Goal: Task Accomplishment & Management: Use online tool/utility

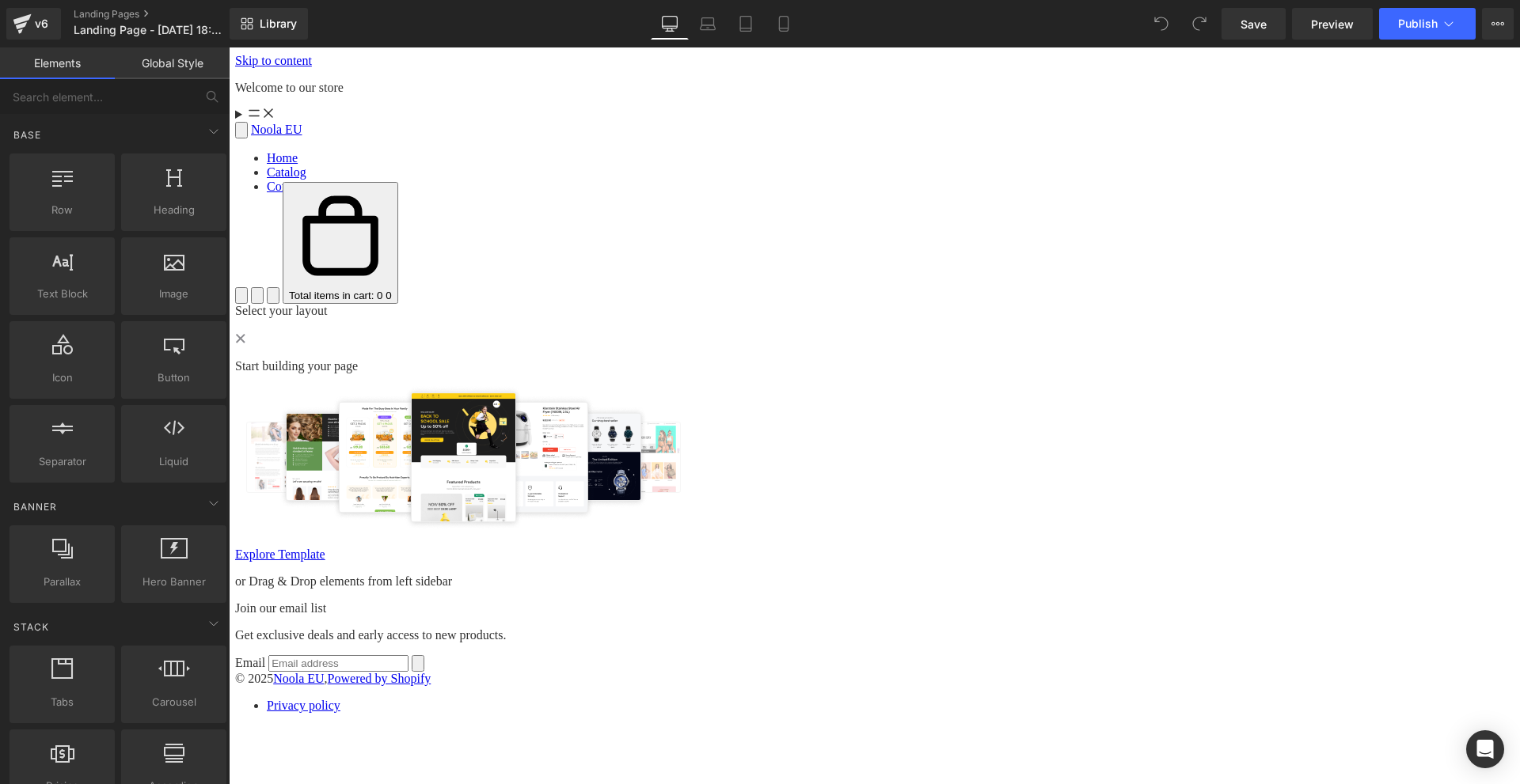
scroll to position [82, 0]
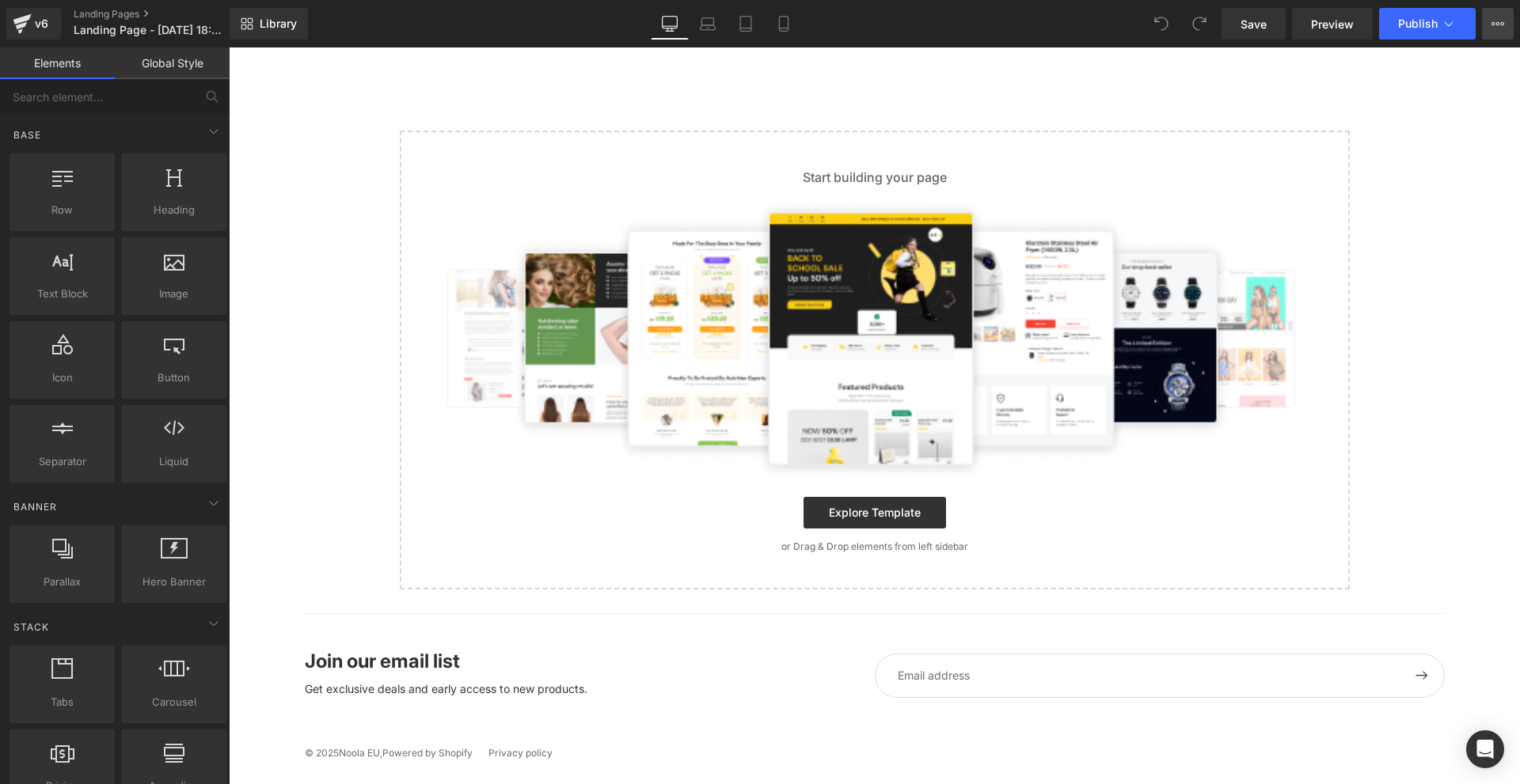
click at [1487, 19] on button "View Live Page View with current Template Save Template to Library Schedule Pub…" at bounding box center [1497, 24] width 32 height 32
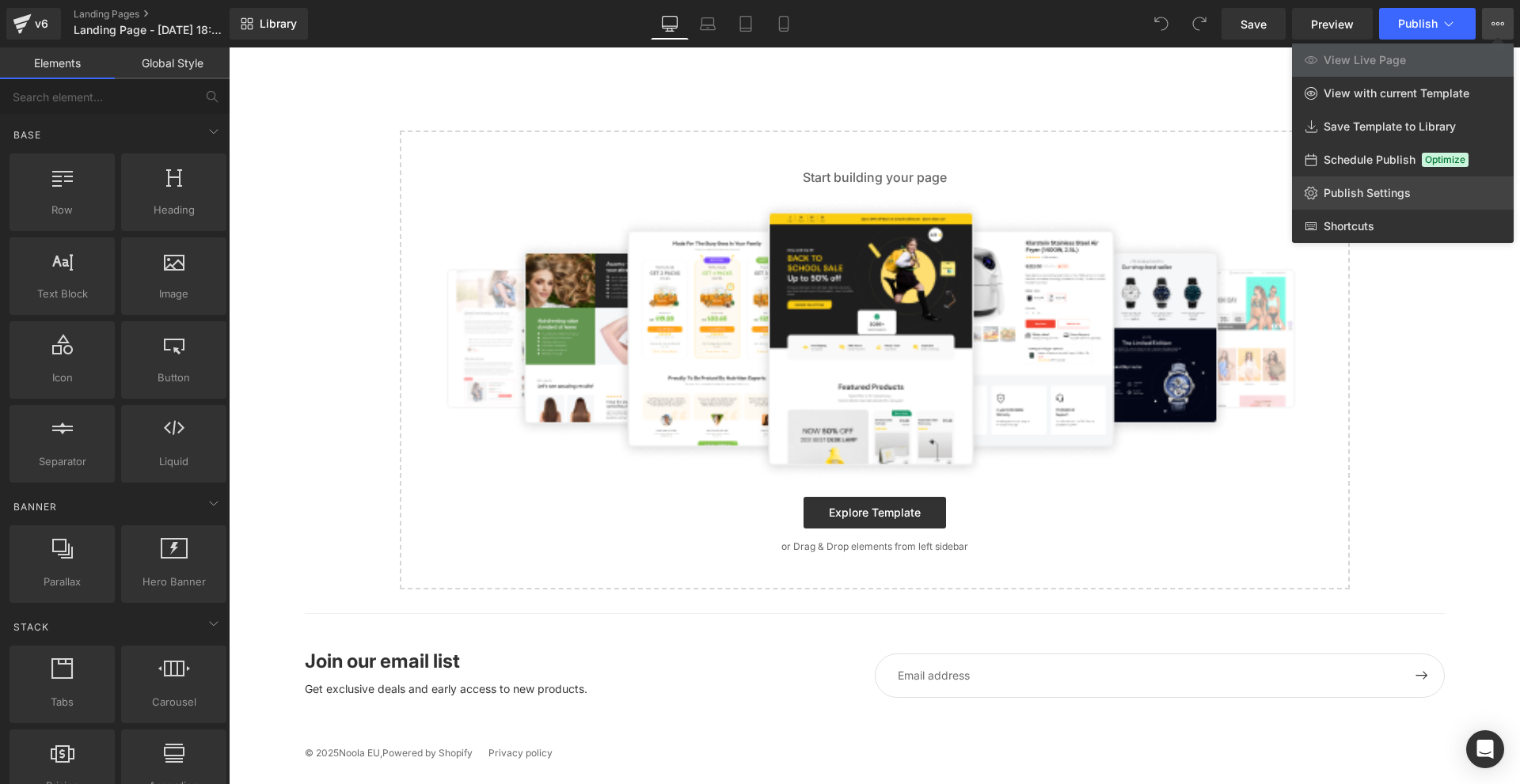
click at [1395, 181] on link "Publish Settings" at bounding box center [1403, 193] width 222 height 33
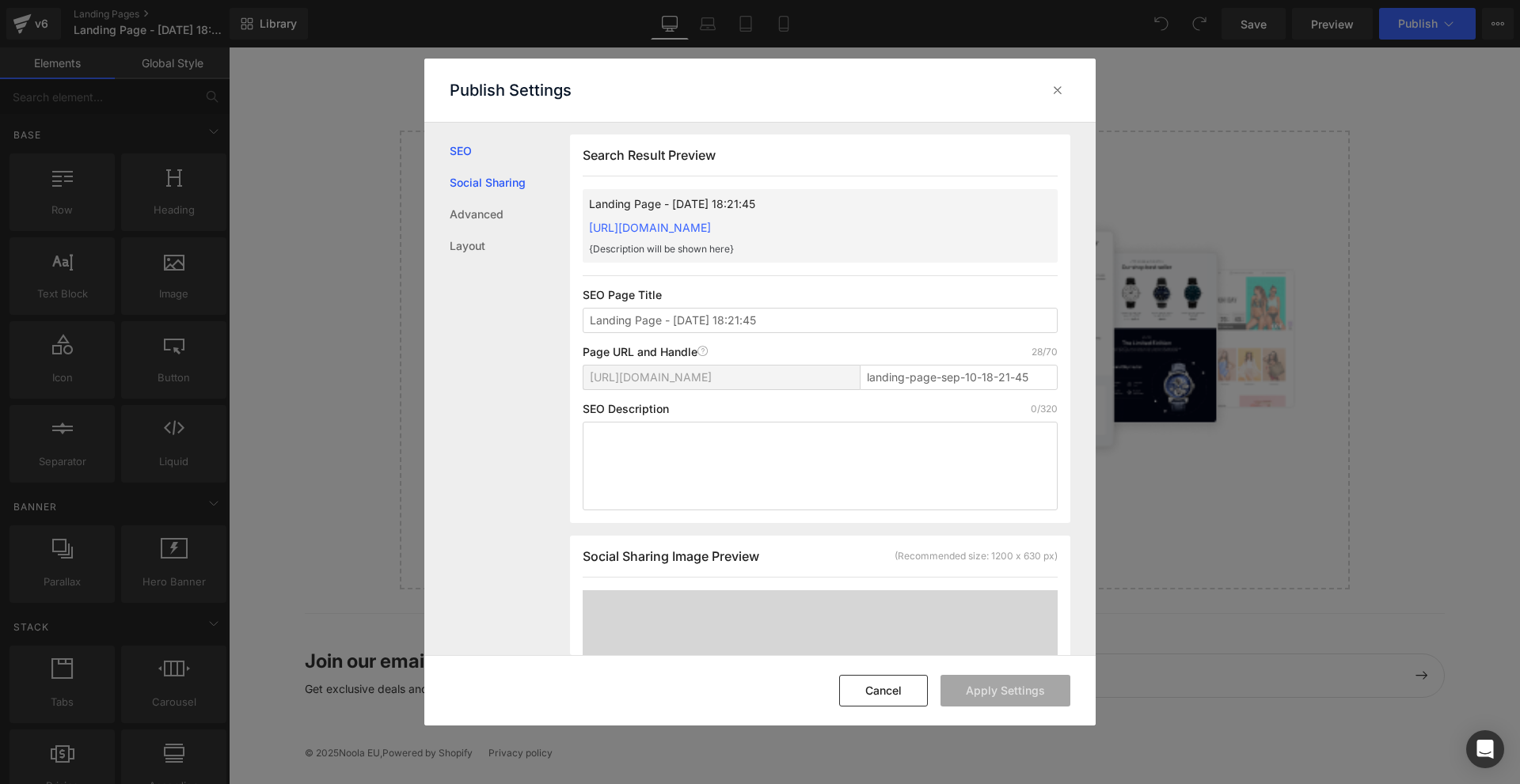
click at [493, 191] on link "Social Sharing" at bounding box center [510, 182] width 121 height 32
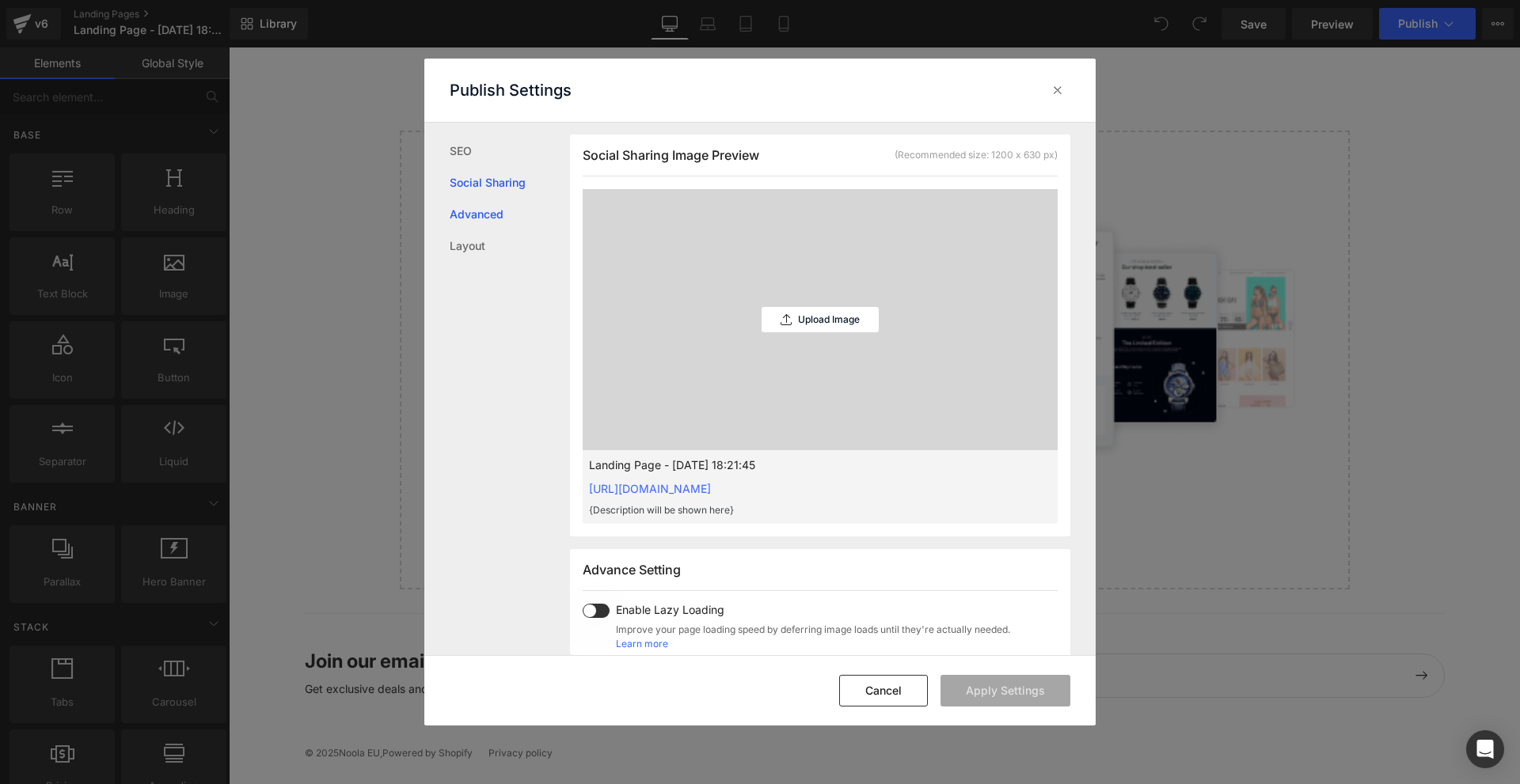
click at [485, 219] on link "Advanced" at bounding box center [510, 214] width 121 height 32
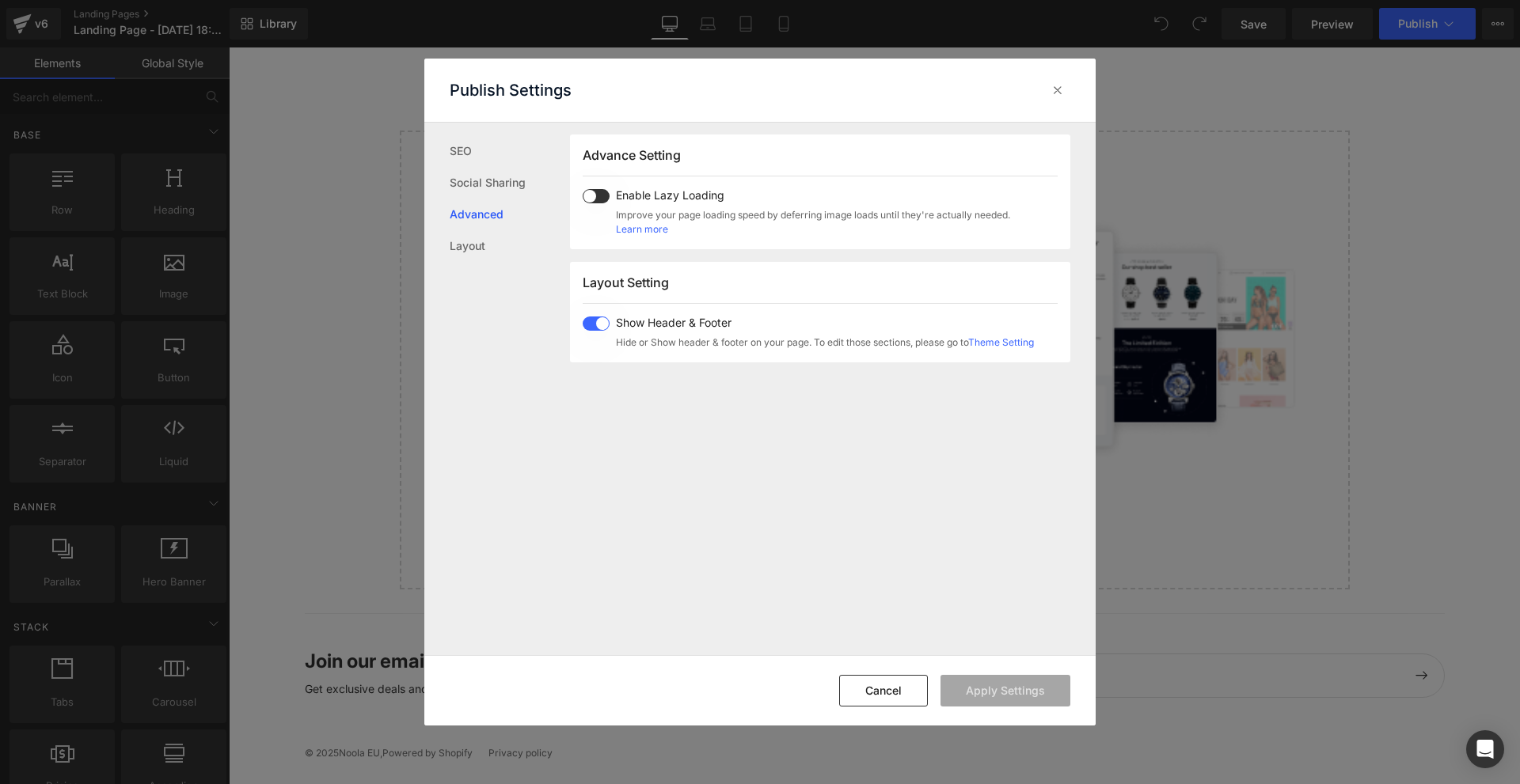
click at [596, 323] on span at bounding box center [595, 323] width 27 height 14
click at [1006, 685] on button "Apply Settings" at bounding box center [1005, 690] width 130 height 32
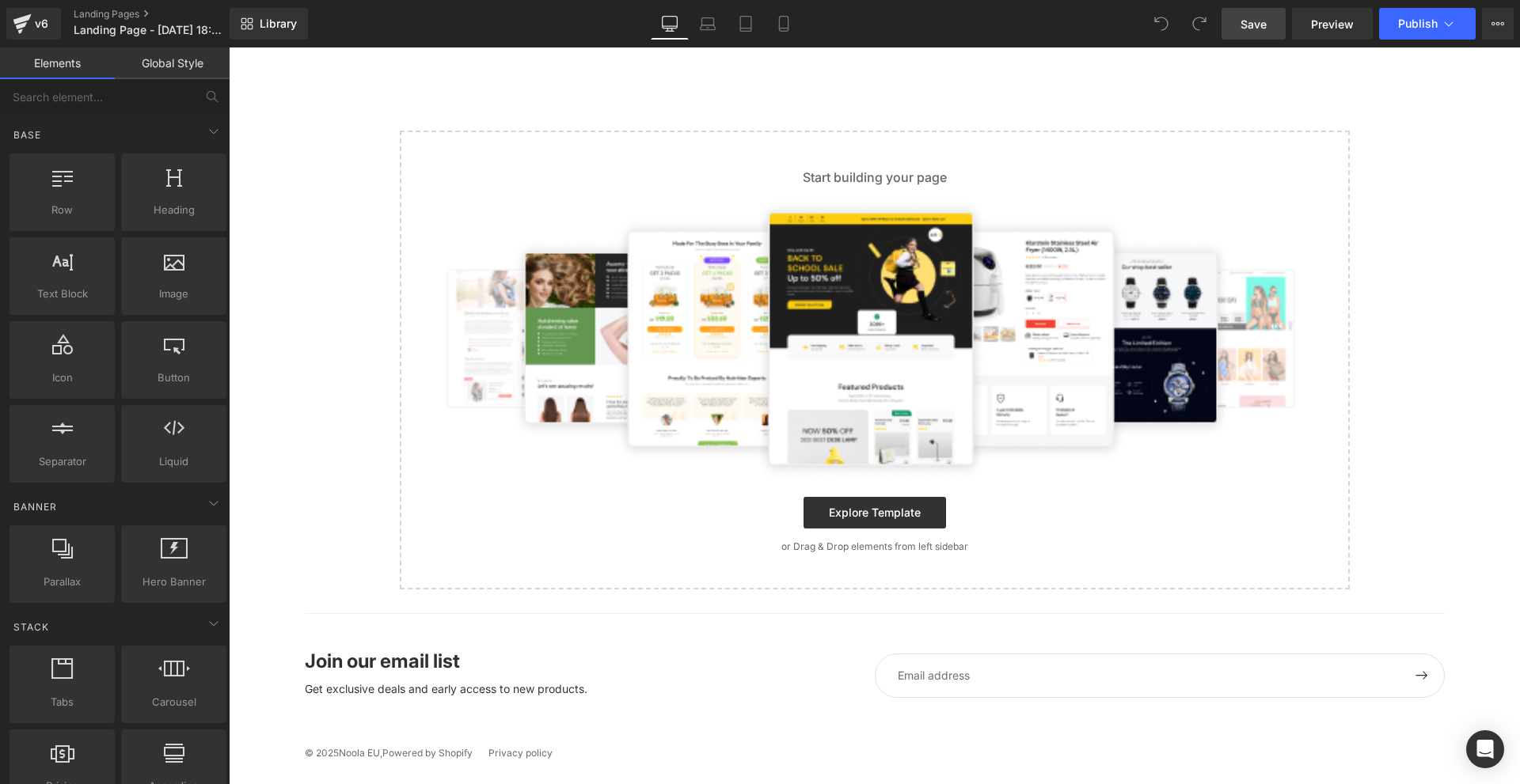
click at [1267, 29] on span "Save" at bounding box center [1254, 24] width 26 height 16
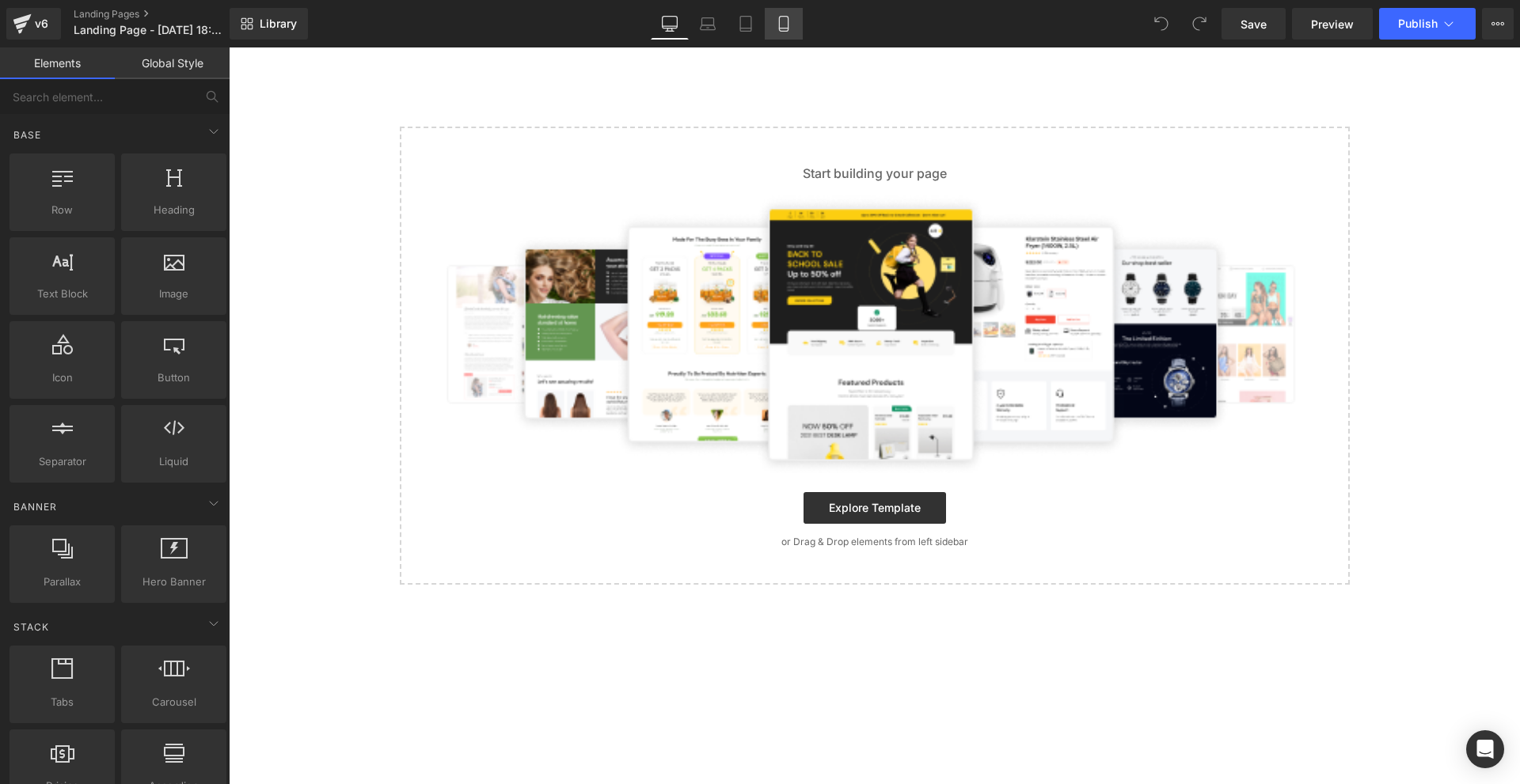
click at [791, 23] on icon at bounding box center [783, 23] width 15 height 15
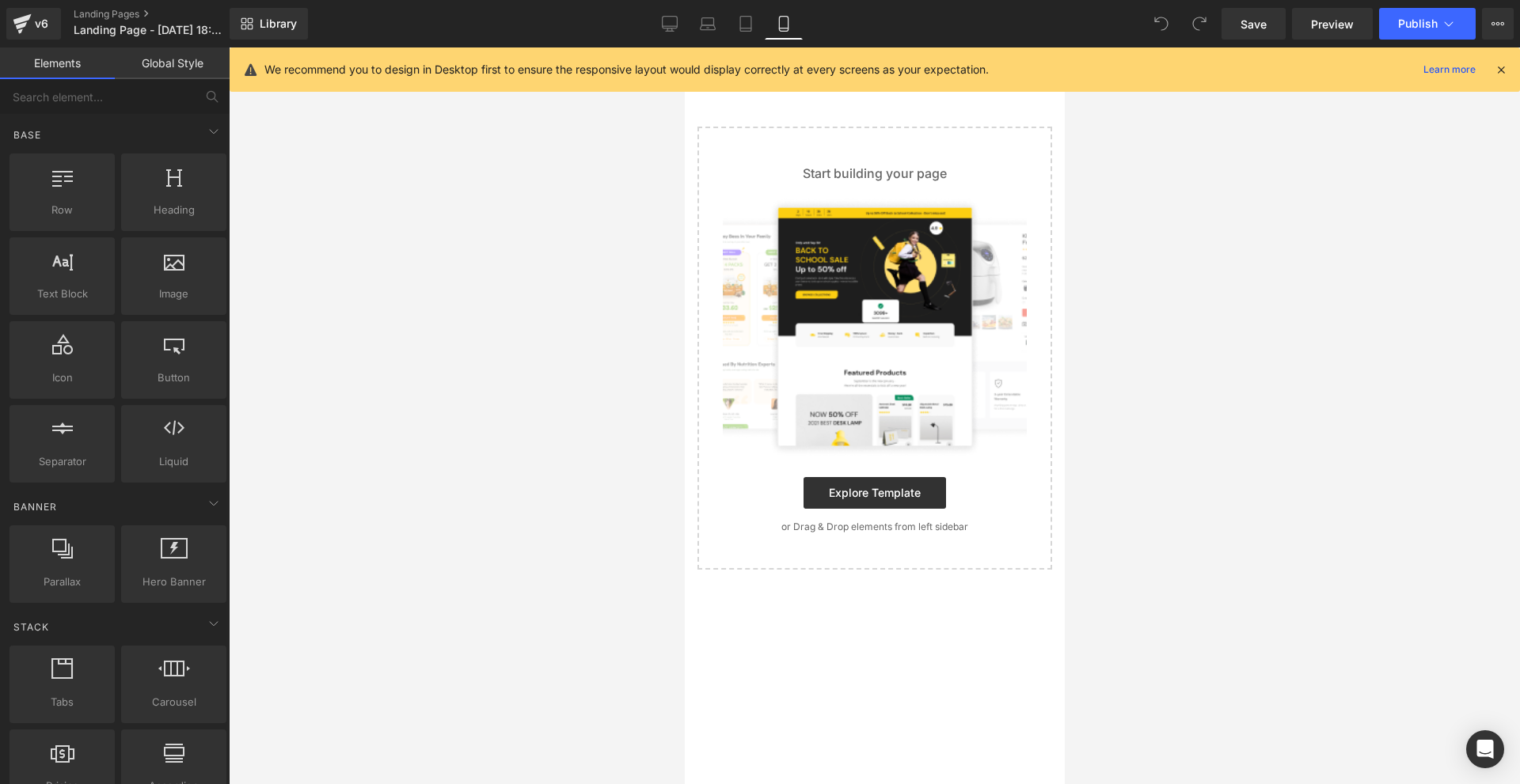
click at [1500, 72] on icon at bounding box center [1500, 69] width 14 height 14
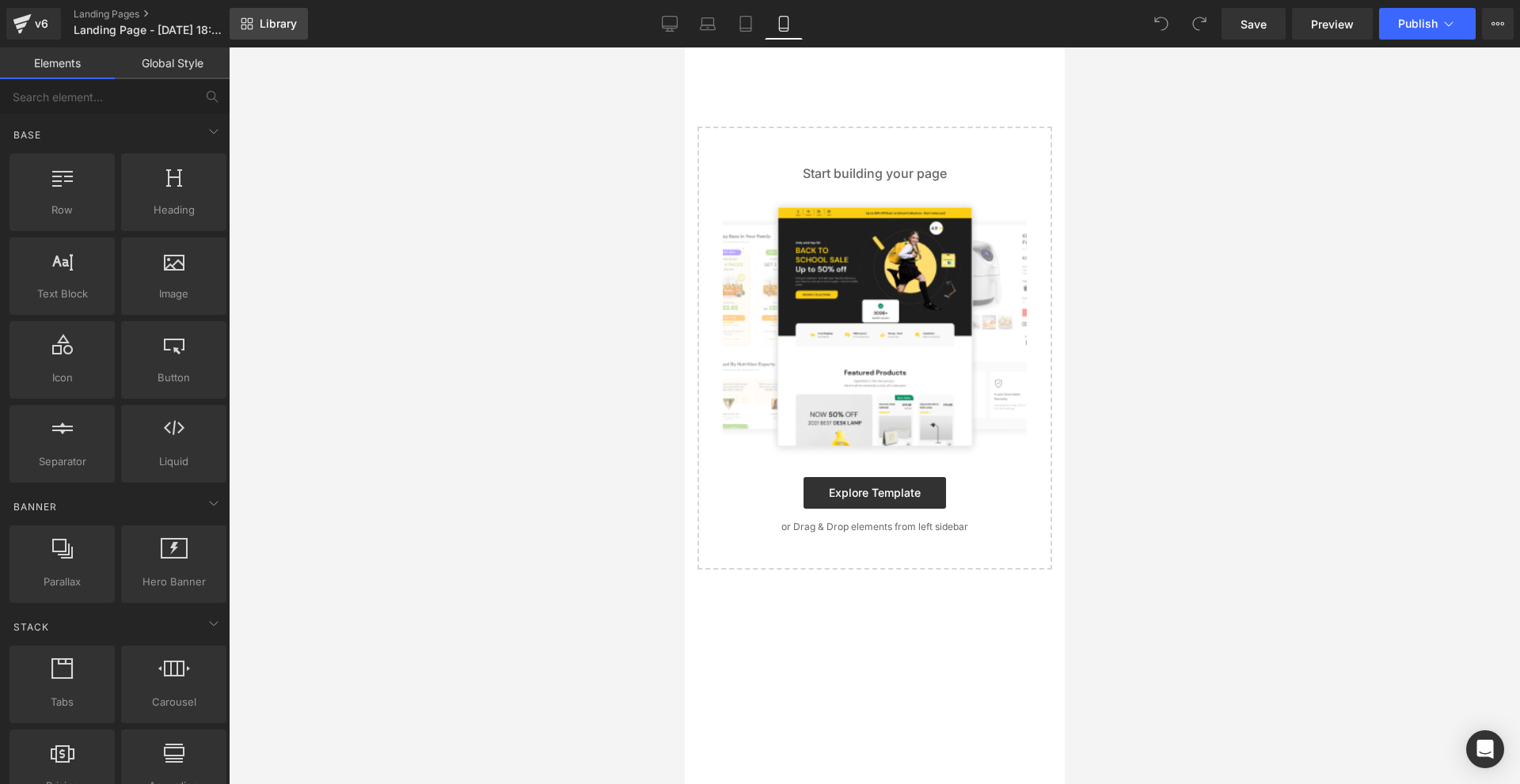
click at [279, 25] on span "Library" at bounding box center [279, 23] width 37 height 14
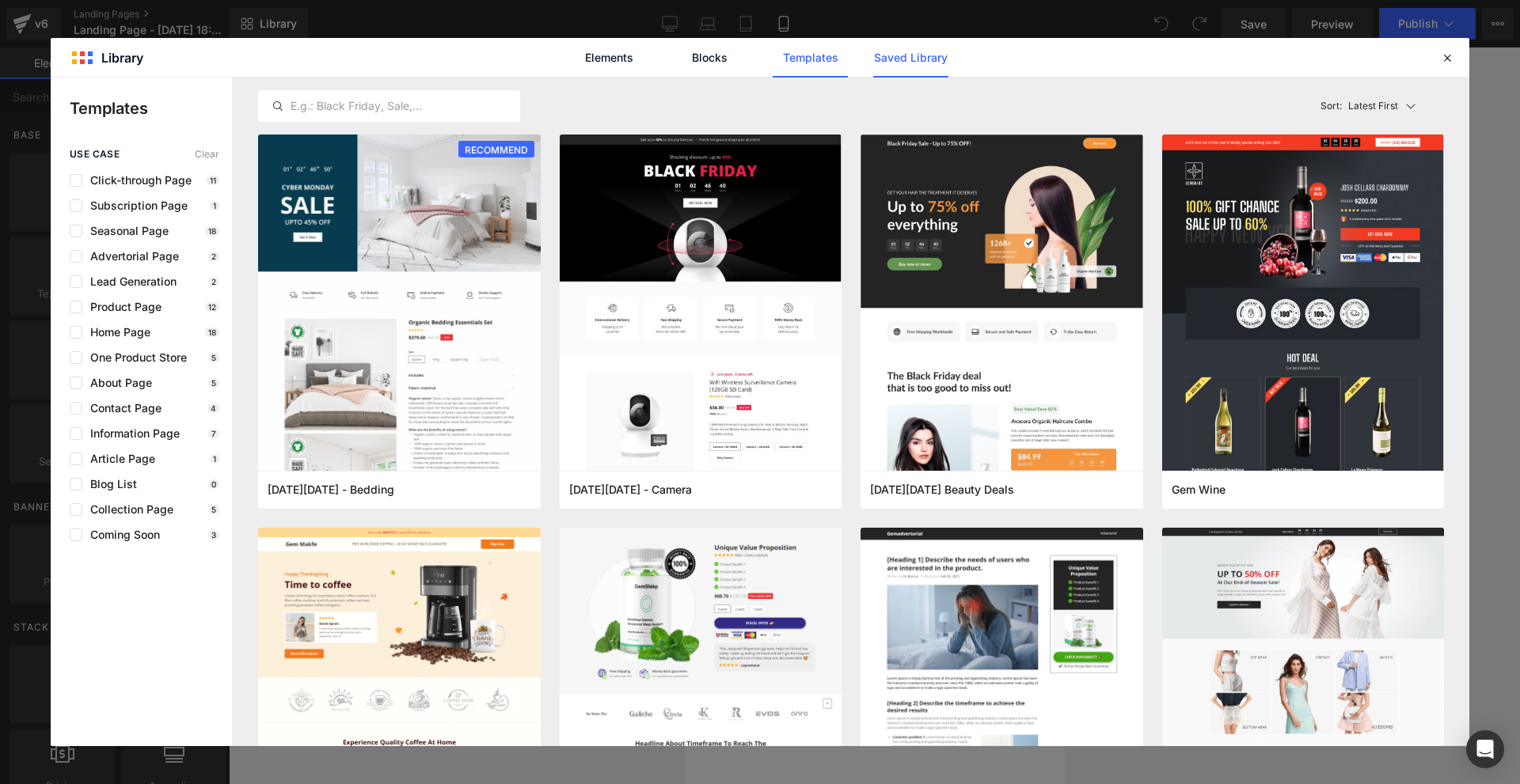
click at [906, 53] on link "Saved Library" at bounding box center [911, 58] width 75 height 40
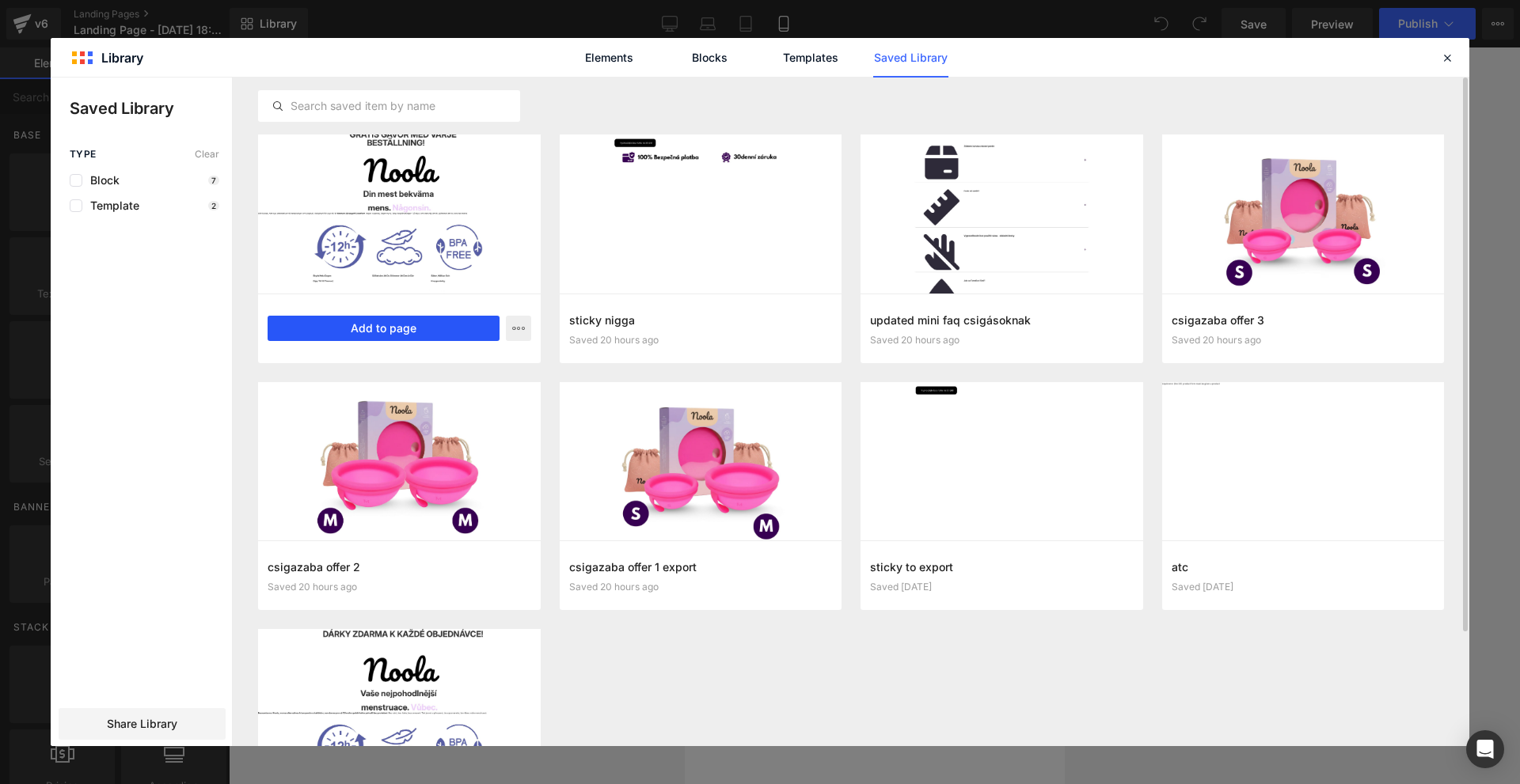
click at [433, 323] on button "Add to page" at bounding box center [384, 328] width 232 height 25
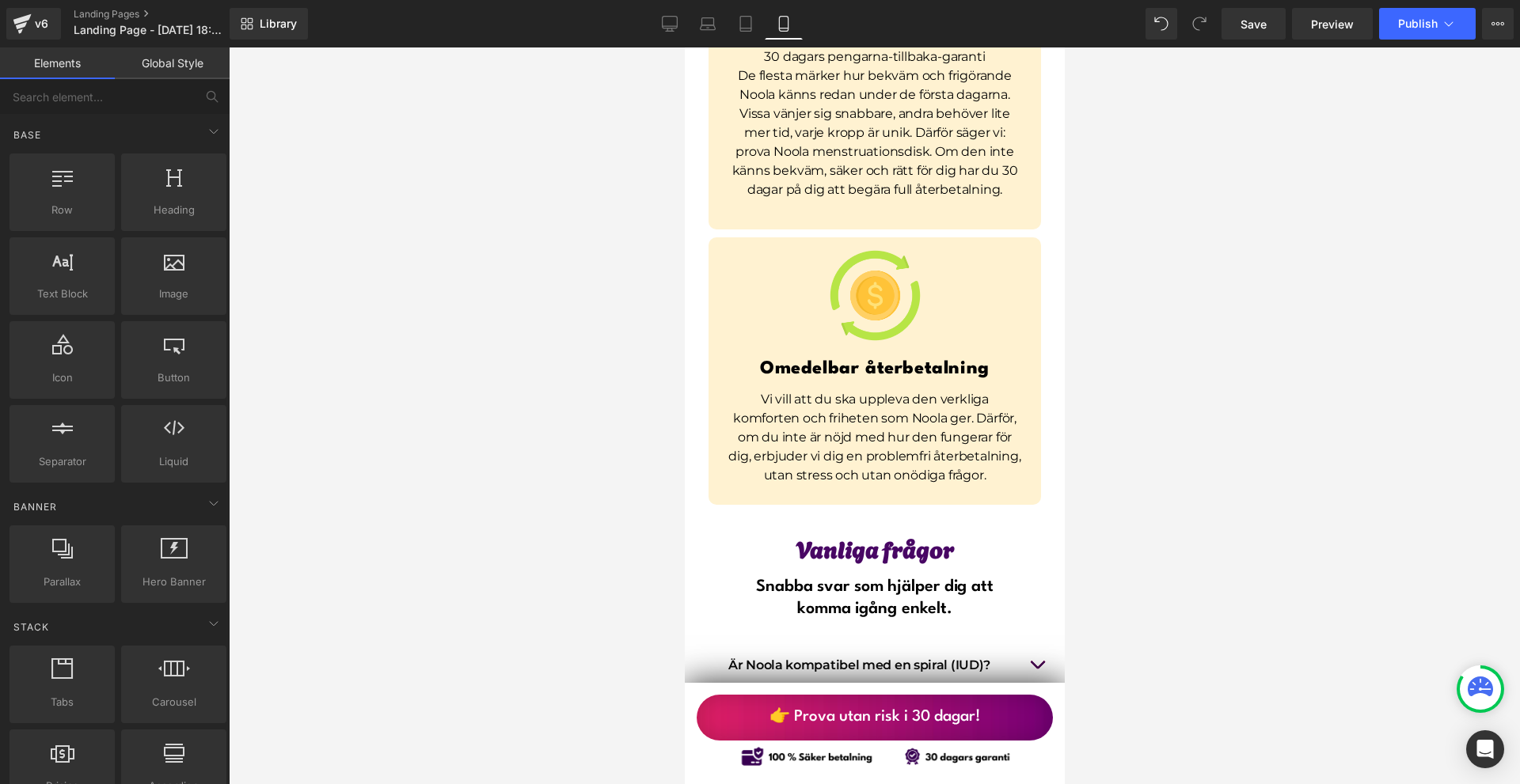
scroll to position [11988, 0]
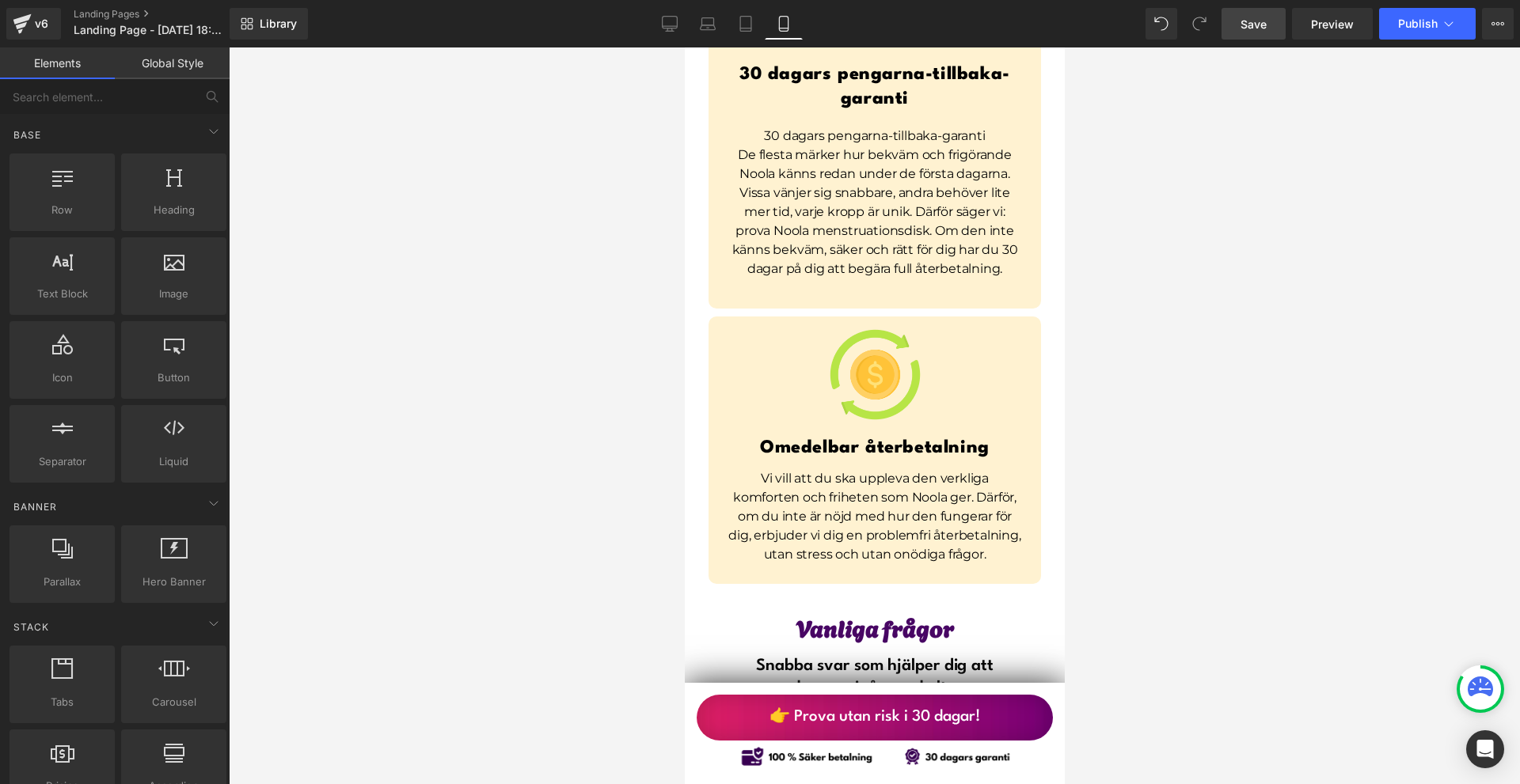
click at [1247, 31] on span "Save" at bounding box center [1254, 24] width 26 height 16
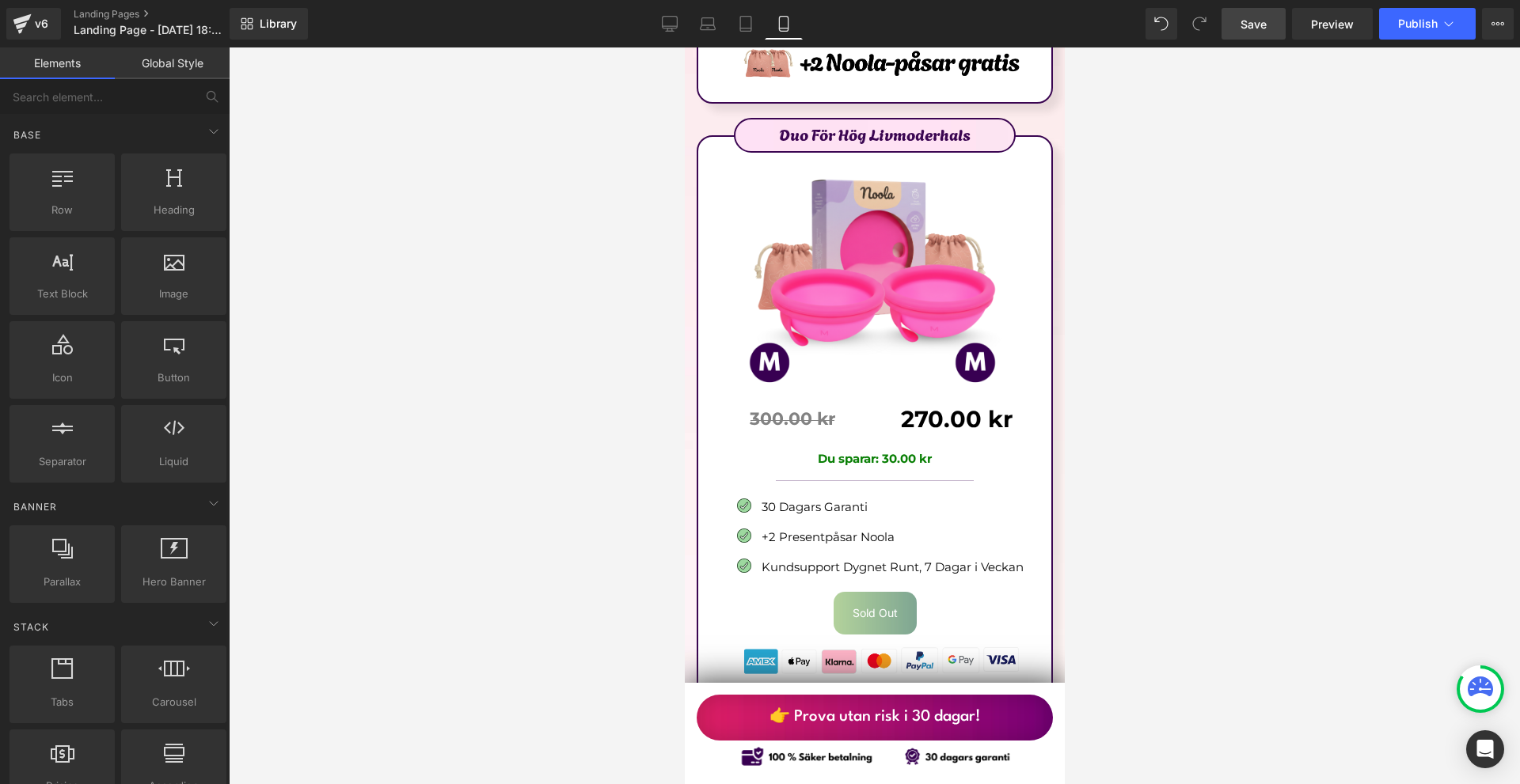
scroll to position [9694, 0]
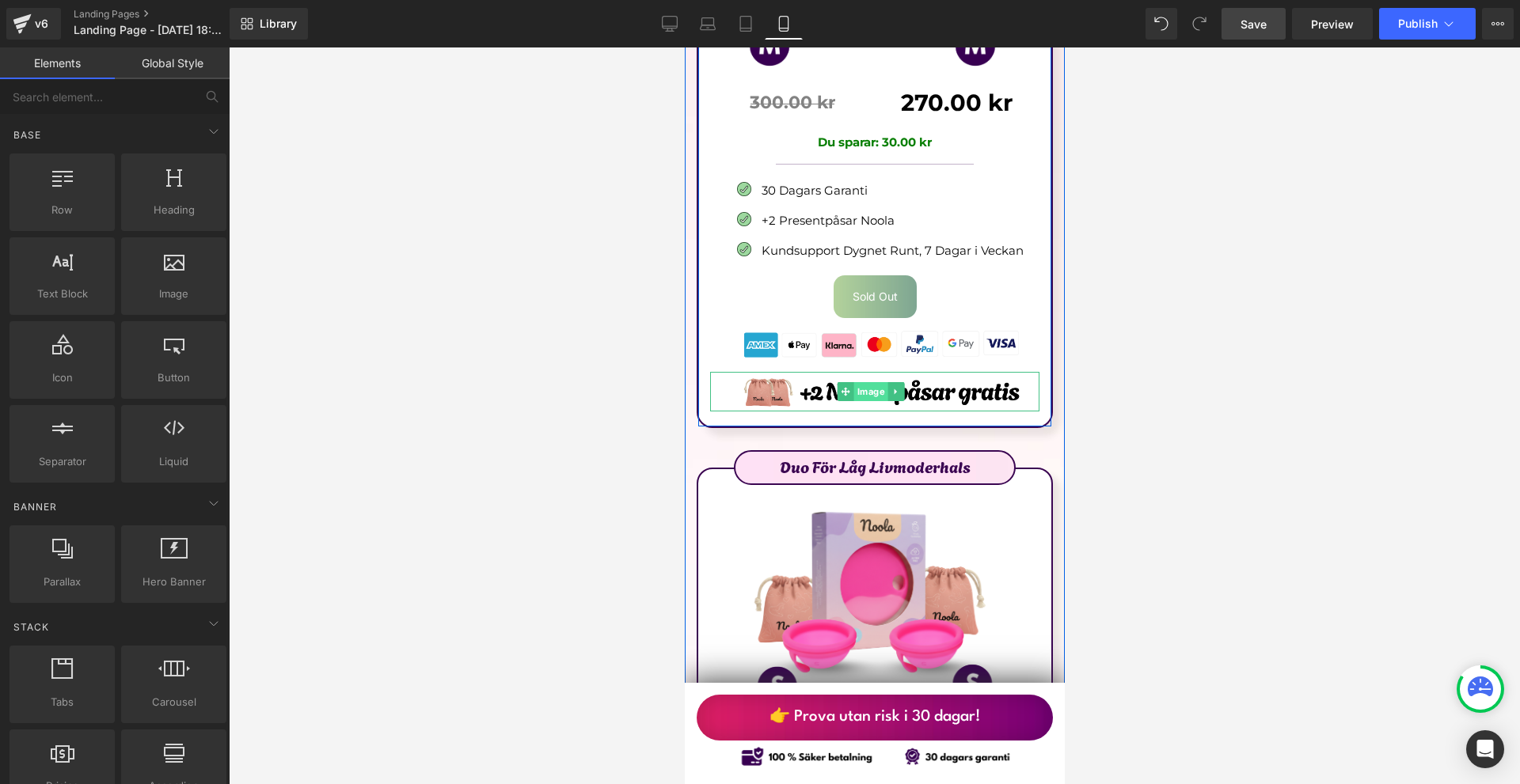
click at [881, 382] on span "Image" at bounding box center [871, 391] width 34 height 19
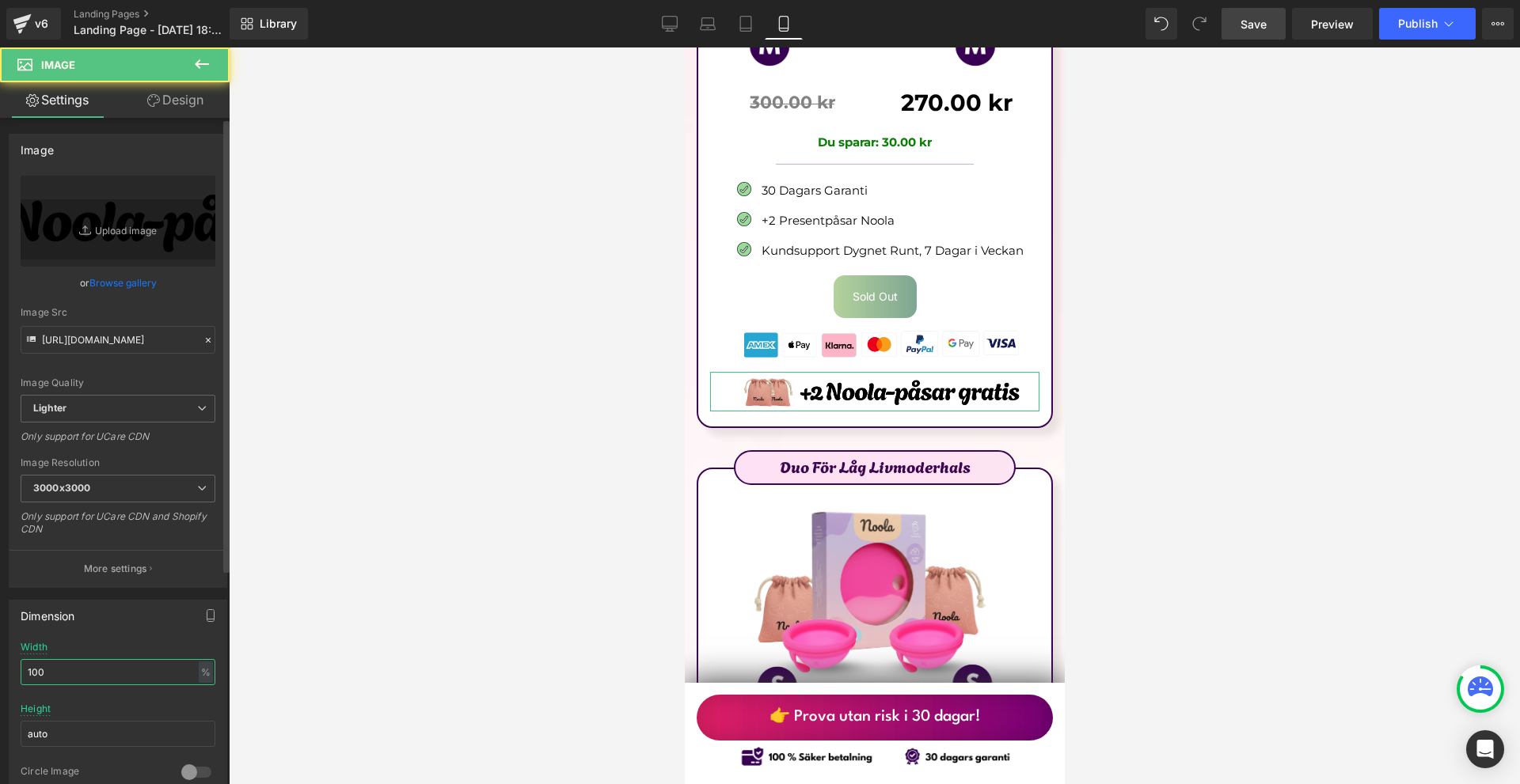
click at [85, 680] on input "100" at bounding box center [117, 672] width 195 height 26
type input "90"
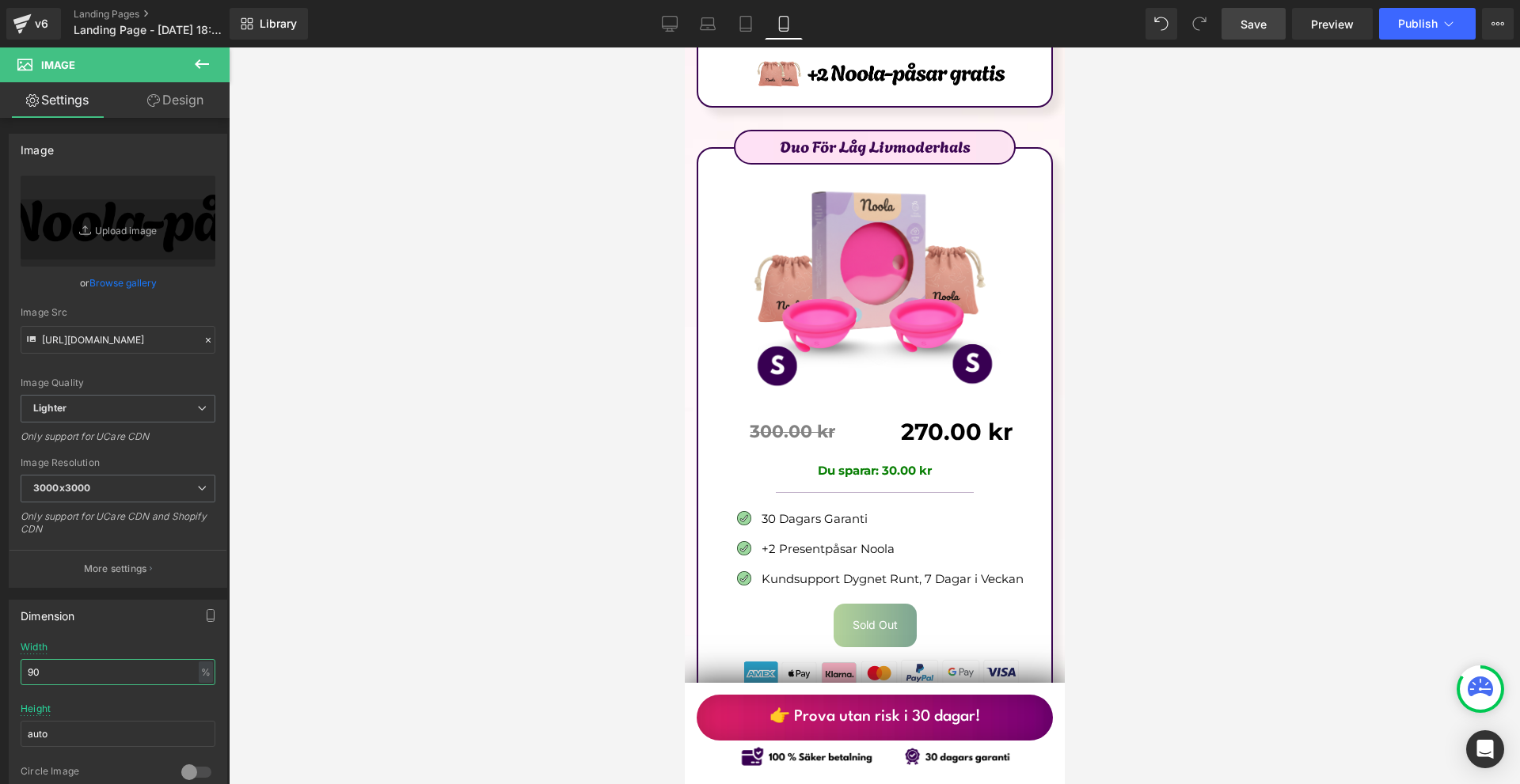
scroll to position [10326, 0]
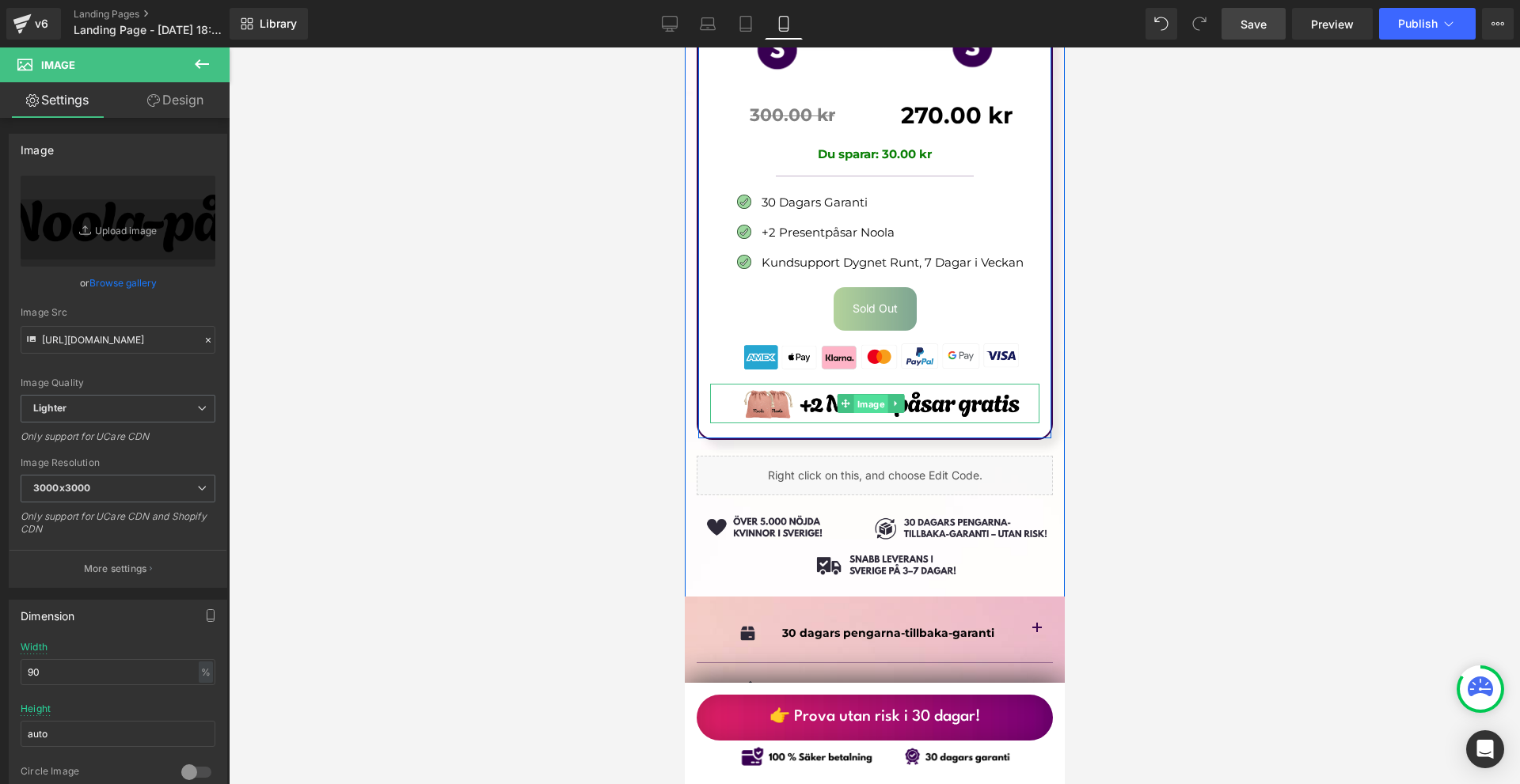
click at [868, 395] on span "Image" at bounding box center [871, 404] width 34 height 19
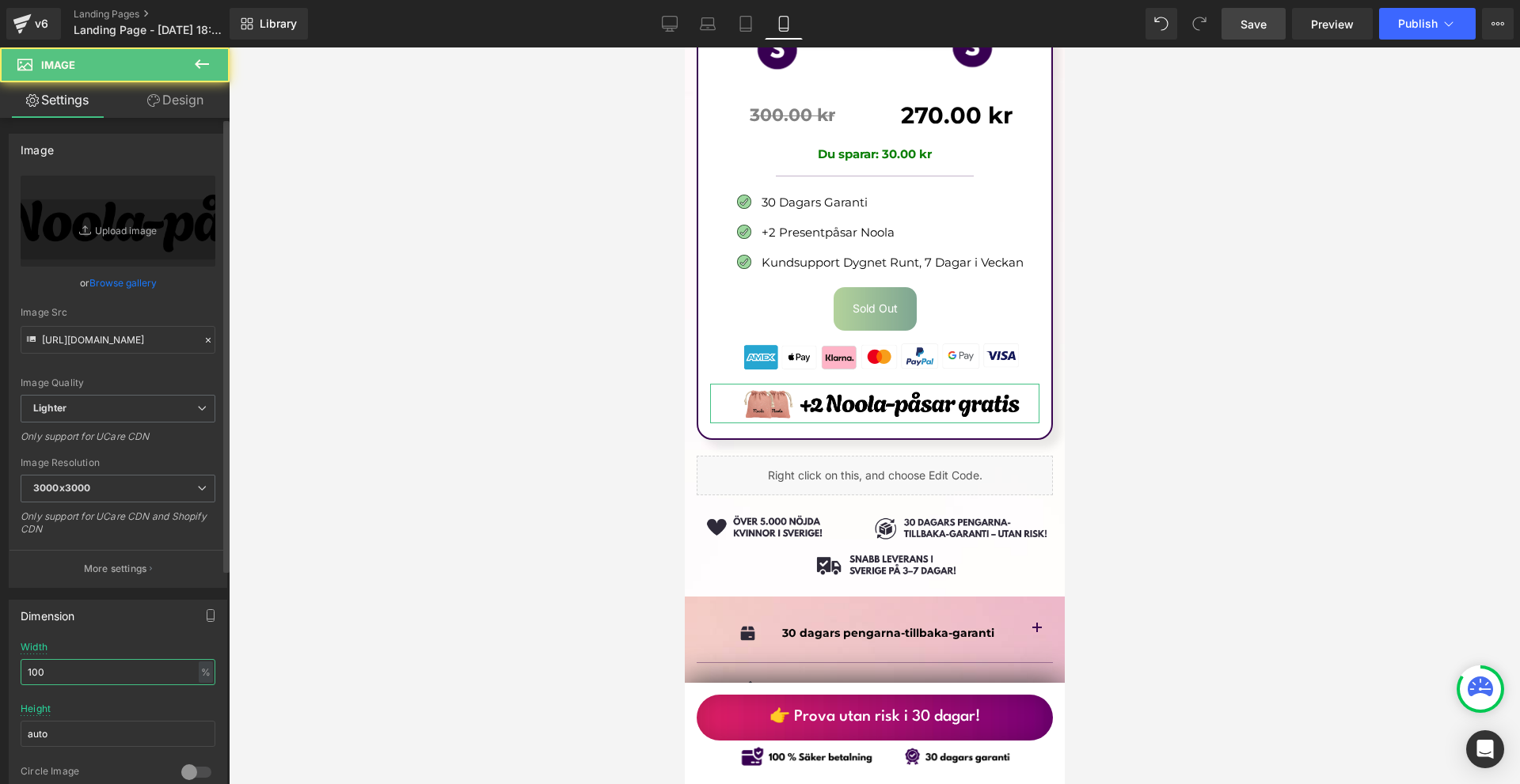
click at [102, 663] on input "100" at bounding box center [117, 672] width 195 height 26
type input "90"
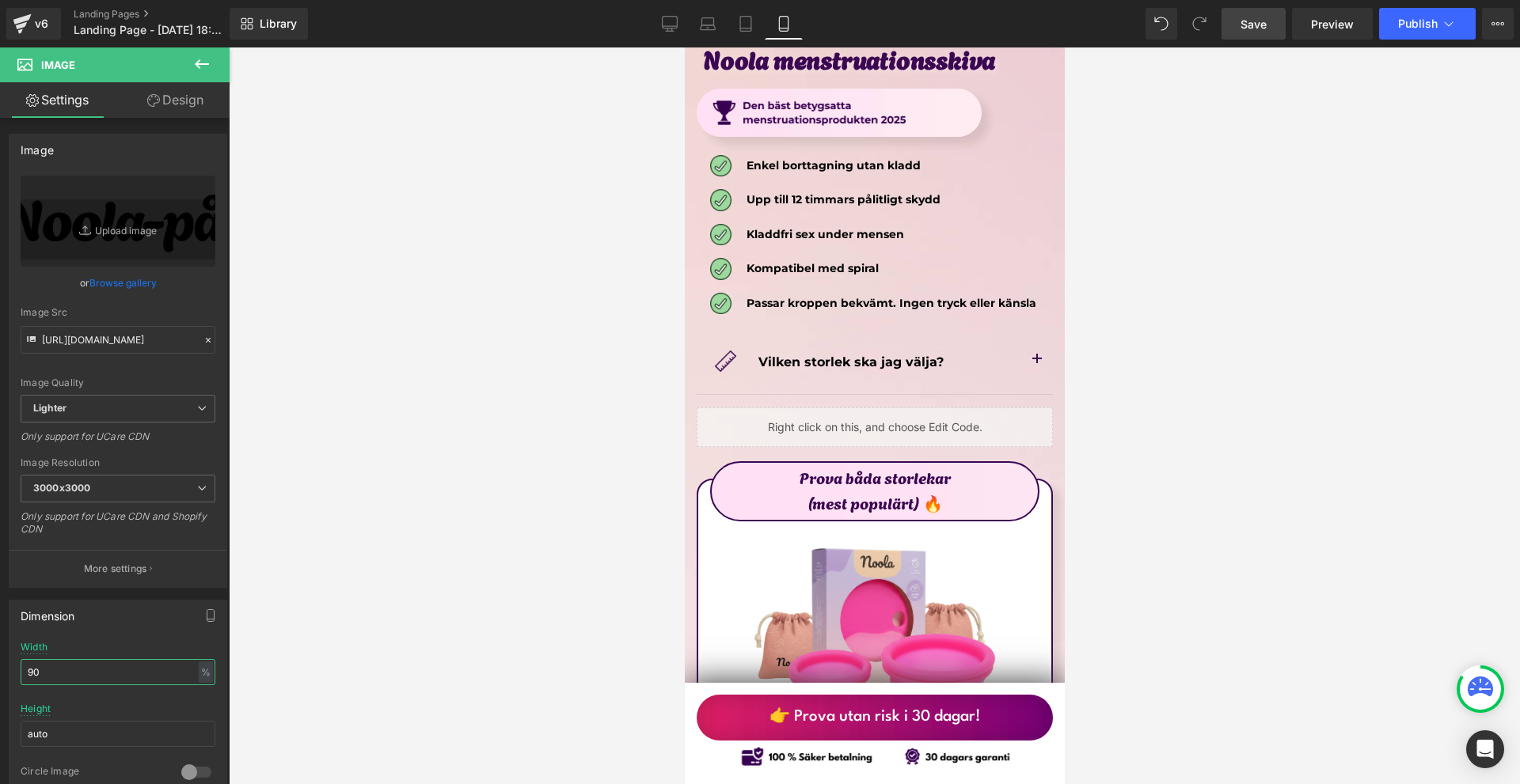
scroll to position [8744, 0]
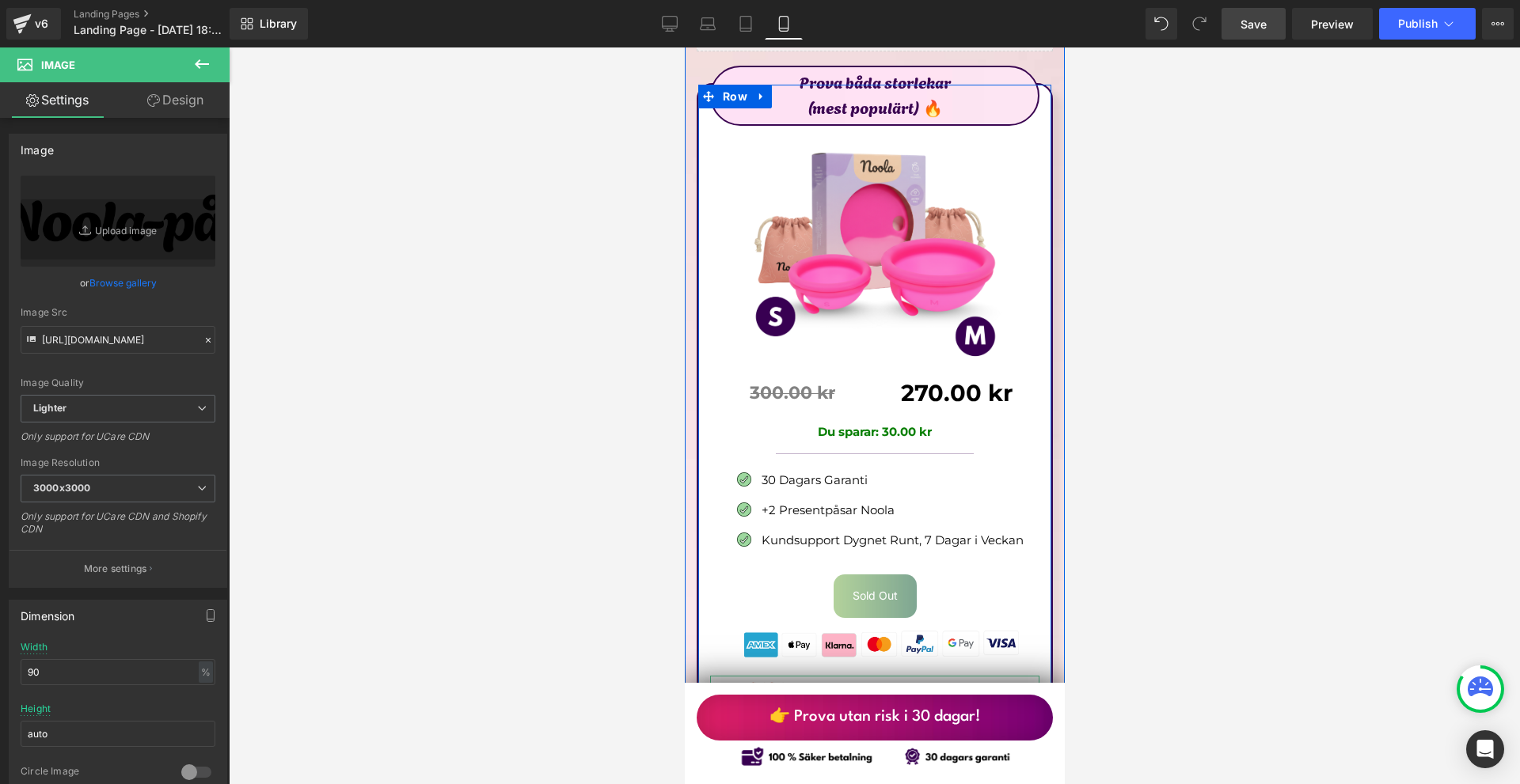
click at [870, 686] on span "Image" at bounding box center [871, 695] width 34 height 19
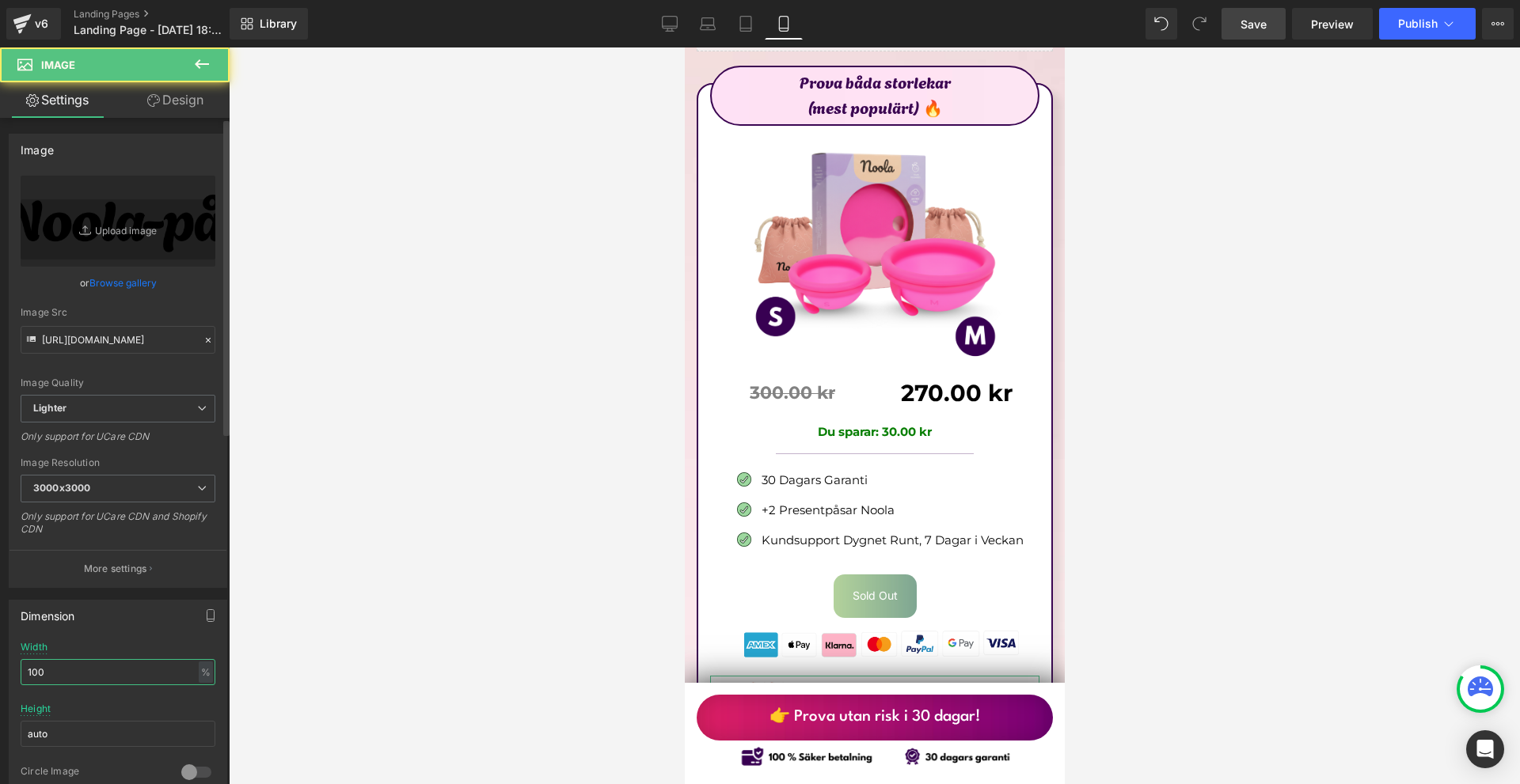
click at [59, 677] on input "100" at bounding box center [117, 672] width 195 height 26
click at [59, 677] on input "100" at bounding box center [117, 672] width 195 height 26
type input "90"
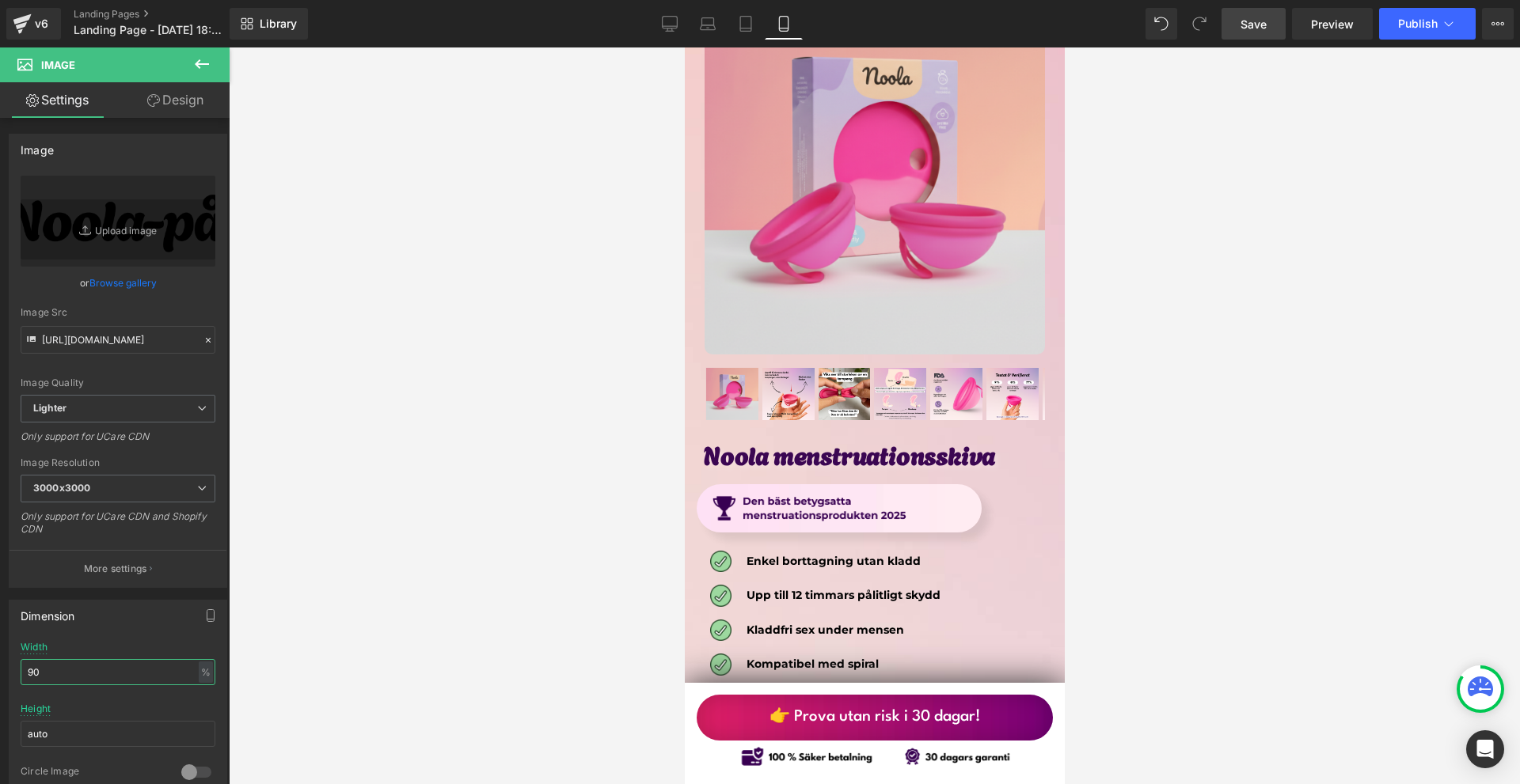
scroll to position [7715, 0]
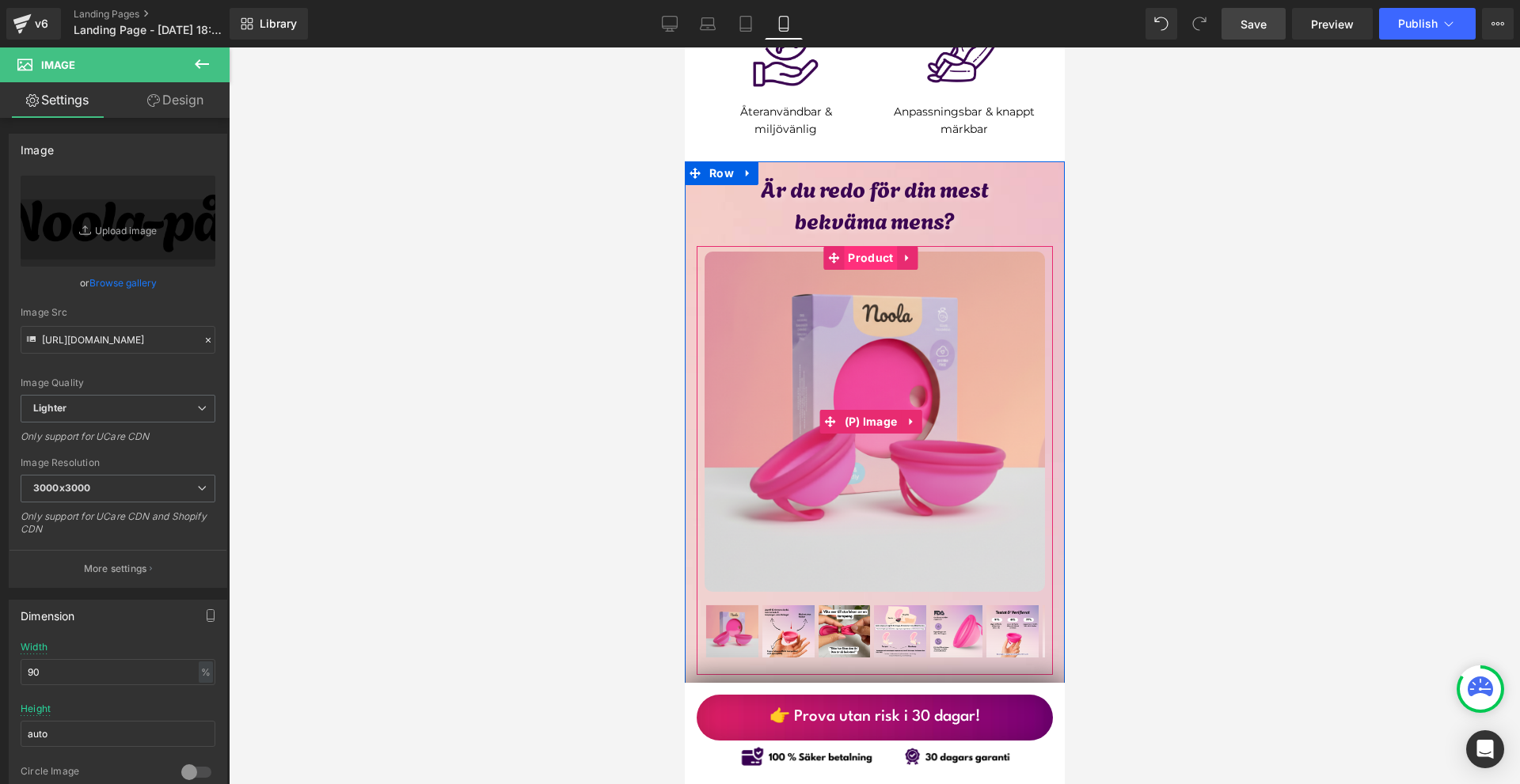
click at [871, 246] on span "Product" at bounding box center [869, 257] width 53 height 24
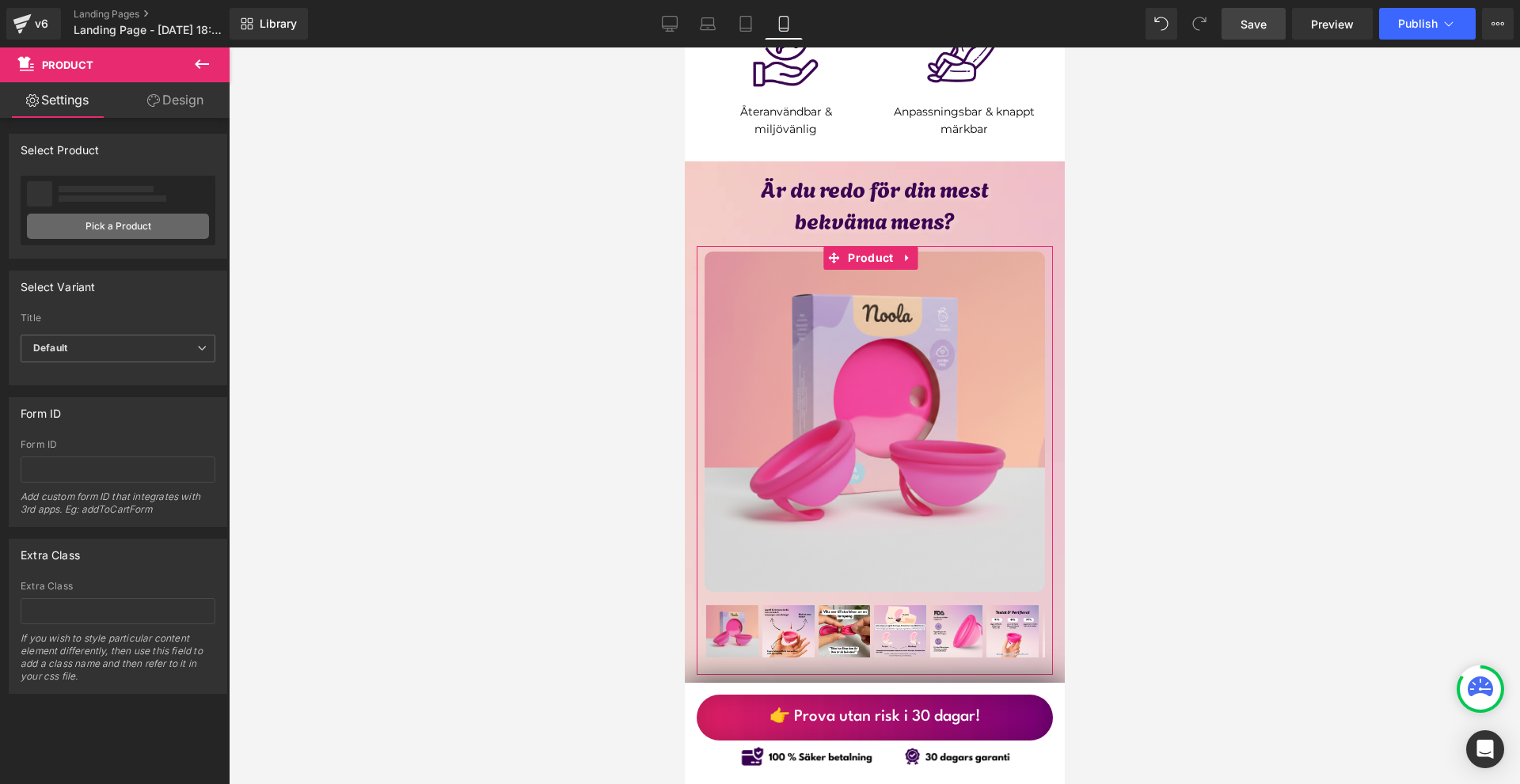
click at [173, 223] on link "Pick a Product" at bounding box center [118, 226] width 182 height 25
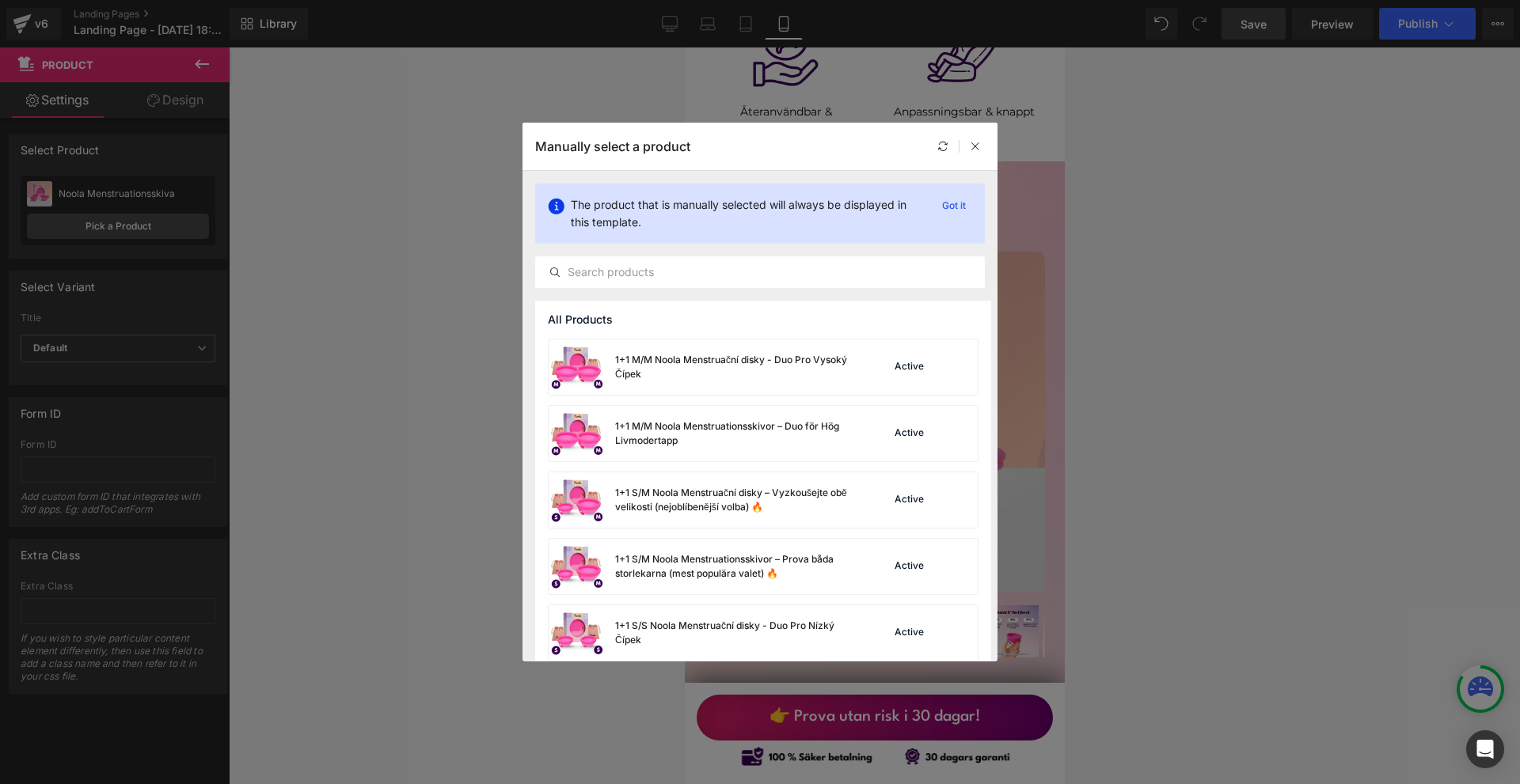
scroll to position [212, 0]
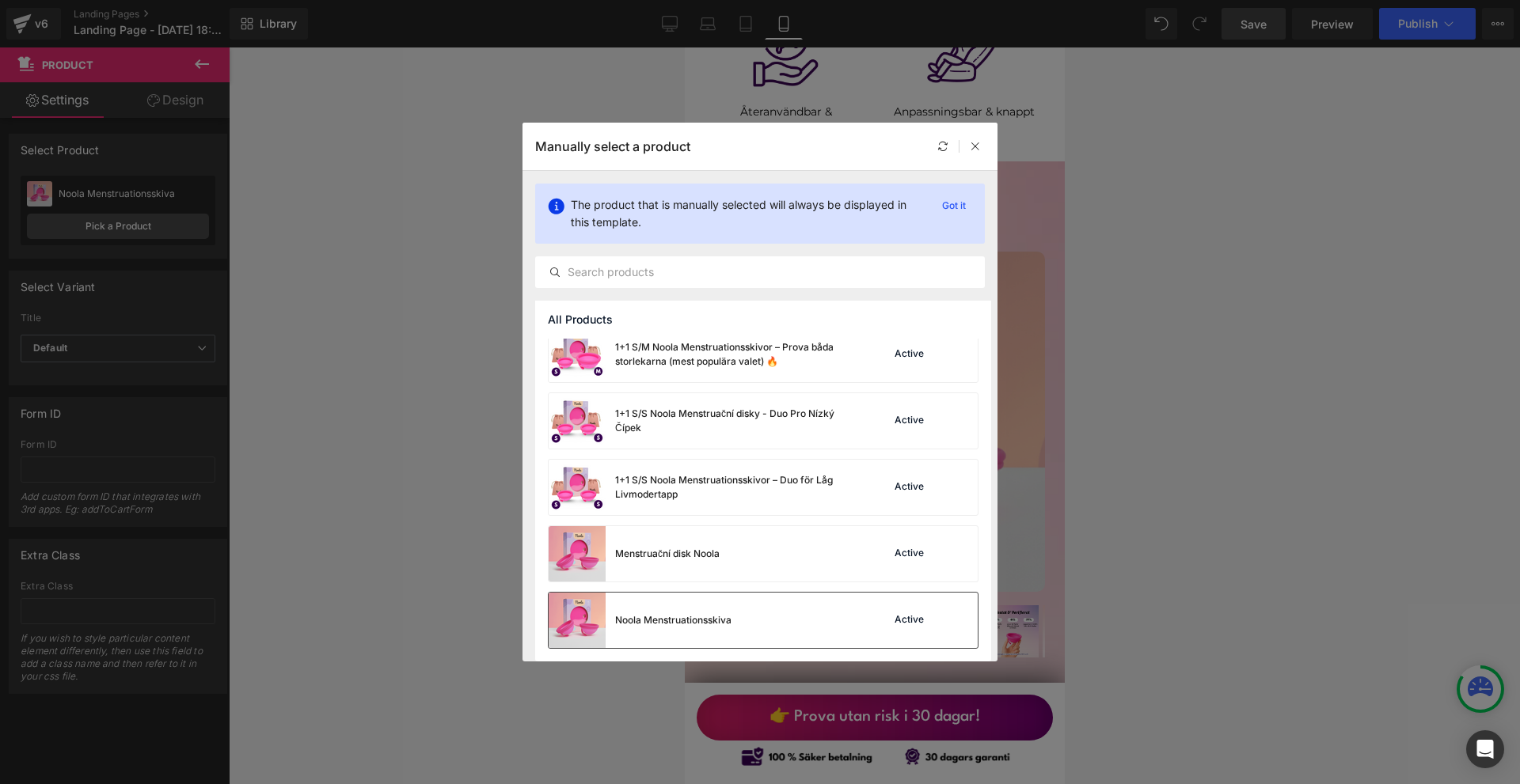
click at [794, 617] on div "Noola Menstruationsskiva Active" at bounding box center [763, 620] width 429 height 55
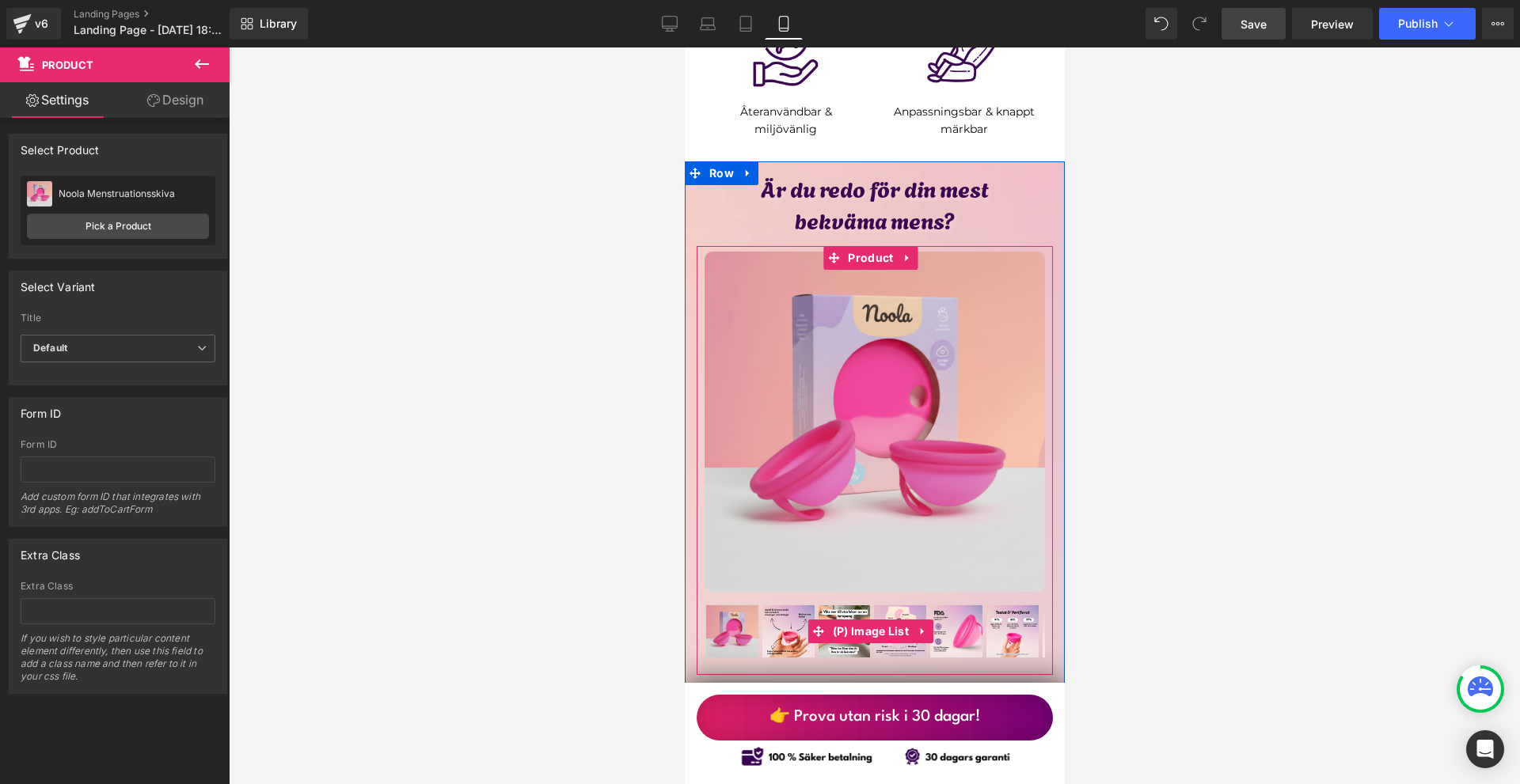
click at [778, 606] on img at bounding box center [788, 632] width 52 height 52
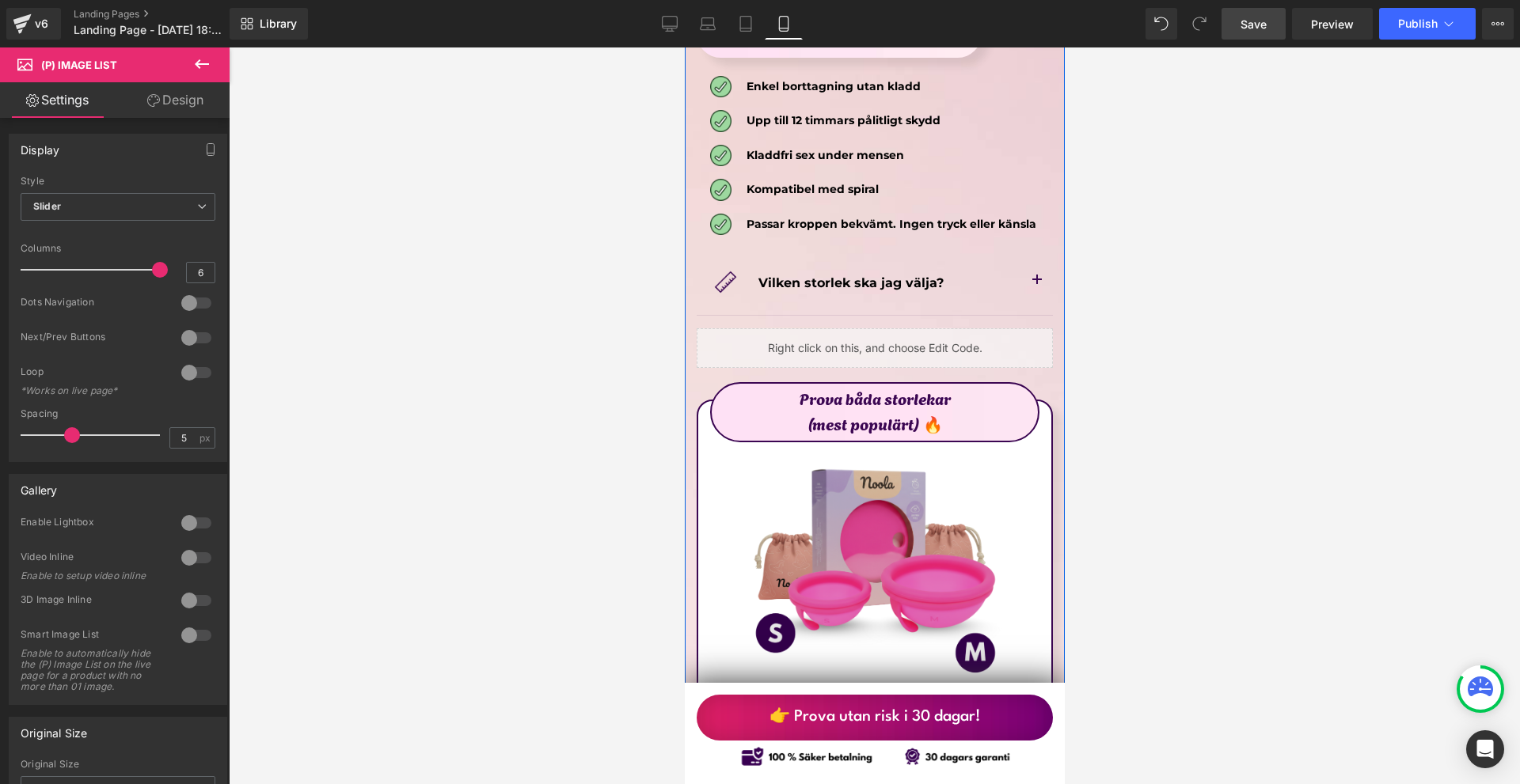
scroll to position [8665, 0]
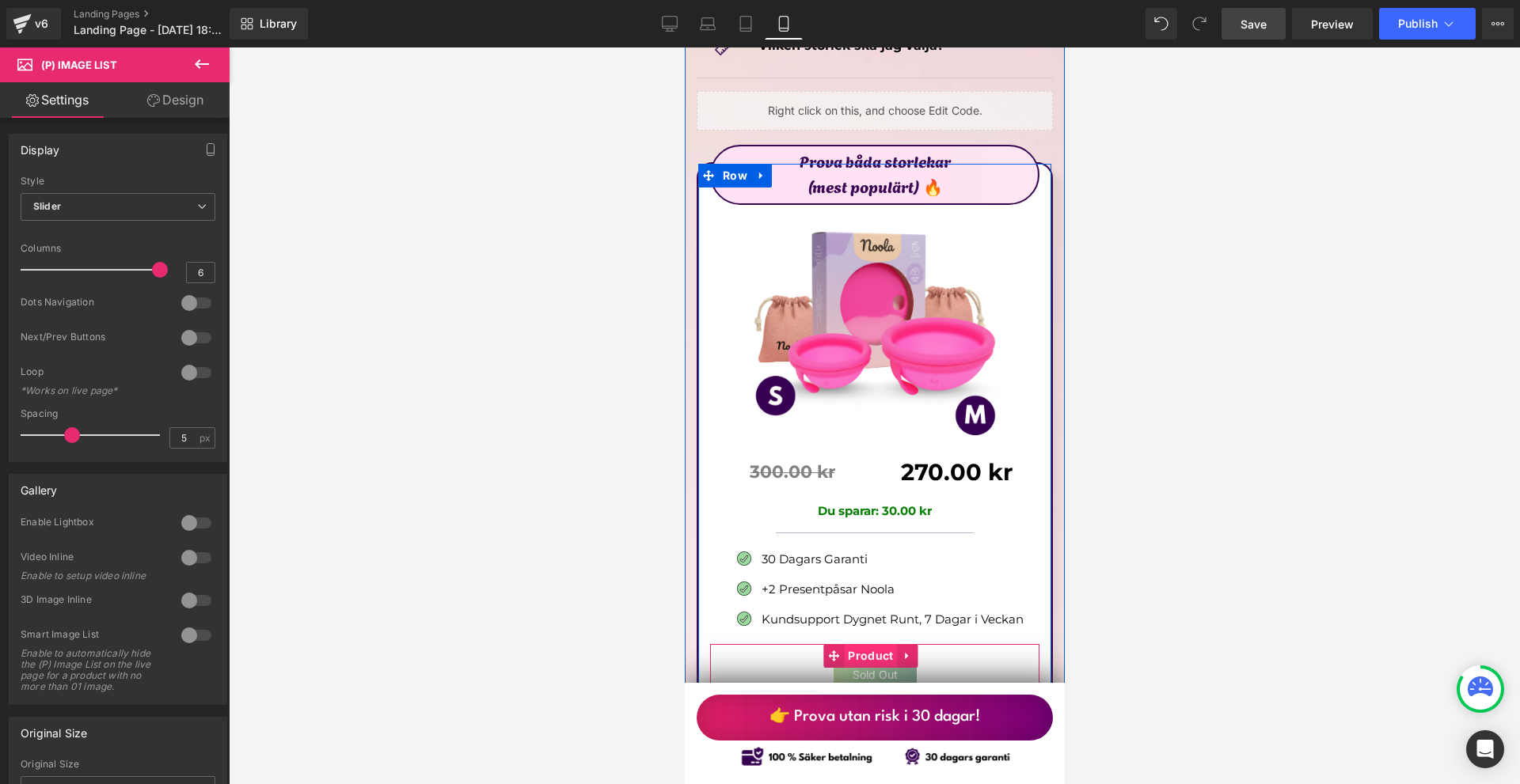
click at [866, 644] on span "Product" at bounding box center [869, 655] width 53 height 24
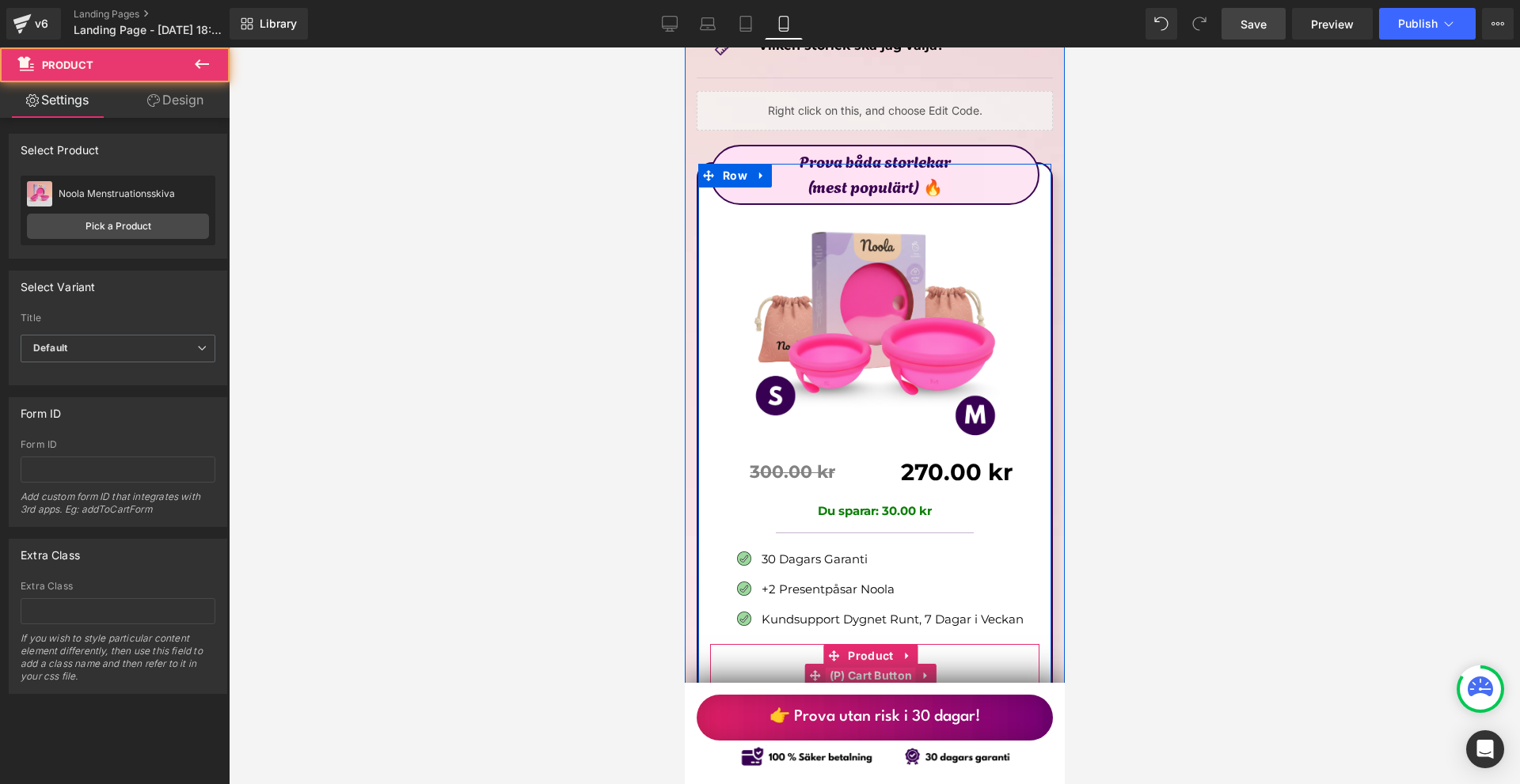
click at [870, 664] on span "(P) Cart Button" at bounding box center [871, 675] width 91 height 24
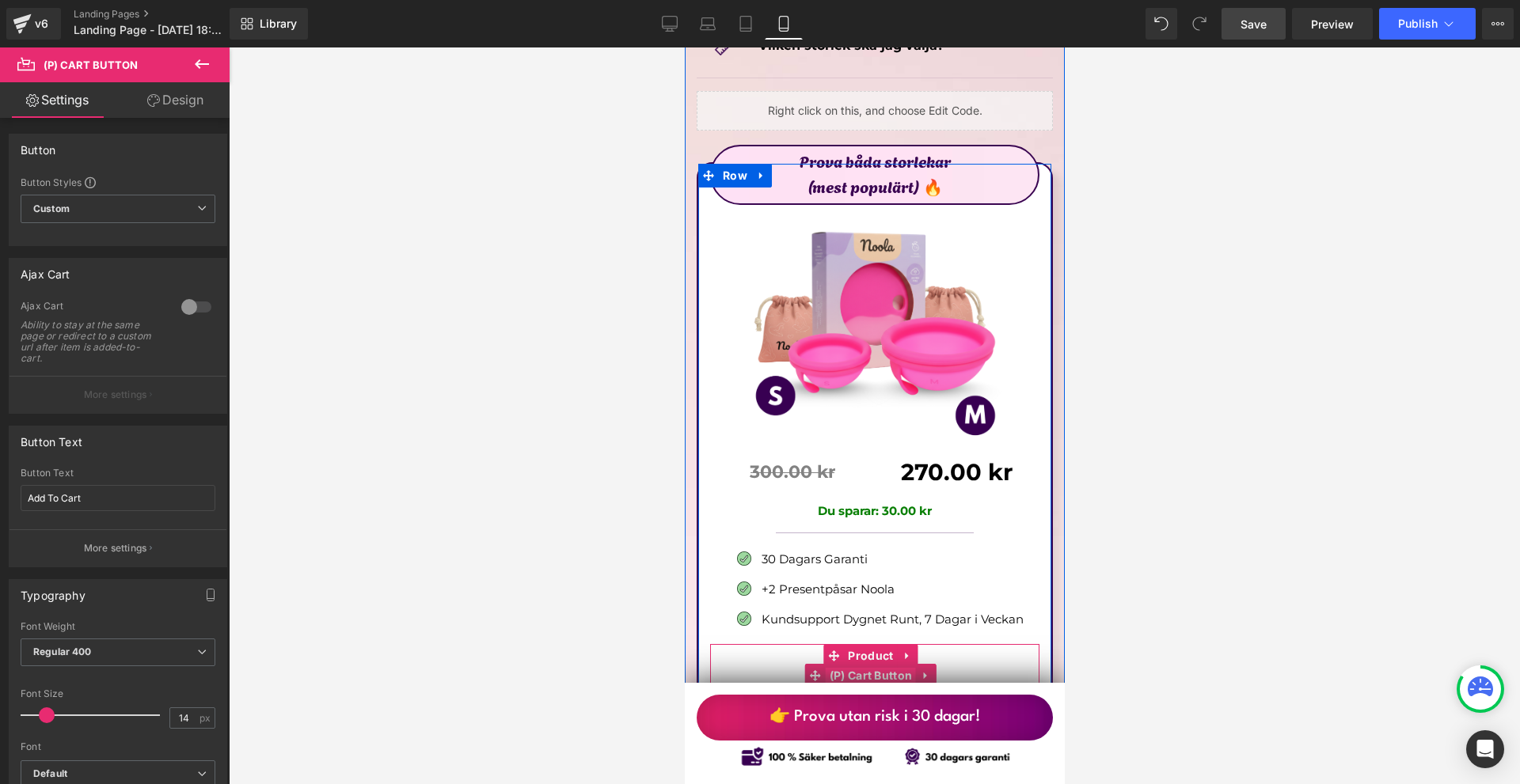
click at [872, 664] on span "(P) Cart Button" at bounding box center [871, 675] width 91 height 24
click at [871, 645] on span "Product" at bounding box center [869, 656] width 53 height 24
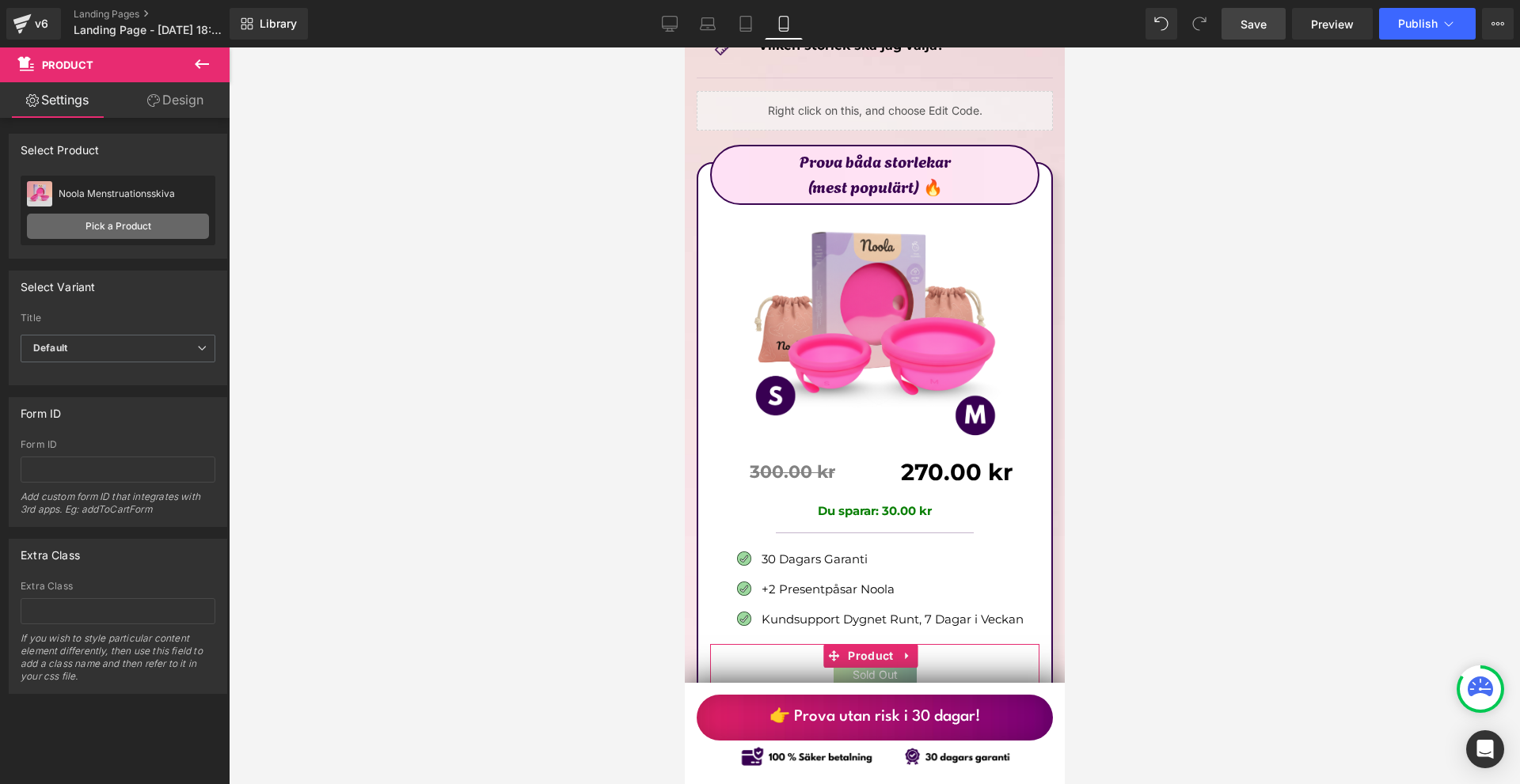
click at [124, 225] on link "Pick a Product" at bounding box center [118, 226] width 182 height 25
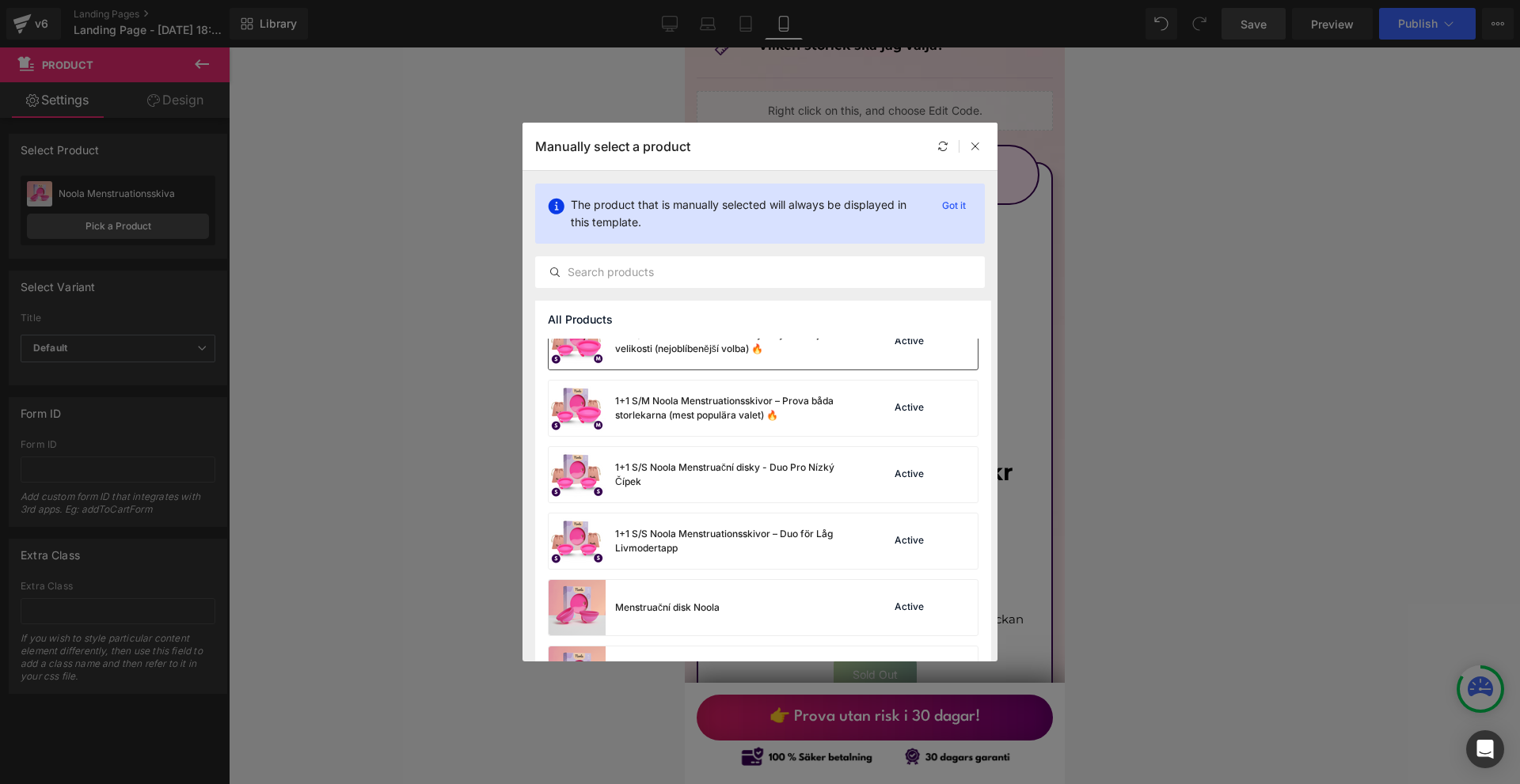
scroll to position [79, 0]
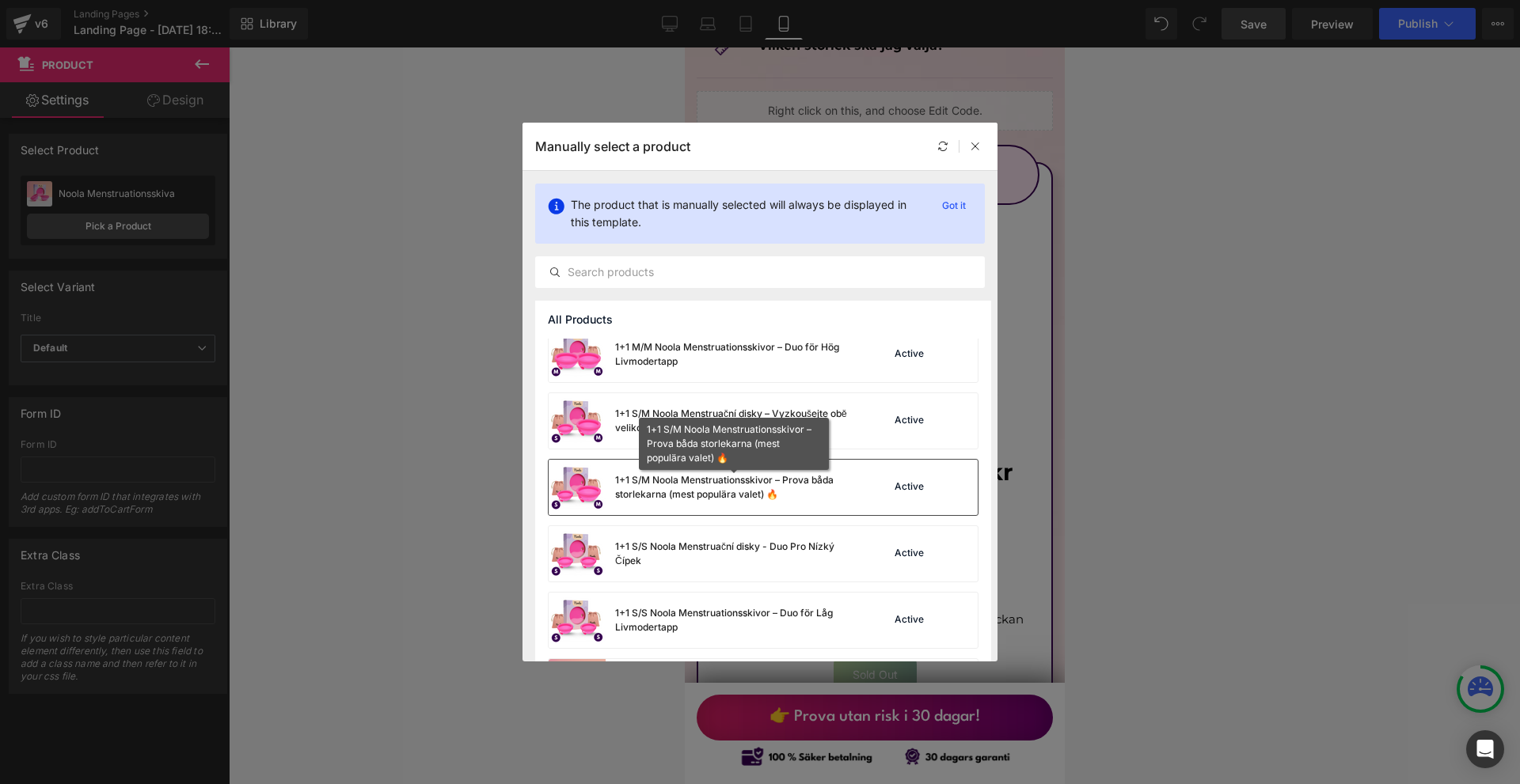
click at [828, 487] on div "1+1 S/M Noola Menstruationsskivor – Prova båda storlekarna (mest populära valet…" at bounding box center [734, 487] width 238 height 28
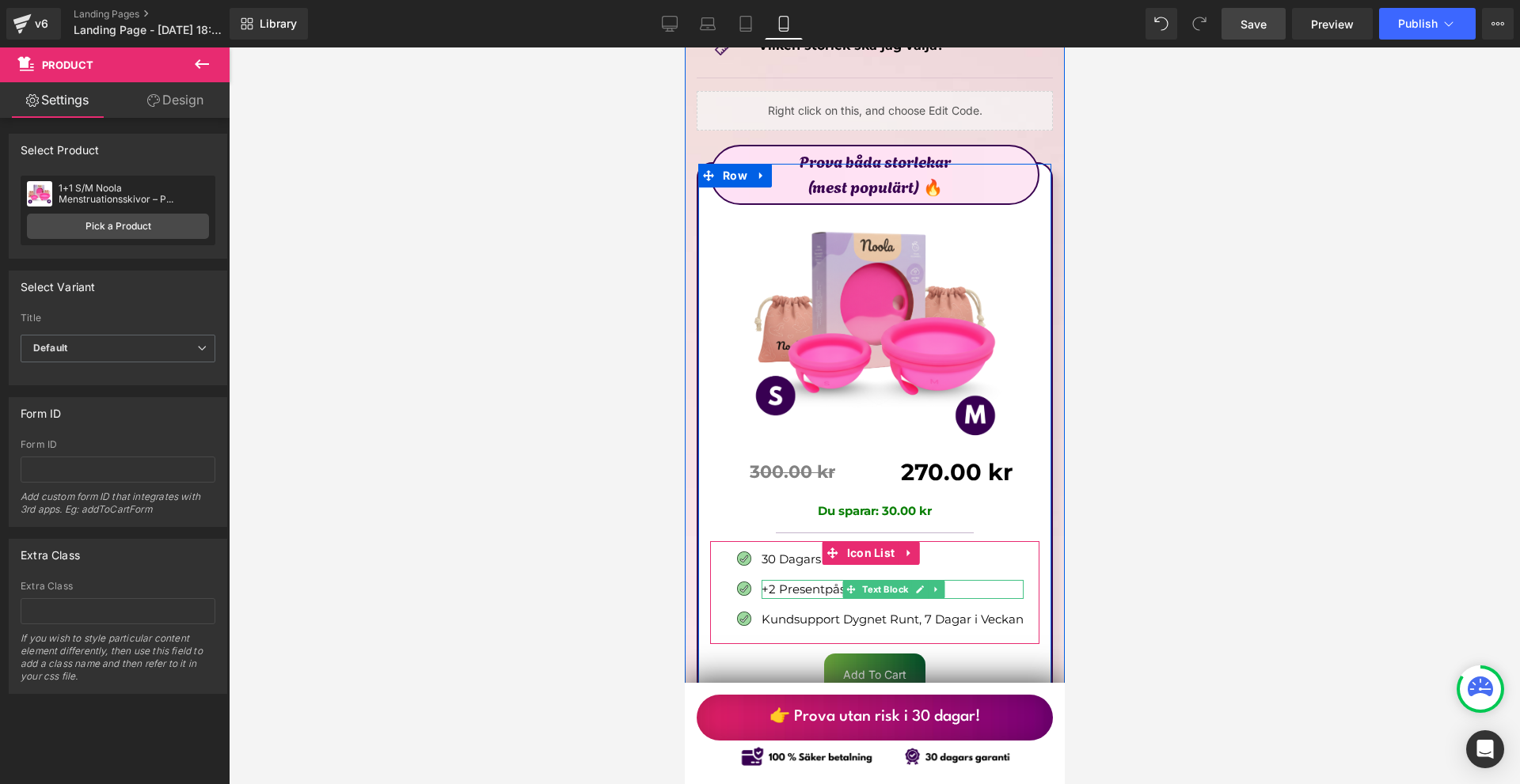
scroll to position [8981, 0]
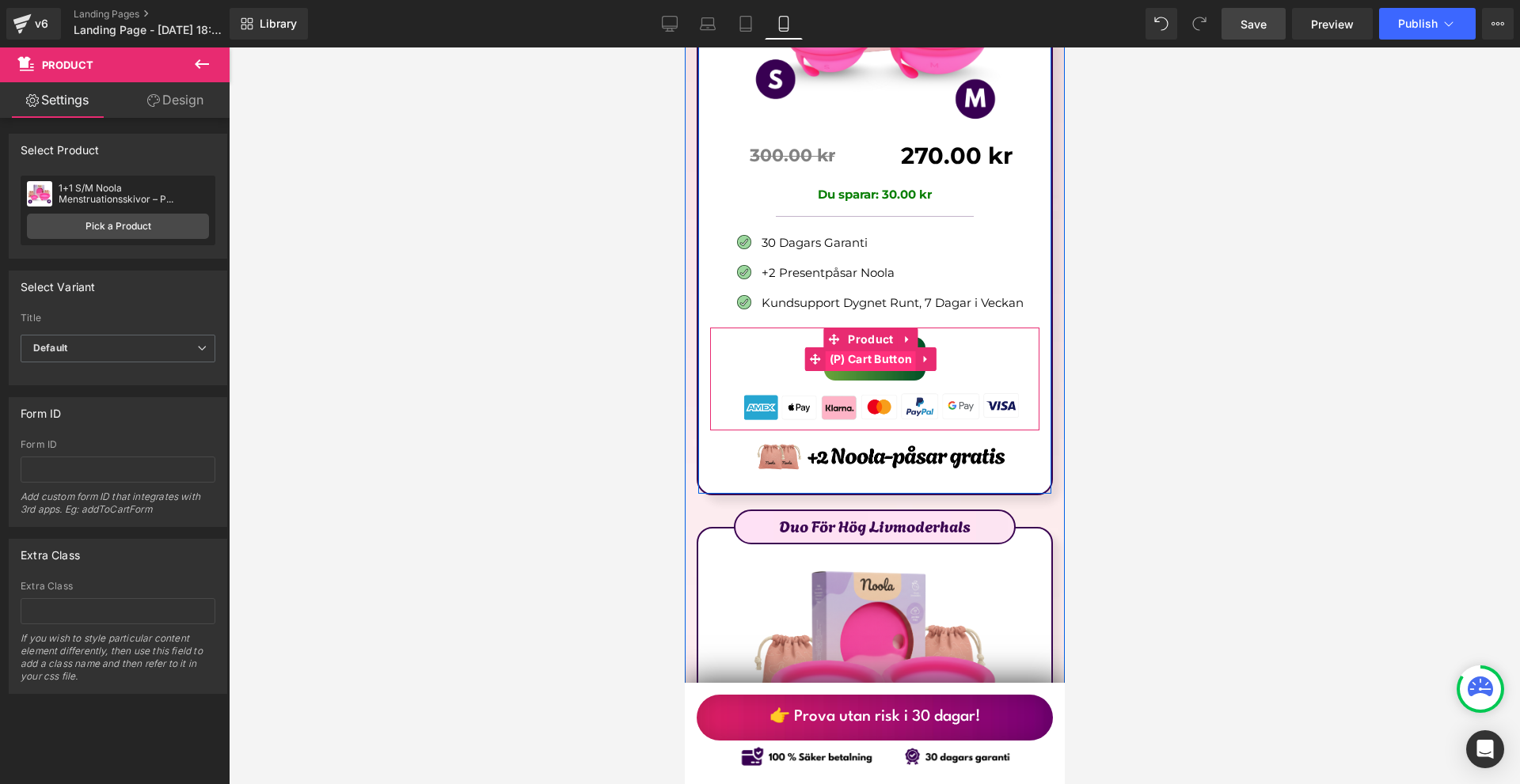
click at [869, 348] on span "(P) Cart Button" at bounding box center [871, 359] width 91 height 24
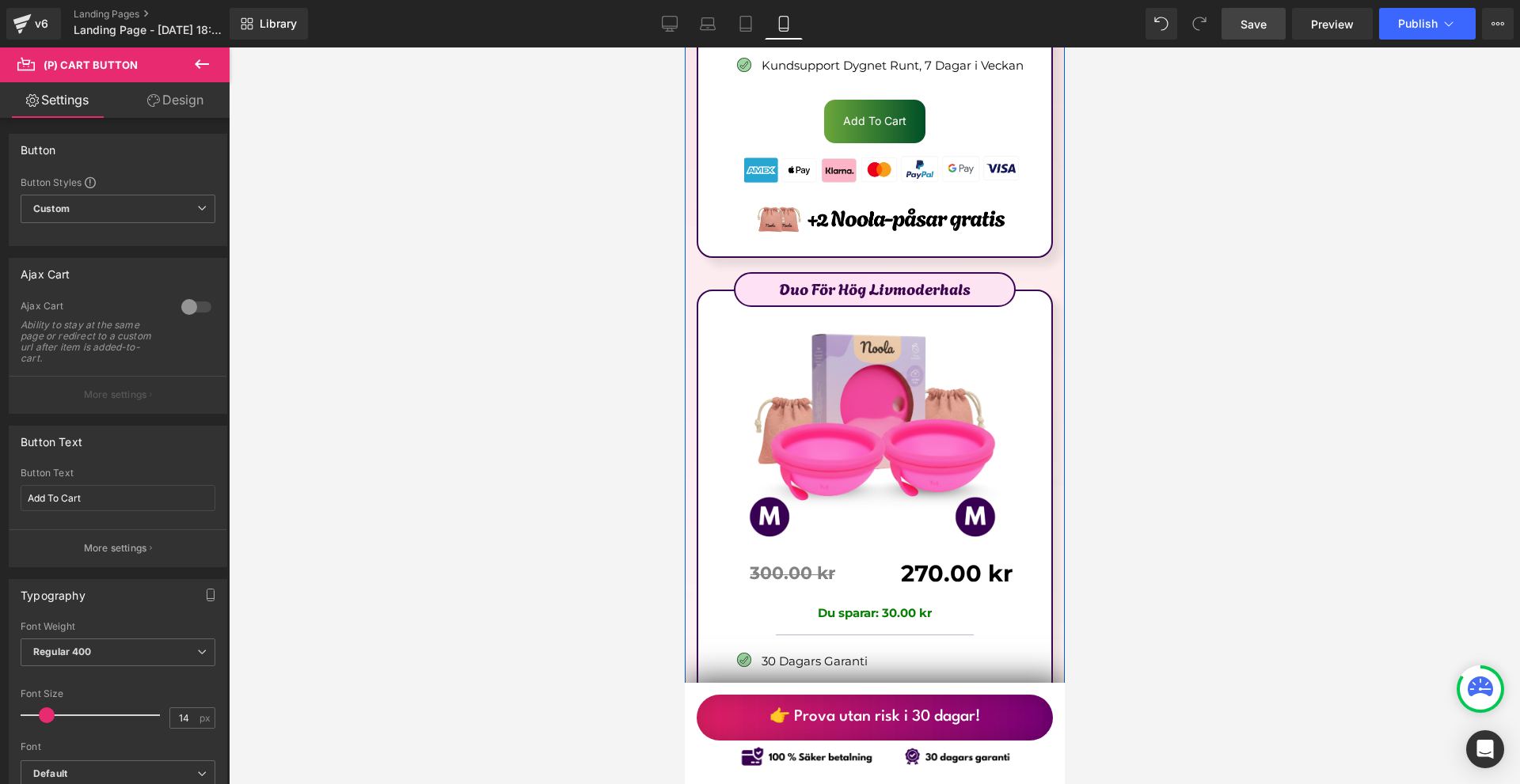
scroll to position [9615, 0]
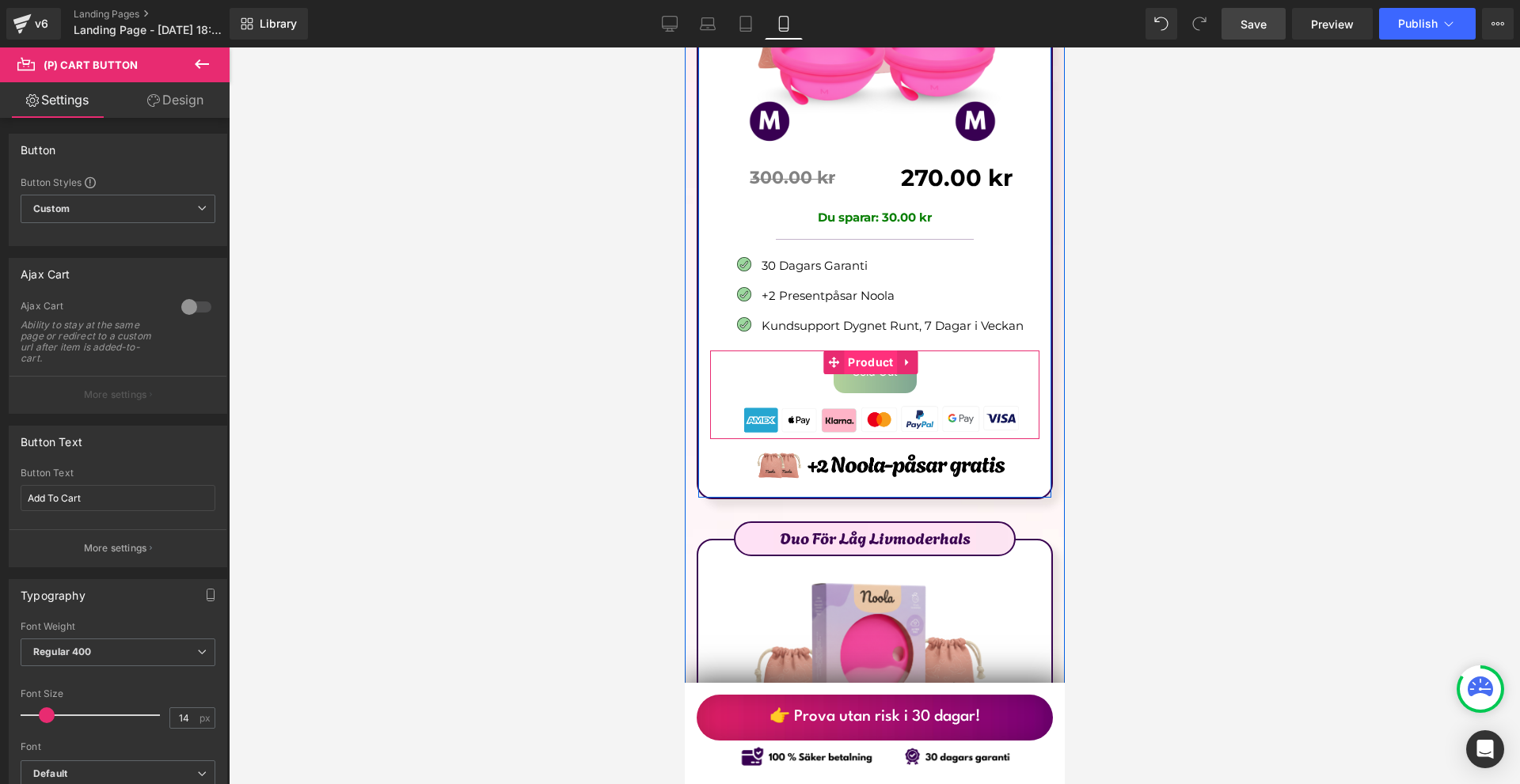
click at [863, 351] on span "Product" at bounding box center [869, 362] width 53 height 24
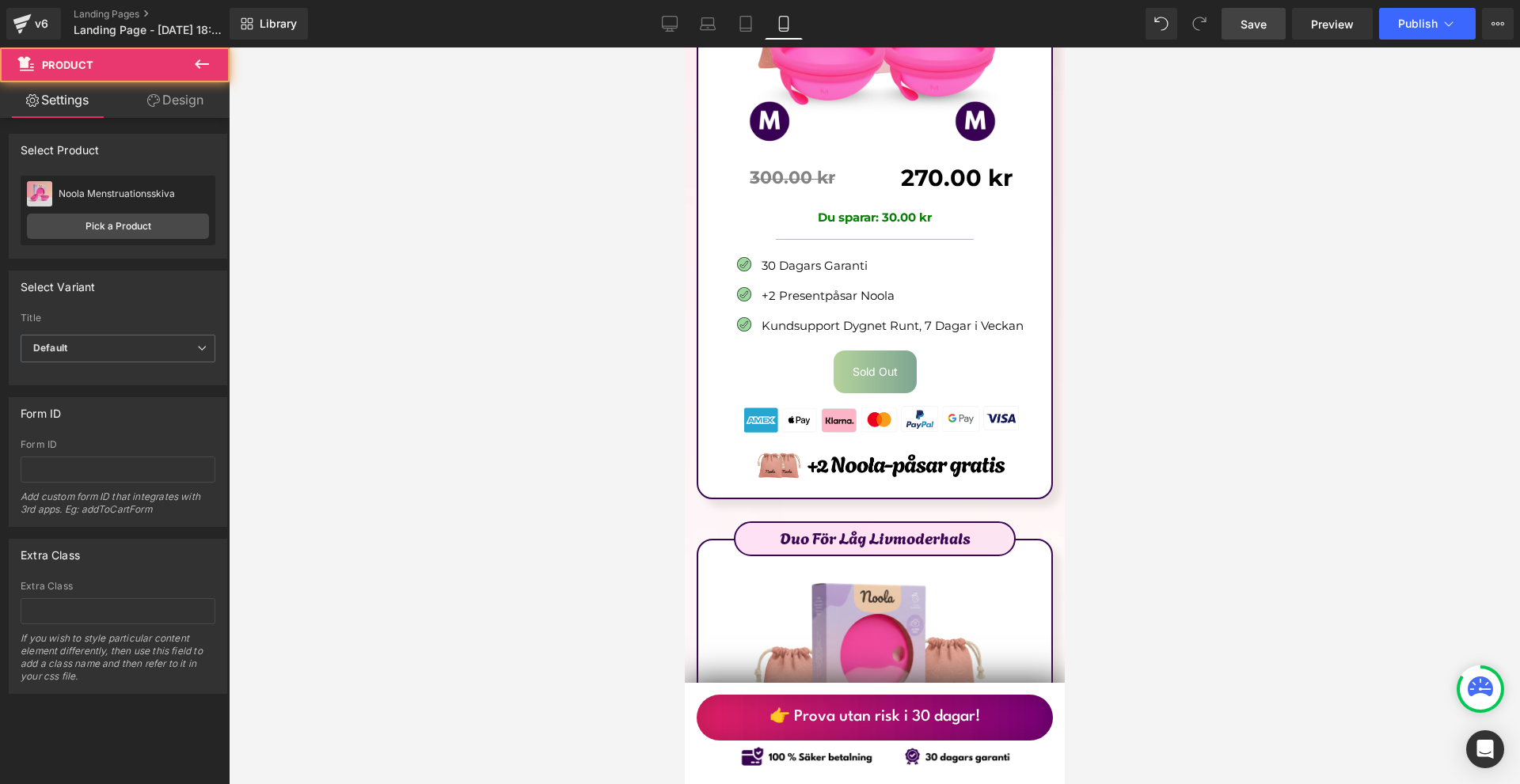
scroll to position [9377, 0]
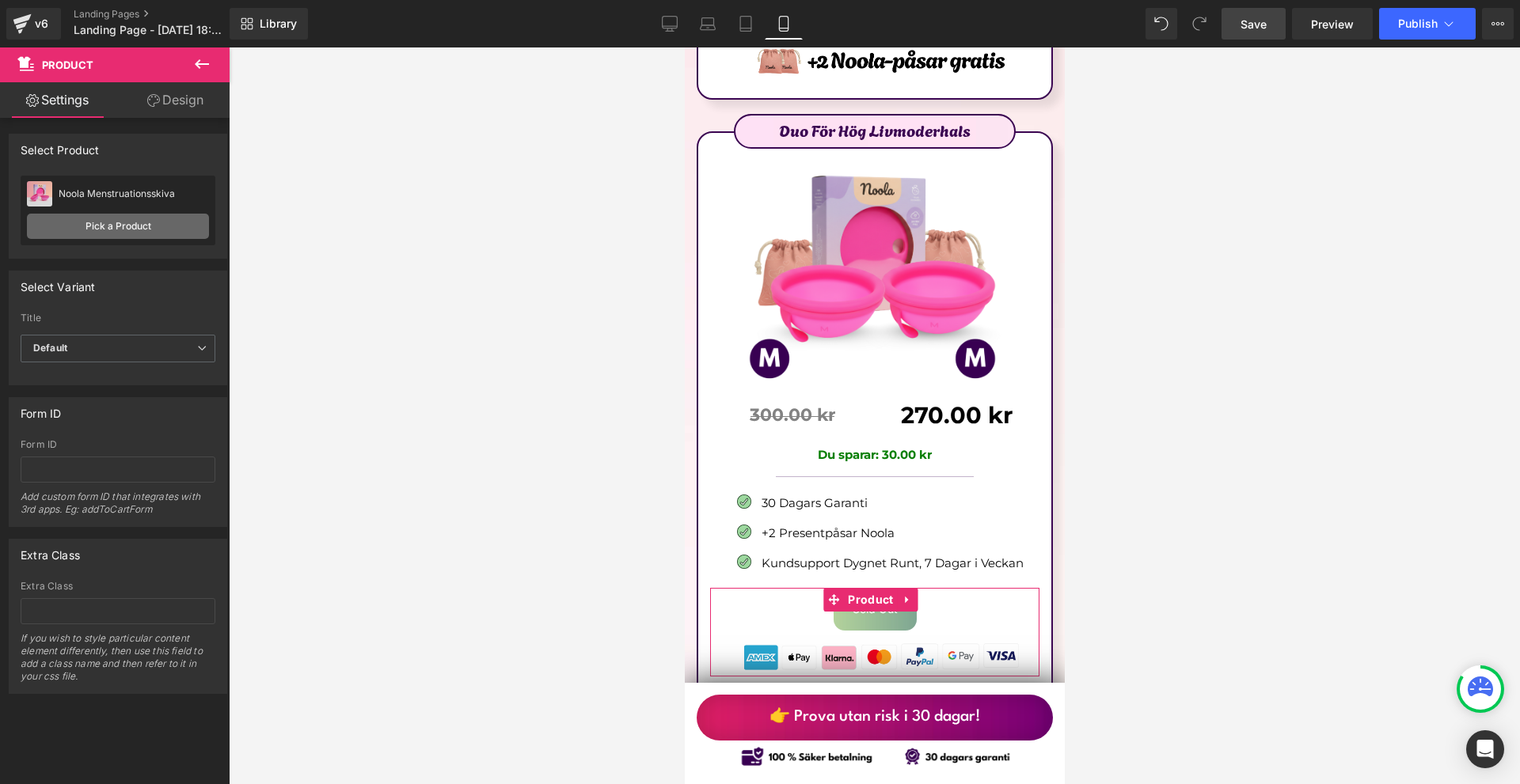
click at [108, 216] on link "Pick a Product" at bounding box center [118, 226] width 182 height 25
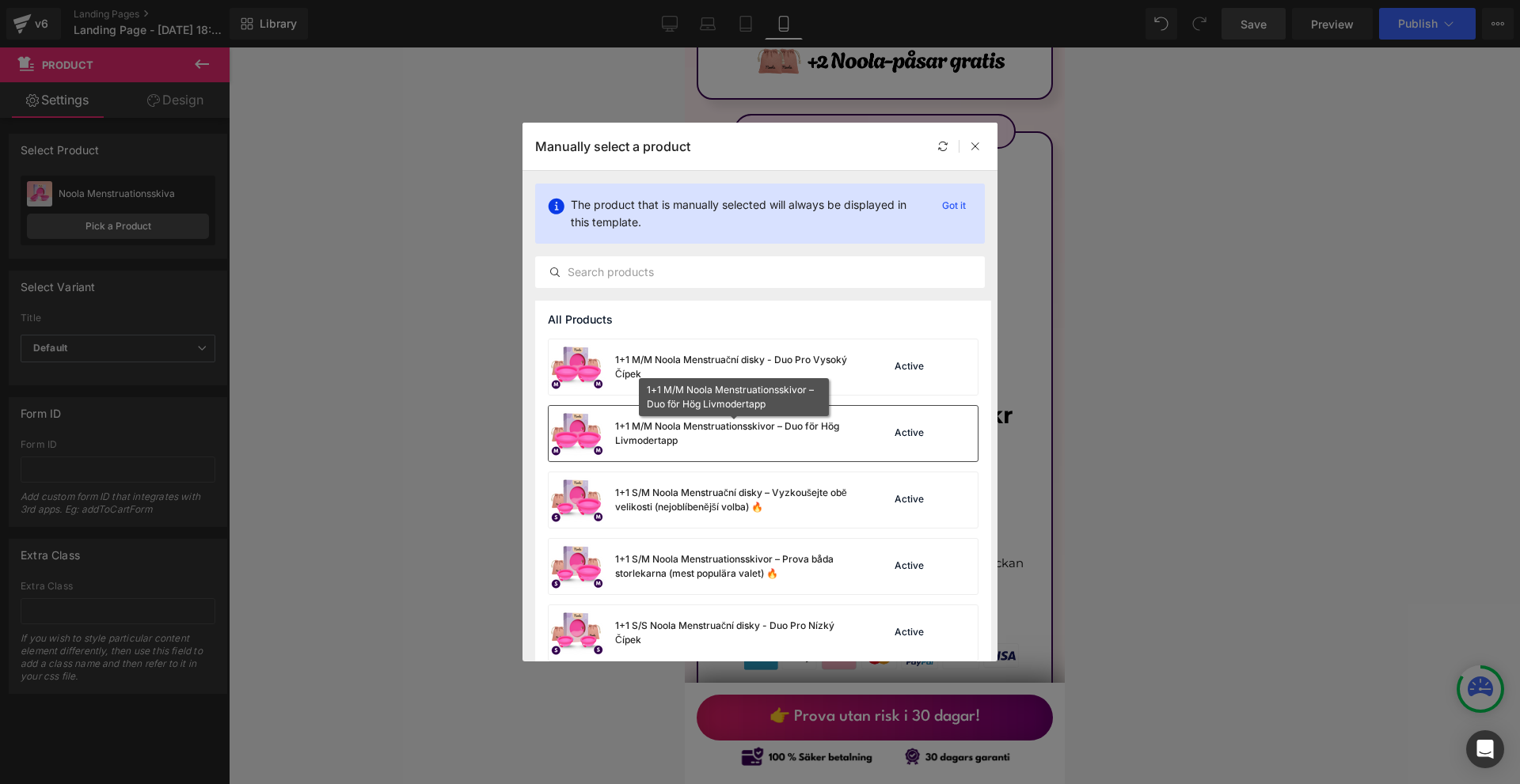
click at [787, 437] on div "1+1 M/M Noola Menstruationsskivor – Duo för Hög Livmodertapp" at bounding box center [734, 433] width 238 height 28
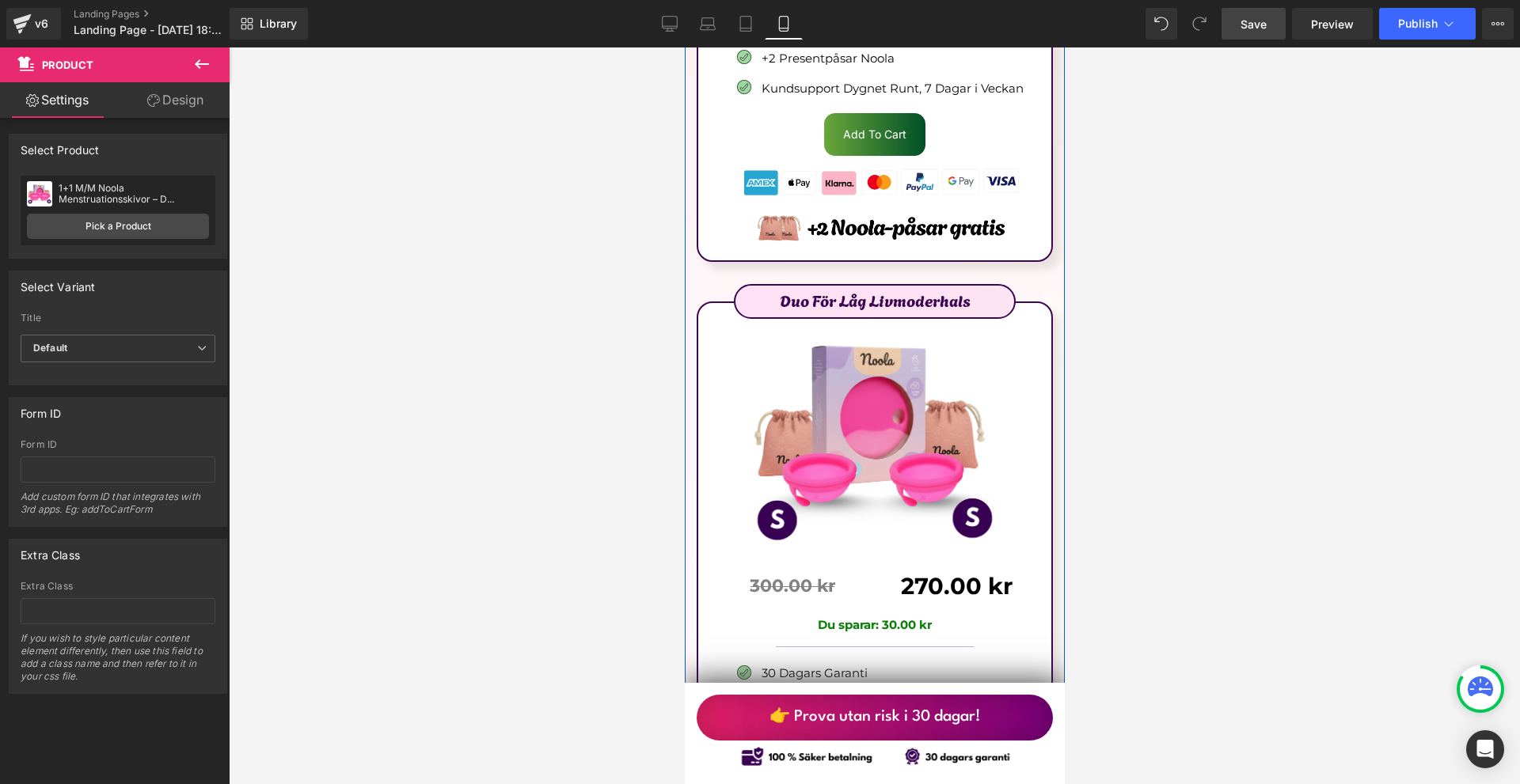
scroll to position [10247, 0]
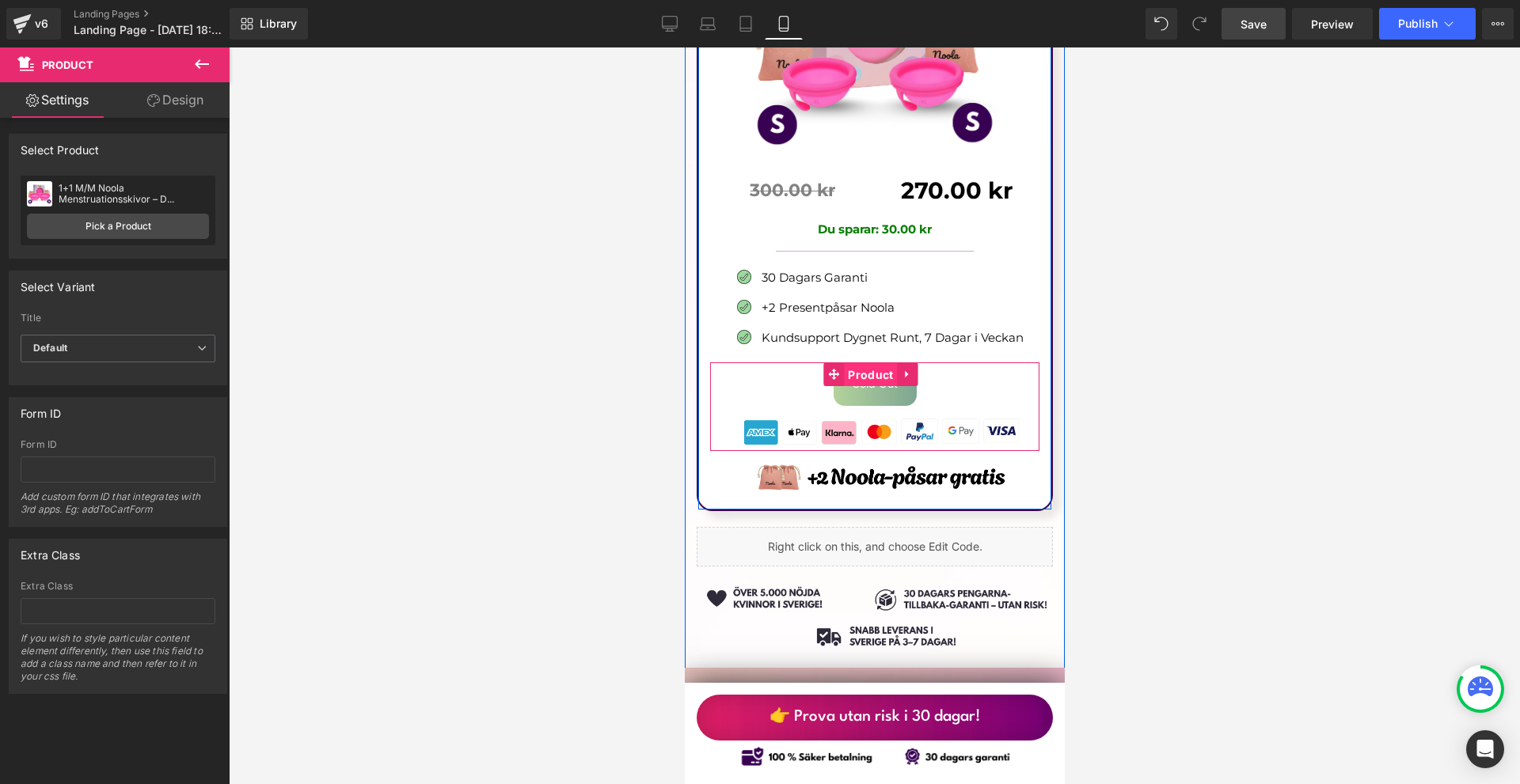
click at [870, 363] on span "Product" at bounding box center [869, 374] width 53 height 24
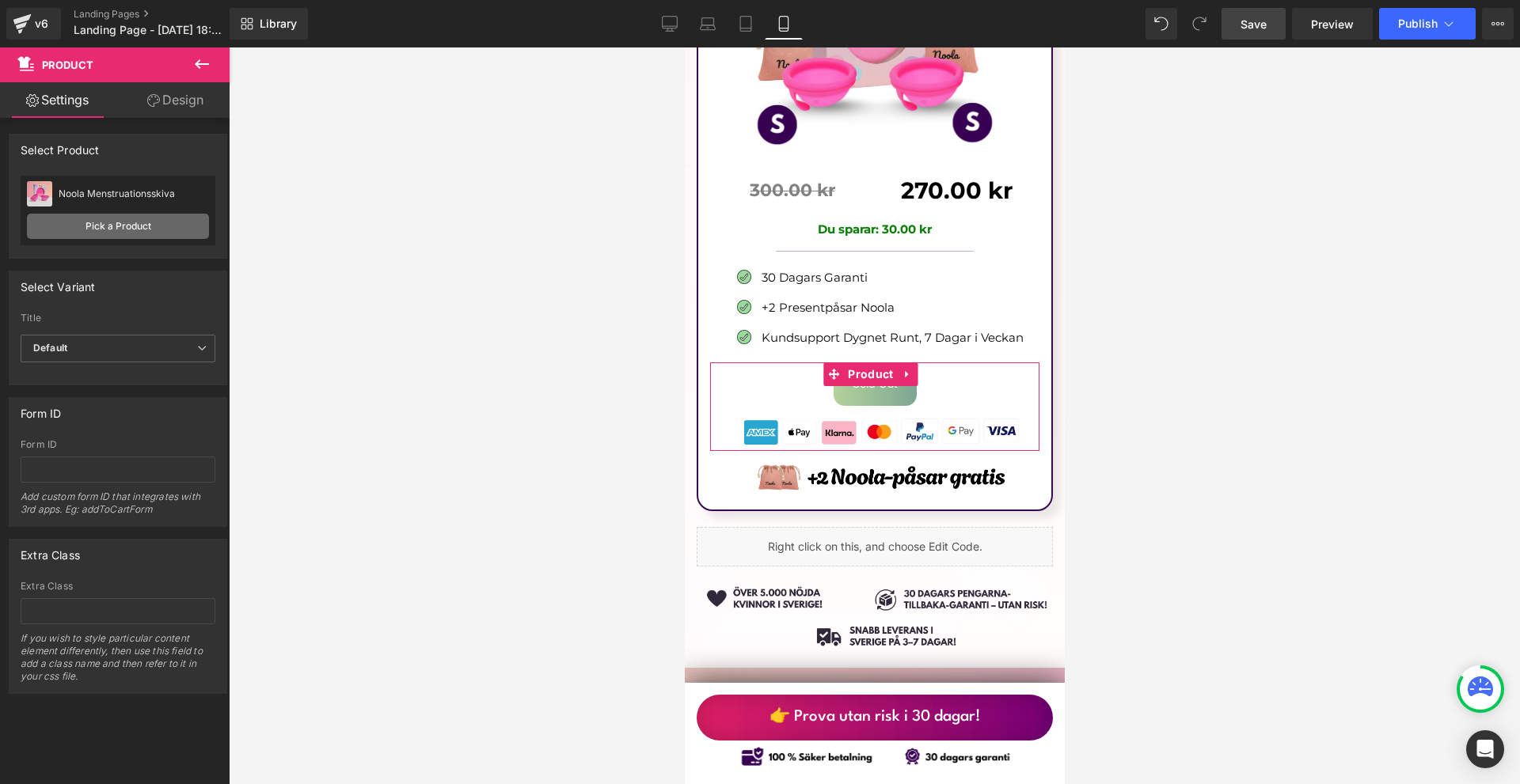
click at [142, 227] on link "Pick a Product" at bounding box center [118, 226] width 182 height 25
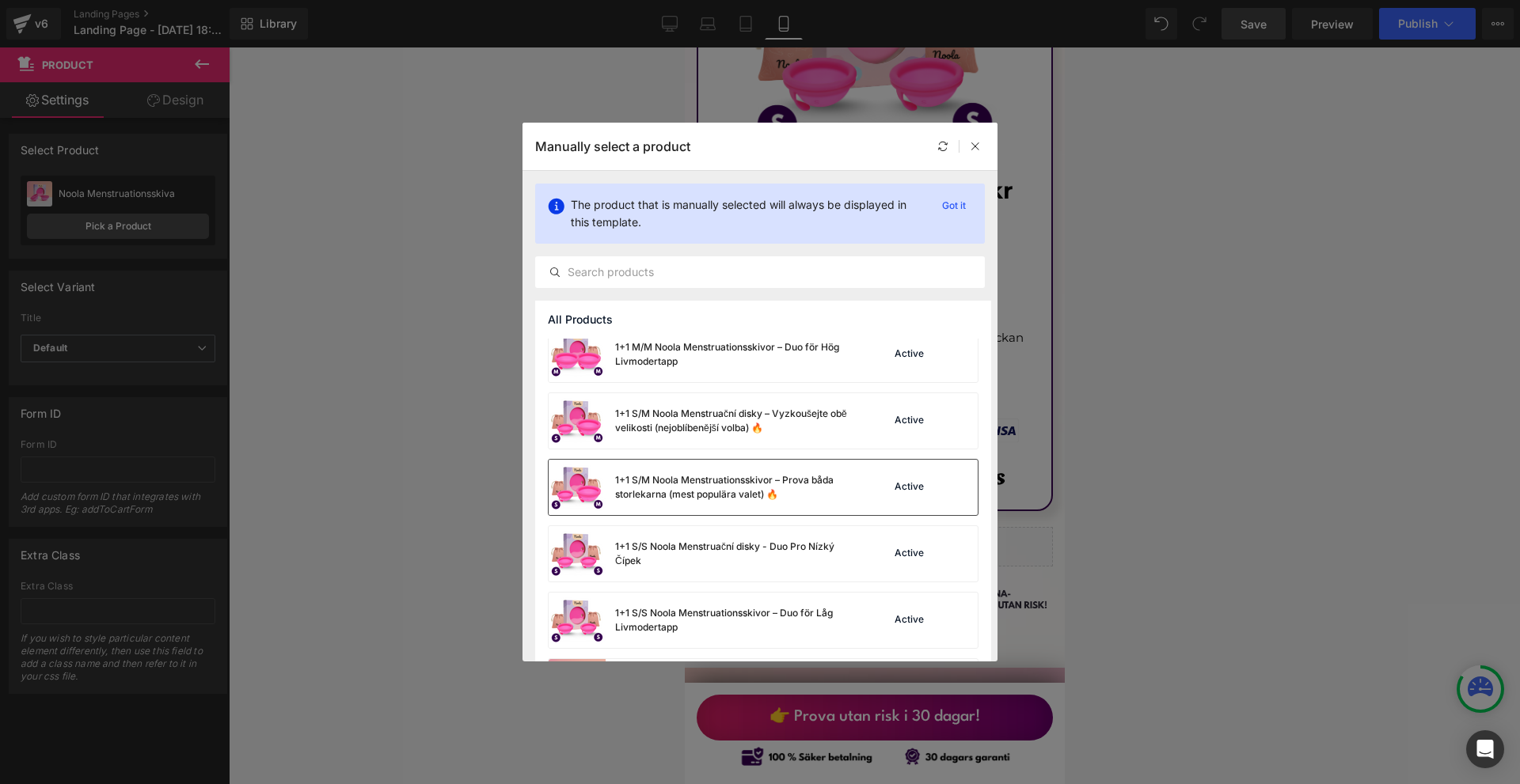
scroll to position [158, 0]
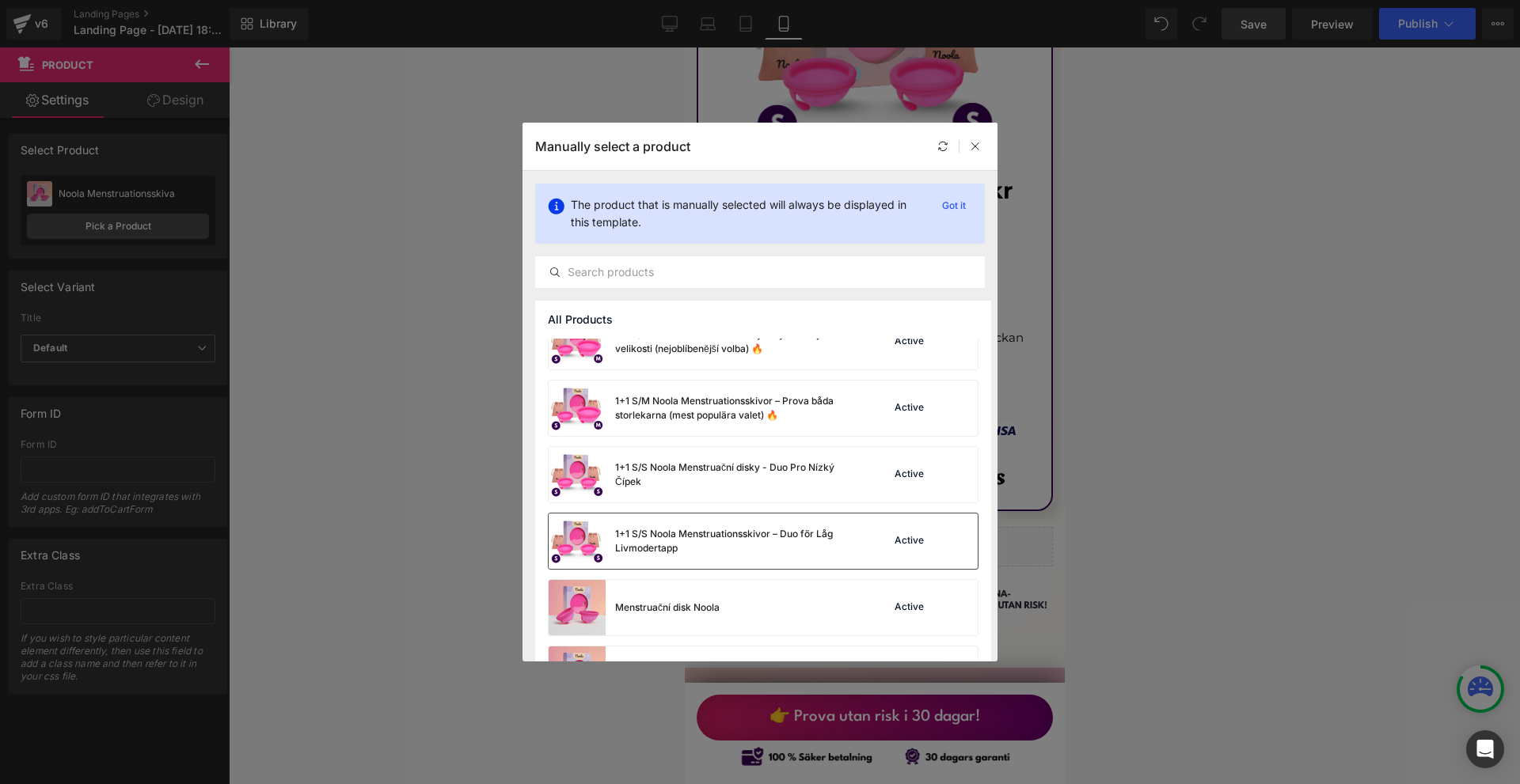
click at [802, 543] on div "1+1 S/S Noola Menstruationsskivor – Duo för Låg Livmodertapp" at bounding box center [734, 541] width 238 height 28
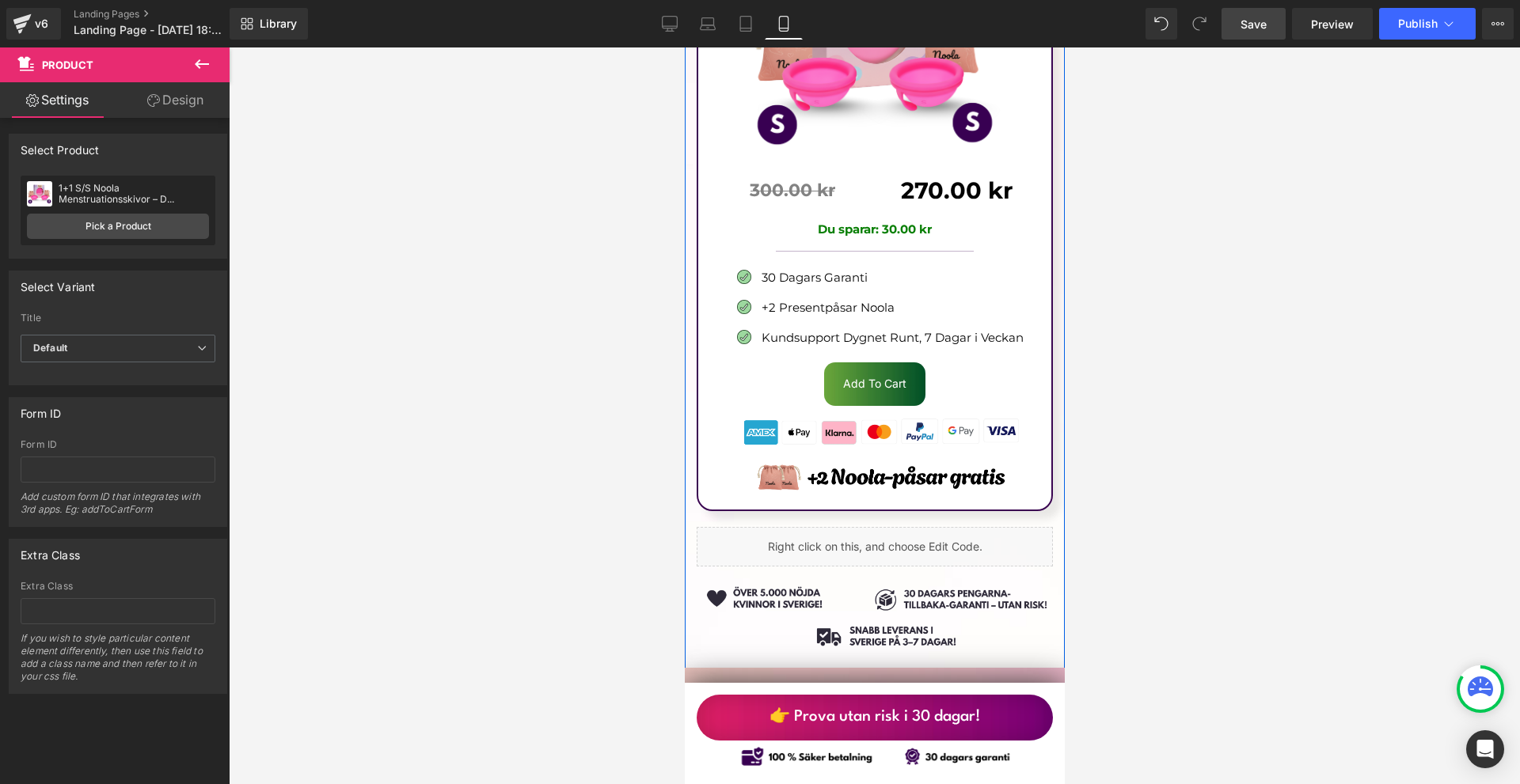
scroll to position [10010, 0]
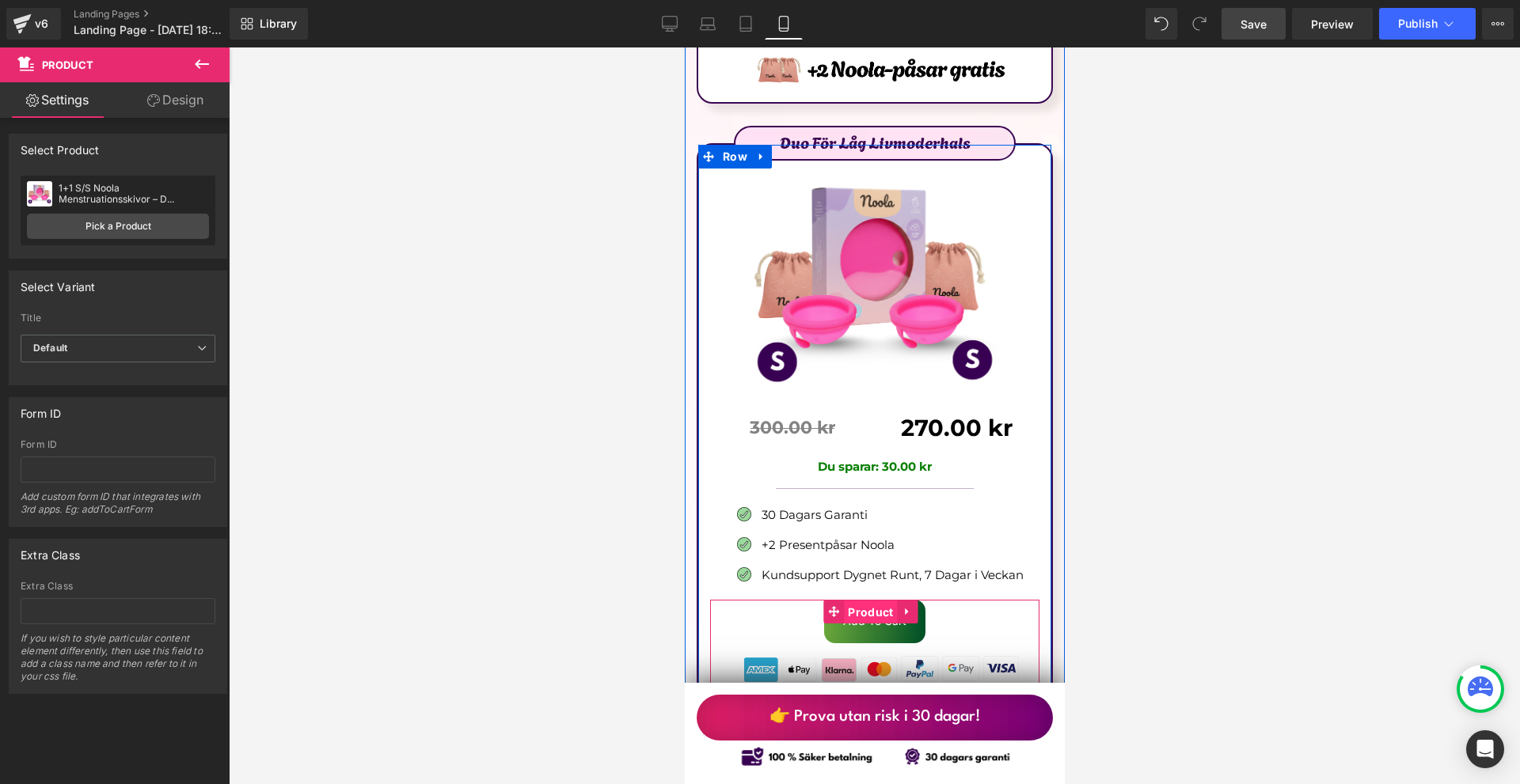
click at [862, 601] on span "Product" at bounding box center [869, 612] width 53 height 24
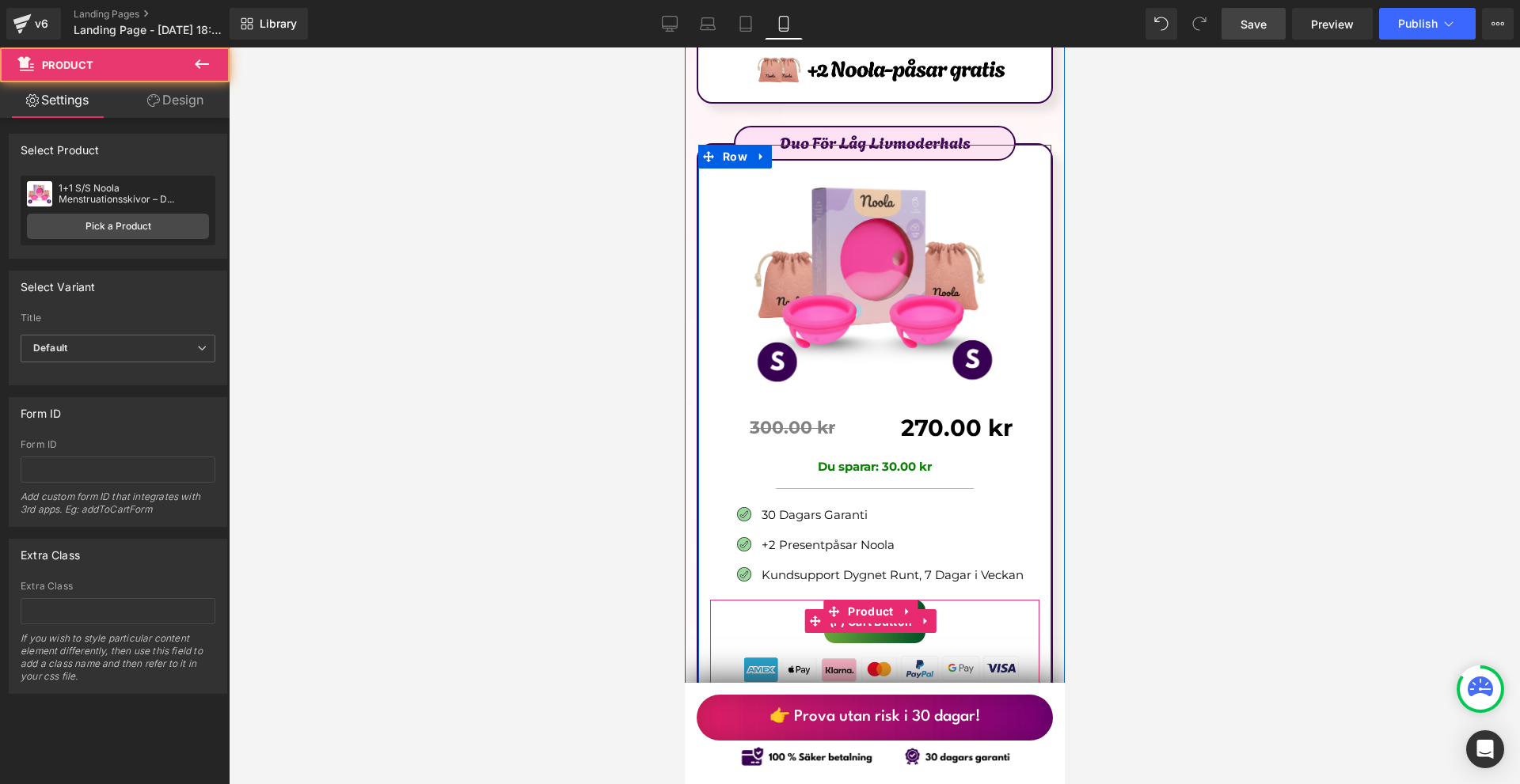
drag, startPoint x: 863, startPoint y: 530, endPoint x: 829, endPoint y: 517, distance: 36.4
click at [863, 610] on span "(P) Cart Button" at bounding box center [871, 621] width 91 height 24
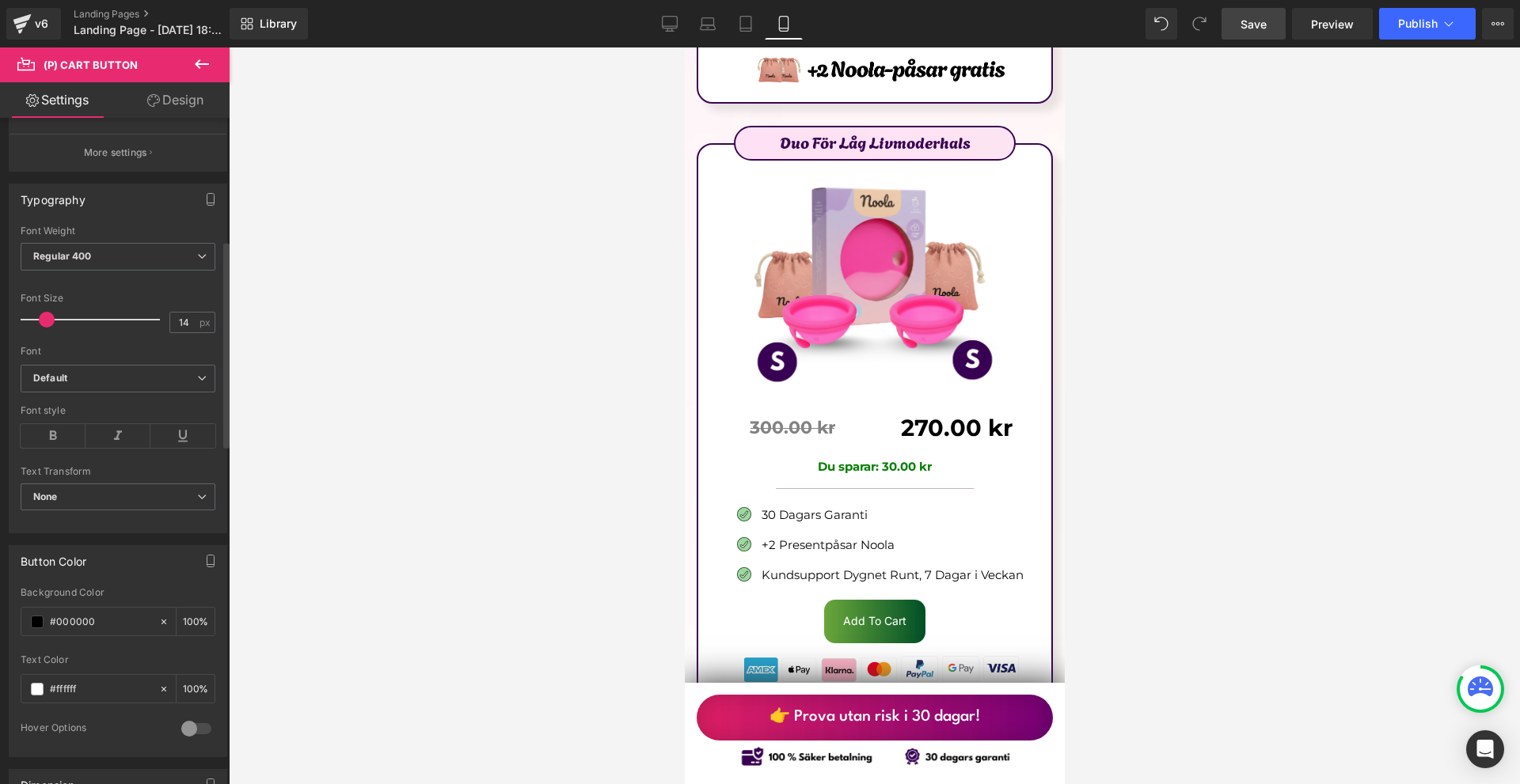
scroll to position [554, 0]
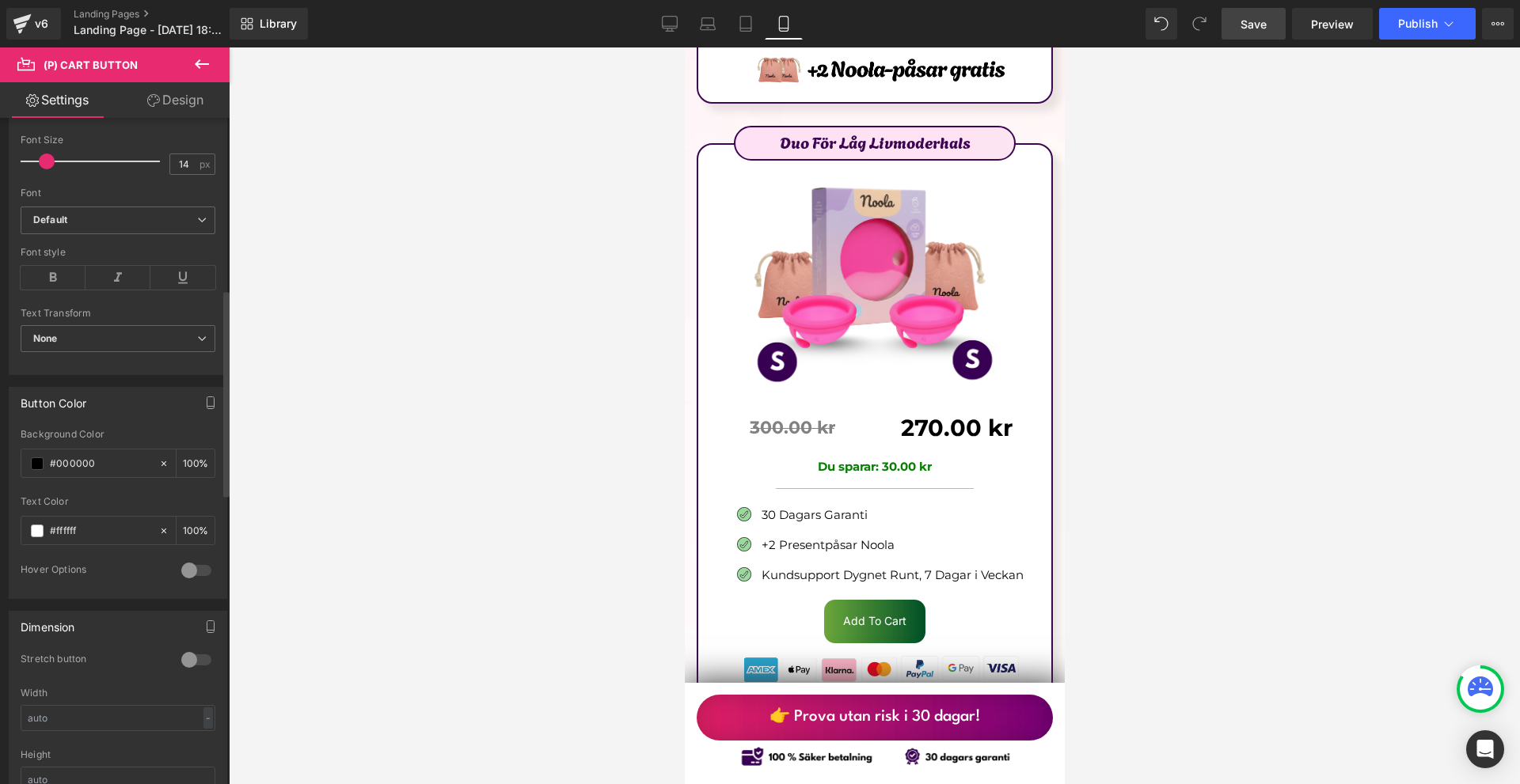
click at [191, 651] on div at bounding box center [196, 659] width 38 height 25
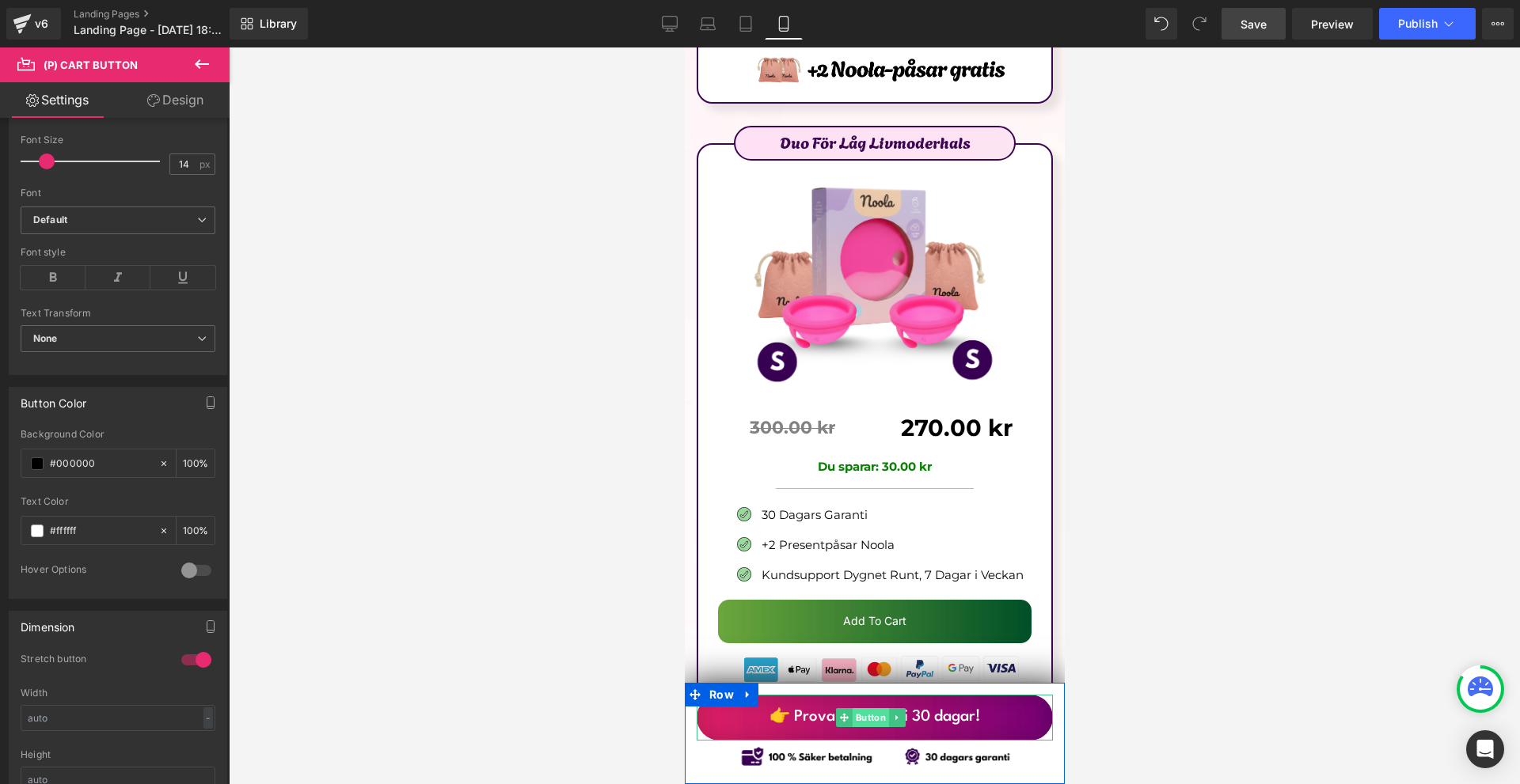
click at [862, 718] on span "Button" at bounding box center [870, 717] width 37 height 19
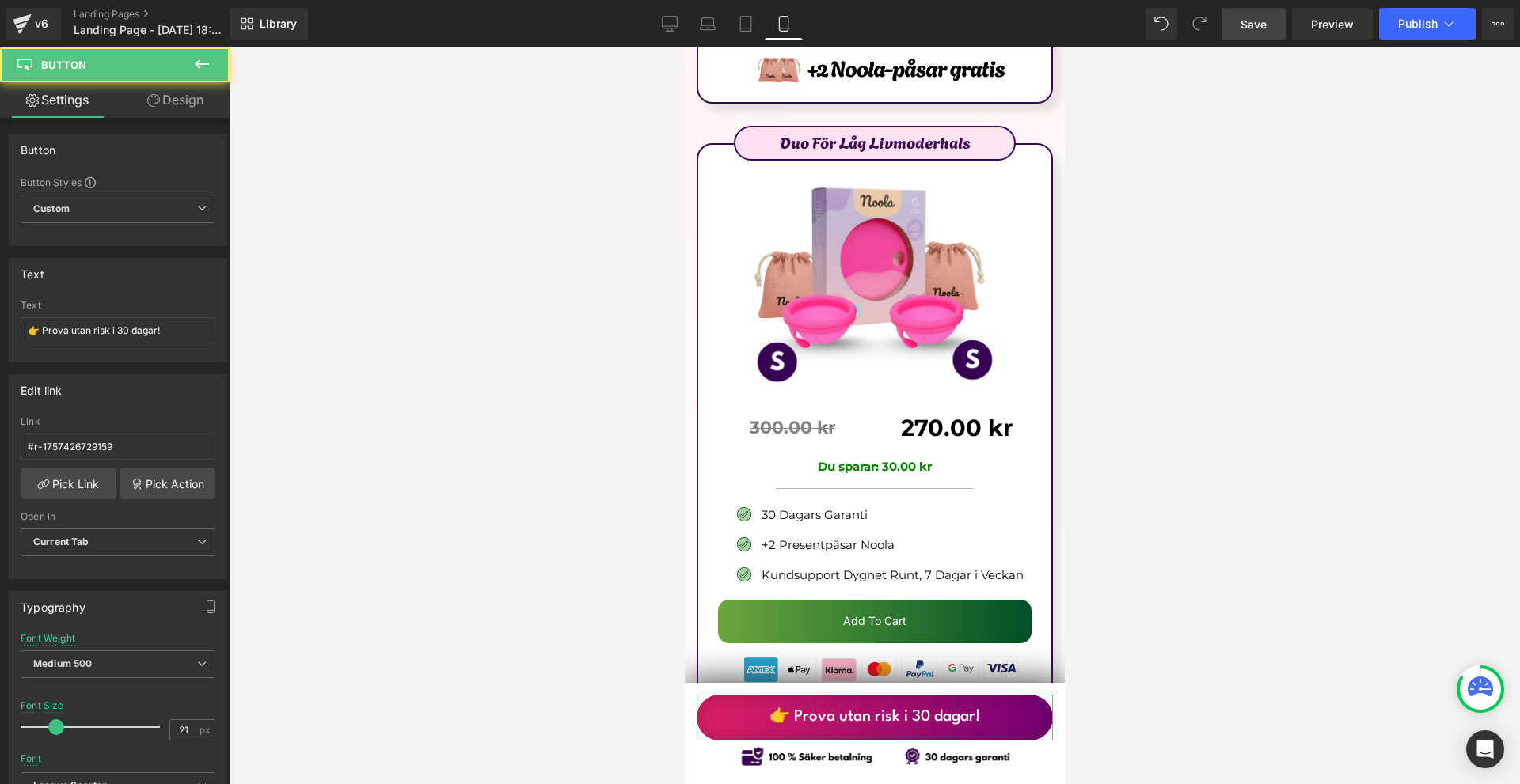
click at [160, 91] on link "Design" at bounding box center [175, 100] width 115 height 36
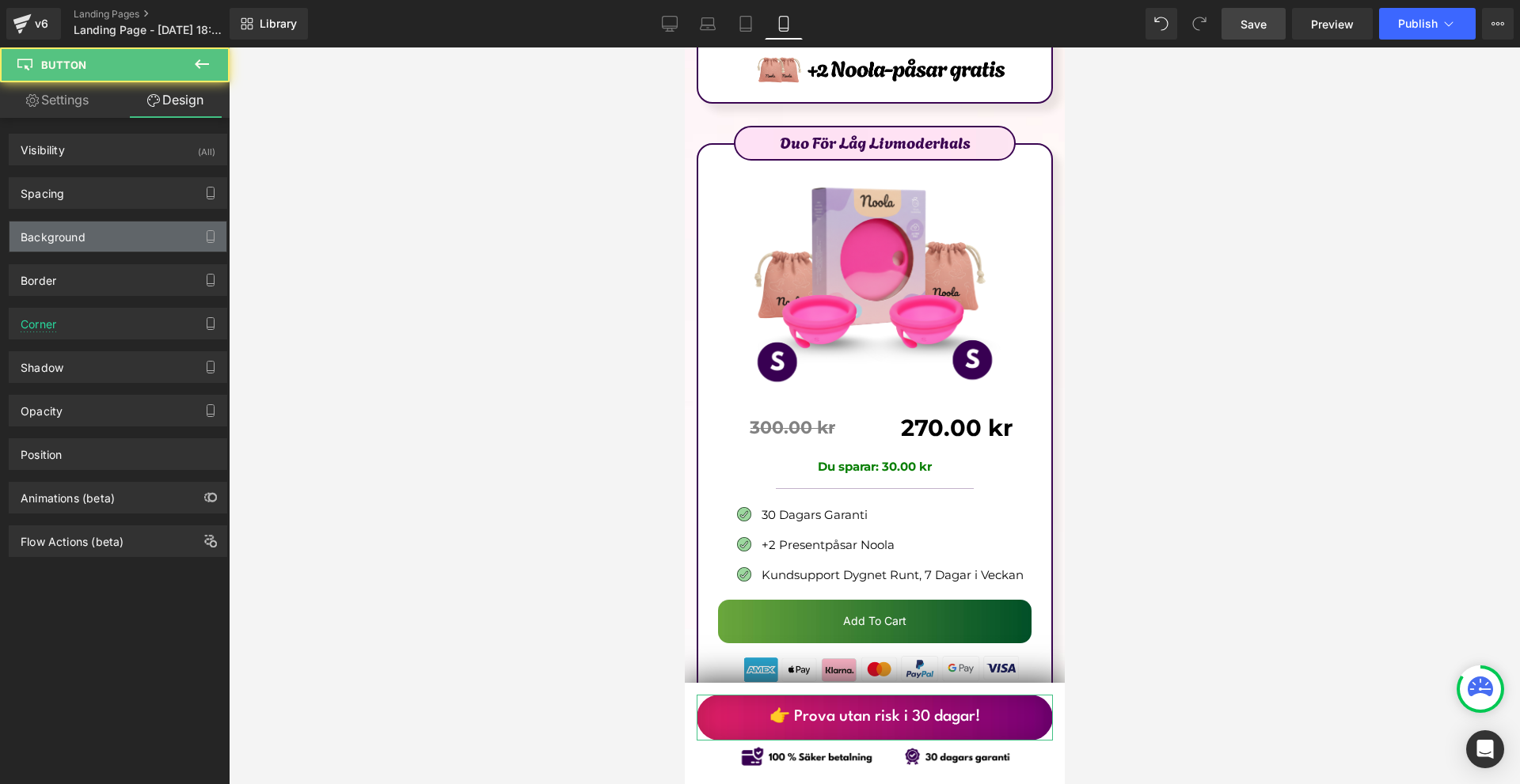
click at [116, 239] on div "Background" at bounding box center [118, 236] width 217 height 30
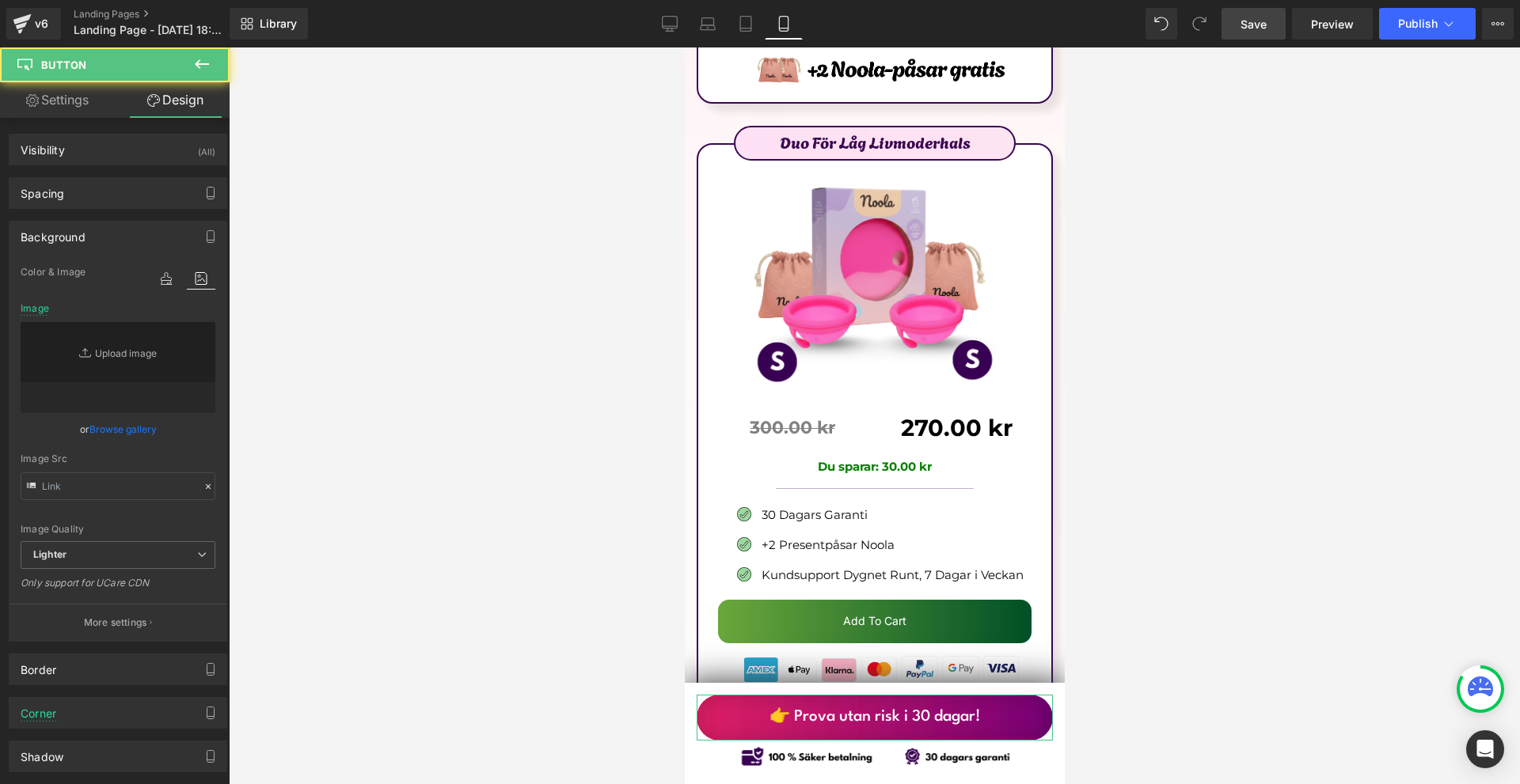
type input "https://ucarecdn.com/370ca13d-b8d6-4168-b39d-a8685f96f953/-/format/auto/-/previ…"
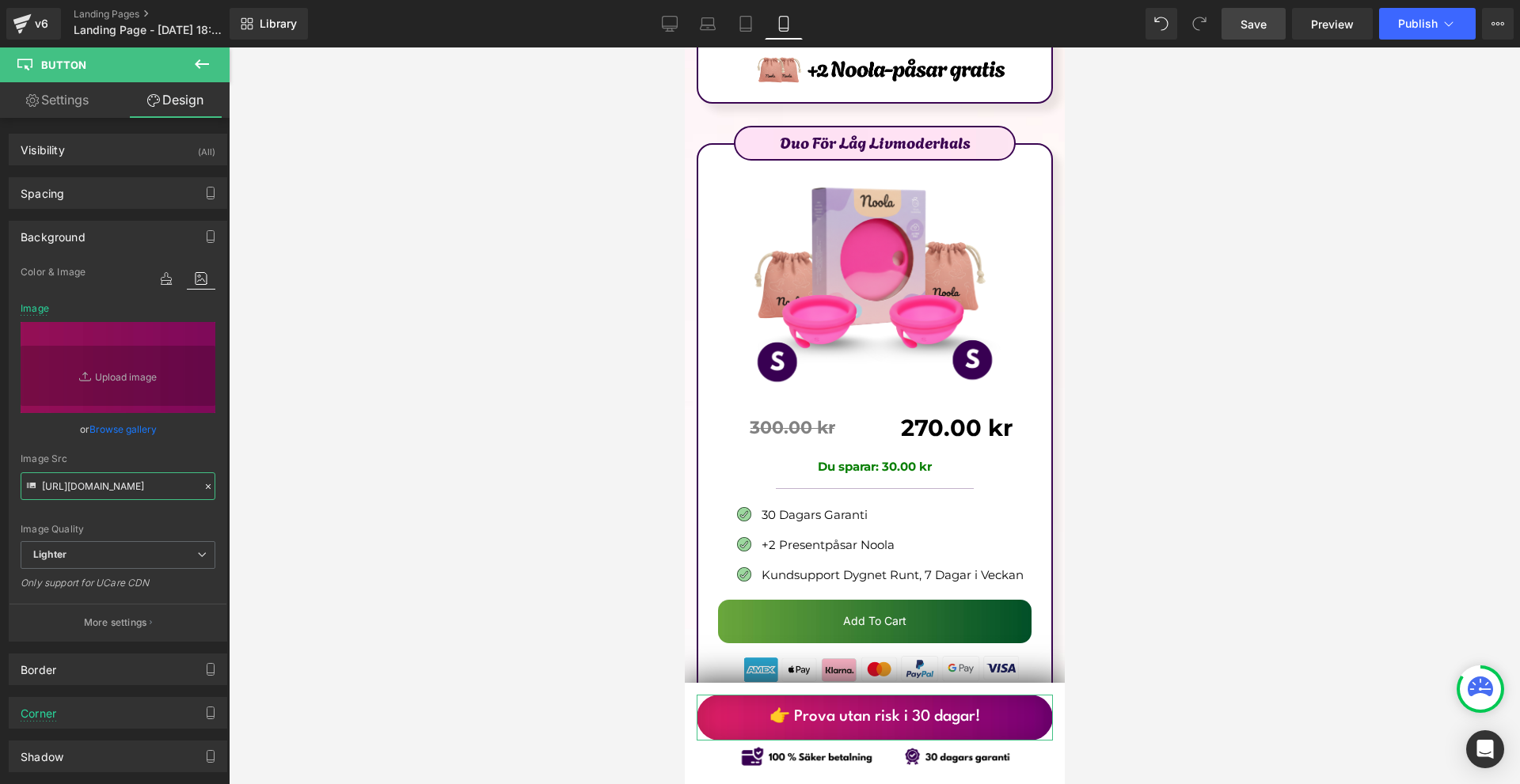
click at [120, 488] on input "https://ucarecdn.com/370ca13d-b8d6-4168-b39d-a8685f96f953/-/format/auto/-/previ…" at bounding box center [117, 486] width 195 height 28
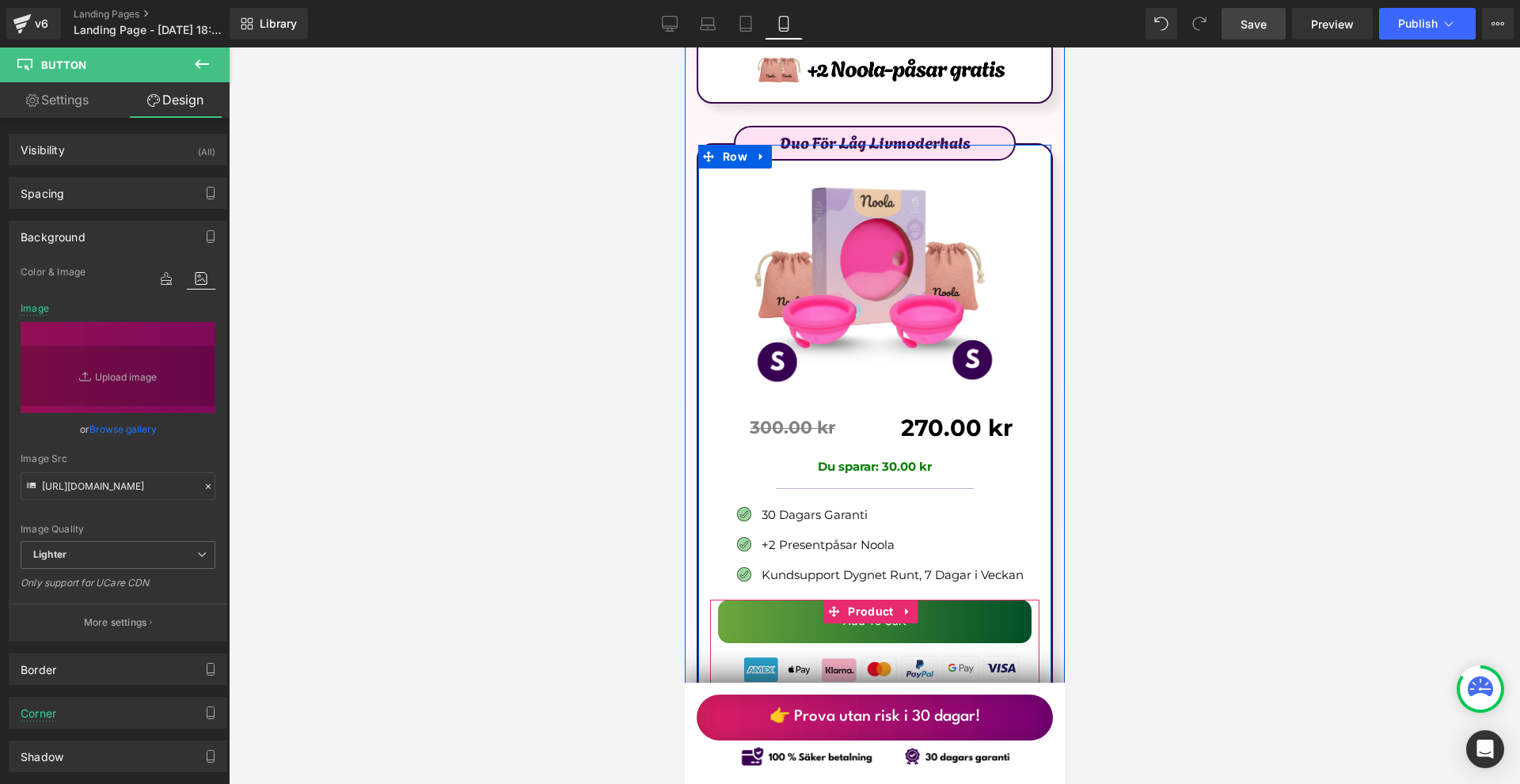
click at [876, 600] on li "Product" at bounding box center [859, 611] width 73 height 24
click at [872, 610] on span "(P) Cart Button" at bounding box center [871, 621] width 91 height 24
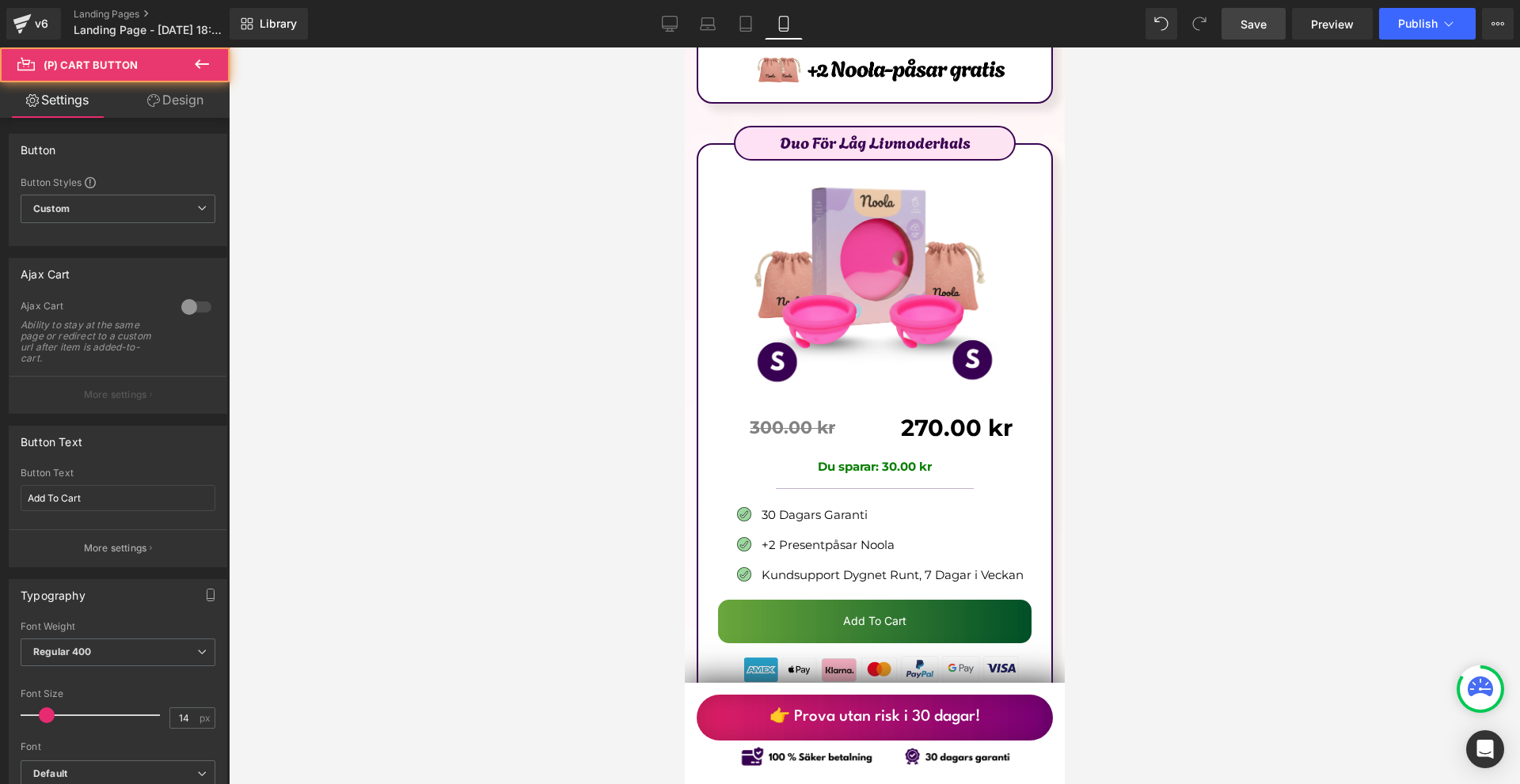
click at [168, 104] on link "Design" at bounding box center [175, 100] width 115 height 36
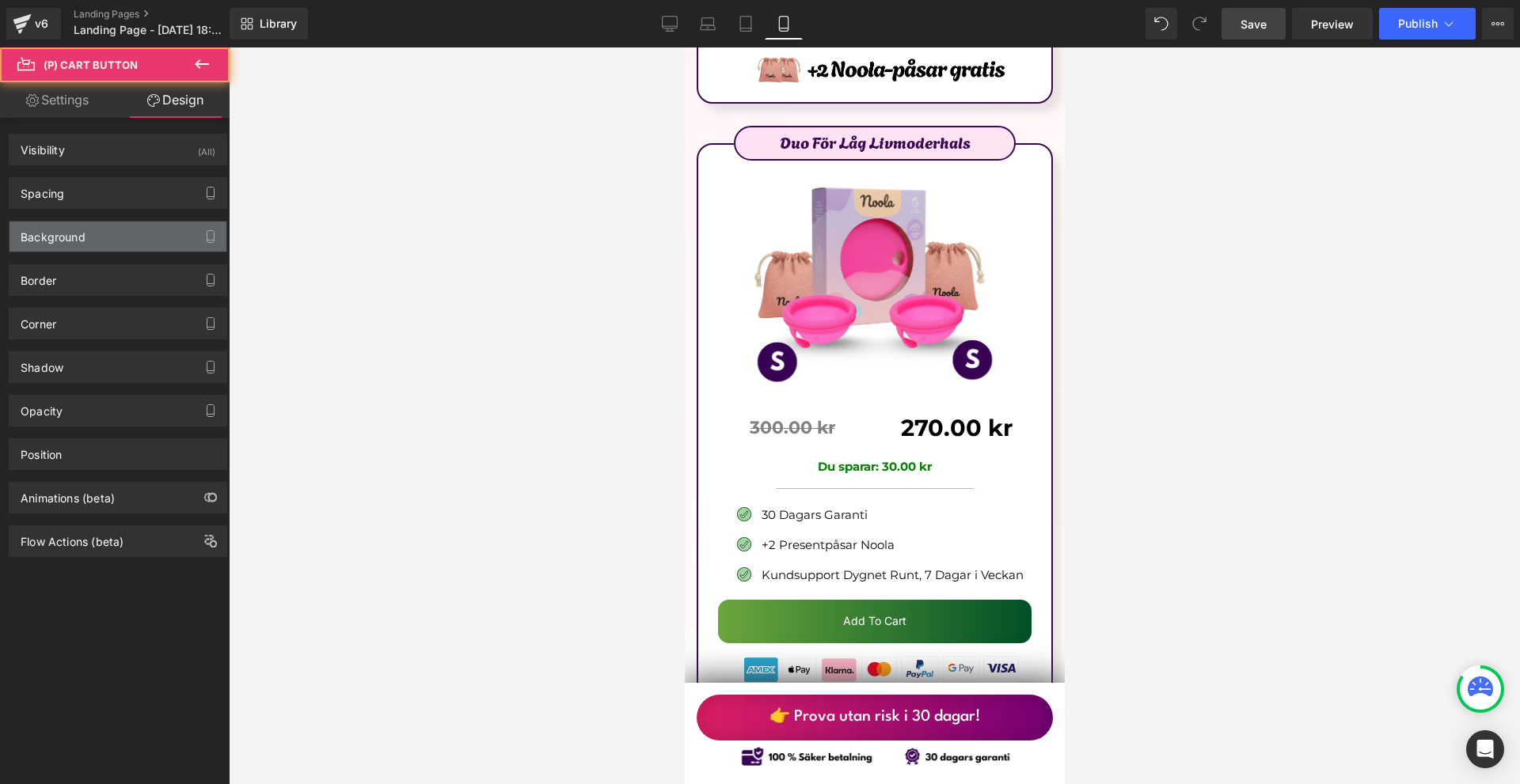
type input "#000000"
type input "100"
click at [98, 238] on div "Background" at bounding box center [118, 236] width 217 height 30
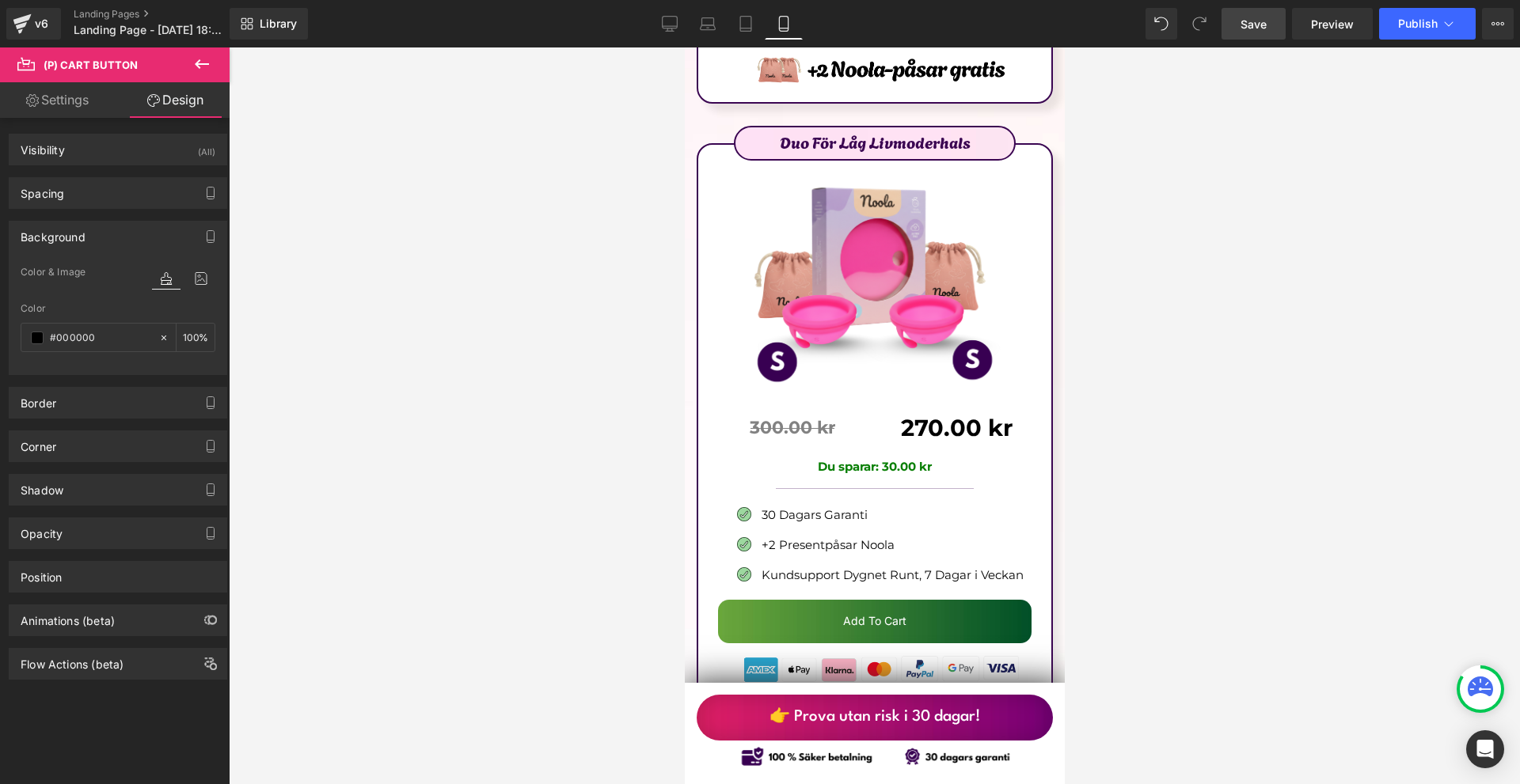
drag, startPoint x: 189, startPoint y: 283, endPoint x: 183, endPoint y: 294, distance: 12.5
click at [189, 282] on icon at bounding box center [200, 278] width 29 height 20
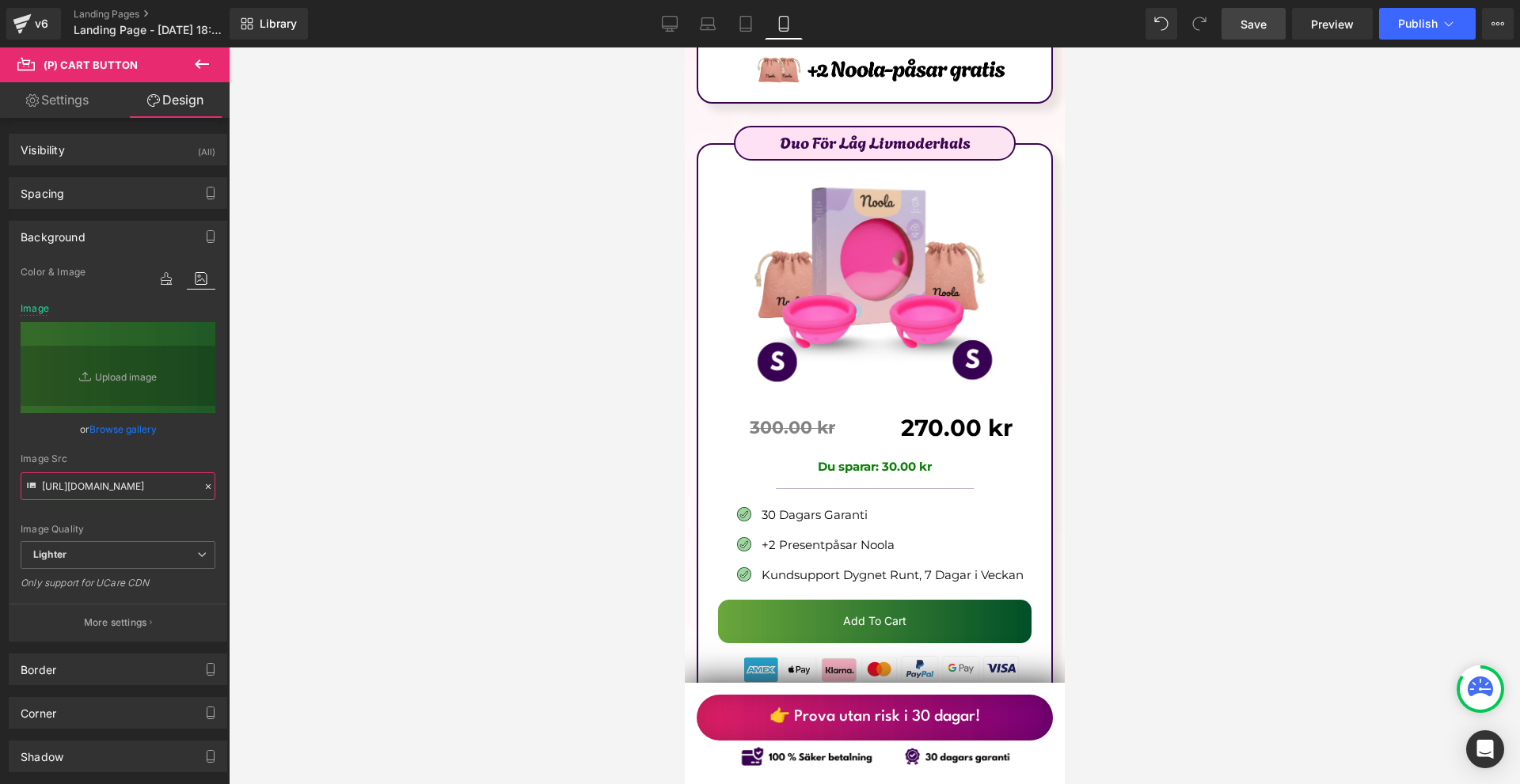
click at [94, 477] on input "https://ucarecdn.com/d950ef3d-eafd-4190-880e-2cf1b938b692/-/format/auto/-/previ…" at bounding box center [117, 486] width 195 height 28
paste input "370ca13d-b8d6-4168-b39d-a8685f96f953/-/format/auto/-/preview/3000x3000/-/qualit…"
type input "https://ucarecdn.com/370ca13d-b8d6-4168-b39d-a8685f96f953/-/format/auto/-/previ…"
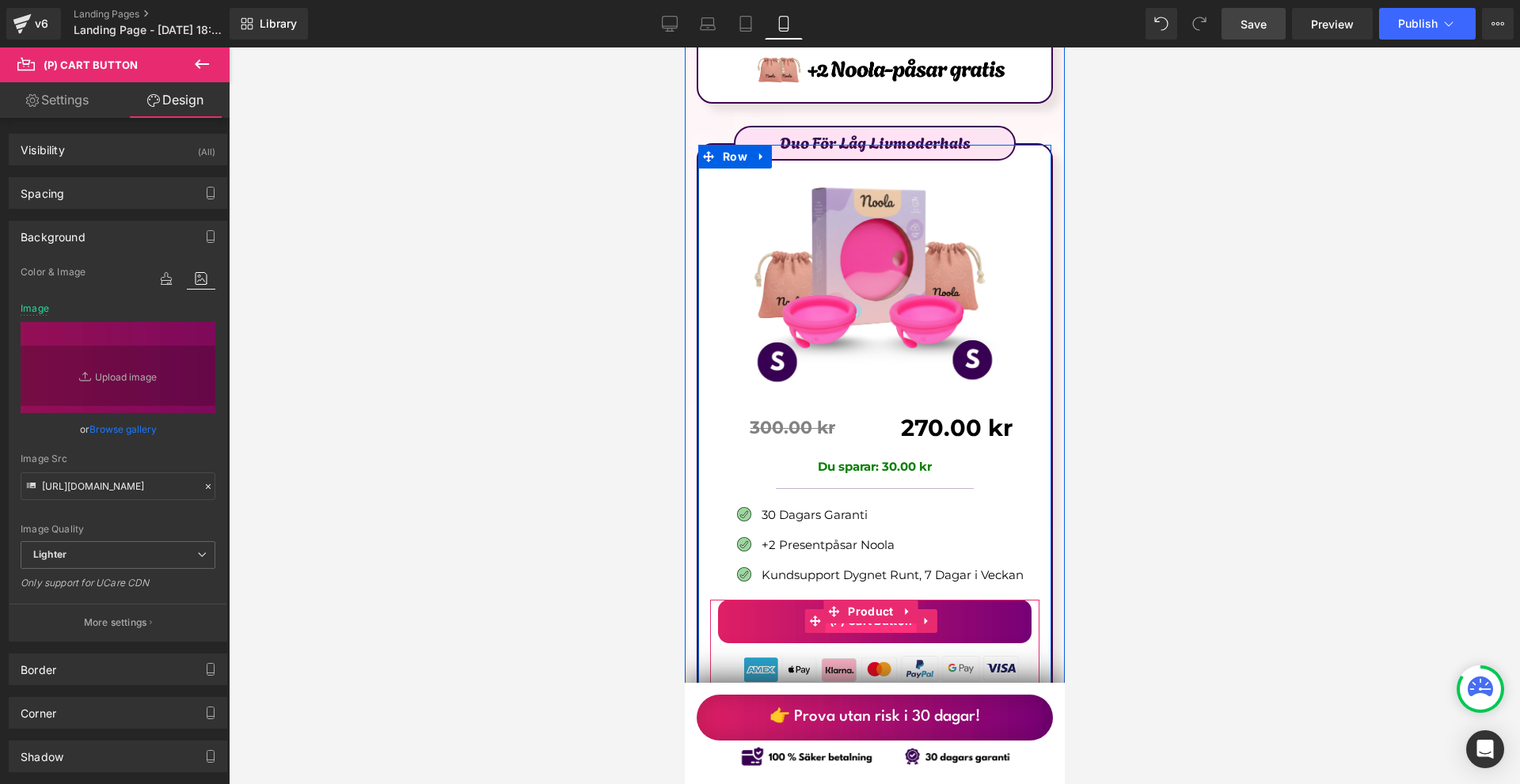
click at [872, 609] on span "(P) Cart Button" at bounding box center [871, 620] width 91 height 24
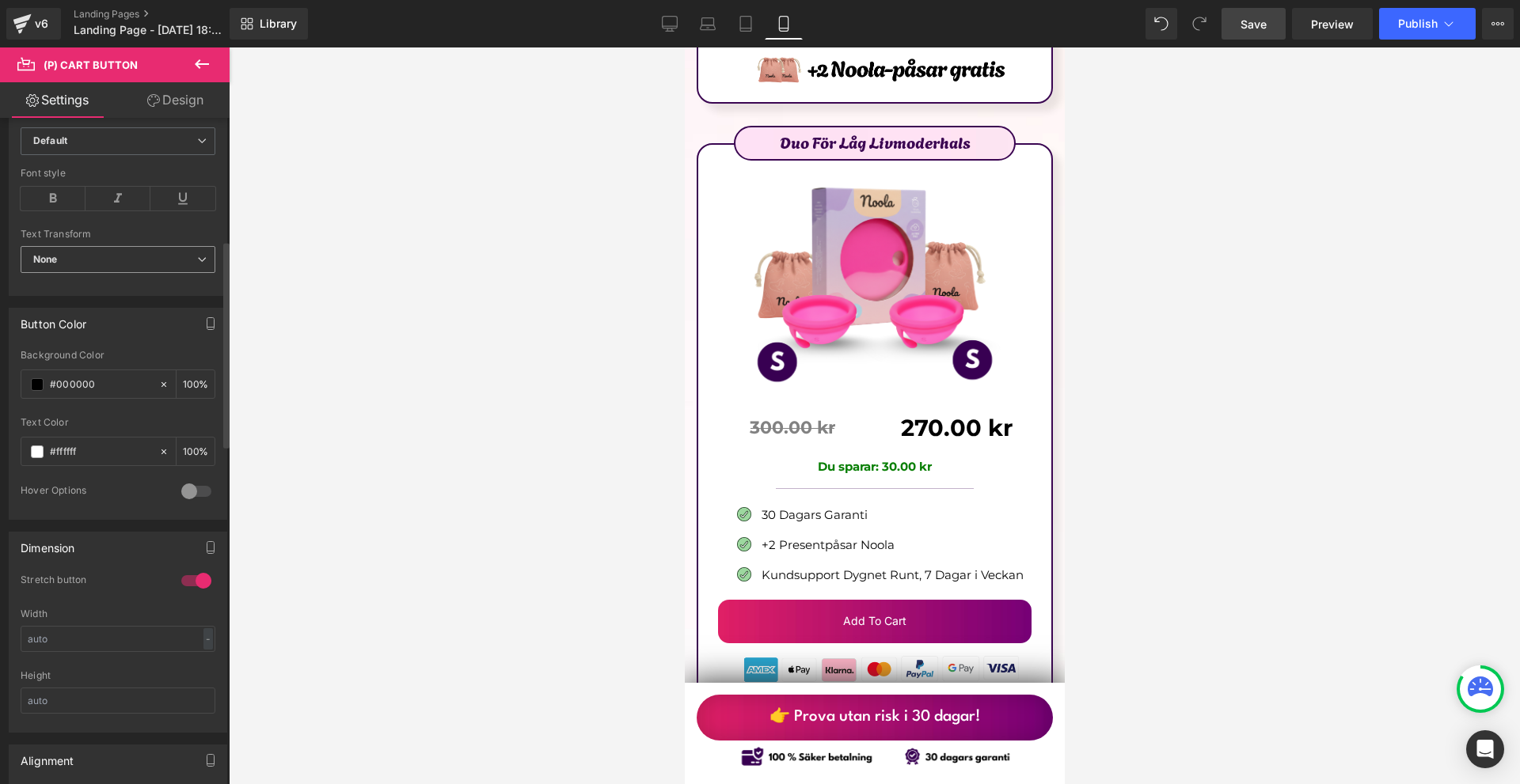
scroll to position [317, 0]
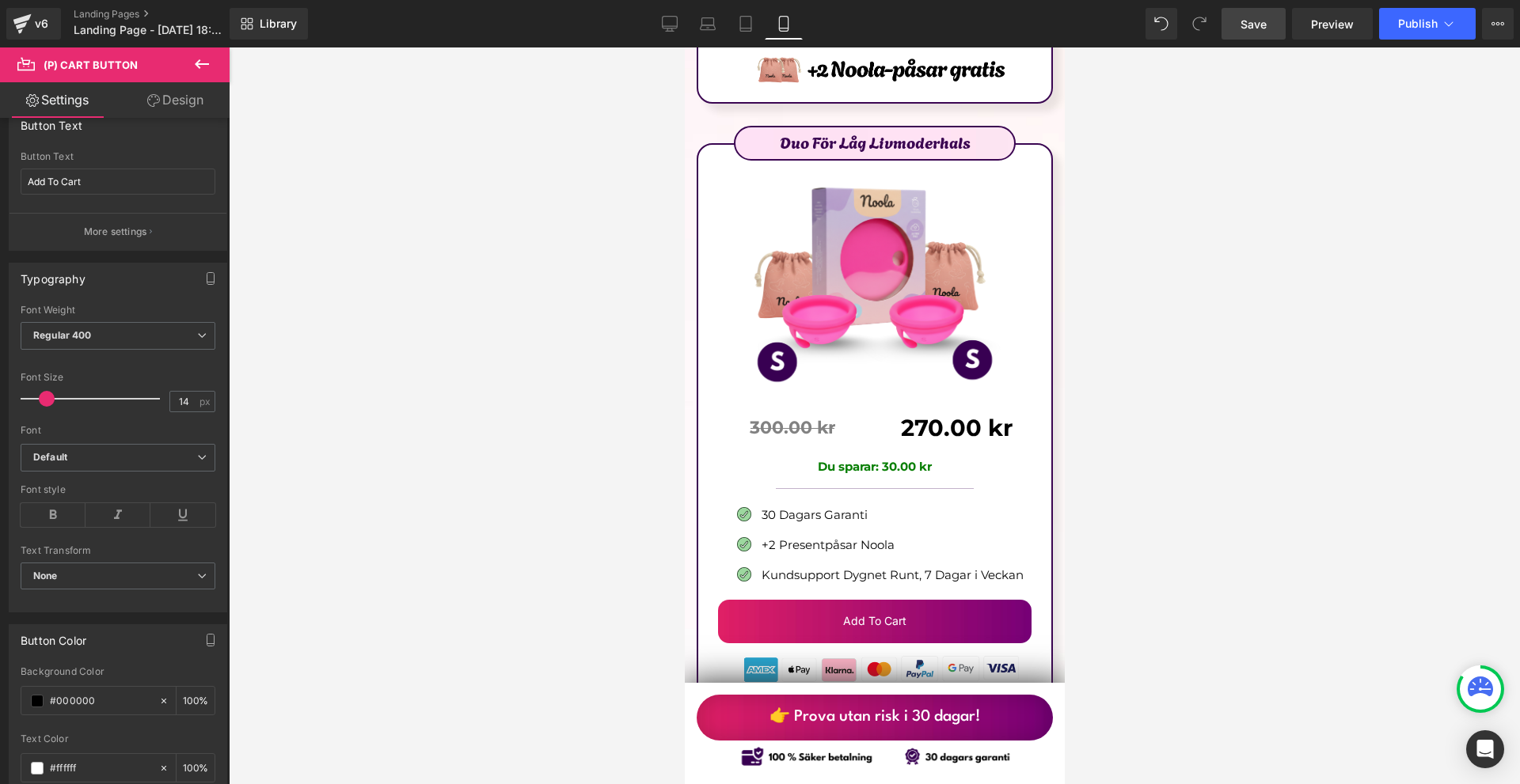
click at [172, 107] on link "Design" at bounding box center [175, 100] width 115 height 36
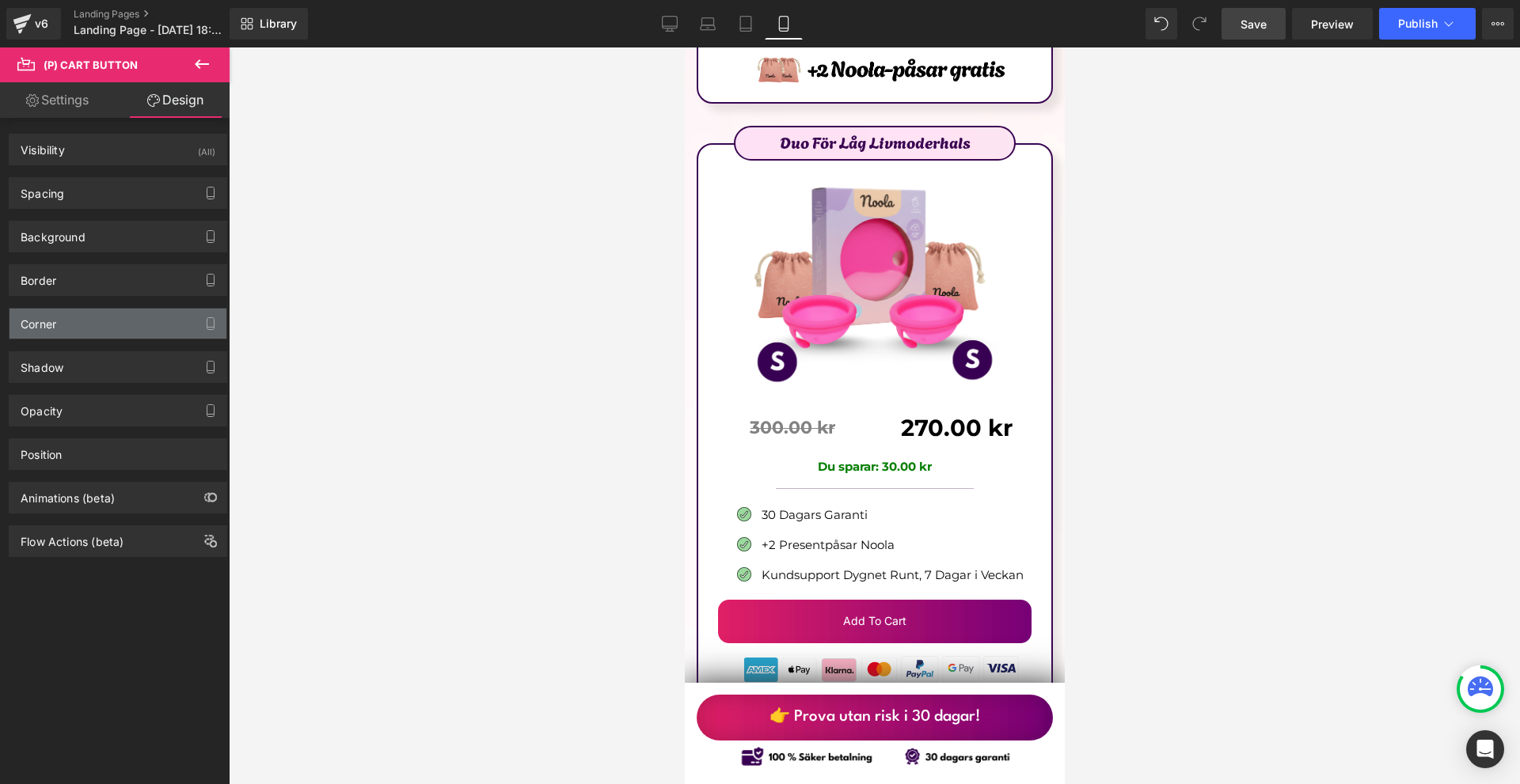
click at [72, 315] on div "Corner" at bounding box center [118, 323] width 217 height 30
type input "14"
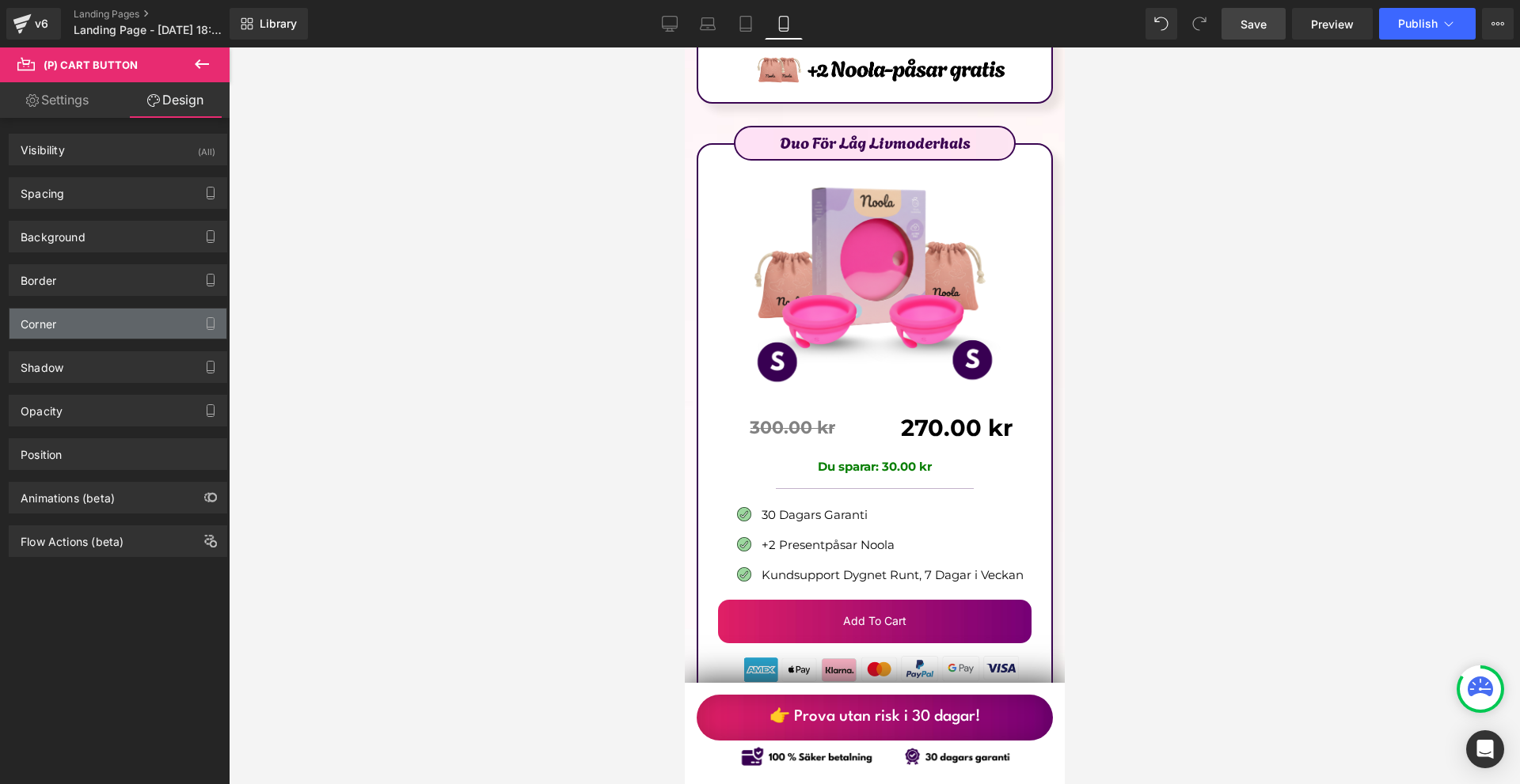
click at [74, 321] on div "Corner" at bounding box center [118, 323] width 217 height 30
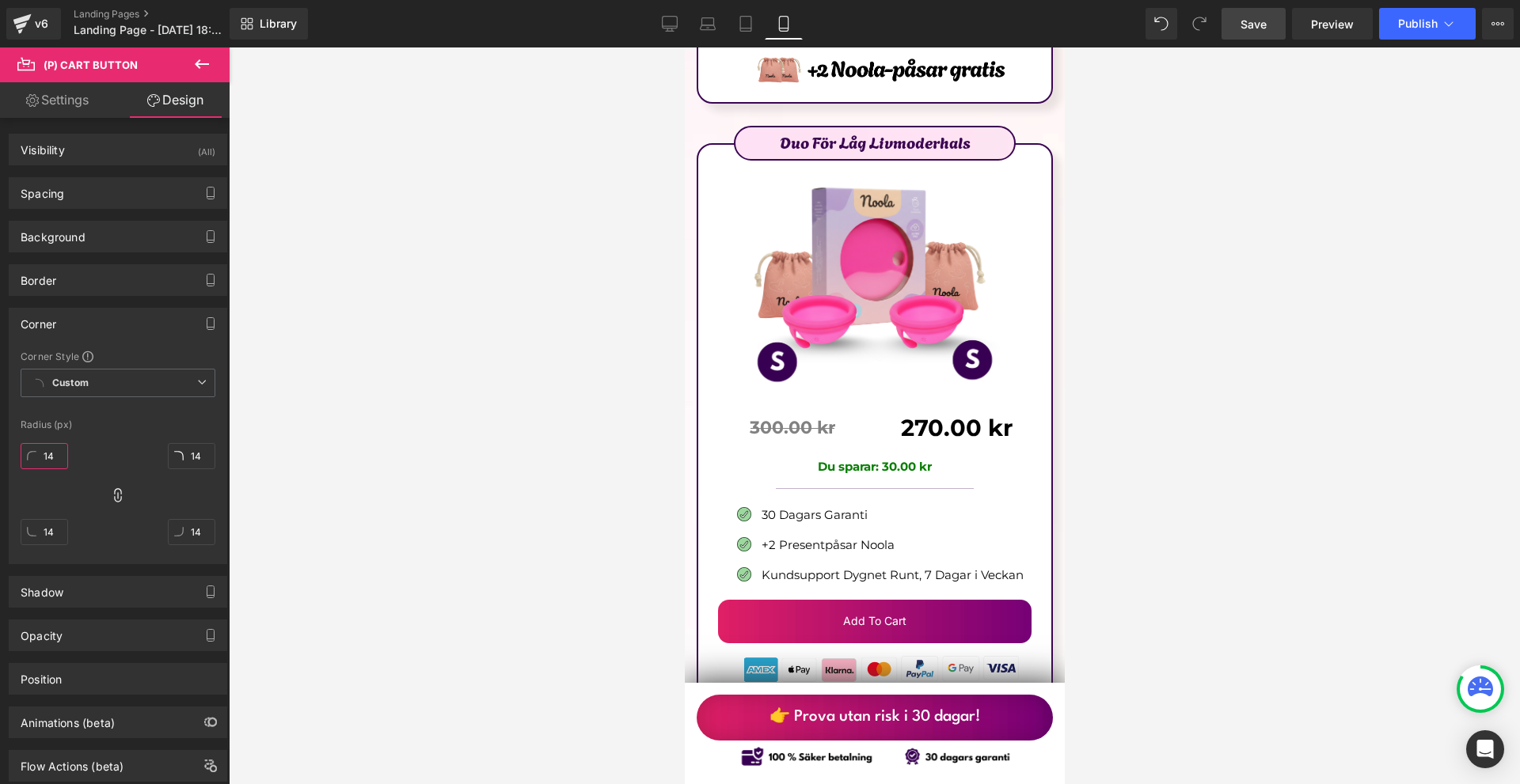
click at [56, 445] on input "14" at bounding box center [44, 456] width 47 height 26
type input "10"
type input "1"
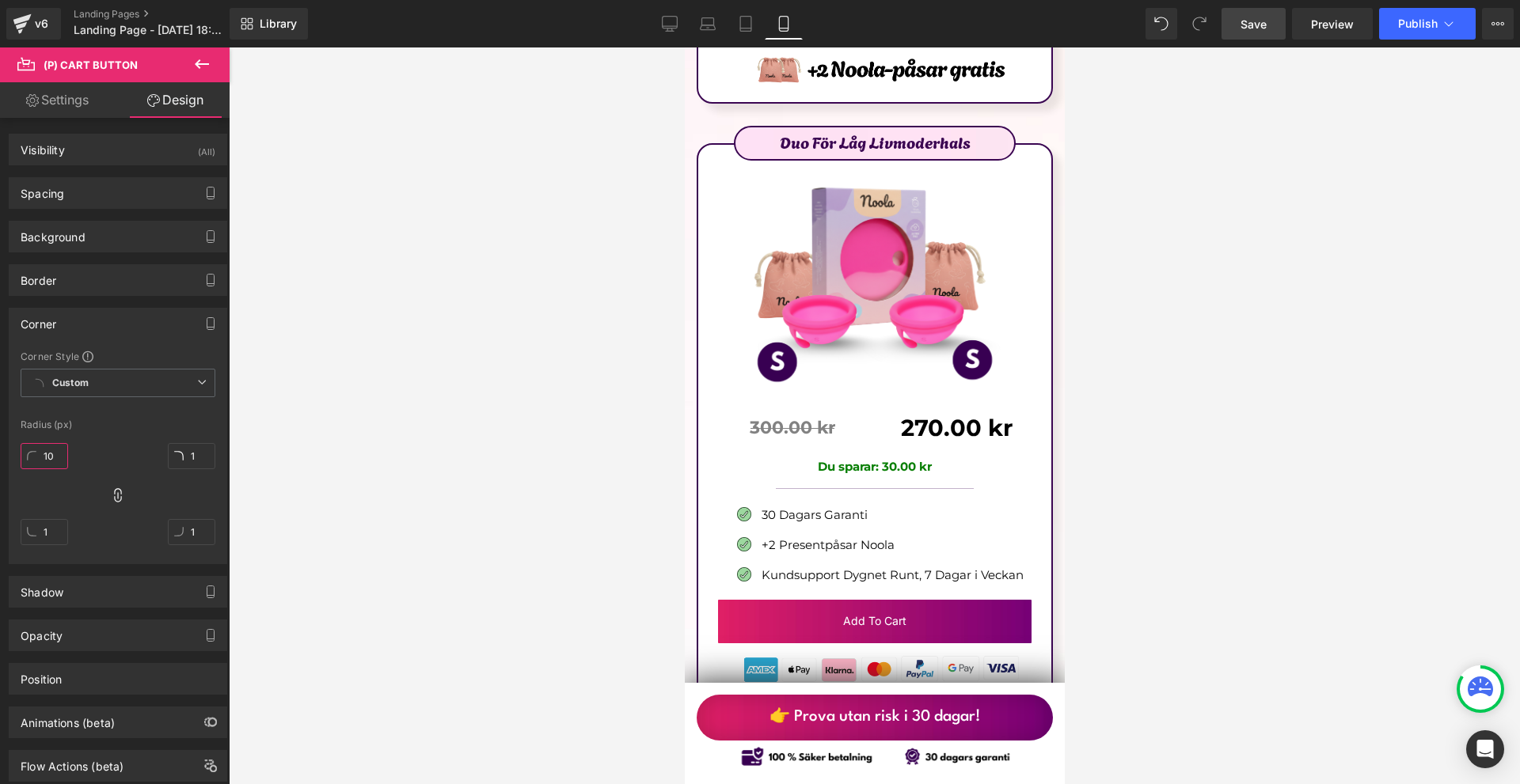
type input "100"
type input "10"
type input "1000"
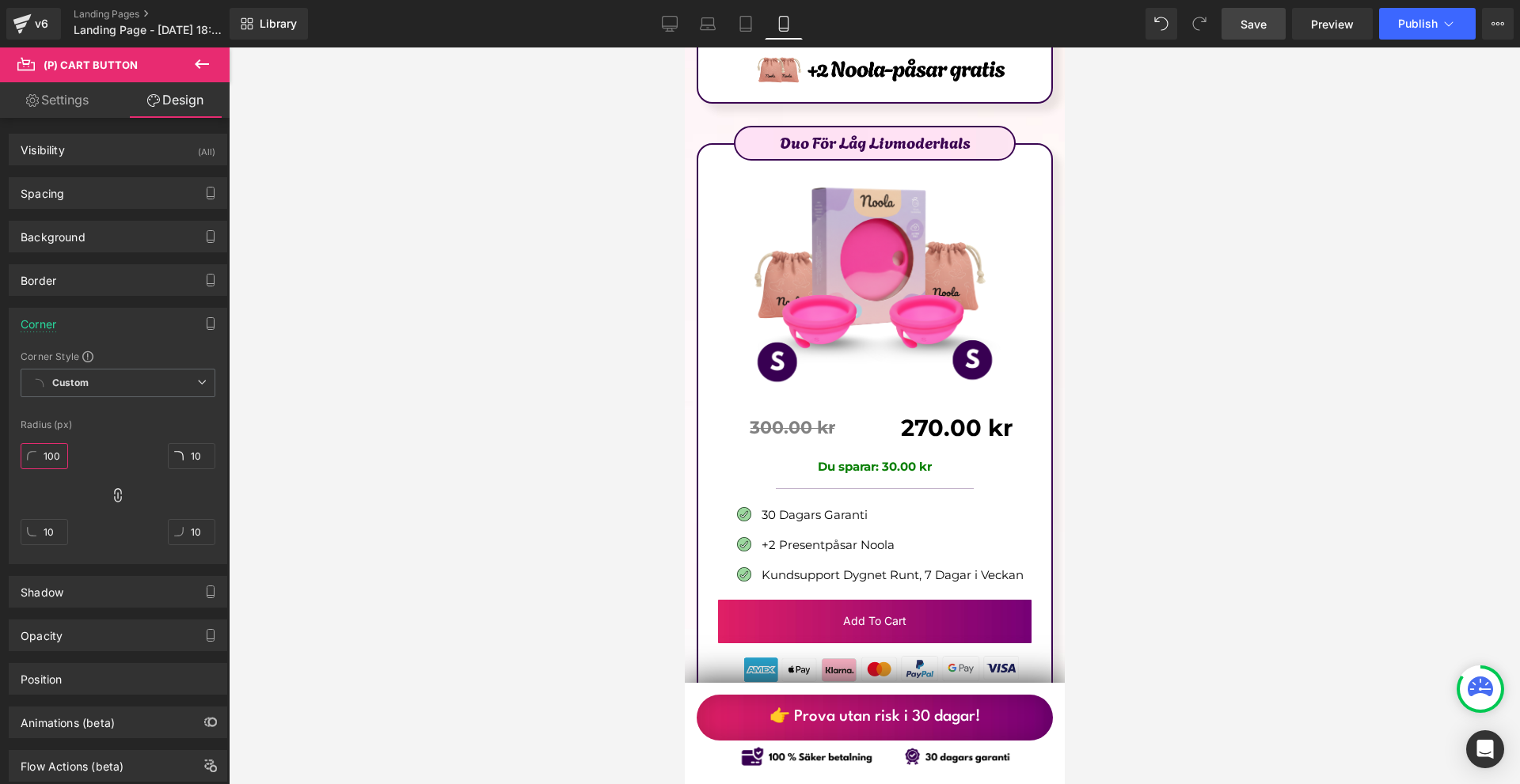
type input "100"
type input "1000"
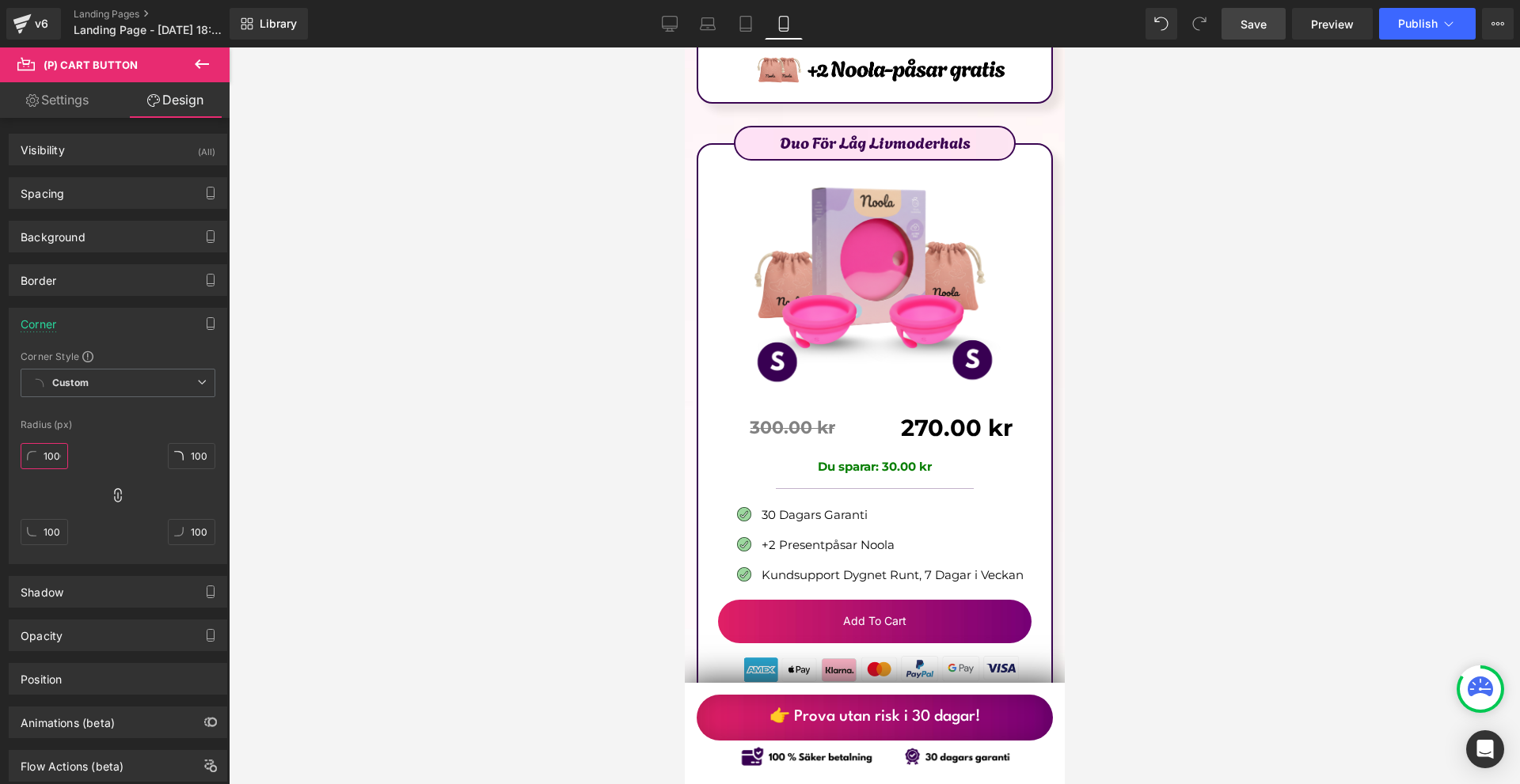
type input "1000"
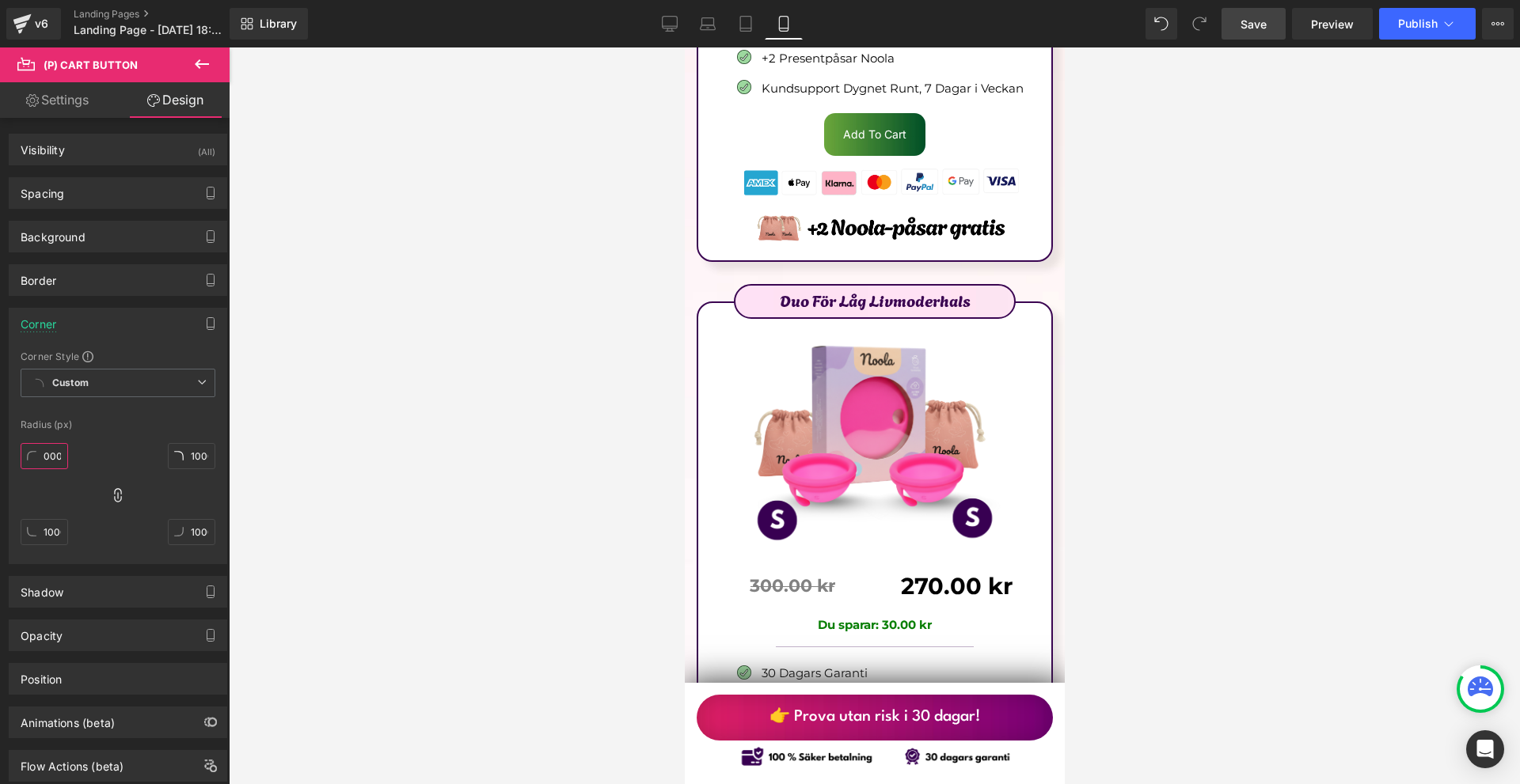
scroll to position [10168, 0]
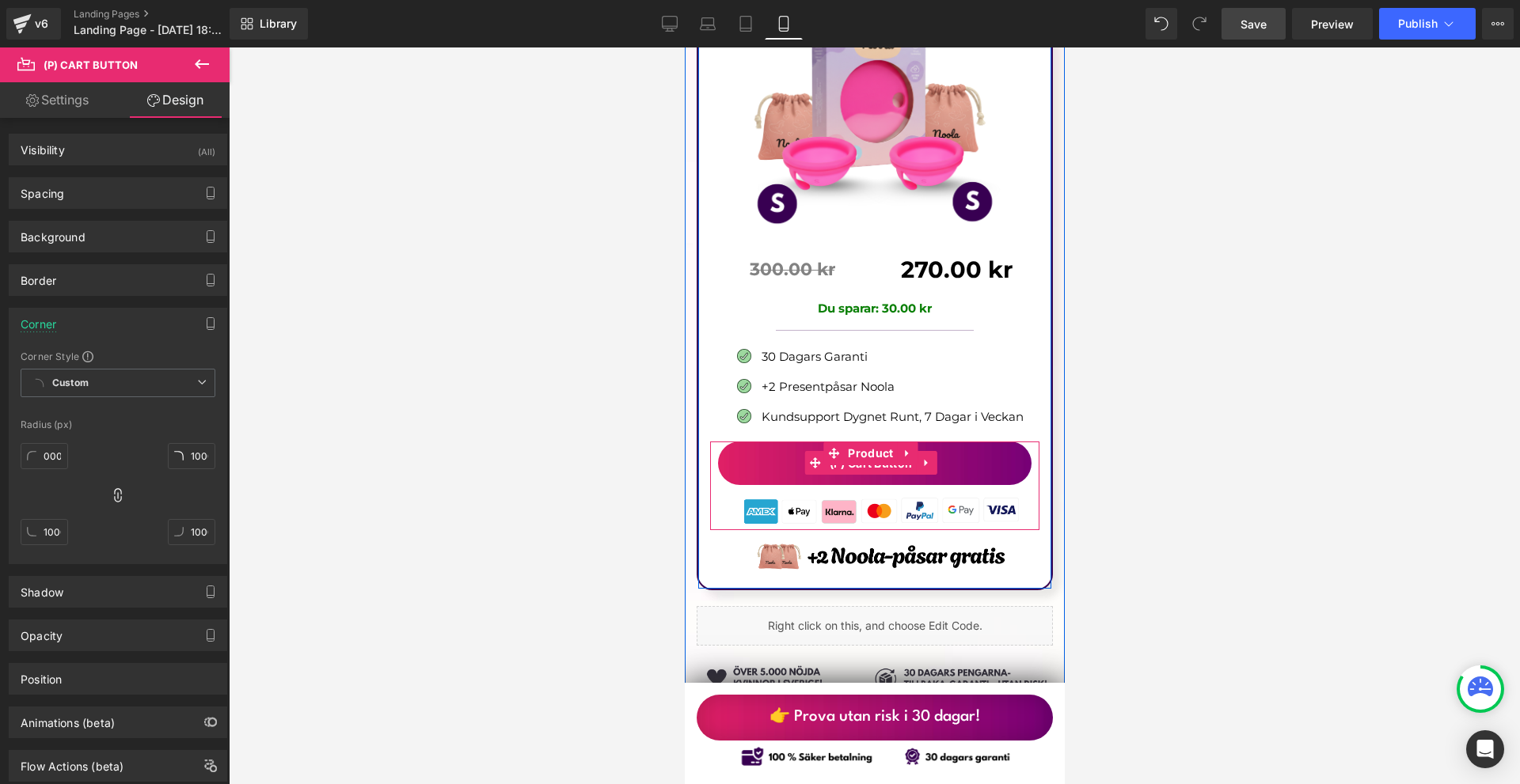
click at [858, 452] on span "(P) Cart Button" at bounding box center [871, 463] width 91 height 24
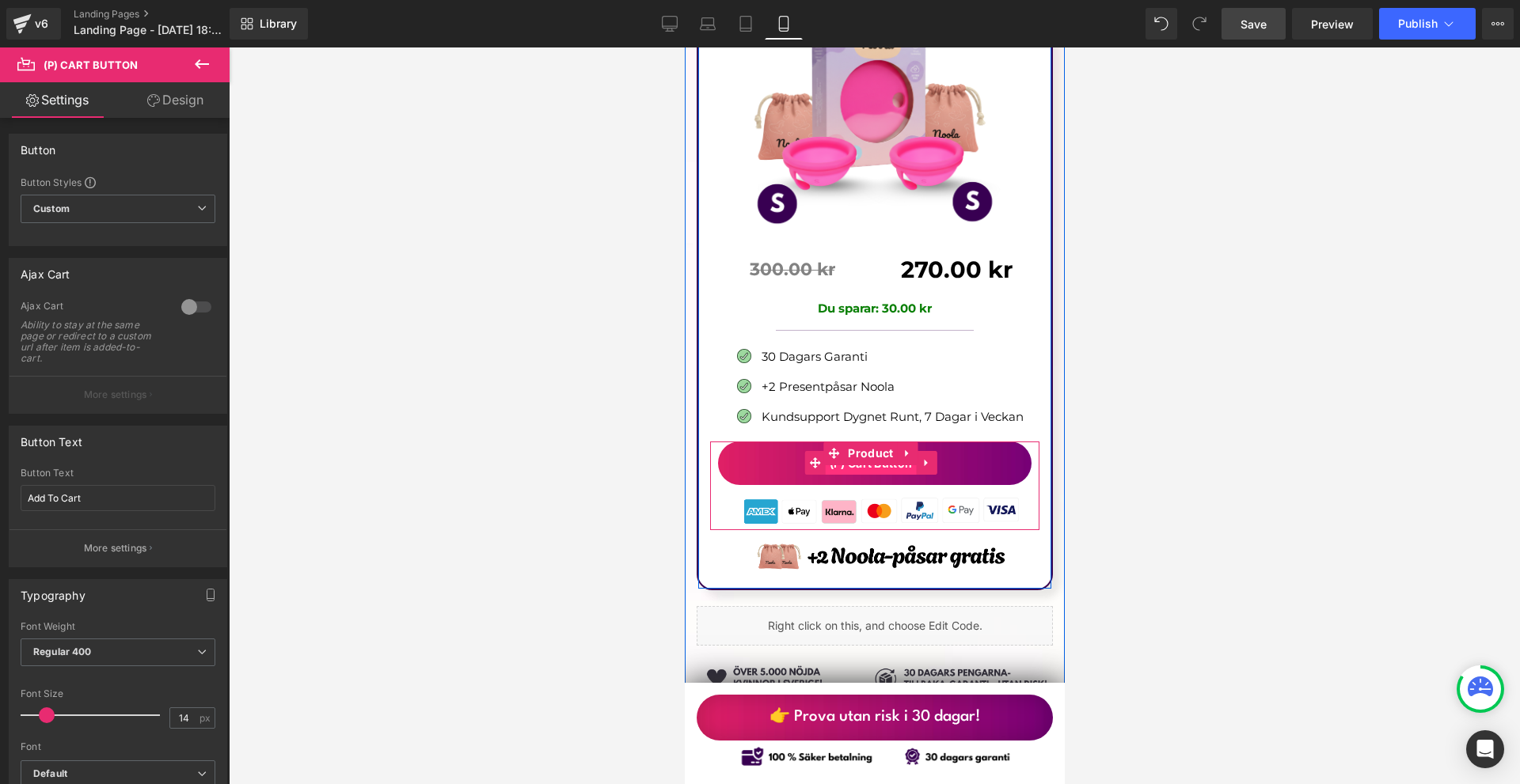
click at [863, 452] on span "(P) Cart Button" at bounding box center [871, 463] width 91 height 24
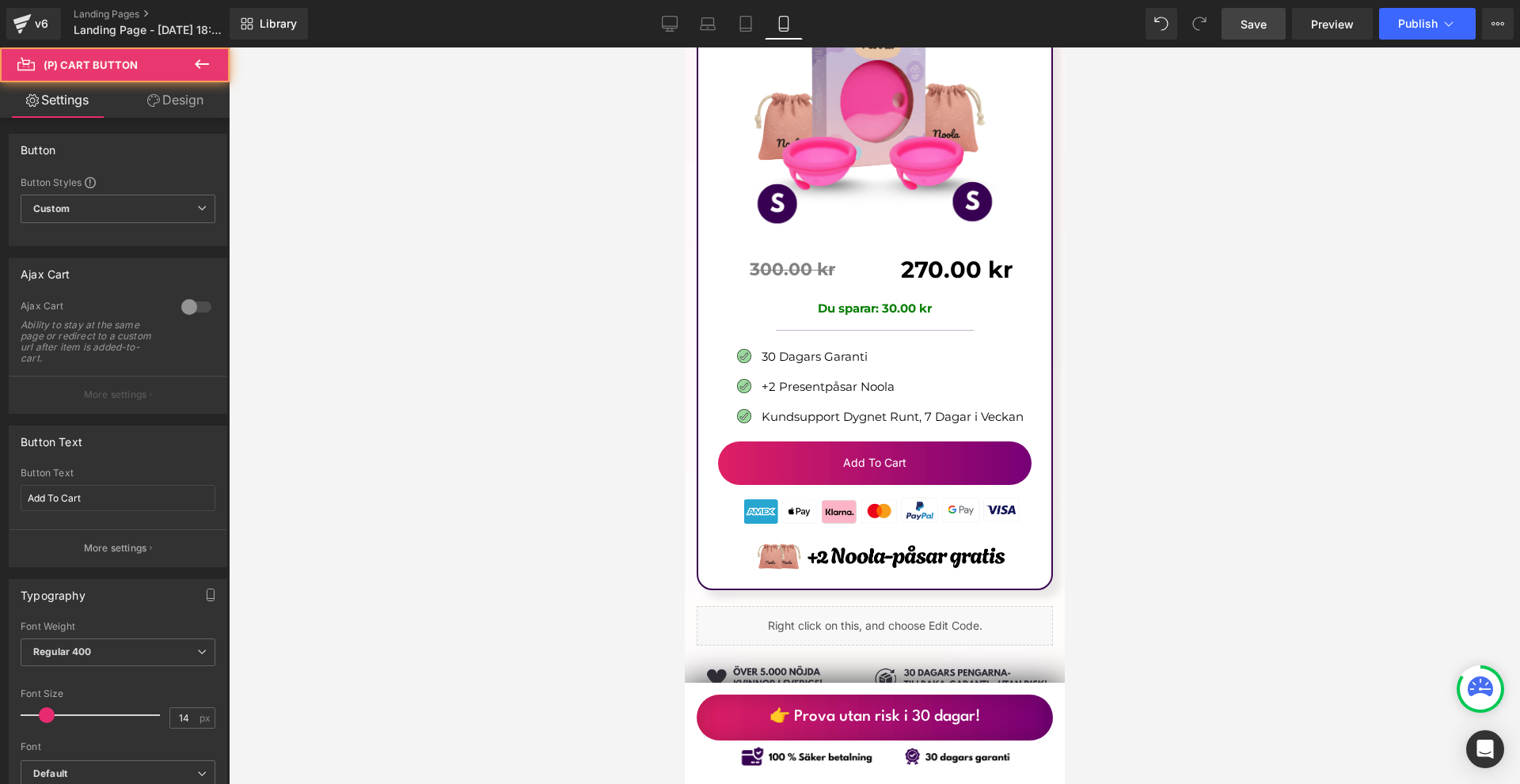
click at [182, 114] on link "Design" at bounding box center [175, 100] width 115 height 36
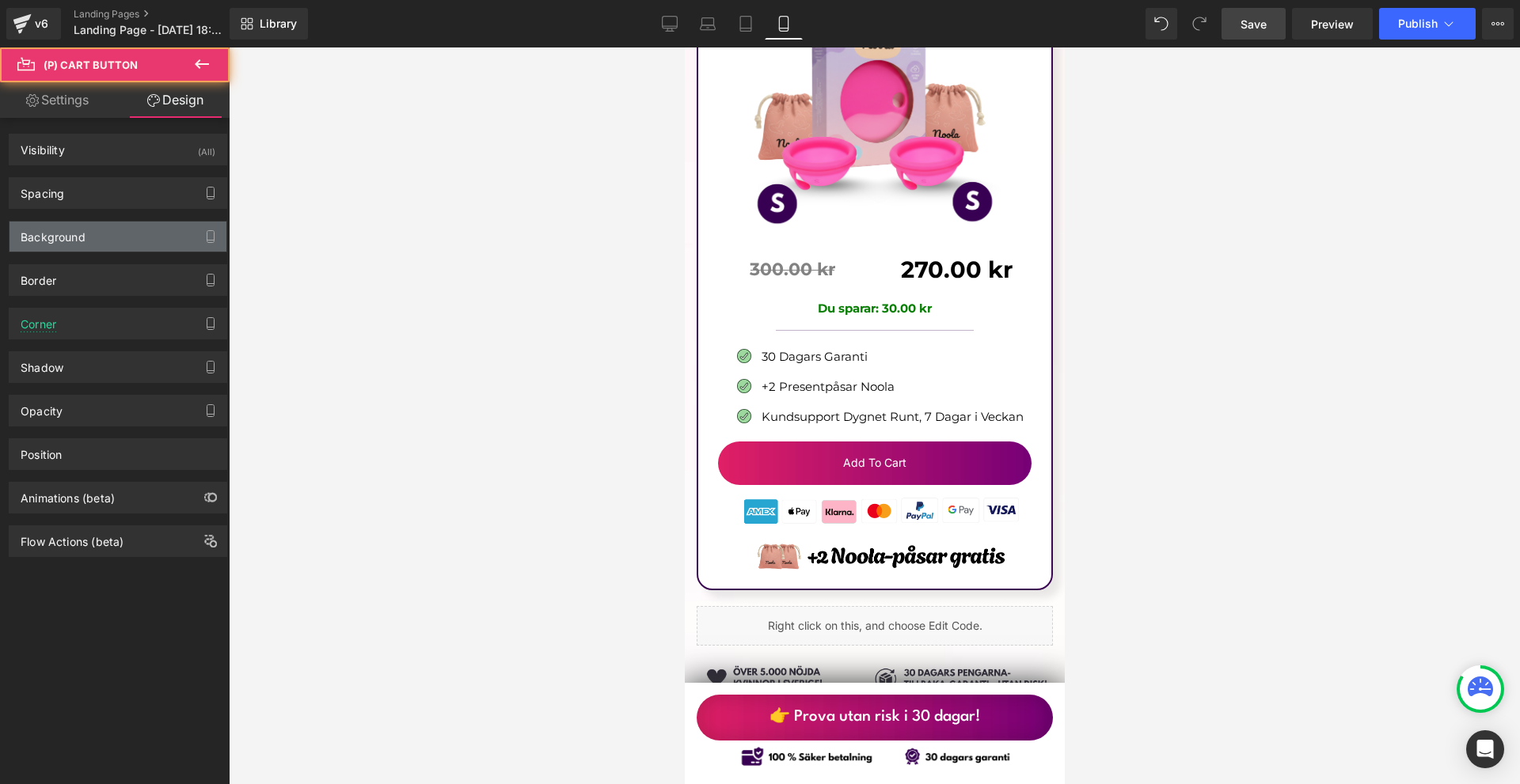
click at [98, 245] on div "Background" at bounding box center [118, 236] width 217 height 30
type input "#000000"
type input "100"
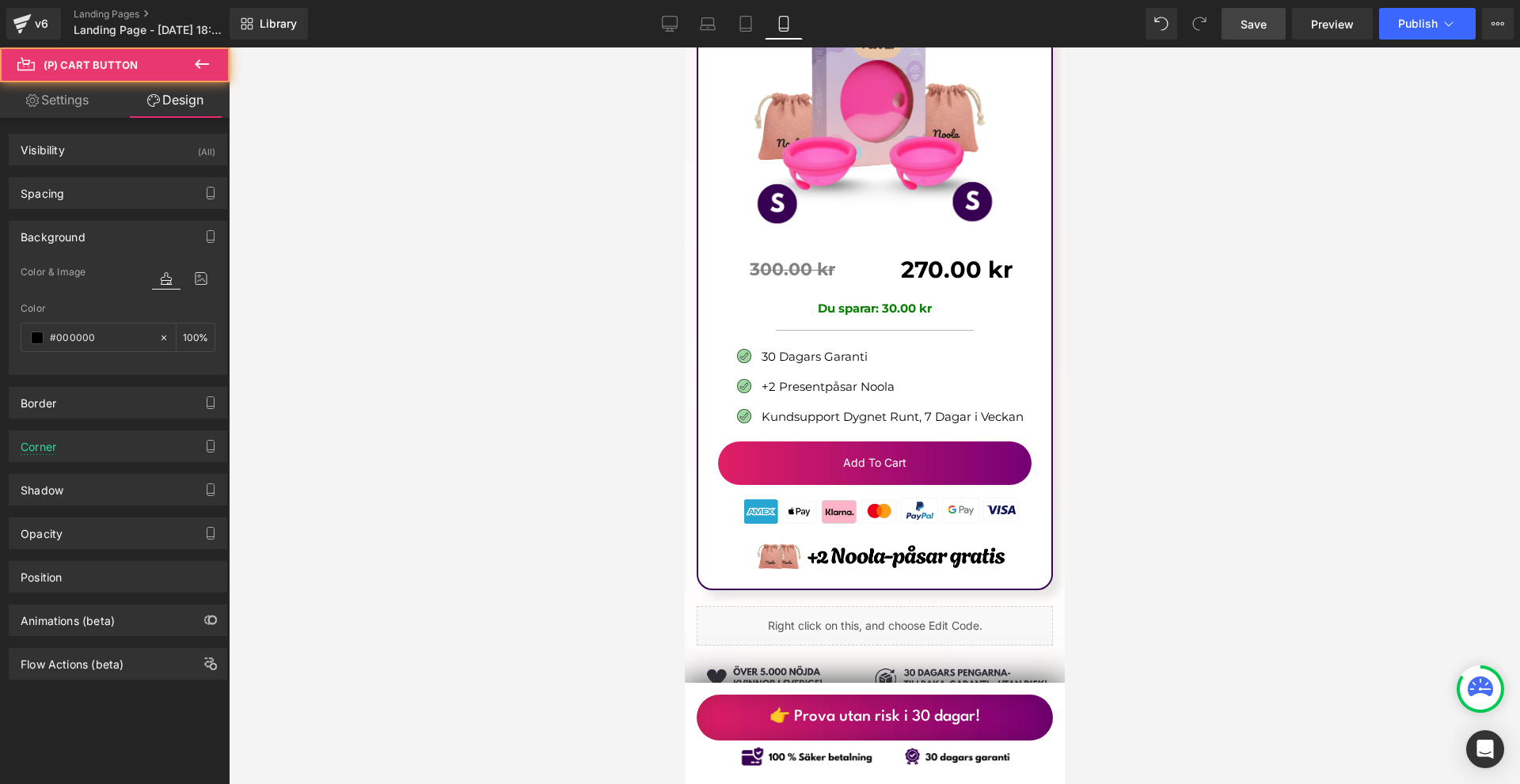
type input "https://ucarecdn.com/370ca13d-b8d6-4168-b39d-a8685f96f953/-/format/auto/-/previ…"
click at [192, 278] on icon at bounding box center [200, 278] width 29 height 20
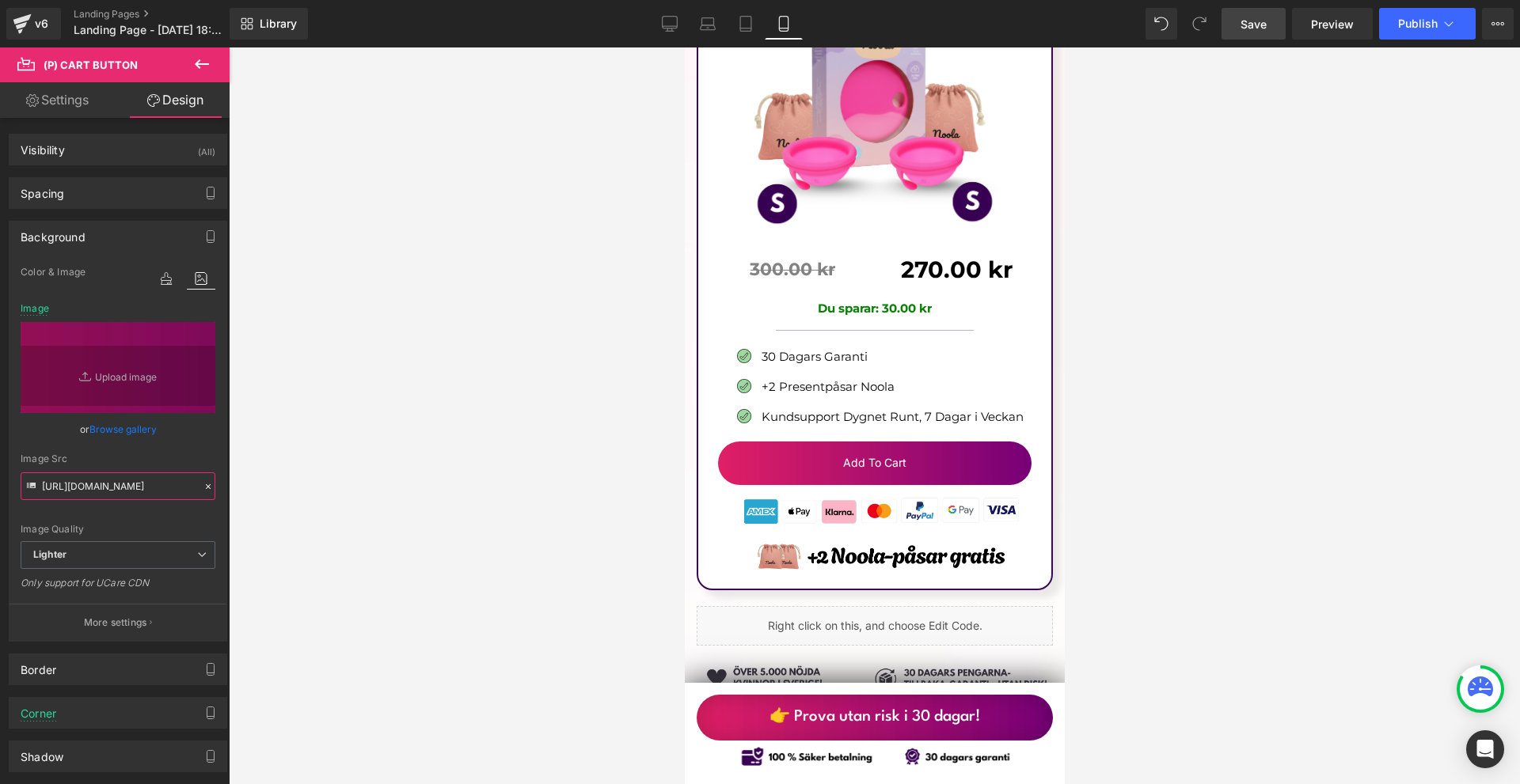
click at [123, 497] on input "https://ucarecdn.com/370ca13d-b8d6-4168-b39d-a8685f96f953/-/format/auto/-/previ…" at bounding box center [117, 486] width 195 height 28
click at [128, 608] on button "More settings" at bounding box center [118, 623] width 217 height 37
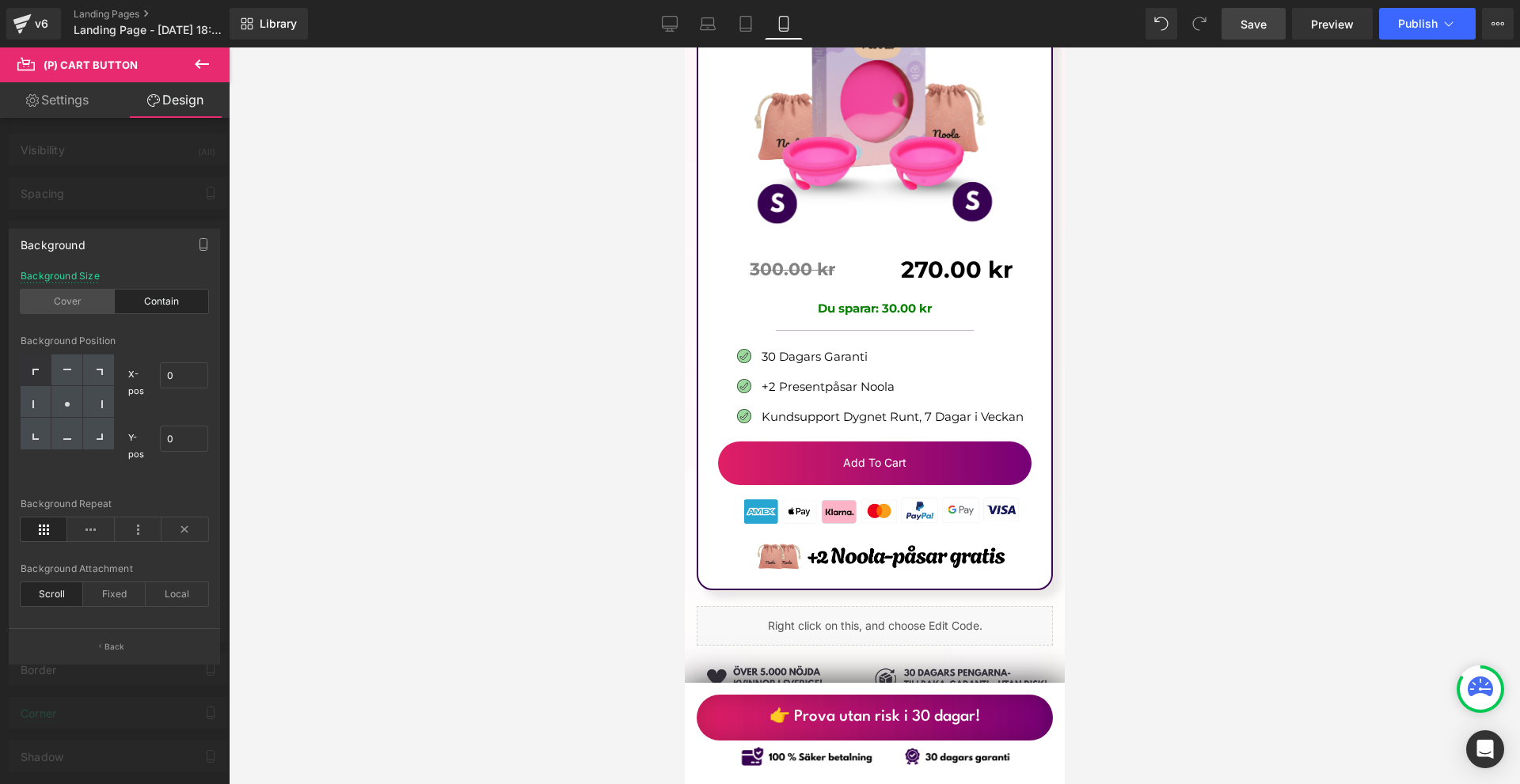
click at [90, 303] on div "Cover" at bounding box center [68, 301] width 94 height 24
click at [147, 297] on div "Contain" at bounding box center [162, 301] width 94 height 24
click at [80, 380] on div at bounding box center [67, 370] width 31 height 32
type input "50"
type input "0"
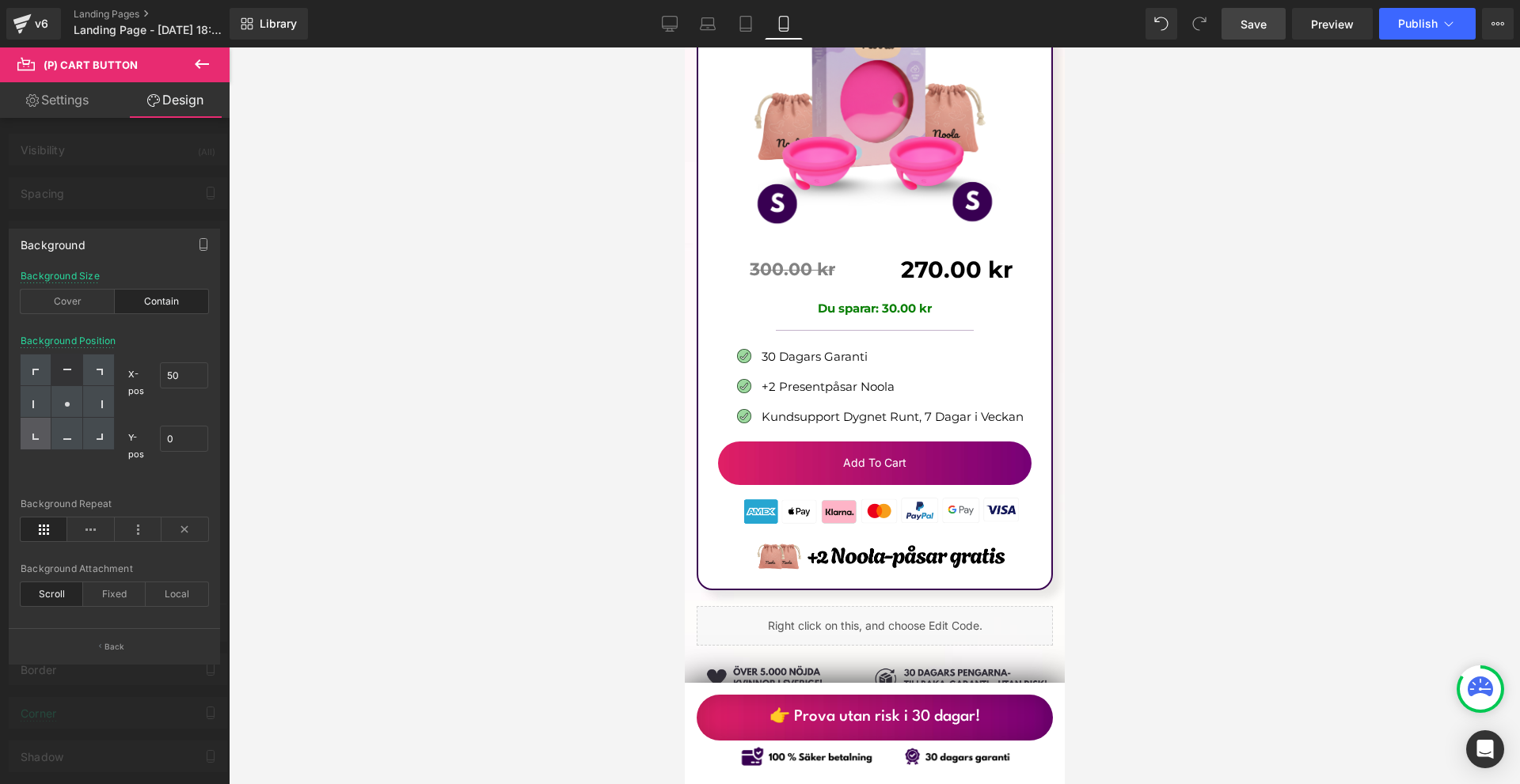
drag, startPoint x: 64, startPoint y: 426, endPoint x: 46, endPoint y: 425, distance: 18.0
click at [64, 427] on div at bounding box center [67, 433] width 31 height 32
type input "50"
type input "100"
drag, startPoint x: 46, startPoint y: 425, endPoint x: 62, endPoint y: 362, distance: 65.0
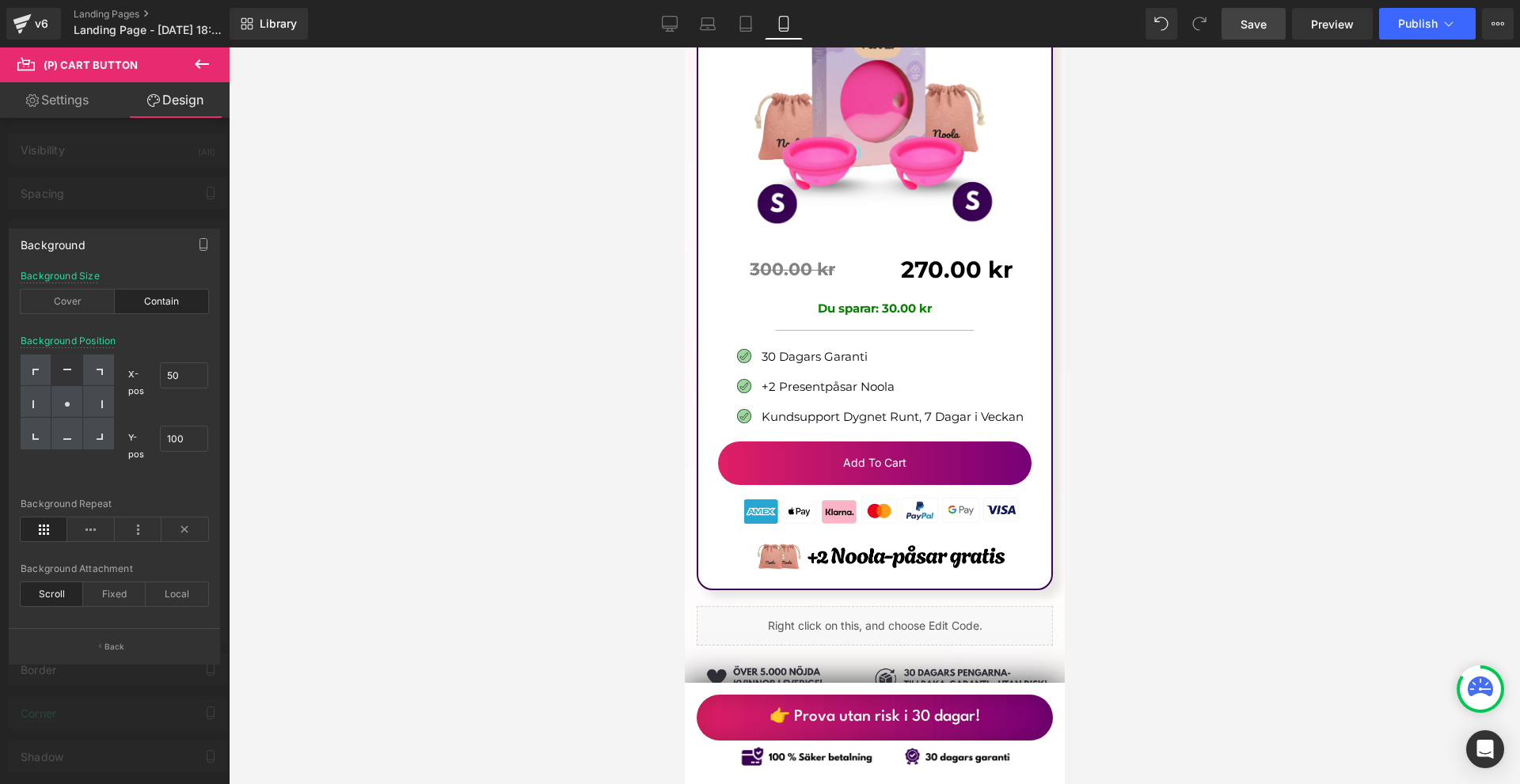
click at [46, 420] on div at bounding box center [36, 433] width 31 height 32
type input "0"
type input "100"
click at [83, 302] on div "Cover" at bounding box center [68, 301] width 94 height 24
click at [65, 380] on div at bounding box center [67, 370] width 31 height 32
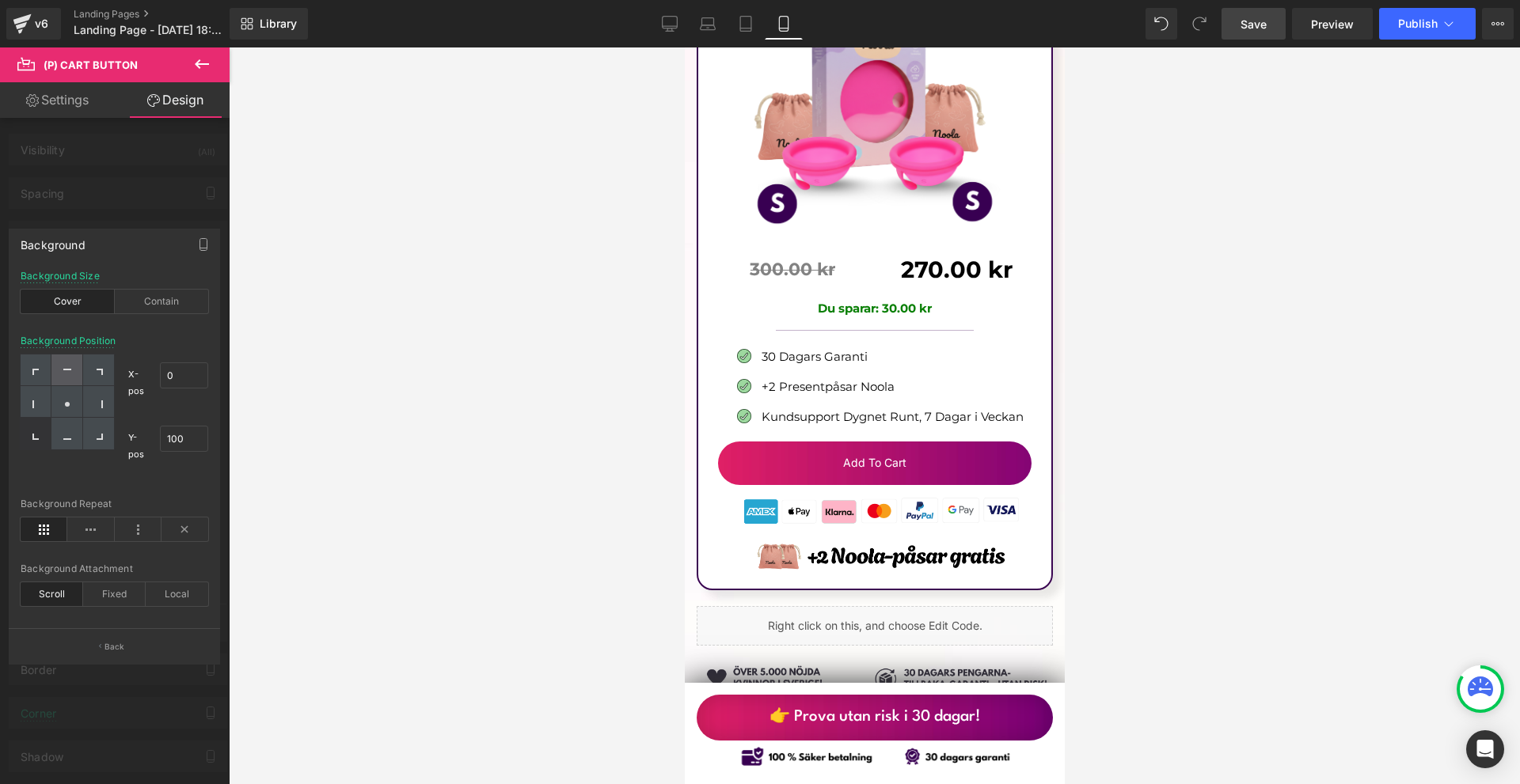
type input "50"
type input "0"
click at [48, 363] on div at bounding box center [36, 370] width 31 height 32
type input "0"
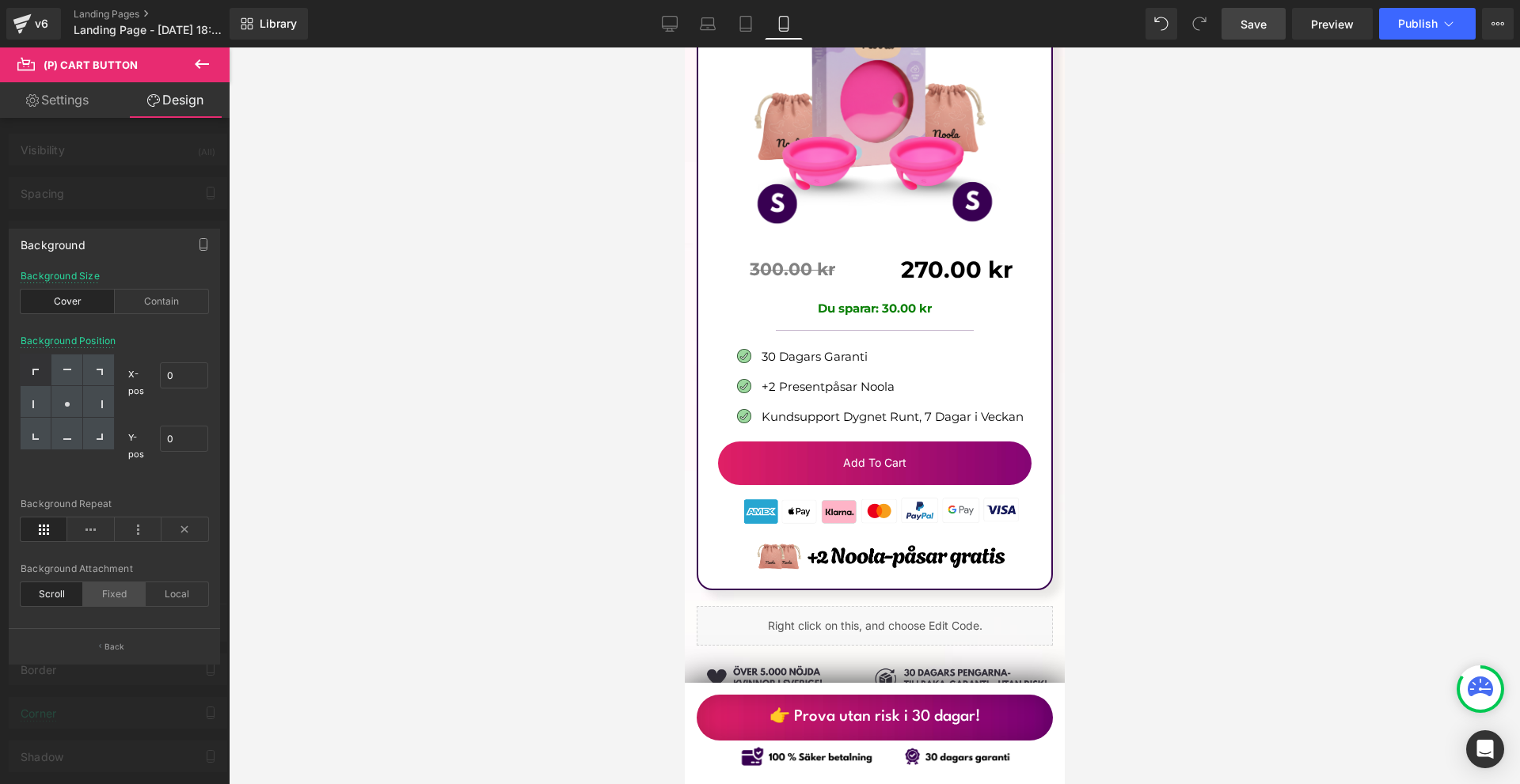
click at [108, 593] on div "Fixed" at bounding box center [114, 593] width 63 height 24
click at [1167, 410] on div at bounding box center [874, 415] width 1291 height 737
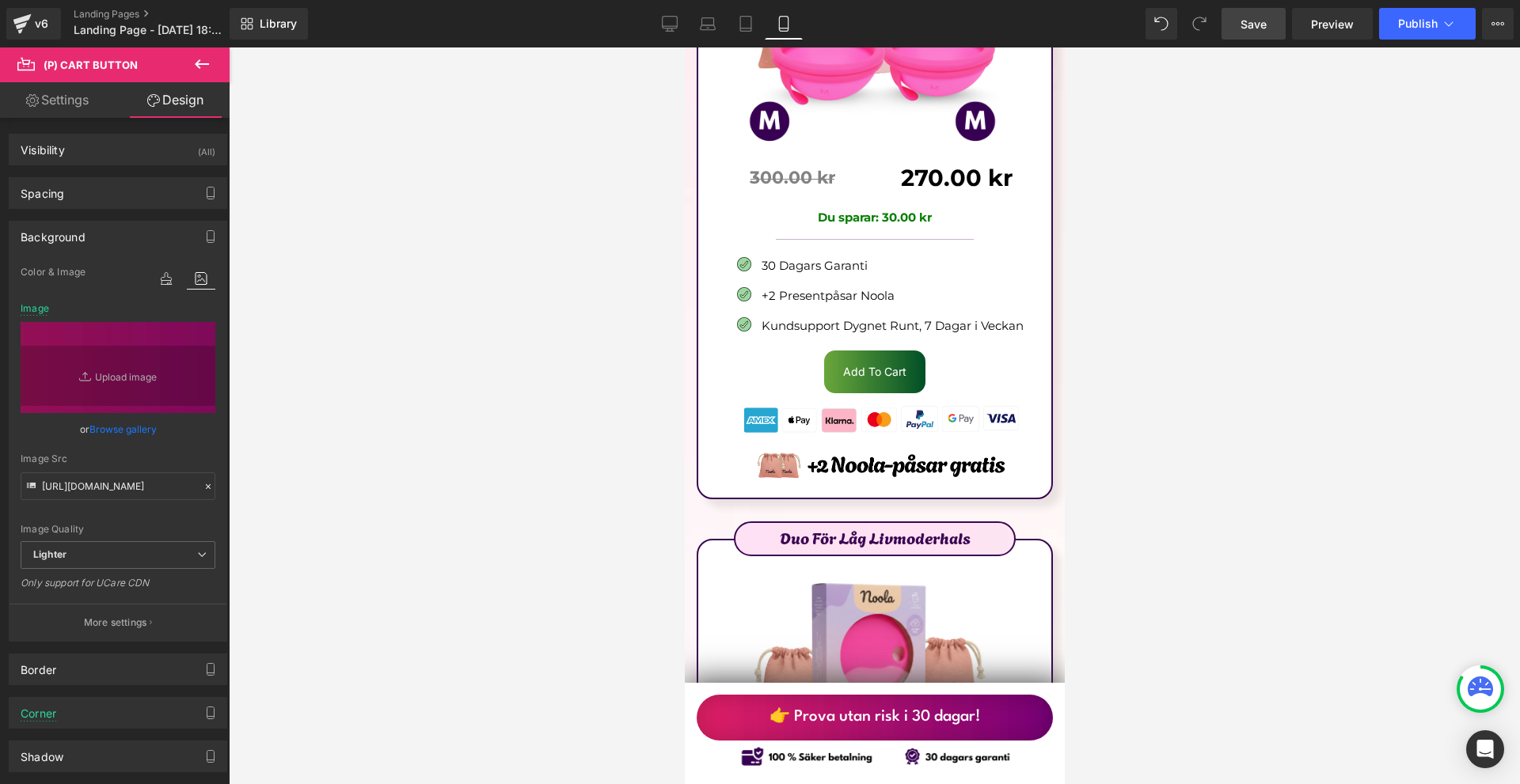
scroll to position [9535, 0]
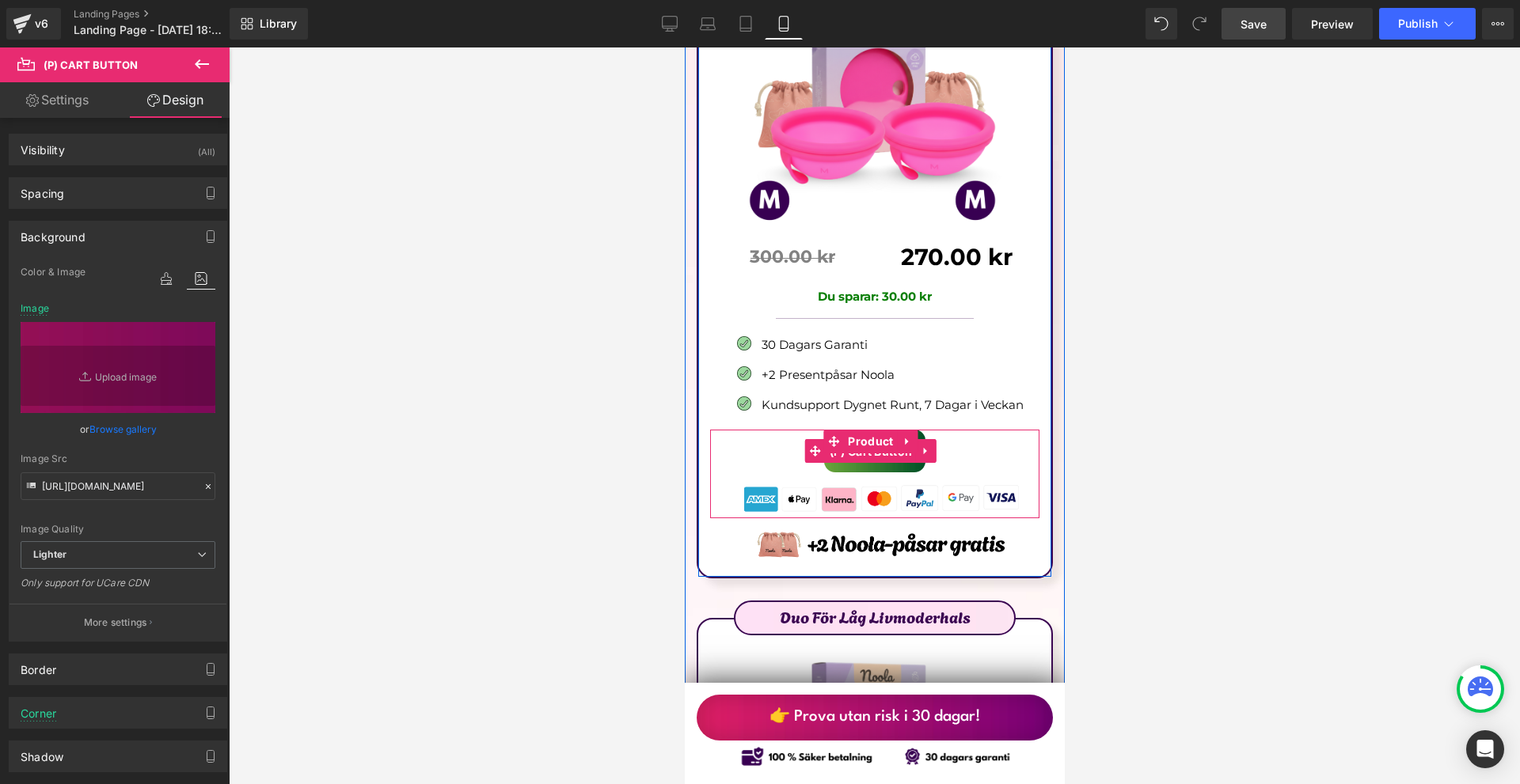
click at [868, 440] on span "(P) Cart Button" at bounding box center [871, 451] width 91 height 24
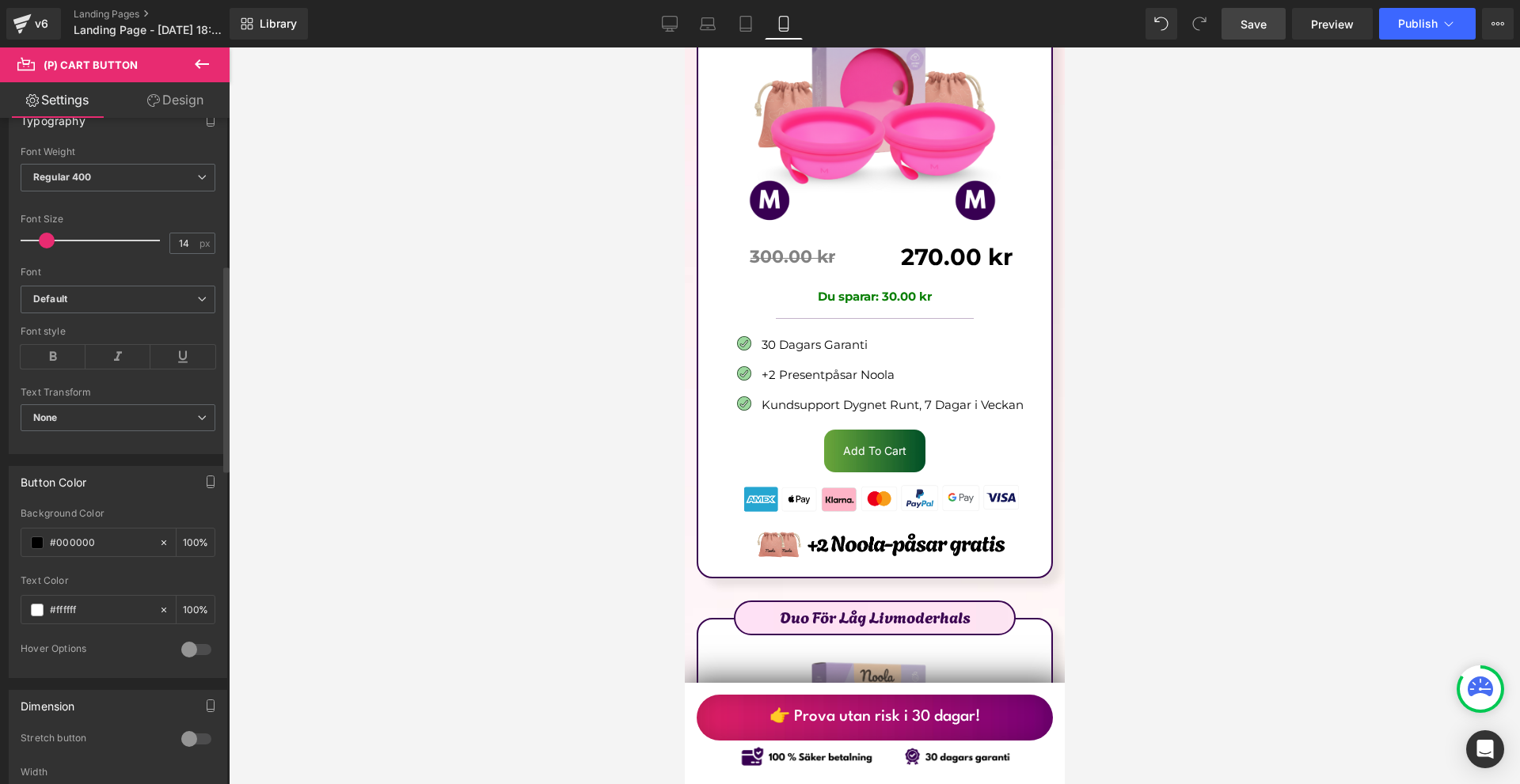
scroll to position [633, 0]
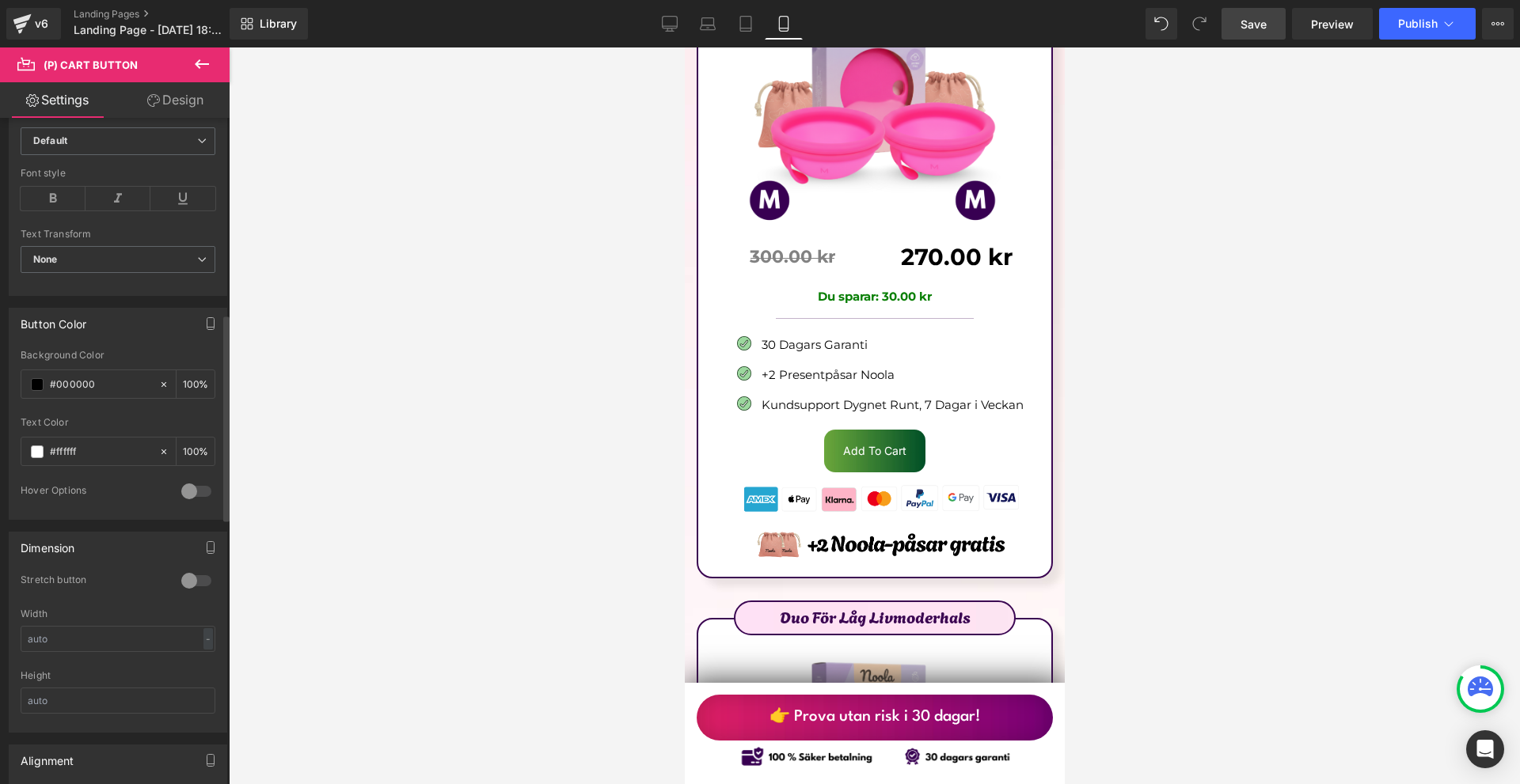
click at [169, 580] on div "Stretch button" at bounding box center [117, 591] width 195 height 35
click at [182, 585] on div at bounding box center [196, 580] width 38 height 25
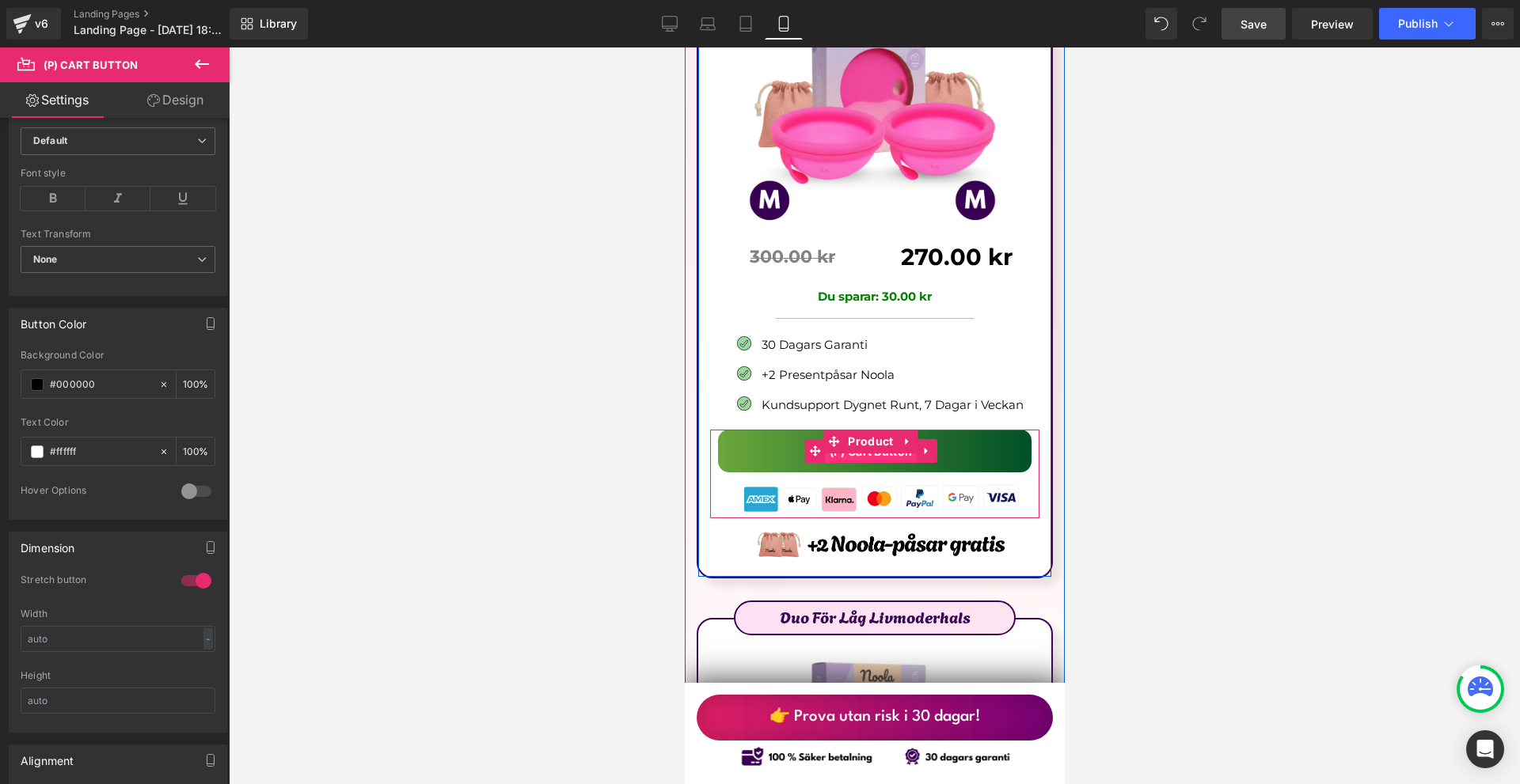
click at [867, 440] on span "(P) Cart Button" at bounding box center [871, 451] width 91 height 24
click at [866, 440] on span "(P) Cart Button" at bounding box center [871, 451] width 91 height 24
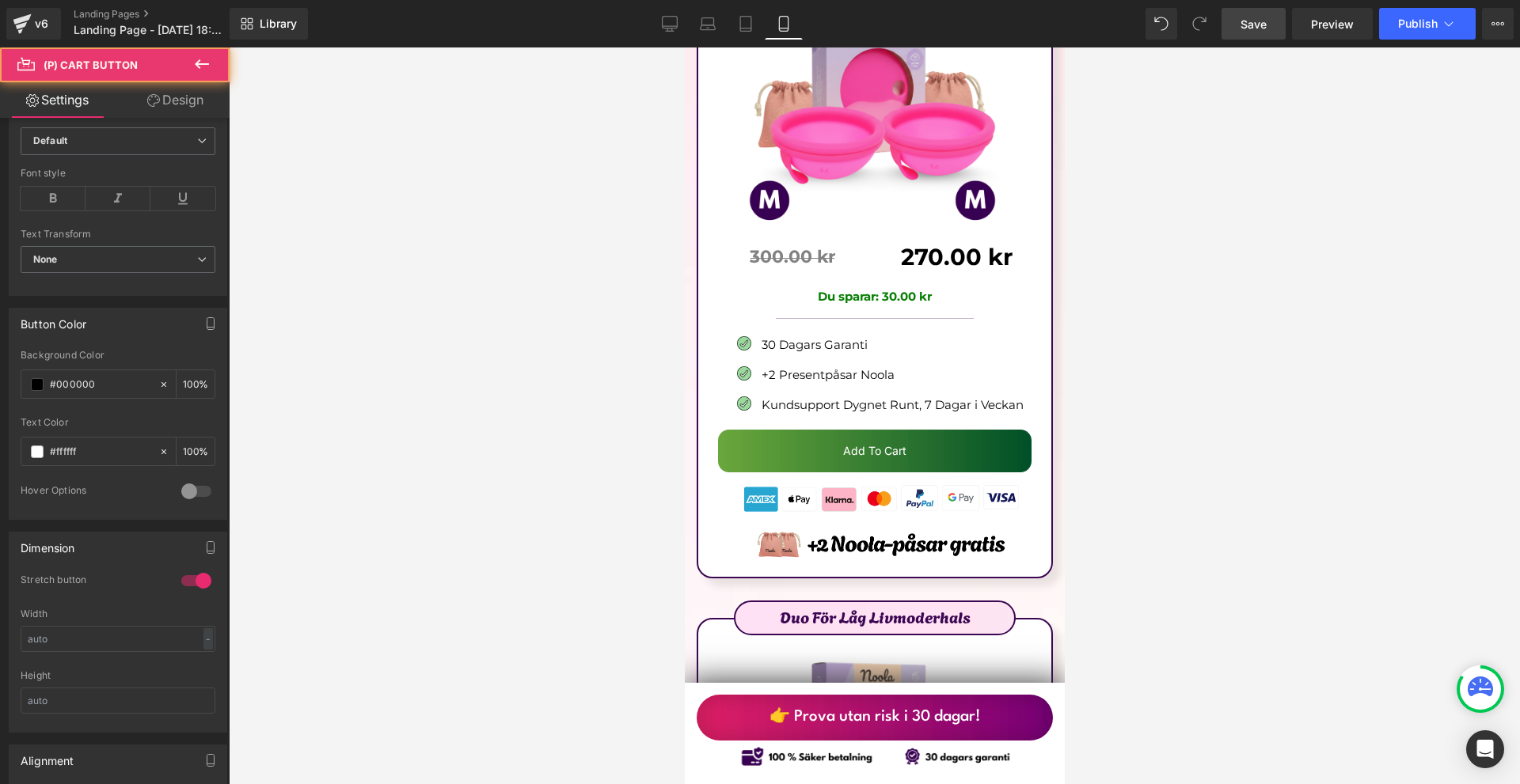
click at [184, 92] on link "Design" at bounding box center [175, 100] width 115 height 36
click at [0, 0] on div "Background" at bounding box center [0, 0] width 0 height 0
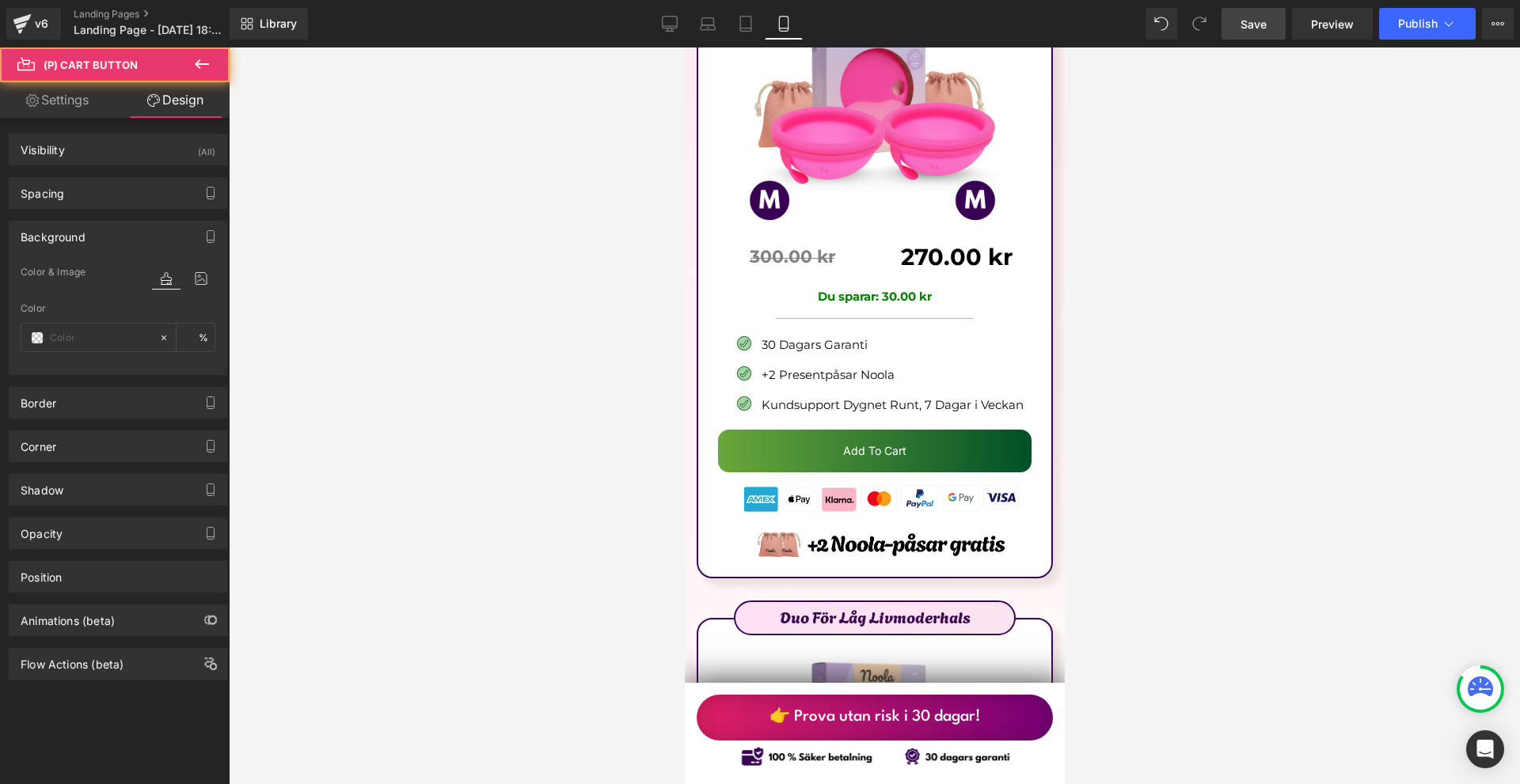
type input "#000000"
type input "100"
click at [180, 282] on div at bounding box center [184, 278] width 64 height 20
click at [187, 283] on icon at bounding box center [200, 278] width 29 height 20
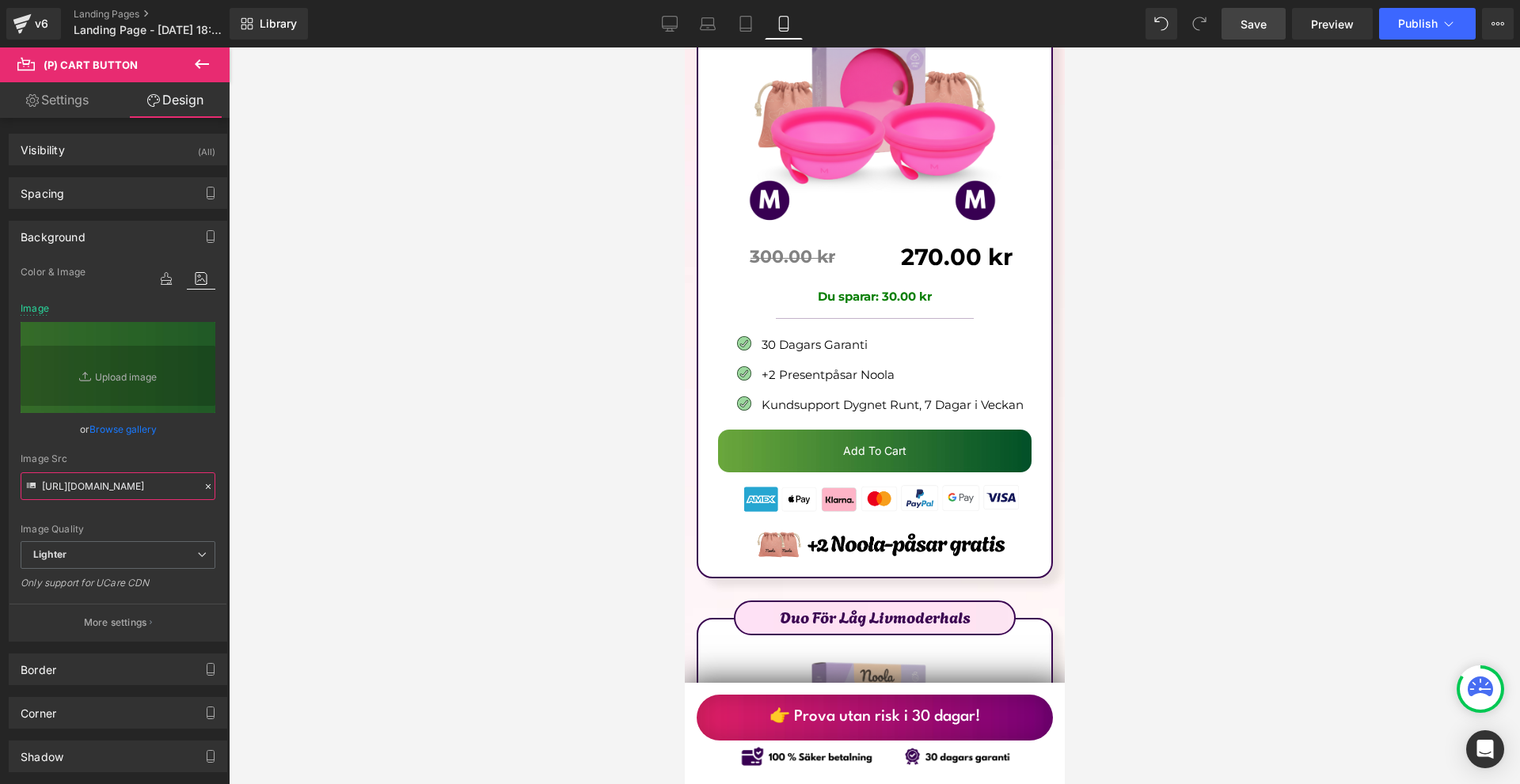
click at [103, 484] on input "https://ucarecdn.com/d950ef3d-eafd-4190-880e-2cf1b938b692/-/format/auto/-/previ…" at bounding box center [117, 486] width 195 height 28
paste input "370ca13d-b8d6-4168-b39d-a8685f96f953/-/format/auto/-/preview/3000x3000/-/qualit…"
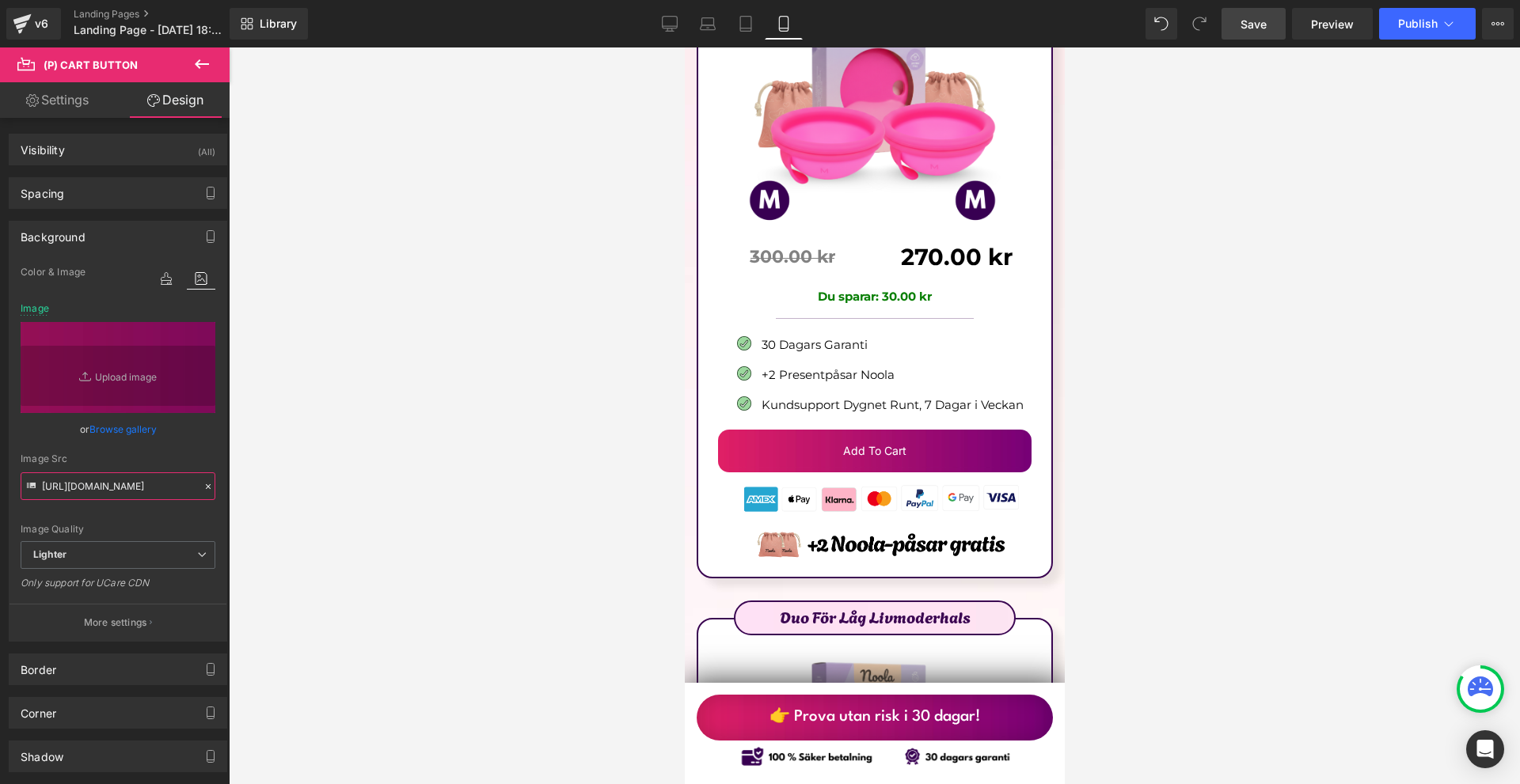
type input "https://ucarecdn.com/370ca13d-b8d6-4168-b39d-a8685f96f953/-/format/auto/-/previ…"
click at [152, 623] on button "More settings" at bounding box center [118, 623] width 217 height 37
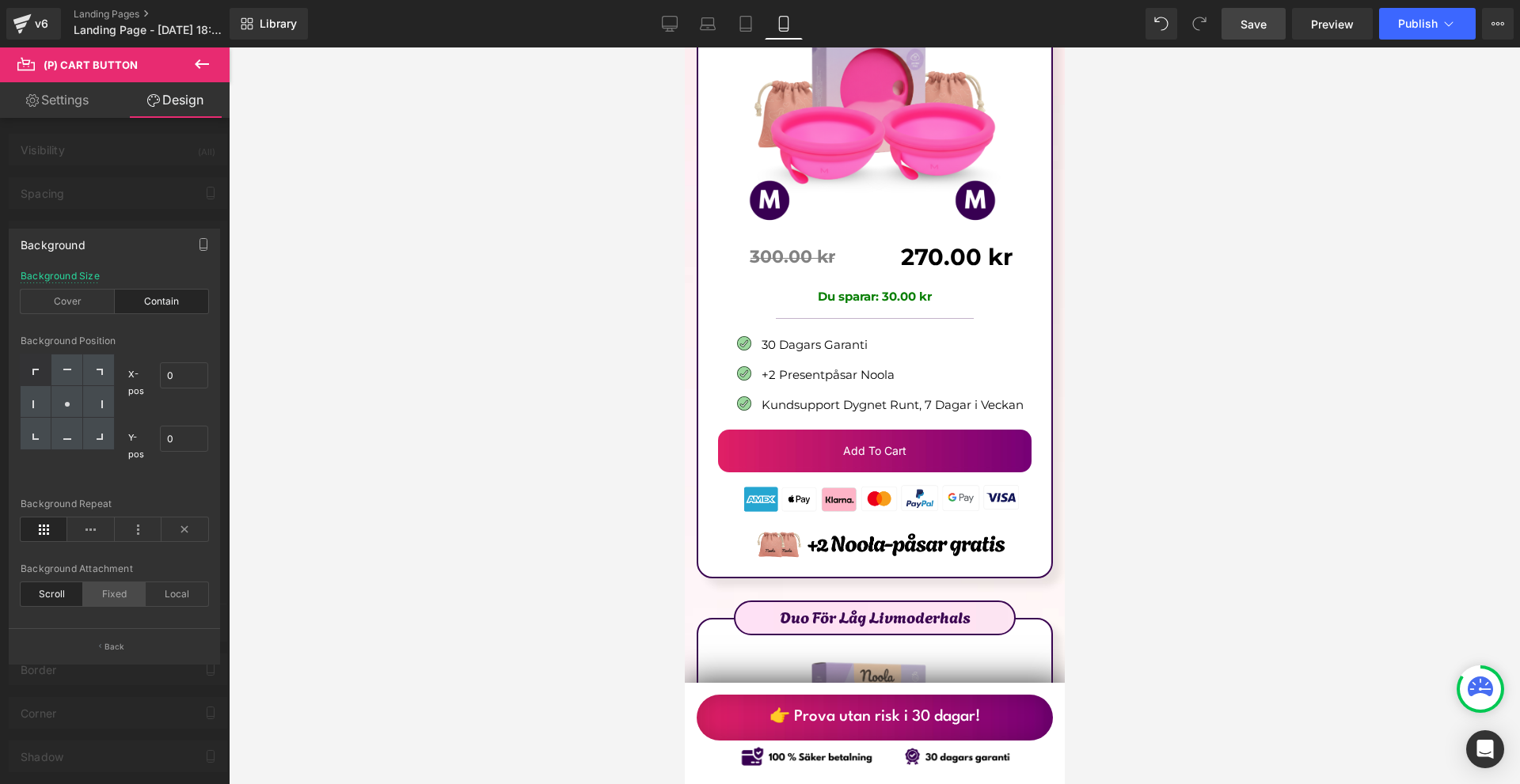
click at [112, 595] on div "Fixed" at bounding box center [114, 593] width 63 height 24
click at [169, 598] on div "Local" at bounding box center [177, 593] width 63 height 24
drag, startPoint x: 116, startPoint y: 595, endPoint x: 81, endPoint y: 591, distance: 35.2
click at [115, 595] on div "Fixed" at bounding box center [114, 593] width 63 height 24
click at [65, 591] on div "Scroll" at bounding box center [51, 593] width 63 height 24
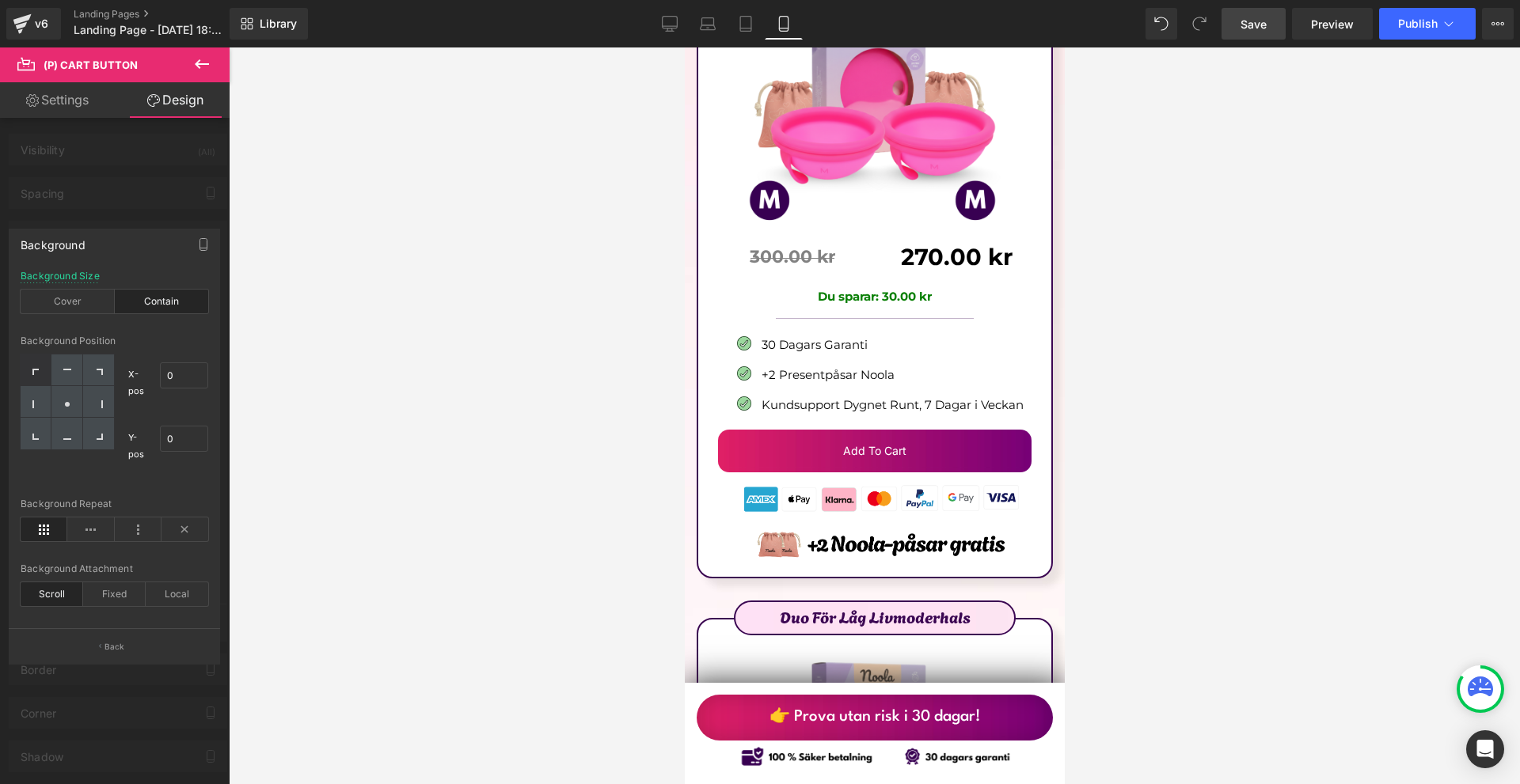
click at [97, 287] on div "Background Size Cover Contain" at bounding box center [114, 300] width 187 height 61
click at [101, 304] on div "Cover" at bounding box center [68, 301] width 94 height 24
click at [178, 316] on div "Background Size Cover Contain" at bounding box center [114, 300] width 187 height 61
click at [69, 304] on div "Cover" at bounding box center [68, 301] width 94 height 24
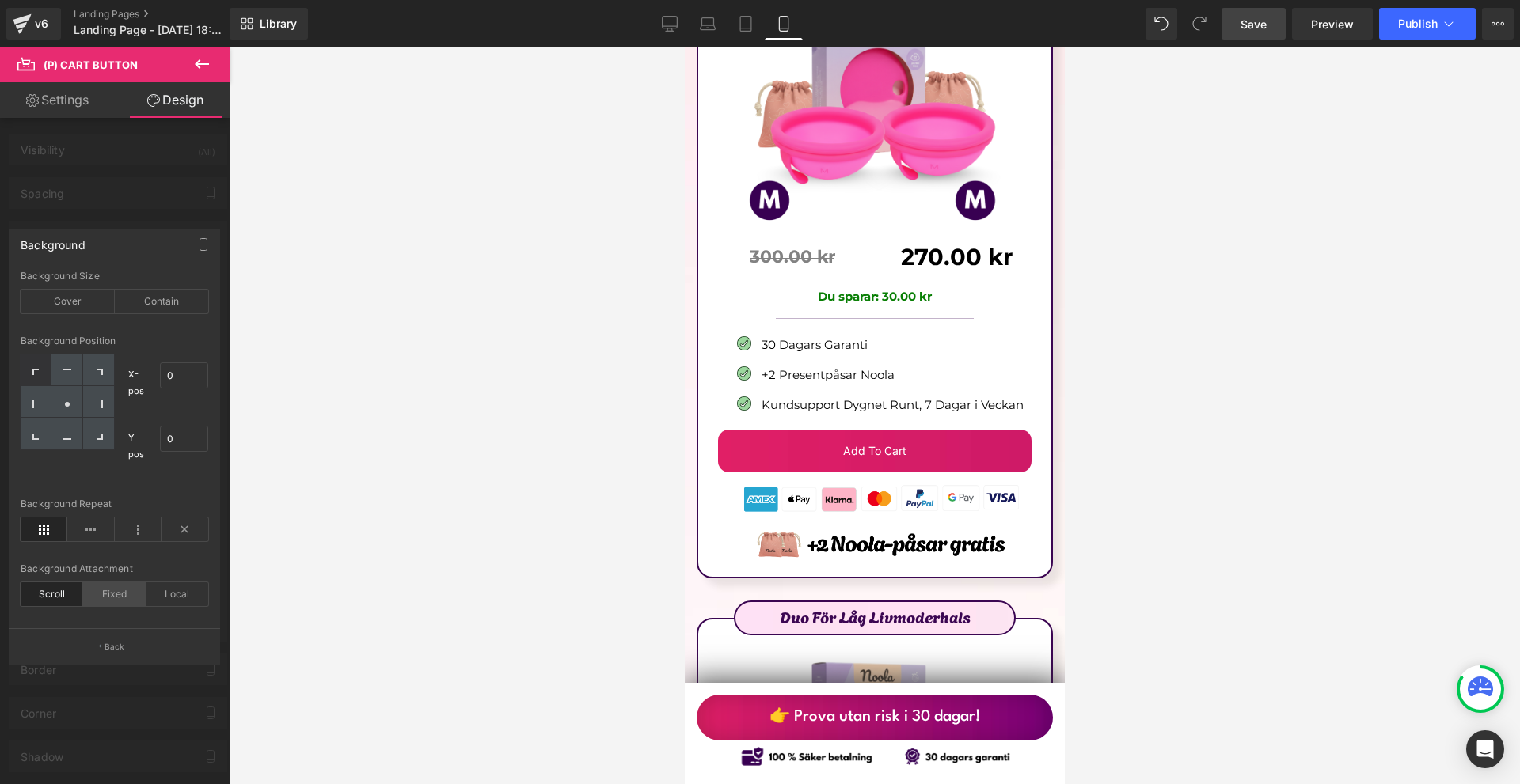
click at [105, 585] on div "Fixed" at bounding box center [114, 593] width 63 height 24
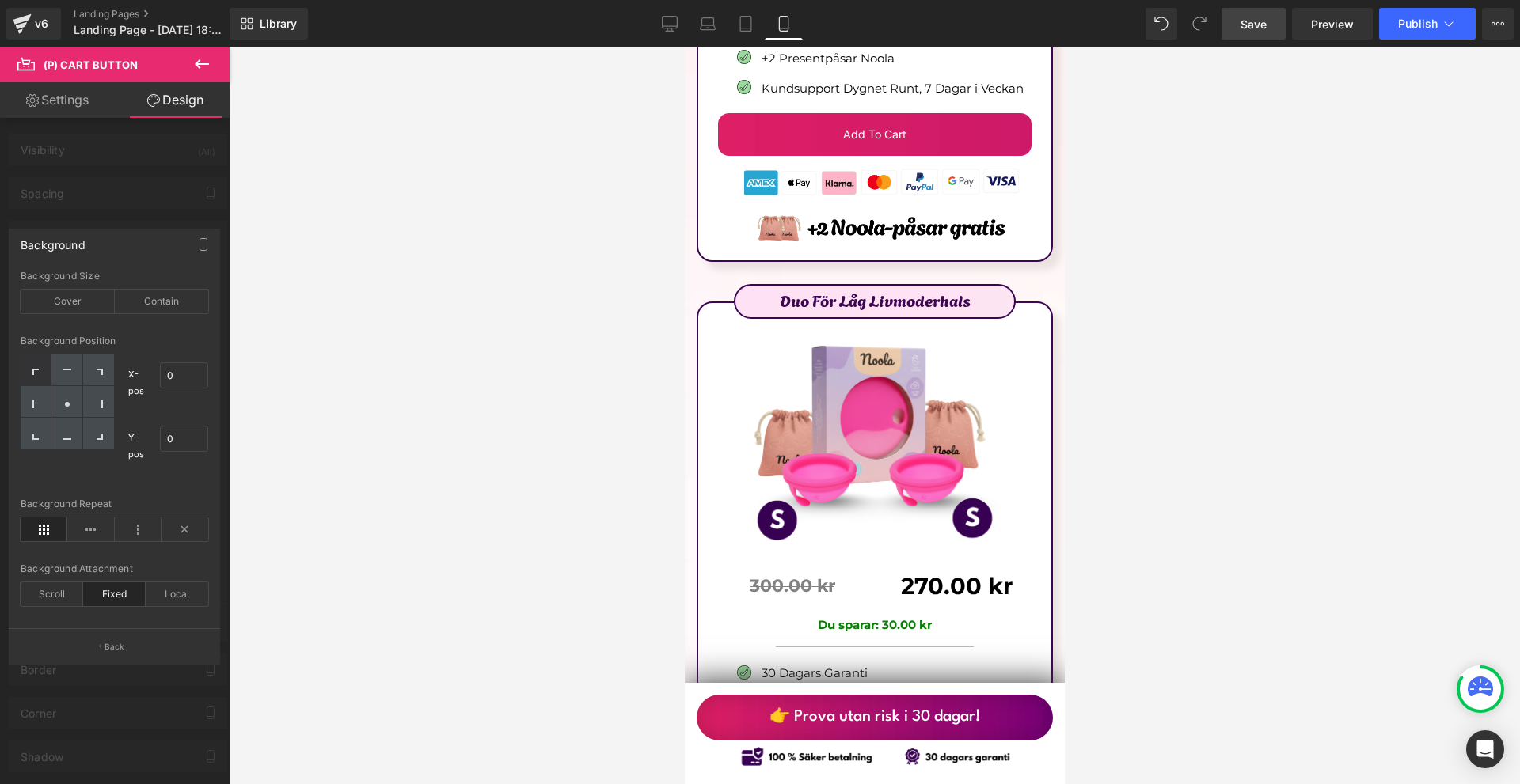
scroll to position [9773, 0]
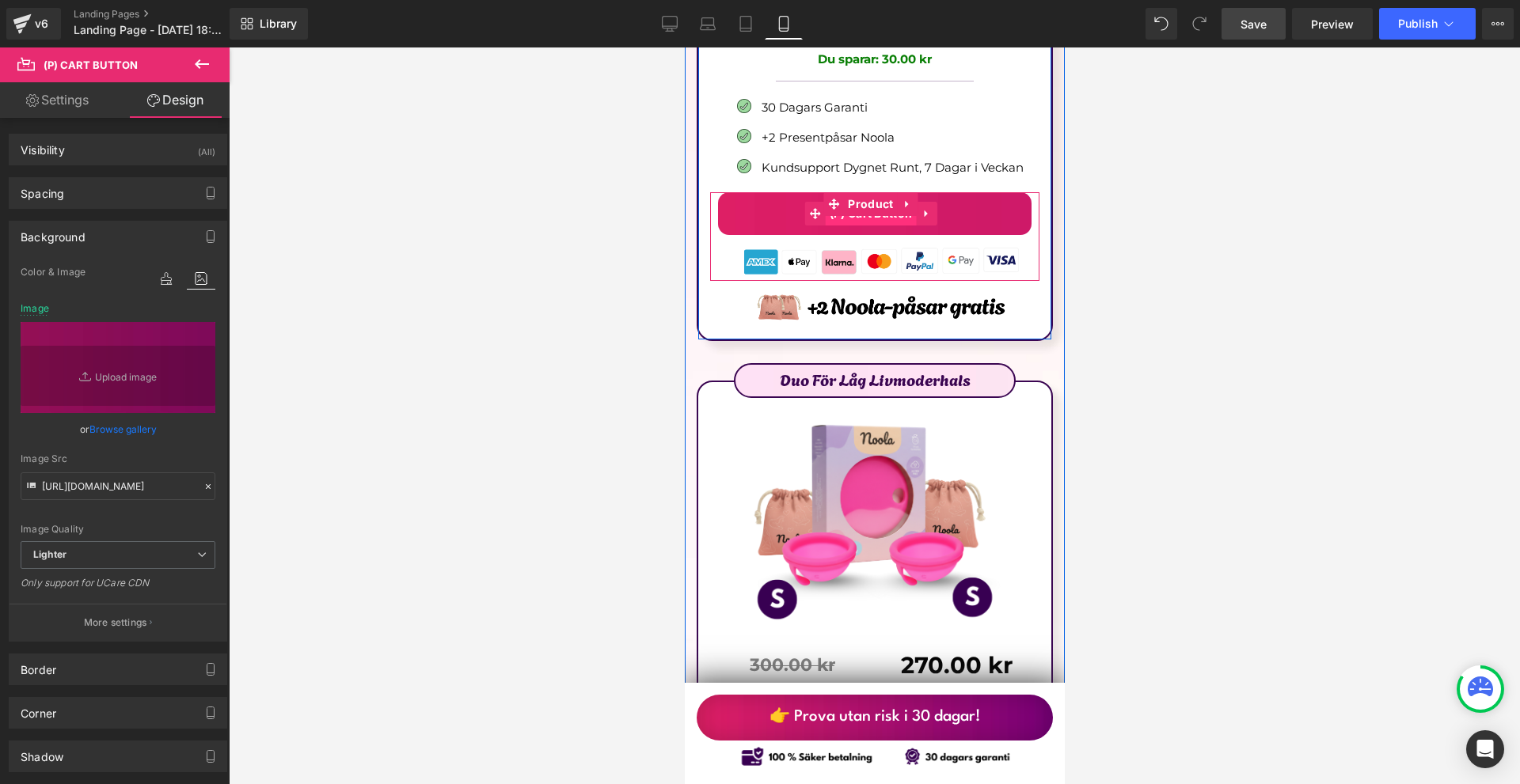
click at [872, 202] on span "(P) Cart Button" at bounding box center [871, 213] width 91 height 24
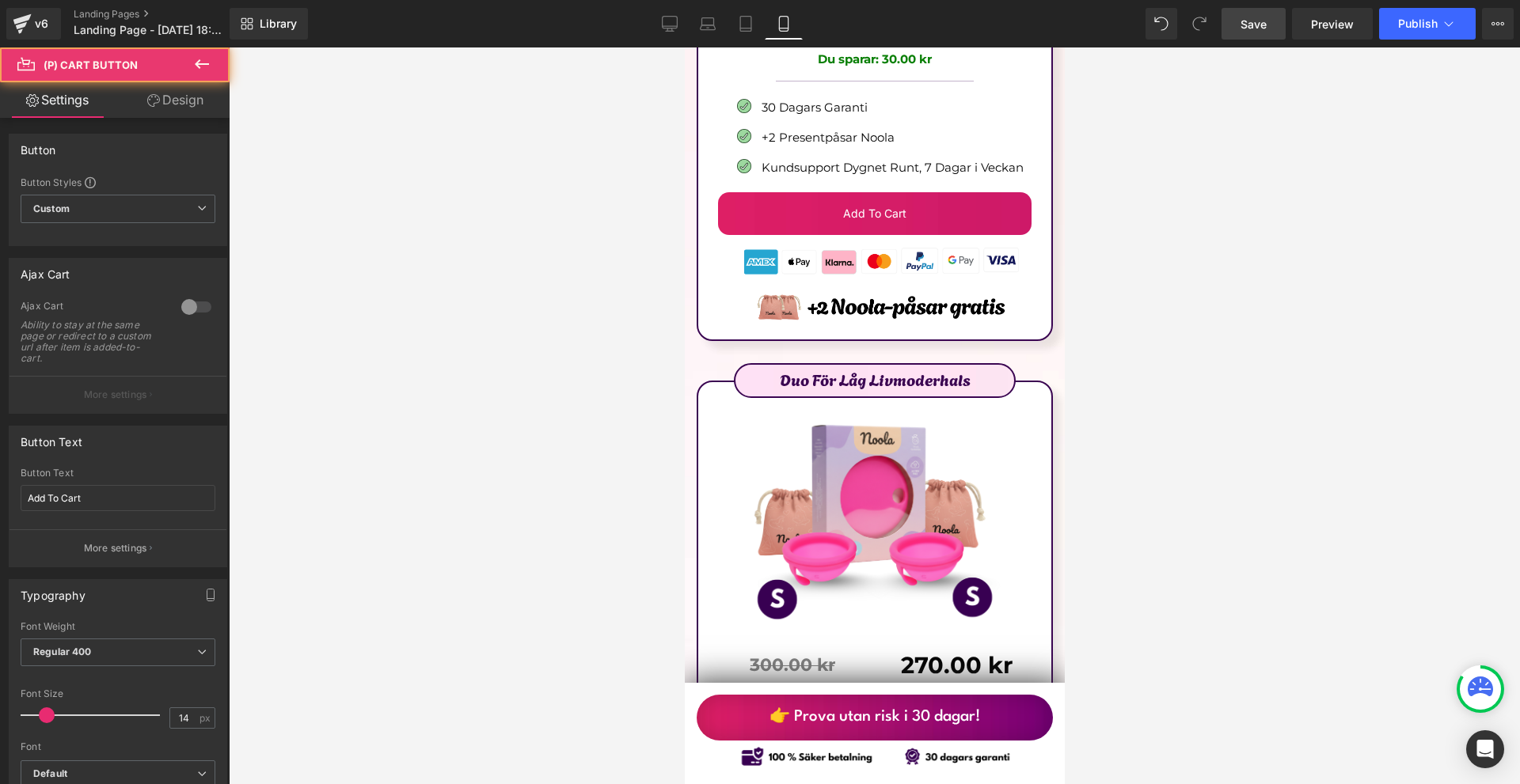
click at [183, 104] on link "Design" at bounding box center [175, 100] width 115 height 36
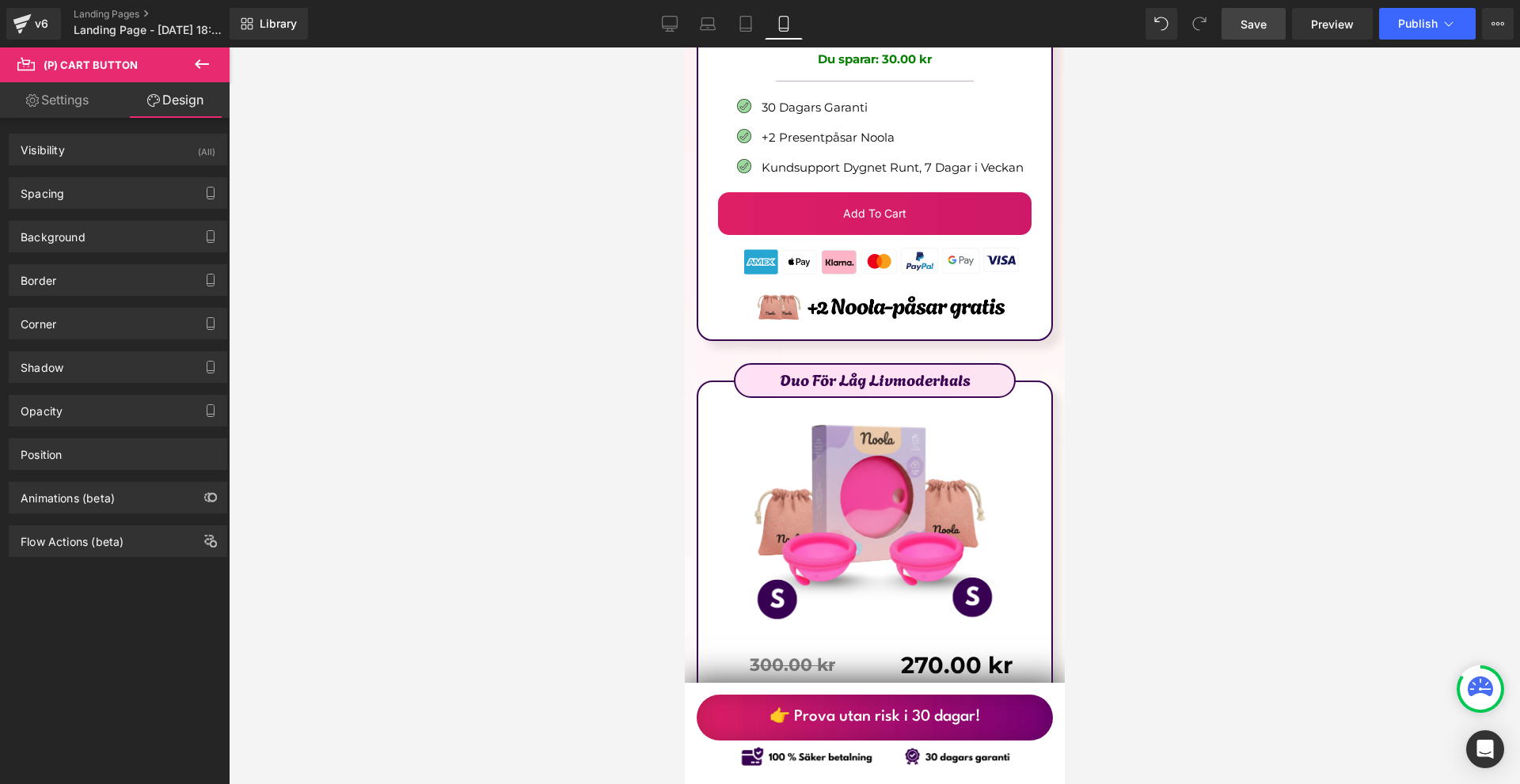
click at [73, 343] on div "Shadow Shadow Style Drop Shadow Outer Shadow Shadow Color #000000 100 % More se…" at bounding box center [118, 361] width 237 height 43
click at [70, 337] on div "Corner" at bounding box center [118, 323] width 217 height 30
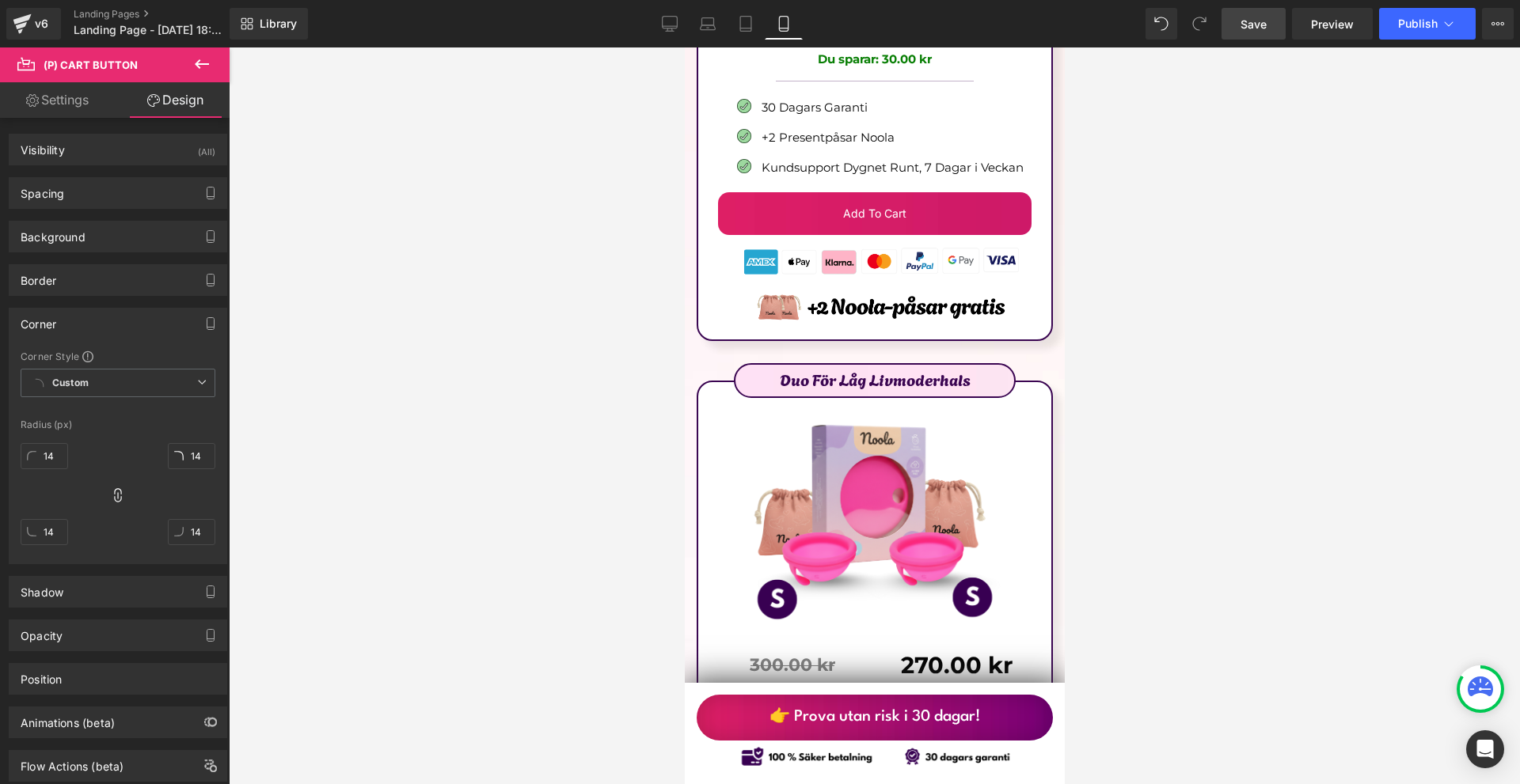
click at [68, 454] on div "14px 14 14px 14 14px 14 14px 14" at bounding box center [117, 500] width 195 height 127
click at [61, 459] on input "14" at bounding box center [44, 456] width 47 height 26
type input "100"
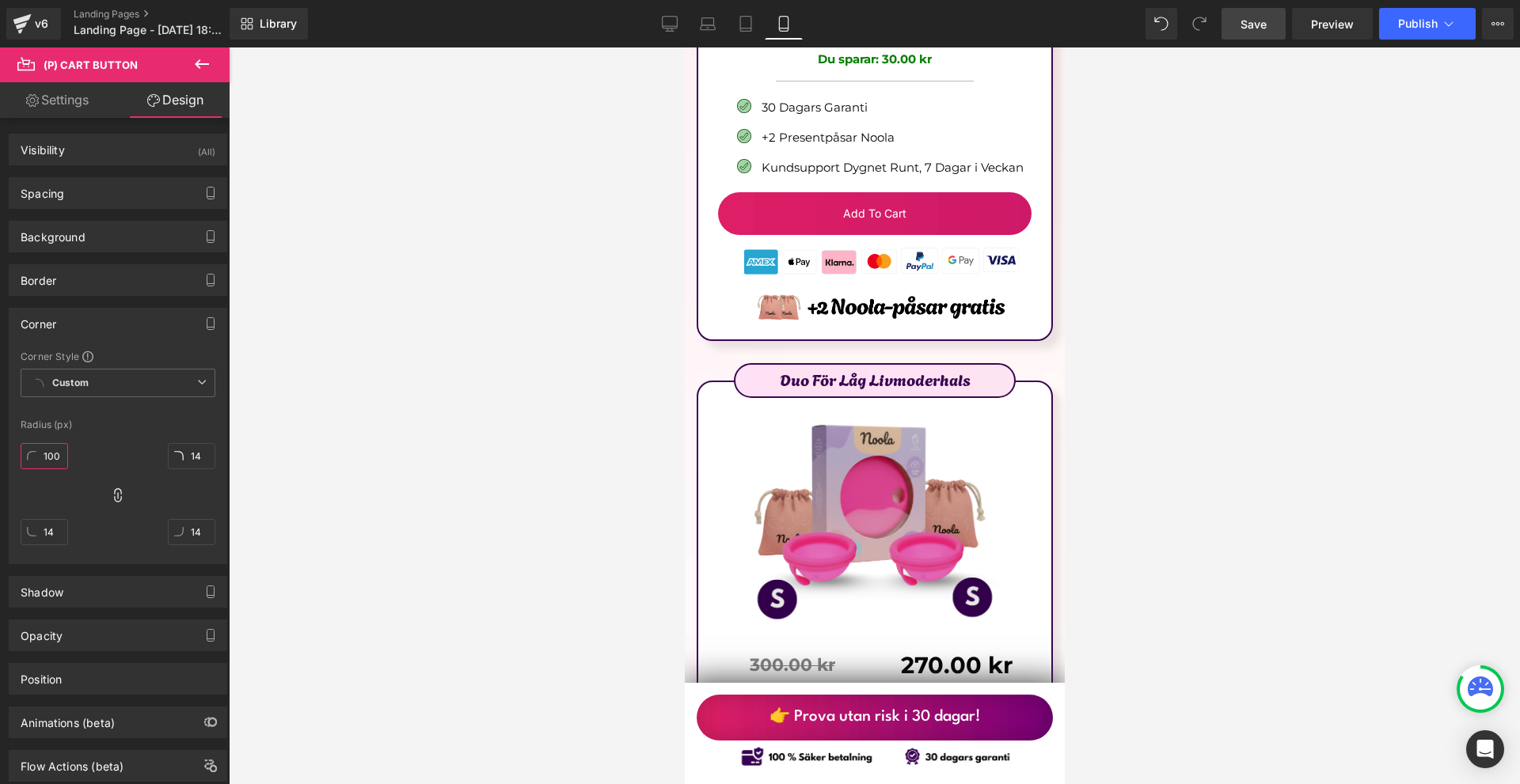
type input "100"
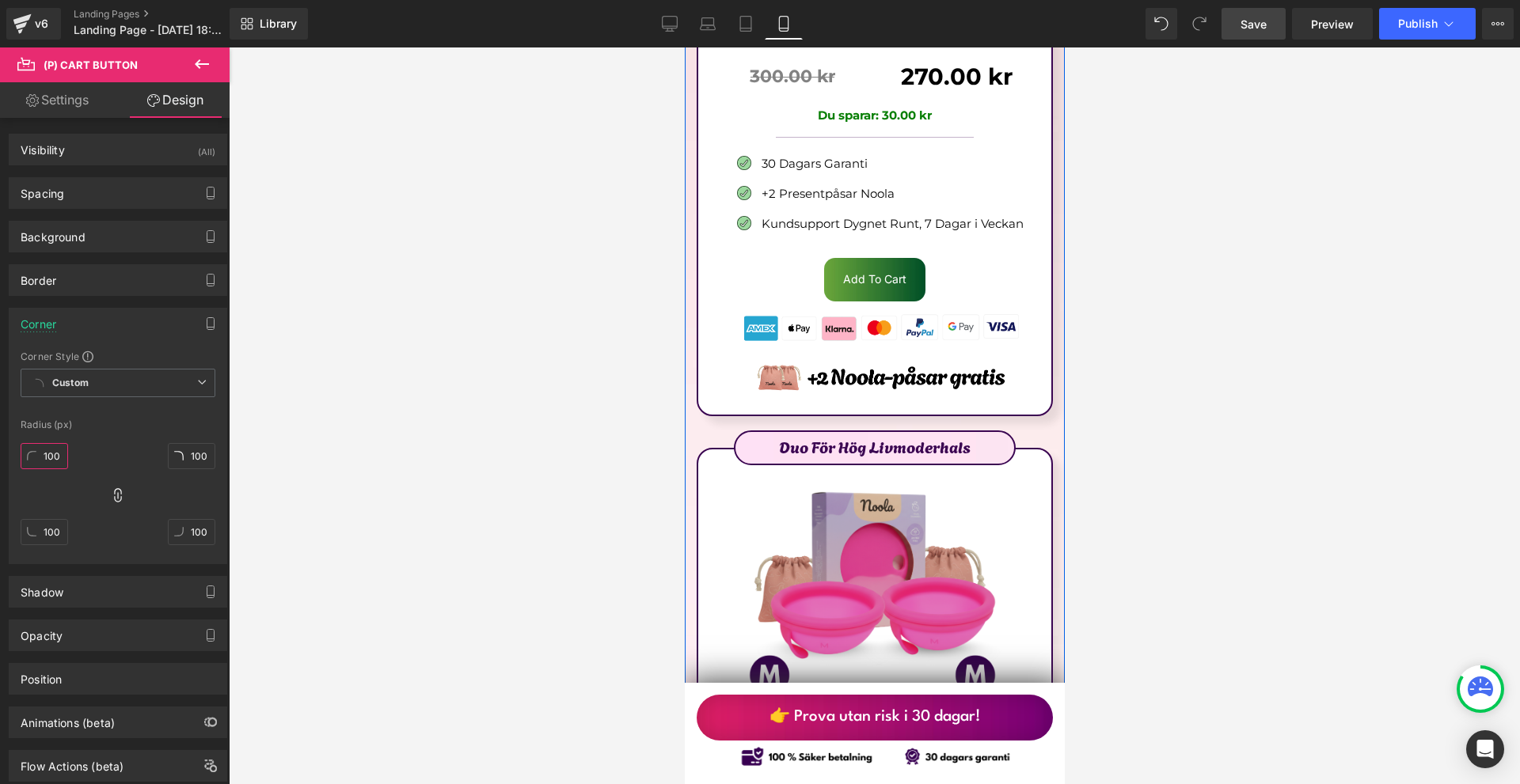
scroll to position [8981, 0]
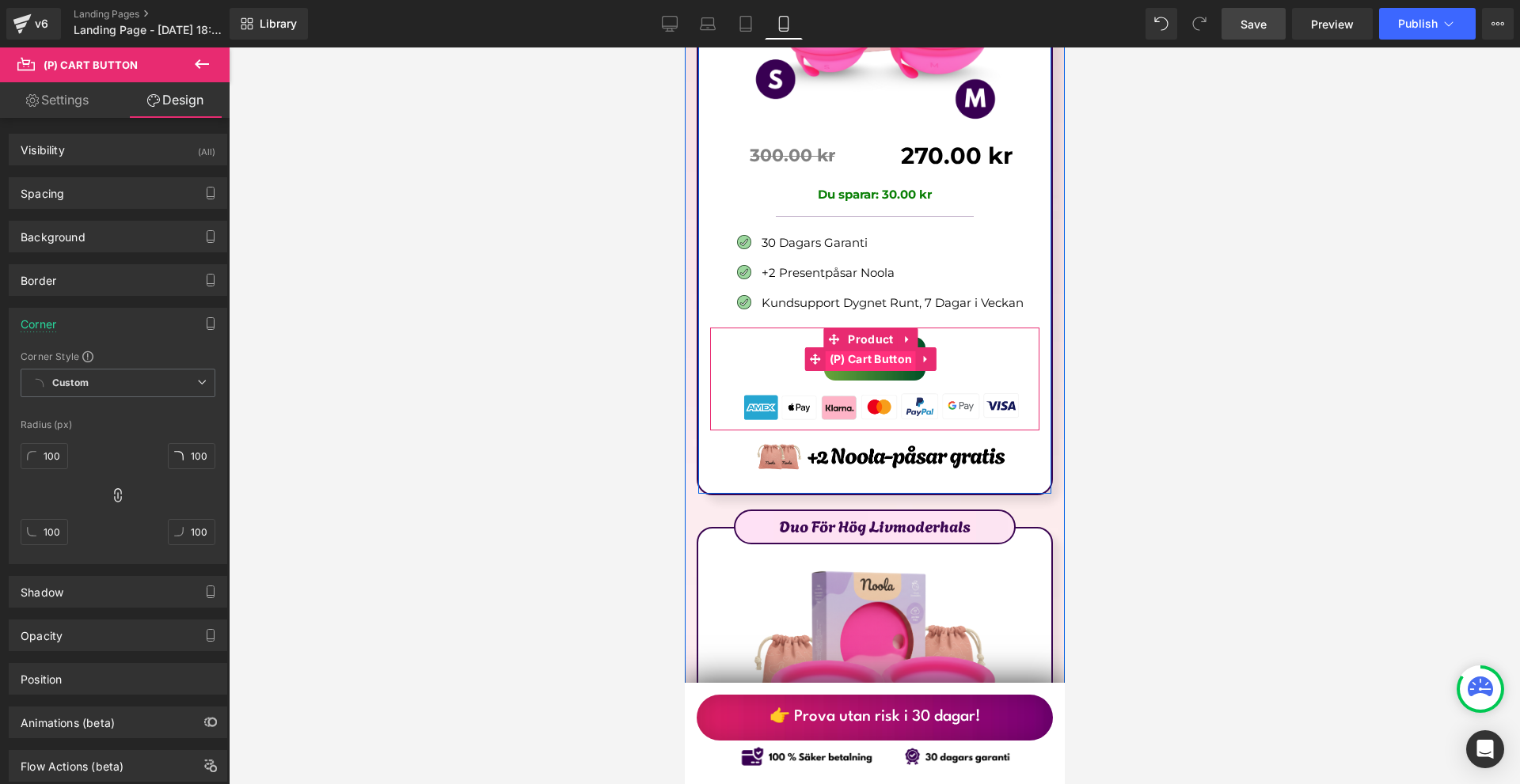
click at [866, 348] on span "(P) Cart Button" at bounding box center [871, 359] width 91 height 24
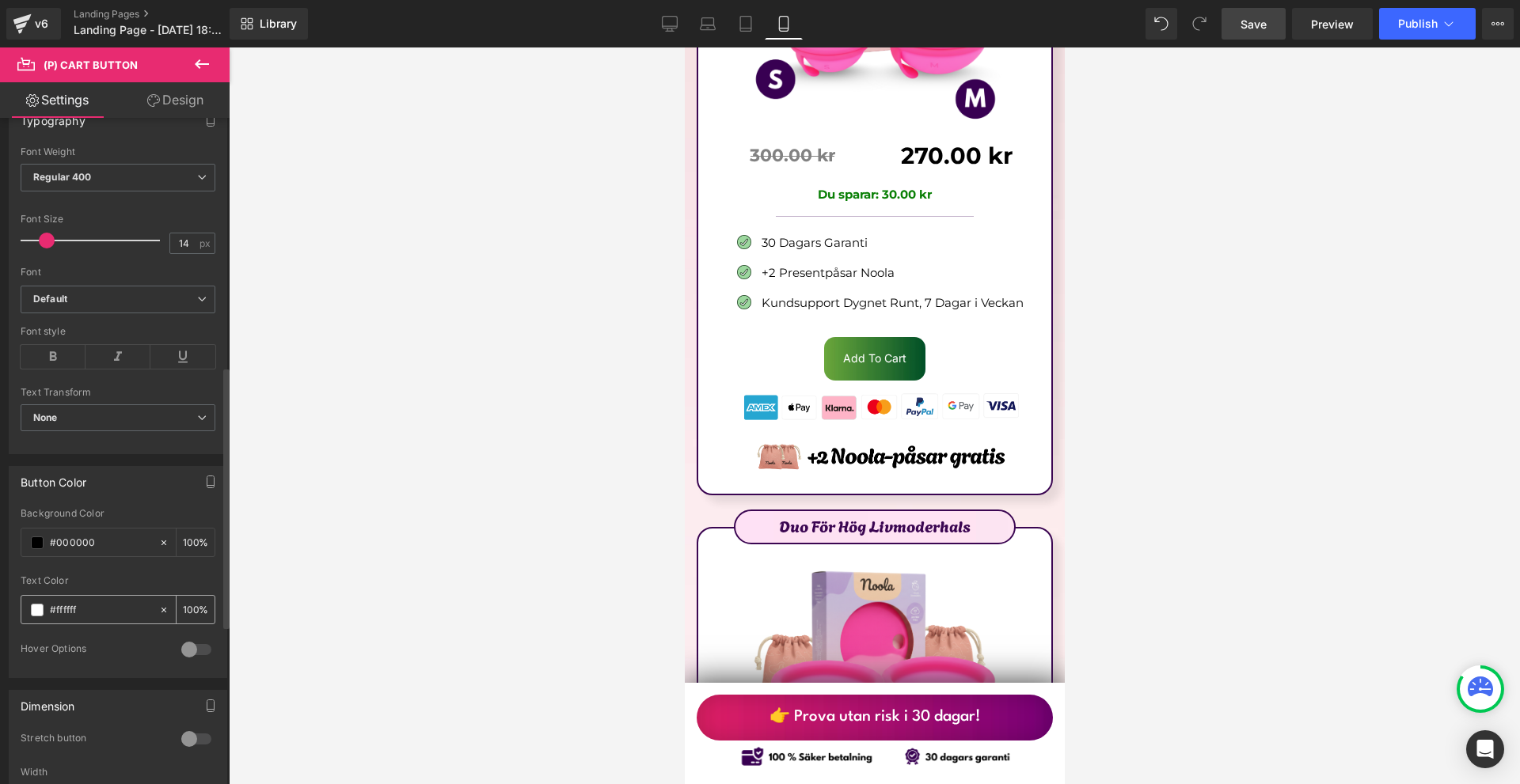
scroll to position [633, 0]
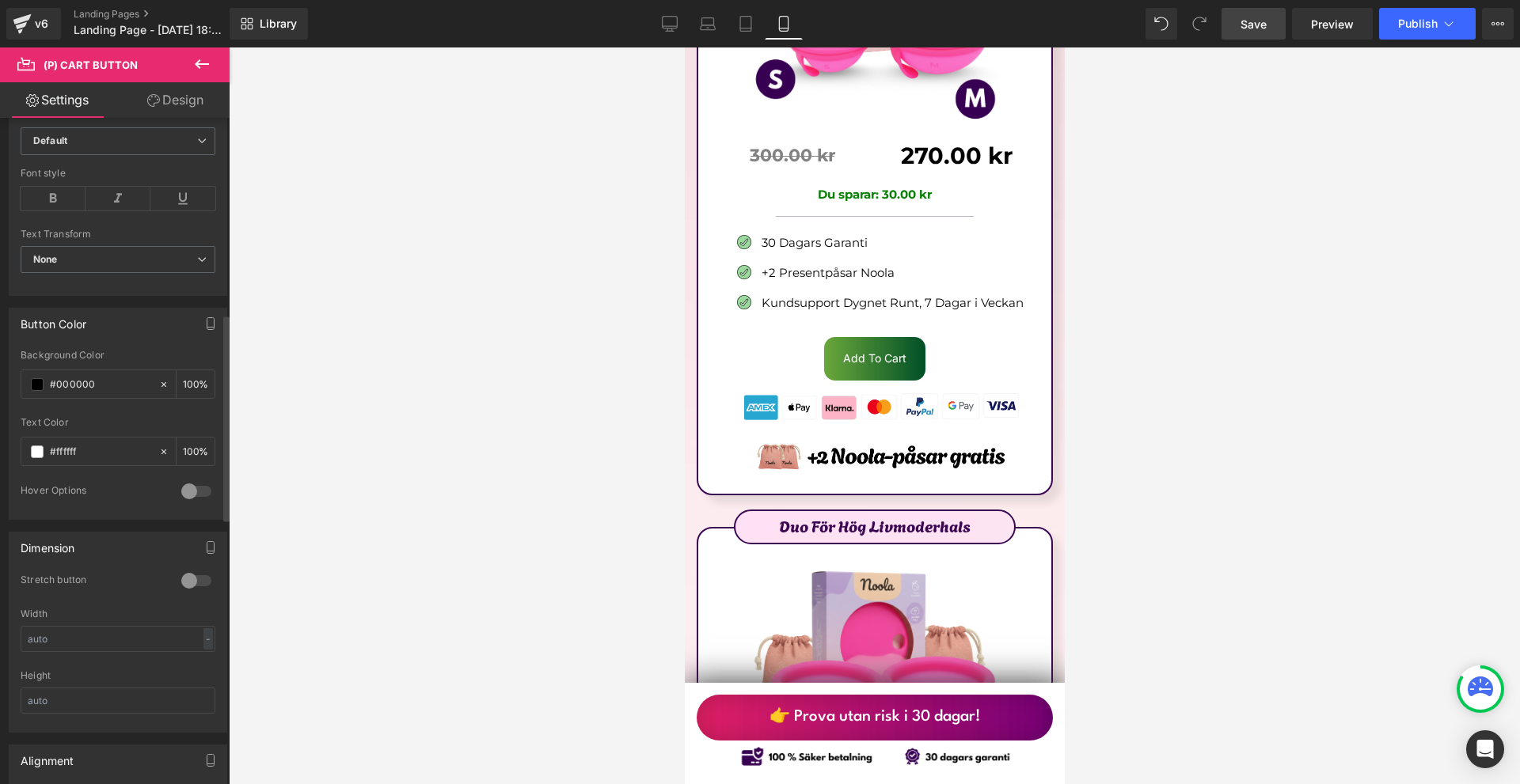
click at [186, 578] on div at bounding box center [196, 580] width 38 height 25
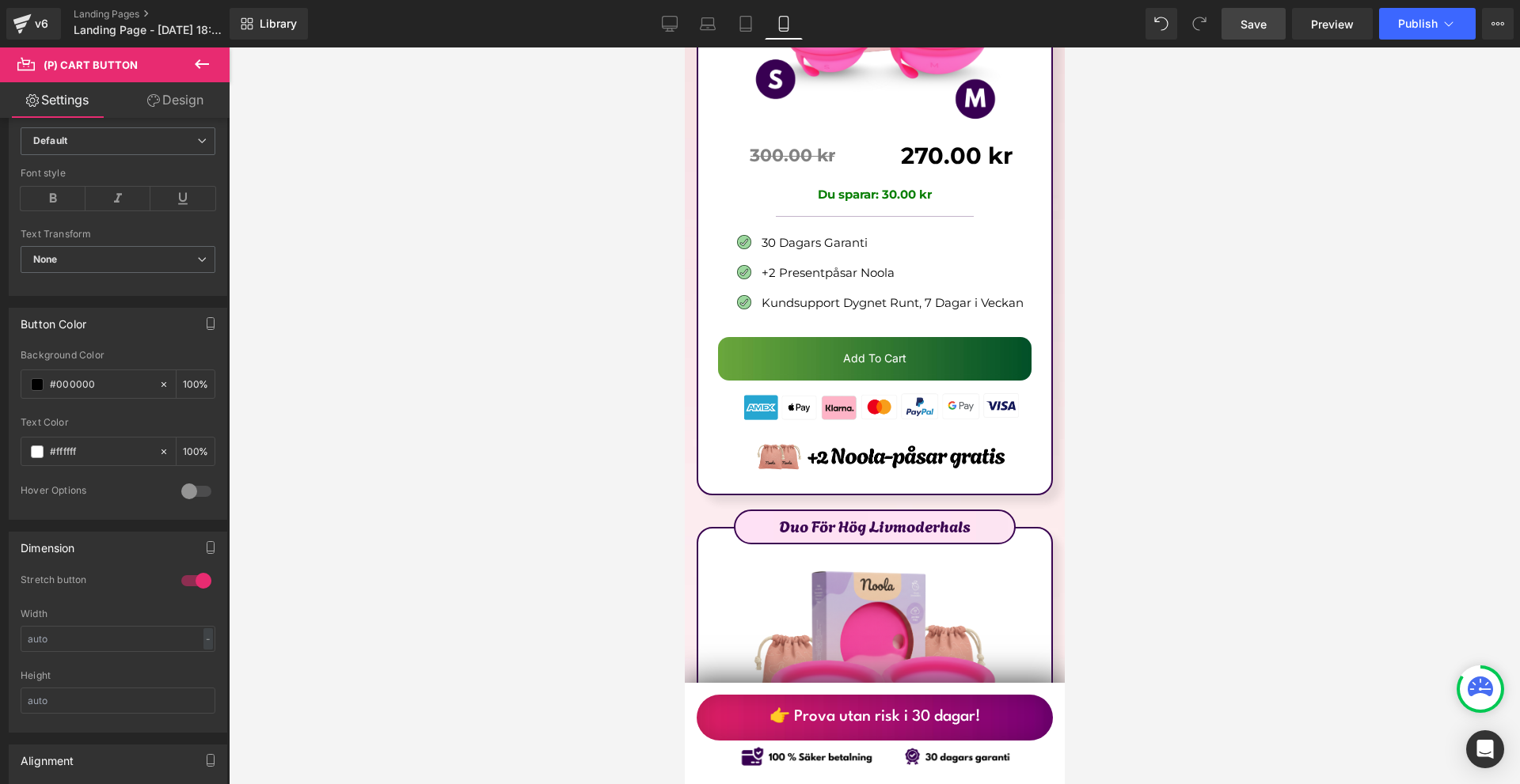
click at [161, 103] on link "Design" at bounding box center [175, 100] width 115 height 36
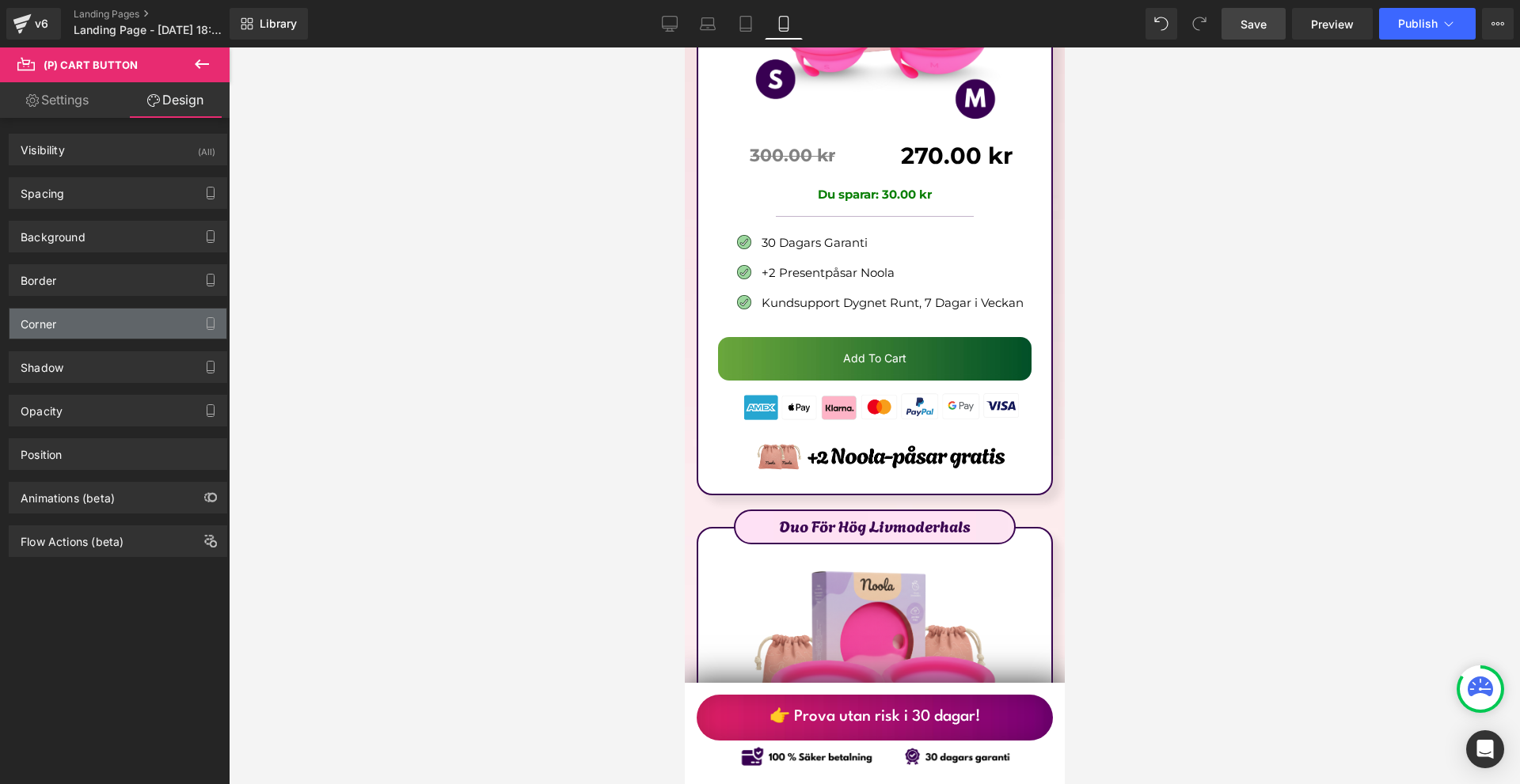
click at [64, 335] on div "Corner" at bounding box center [118, 323] width 217 height 30
type input "14"
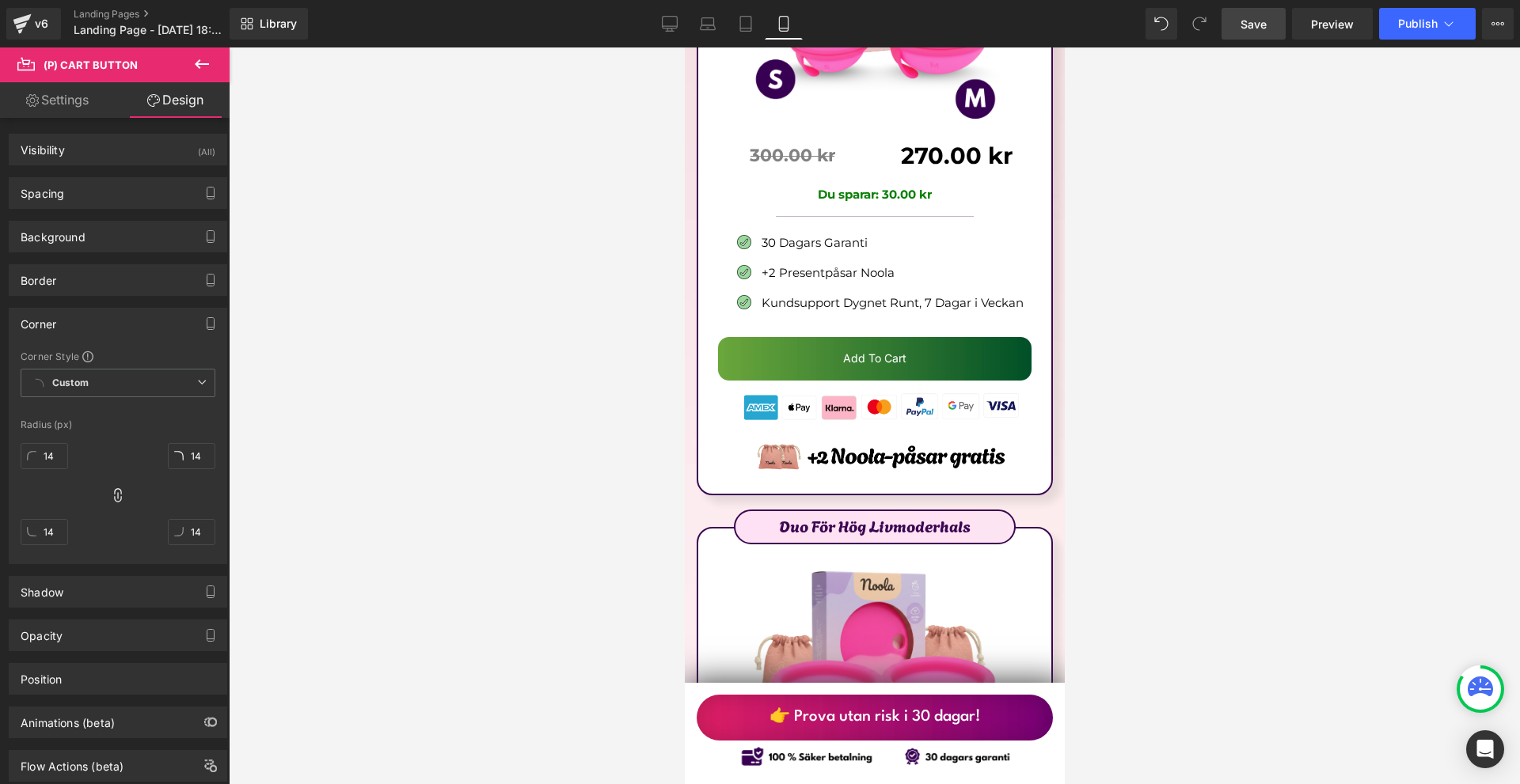
click at [55, 440] on div "14" at bounding box center [44, 462] width 47 height 50
click at [55, 450] on input "14" at bounding box center [44, 456] width 47 height 26
type input "10"
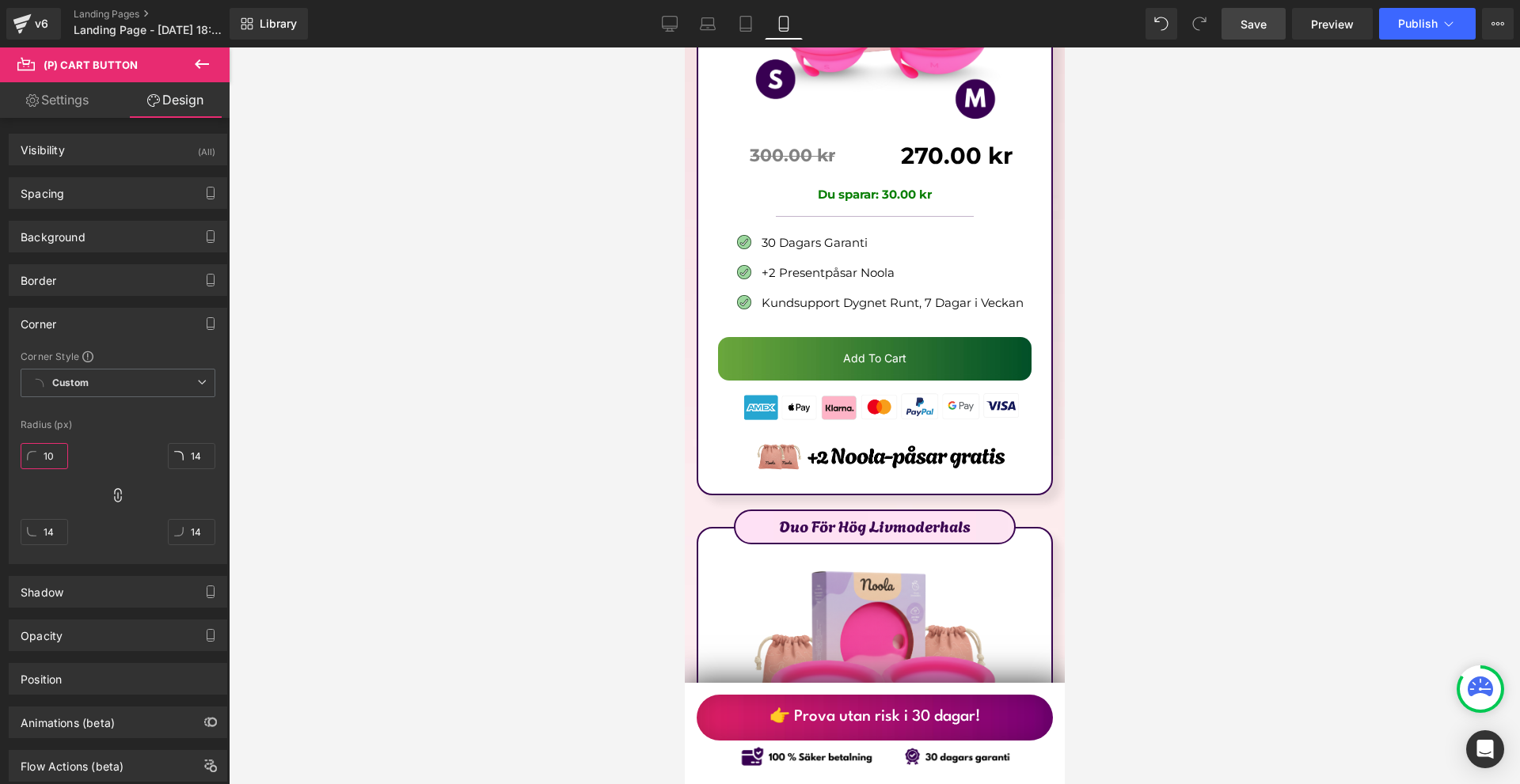
type input "10"
type input "100"
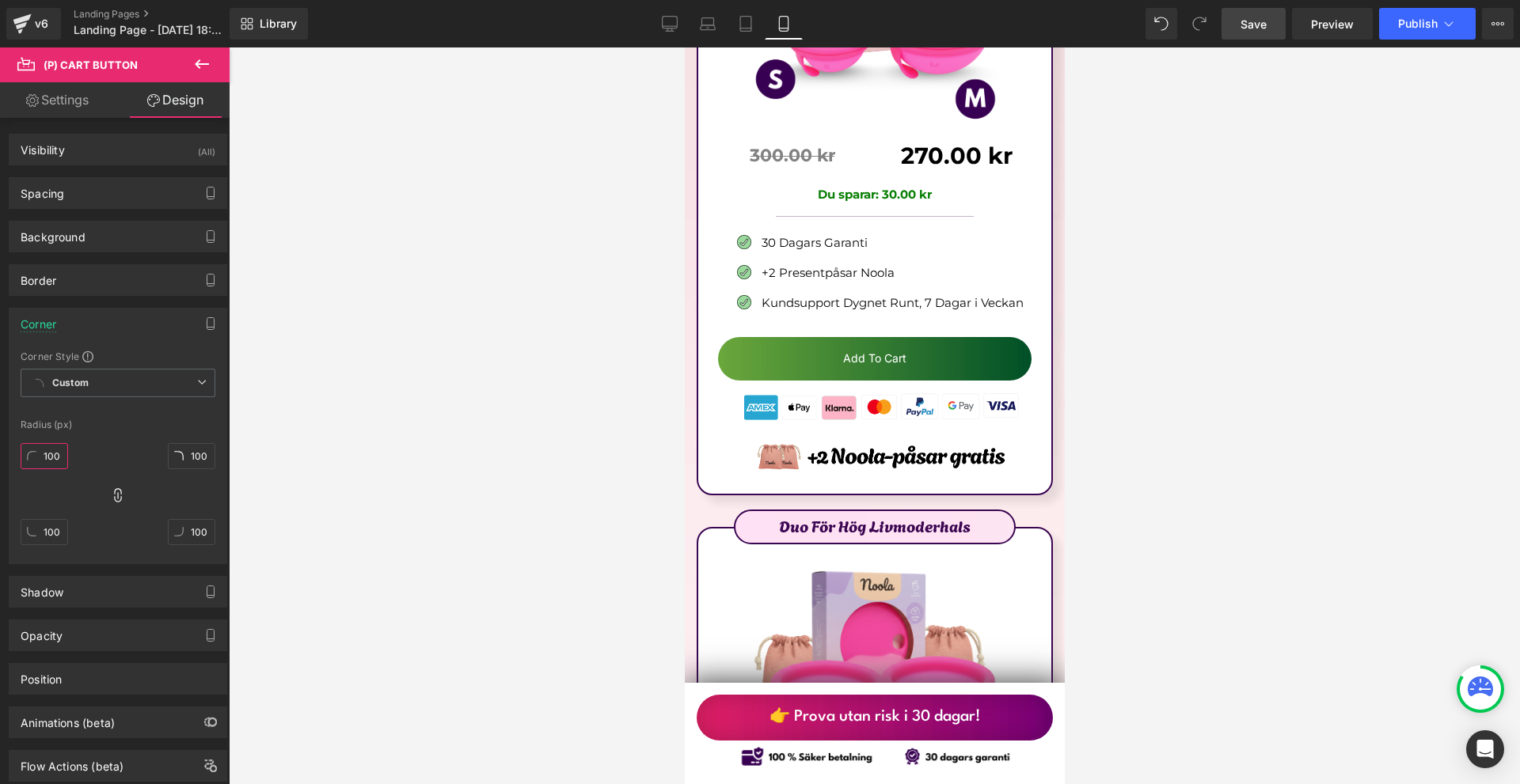
type input "100"
click at [61, 319] on div "Corner" at bounding box center [118, 323] width 217 height 30
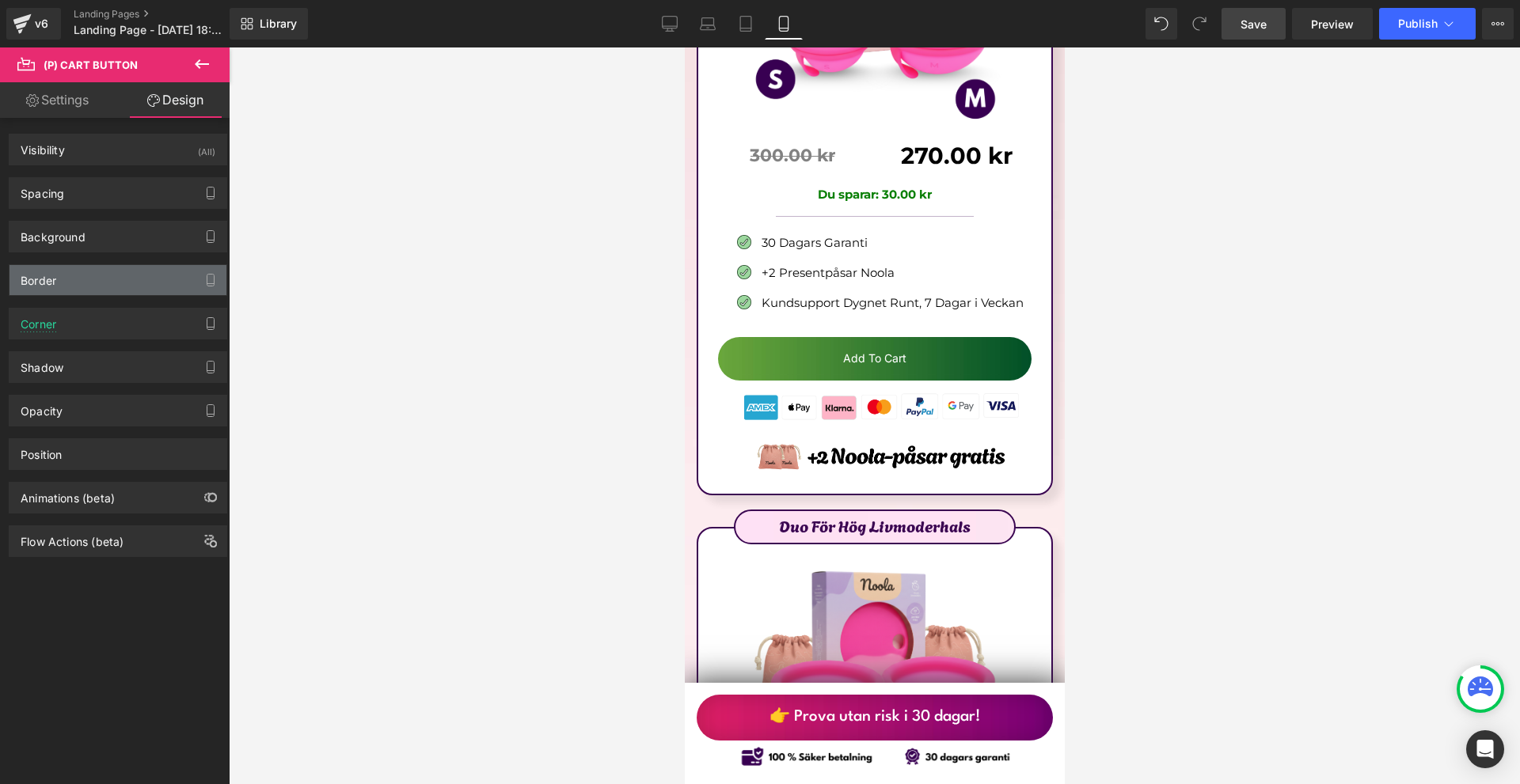
click at [91, 295] on div "Border" at bounding box center [118, 280] width 217 height 30
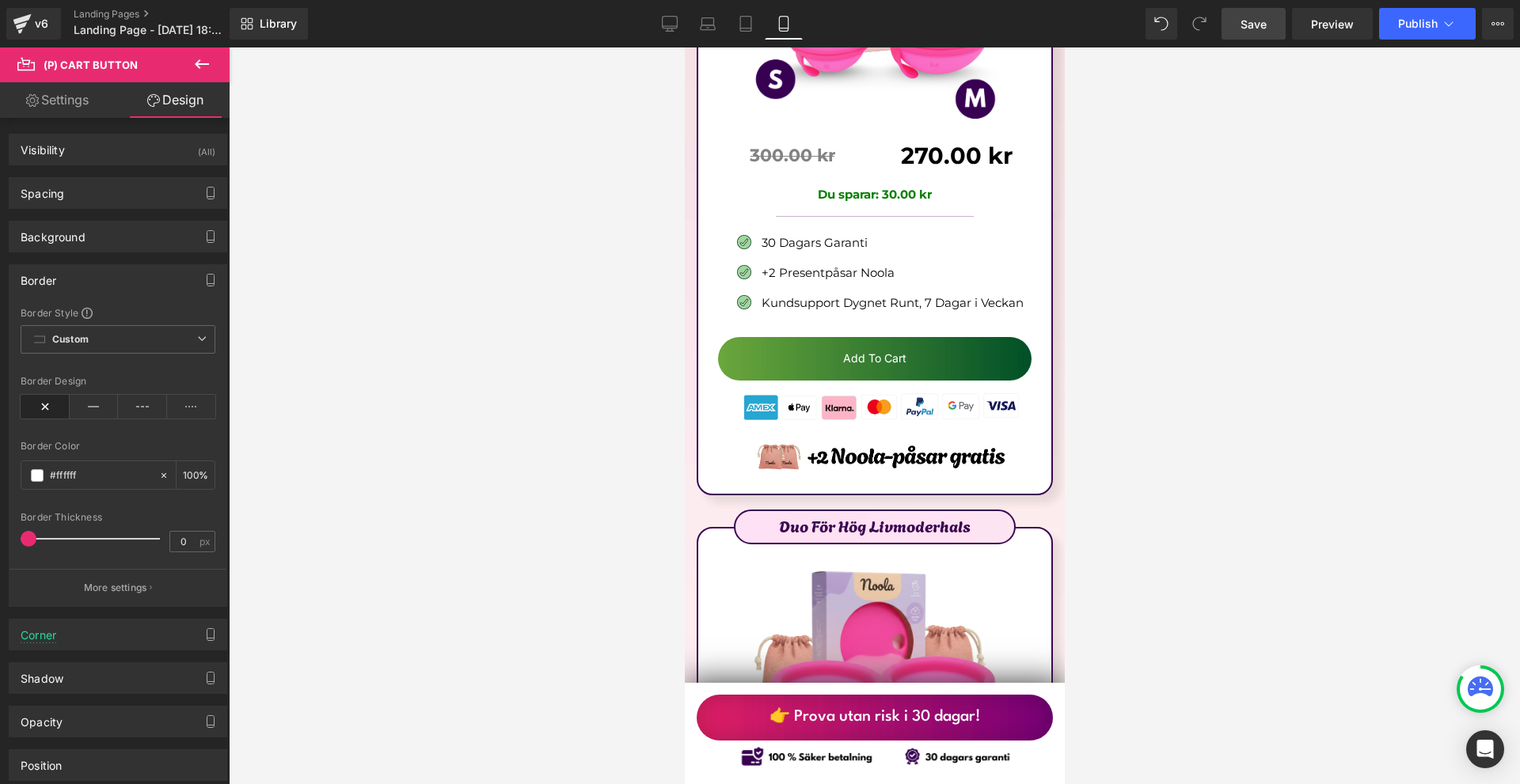
click at [91, 295] on div "Border" at bounding box center [118, 280] width 217 height 30
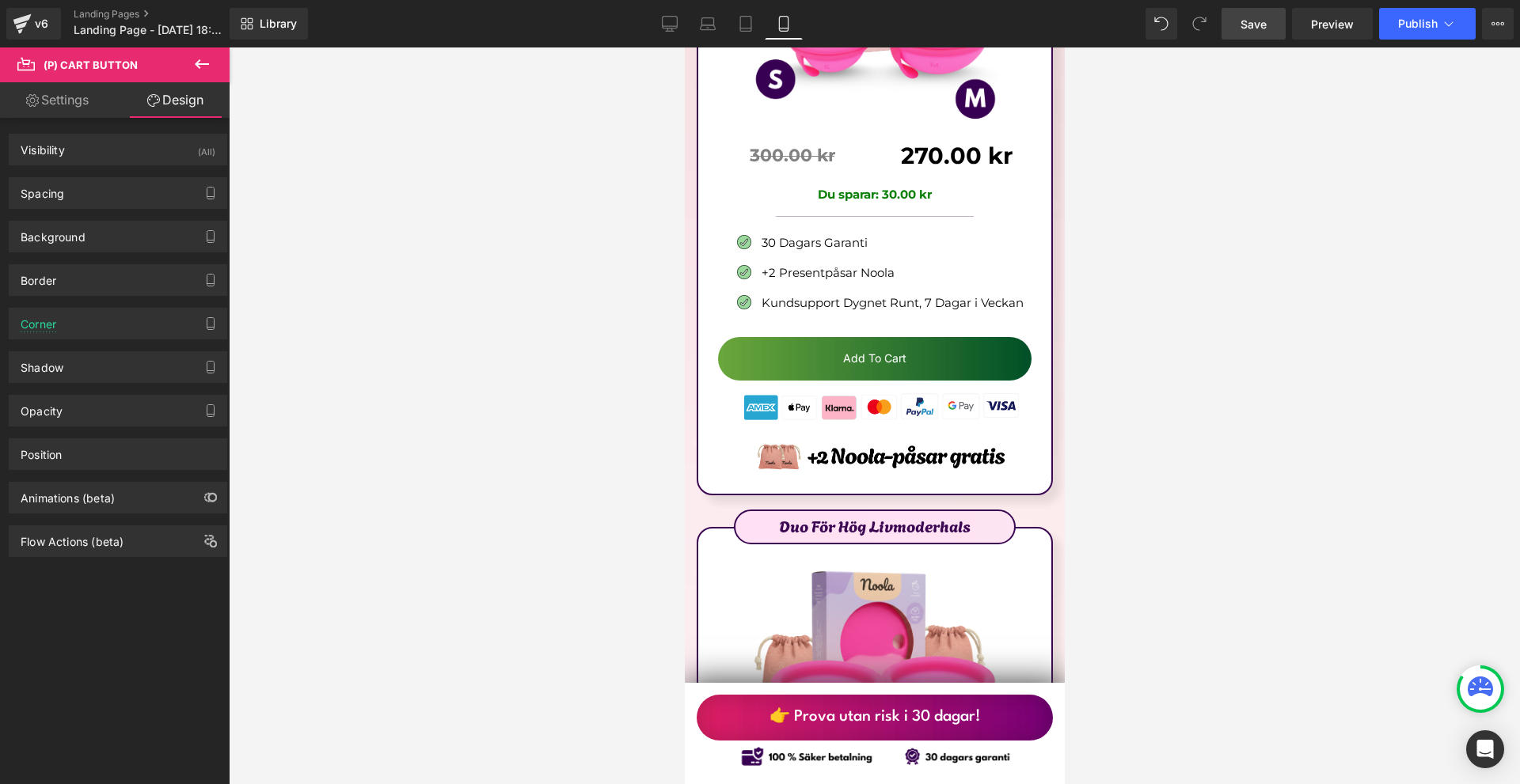
click at [98, 252] on div "Border Border Style Custom Custom Setup Global Style Custom Setup Global Style …" at bounding box center [118, 274] width 237 height 43
click at [101, 241] on div "Background" at bounding box center [118, 236] width 217 height 30
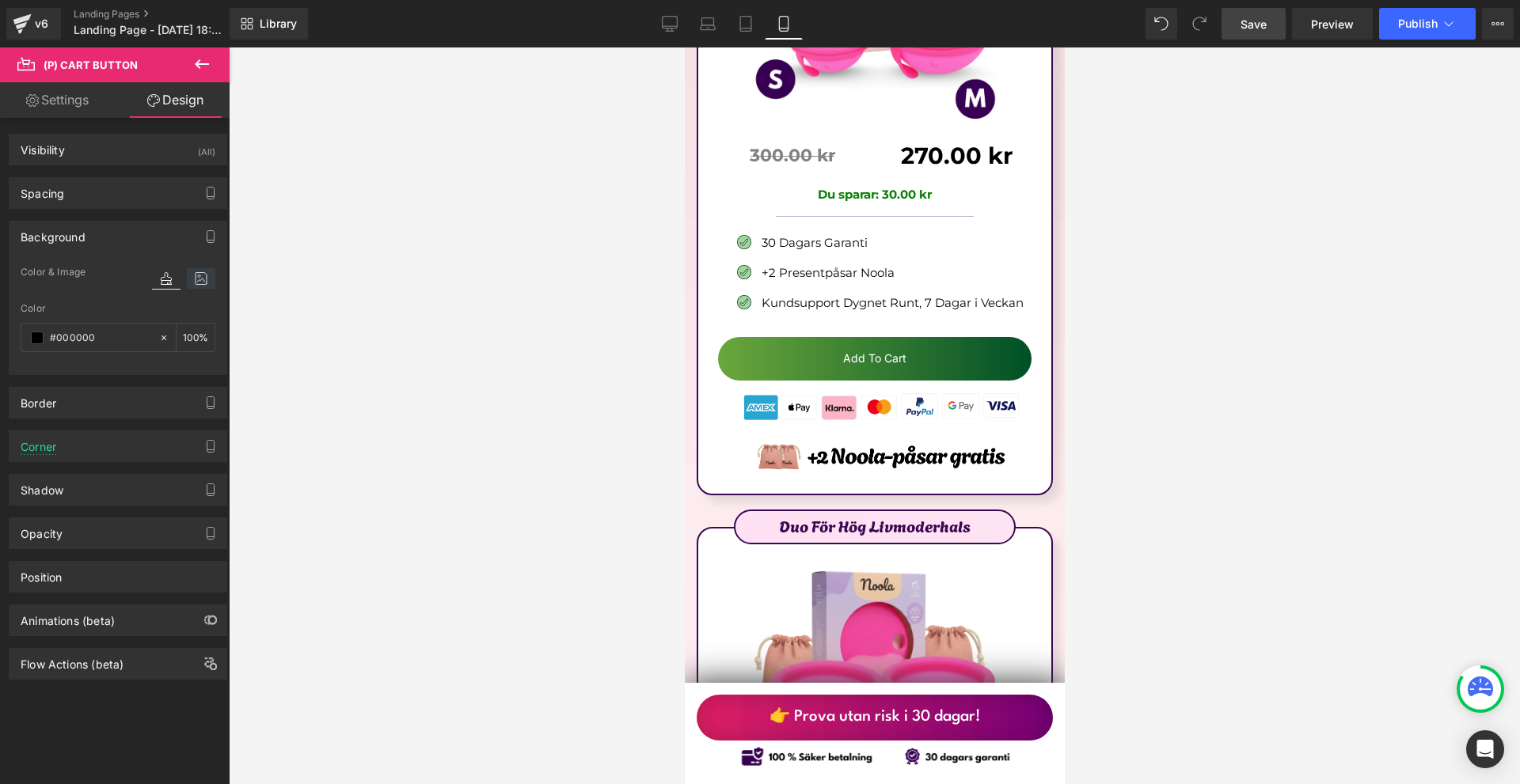
click at [191, 279] on icon at bounding box center [200, 278] width 29 height 20
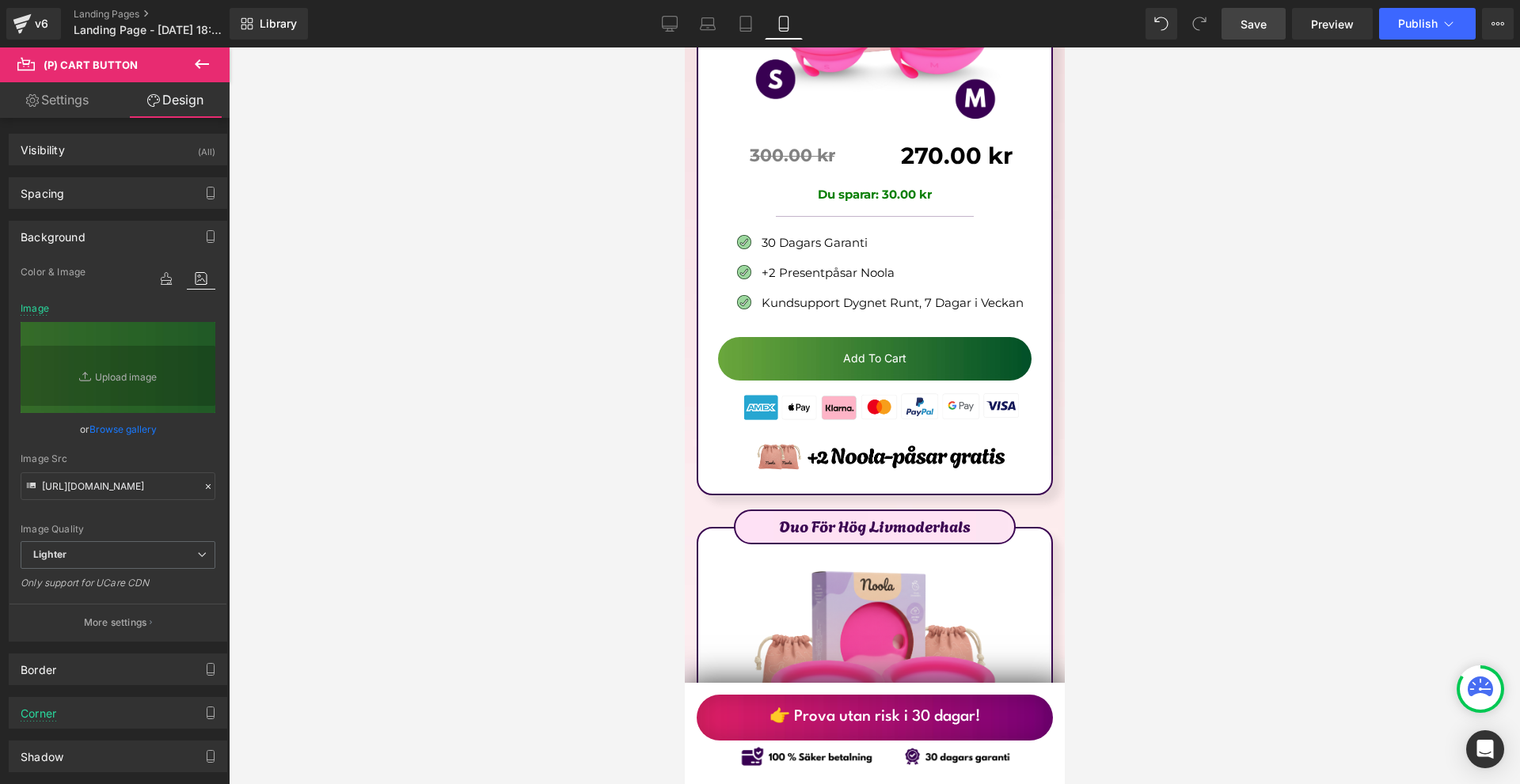
click at [68, 506] on div "Image Quality Lighter Lightest Lighter Lighter Lightest Only support for UCare …" at bounding box center [117, 402] width 195 height 278
click at [78, 488] on input "https://ucarecdn.com/d950ef3d-eafd-4190-880e-2cf1b938b692/-/format/auto/-/previ…" at bounding box center [117, 486] width 195 height 28
paste input "370ca13d-b8d6-4168-b39d-a8685f96f953/-/format/auto/-/preview/3000x3000/-/qualit…"
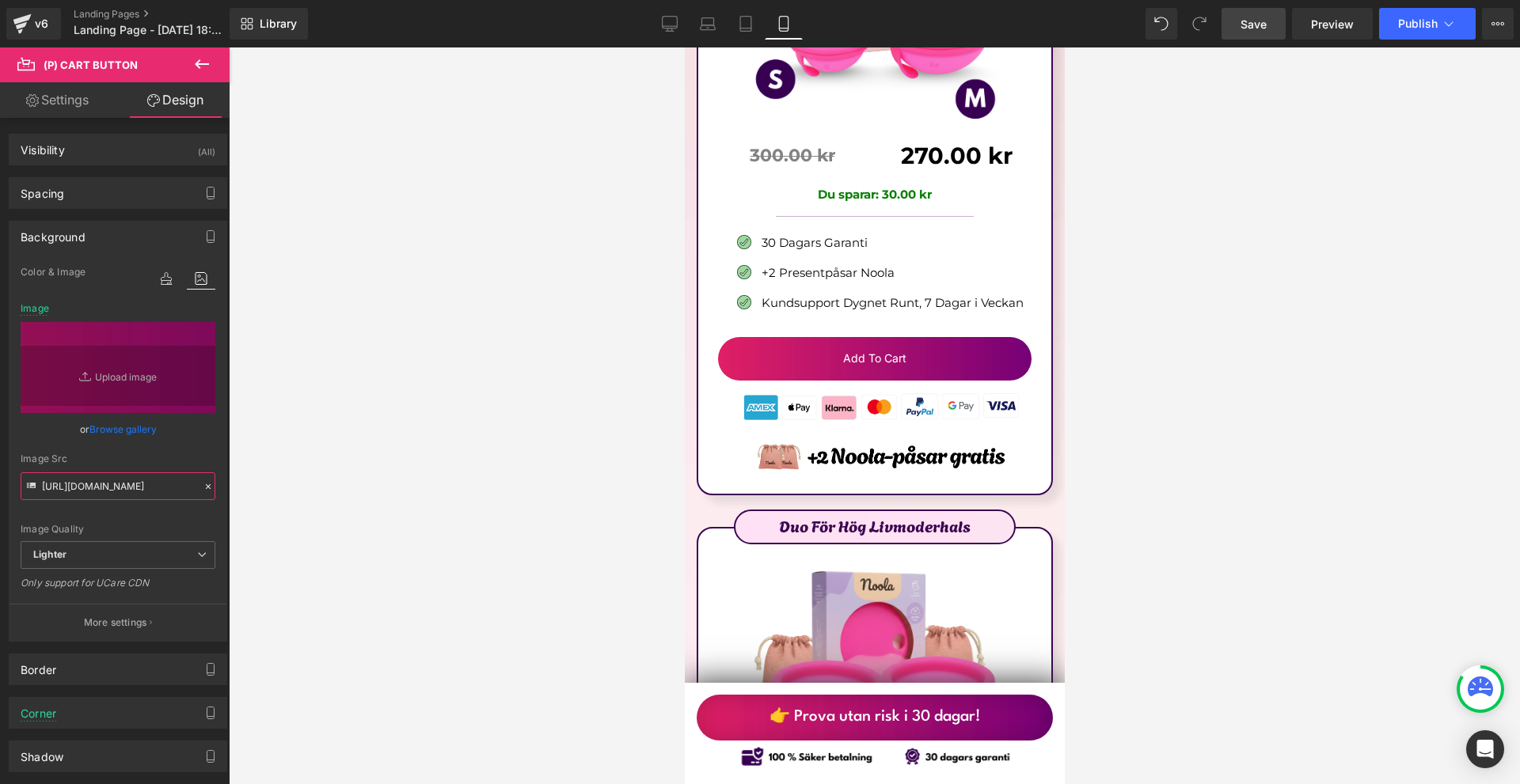
type input "https://ucarecdn.com/370ca13d-b8d6-4168-b39d-a8685f96f953/-/format/auto/-/previ…"
click at [144, 616] on p "More settings" at bounding box center [116, 622] width 64 height 14
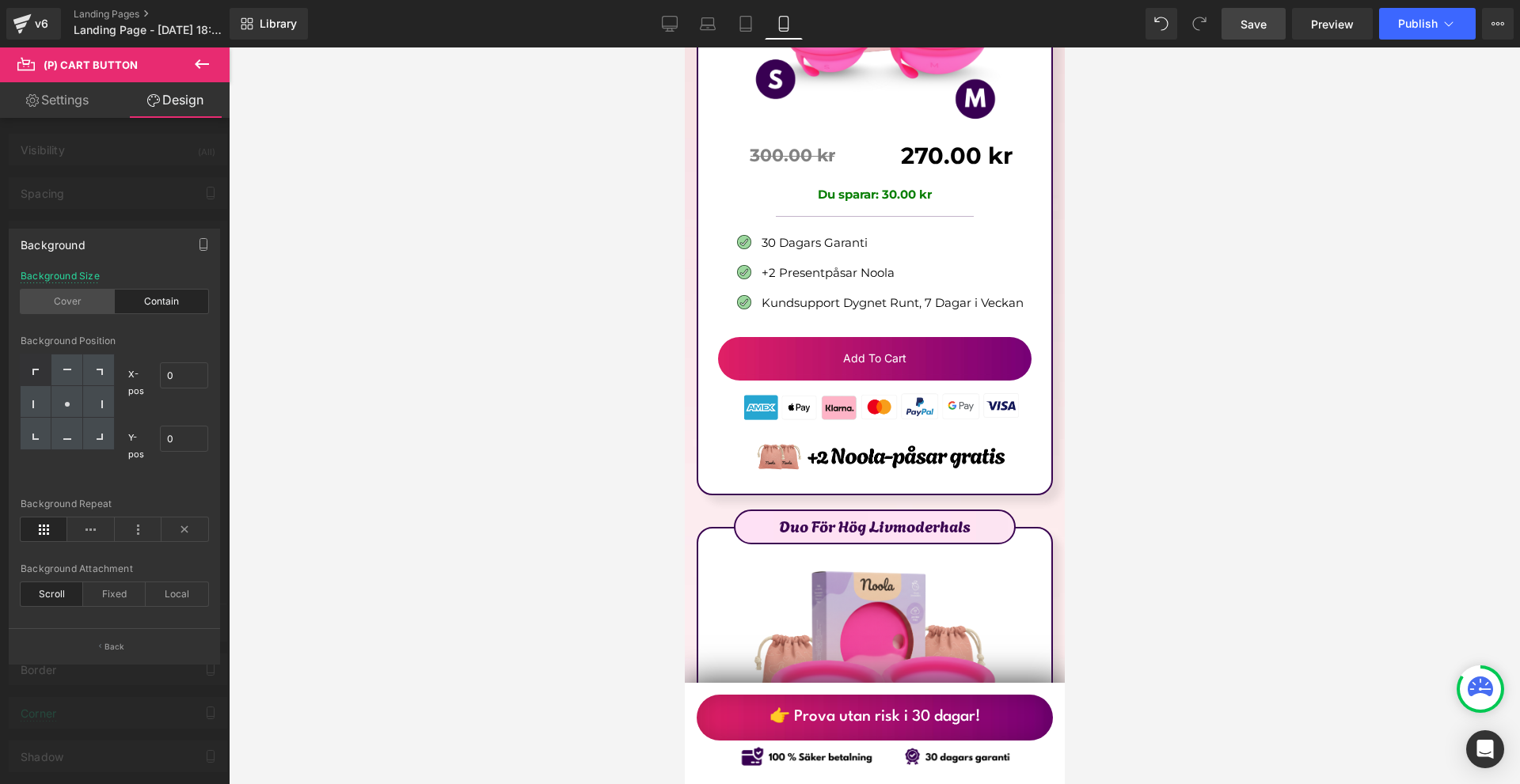
click at [107, 300] on div "Cover" at bounding box center [68, 301] width 94 height 24
click at [156, 296] on div "Contain" at bounding box center [162, 301] width 94 height 24
click at [80, 300] on div "Cover" at bounding box center [68, 301] width 94 height 24
click at [106, 606] on div "Fixed" at bounding box center [114, 593] width 63 height 24
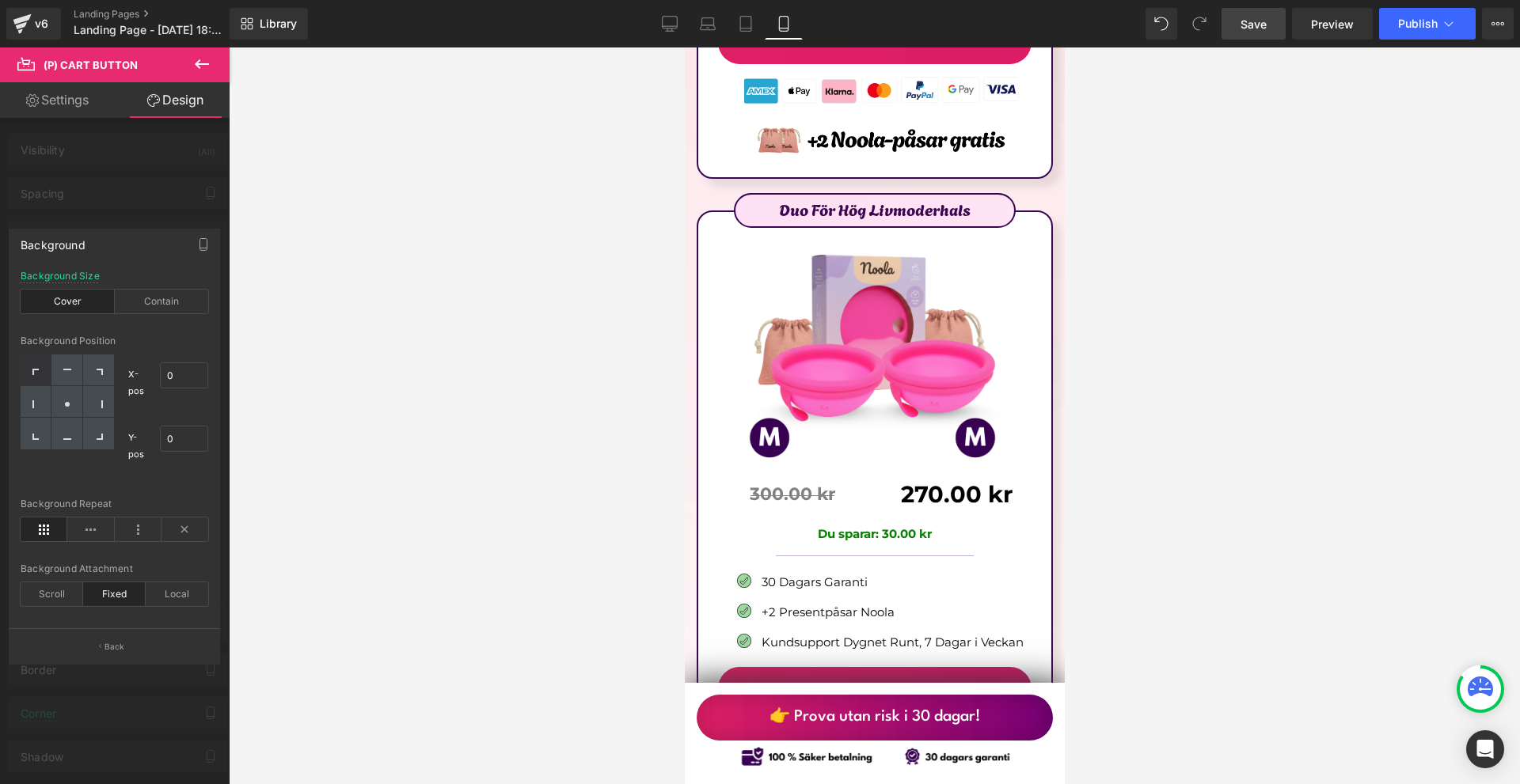
scroll to position [9535, 0]
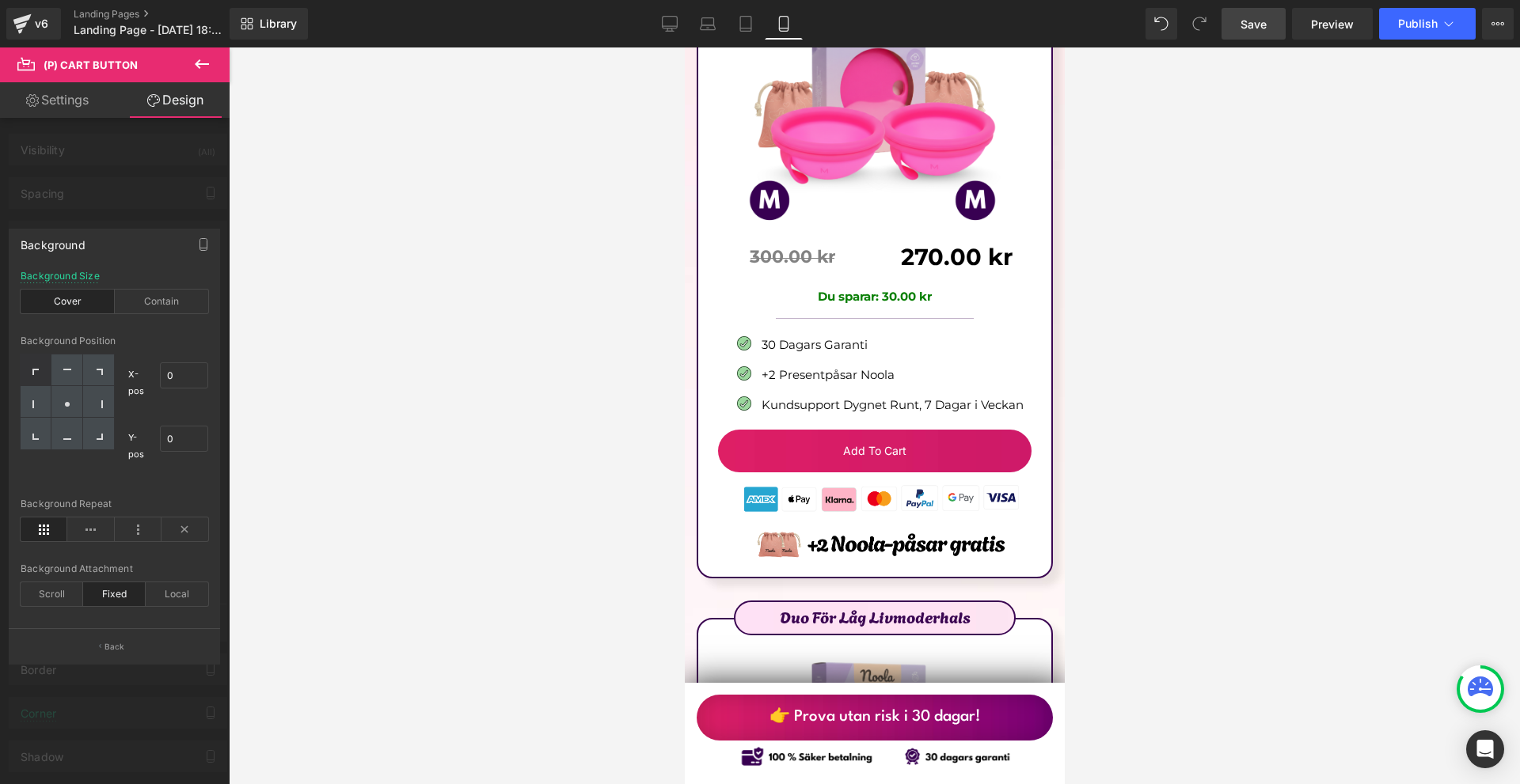
drag, startPoint x: 1266, startPoint y: 36, endPoint x: 320, endPoint y: 361, distance: 1000.3
click at [1266, 36] on link "Save" at bounding box center [1254, 24] width 64 height 32
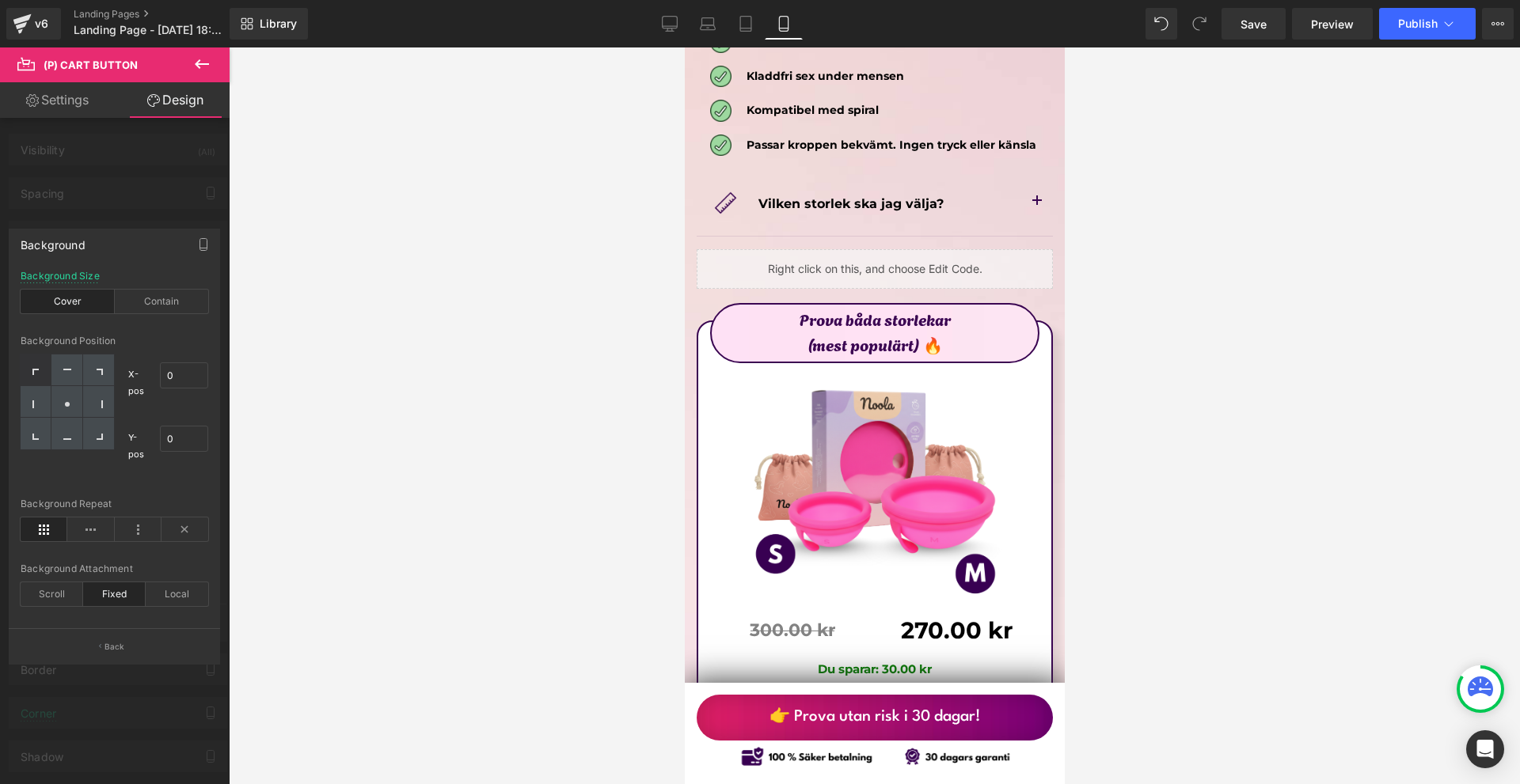
scroll to position [8902, 0]
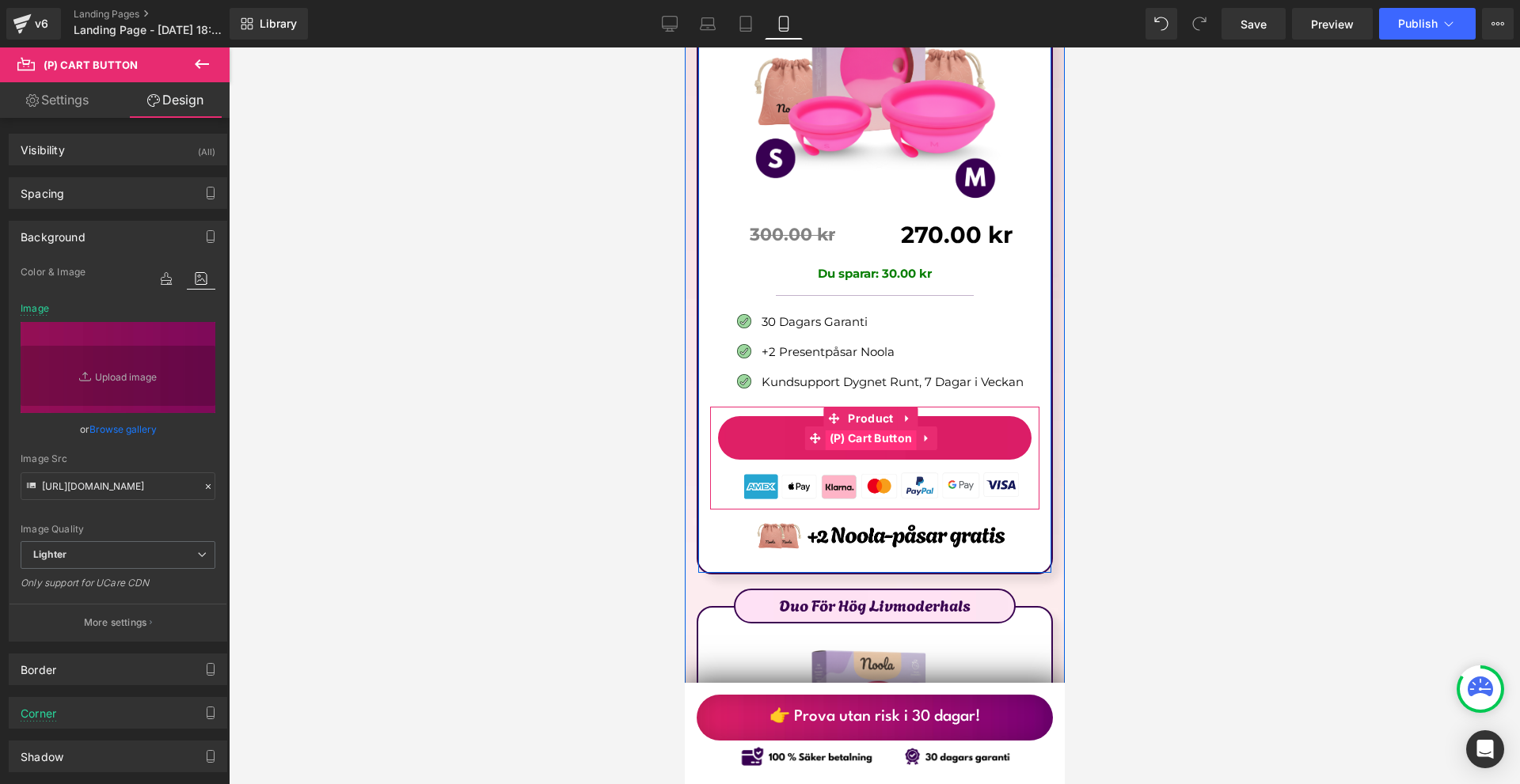
click at [863, 427] on span "(P) Cart Button" at bounding box center [871, 438] width 91 height 24
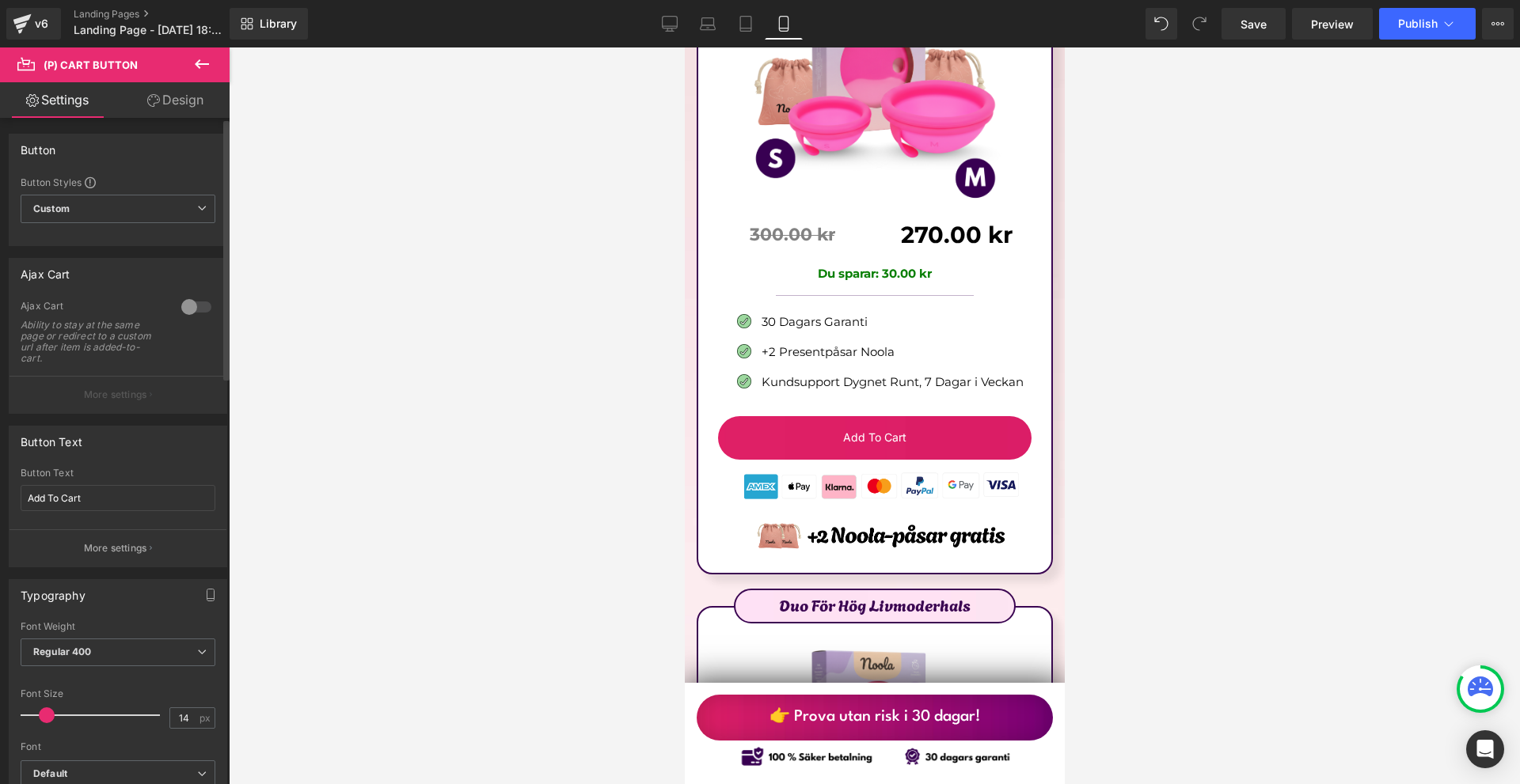
scroll to position [317, 0]
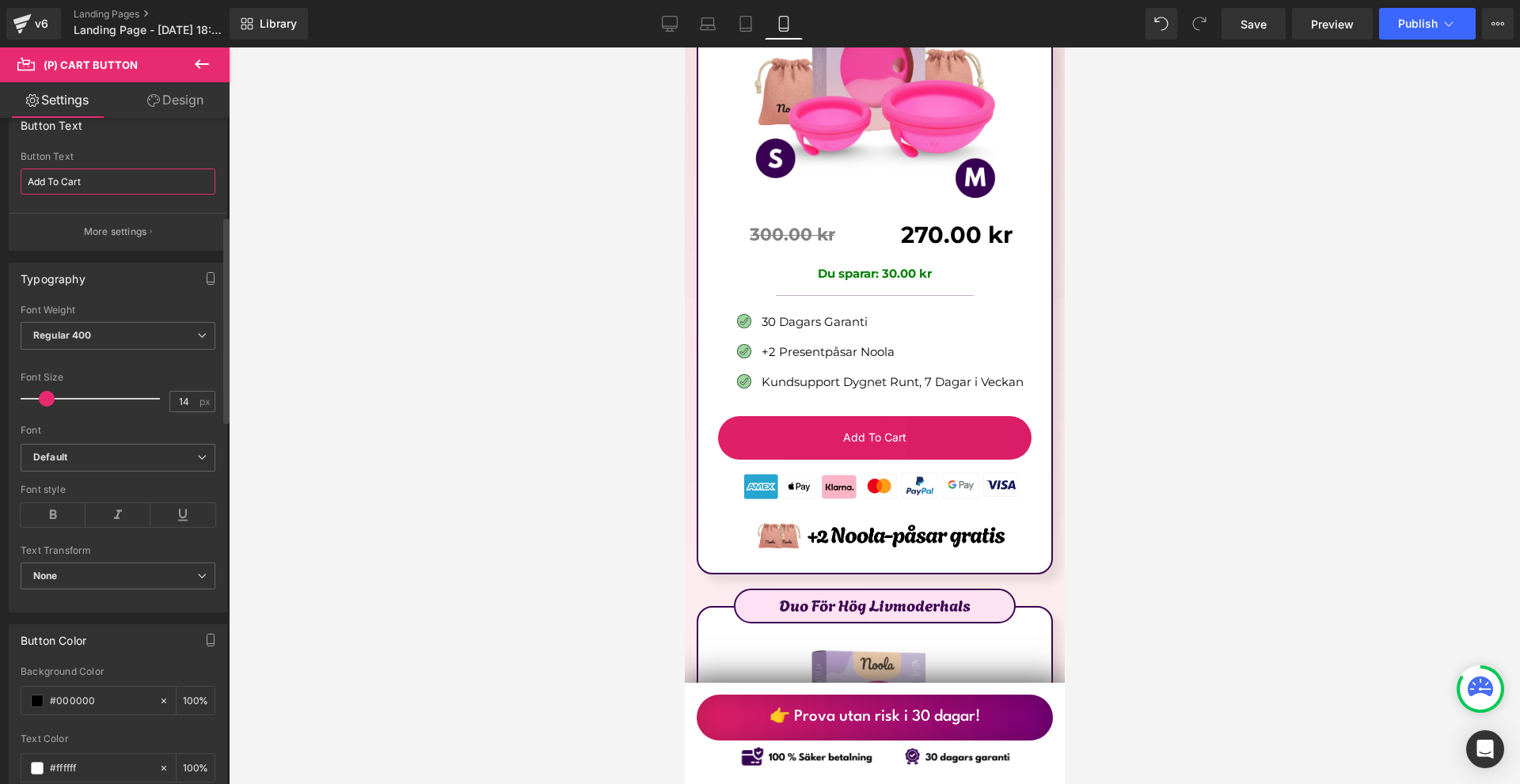
click at [122, 186] on input "Add To Cart" at bounding box center [117, 182] width 195 height 26
paste input "Förändra din mens redan idag"
type input "Förändra din mens redan idag"
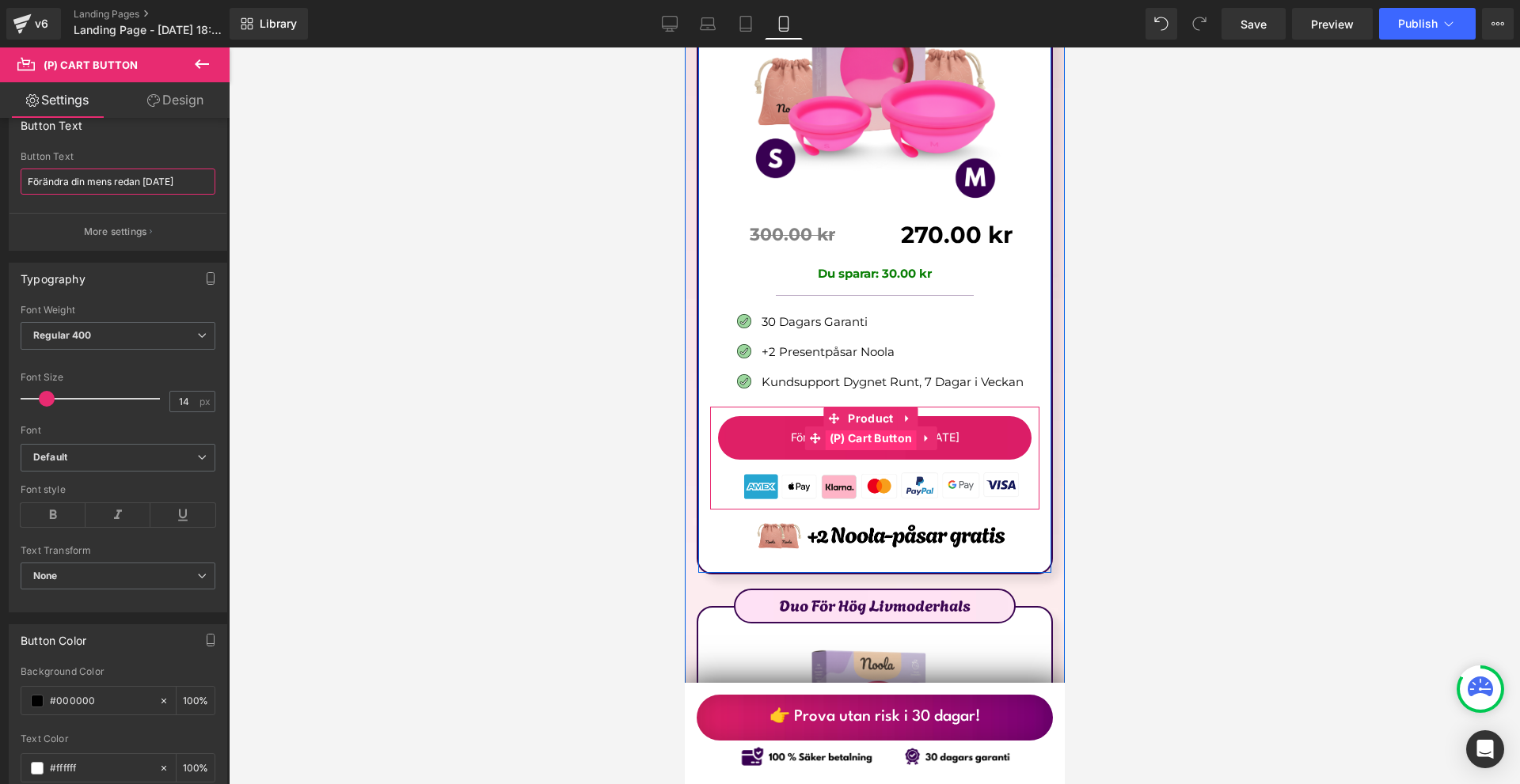
click at [857, 427] on span "(P) Cart Button" at bounding box center [871, 438] width 91 height 24
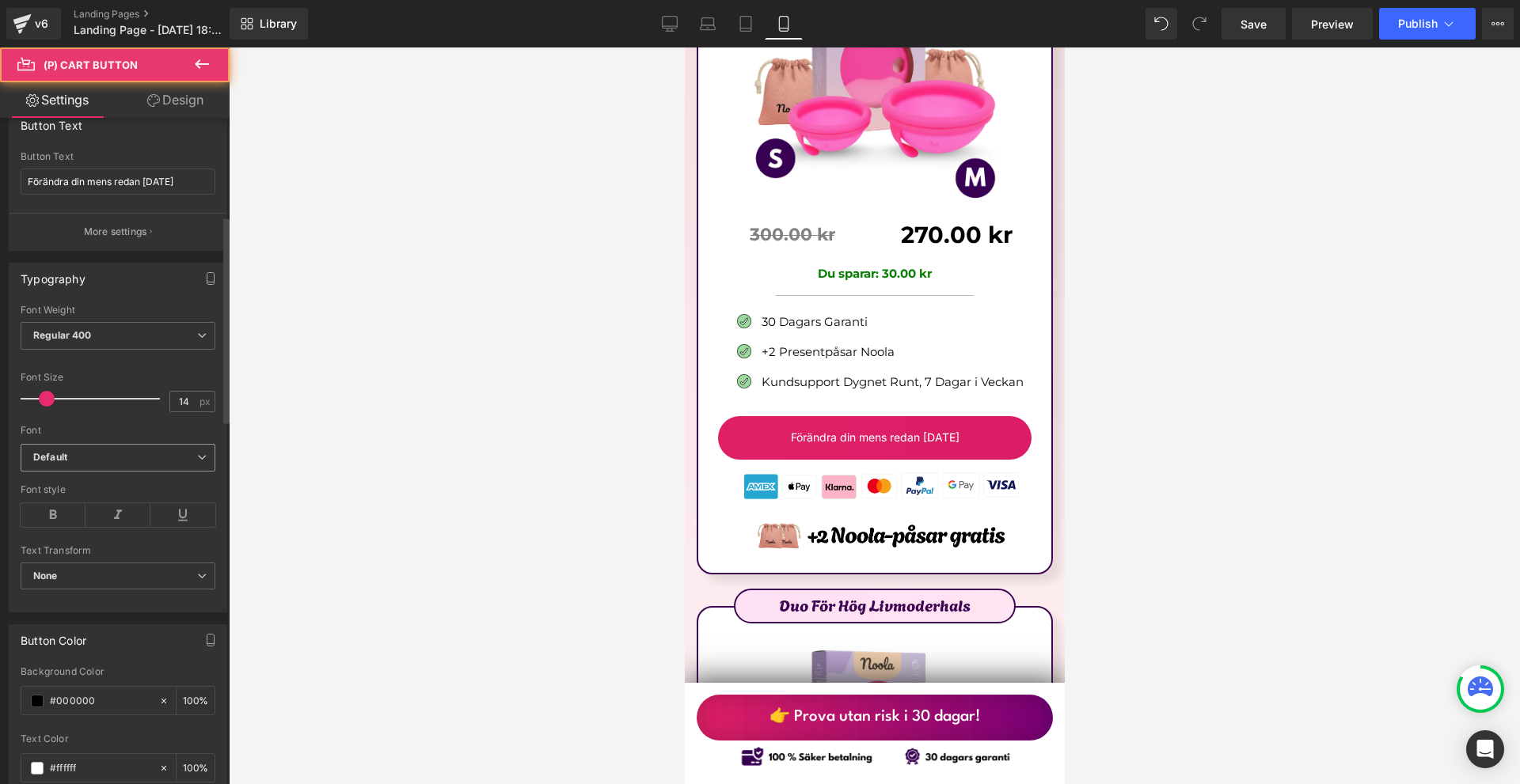
click at [77, 467] on span "Default" at bounding box center [117, 458] width 195 height 28
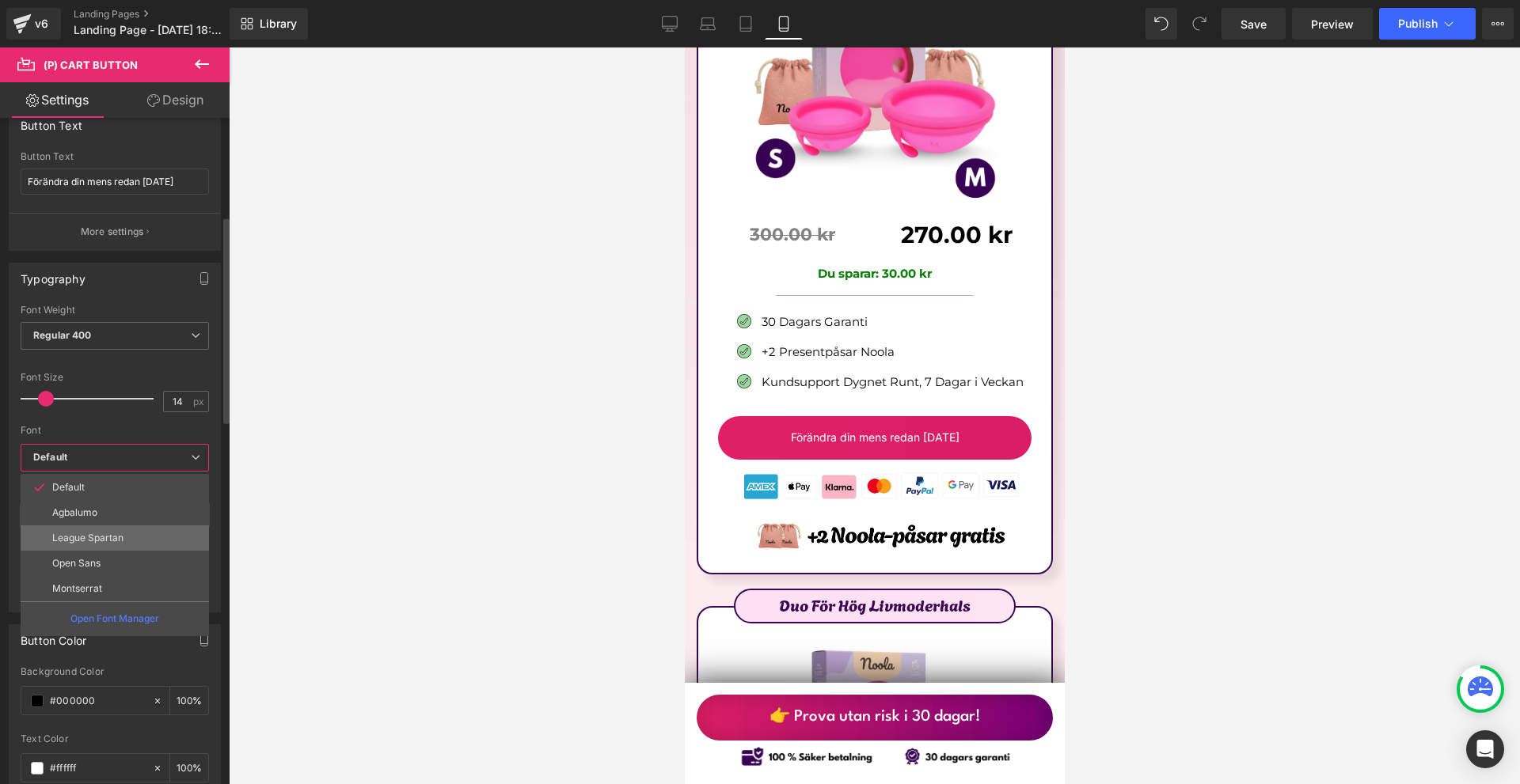
click at [113, 539] on p "League Spartan" at bounding box center [87, 538] width 71 height 11
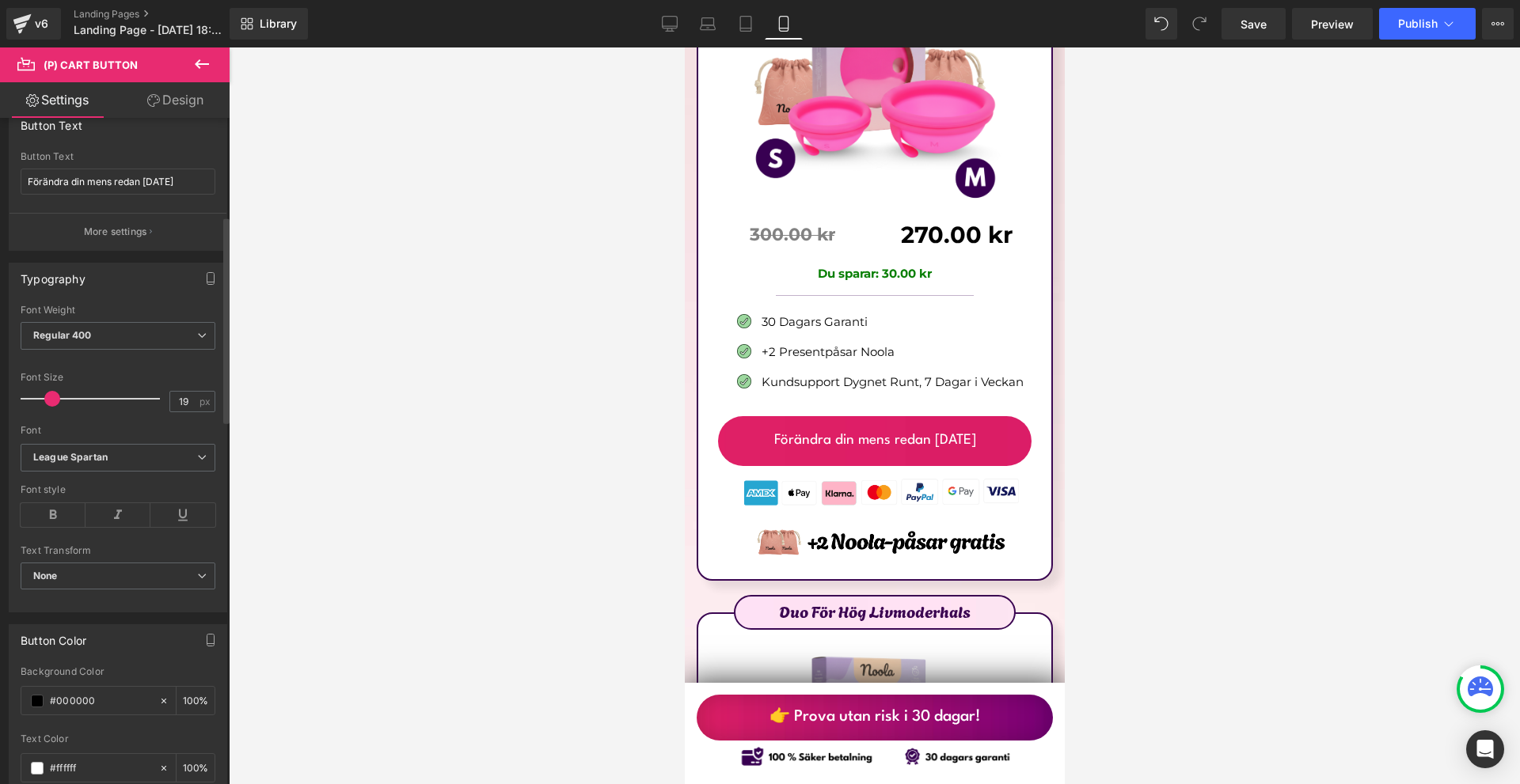
type input "20"
click at [52, 398] on span at bounding box center [54, 398] width 15 height 15
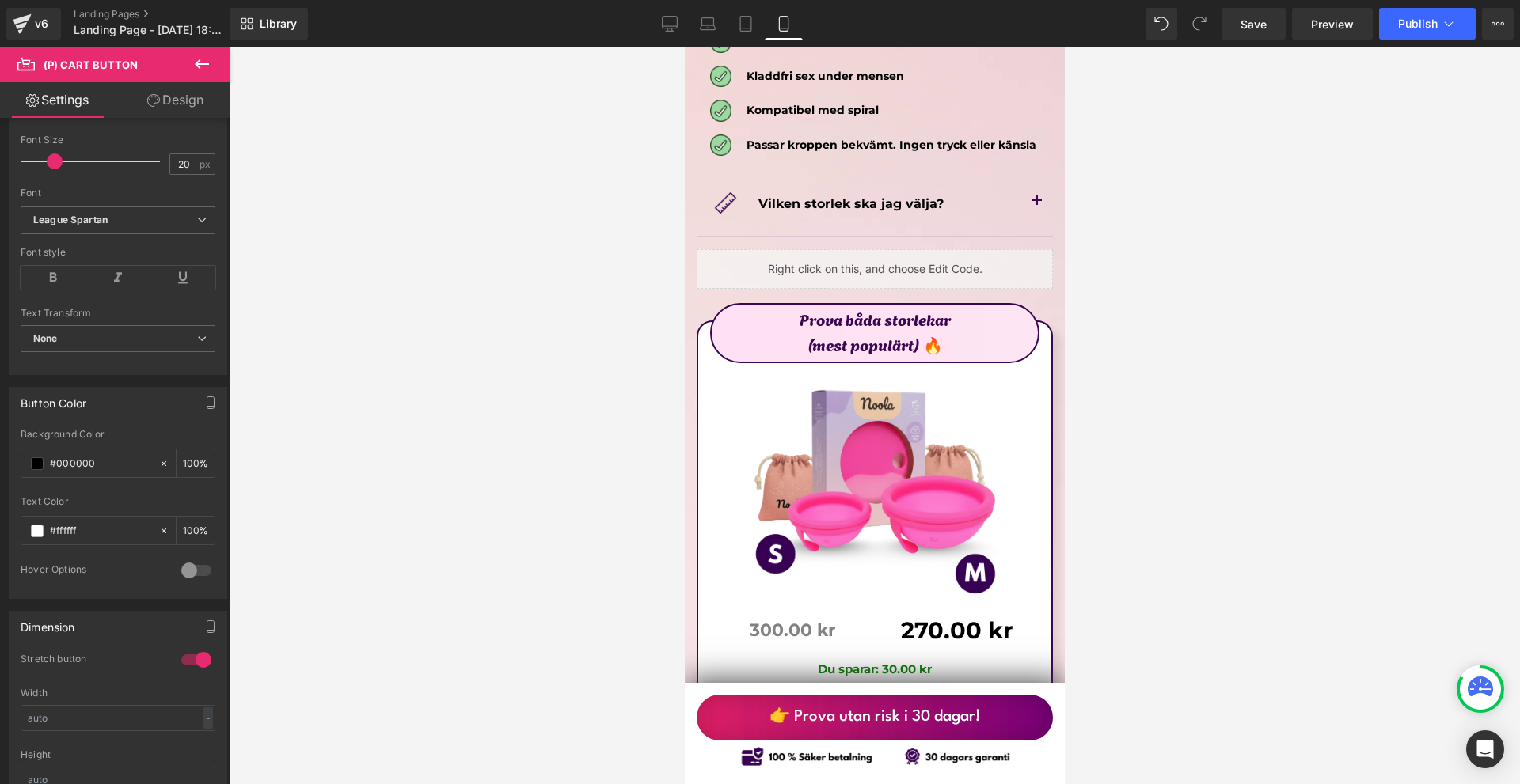
scroll to position [8823, 0]
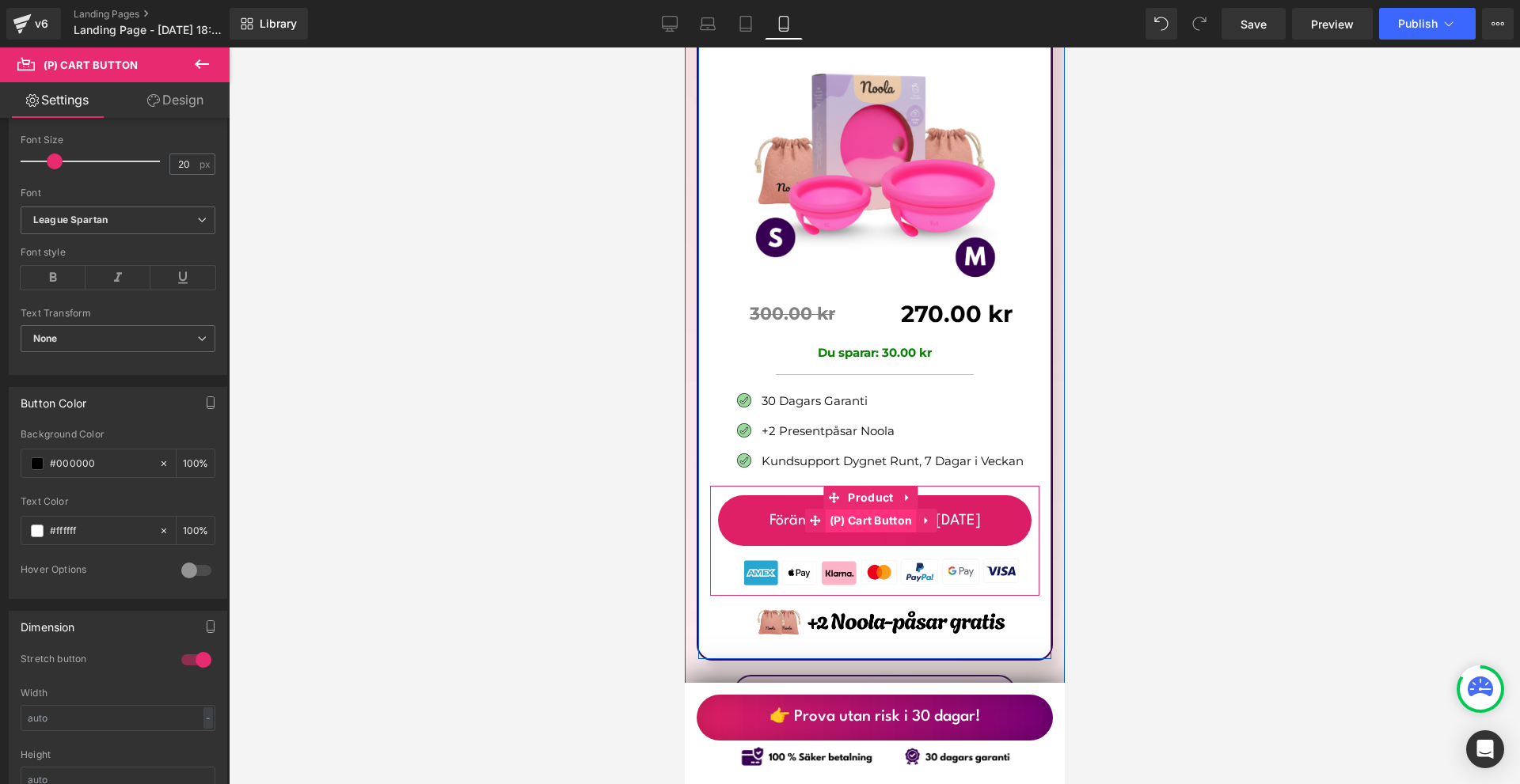
click at [866, 509] on span "(P) Cart Button" at bounding box center [871, 520] width 91 height 24
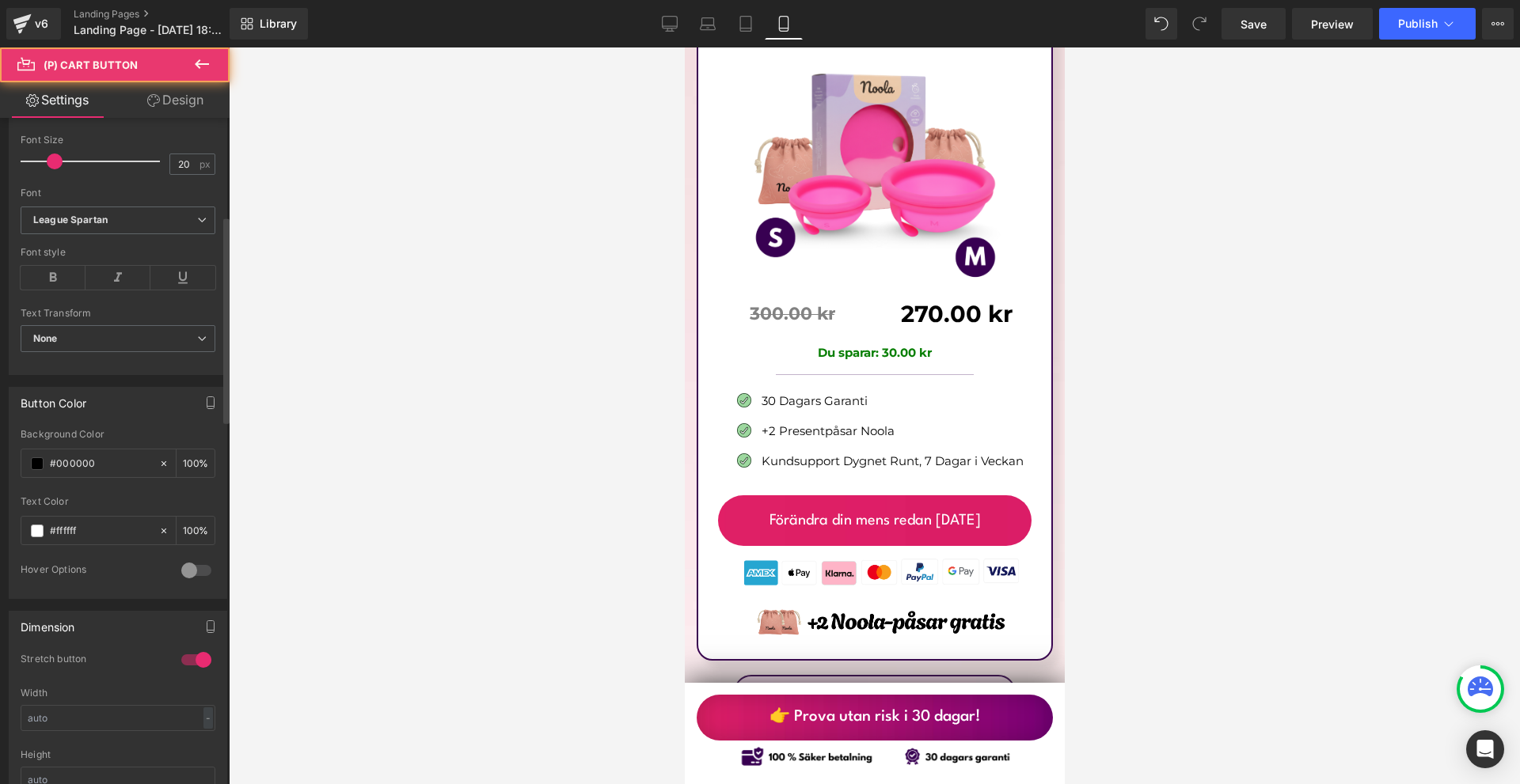
scroll to position [158, 0]
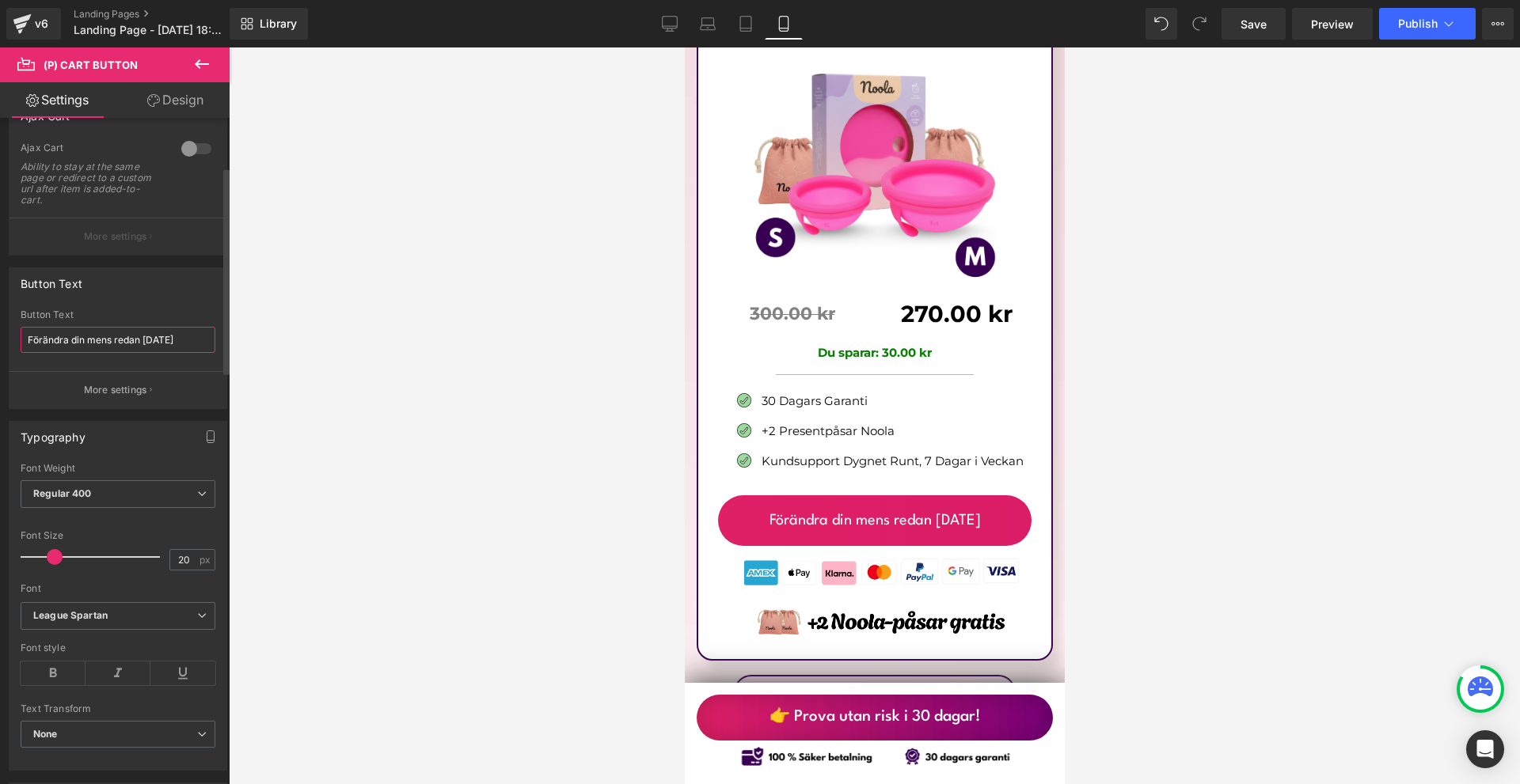
click at [183, 343] on input "Förändra din mens redan idag" at bounding box center [117, 339] width 195 height 26
paste input "<"
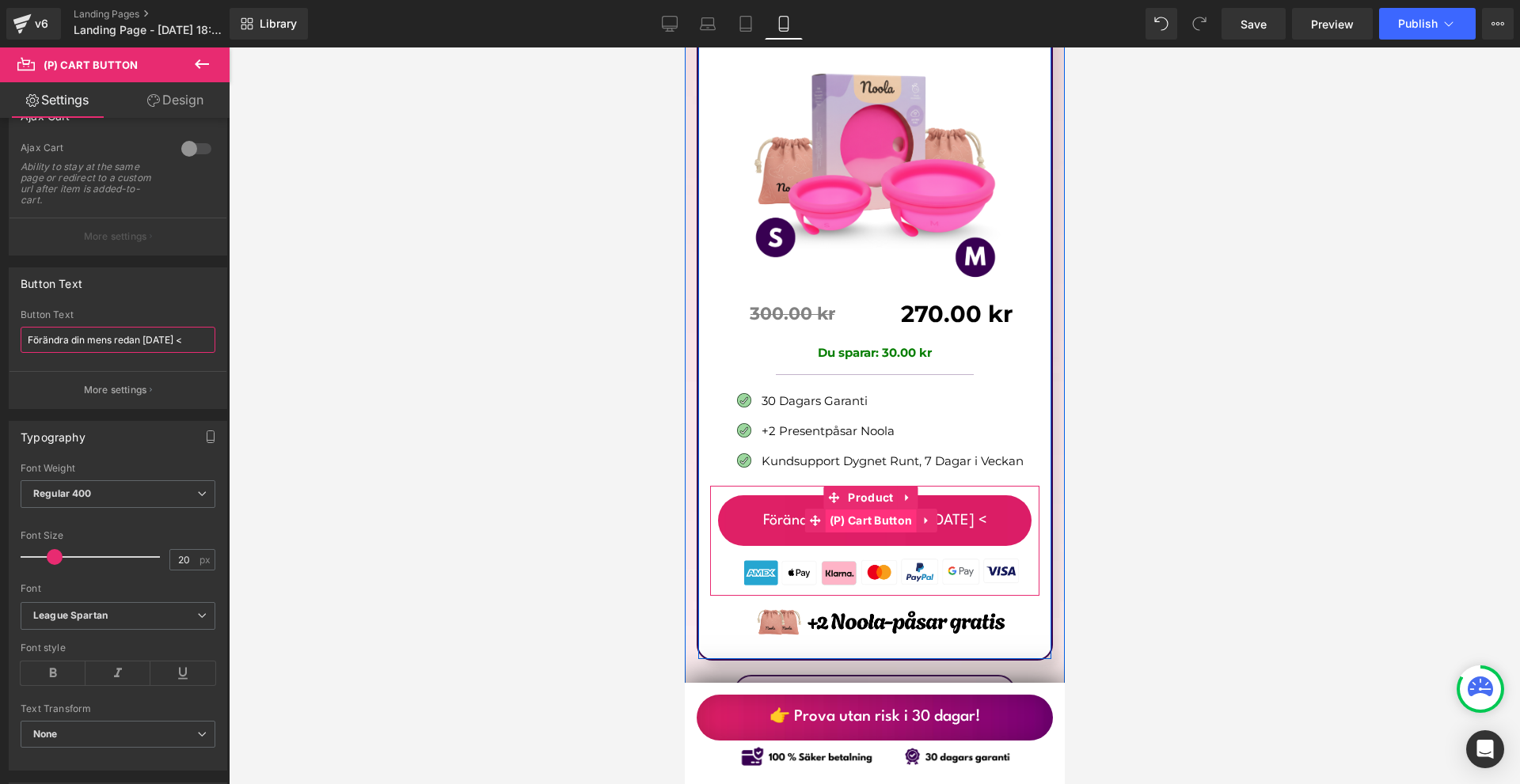
click at [854, 509] on span "(P) Cart Button" at bounding box center [871, 520] width 91 height 24
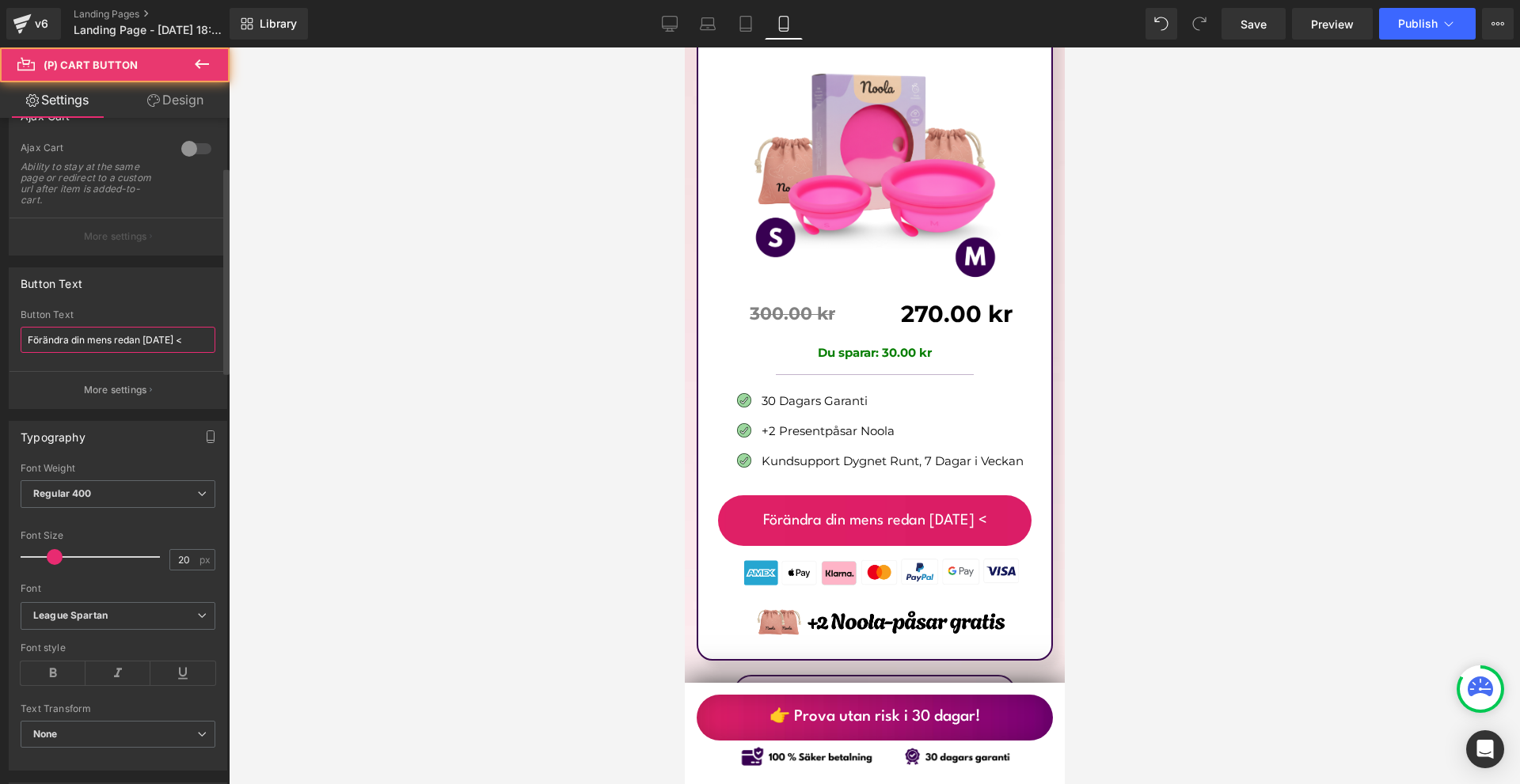
click at [28, 339] on input "Förändra din mens redan idag <" at bounding box center [117, 339] width 195 height 26
paste input ">"
type input "> Förändra din mens redan idag <"
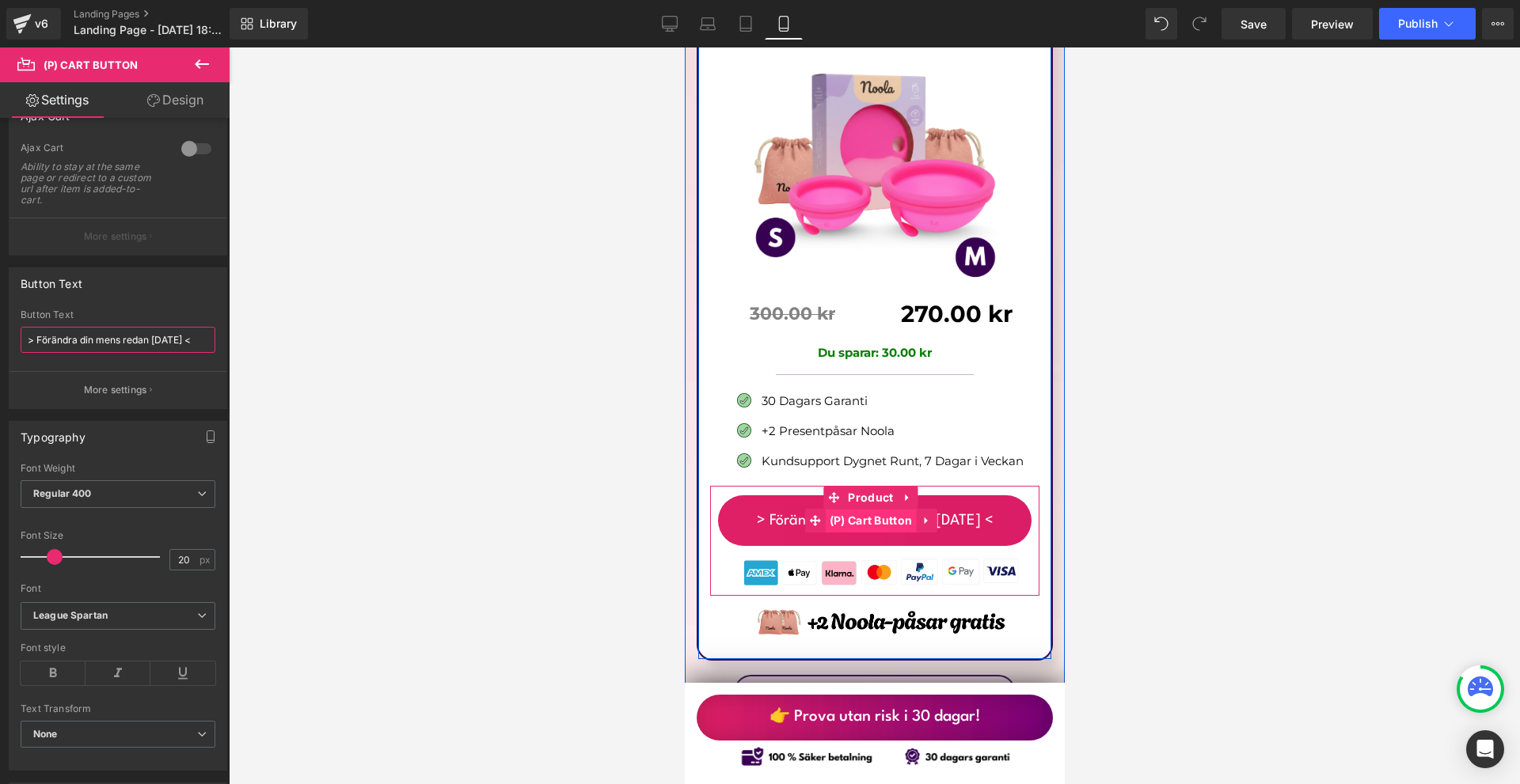
click at [876, 509] on span "(P) Cart Button" at bounding box center [871, 520] width 91 height 24
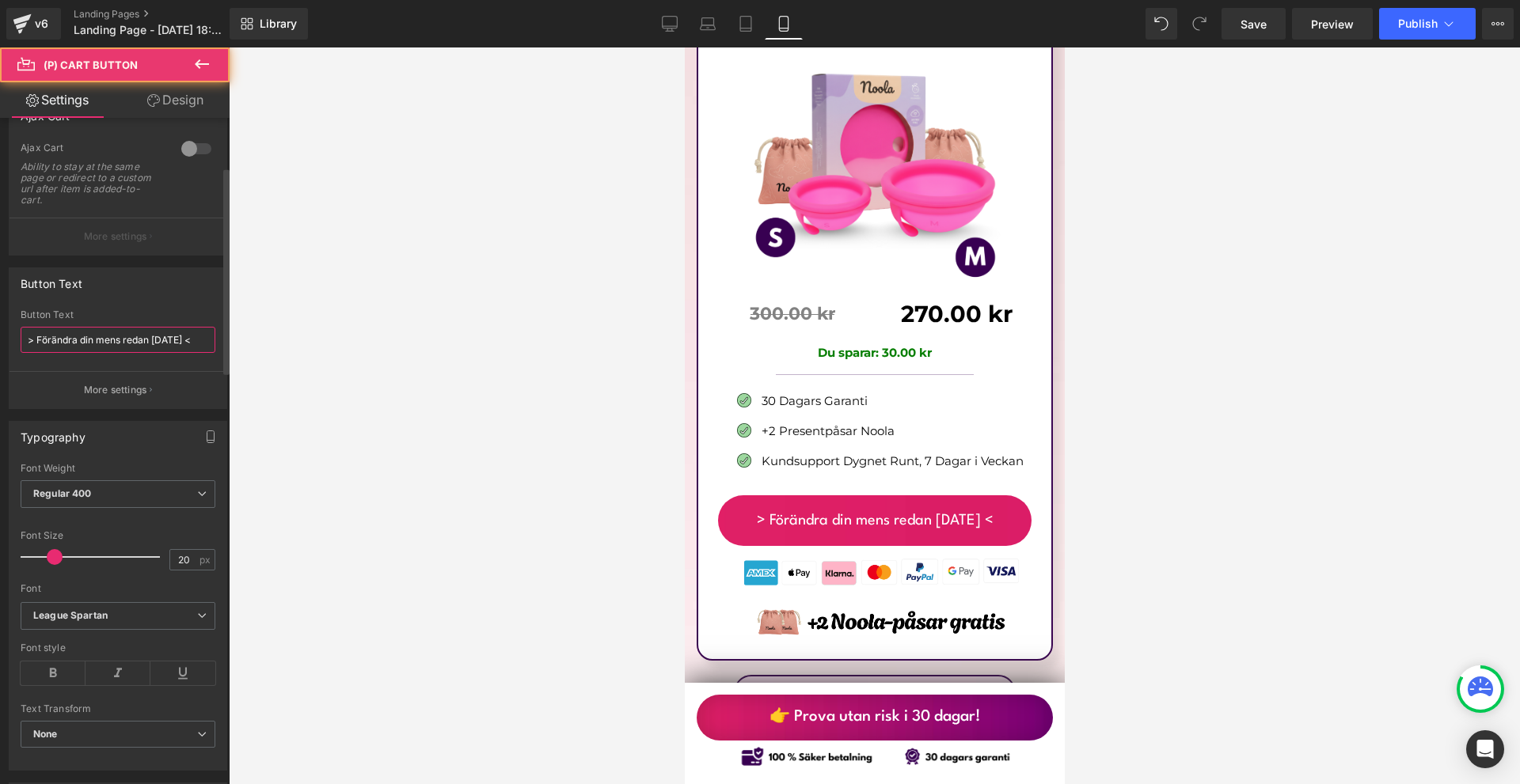
click at [147, 339] on input "> Förändra din mens redan idag <" at bounding box center [117, 339] width 195 height 26
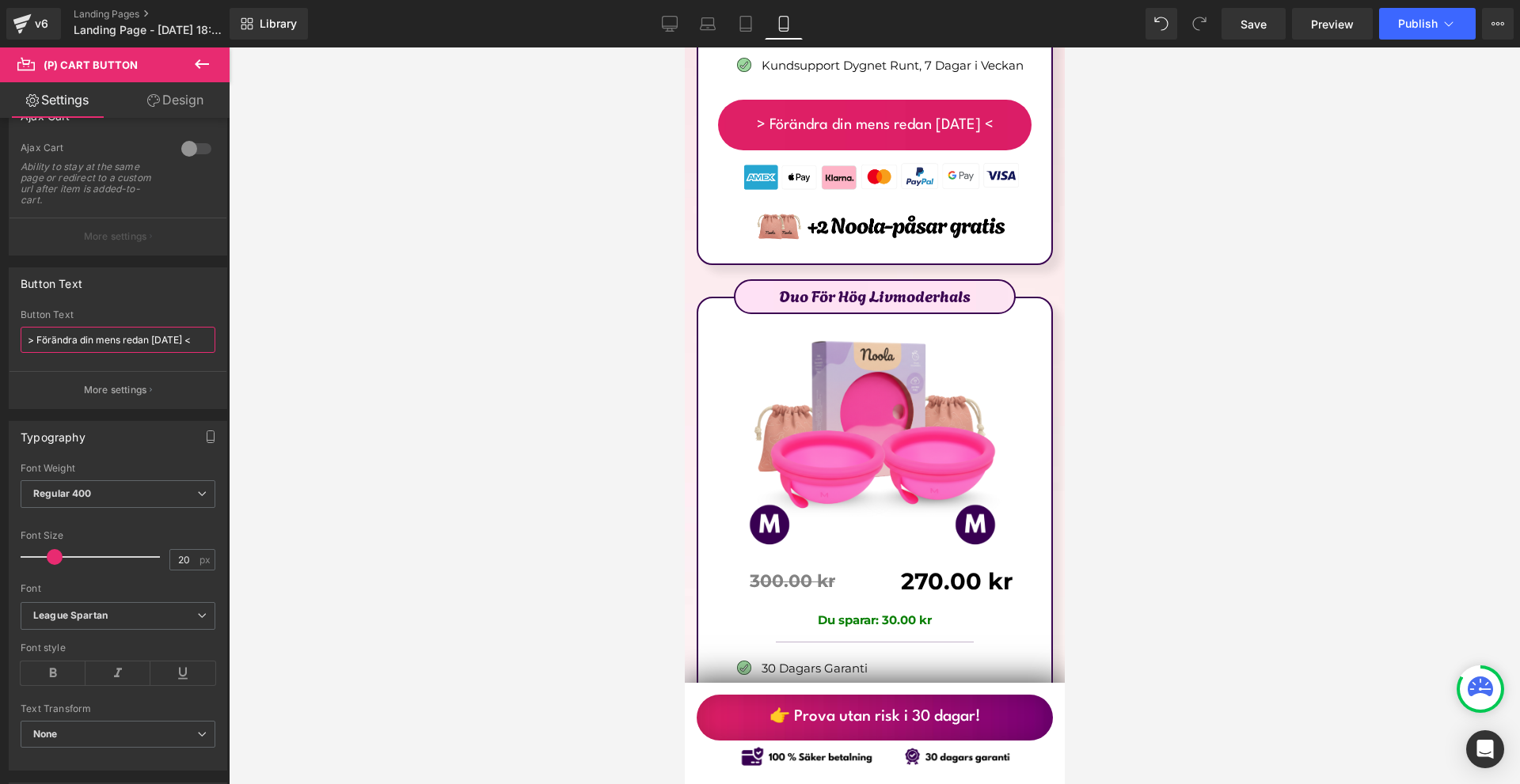
scroll to position [9535, 0]
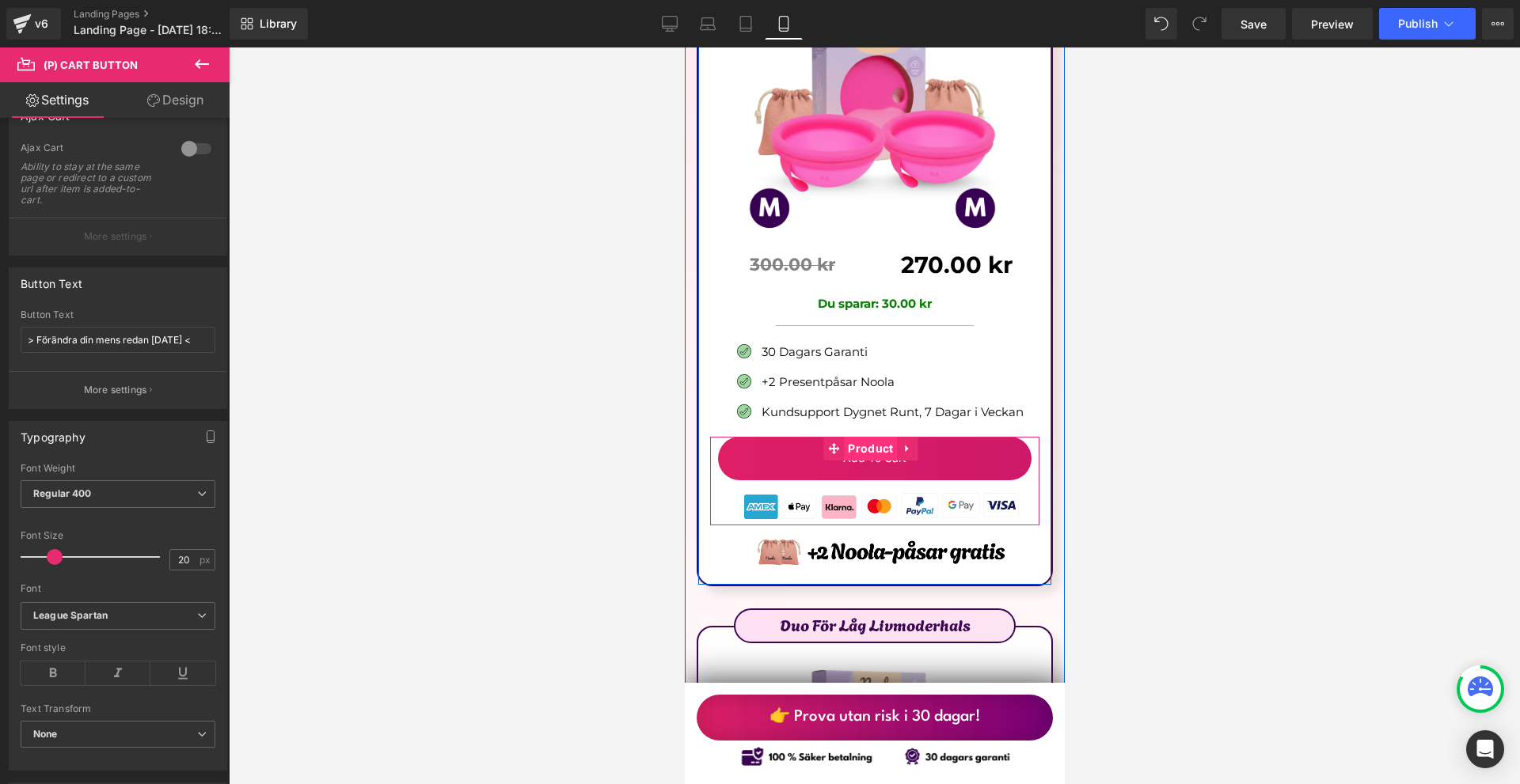
click at [868, 436] on div "Add To Cart (P) Cart Button" at bounding box center [874, 458] width 314 height 42
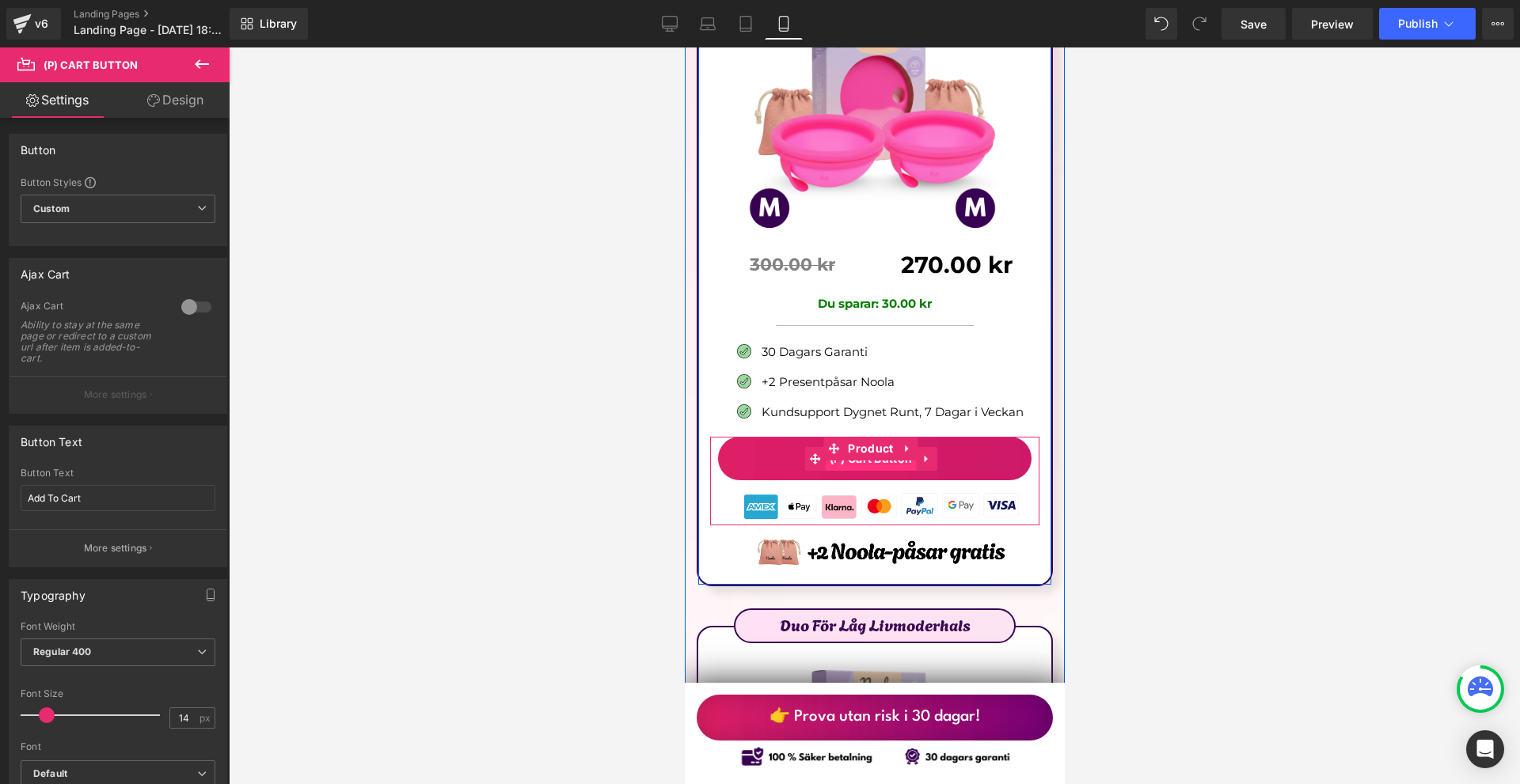
click at [827, 447] on span "(P) Cart Button" at bounding box center [871, 458] width 91 height 24
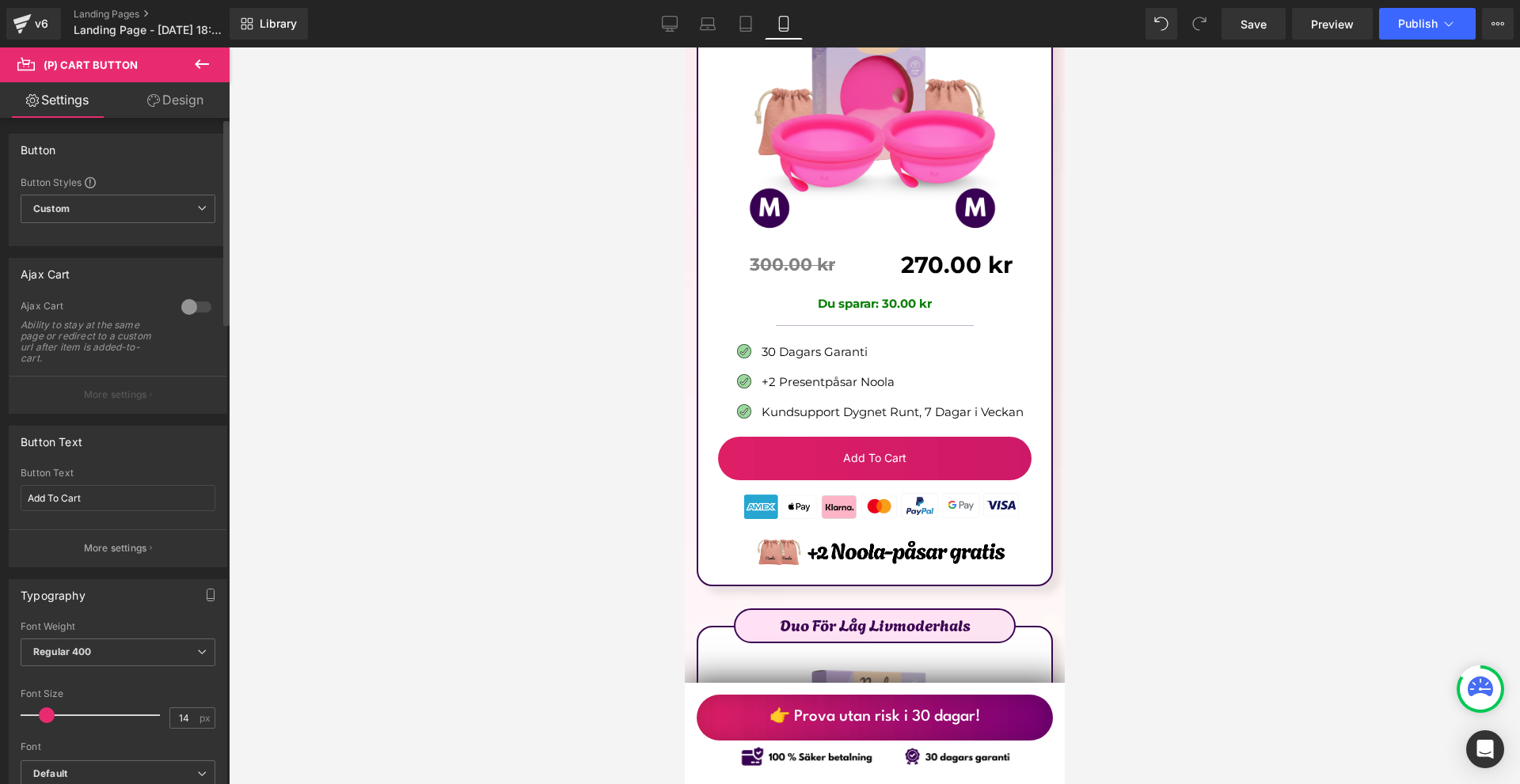
click at [123, 513] on div "Button Text Add To Cart" at bounding box center [117, 498] width 195 height 62
click at [123, 511] on div "Button Text Add To Cart" at bounding box center [117, 498] width 195 height 62
click at [121, 506] on input "Add To Cart" at bounding box center [117, 498] width 195 height 26
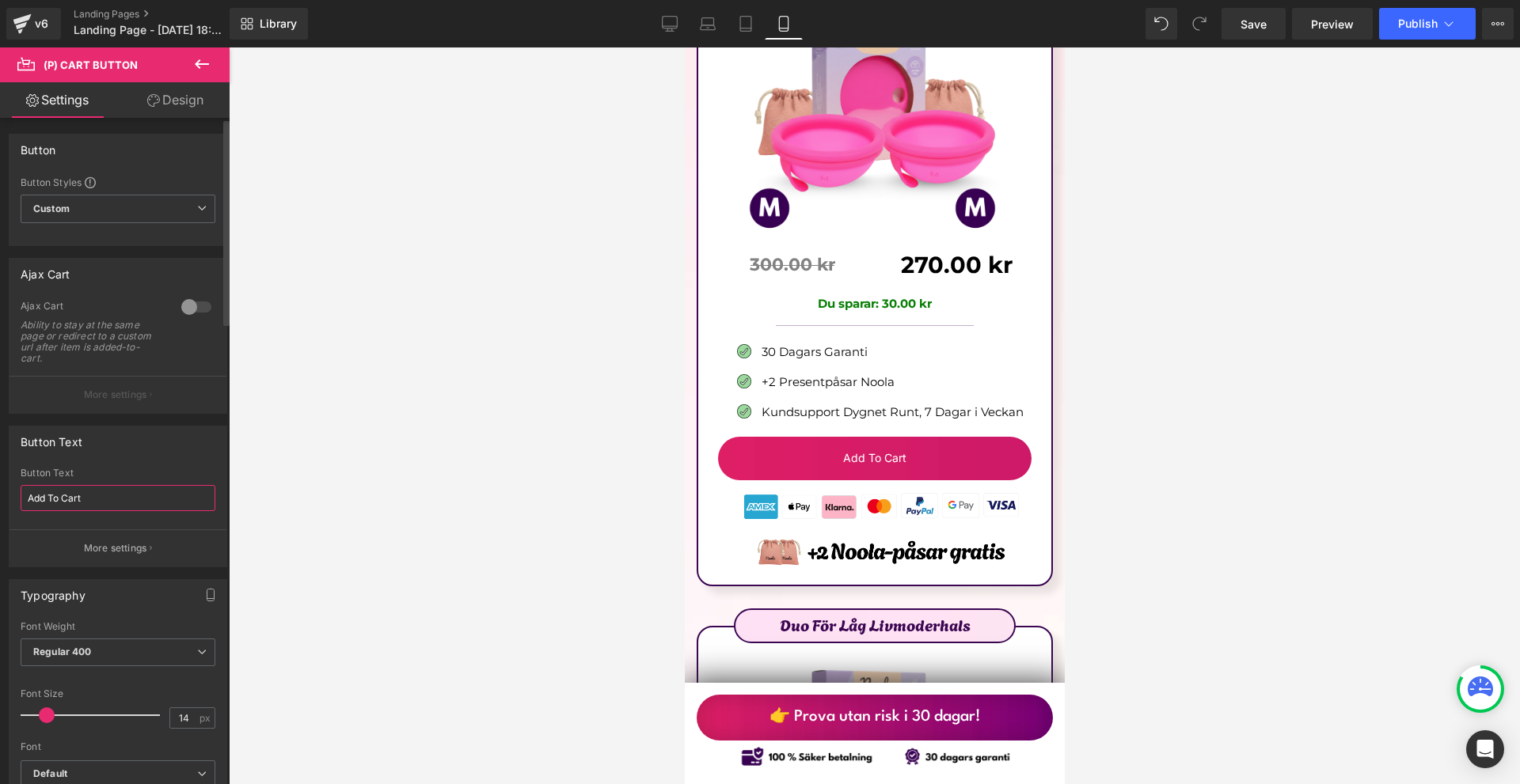
click at [121, 506] on input "Add To Cart" at bounding box center [117, 498] width 195 height 26
paste input "> Förändra din mens redan idag <"
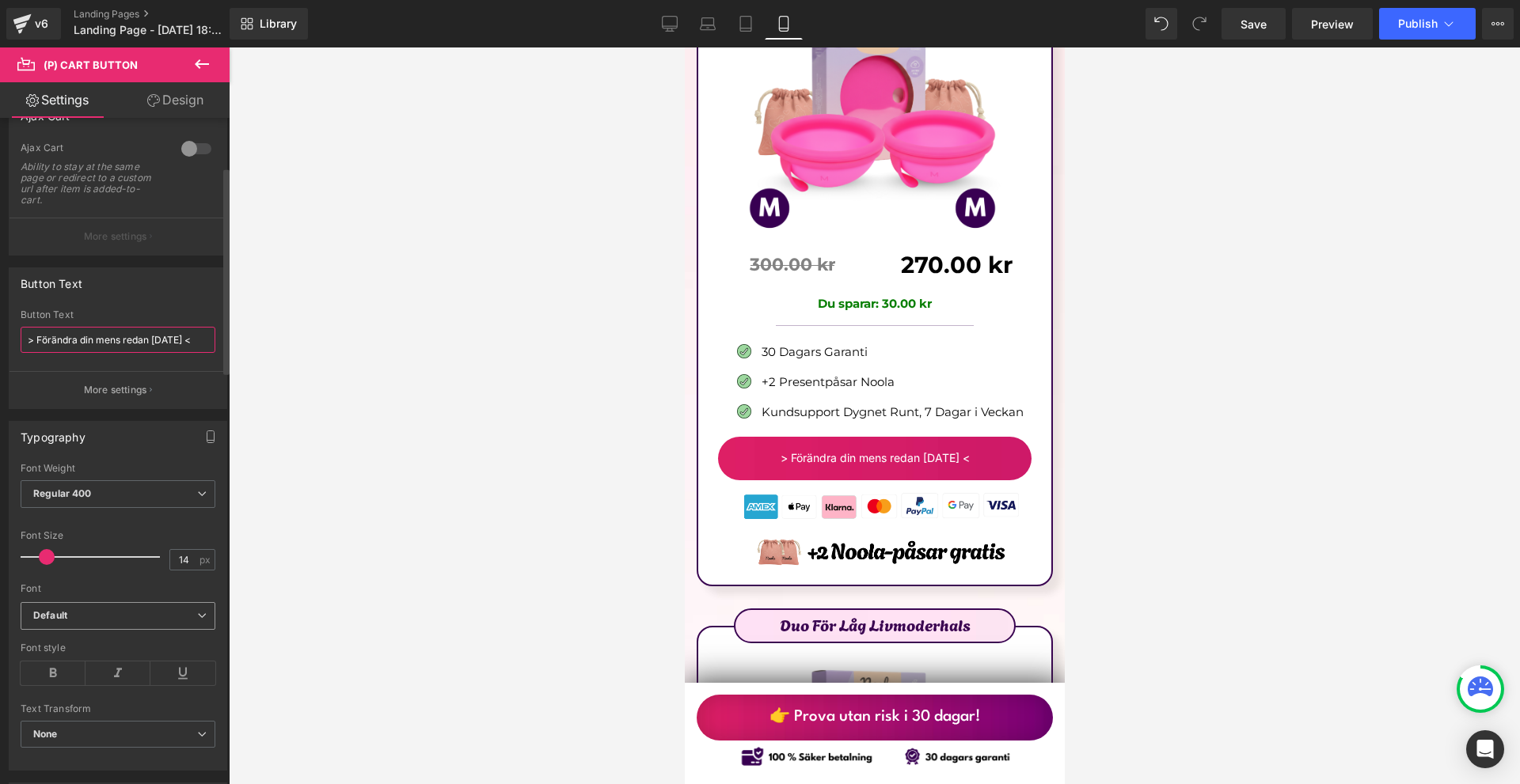
type input "> Förändra din mens redan idag <"
click at [71, 615] on b "Default" at bounding box center [115, 615] width 164 height 14
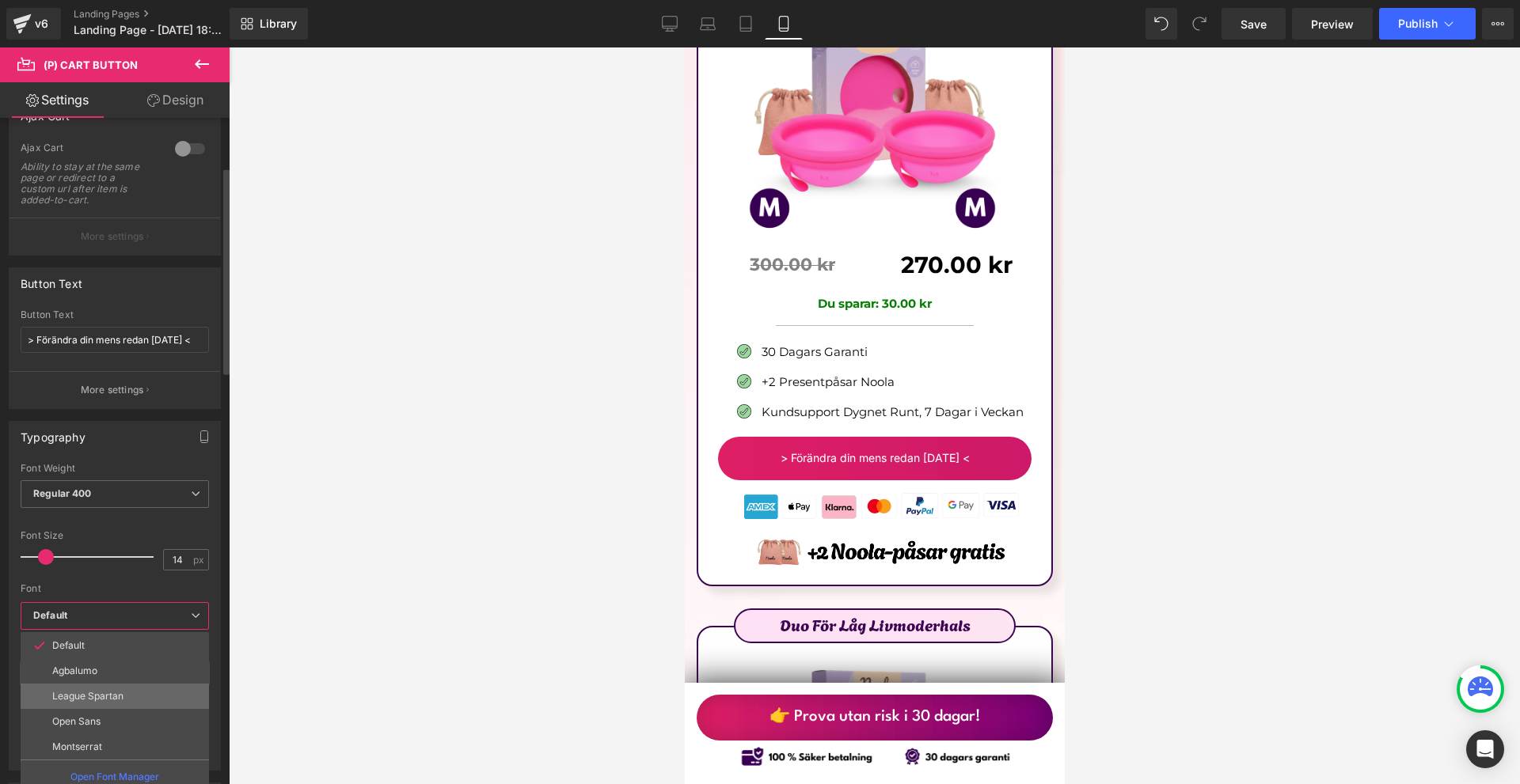
click at [127, 702] on li "League Spartan" at bounding box center [114, 696] width 188 height 25
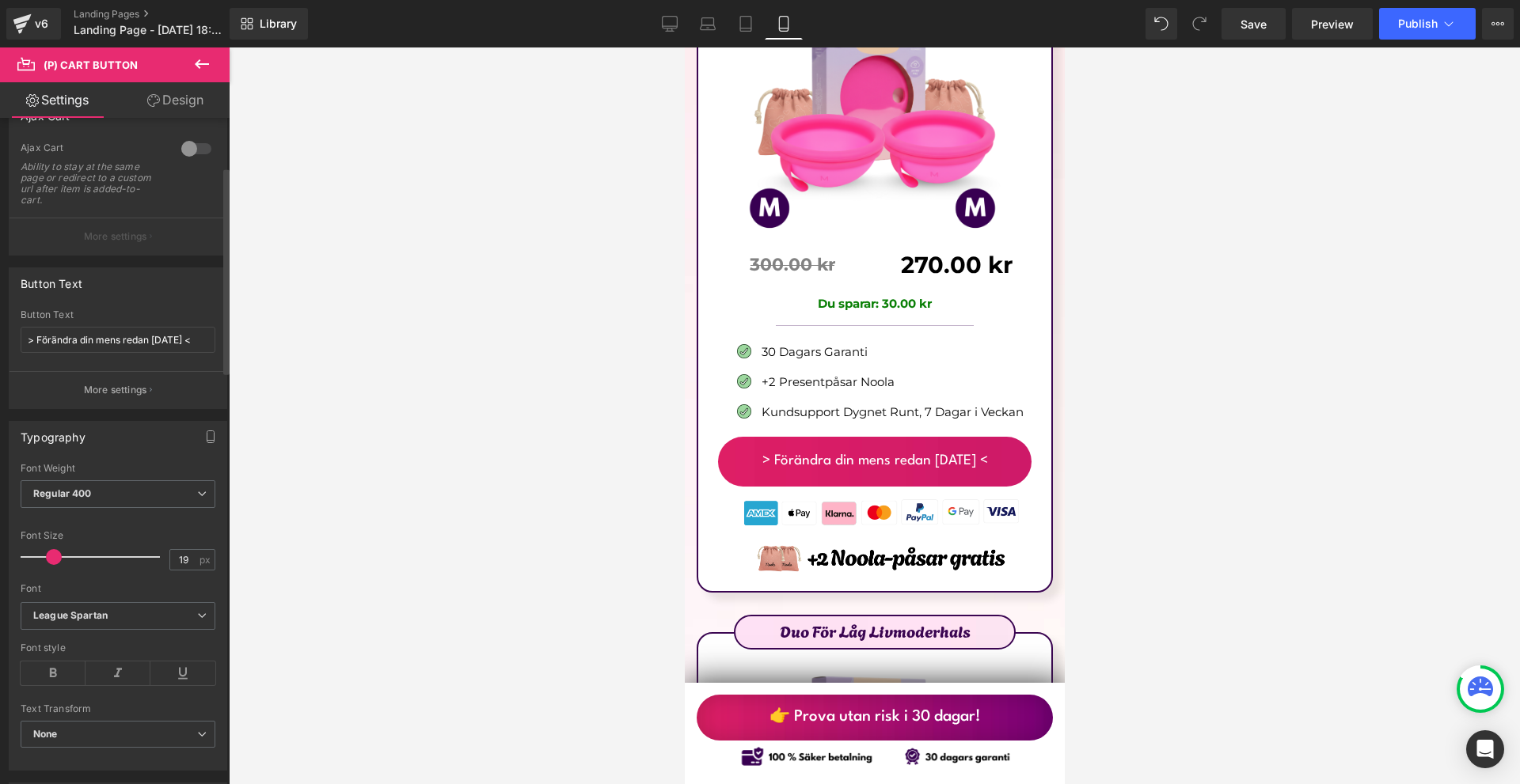
type input "20"
click at [54, 559] on span at bounding box center [54, 557] width 15 height 15
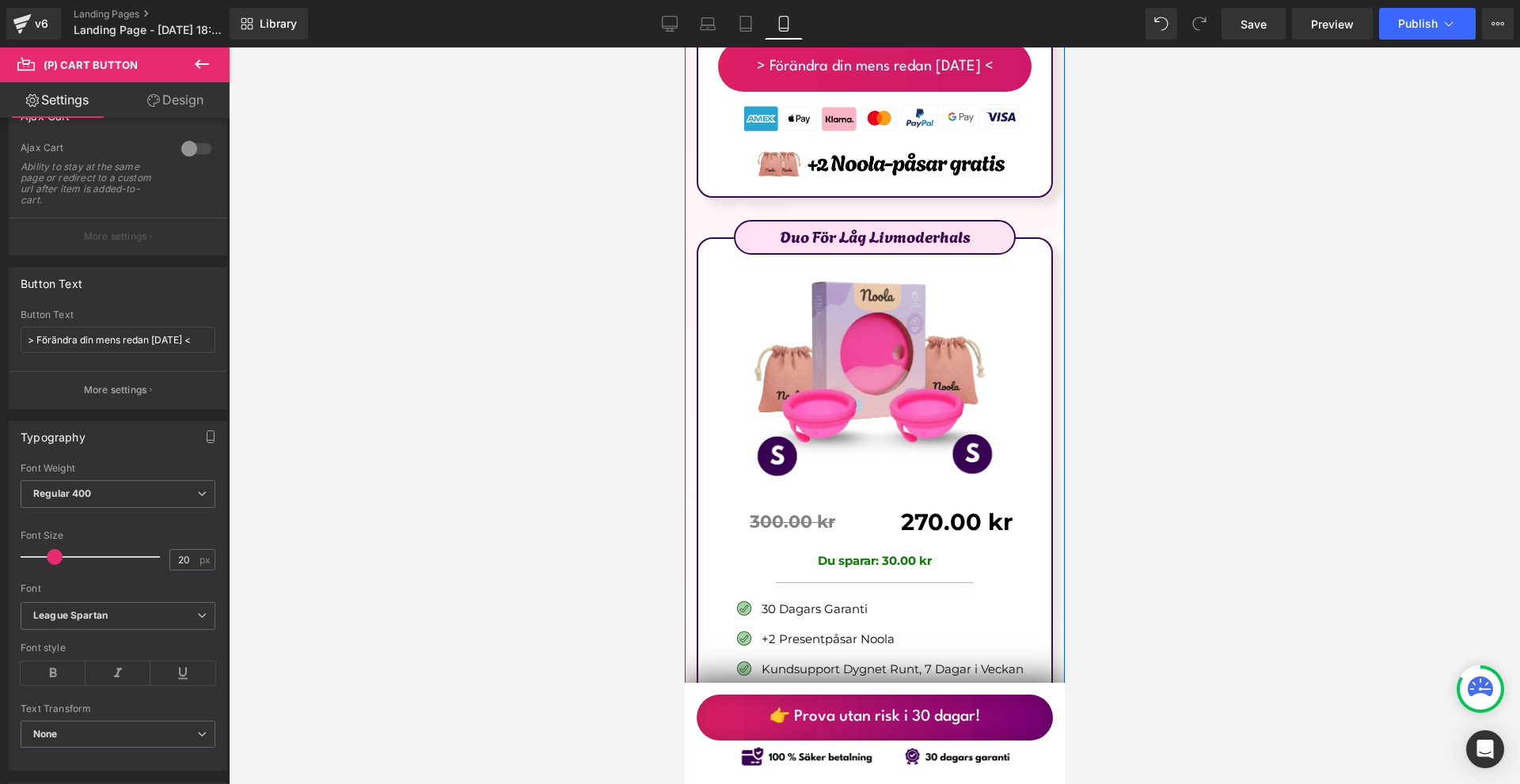
scroll to position [10247, 0]
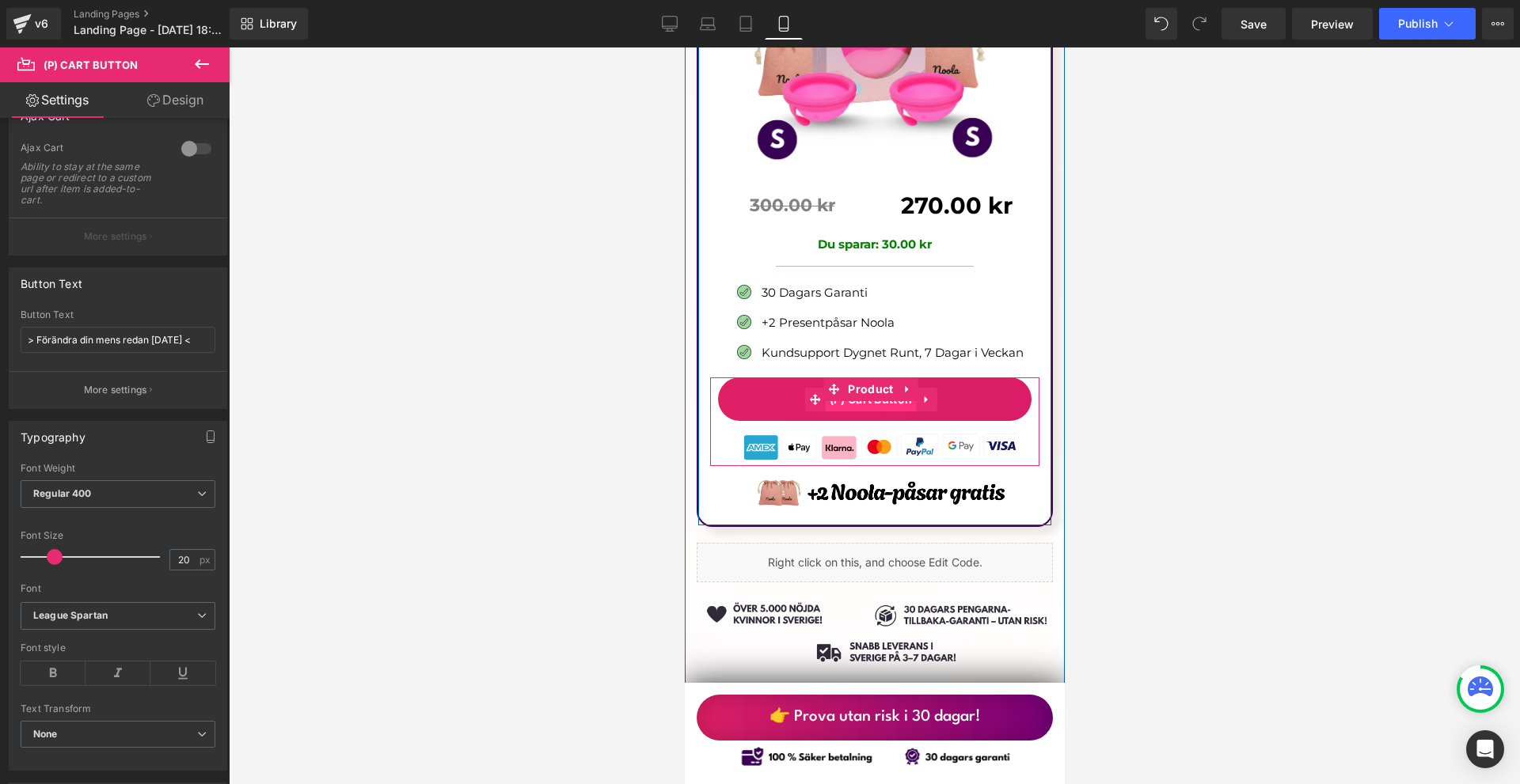
click at [876, 388] on span "(P) Cart Button" at bounding box center [871, 399] width 91 height 24
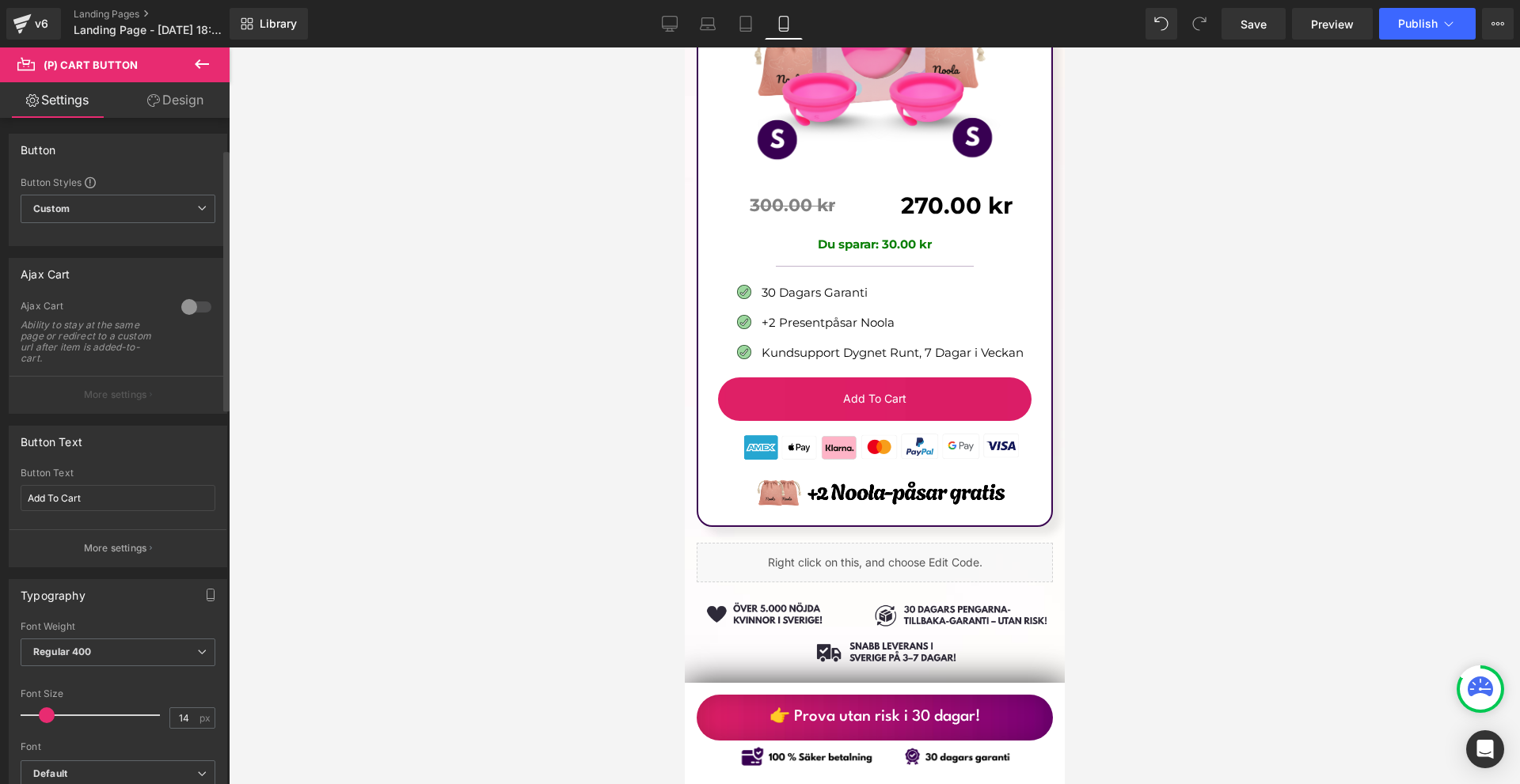
scroll to position [79, 0]
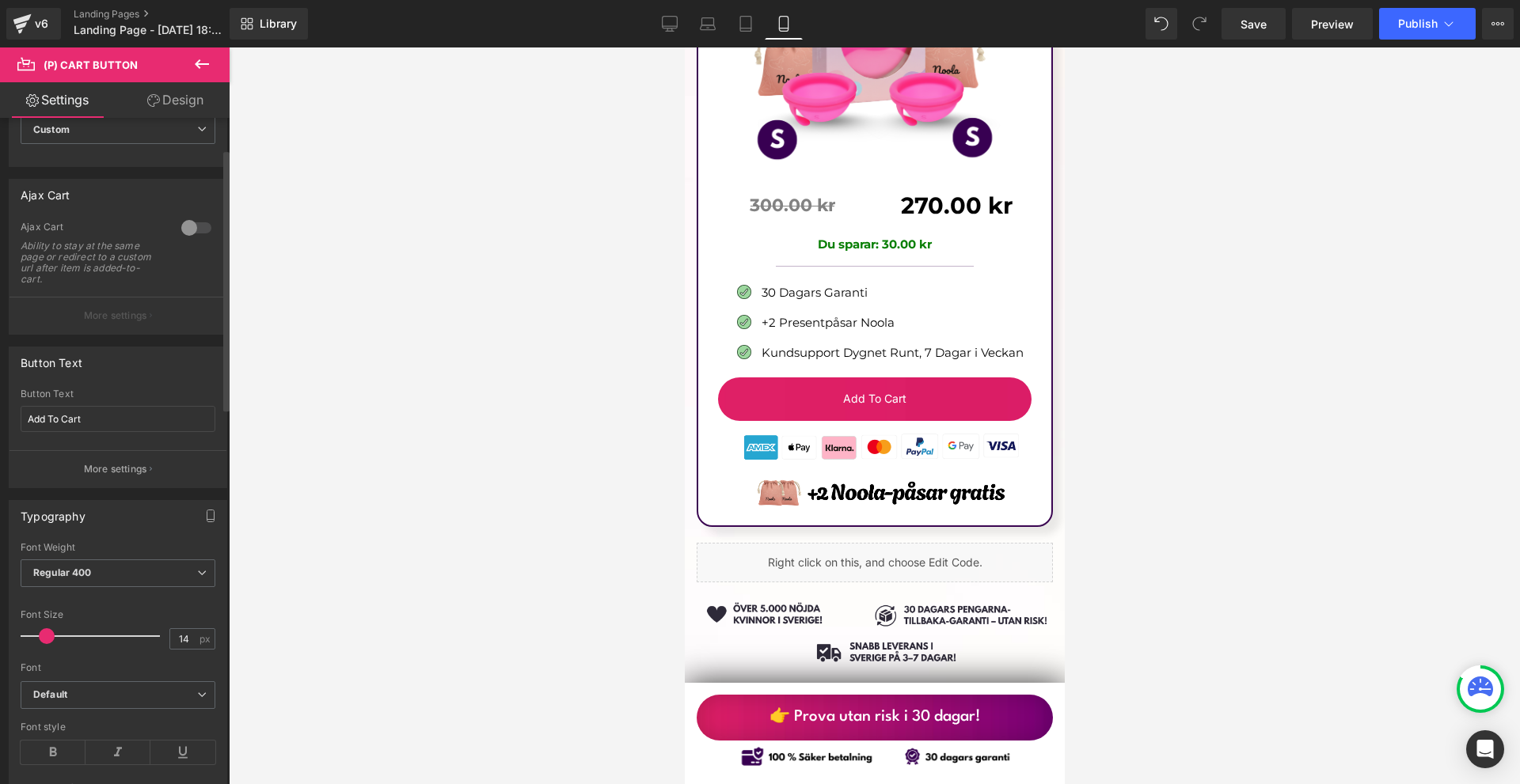
click at [119, 404] on div "Button Text Add To Cart" at bounding box center [117, 419] width 195 height 62
click at [115, 418] on input "Add To Cart" at bounding box center [117, 419] width 195 height 26
paste input "> Förändra din mens redan idag <"
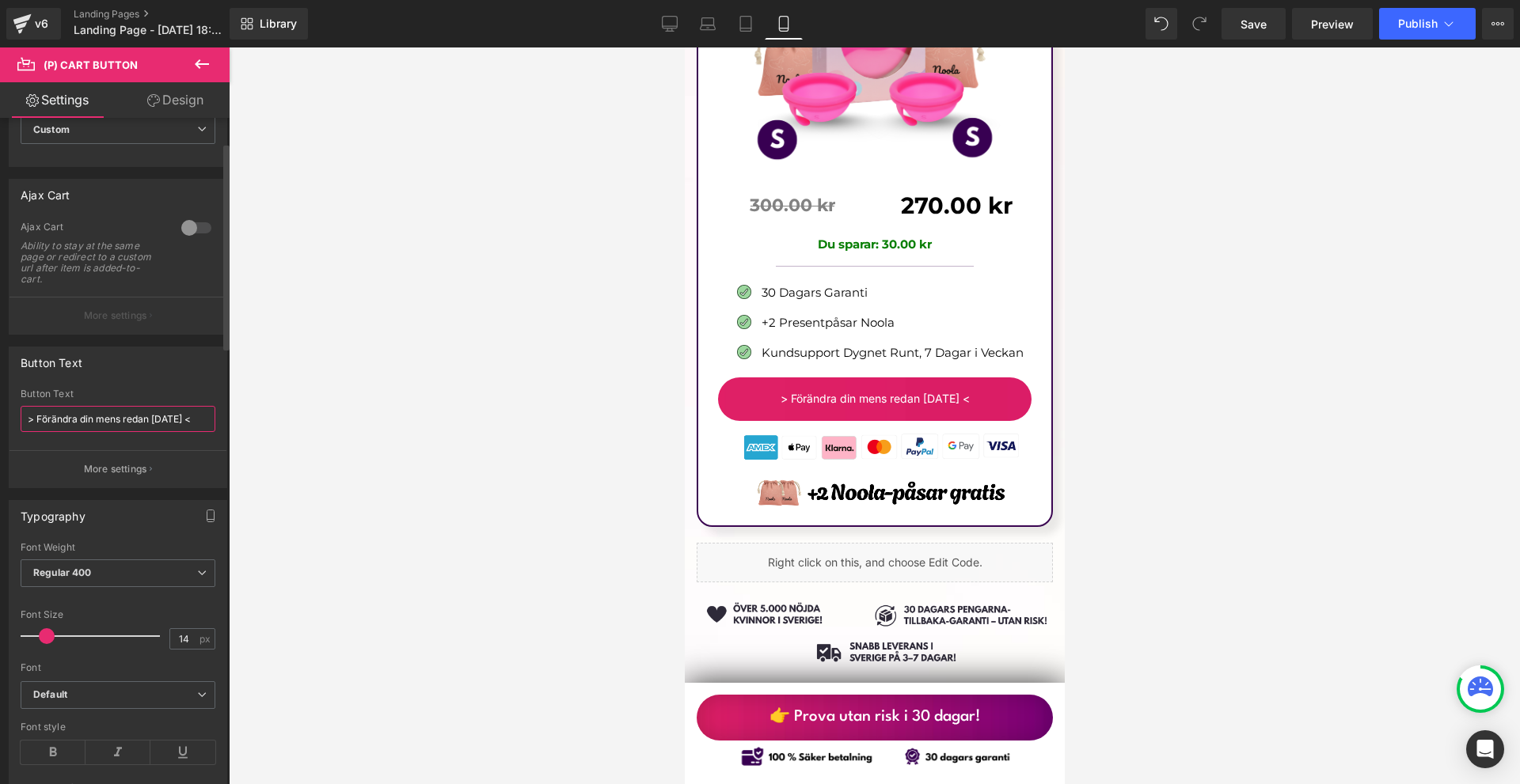
scroll to position [158, 0]
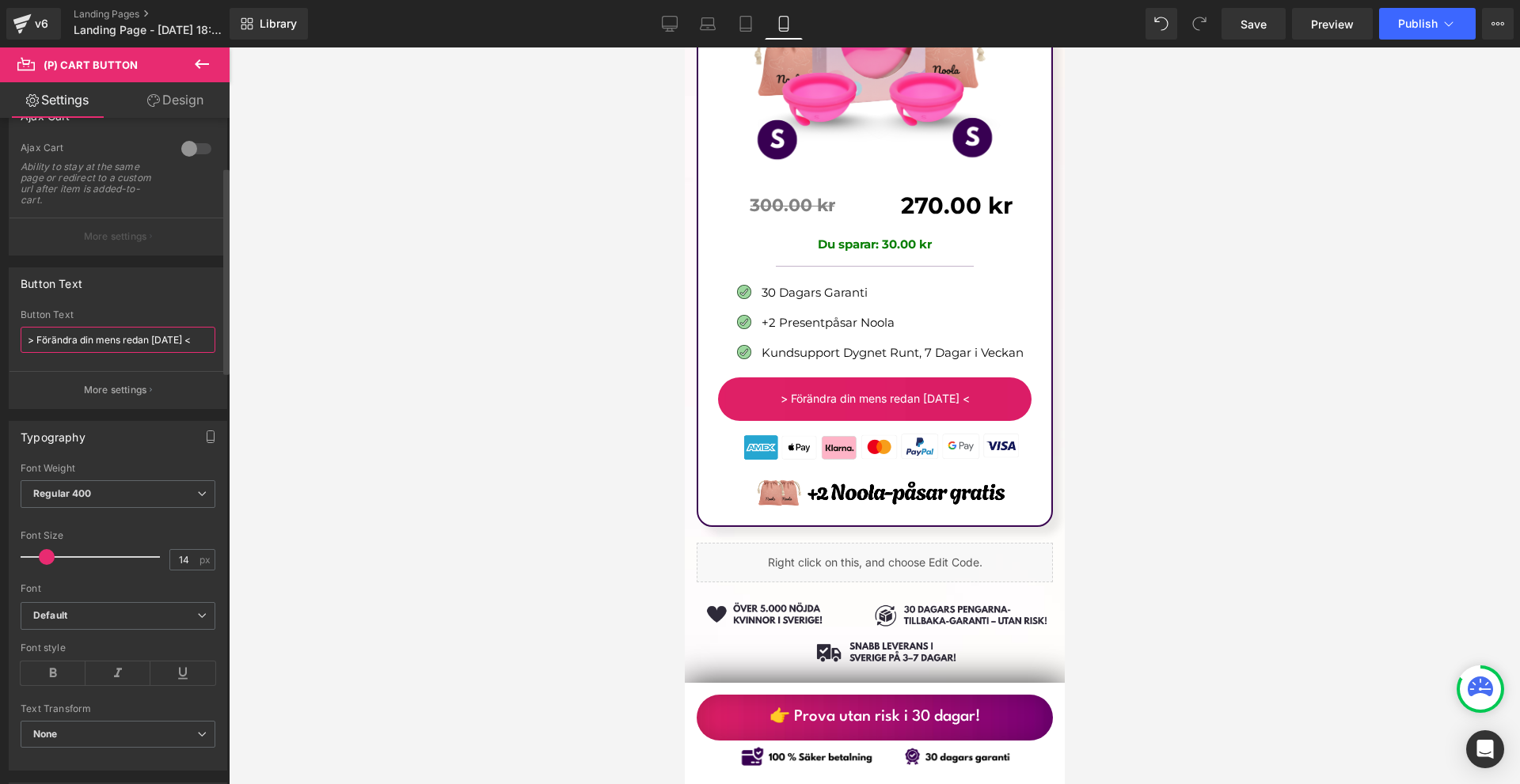
type input "> Förändra din mens redan idag <"
click at [97, 598] on div "Font Default Agbalumo League Spartan Open Sans Montserrat Default Default Agbal…" at bounding box center [117, 532] width 195 height 139
click at [96, 622] on b "Default" at bounding box center [115, 615] width 164 height 14
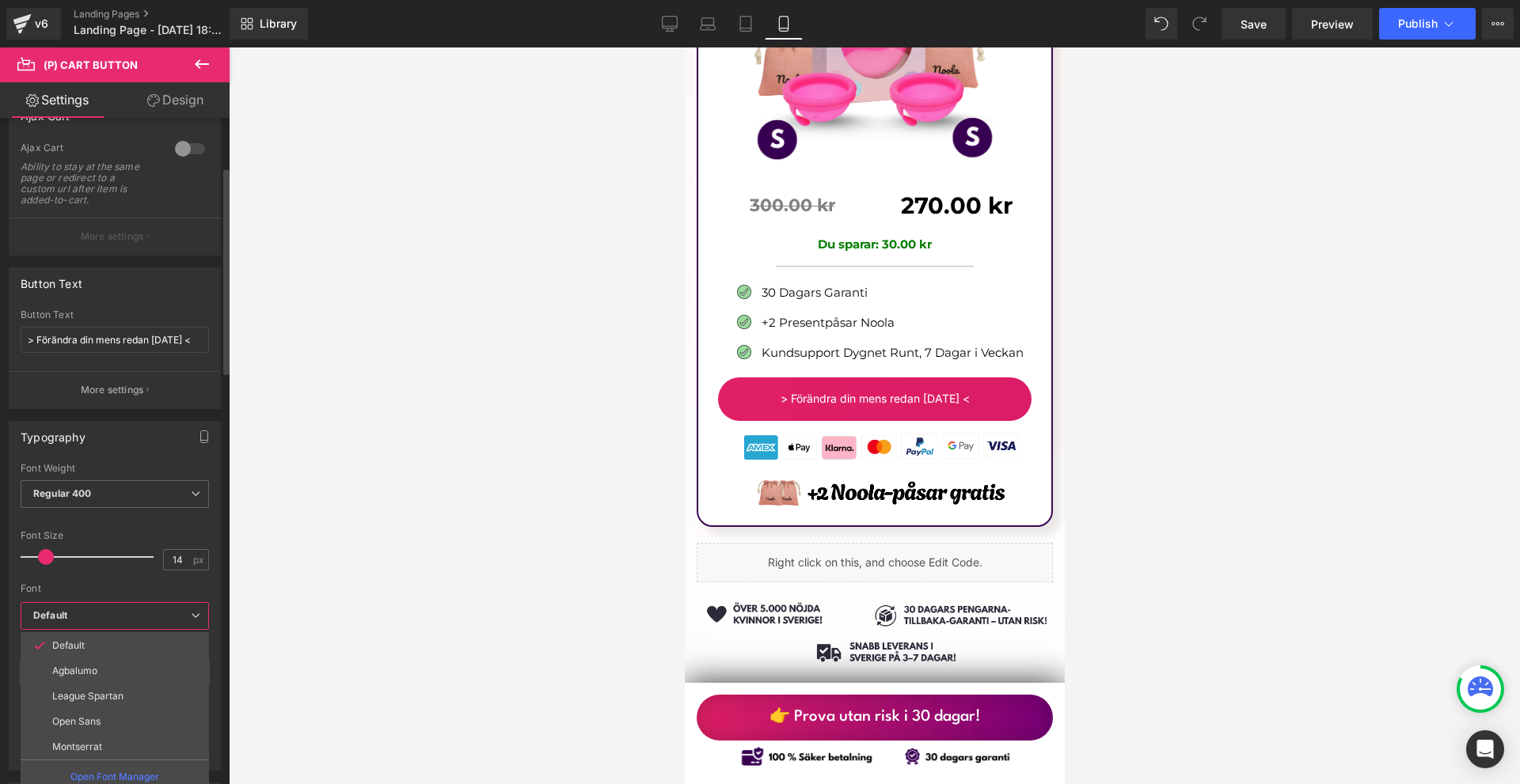
drag, startPoint x: 106, startPoint y: 690, endPoint x: 78, endPoint y: 593, distance: 101.0
click at [106, 688] on li "League Spartan" at bounding box center [114, 696] width 188 height 25
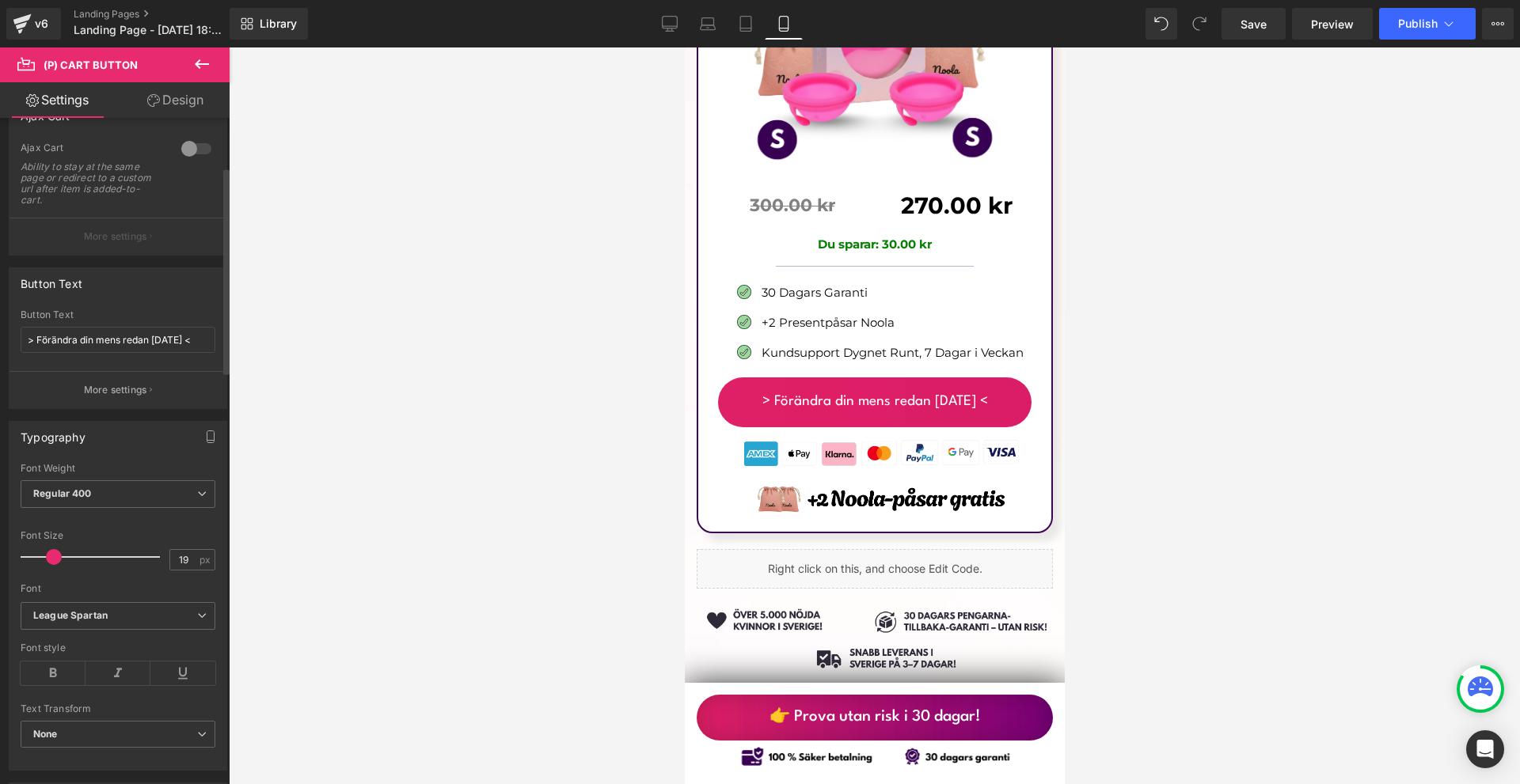
type input "20"
click at [55, 556] on span at bounding box center [54, 557] width 15 height 15
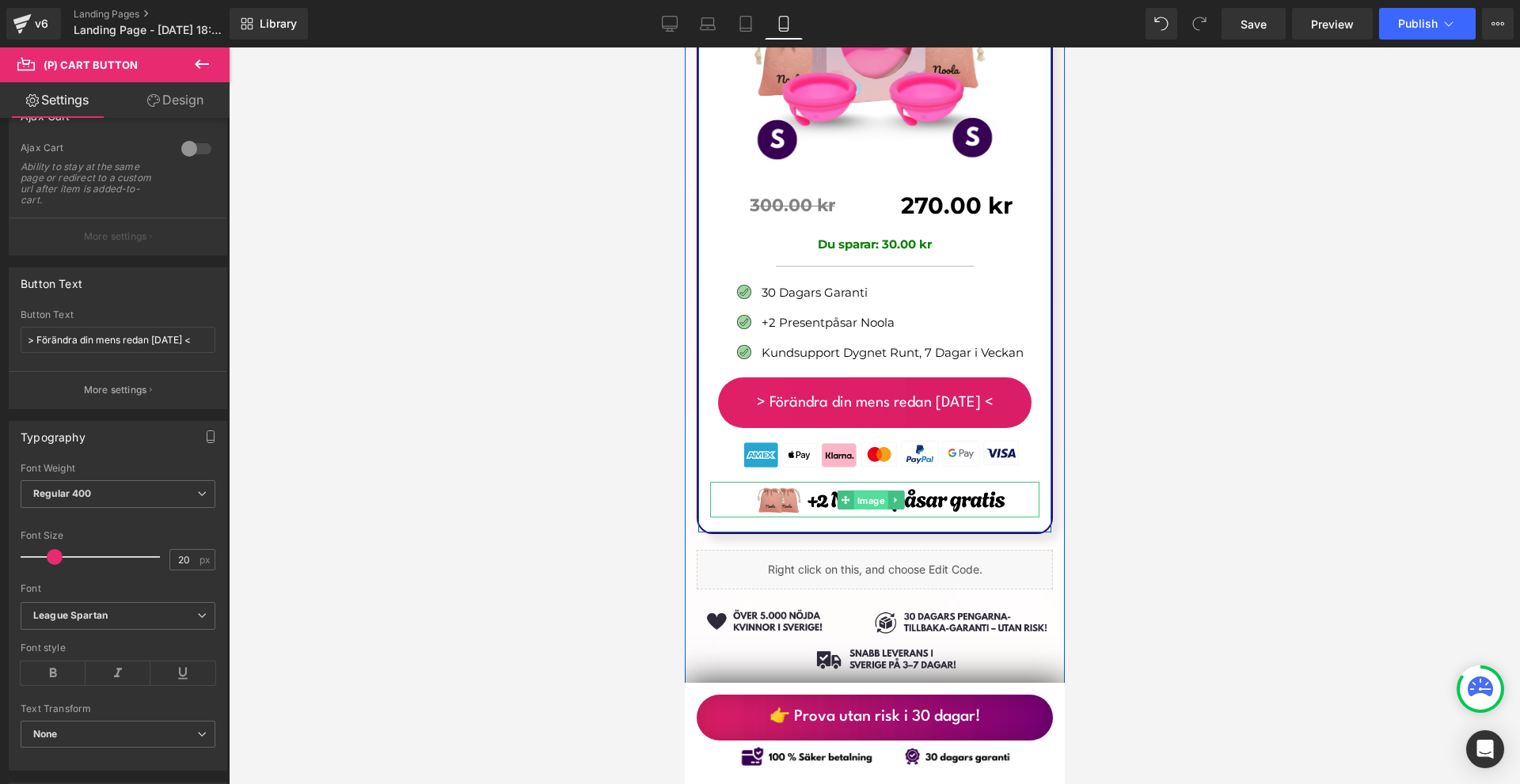
click at [876, 491] on span "Image" at bounding box center [871, 500] width 34 height 19
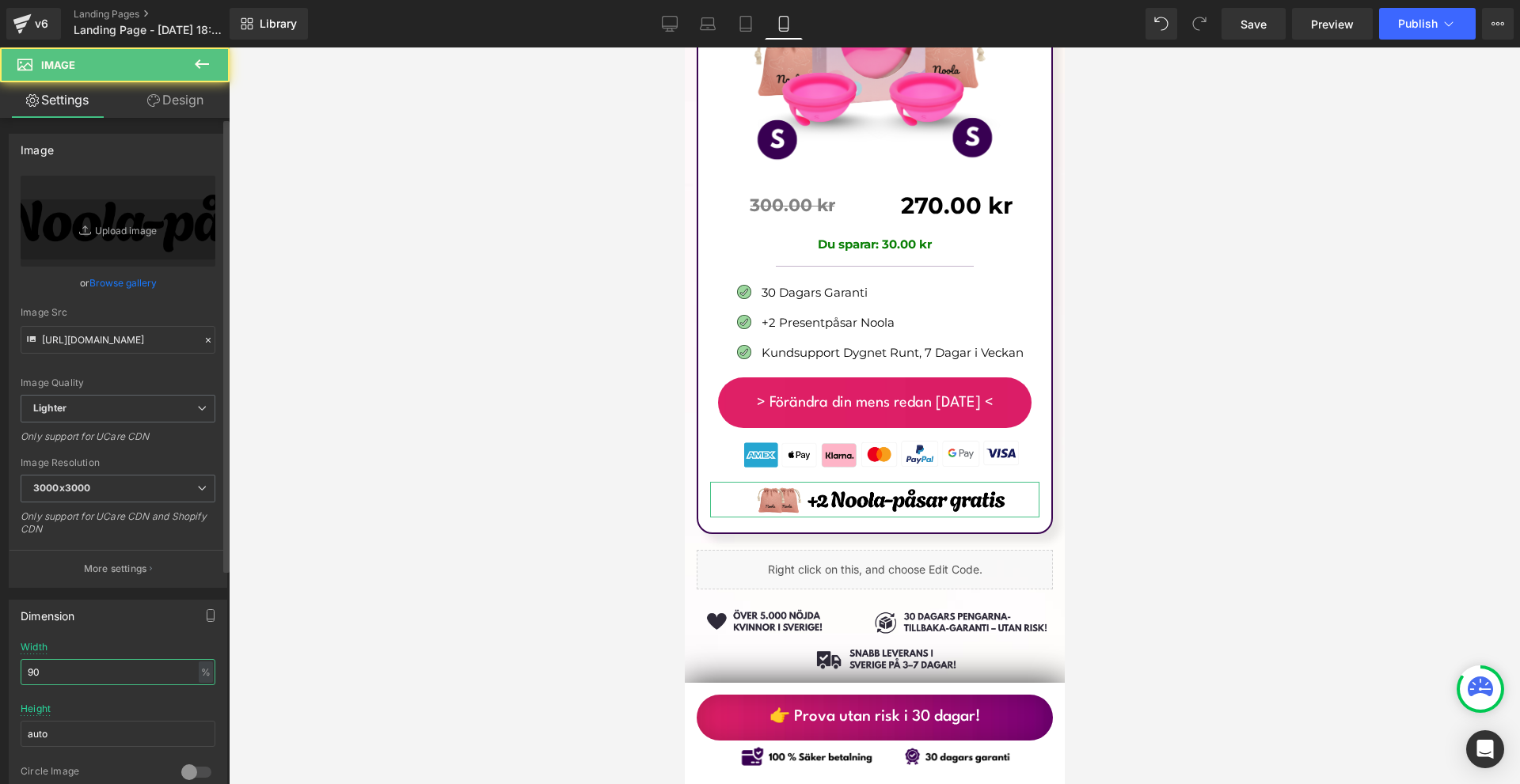
click at [97, 673] on input "90" at bounding box center [117, 672] width 195 height 26
type input "80"
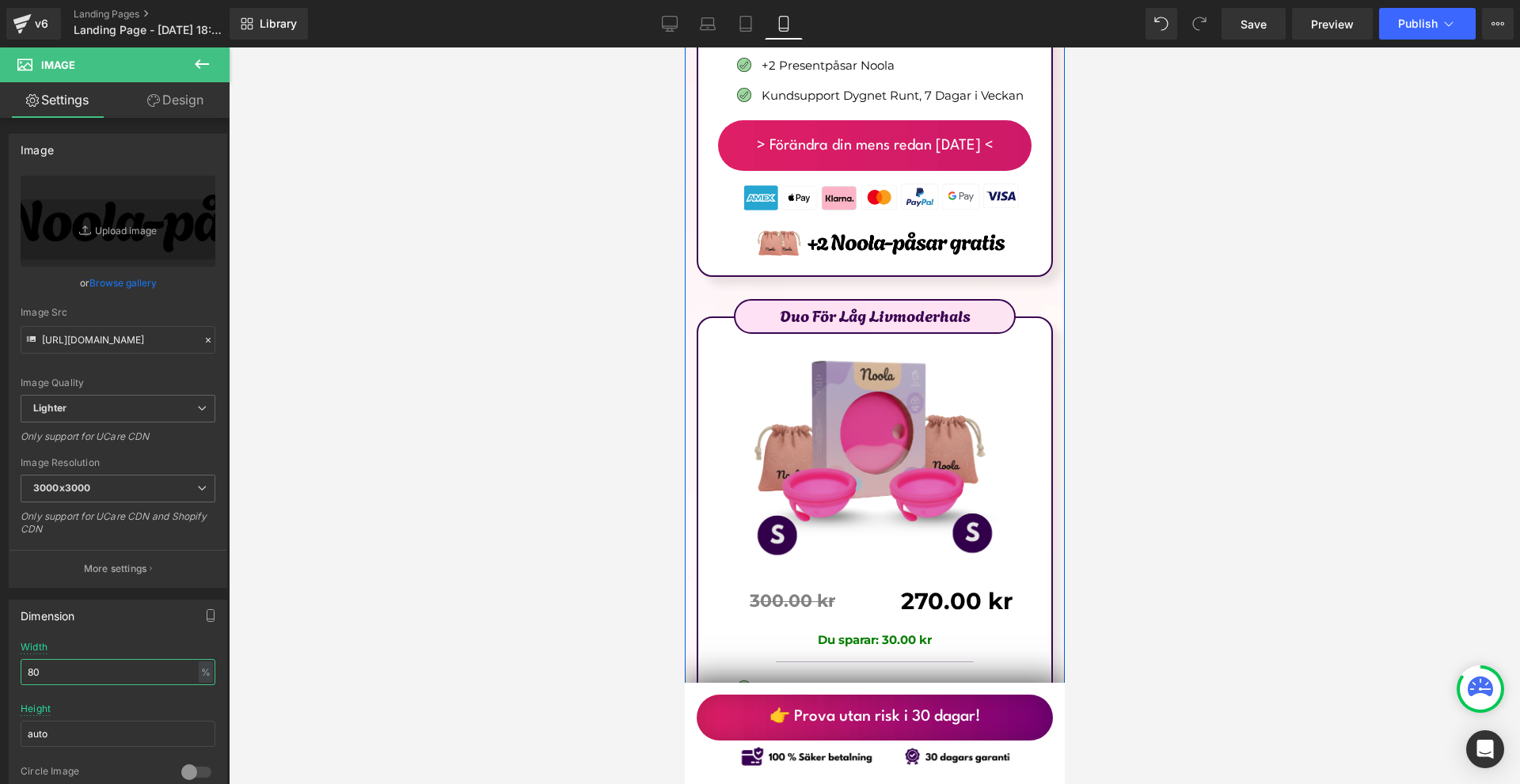
scroll to position [9773, 0]
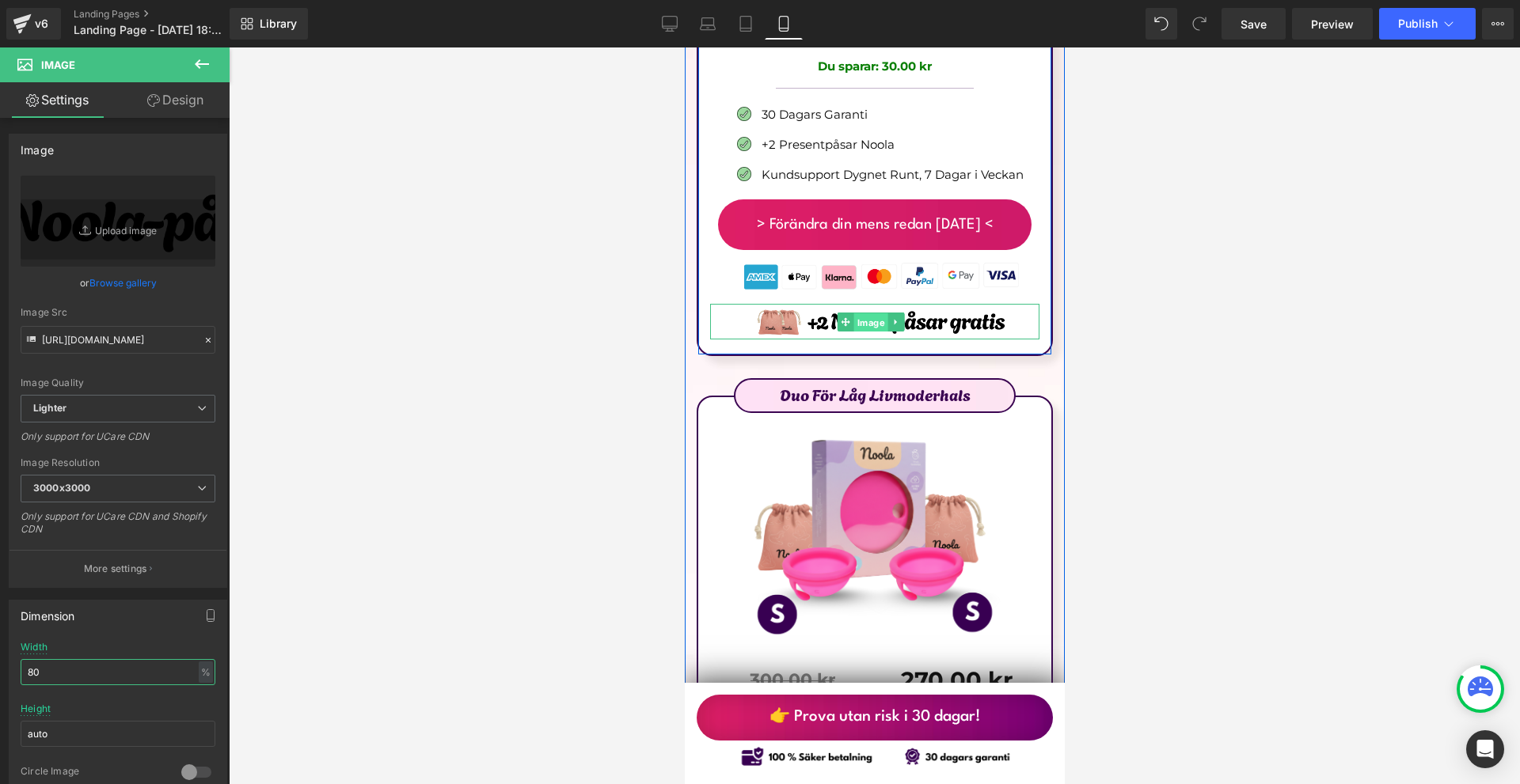
drag, startPoint x: 865, startPoint y: 234, endPoint x: 1128, endPoint y: 532, distance: 397.5
click at [865, 313] on span "Image" at bounding box center [871, 322] width 34 height 19
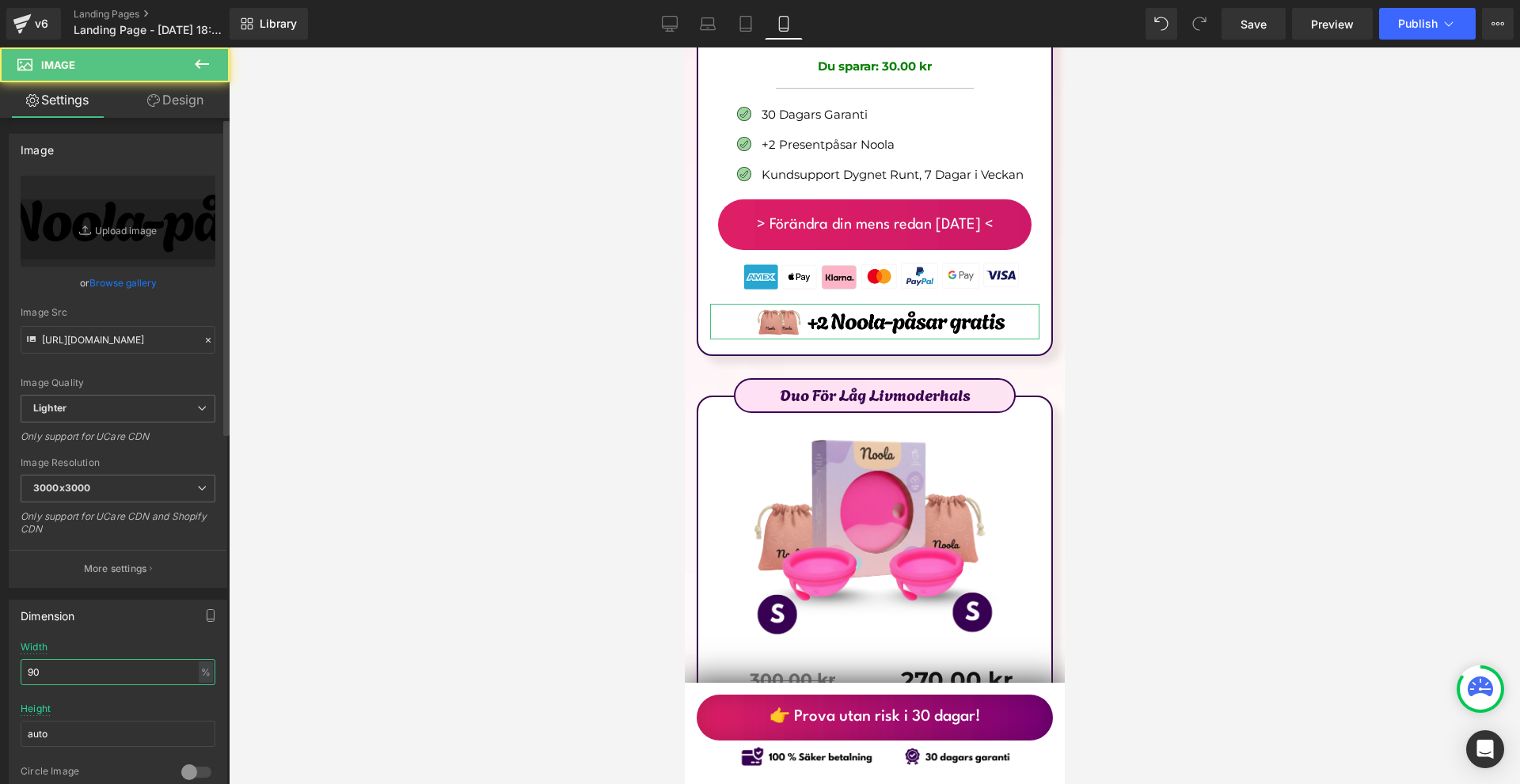
click at [117, 663] on input "90" at bounding box center [117, 672] width 195 height 26
type input "80"
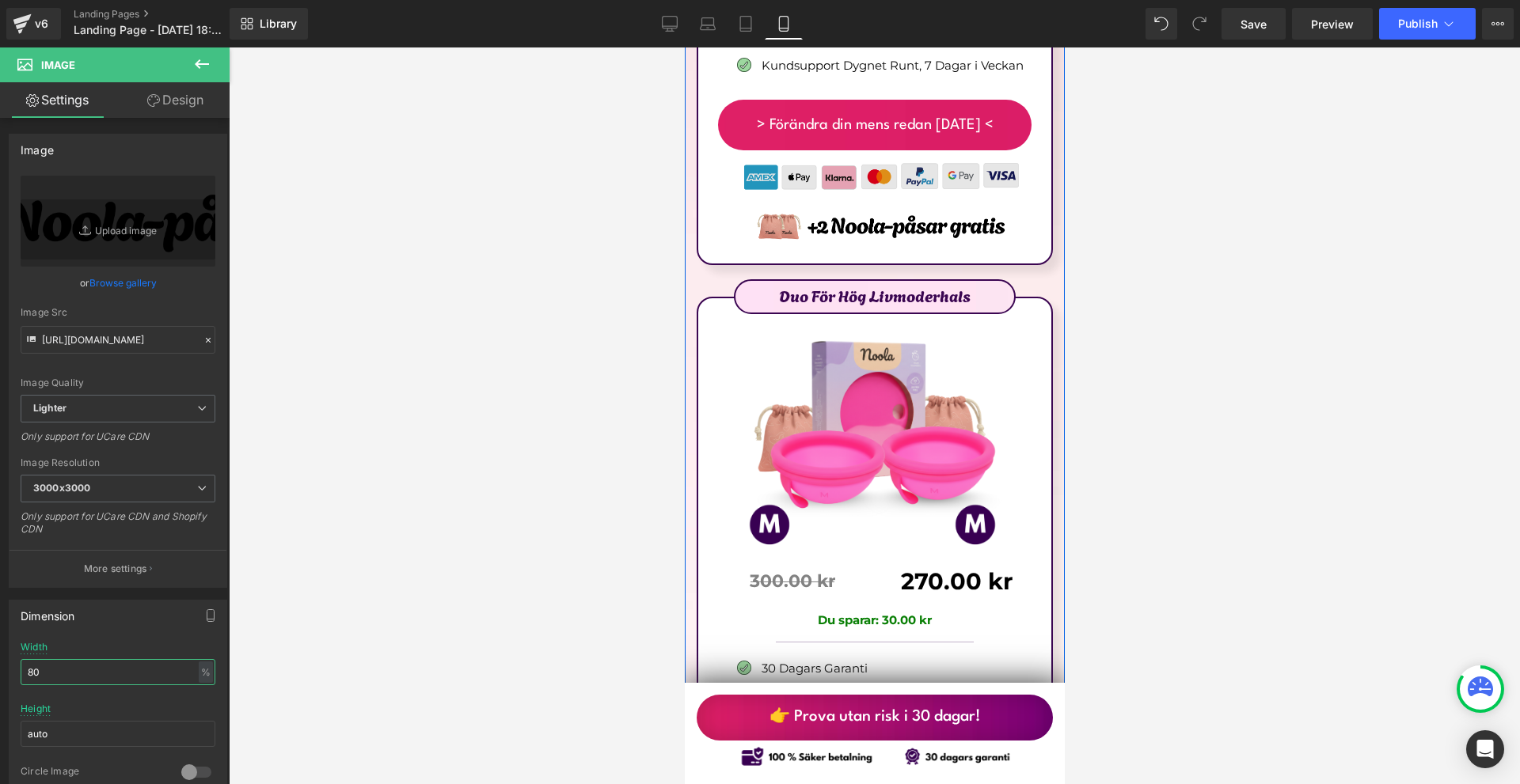
scroll to position [8902, 0]
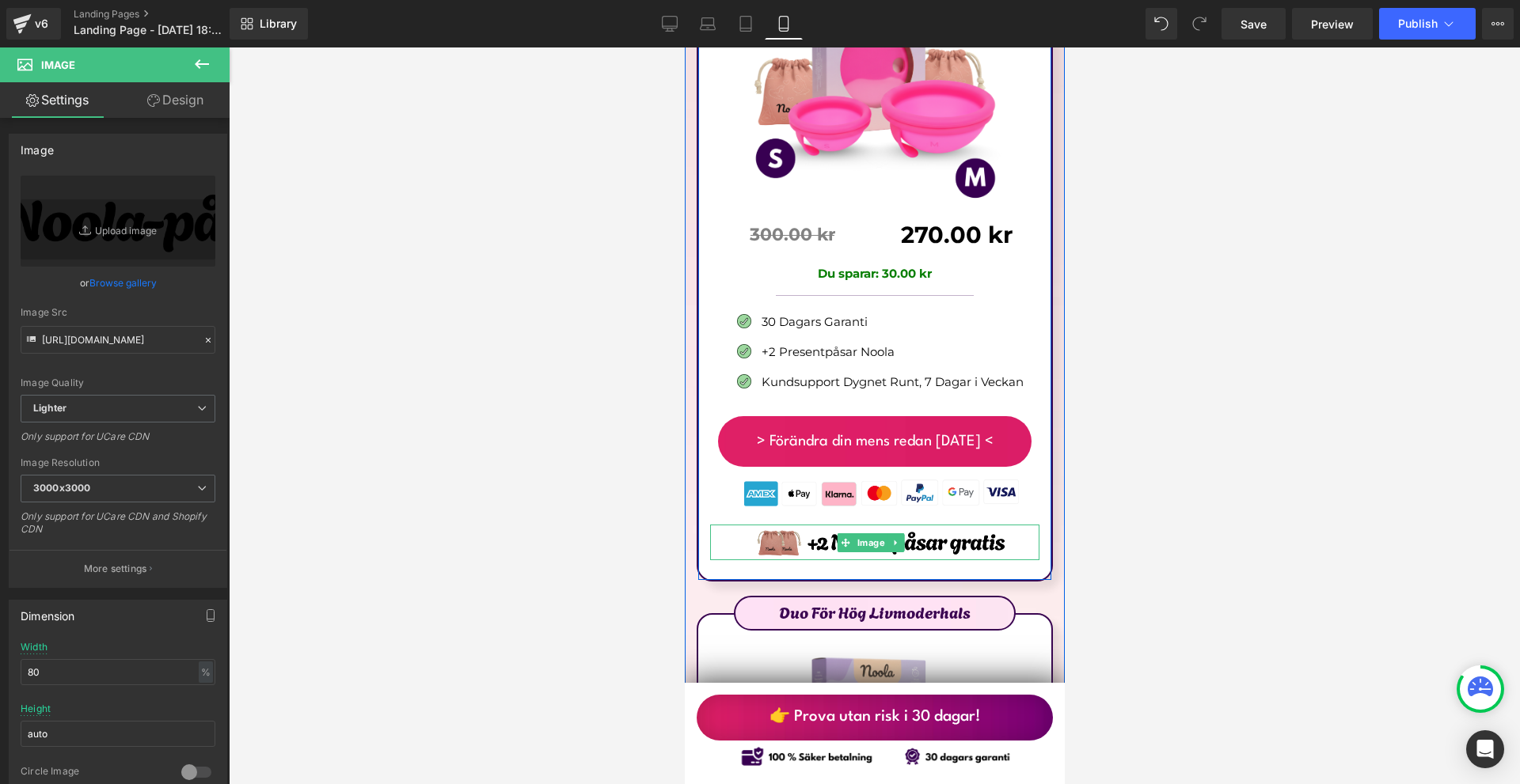
click at [873, 524] on img at bounding box center [873, 542] width 296 height 36
click at [872, 533] on span "Image" at bounding box center [871, 542] width 34 height 19
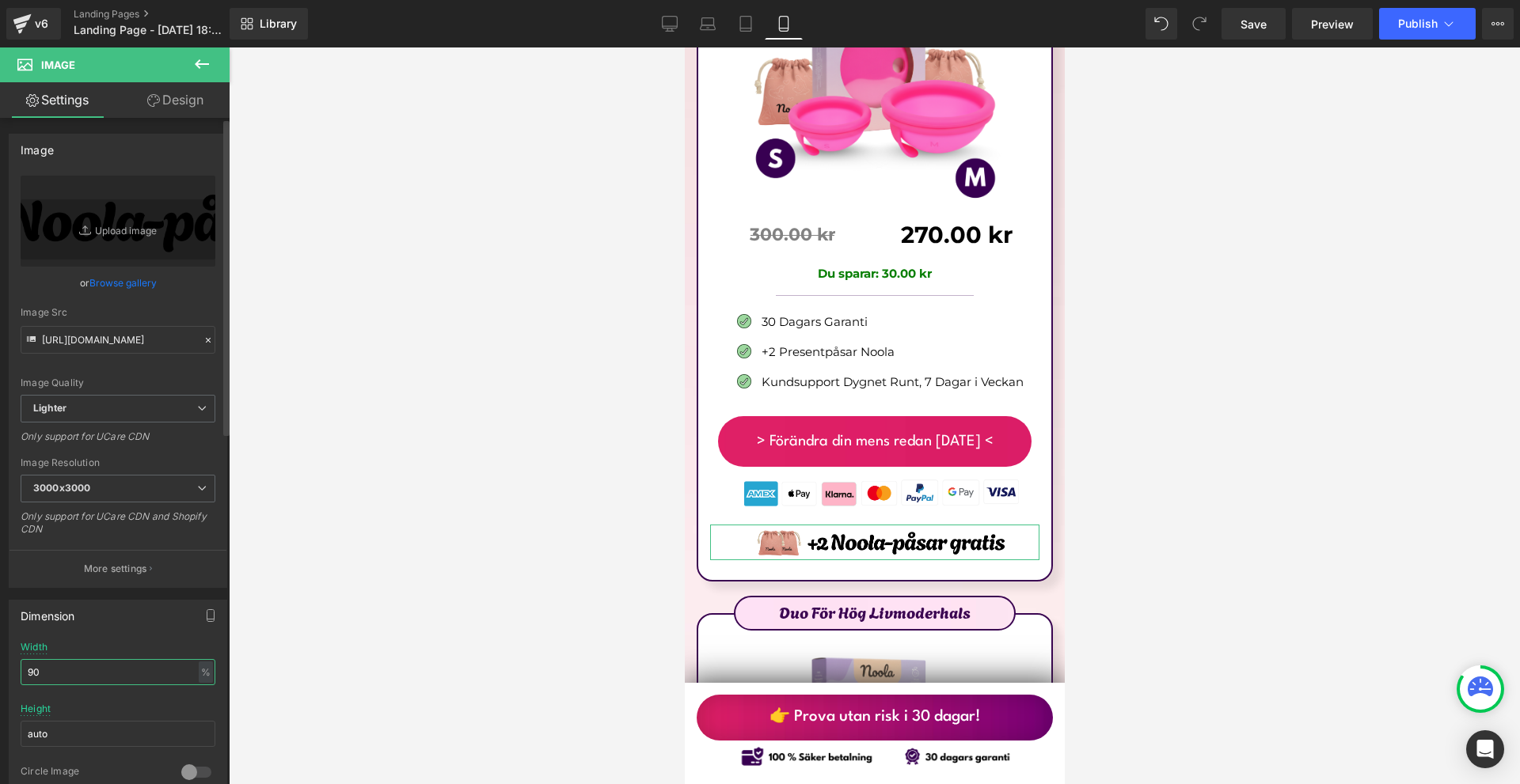
click at [102, 672] on input "90" at bounding box center [117, 672] width 195 height 26
type input "80"
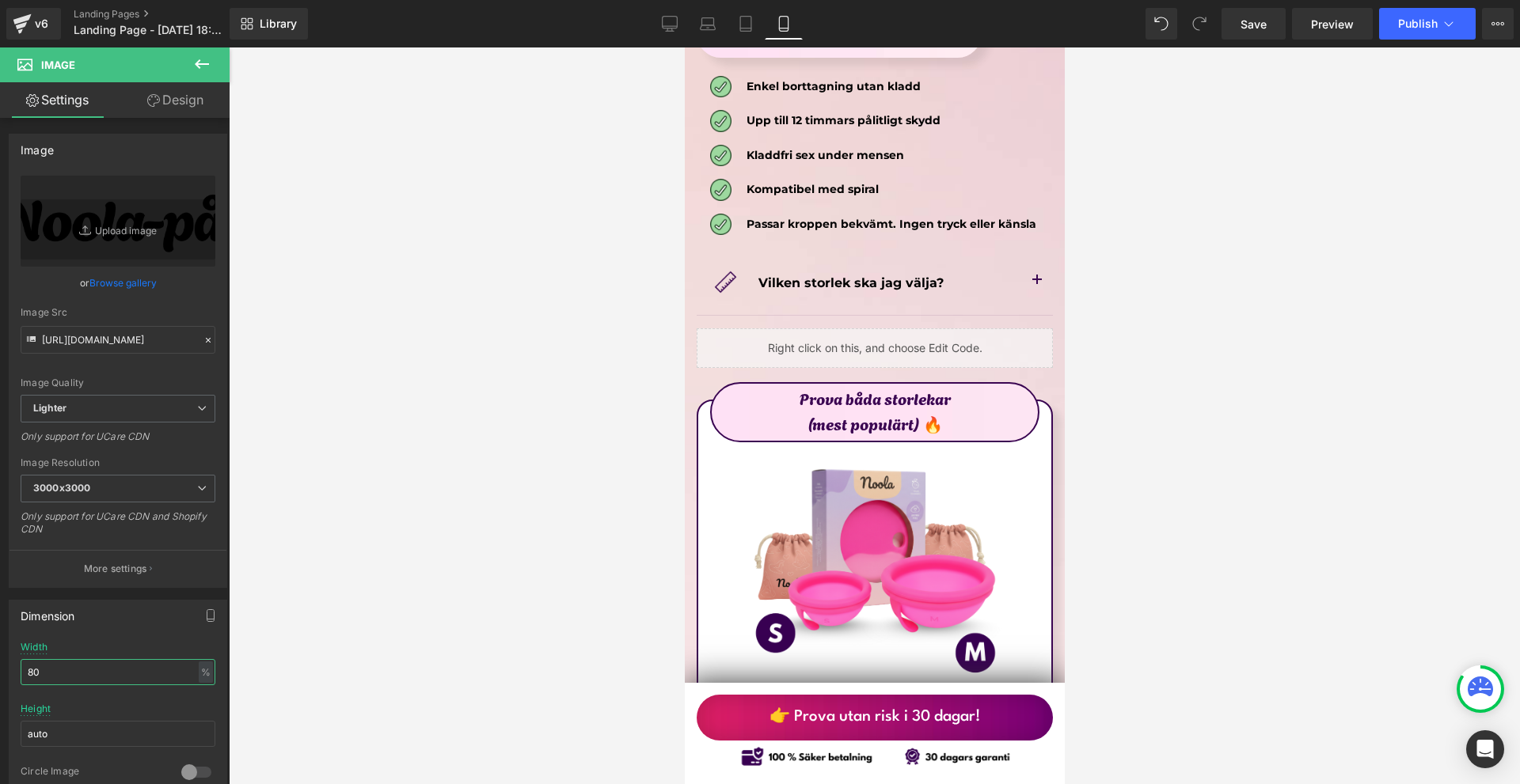
scroll to position [8111, 0]
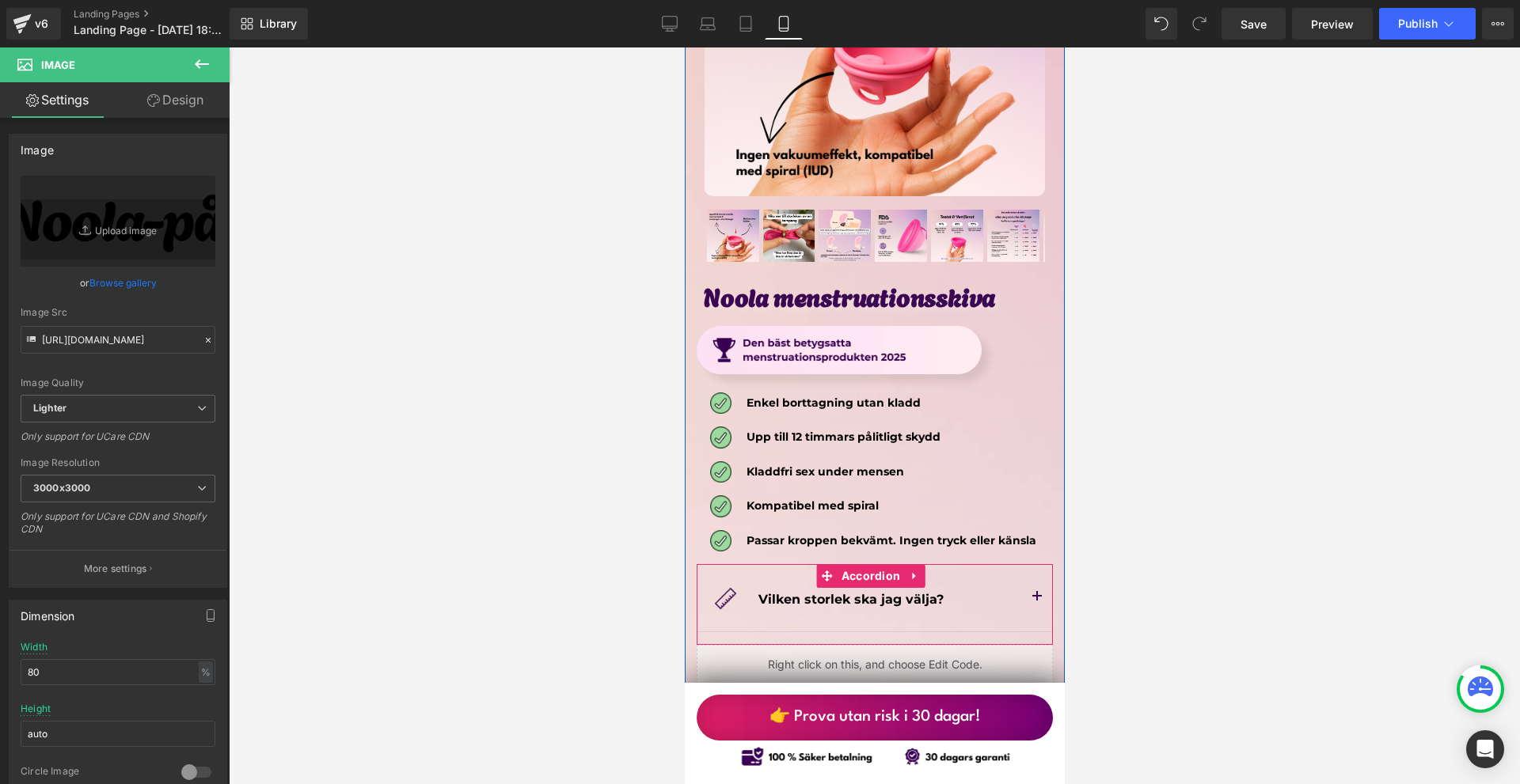
click at [1026, 564] on button "button" at bounding box center [1036, 598] width 32 height 68
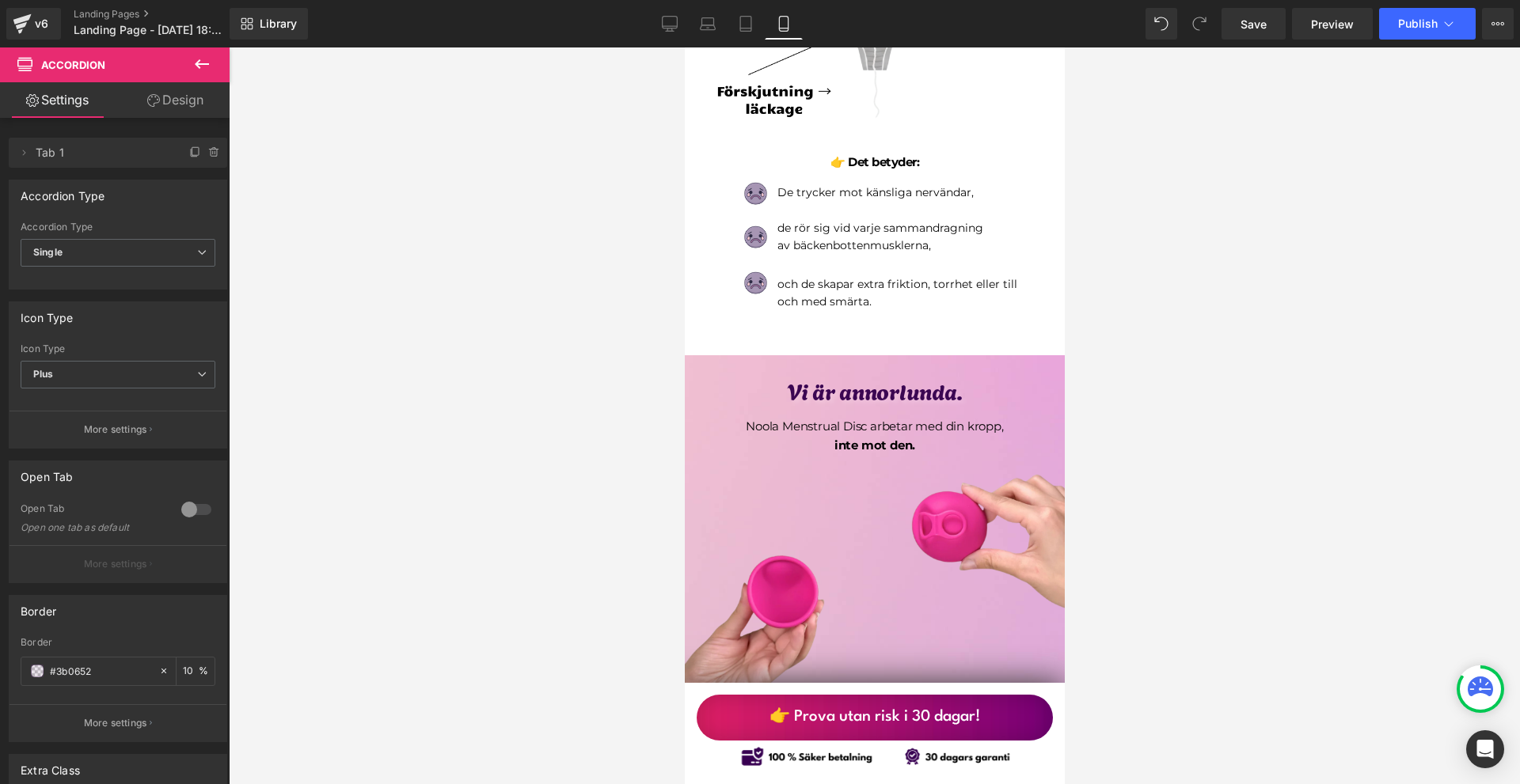
scroll to position [0, 0]
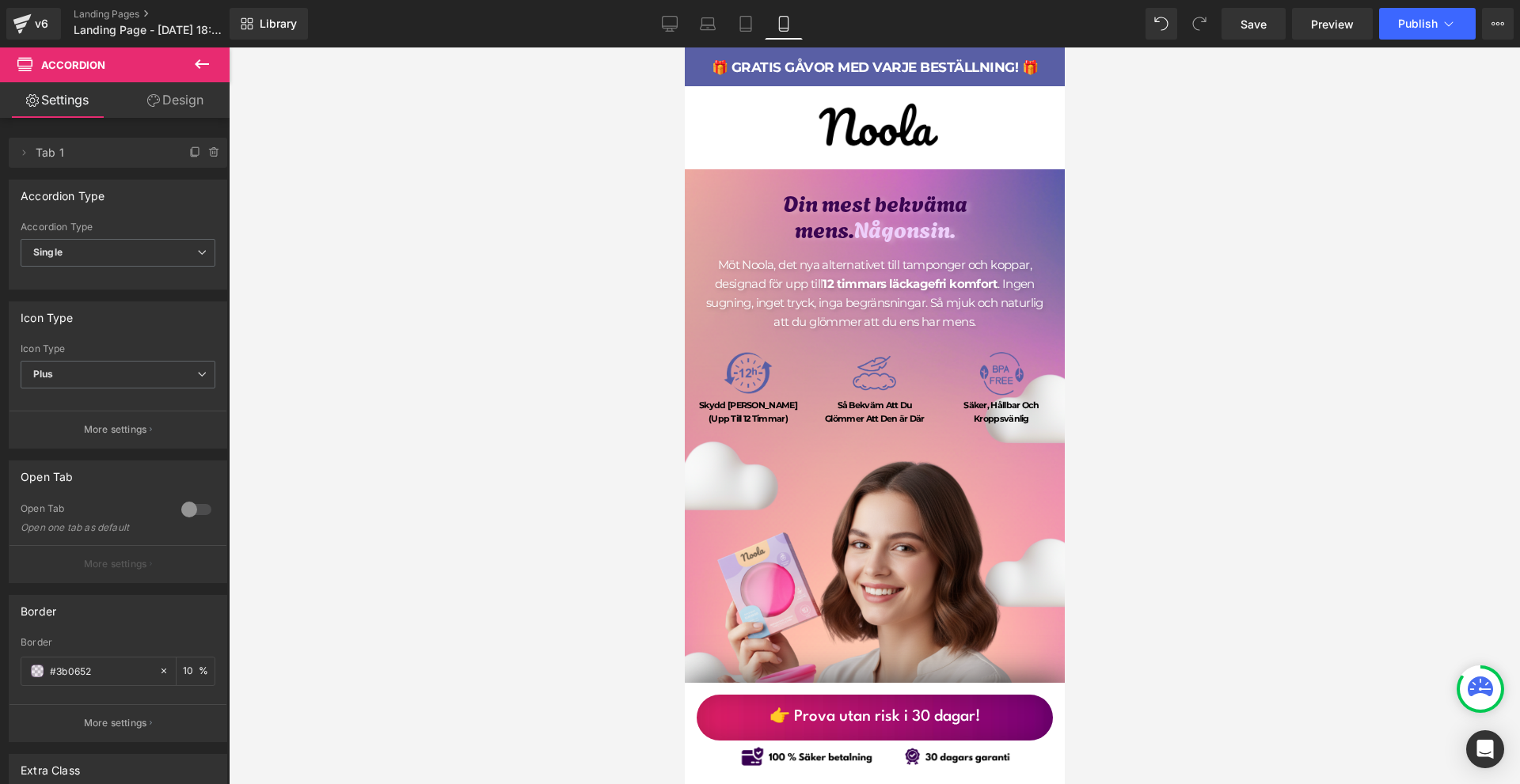
click at [1000, 718] on link "👉 Prova utan risk i 30 dagar!" at bounding box center [873, 717] width 356 height 46
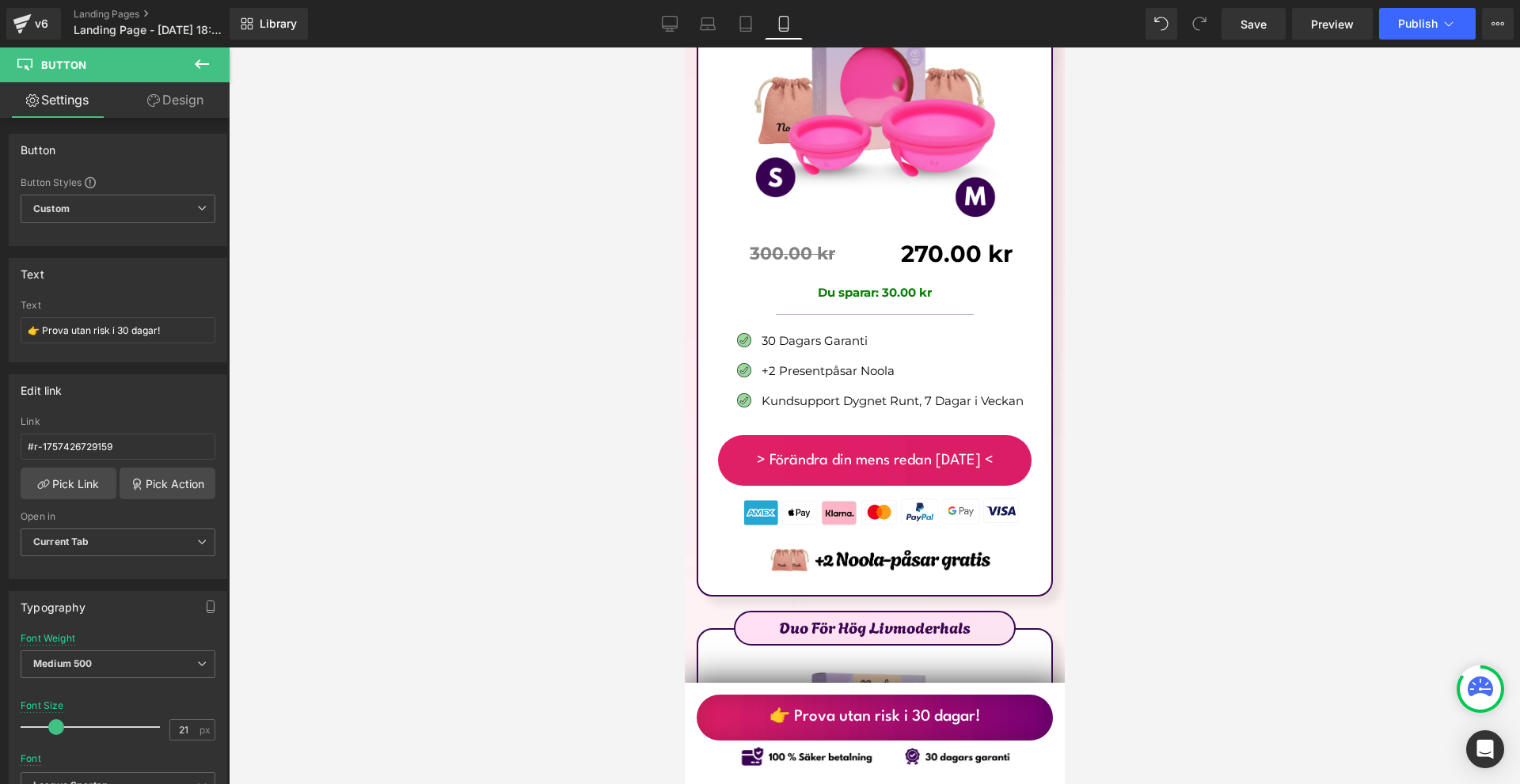
scroll to position [9495, 0]
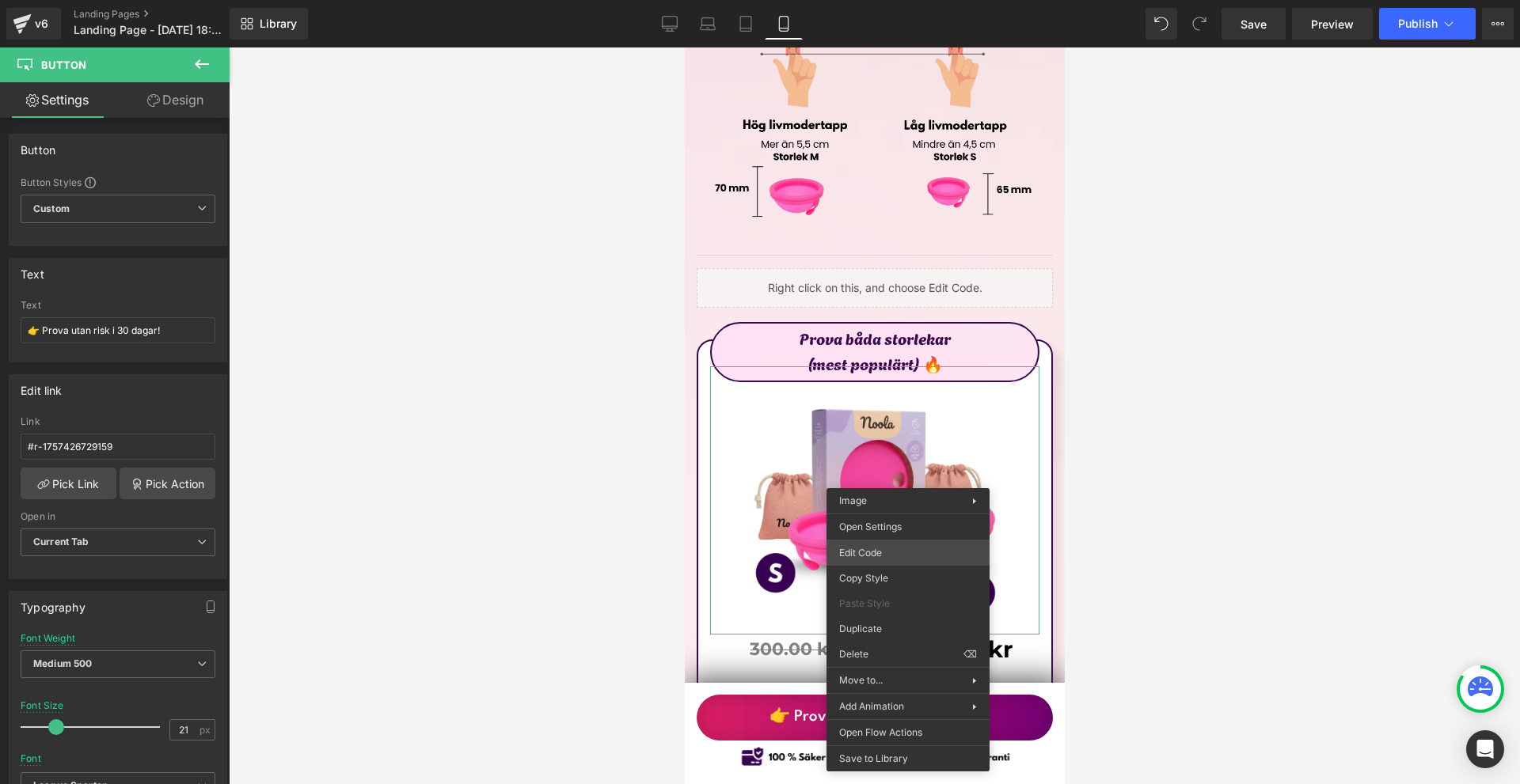
click at [885, 0] on div "Image You are previewing how the will restyle your page. You can not edit Eleme…" at bounding box center [760, 0] width 1520 height 0
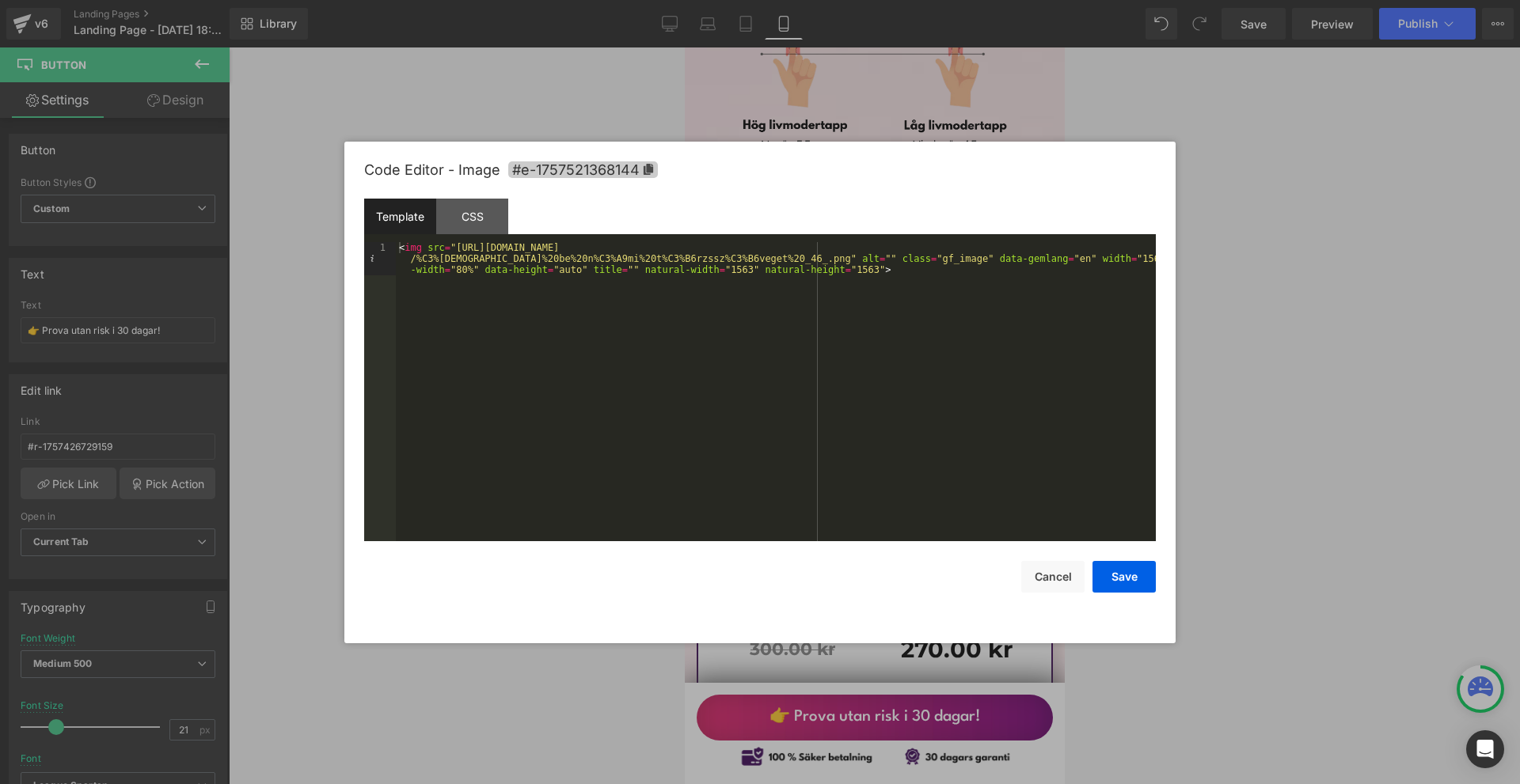
click at [587, 166] on span "#e-1757521368144" at bounding box center [583, 169] width 150 height 16
click at [1102, 573] on button "Save" at bounding box center [1124, 577] width 64 height 32
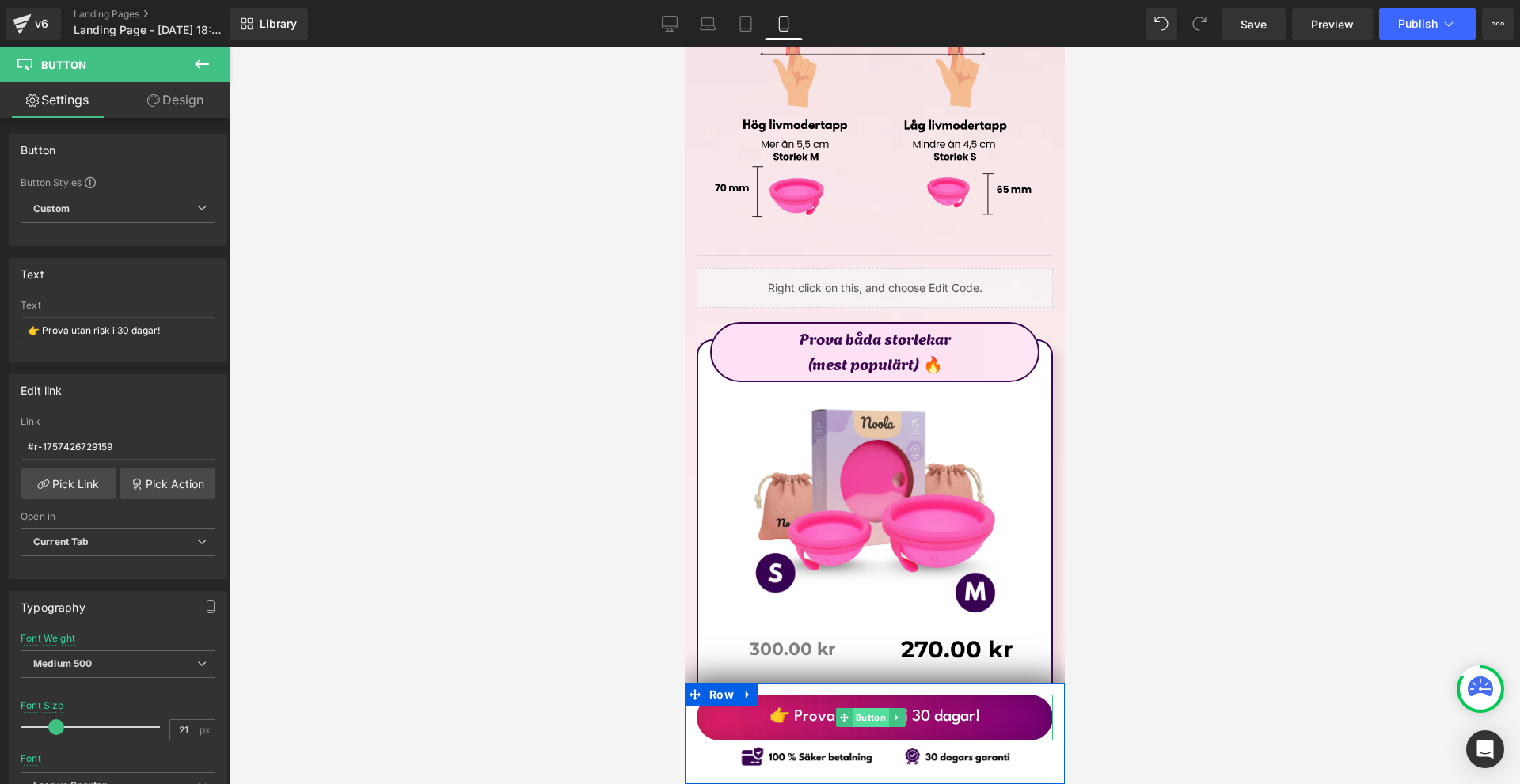
click at [866, 712] on span "Button" at bounding box center [870, 717] width 37 height 19
click at [866, 721] on span "Button" at bounding box center [870, 717] width 37 height 19
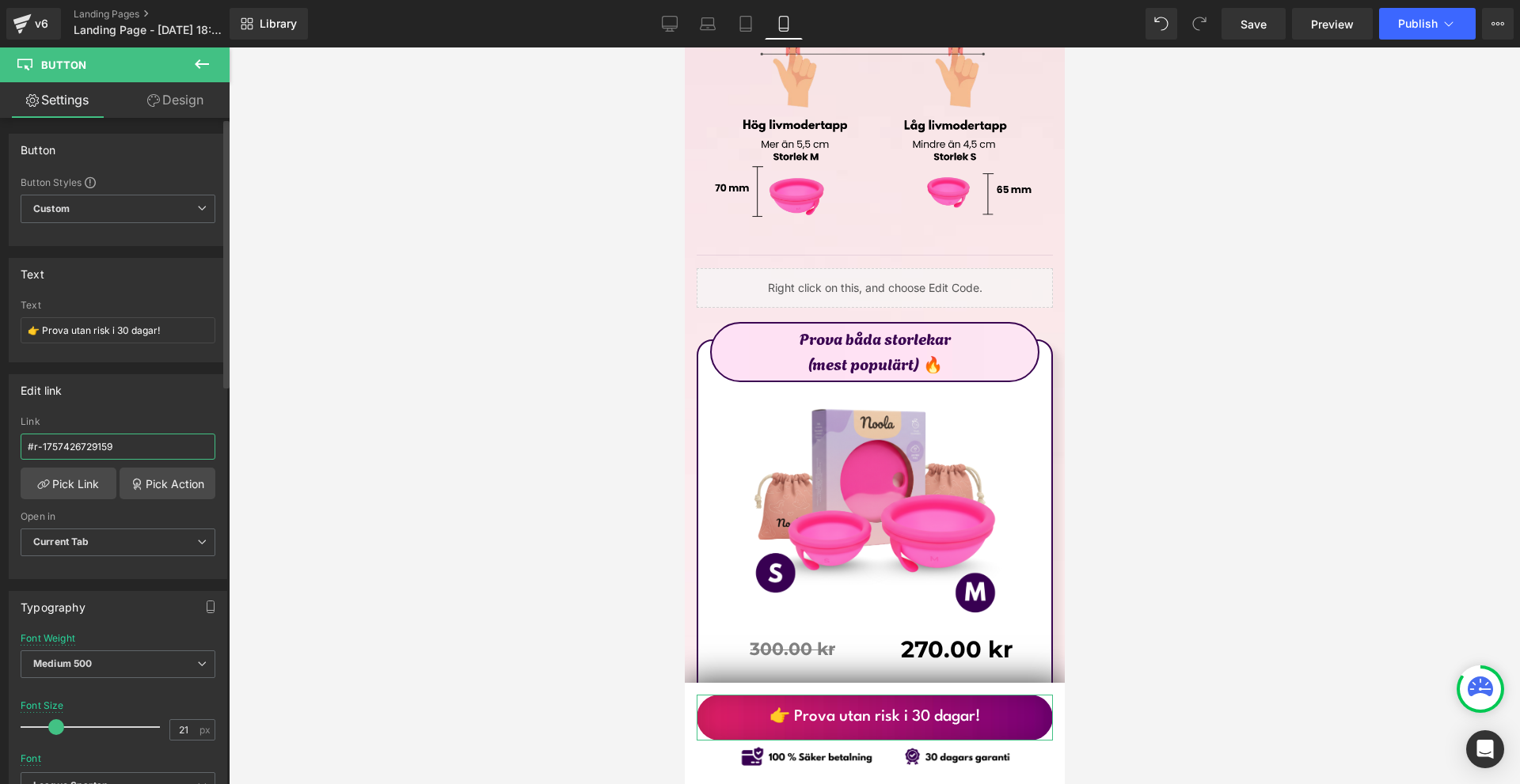
click at [165, 448] on input "#r-1757426729159" at bounding box center [117, 447] width 195 height 26
paste input "e-1757521368144"
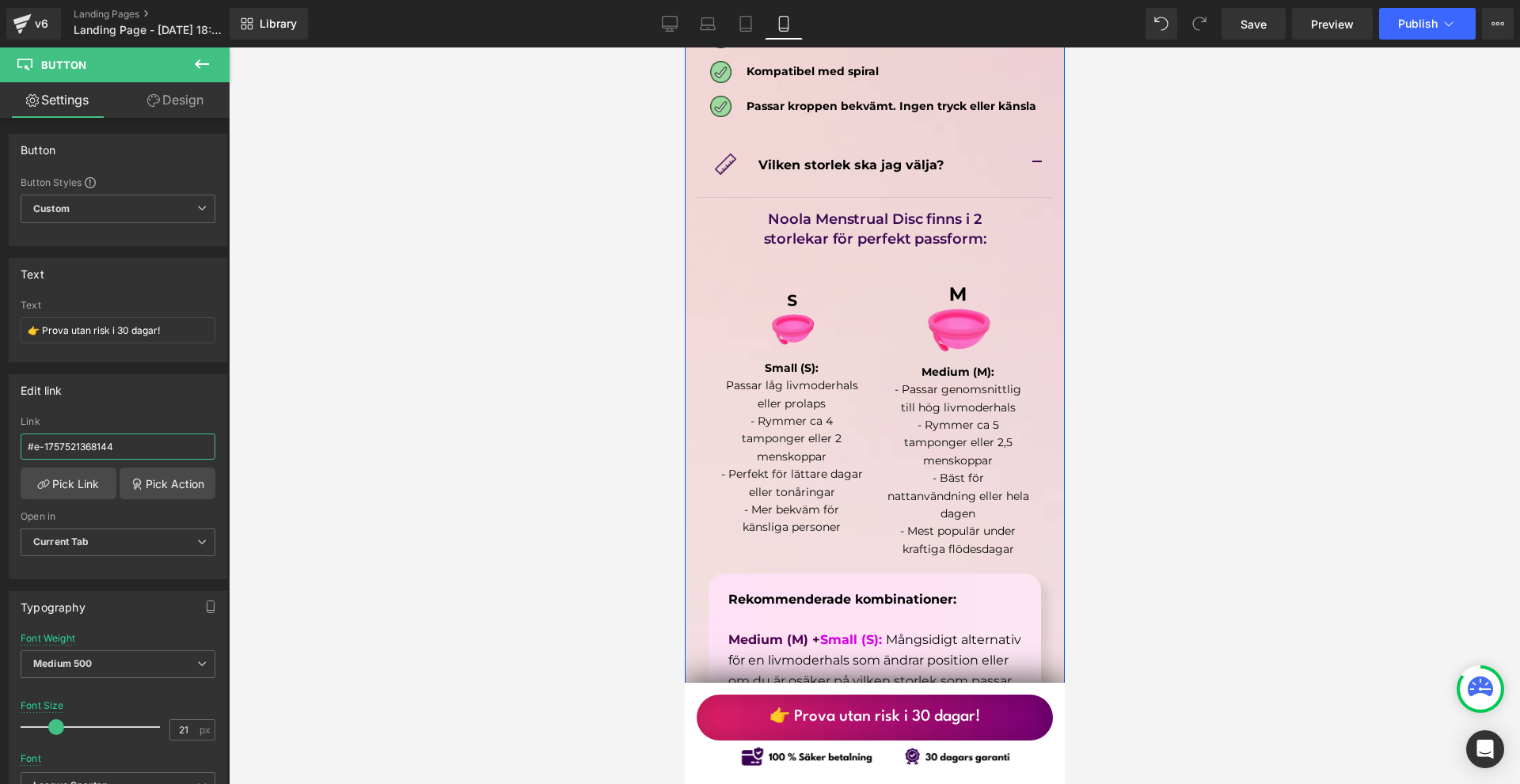
scroll to position [8466, 0]
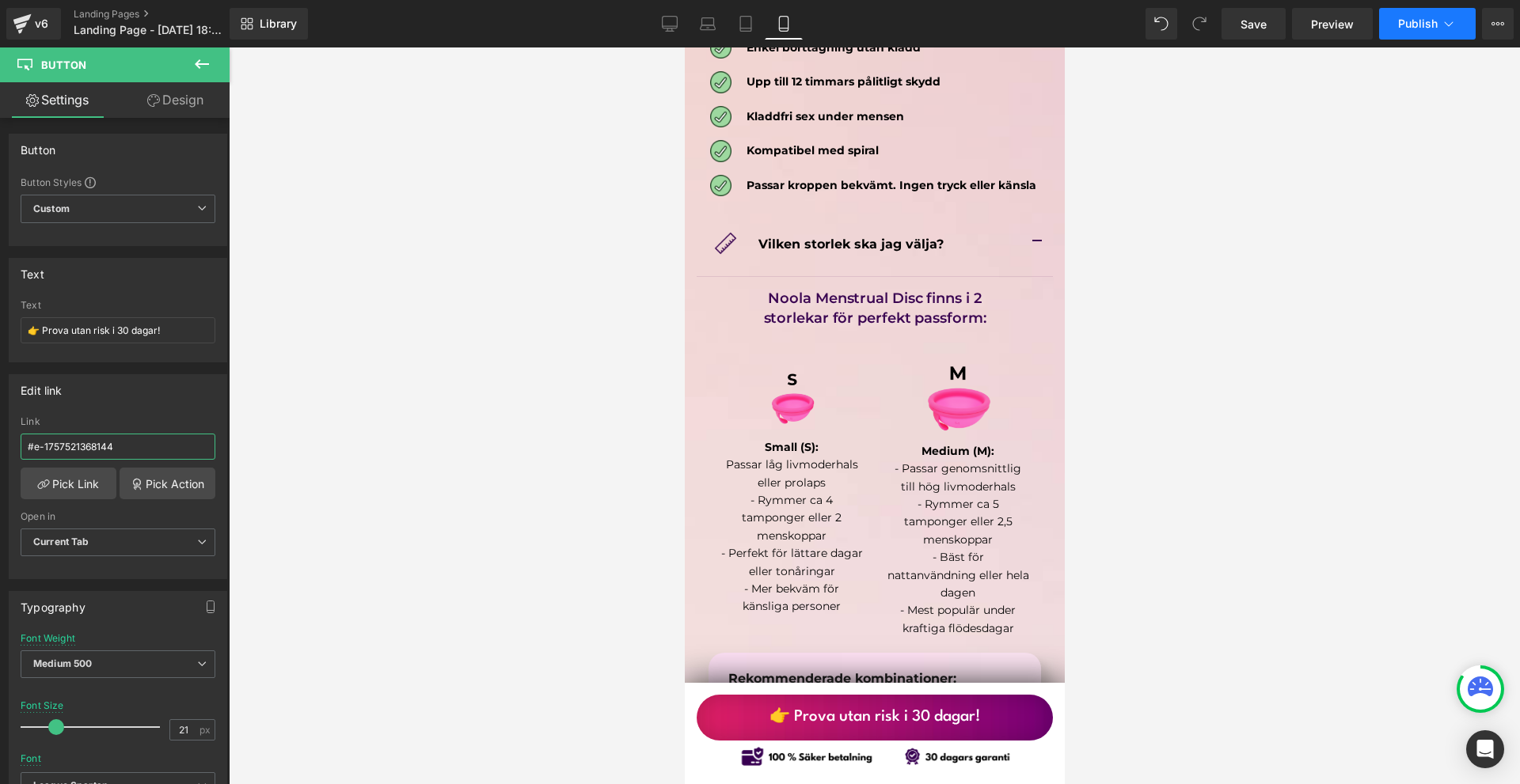
type input "#e-1757521368144"
click at [1438, 18] on button "Publish" at bounding box center [1427, 24] width 97 height 32
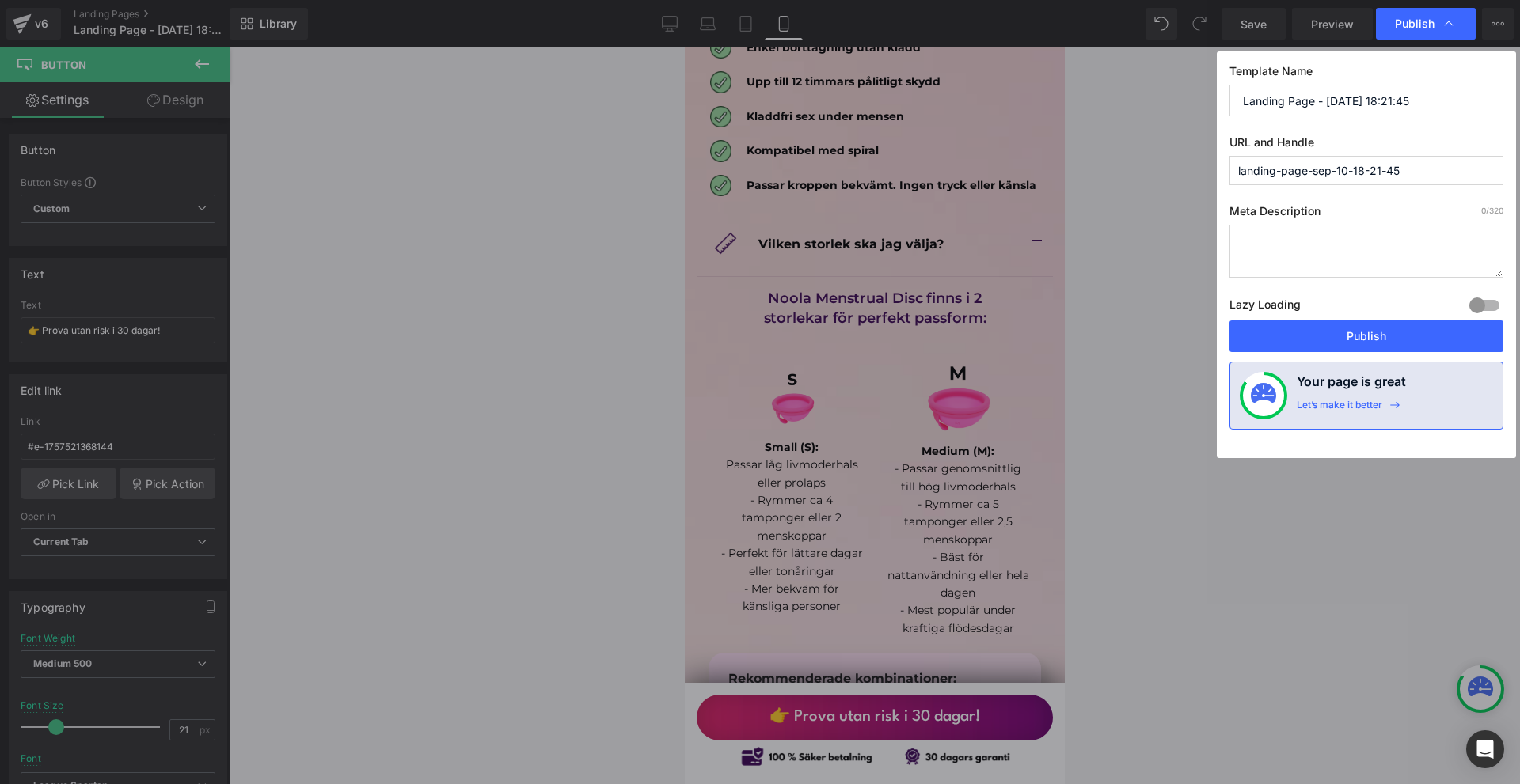
click at [1358, 343] on button "Publish" at bounding box center [1366, 336] width 274 height 32
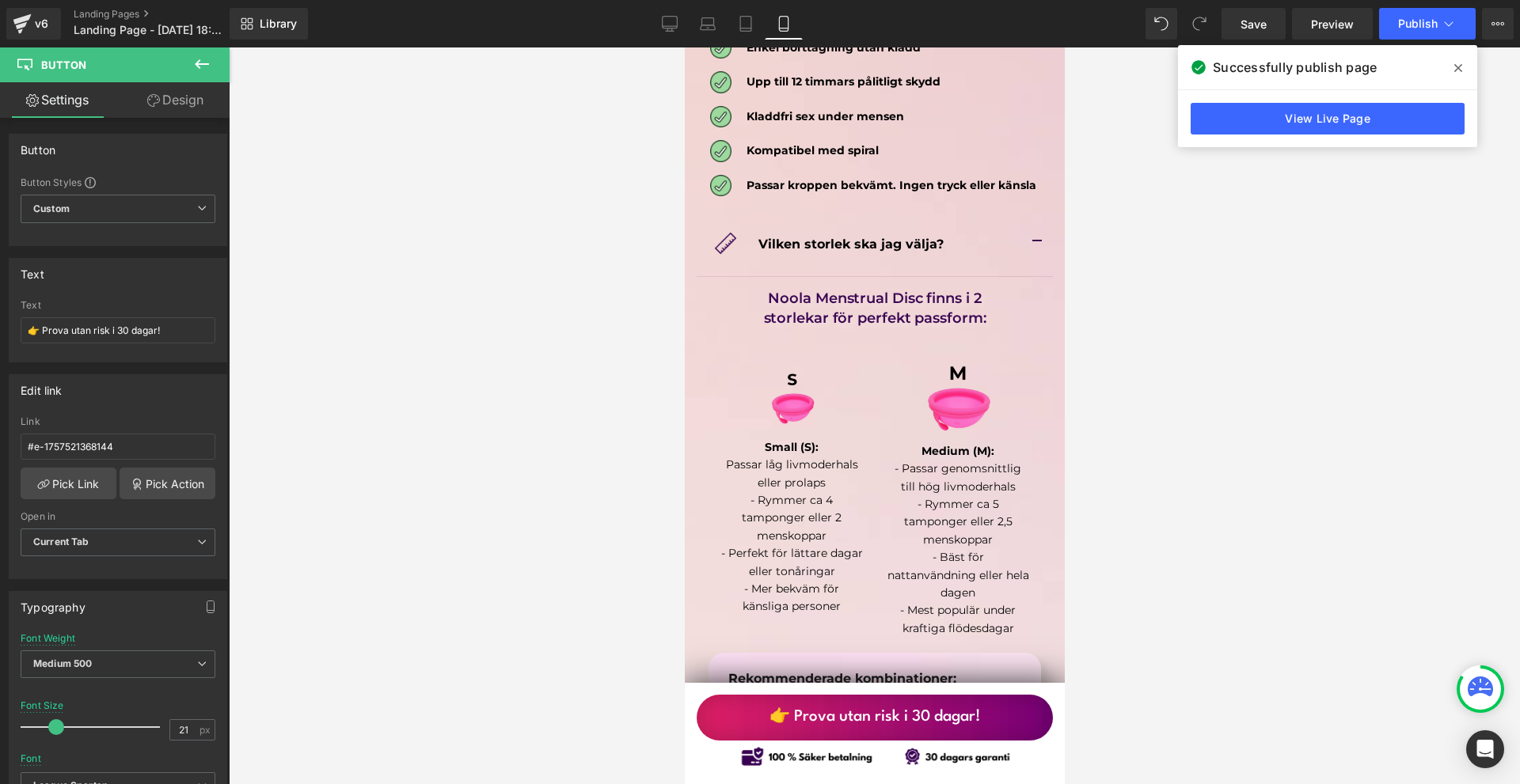
click at [1331, 117] on link "View Live Page" at bounding box center [1328, 118] width 274 height 32
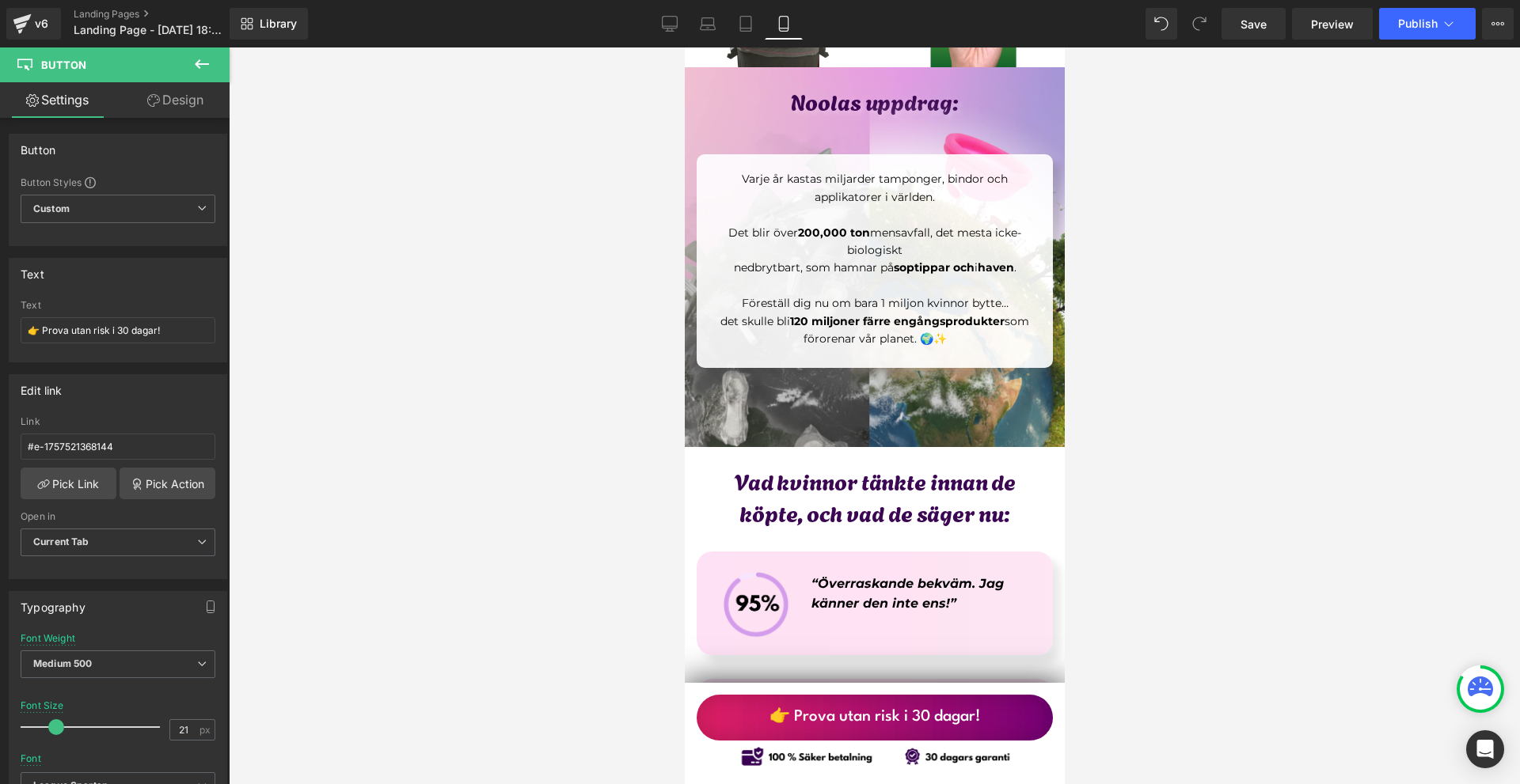
scroll to position [6489, 0]
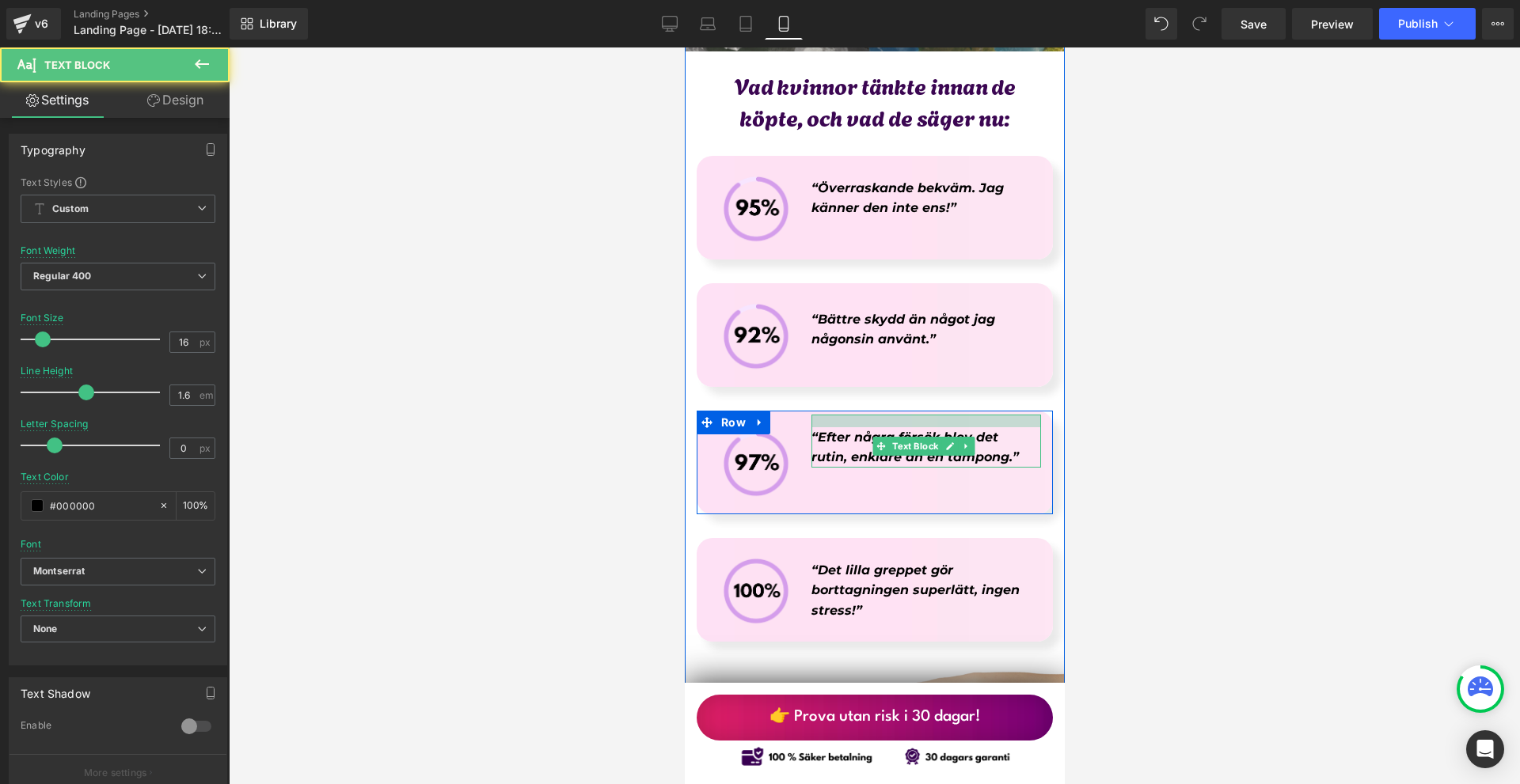
click at [876, 362] on div "Vad kvinnor tänkte innan de köpte, och vad de säger nu: Heading Image “Överrask…" at bounding box center [874, 719] width 380 height 1315
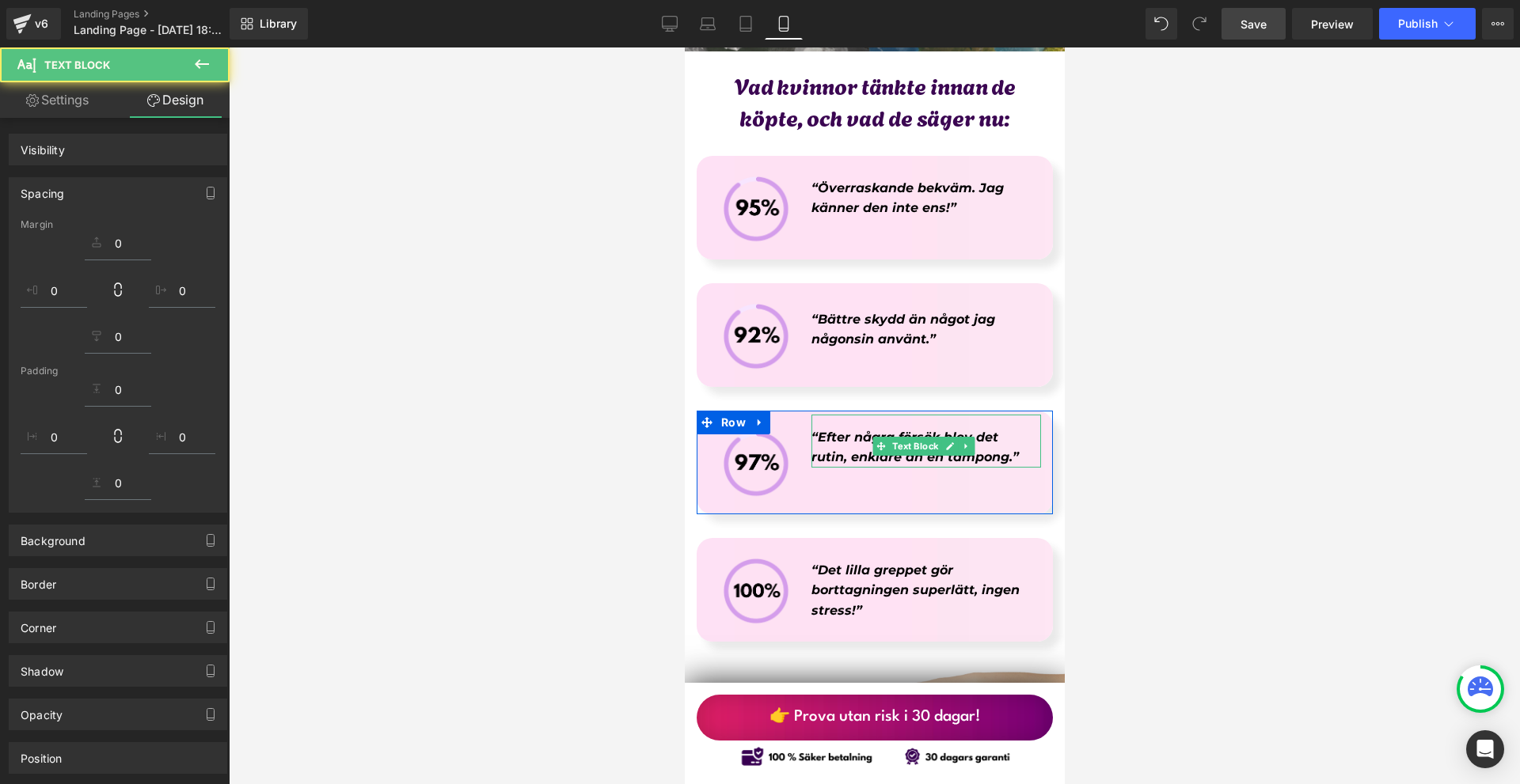
click at [1263, 30] on span "Save" at bounding box center [1254, 24] width 26 height 16
click at [1263, 30] on div "Saving . . ." at bounding box center [1237, 24] width 61 height 16
type input "5"
type input "0"
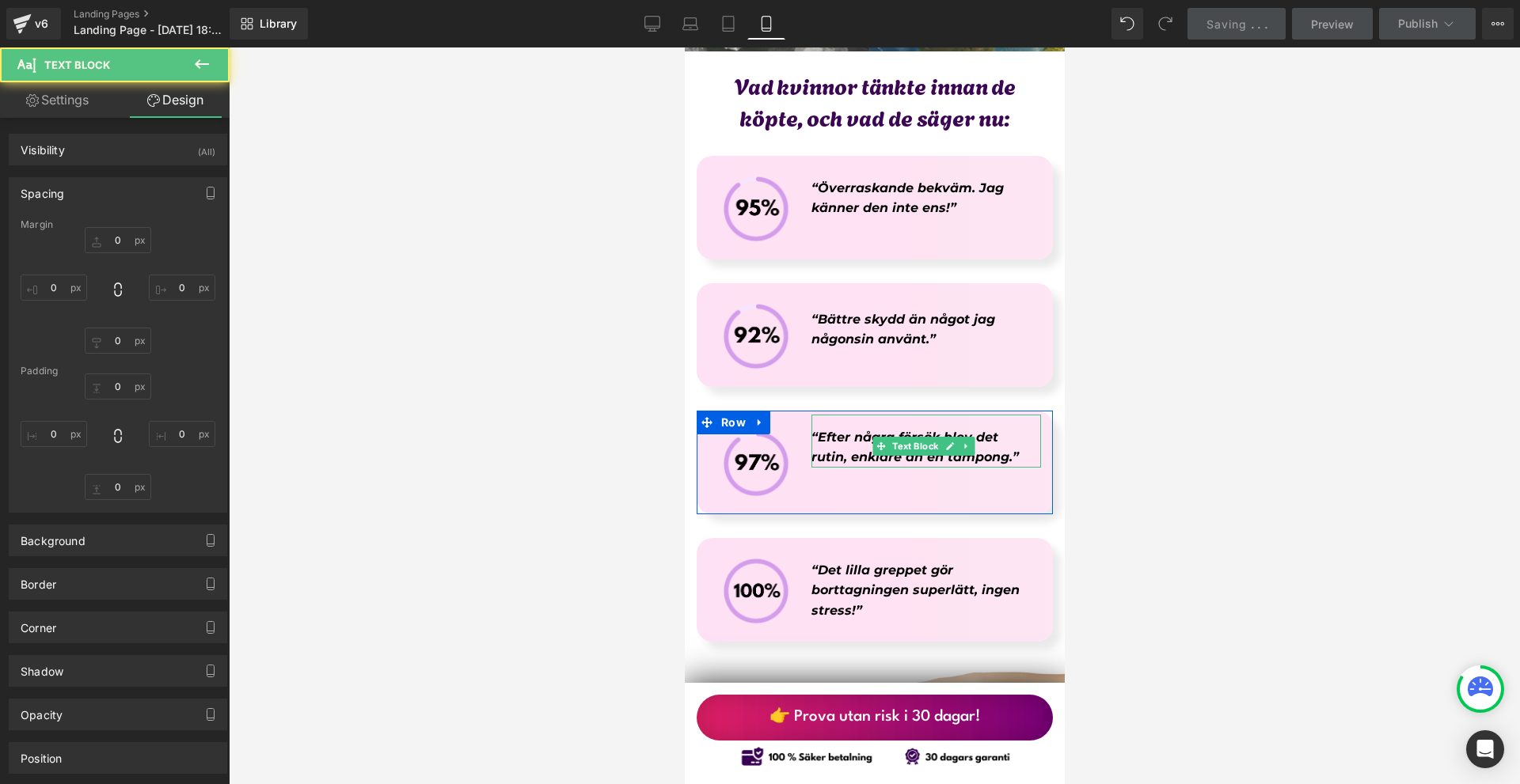
type input "-20"
type input "16"
type input "14"
type input "0"
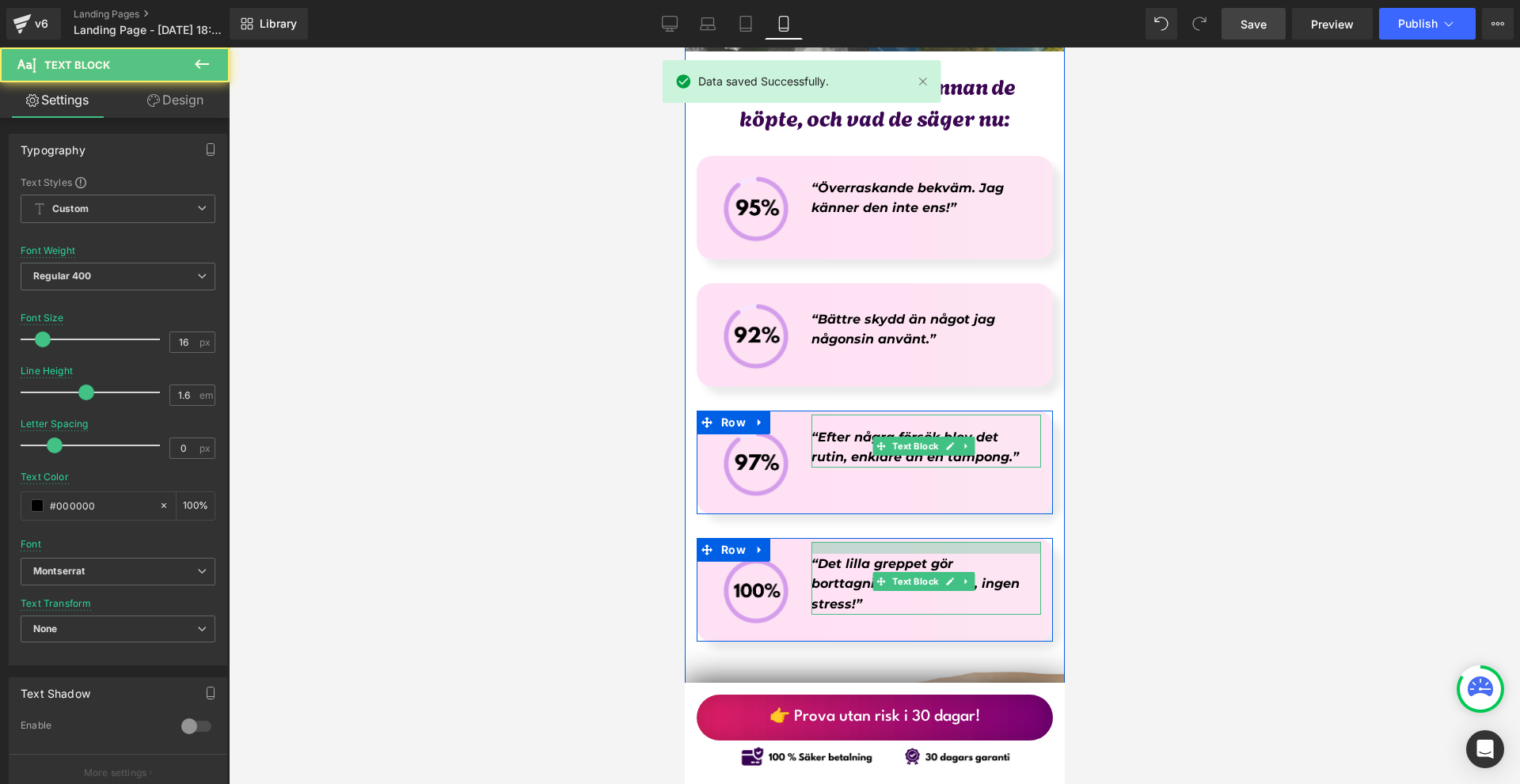
drag, startPoint x: 878, startPoint y: 495, endPoint x: 1975, endPoint y: 115, distance: 1161.0
click at [885, 489] on div "Vad kvinnor tänkte innan de köpte, och vad de säger nu: Heading Image “Överrask…" at bounding box center [874, 719] width 380 height 1315
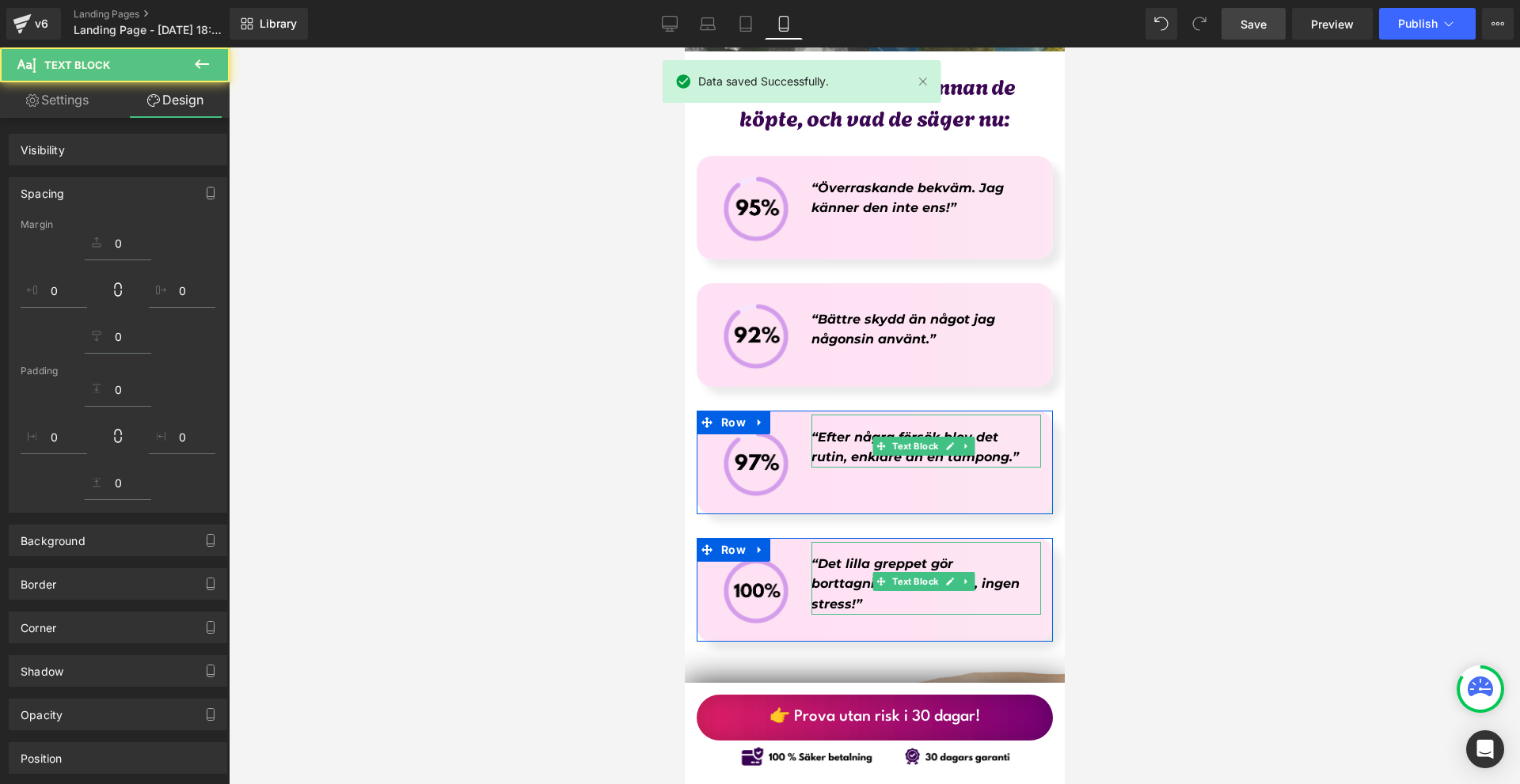
click at [1254, 28] on span "Save" at bounding box center [1254, 24] width 26 height 16
click at [1254, 28] on div "Saving . . ." at bounding box center [1237, 24] width 61 height 16
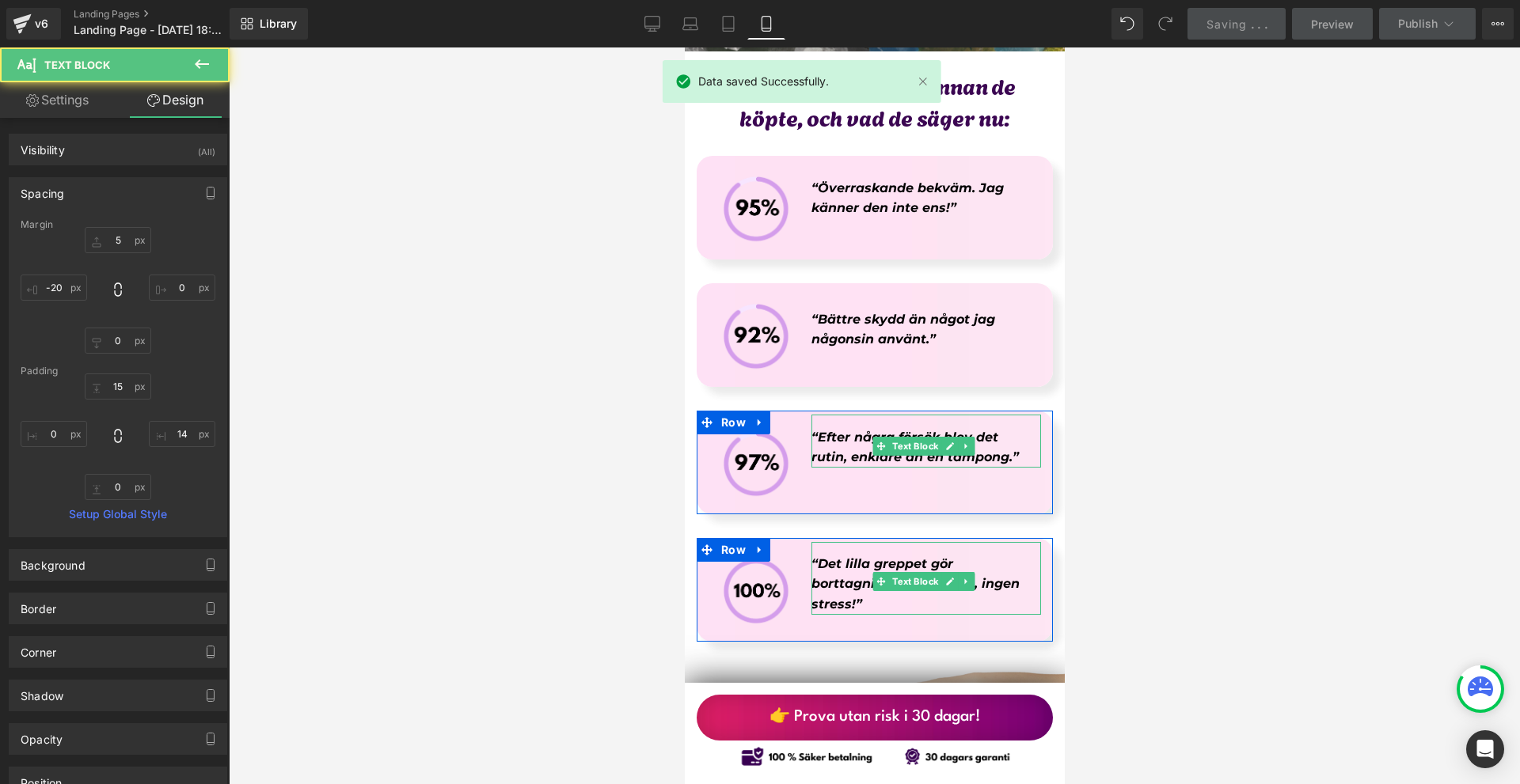
type input "5"
type input "0"
type input "-20"
type input "15"
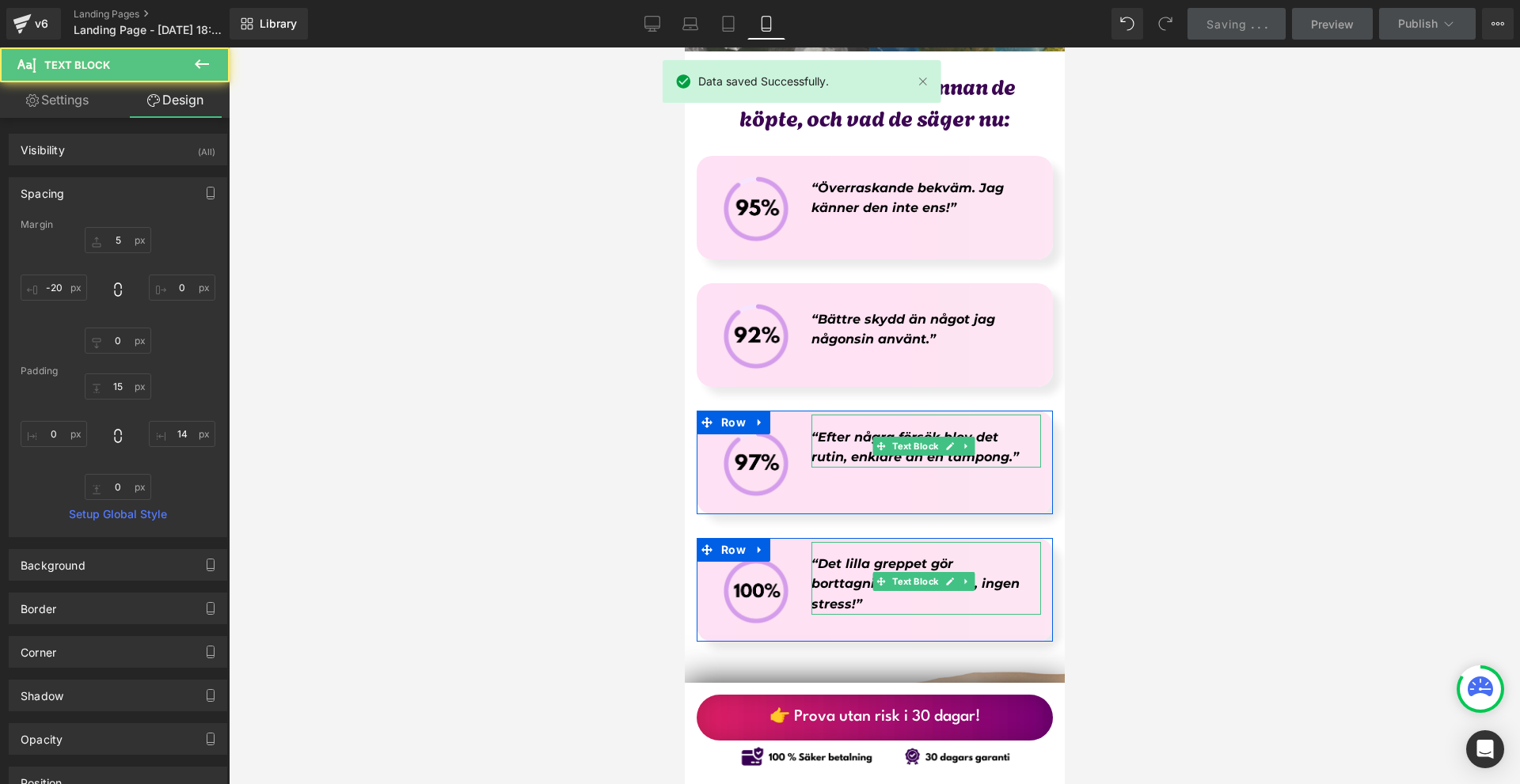
type input "14"
type input "0"
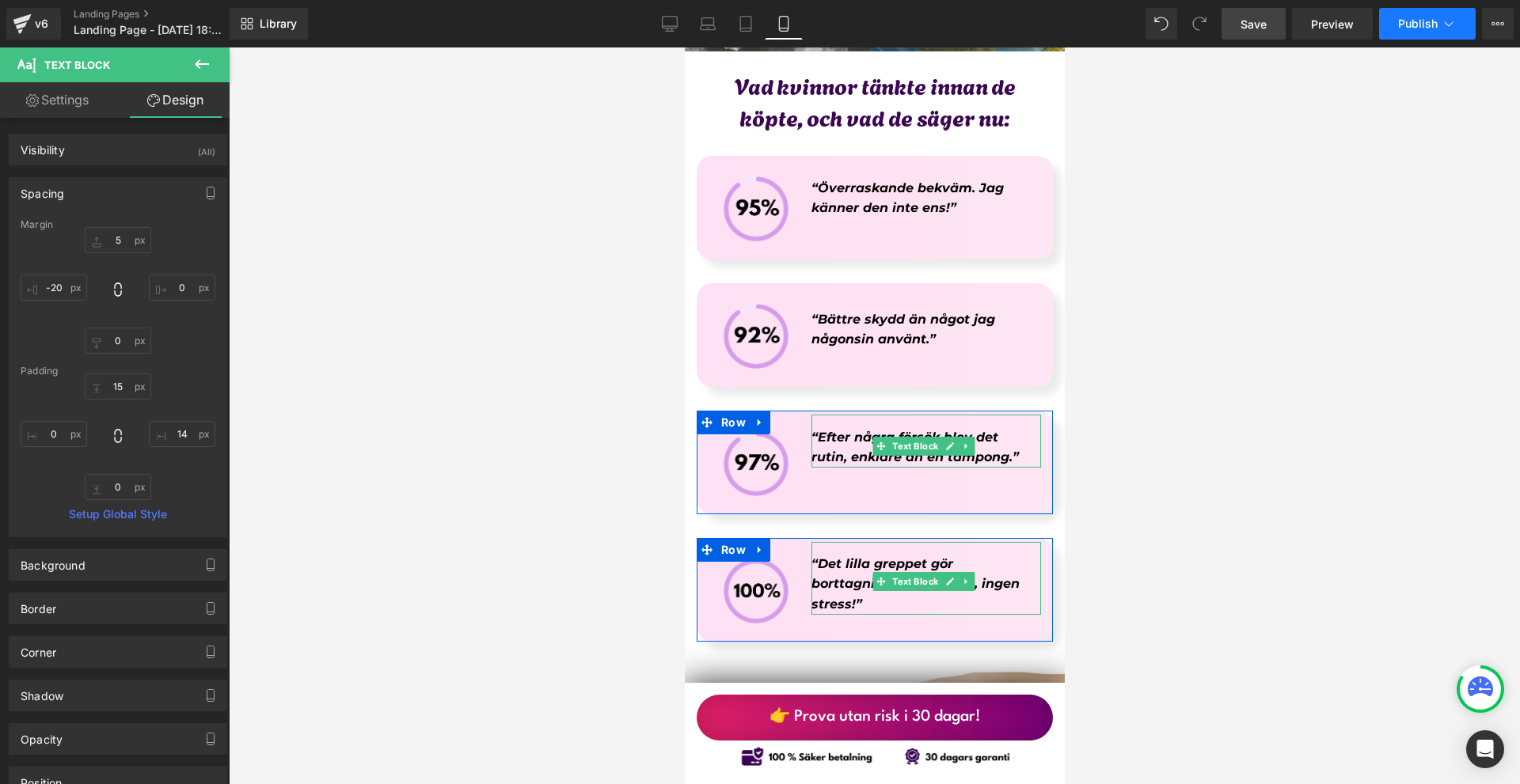
click at [1426, 21] on span "Publish" at bounding box center [1417, 24] width 40 height 13
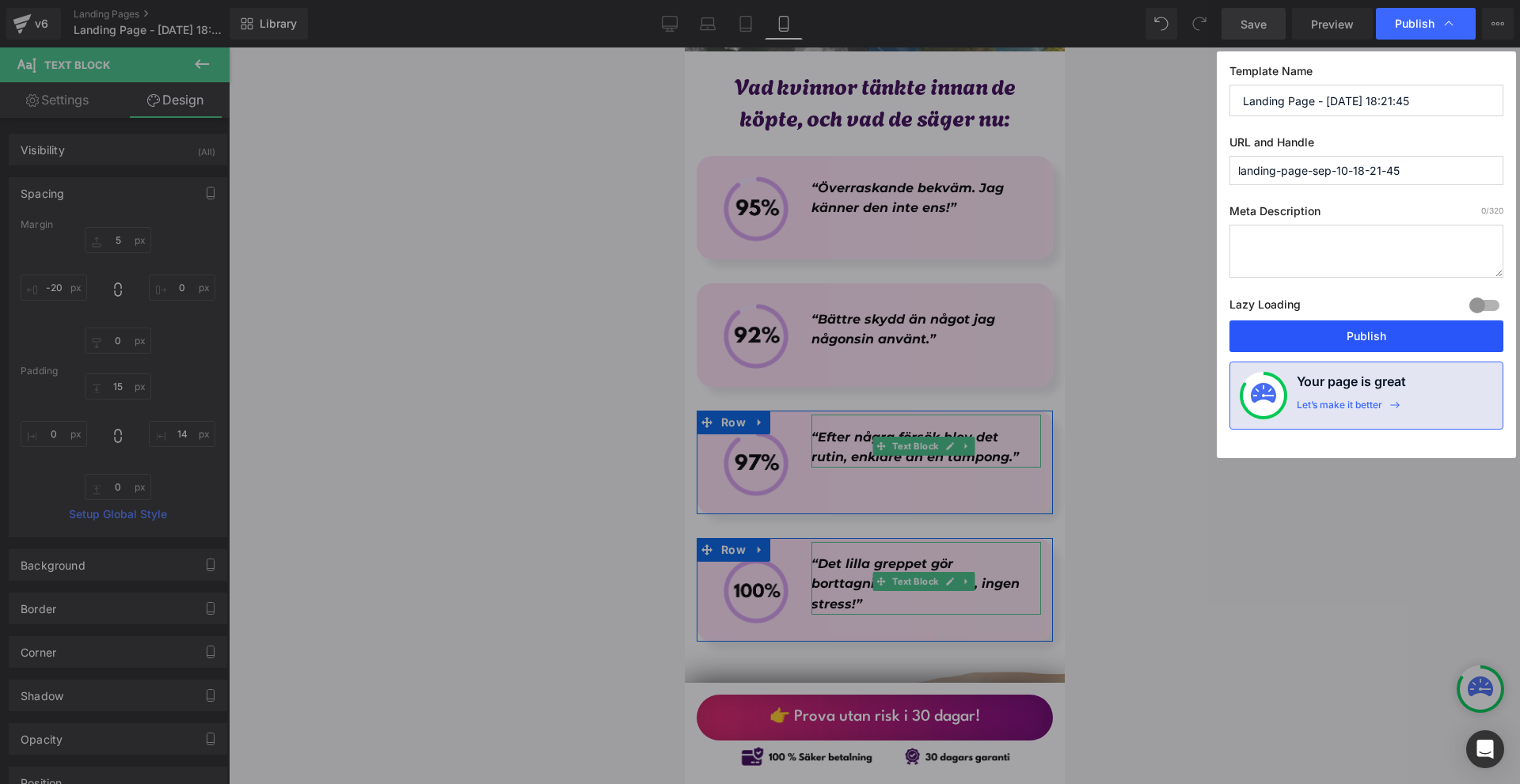
drag, startPoint x: 1333, startPoint y: 334, endPoint x: 252, endPoint y: 373, distance: 1081.7
click at [1333, 334] on button "Publish" at bounding box center [1366, 336] width 274 height 32
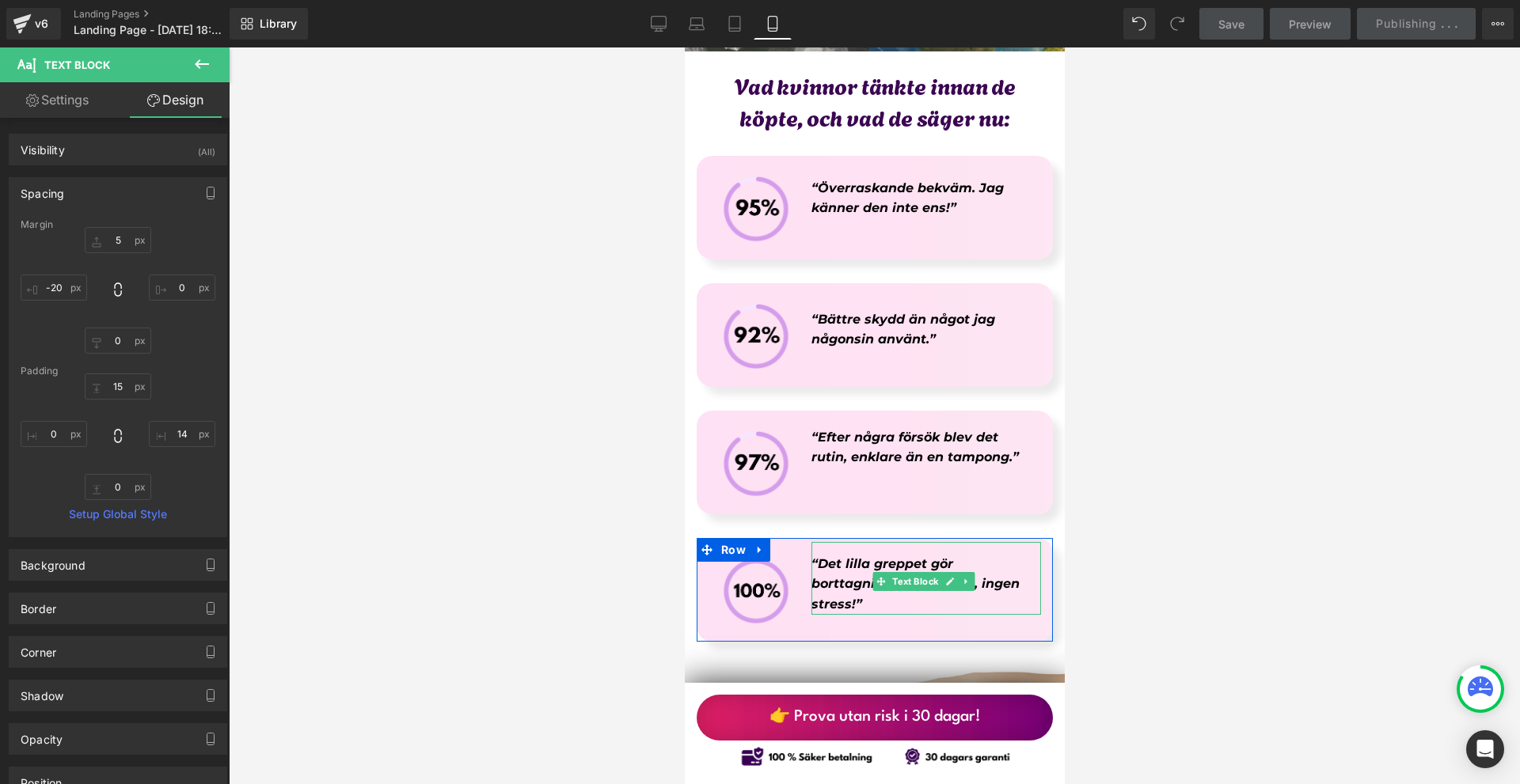
scroll to position [7200, 0]
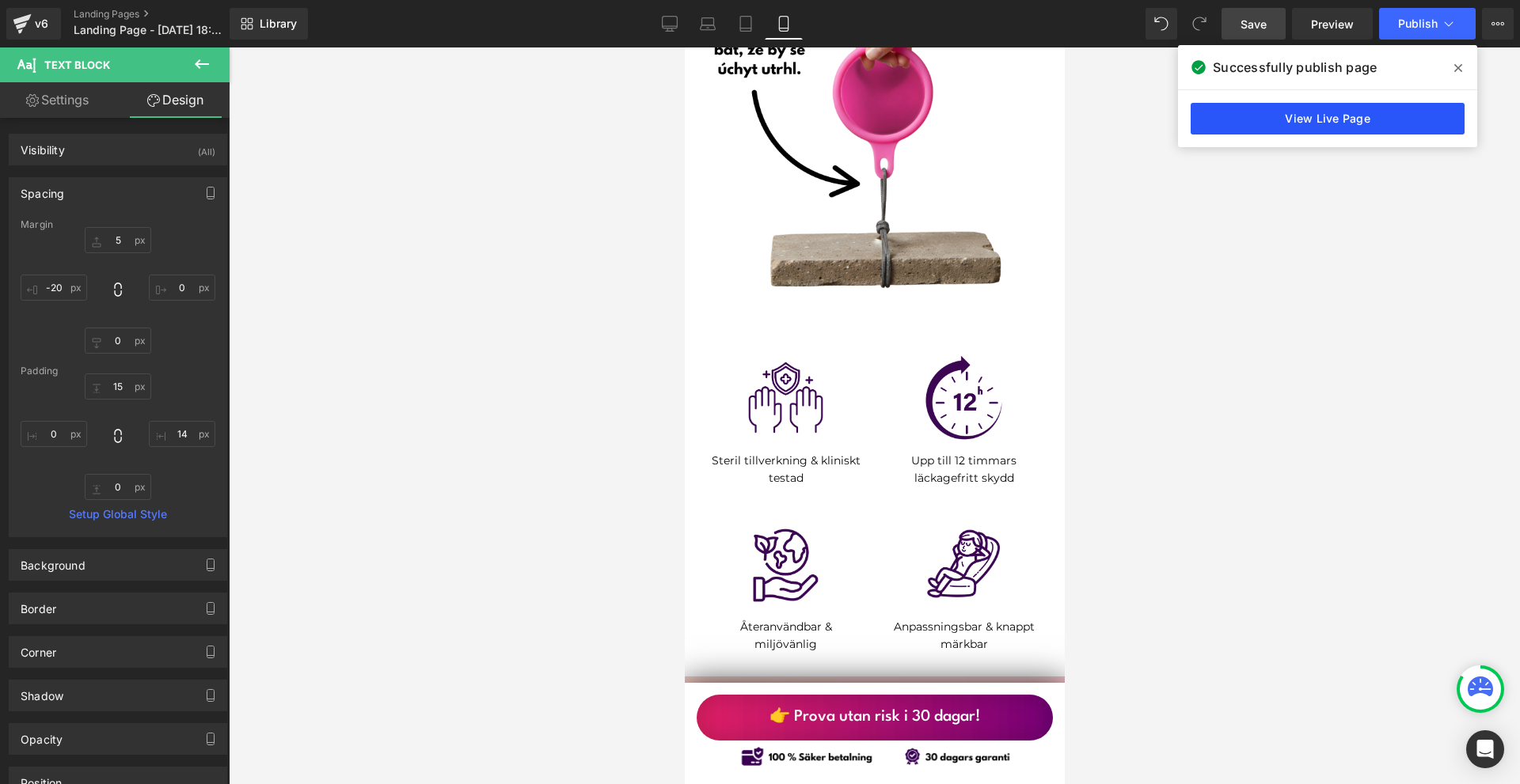
click at [1310, 127] on link "View Live Page" at bounding box center [1328, 118] width 274 height 32
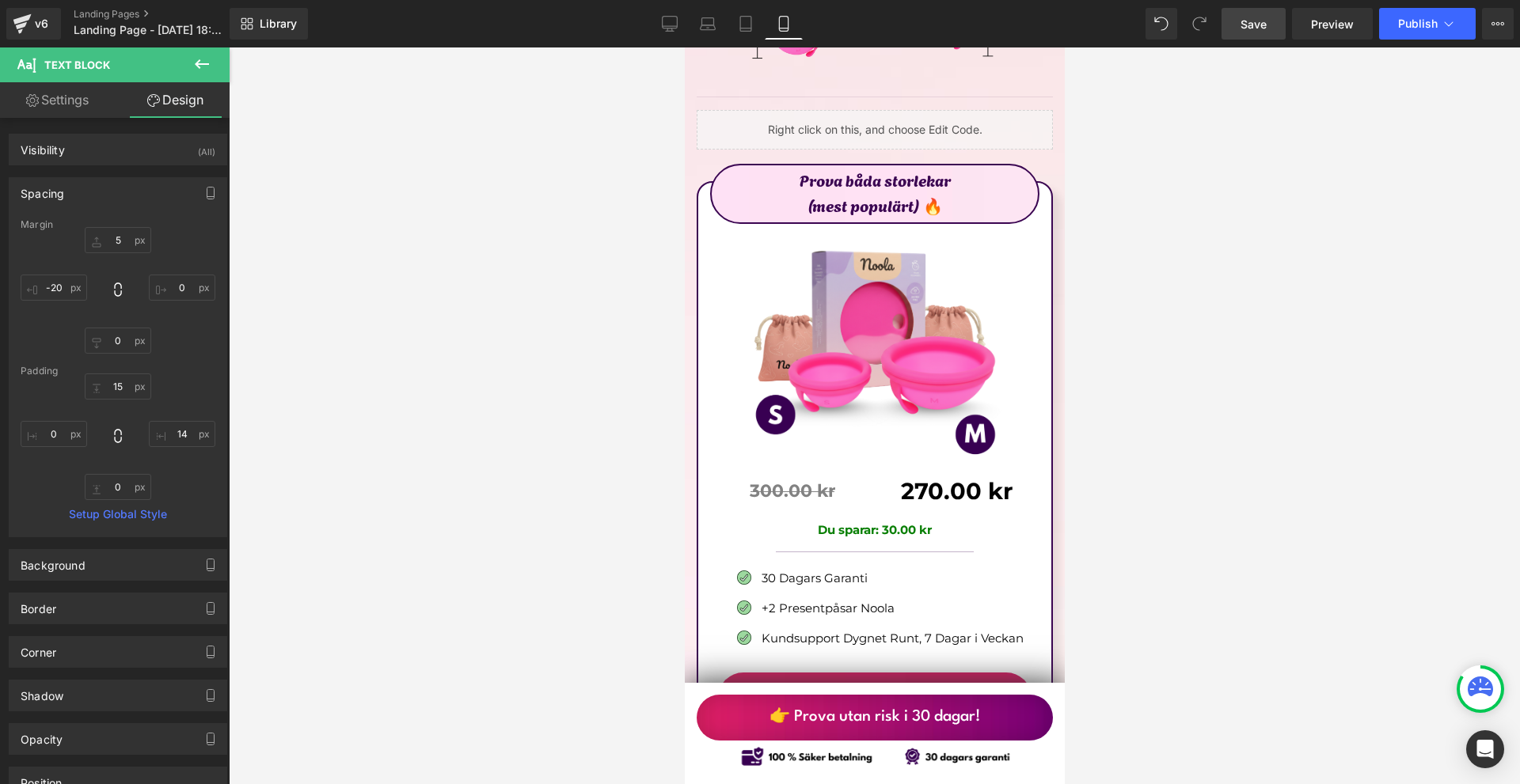
scroll to position [9970, 0]
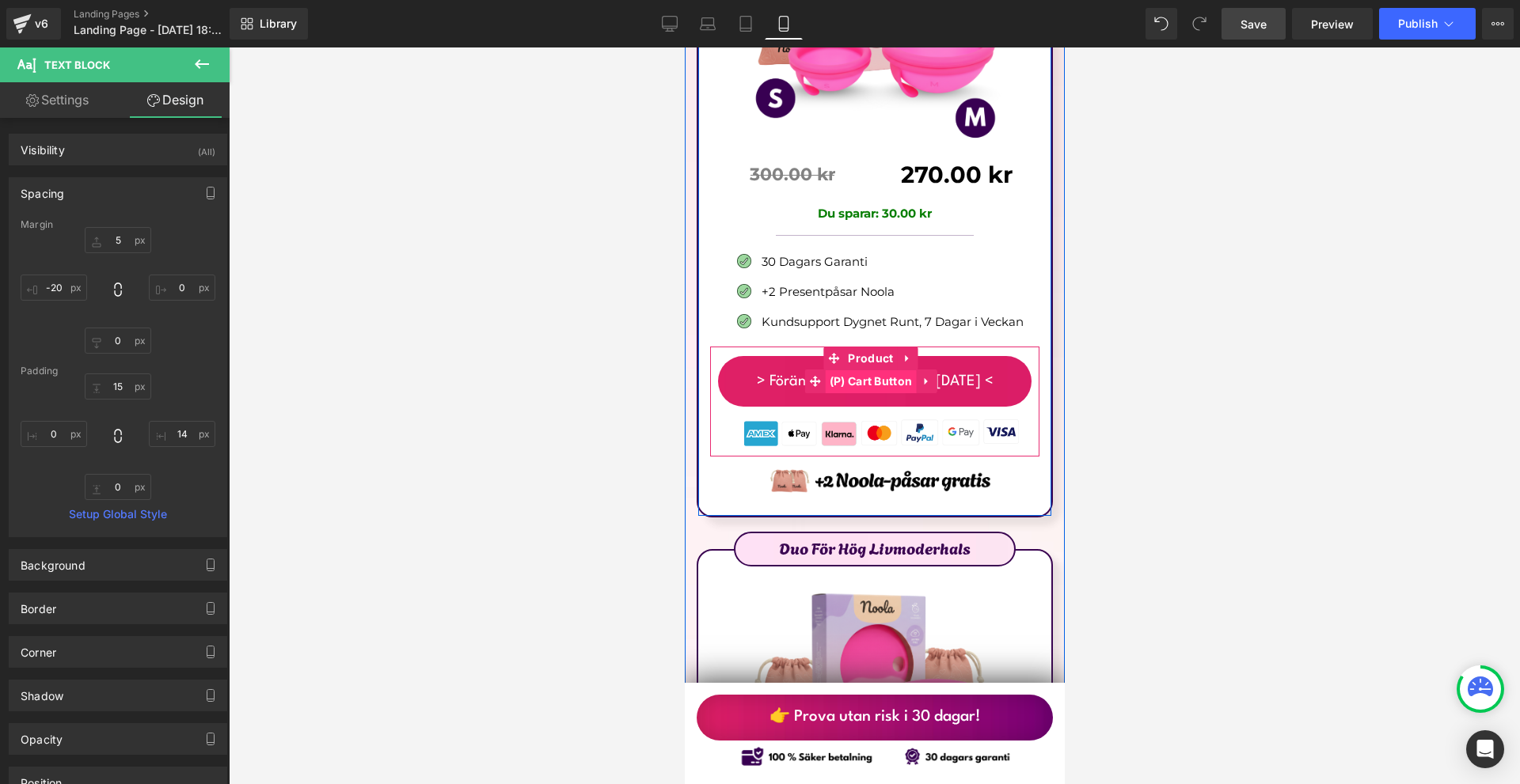
click at [863, 370] on span "(P) Cart Button" at bounding box center [871, 381] width 91 height 24
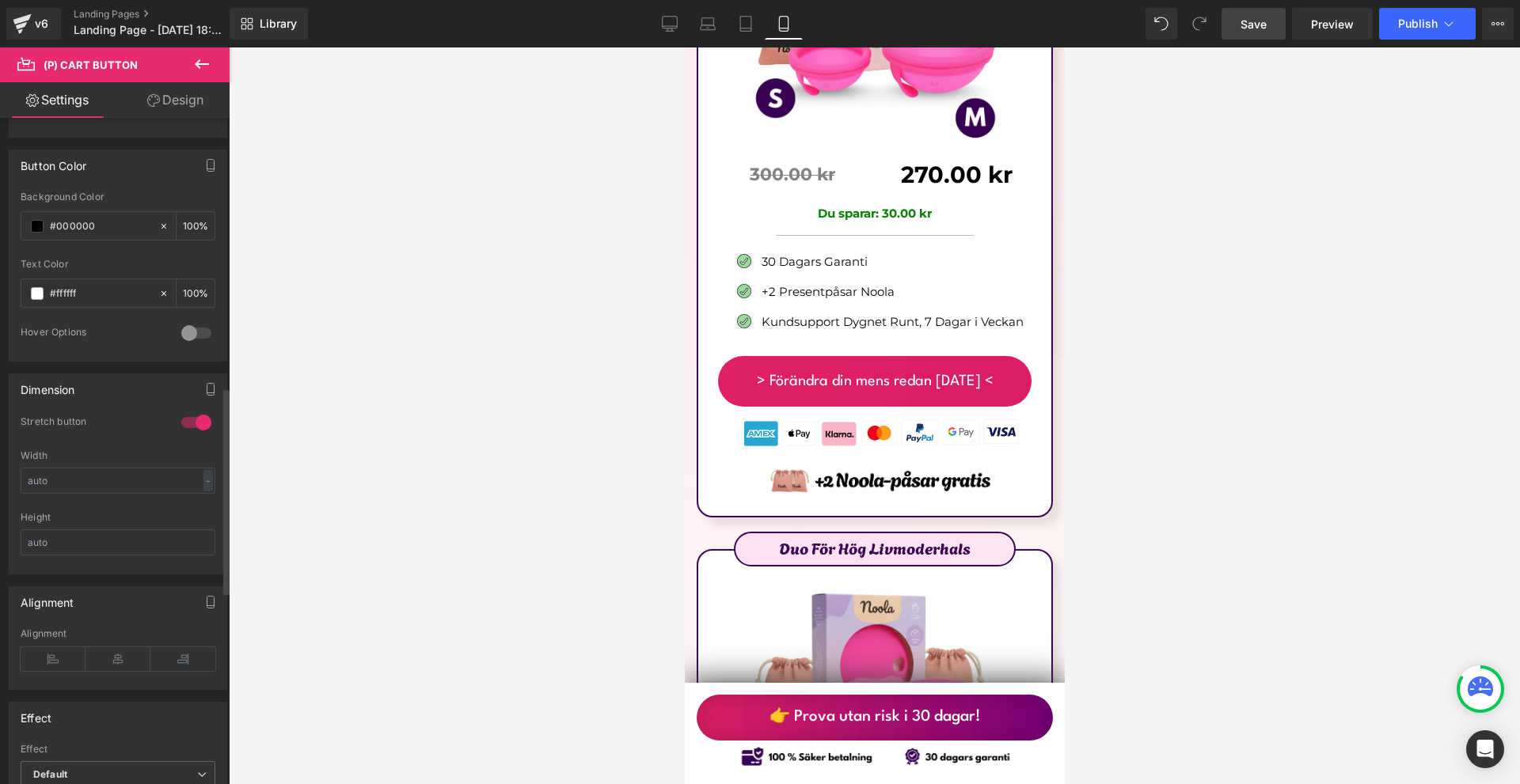
scroll to position [1028, 0]
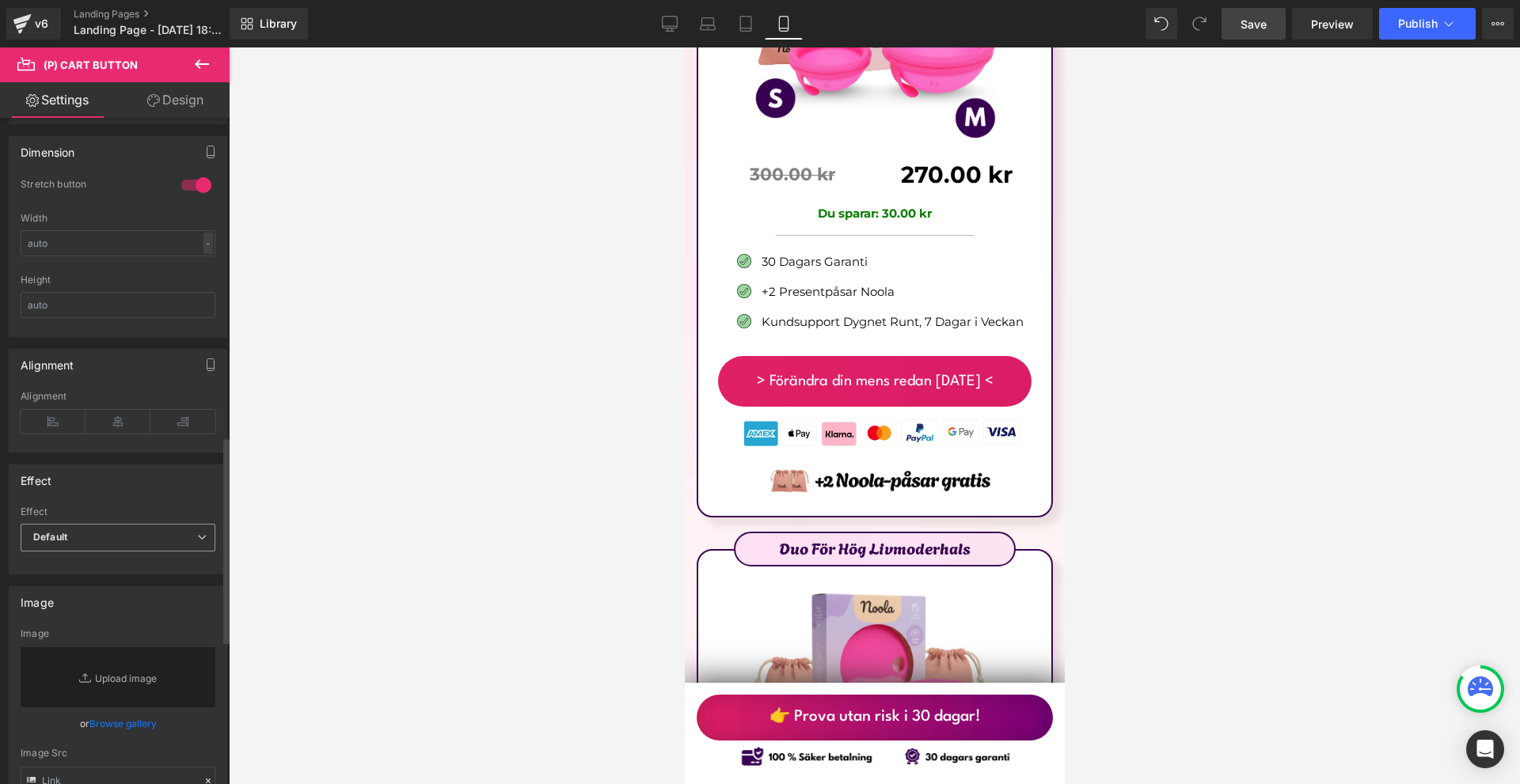
click at [106, 527] on span "Default" at bounding box center [117, 537] width 195 height 28
drag, startPoint x: 109, startPoint y: 607, endPoint x: 112, endPoint y: 592, distance: 15.3
click at [112, 592] on ul "Default Shake Shake on Hover" at bounding box center [114, 589] width 188 height 72
click at [112, 592] on li "Shake" at bounding box center [114, 589] width 188 height 24
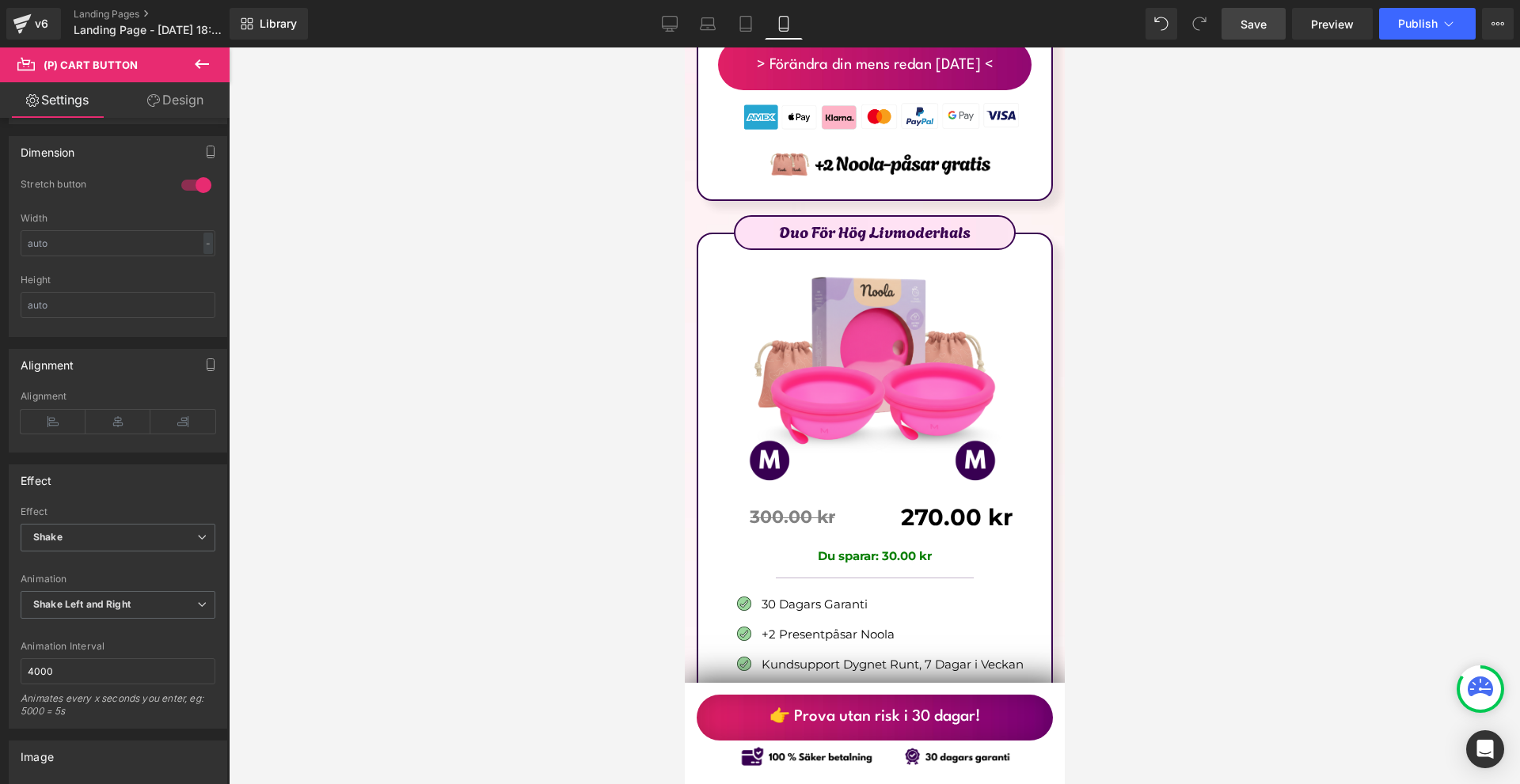
scroll to position [10365, 0]
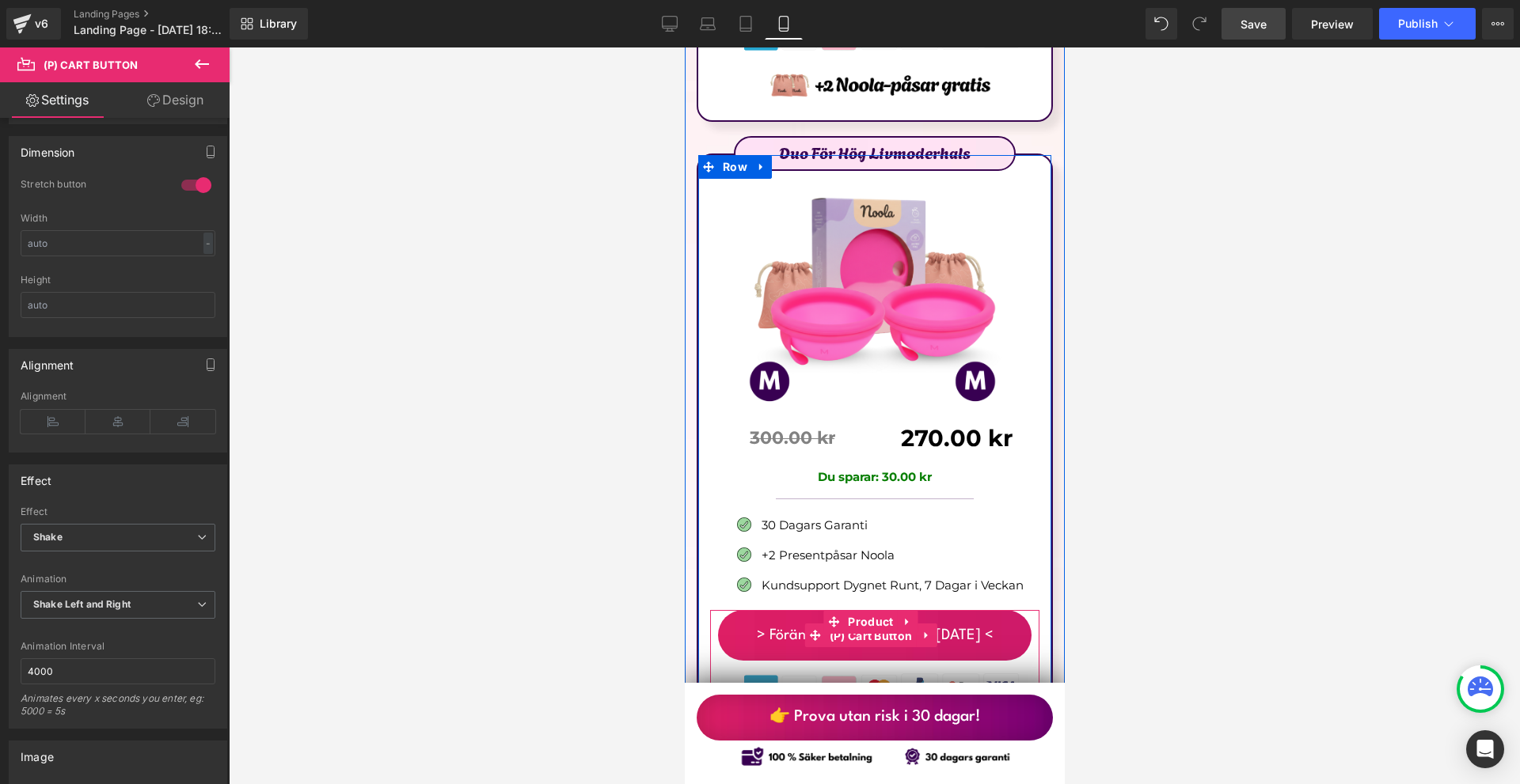
click at [862, 624] on span "(P) Cart Button" at bounding box center [871, 636] width 91 height 24
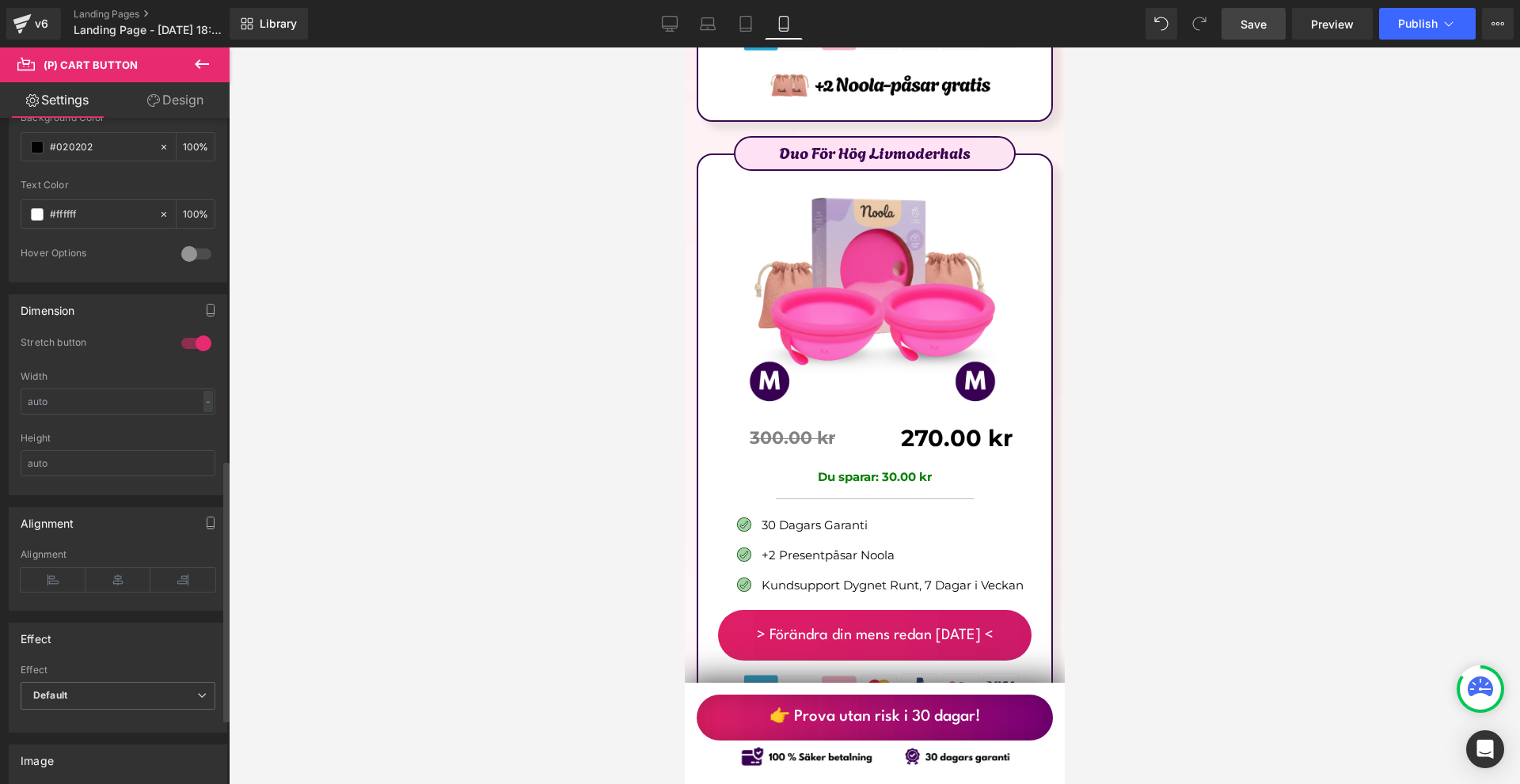
scroll to position [949, 0]
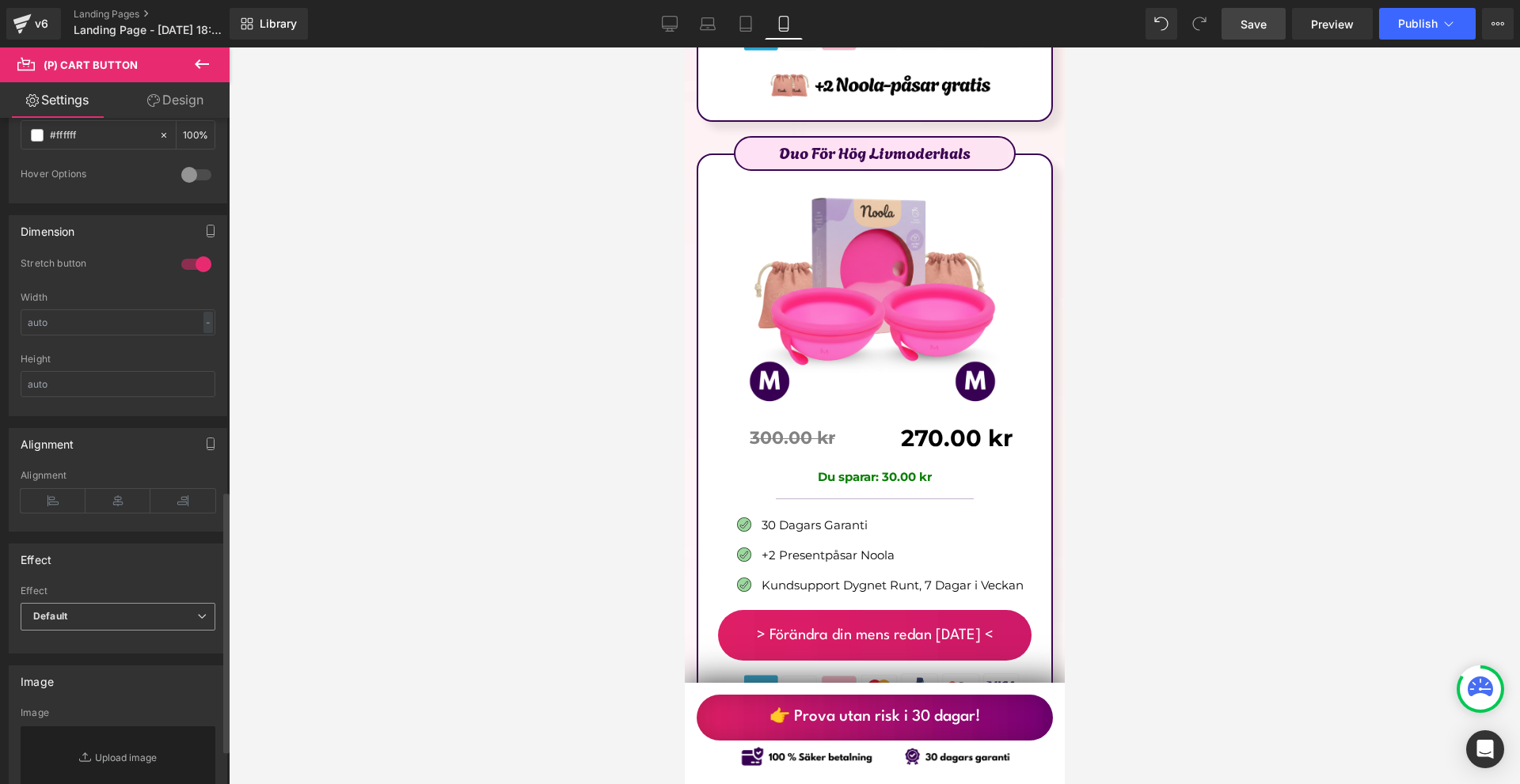
drag, startPoint x: 73, startPoint y: 623, endPoint x: 88, endPoint y: 636, distance: 19.8
click at [74, 623] on span "Default" at bounding box center [117, 617] width 195 height 28
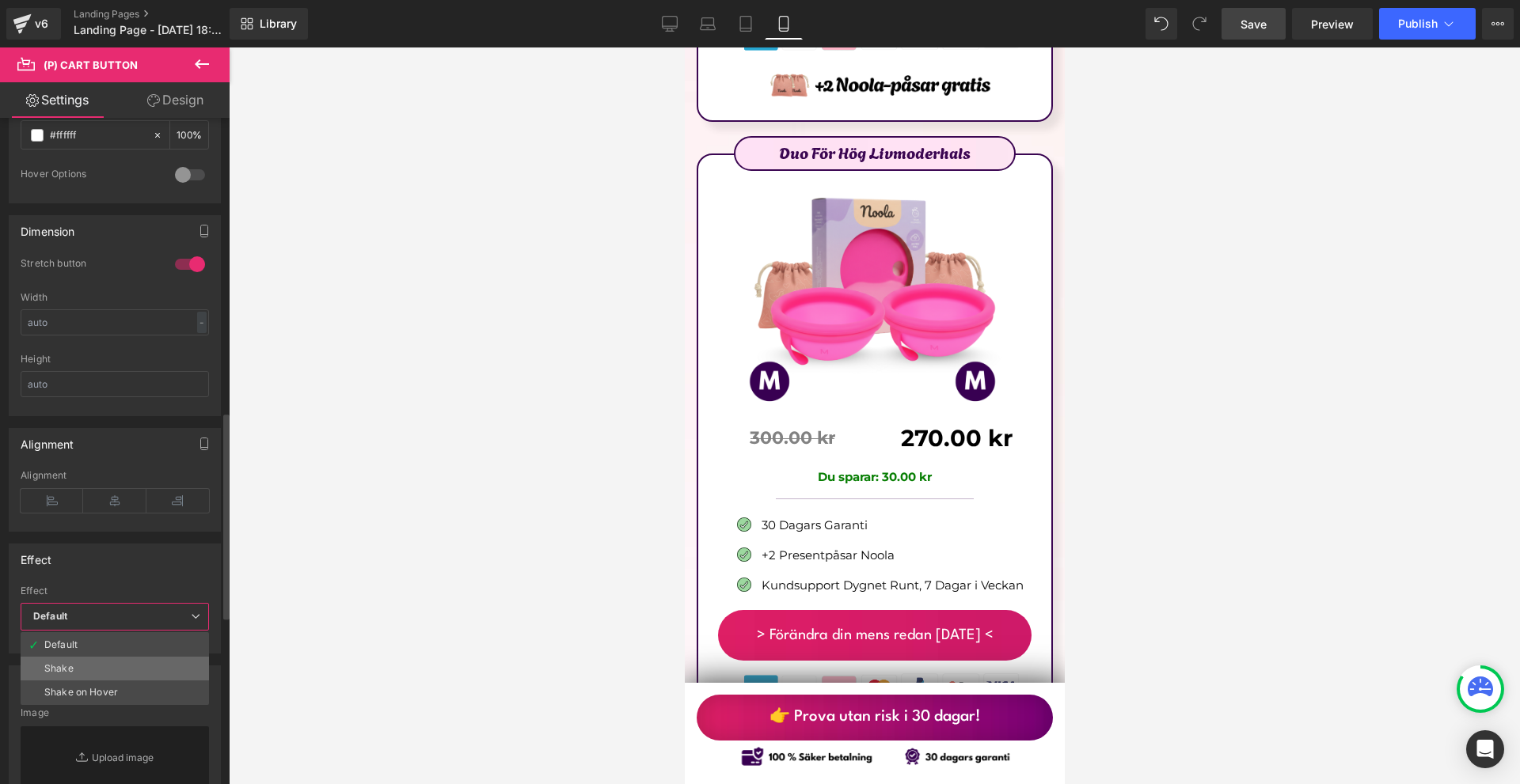
click at [104, 670] on li "Shake" at bounding box center [114, 668] width 188 height 24
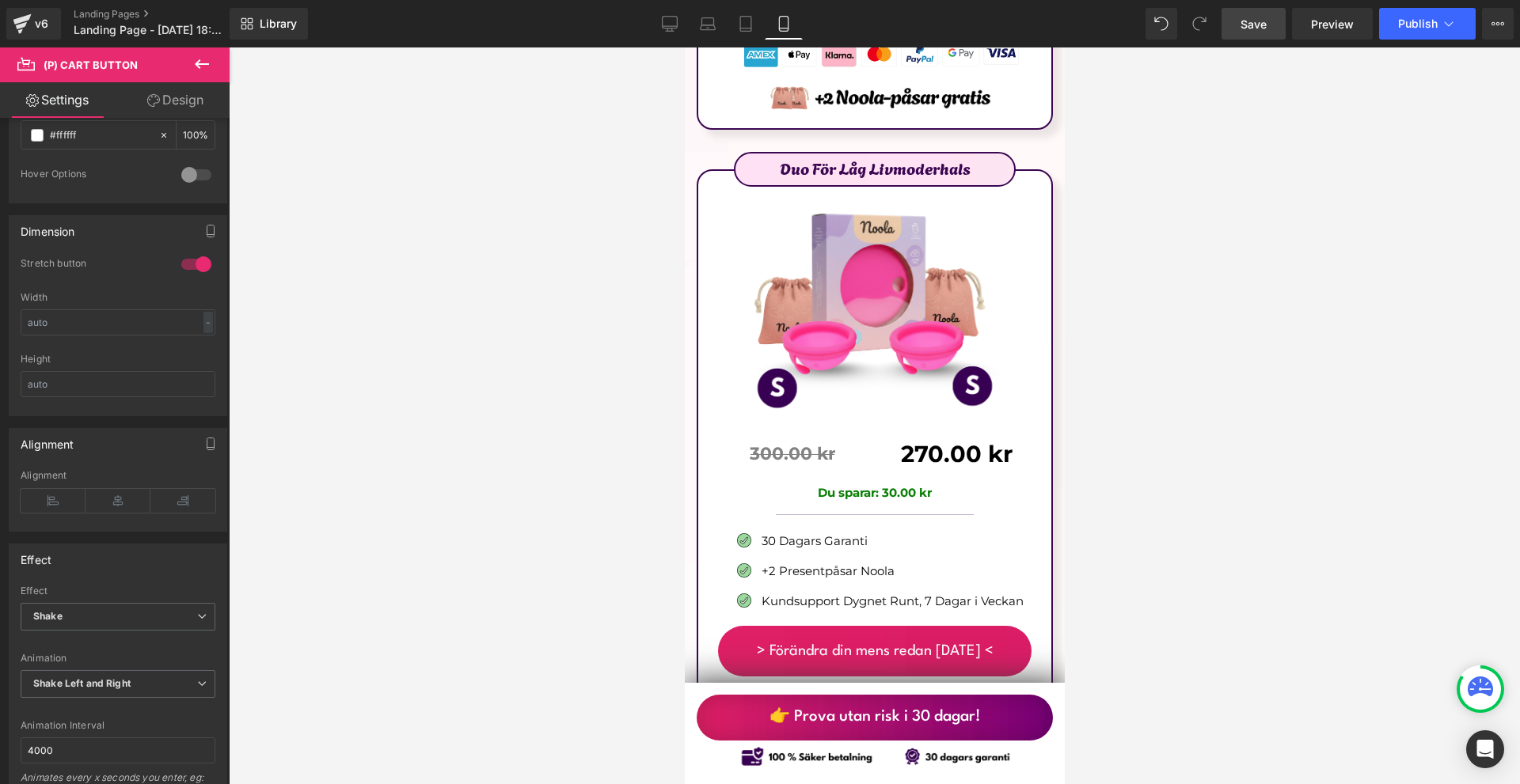
scroll to position [11157, 0]
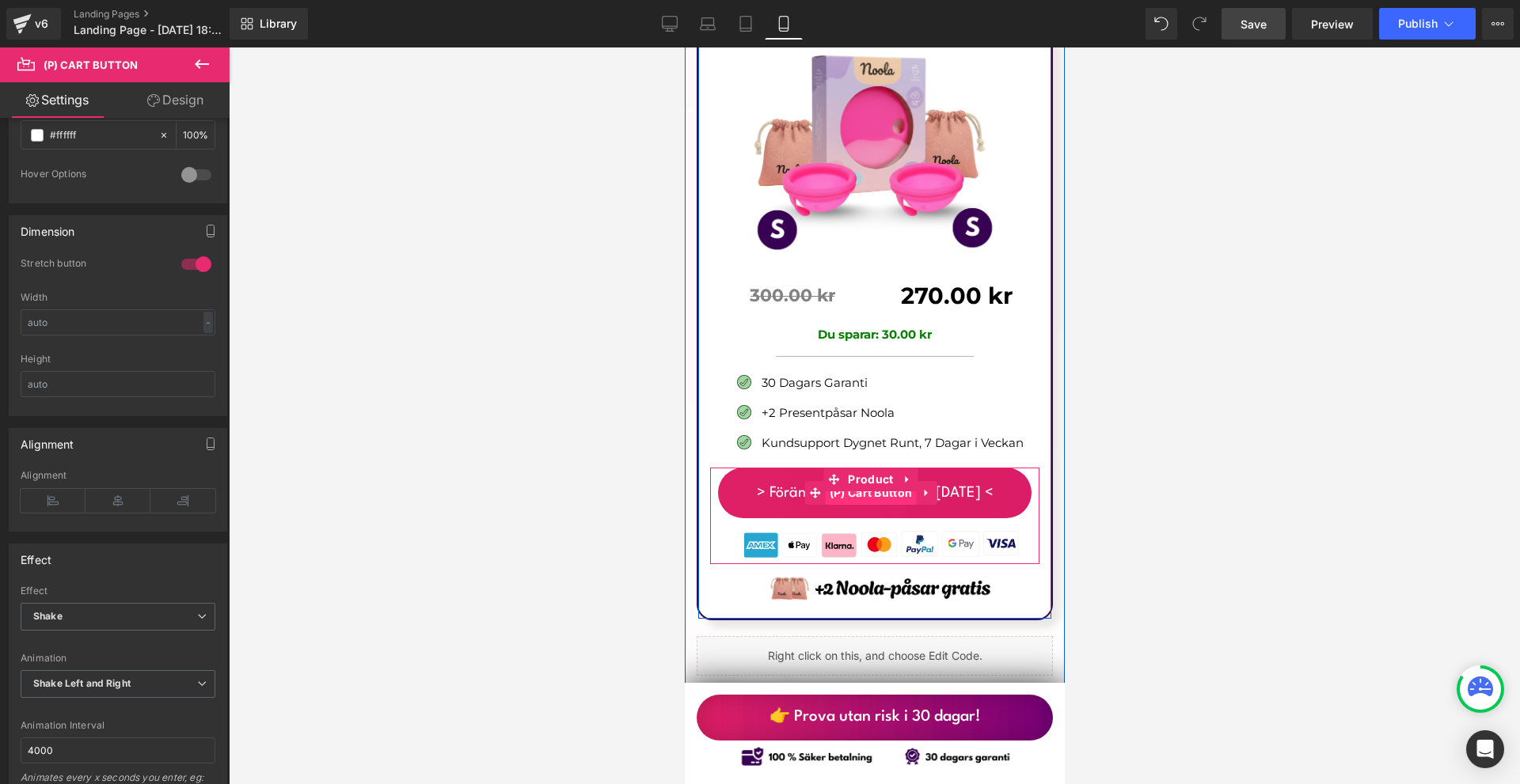
click at [866, 481] on span "(P) Cart Button" at bounding box center [871, 493] width 91 height 24
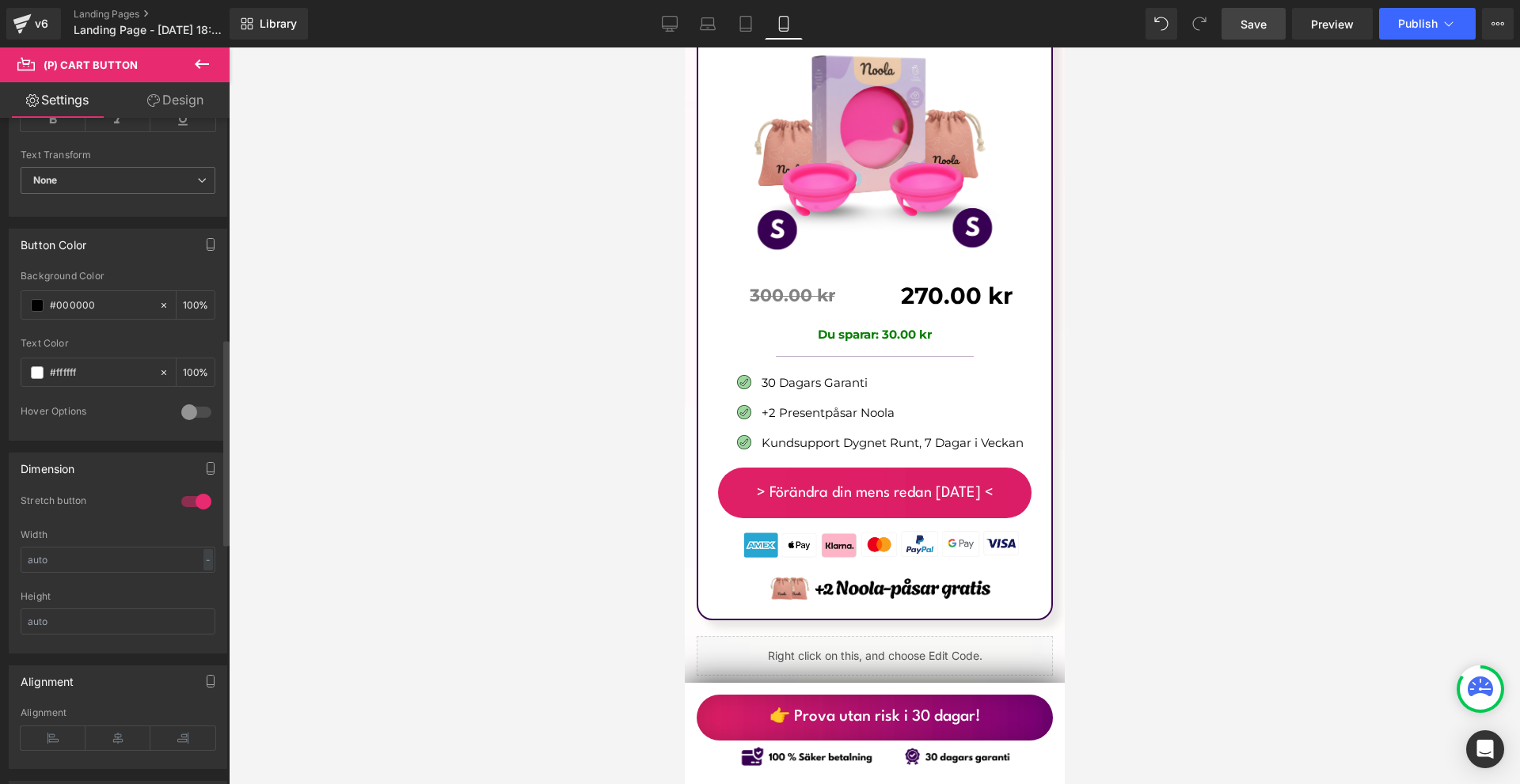
scroll to position [949, 0]
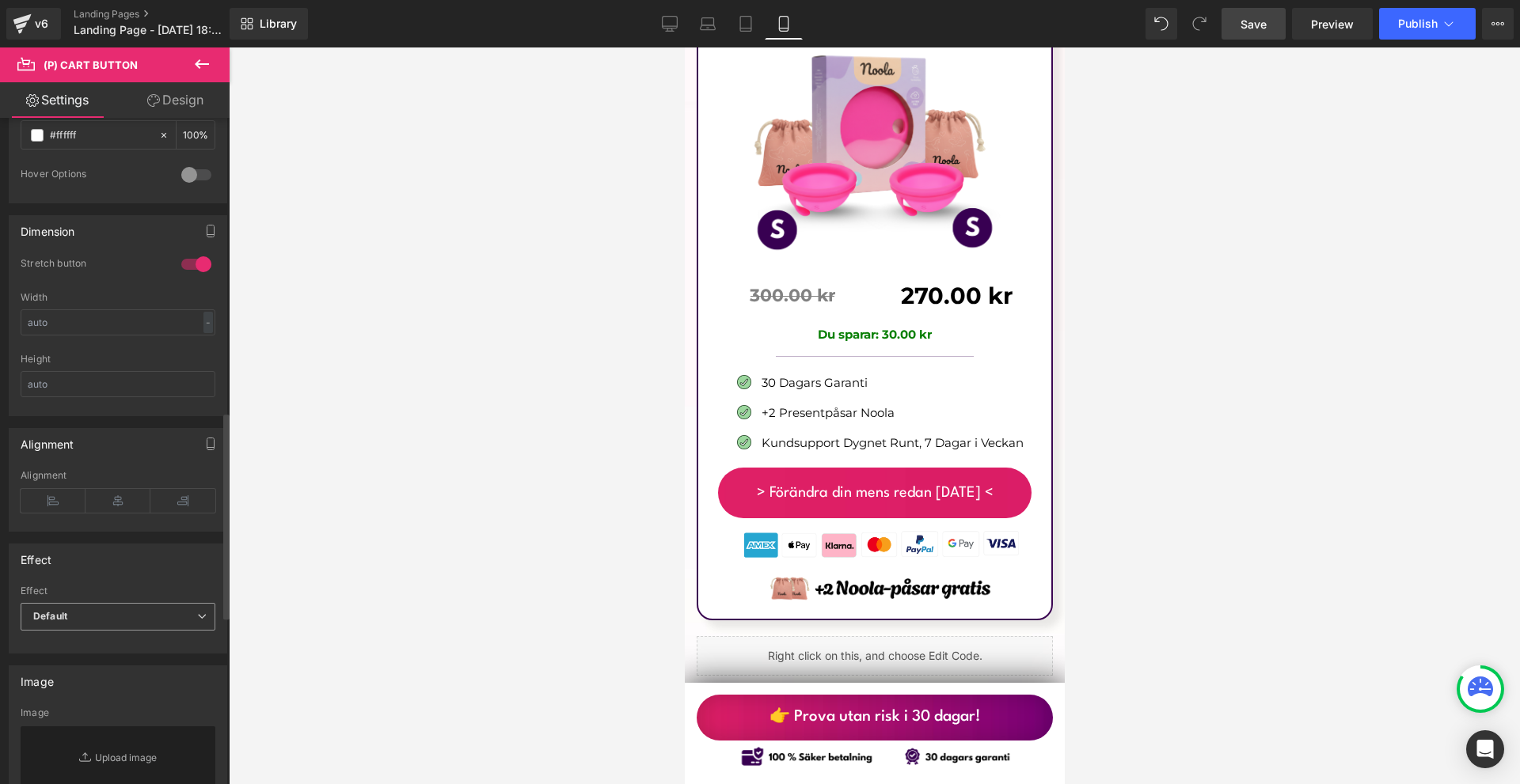
click at [112, 620] on span "Default" at bounding box center [117, 617] width 195 height 28
click at [115, 668] on li "Shake" at bounding box center [114, 668] width 188 height 24
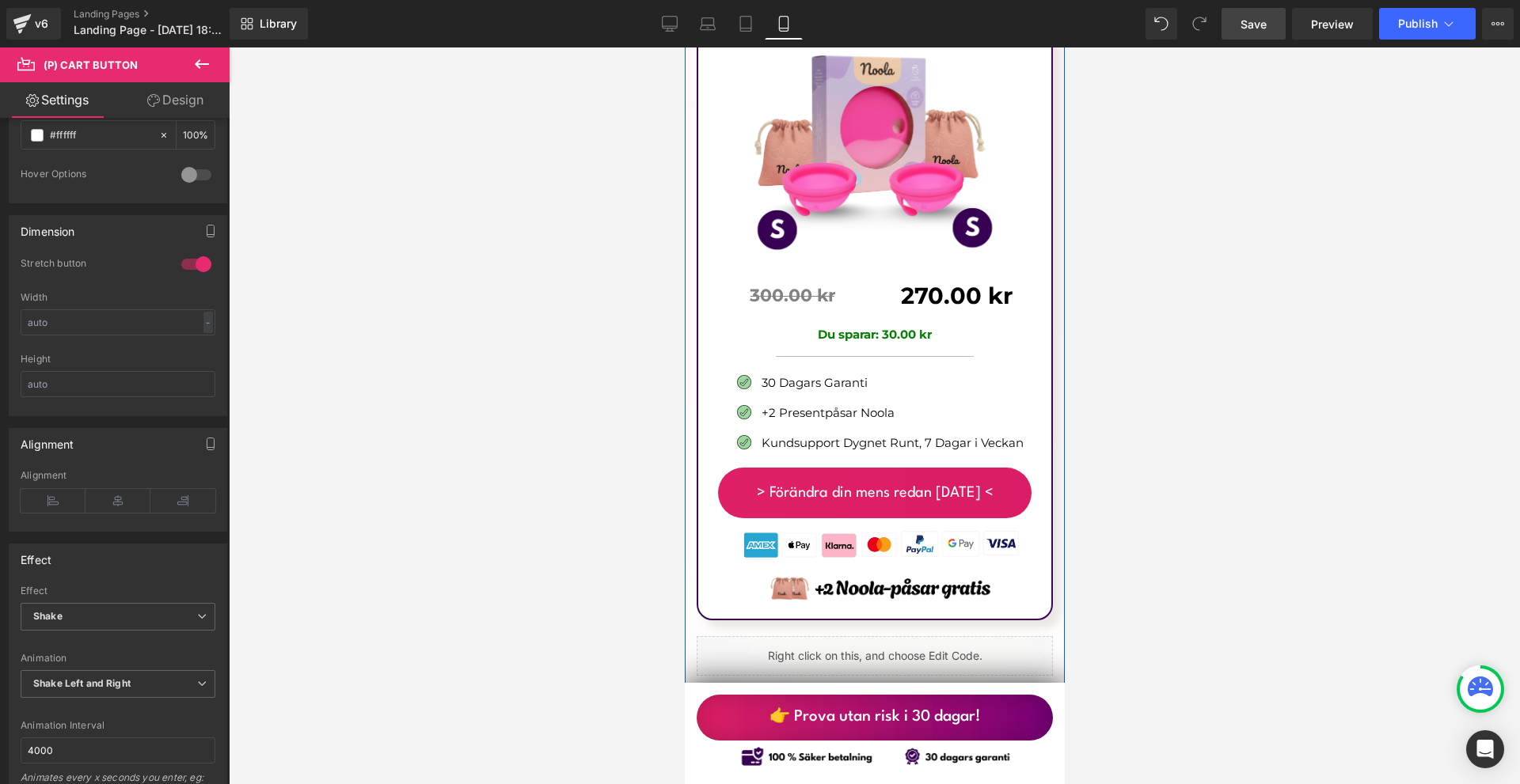
scroll to position [10919, 0]
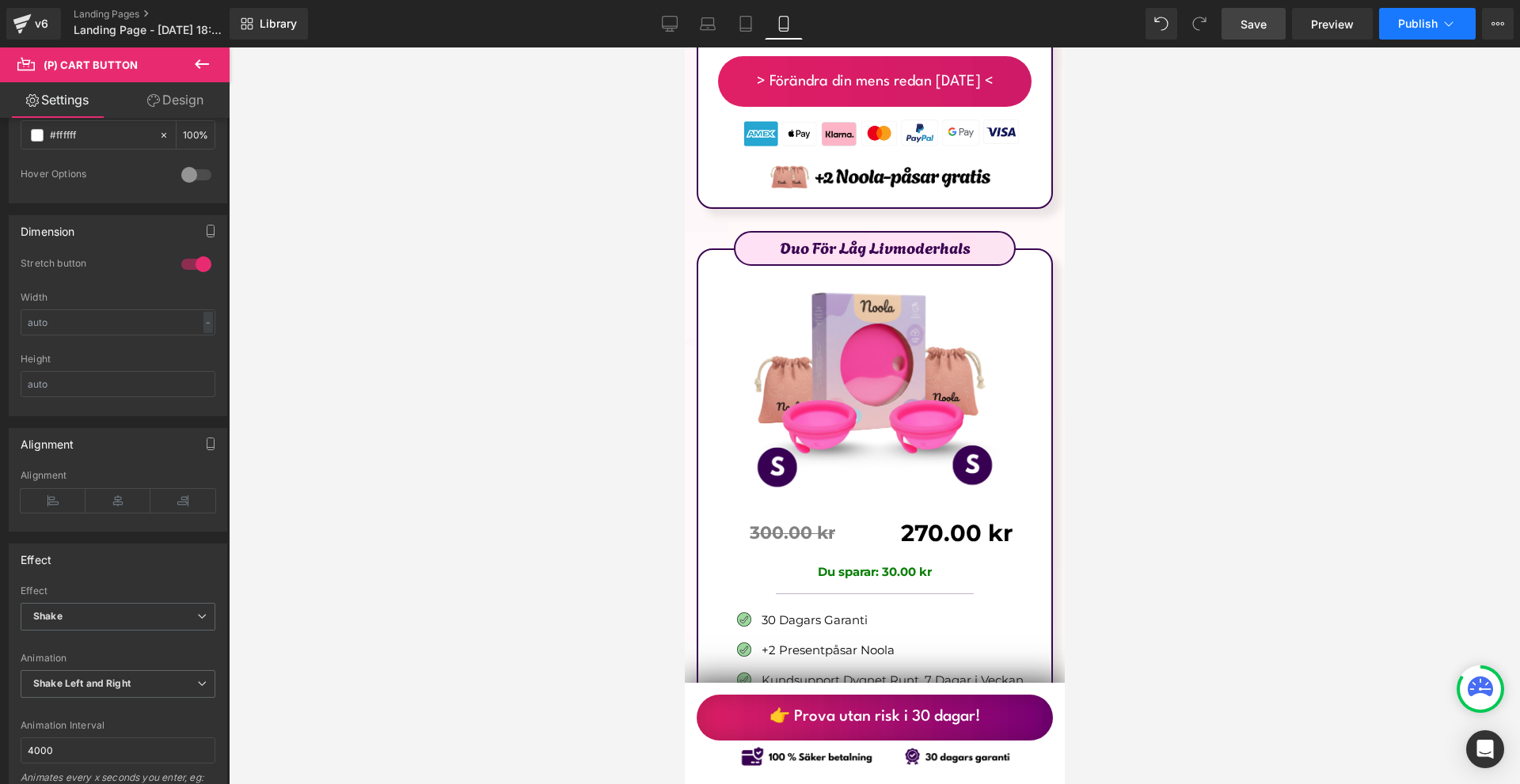
click at [1425, 24] on span "Publish" at bounding box center [1417, 24] width 40 height 13
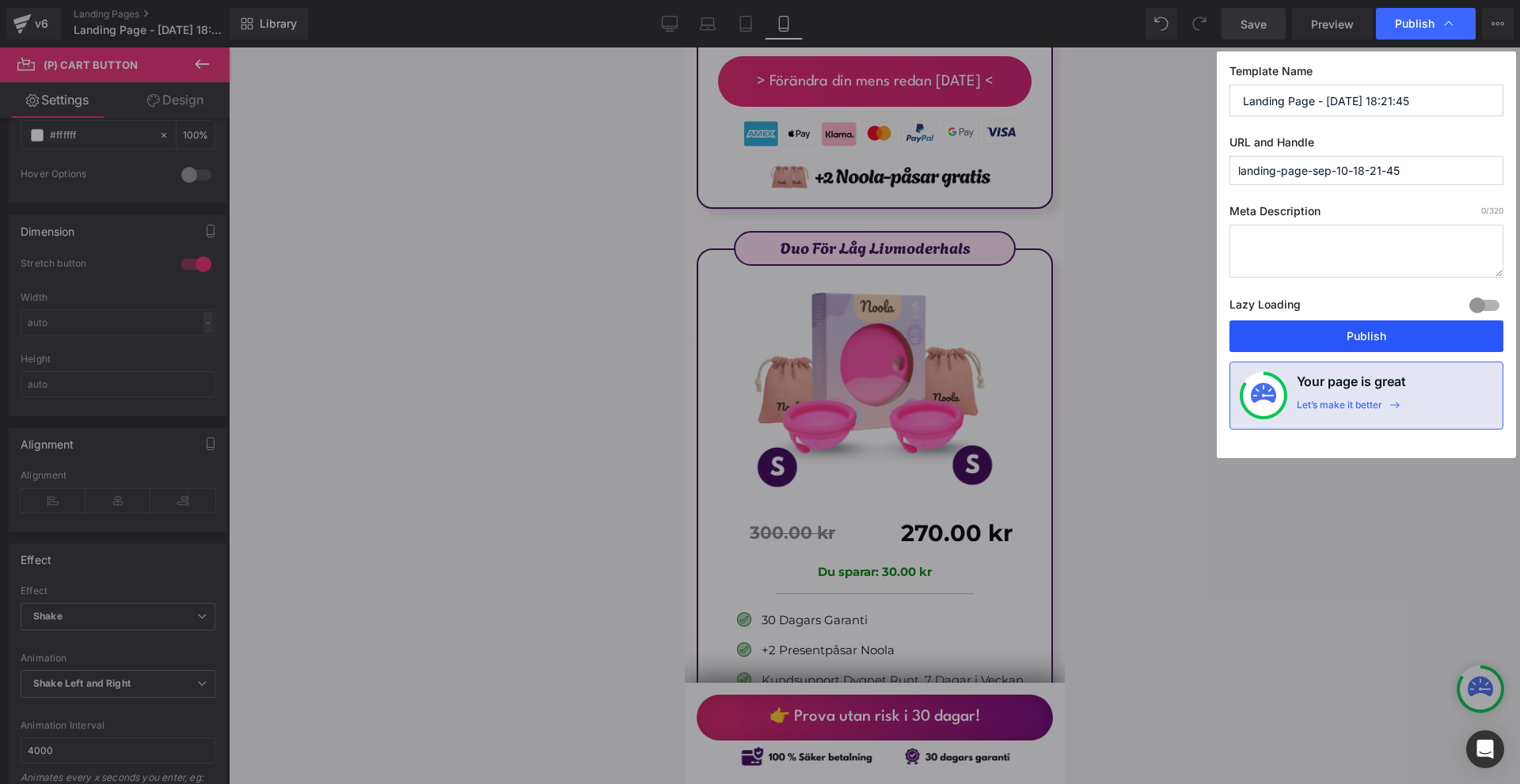
click at [1325, 331] on button "Publish" at bounding box center [1366, 336] width 274 height 32
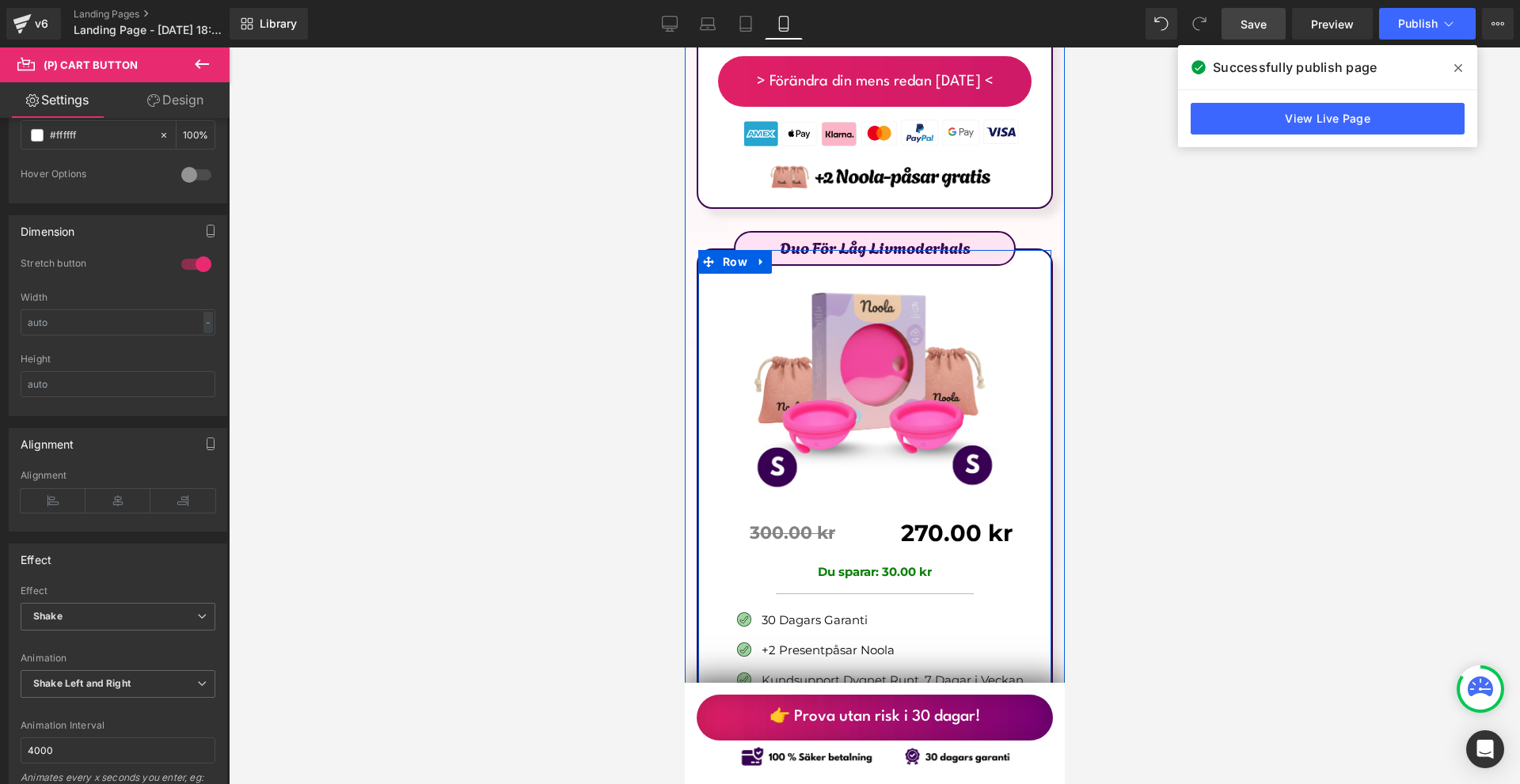
scroll to position [11236, 0]
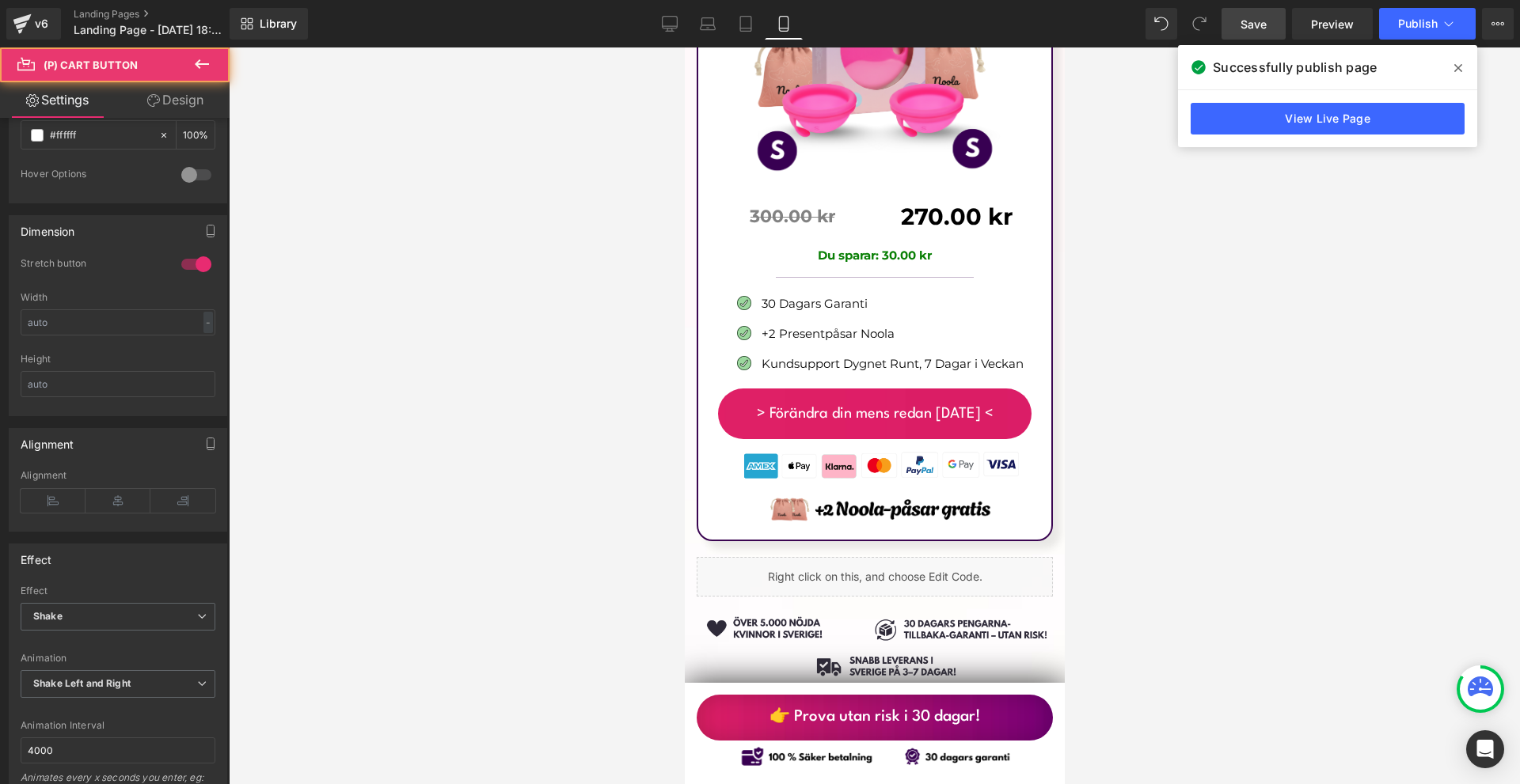
click at [892, 388] on div "> Förändra din mens redan idag < (P) Cart Button" at bounding box center [874, 414] width 314 height 50
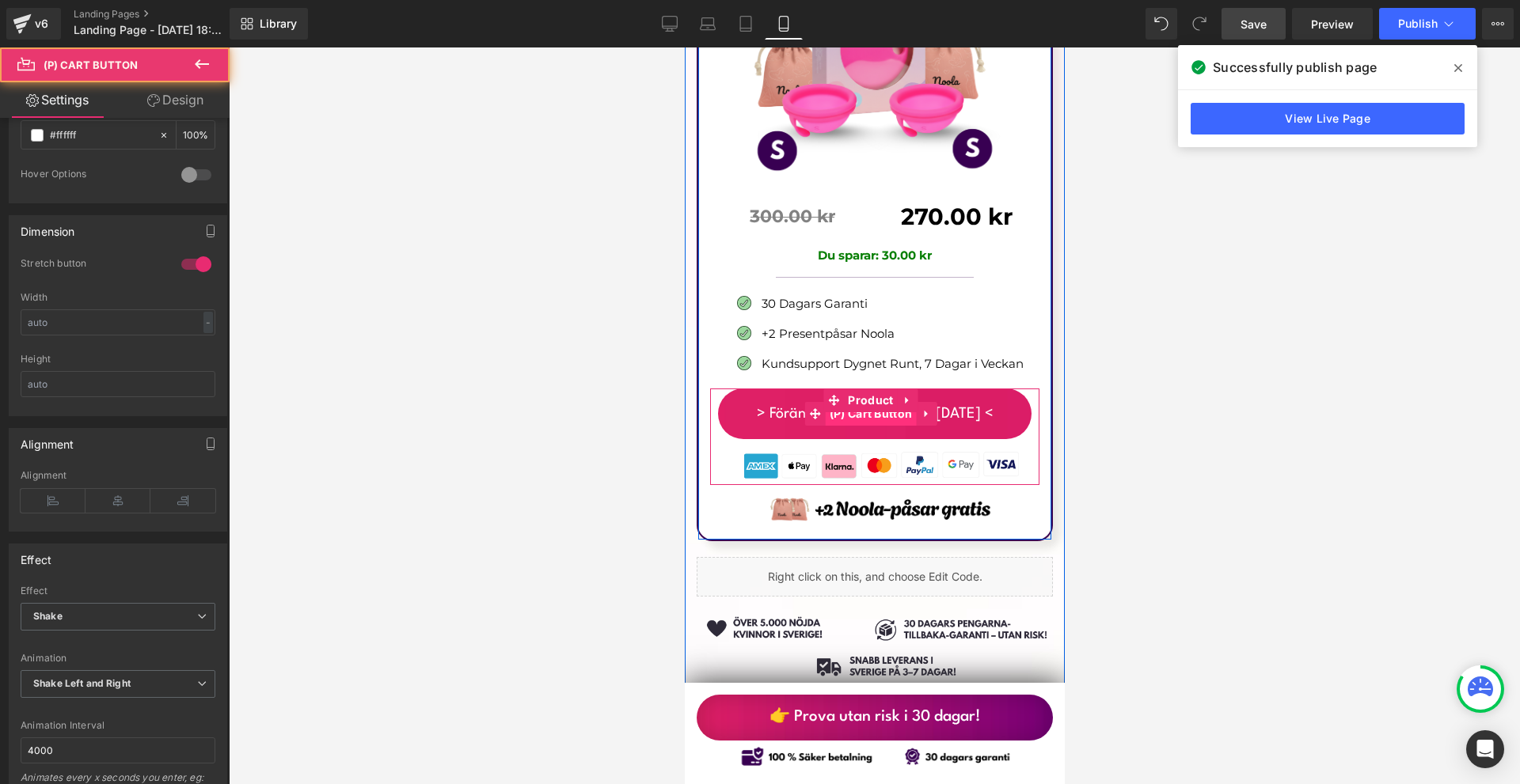
click at [866, 402] on span "(P) Cart Button" at bounding box center [871, 414] width 91 height 24
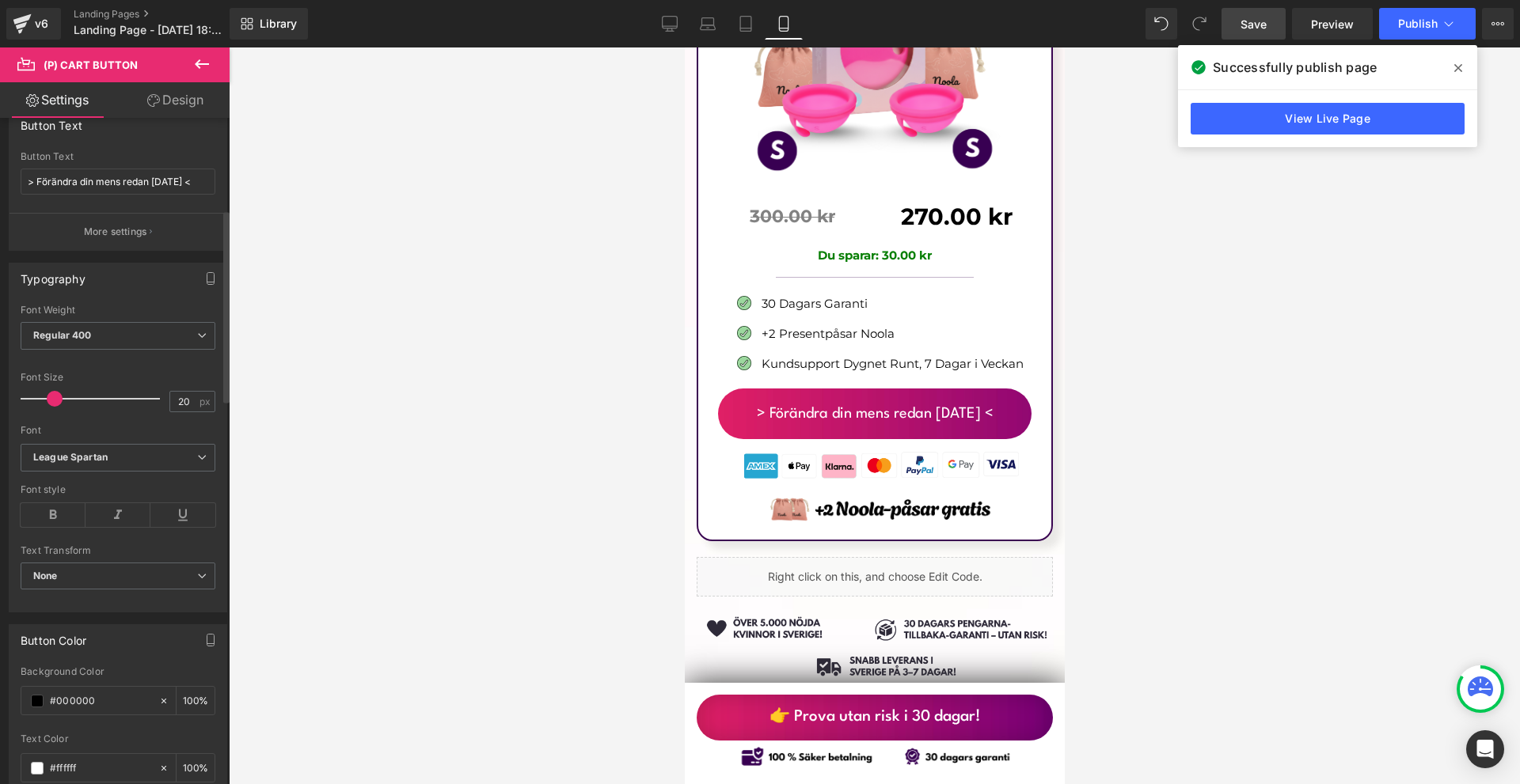
scroll to position [0, 0]
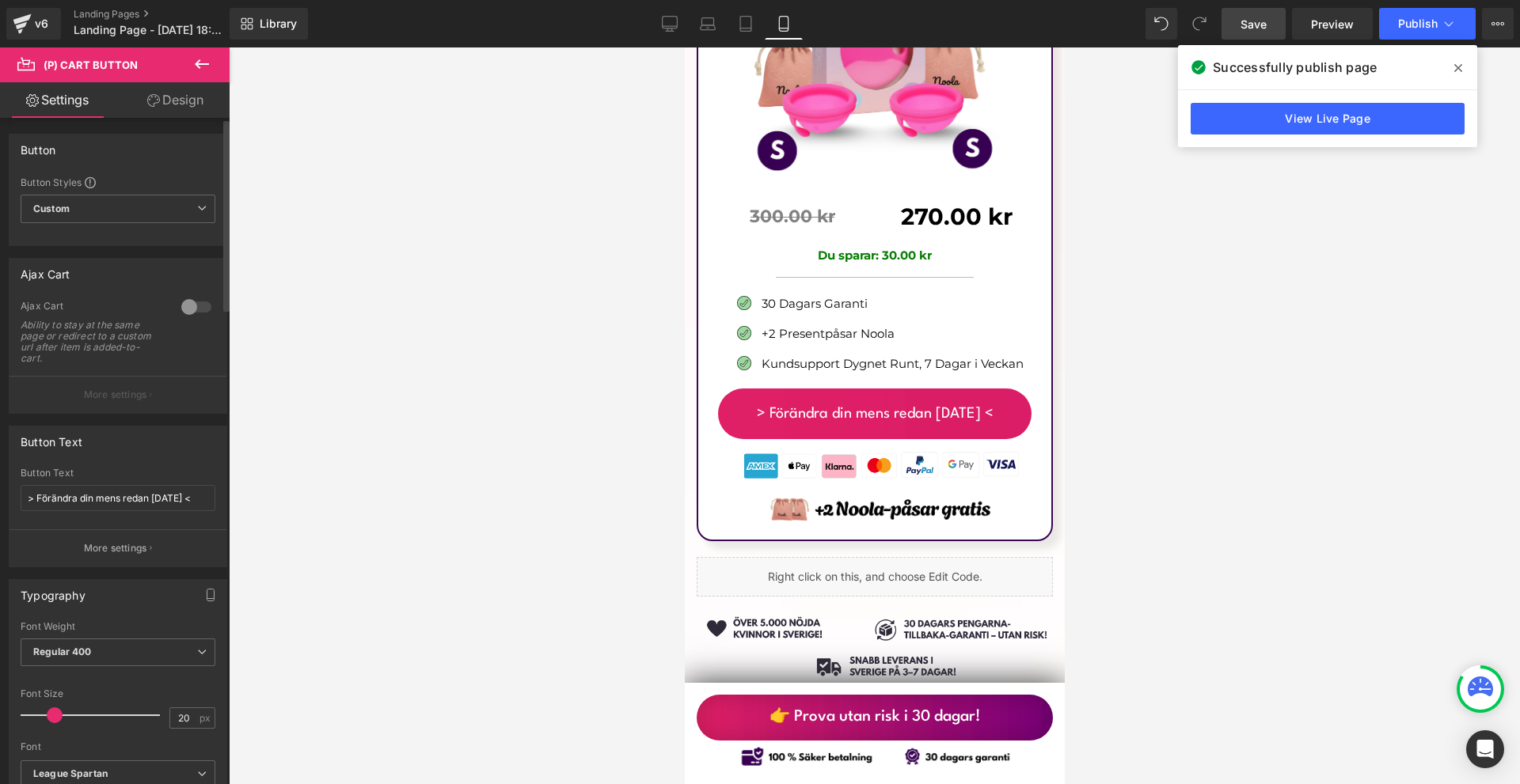
click at [182, 301] on div at bounding box center [196, 307] width 38 height 25
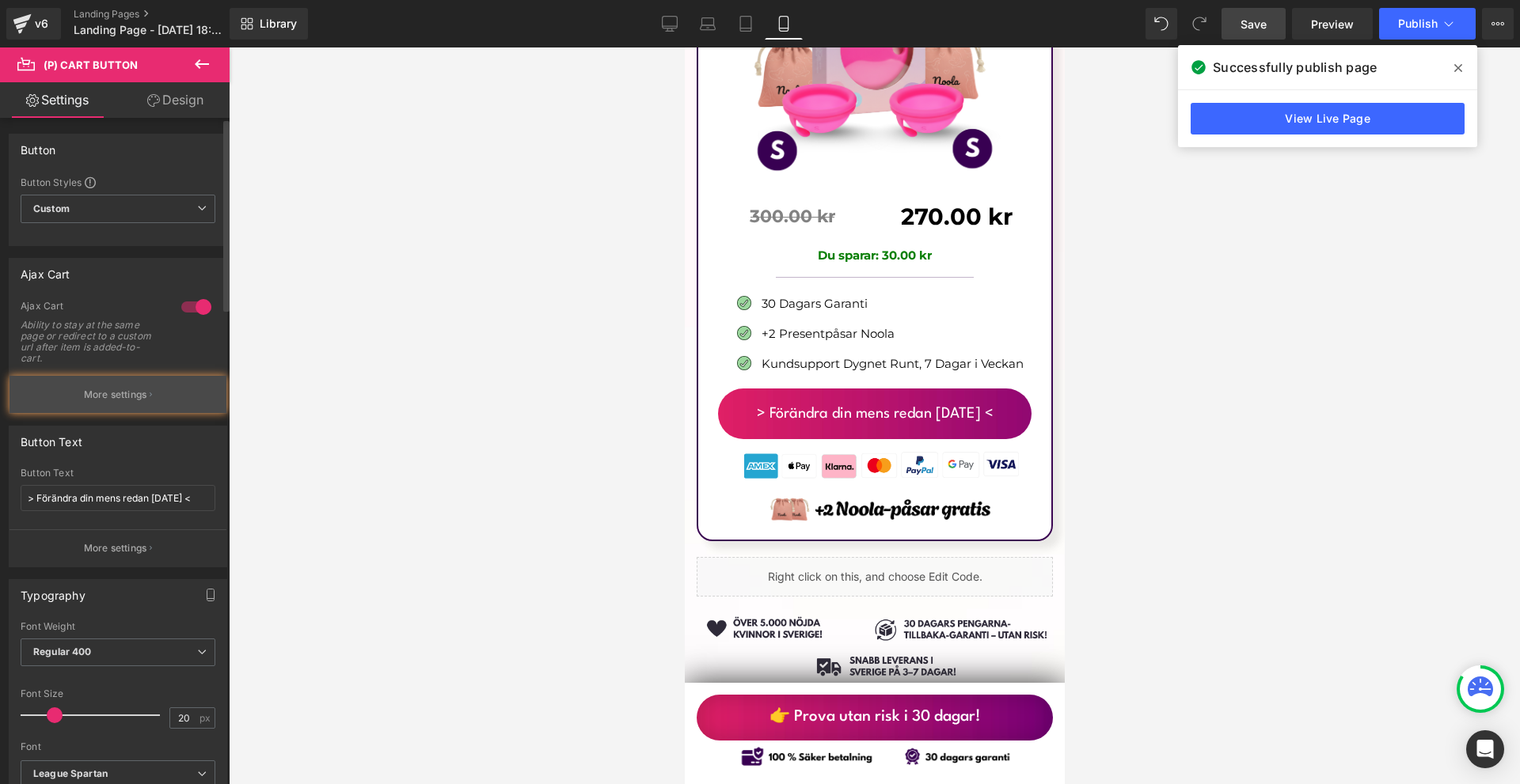
click at [147, 409] on button "More settings" at bounding box center [118, 395] width 217 height 37
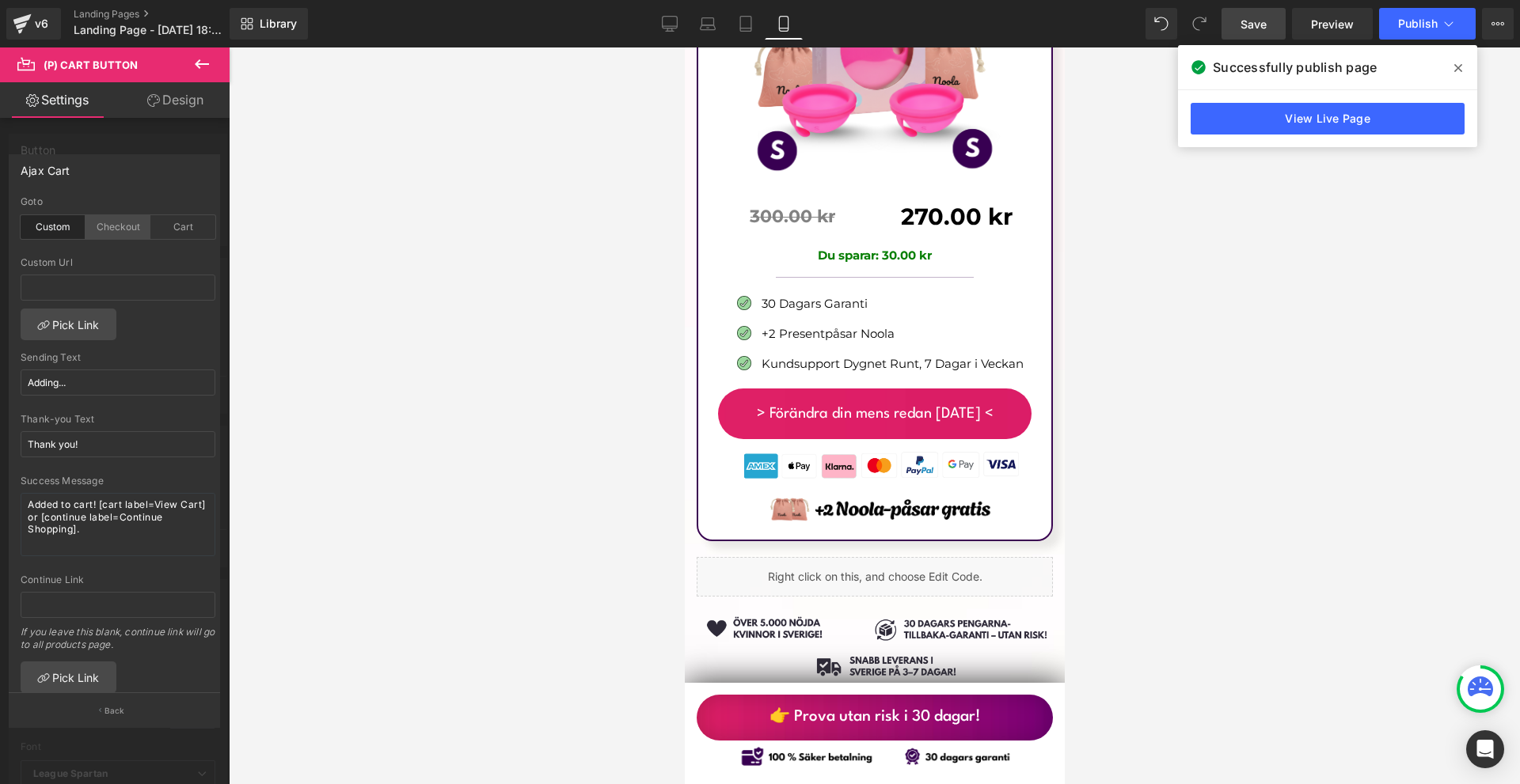
click at [127, 235] on div "Checkout" at bounding box center [118, 226] width 65 height 24
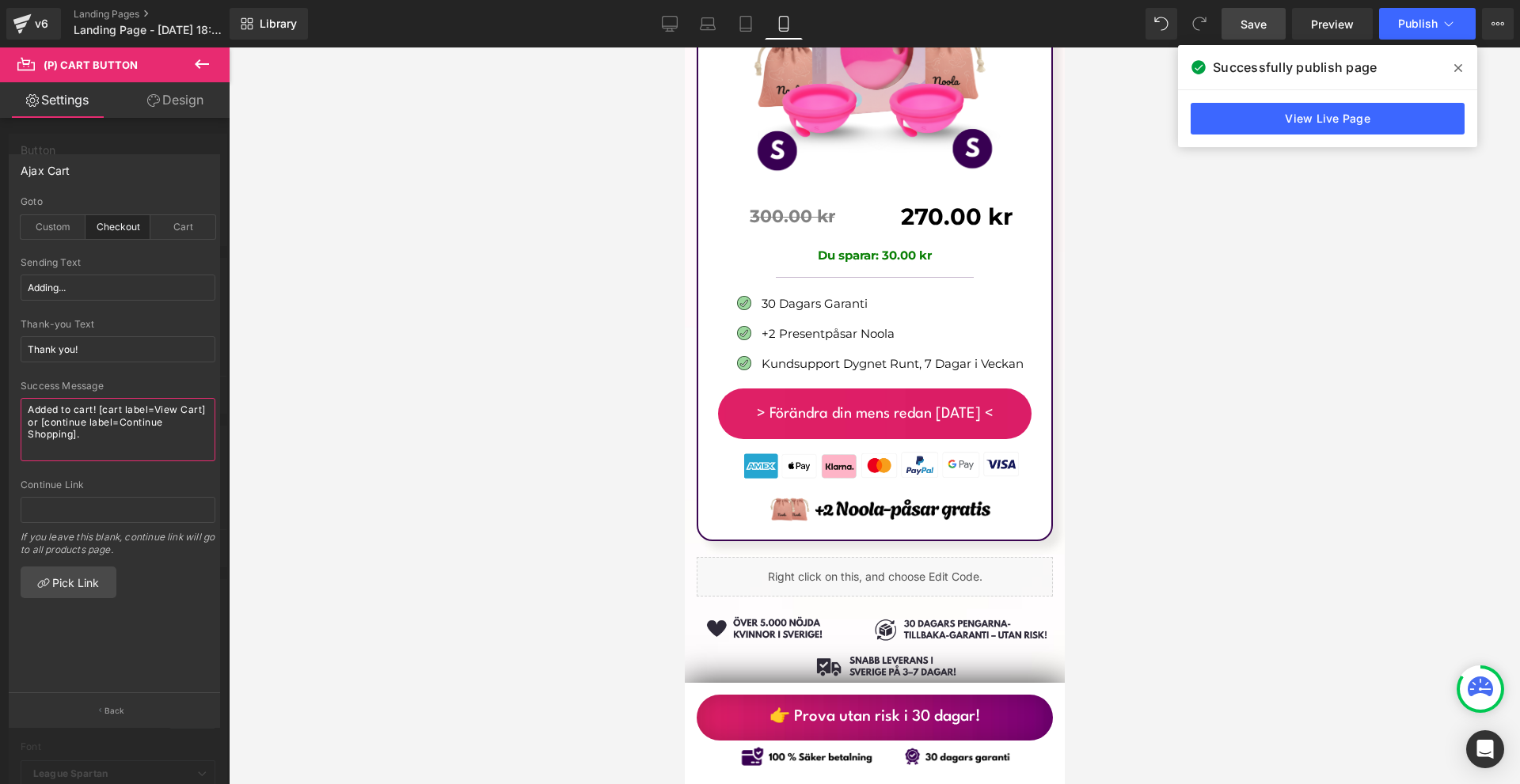
click at [121, 440] on textarea "Added to cart! [cart label=View Cart] or [continue label=Continue Shopping]." at bounding box center [117, 430] width 195 height 64
click at [117, 353] on input "Thank you!" at bounding box center [117, 349] width 195 height 26
click at [120, 295] on input "Adding..." at bounding box center [117, 287] width 195 height 26
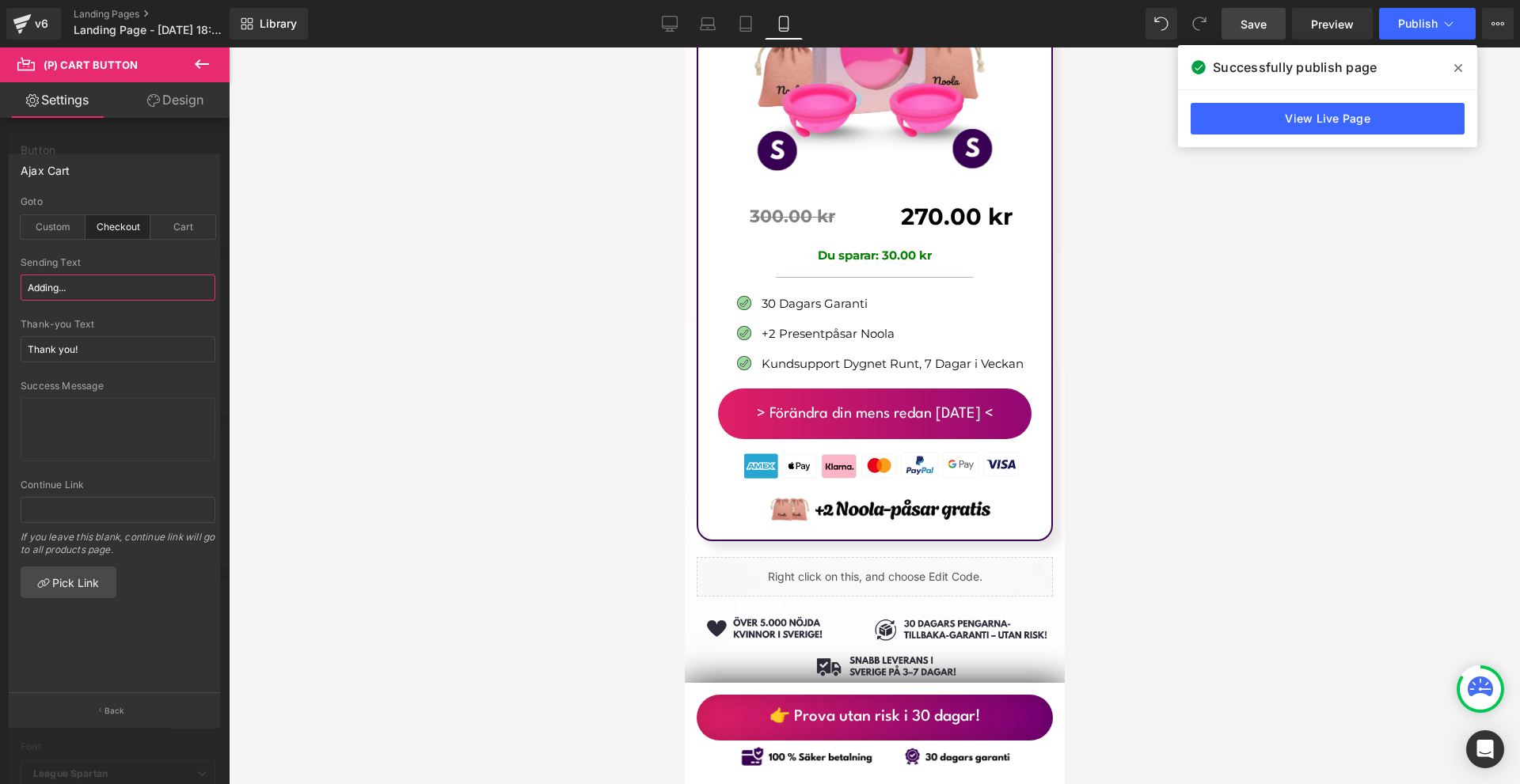
click at [120, 295] on input "Adding..." at bounding box center [117, 287] width 195 height 26
click at [117, 295] on input "Adding..." at bounding box center [117, 287] width 195 height 26
paste input "Lägger till.."
click at [115, 296] on input "Adding...Lägger till.." at bounding box center [117, 287] width 195 height 26
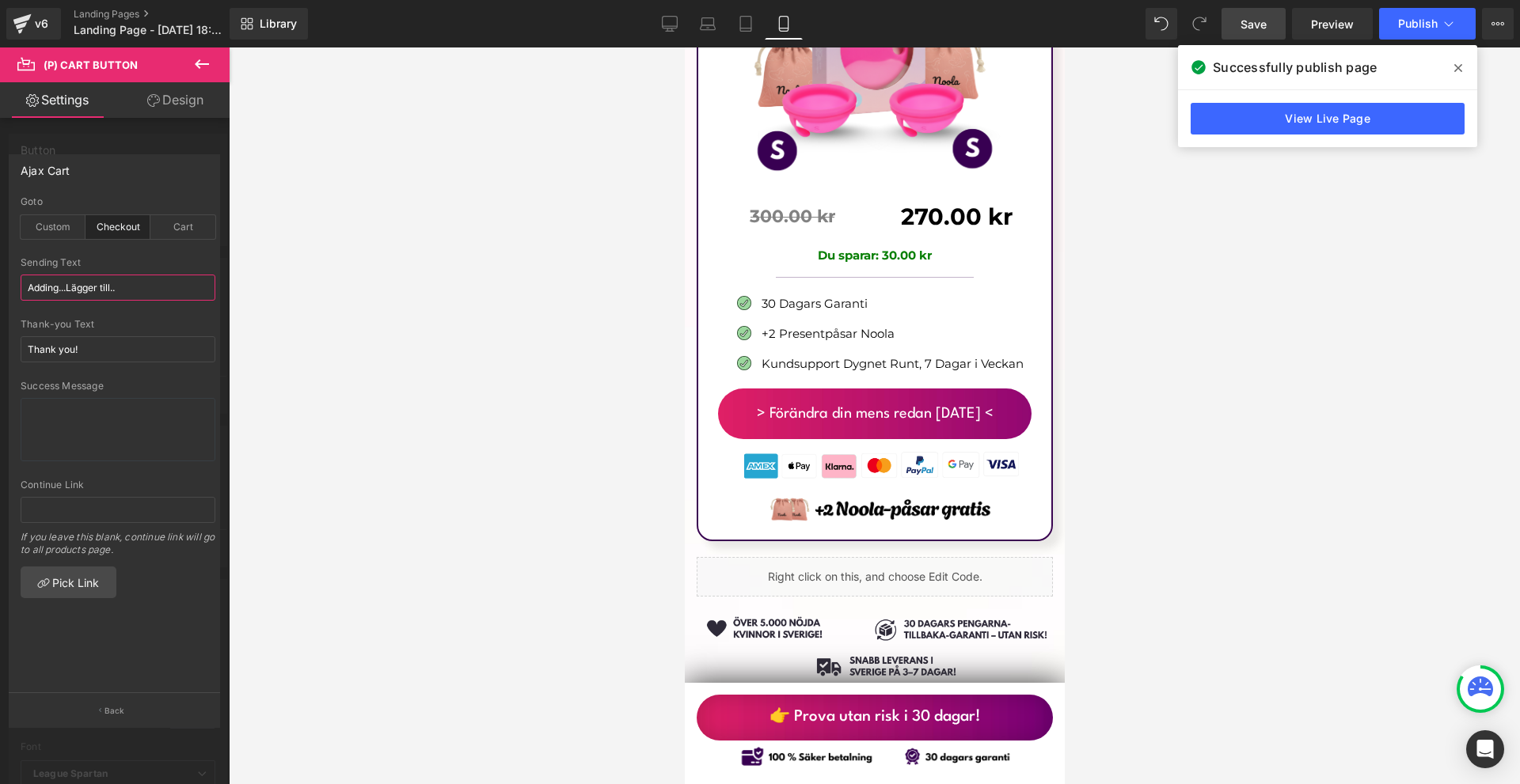
click at [114, 296] on input "Adding...Lägger till.." at bounding box center [117, 287] width 195 height 26
paste input "text"
type input "Lägger till.."
click at [116, 339] on input "Thank you!" at bounding box center [117, 349] width 195 height 26
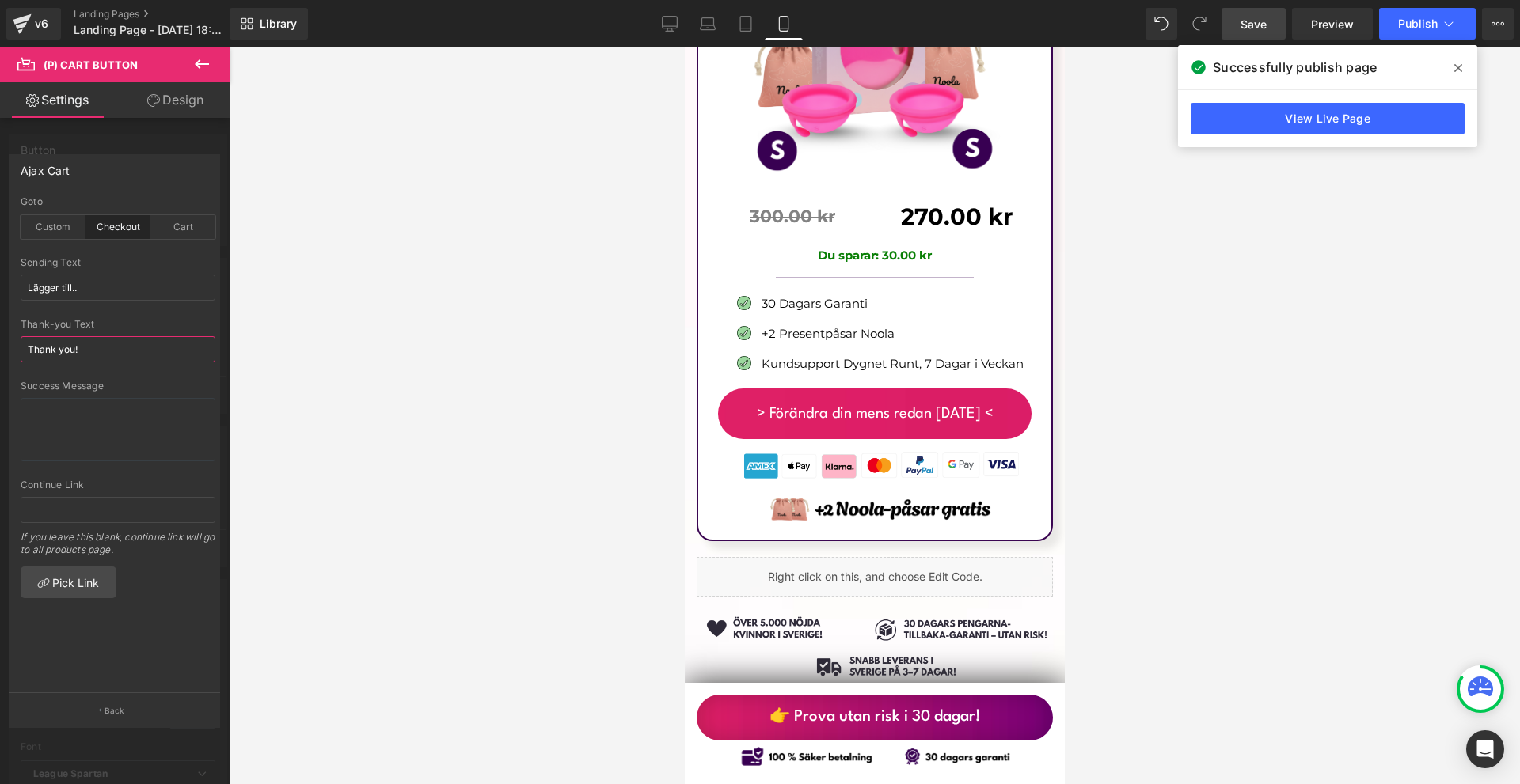
click at [116, 339] on input "Thank you!" at bounding box center [117, 349] width 195 height 26
paste input "ack"
paste input "✅"
type input "Tack! ✅"
click at [1134, 367] on div at bounding box center [874, 415] width 1291 height 737
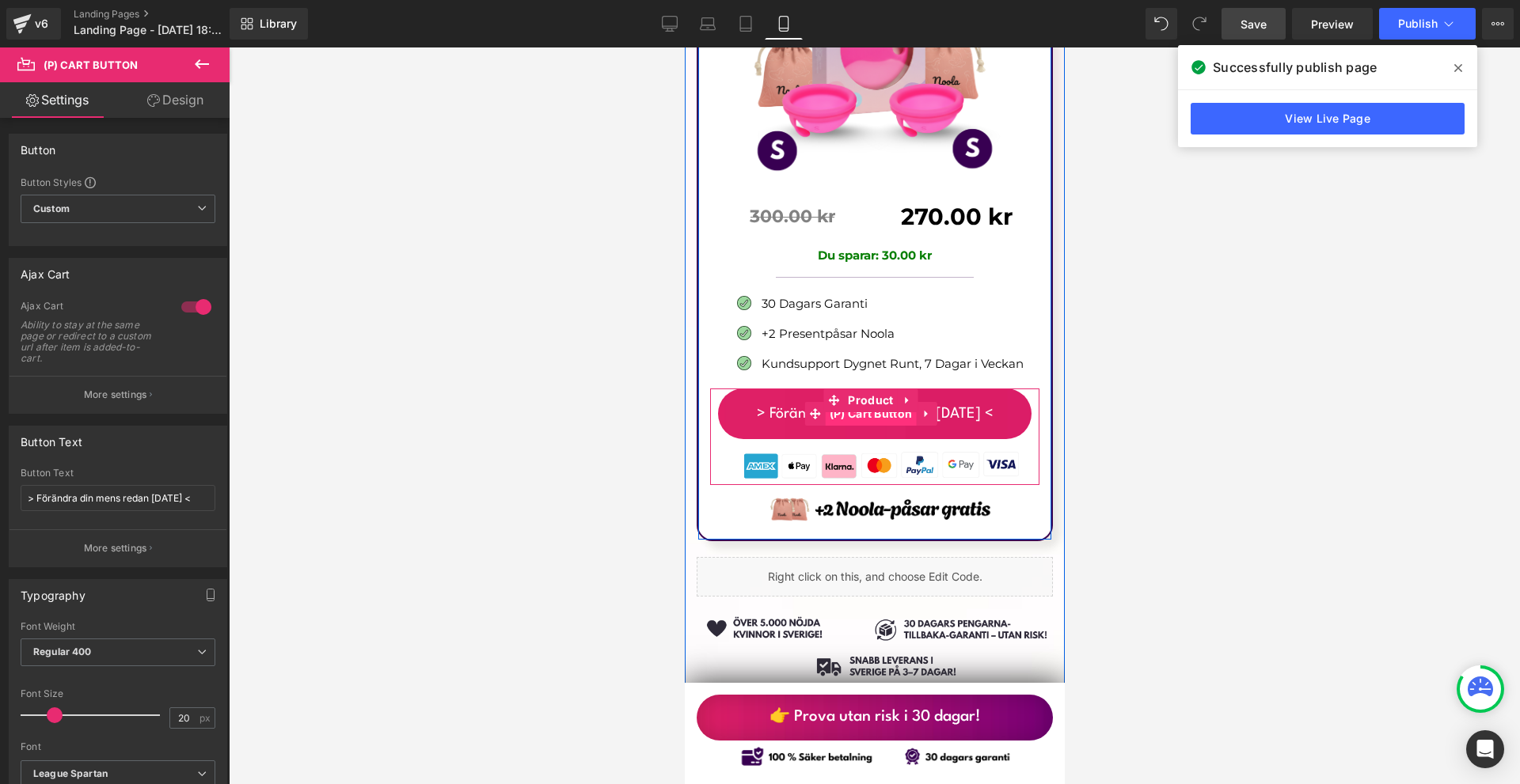
click at [876, 402] on span "(P) Cart Button" at bounding box center [871, 414] width 91 height 24
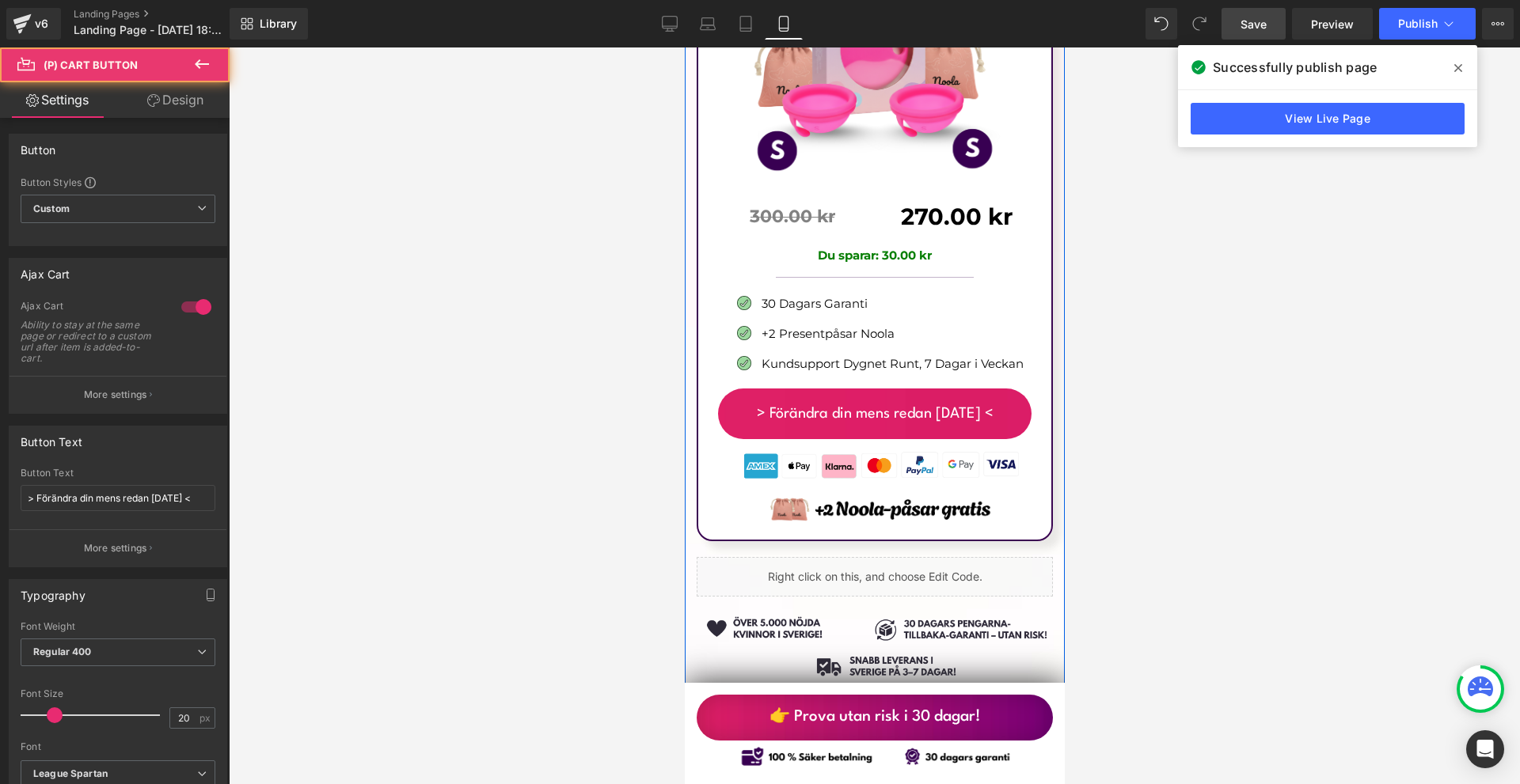
scroll to position [10761, 0]
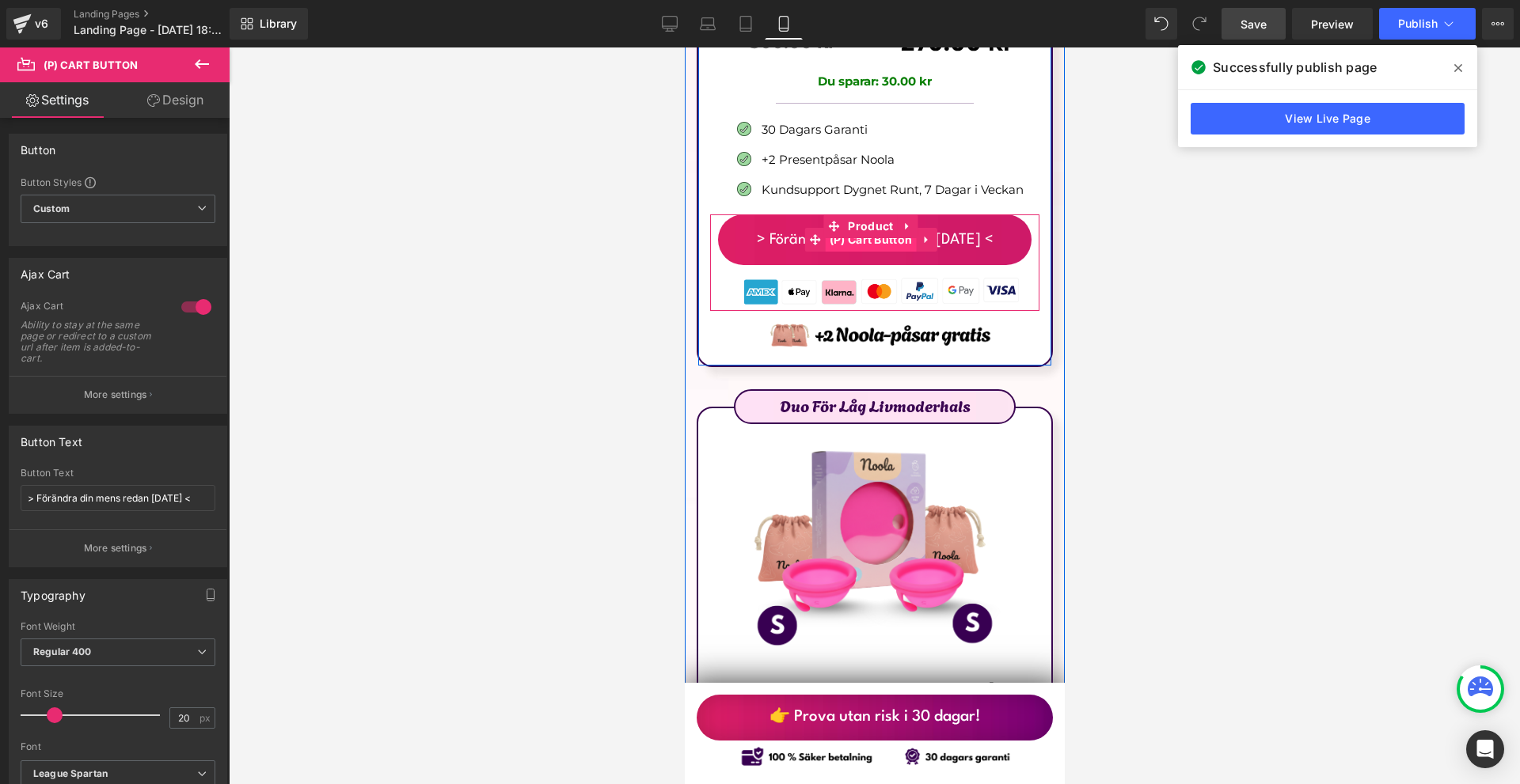
click at [854, 228] on span "(P) Cart Button" at bounding box center [871, 239] width 91 height 24
click at [875, 228] on span "(P) Cart Button" at bounding box center [872, 239] width 91 height 24
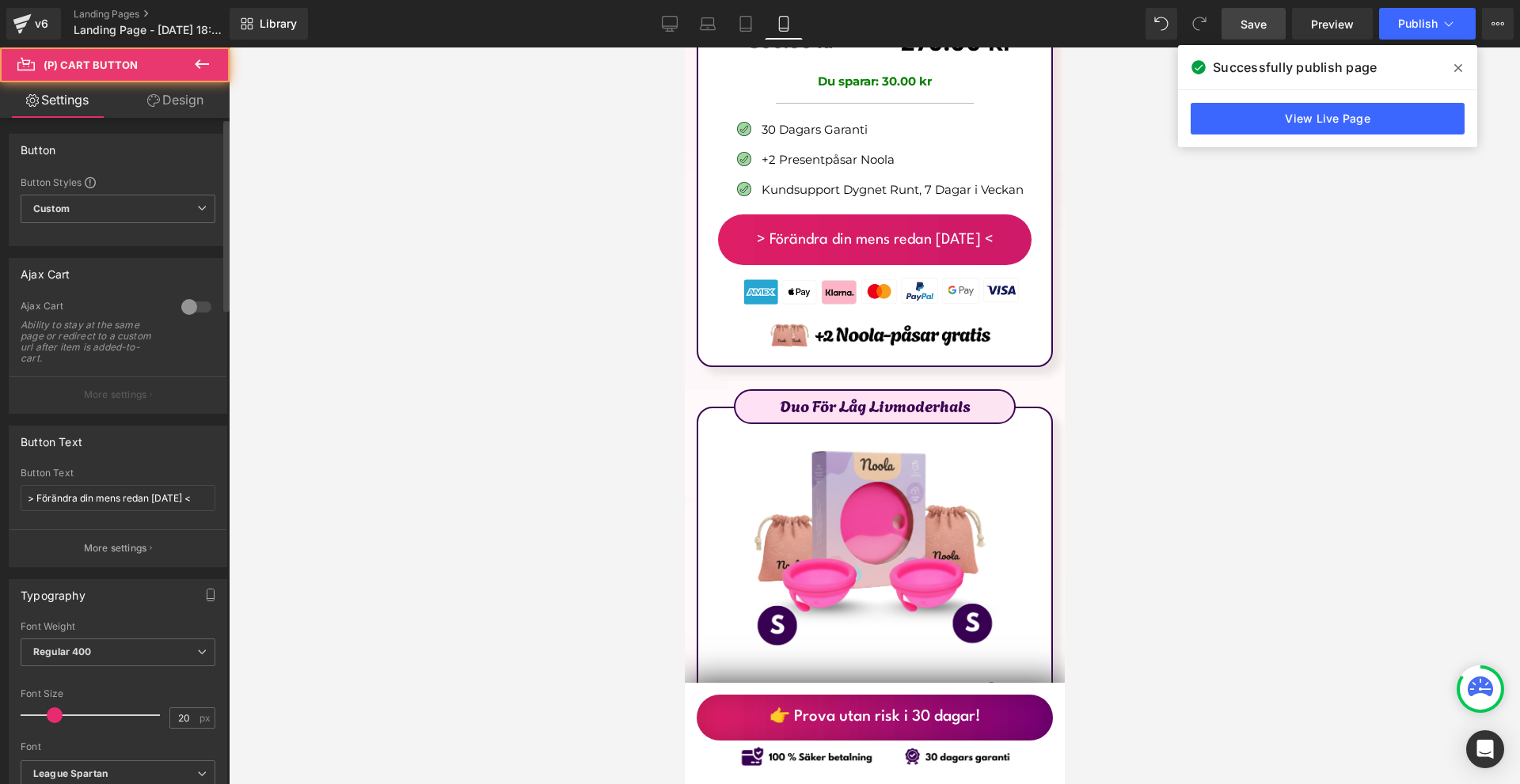
click at [170, 300] on div "Ajax Cart Ability to stay at the same page or redirect to a custom url after it…" at bounding box center [117, 337] width 195 height 76
click at [182, 307] on div at bounding box center [196, 307] width 38 height 25
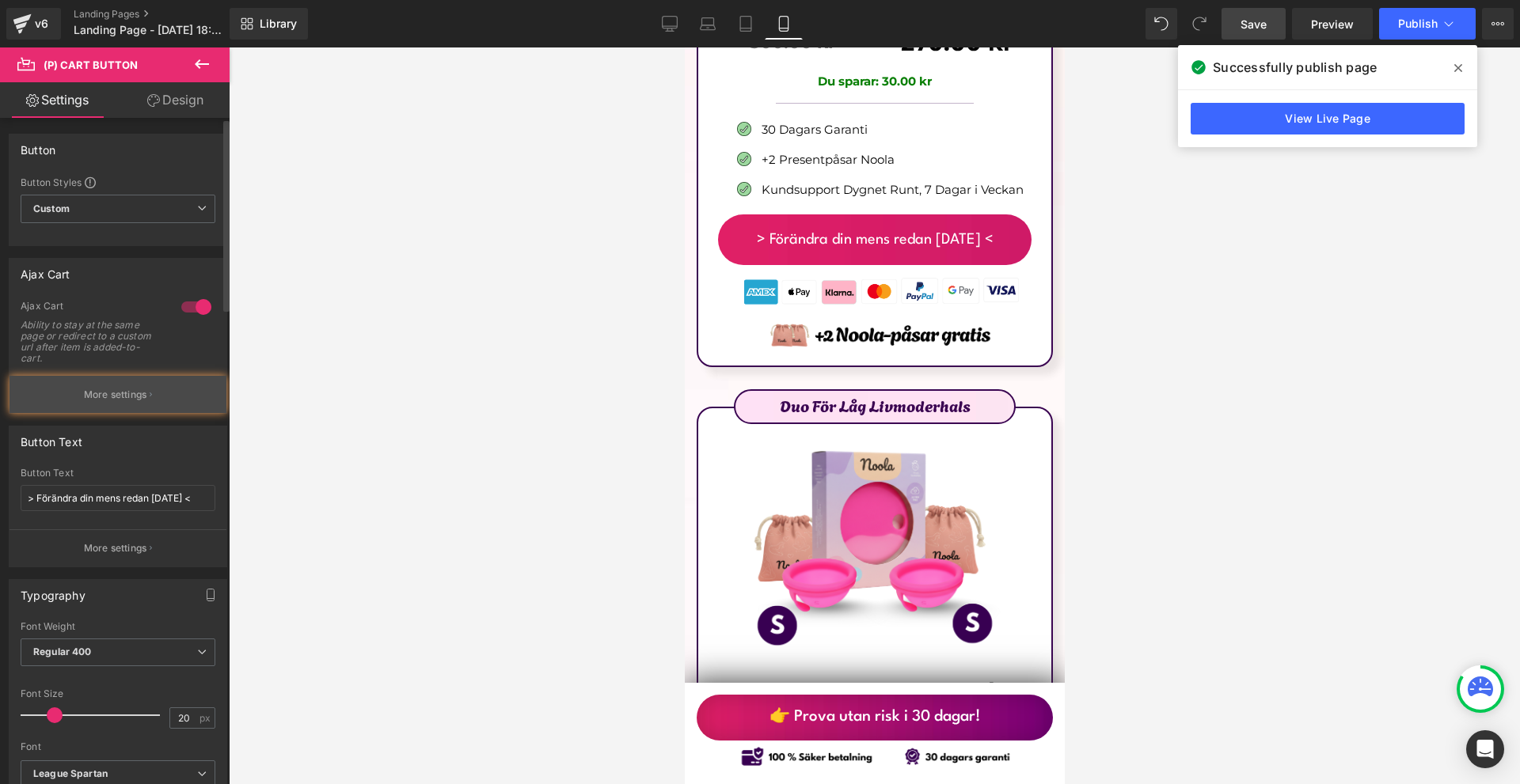
click at [155, 389] on button "More settings" at bounding box center [118, 395] width 217 height 37
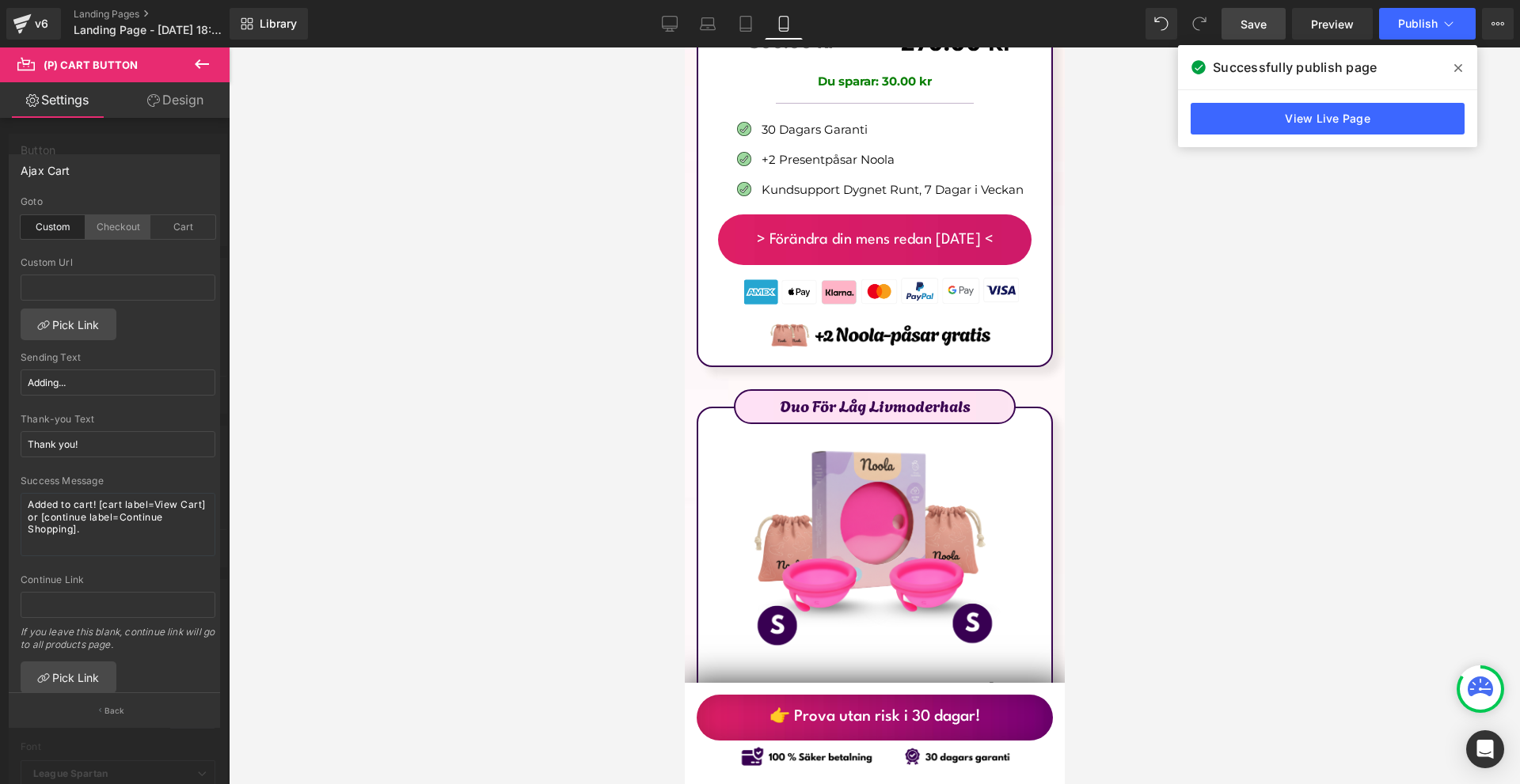
click at [108, 221] on div "Checkout" at bounding box center [118, 226] width 65 height 24
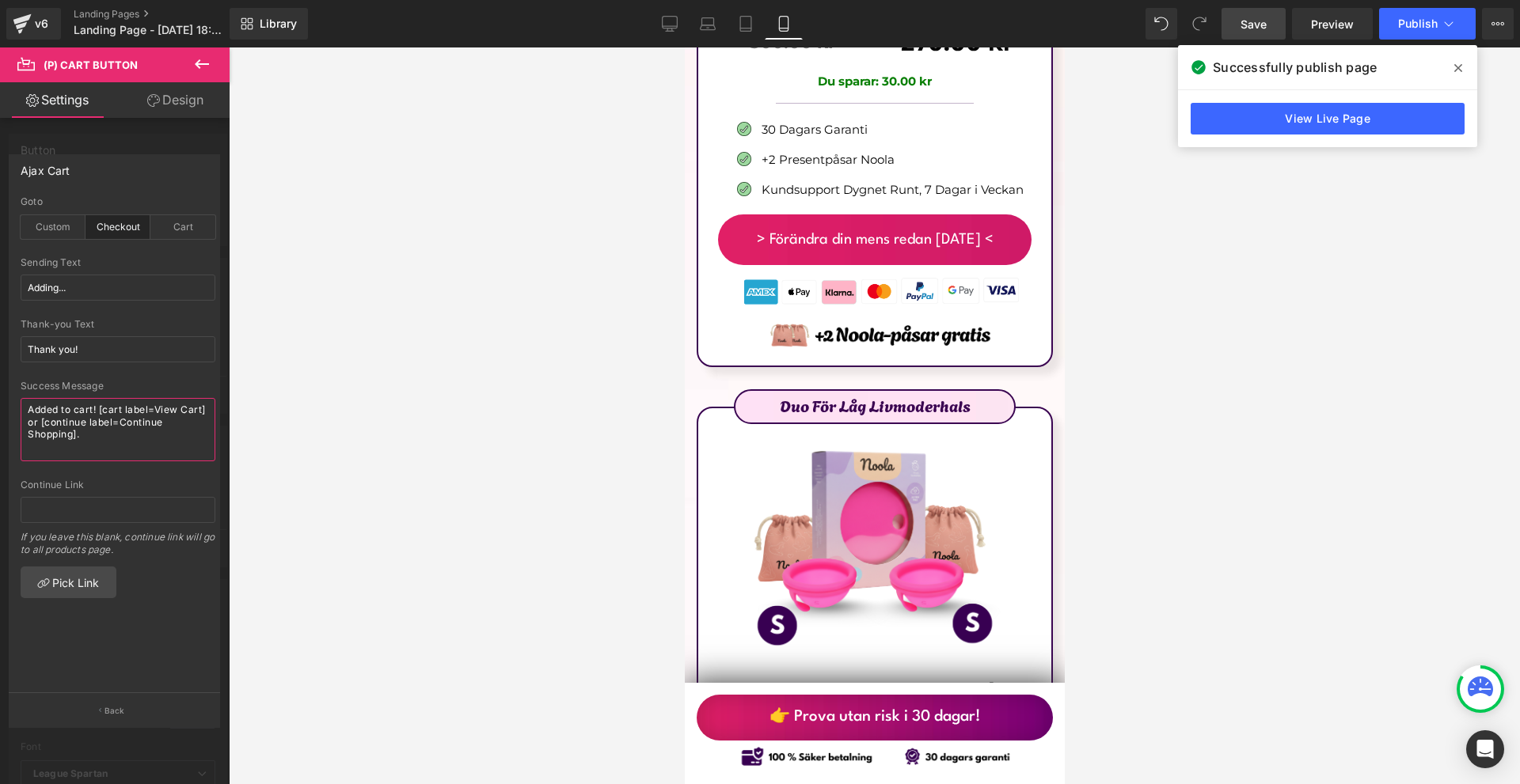
click at [99, 415] on textarea "Added to cart! [cart label=View Cart] or [continue label=Continue Shopping]." at bounding box center [117, 430] width 195 height 64
click at [113, 351] on input "Thank you!" at bounding box center [117, 349] width 195 height 26
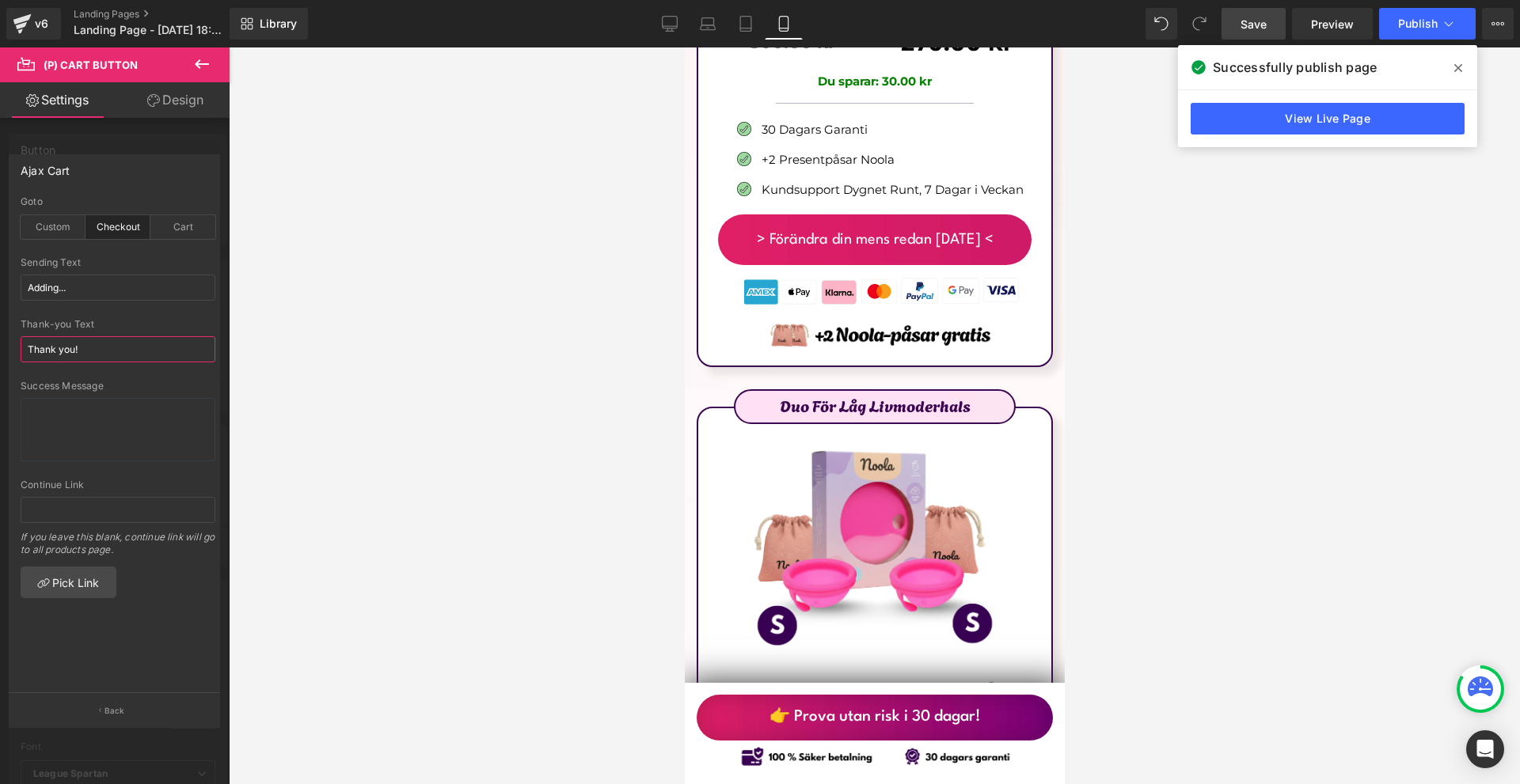
click at [113, 351] on input "Thank you!" at bounding box center [117, 349] width 195 height 26
paste input "✅"
click at [33, 351] on input "✅" at bounding box center [117, 349] width 195 height 26
paste input "Tack!"
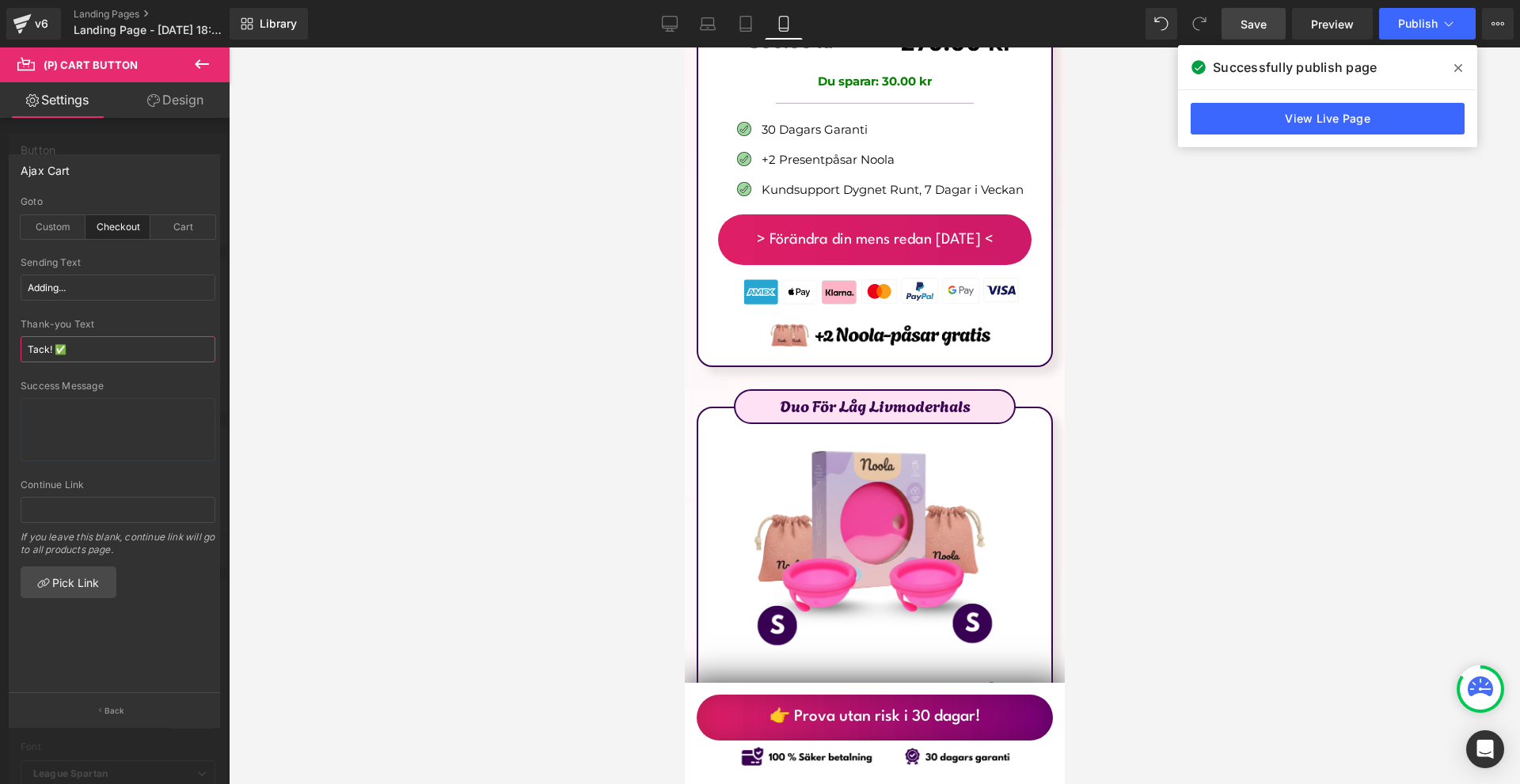
type input "Tack! ✅"
click at [81, 287] on input "Adding..." at bounding box center [117, 287] width 195 height 26
paste input "Lägger till"
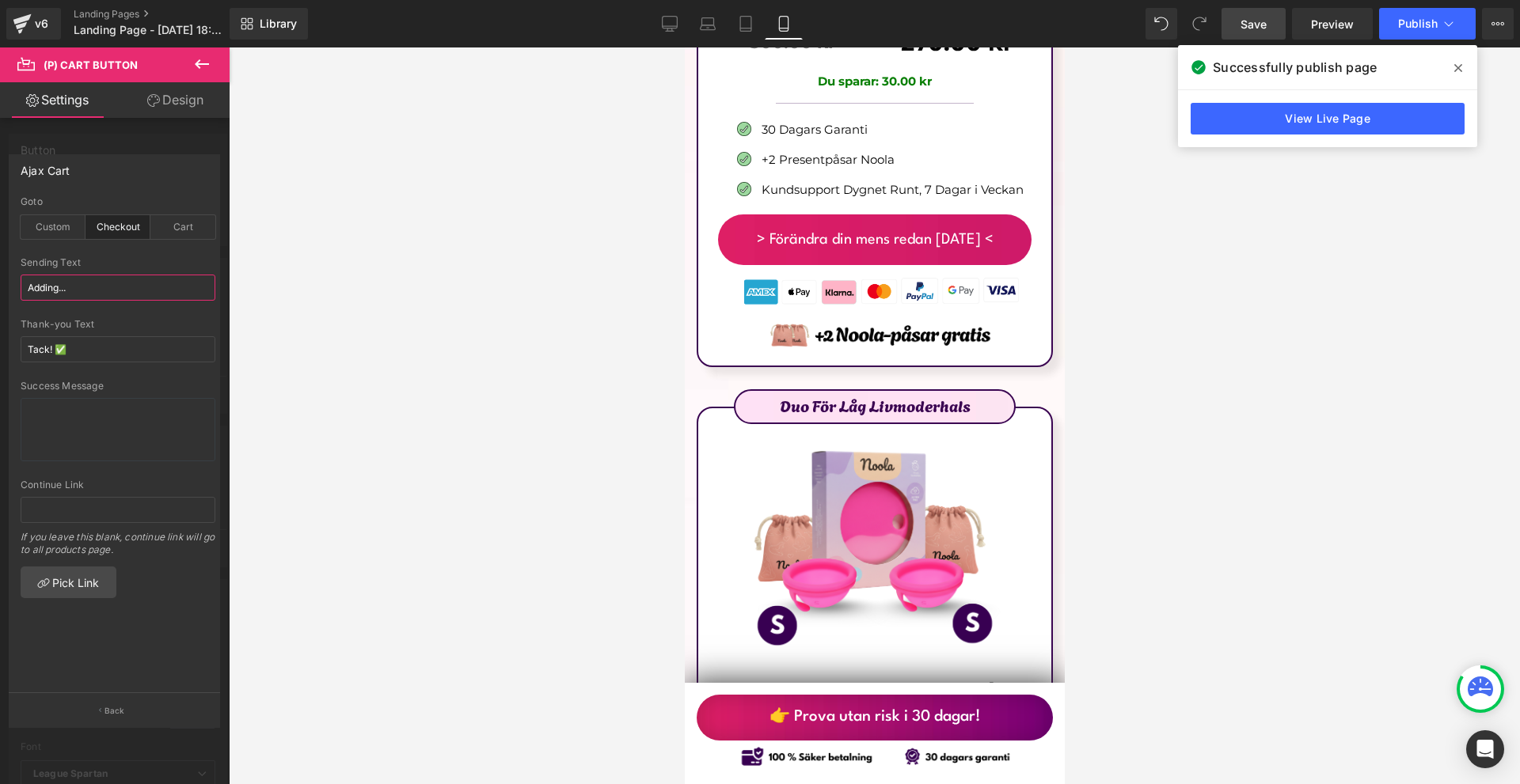
type input "Lägger till..."
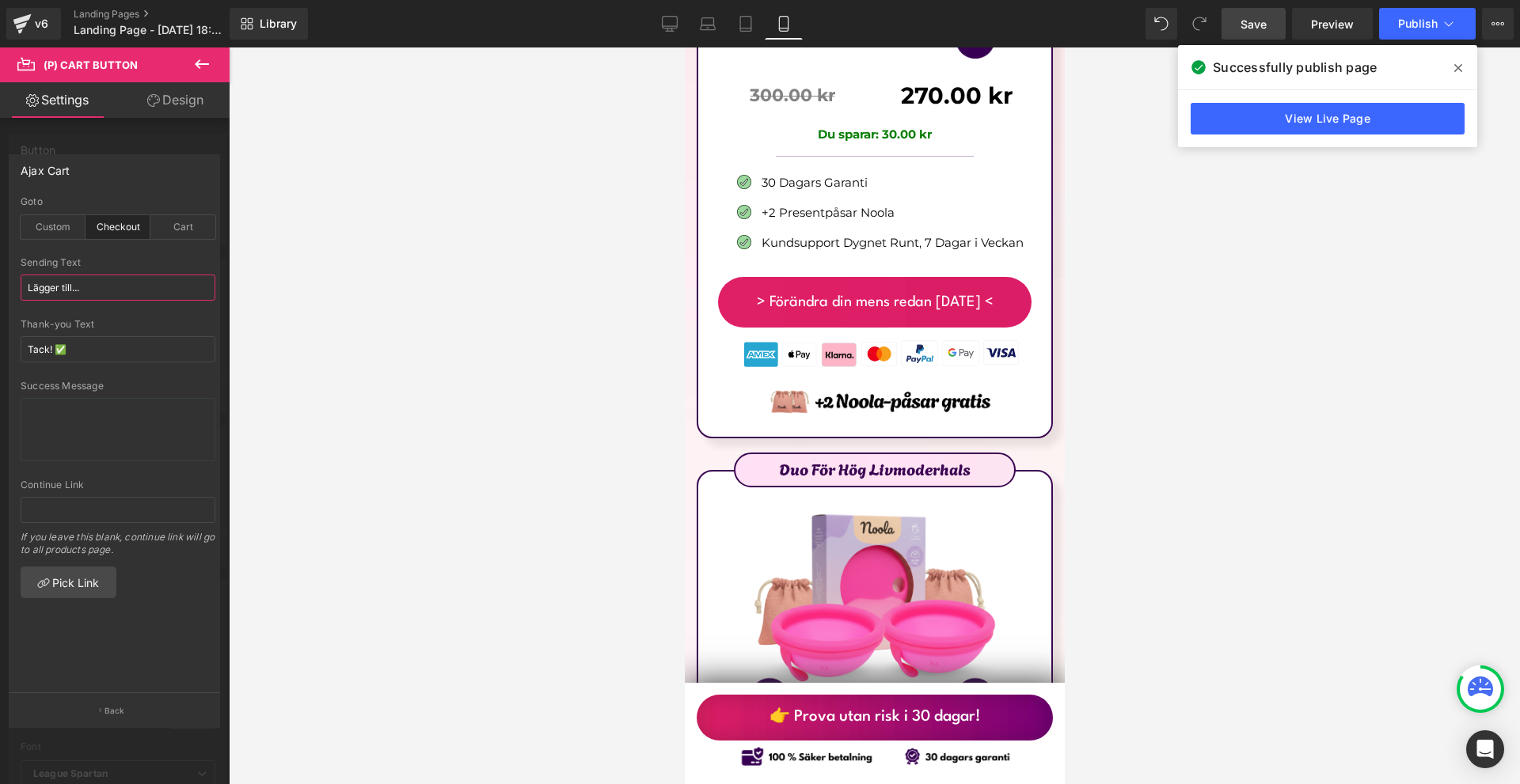
scroll to position [9970, 0]
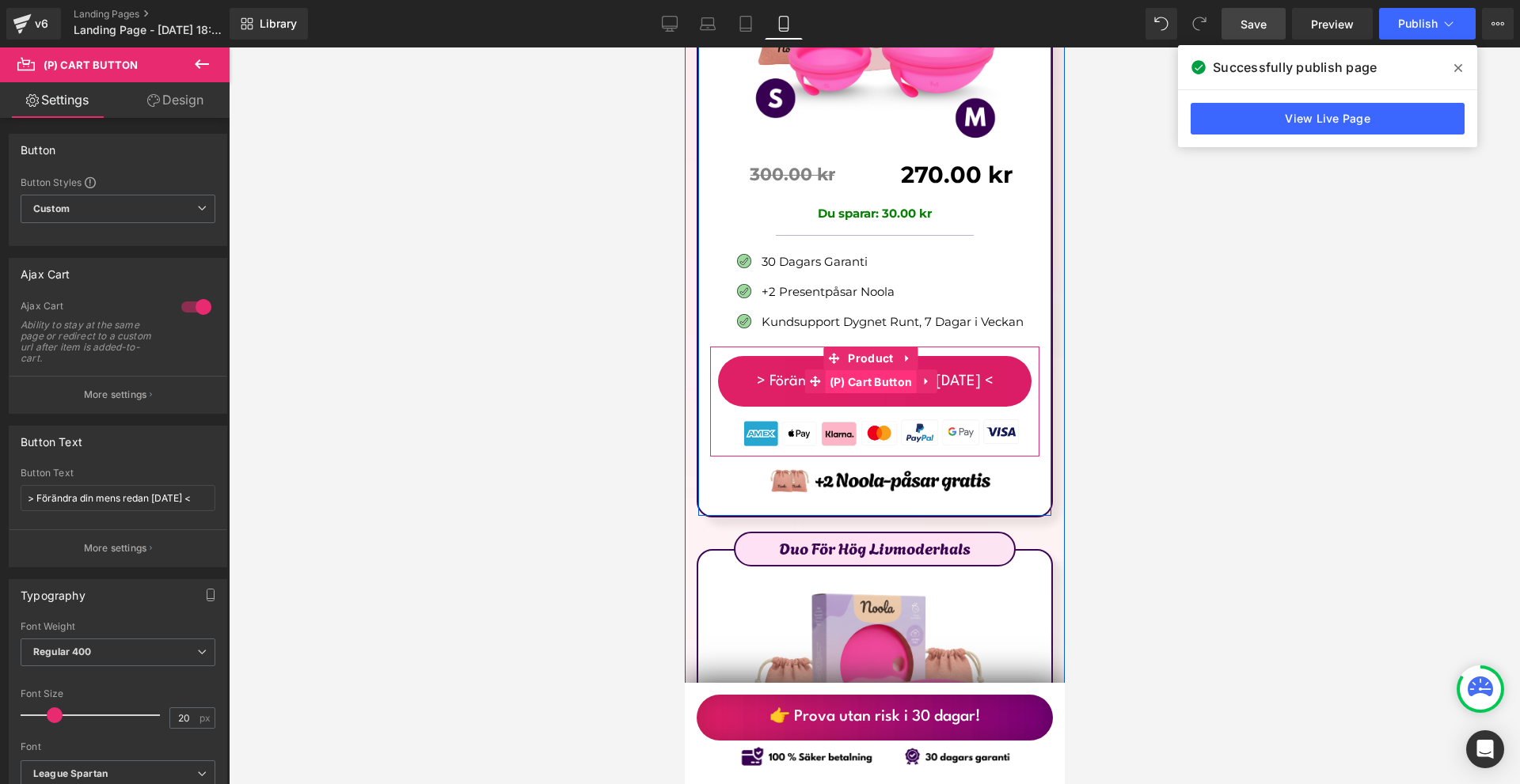
click at [867, 370] on span "(P) Cart Button" at bounding box center [871, 382] width 91 height 24
click at [868, 370] on span "(P) Cart Button" at bounding box center [871, 381] width 91 height 24
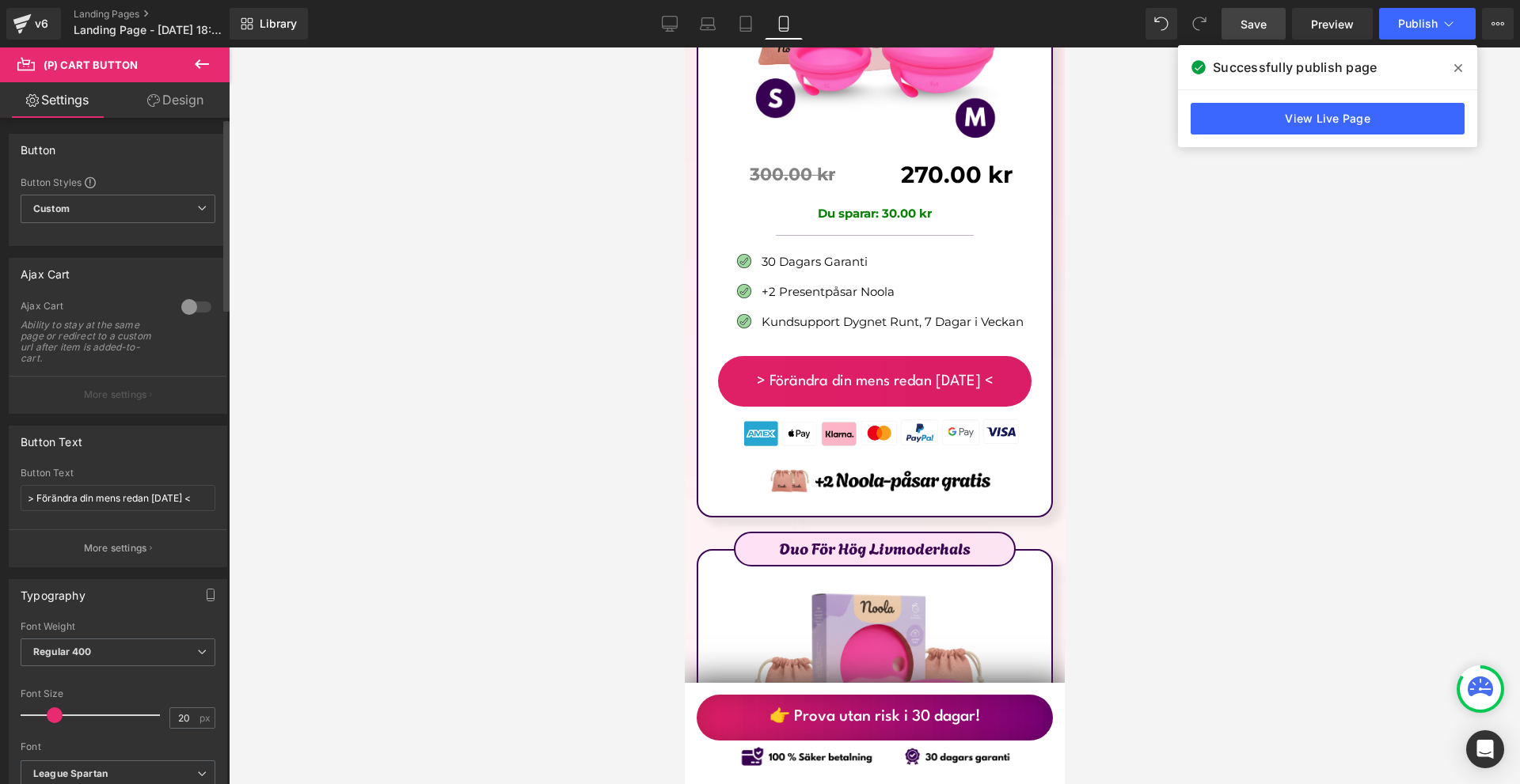
click at [179, 309] on div at bounding box center [196, 307] width 38 height 25
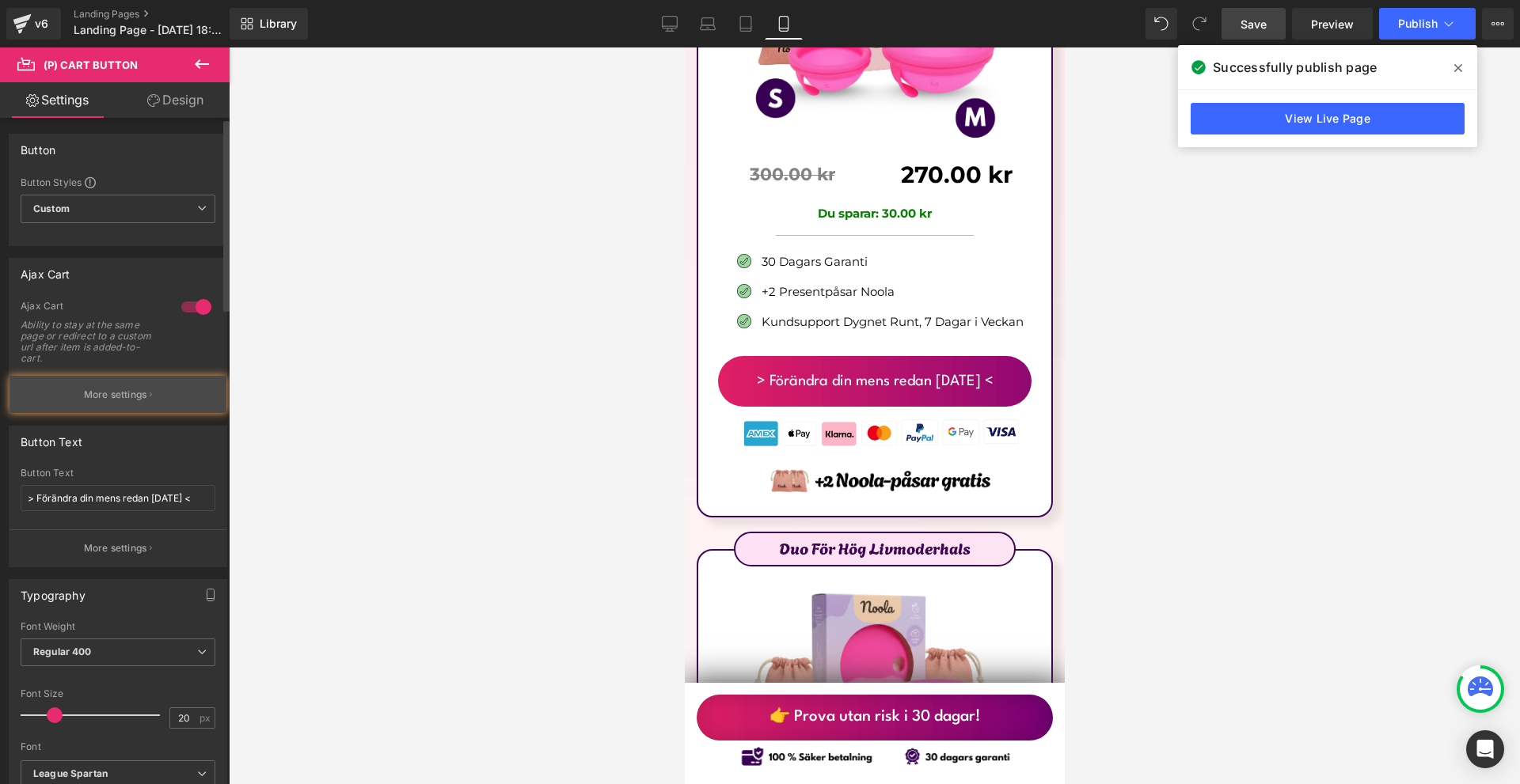
click at [140, 396] on p "More settings" at bounding box center [116, 394] width 64 height 14
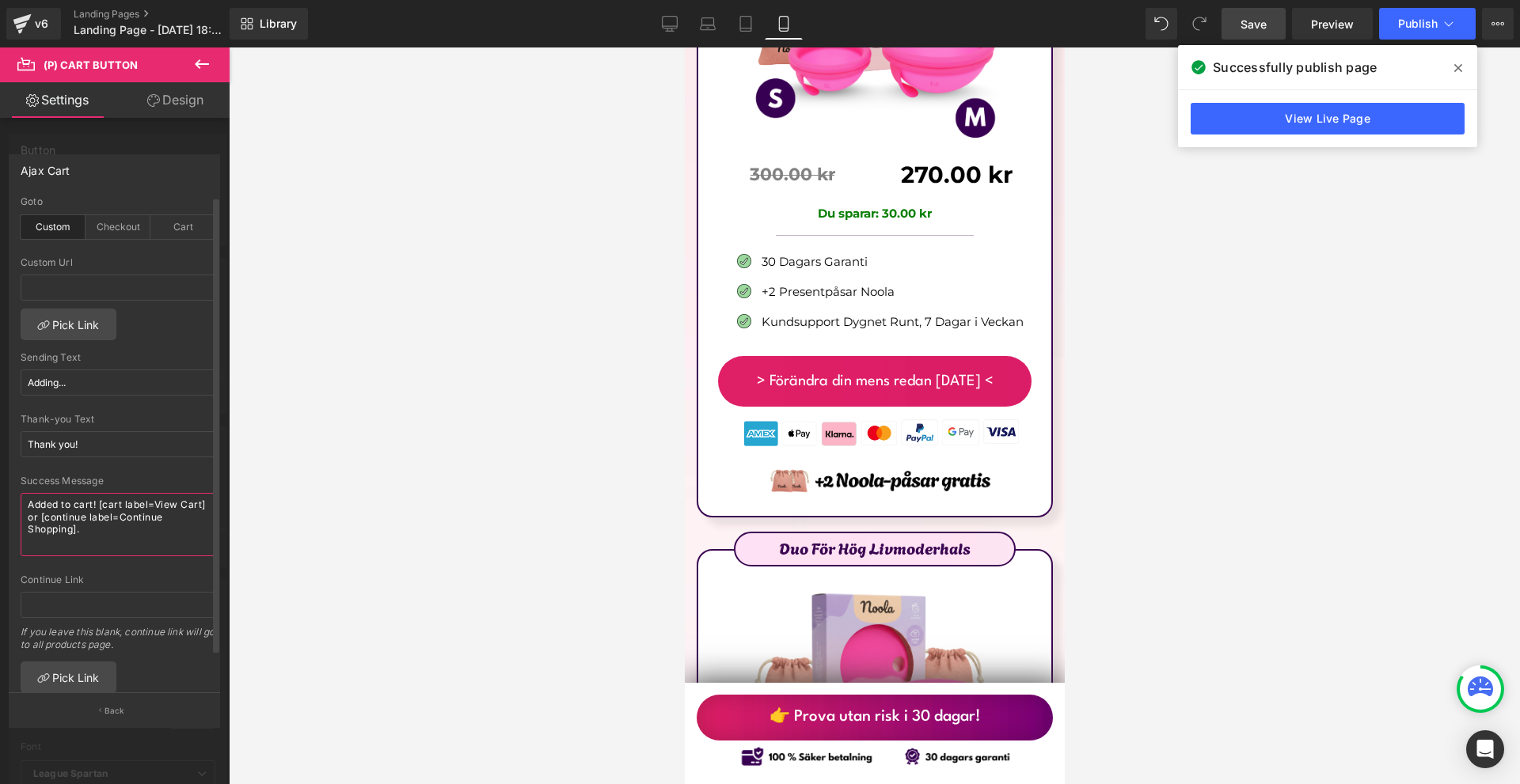
click at [87, 516] on textarea "Added to cart! [cart label=View Cart] or [continue label=Continue Shopping]." at bounding box center [117, 524] width 195 height 64
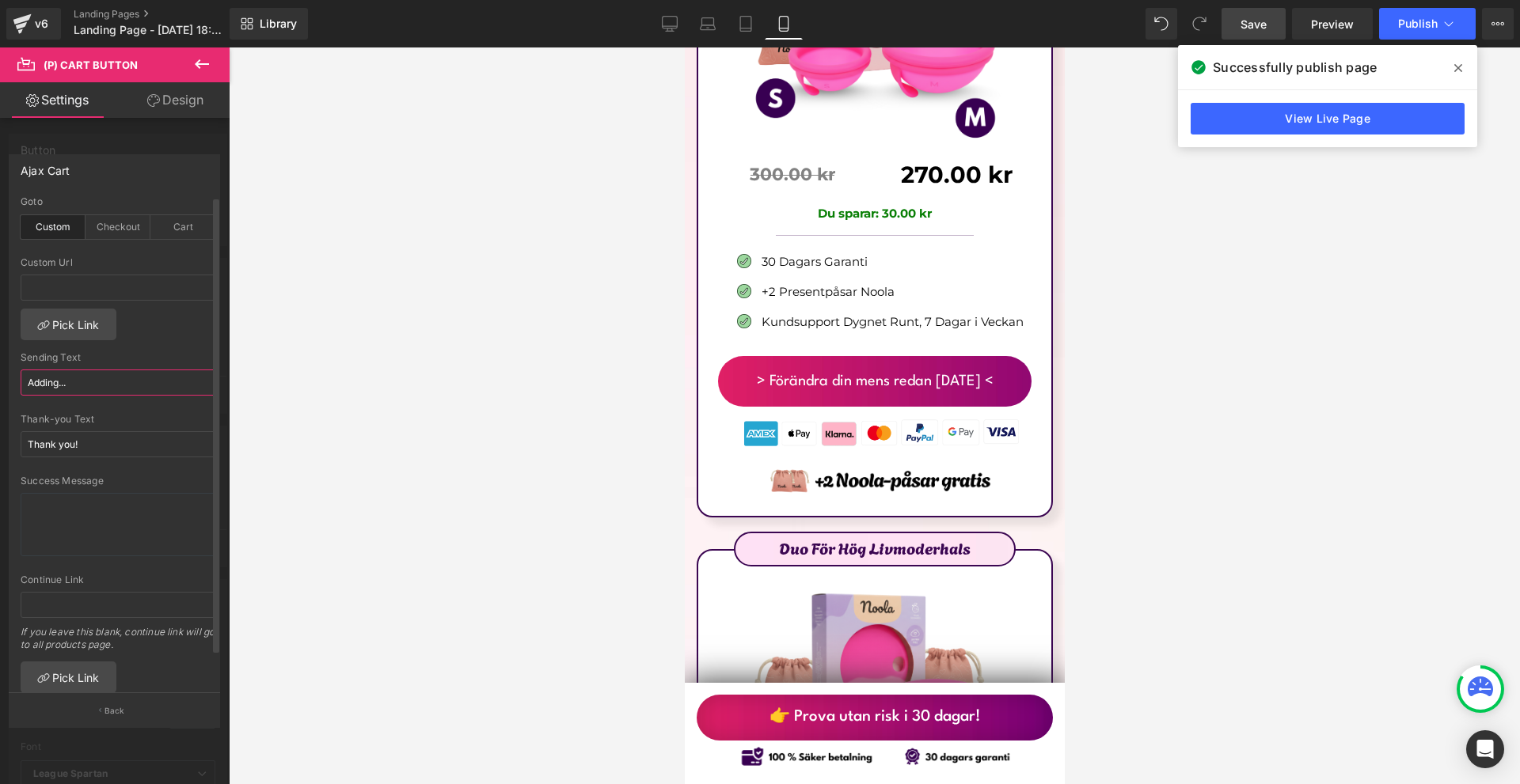
click at [98, 376] on input "Adding..." at bounding box center [117, 383] width 195 height 26
click at [123, 224] on div "Checkout" at bounding box center [118, 226] width 65 height 24
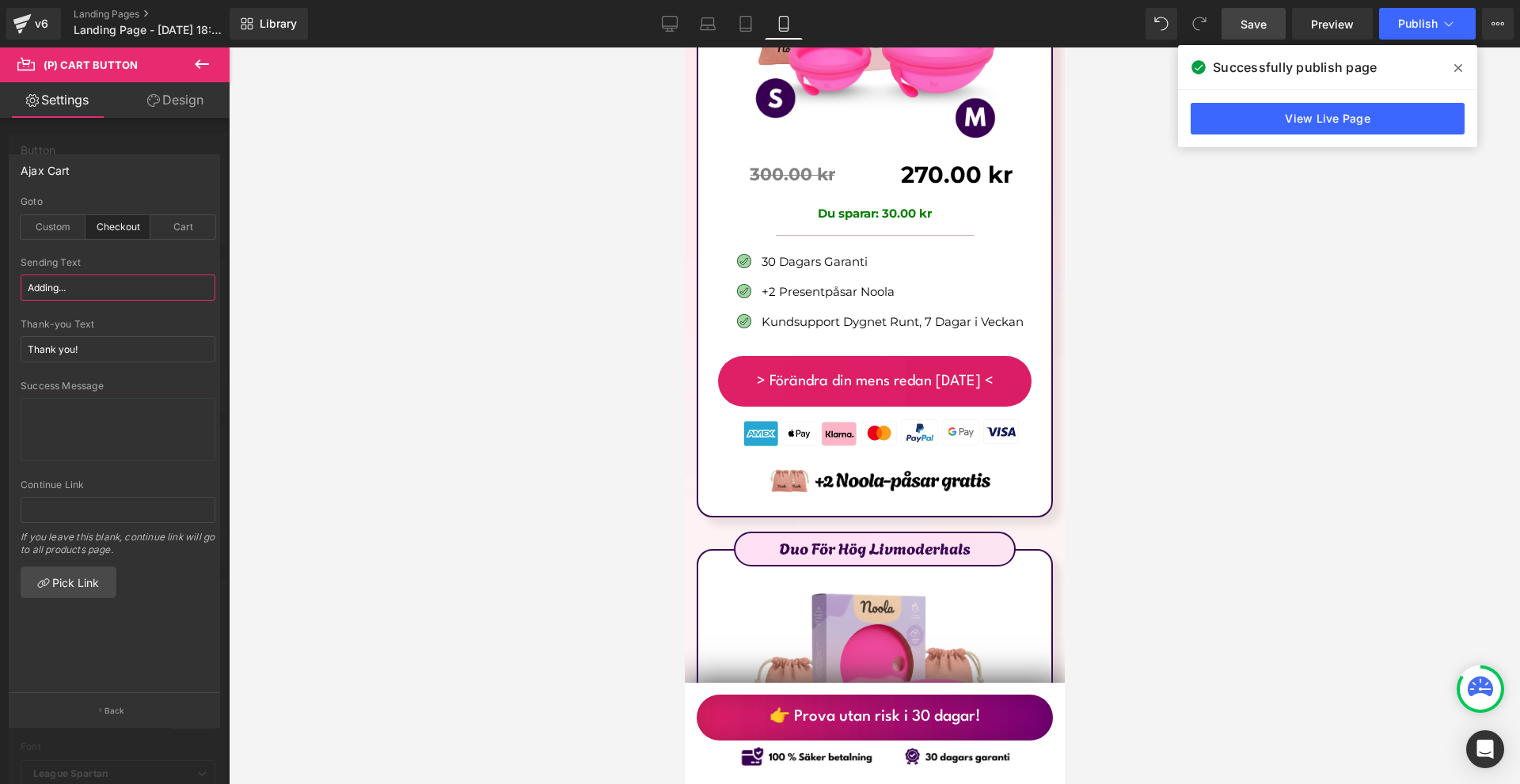
click at [112, 295] on input "Adding..." at bounding box center [117, 287] width 195 height 26
paste input "Lägger till"
type input "Lägger till..."
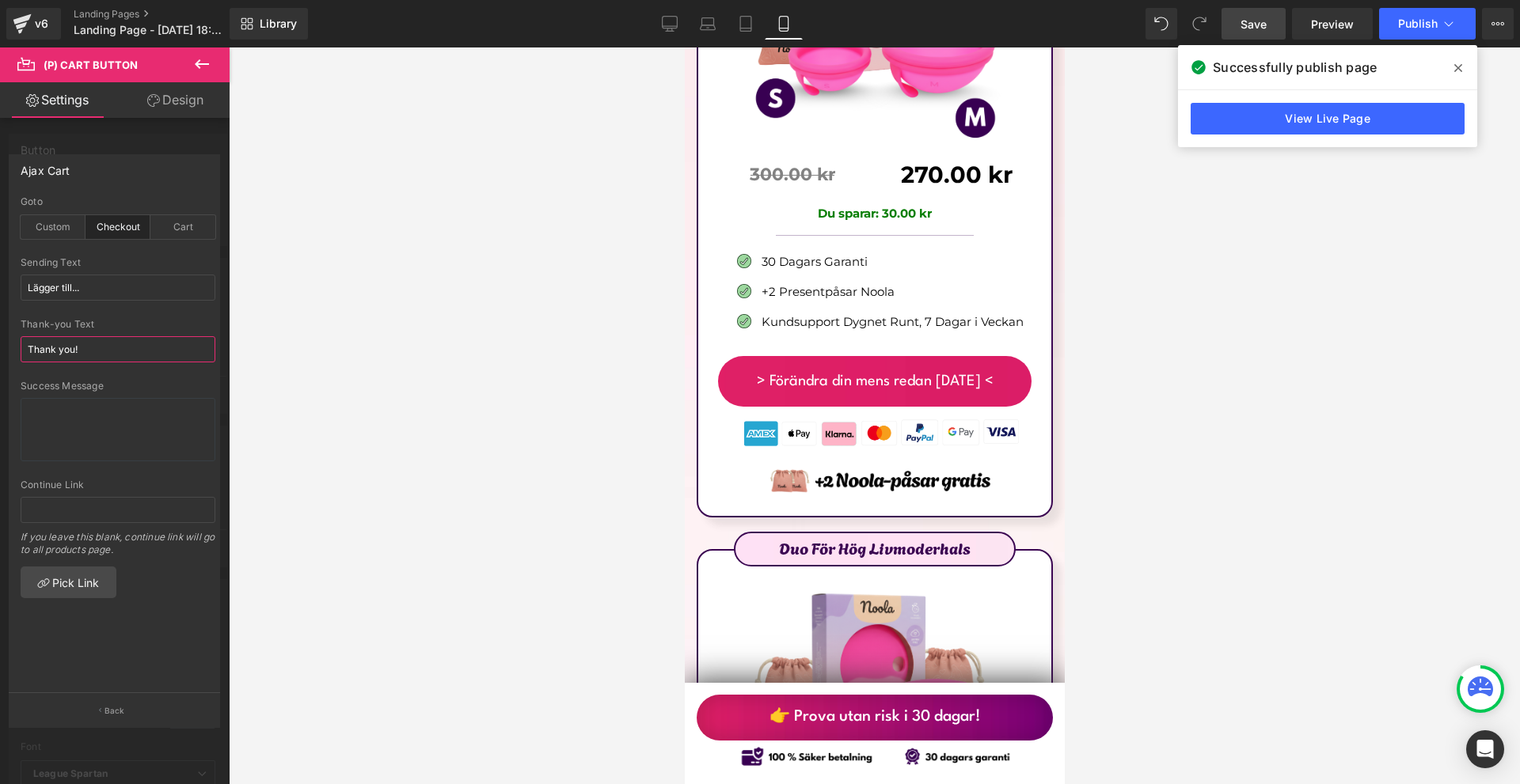
click at [141, 347] on input "Thank you!" at bounding box center [117, 349] width 195 height 26
paste input "ack"
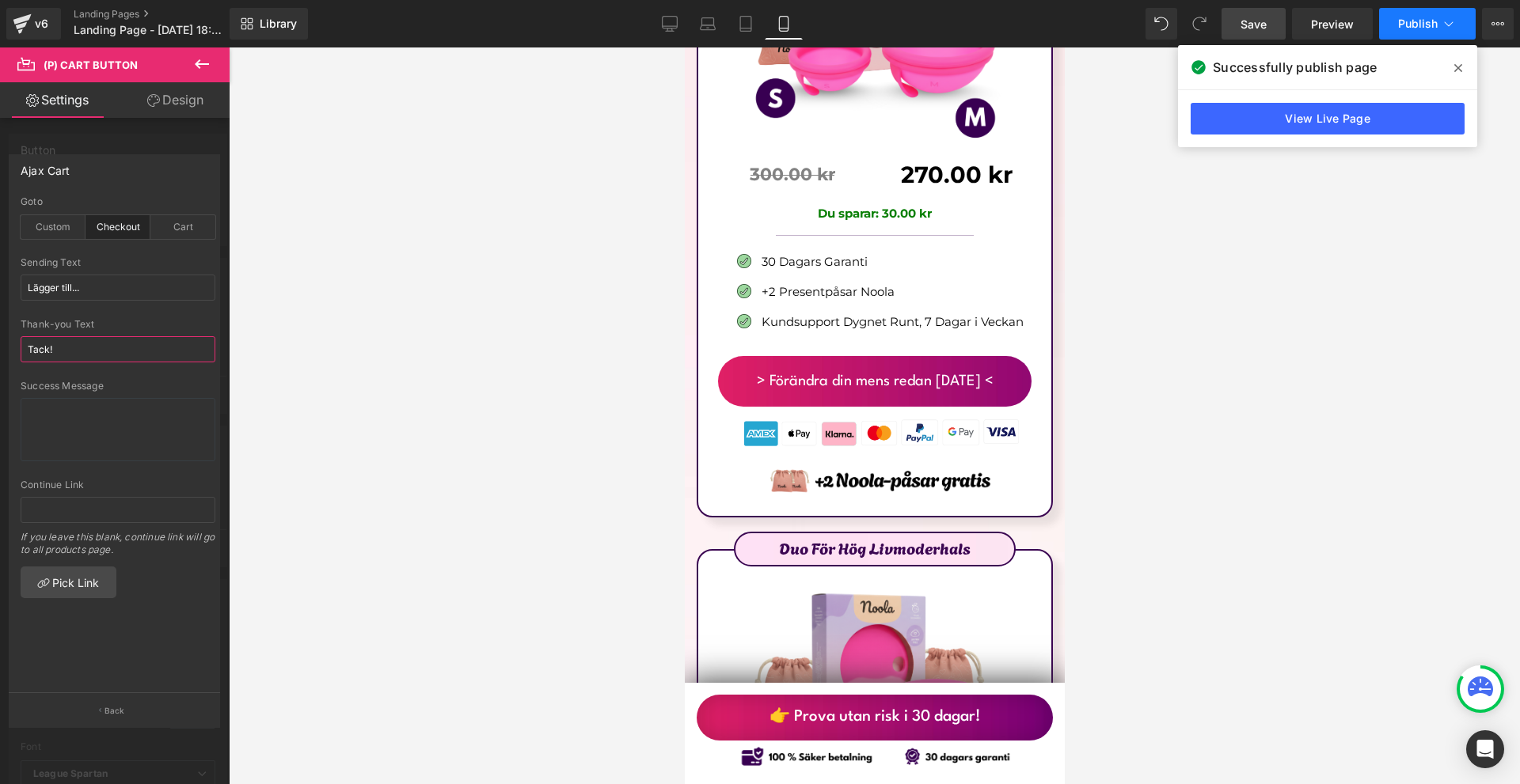
type input "Tack!"
click at [1455, 20] on icon at bounding box center [1448, 23] width 15 height 15
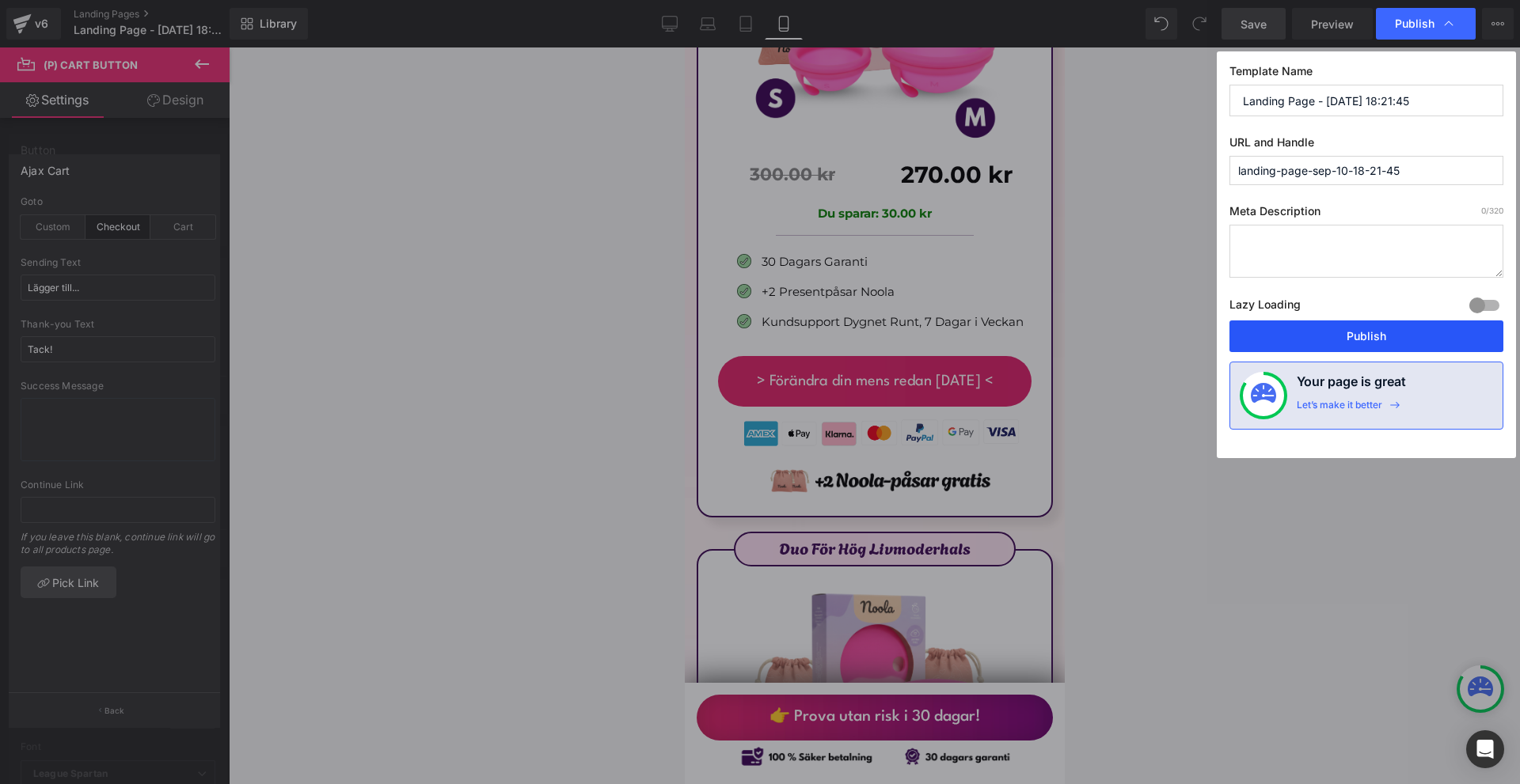
click at [1356, 327] on button "Publish" at bounding box center [1366, 336] width 274 height 32
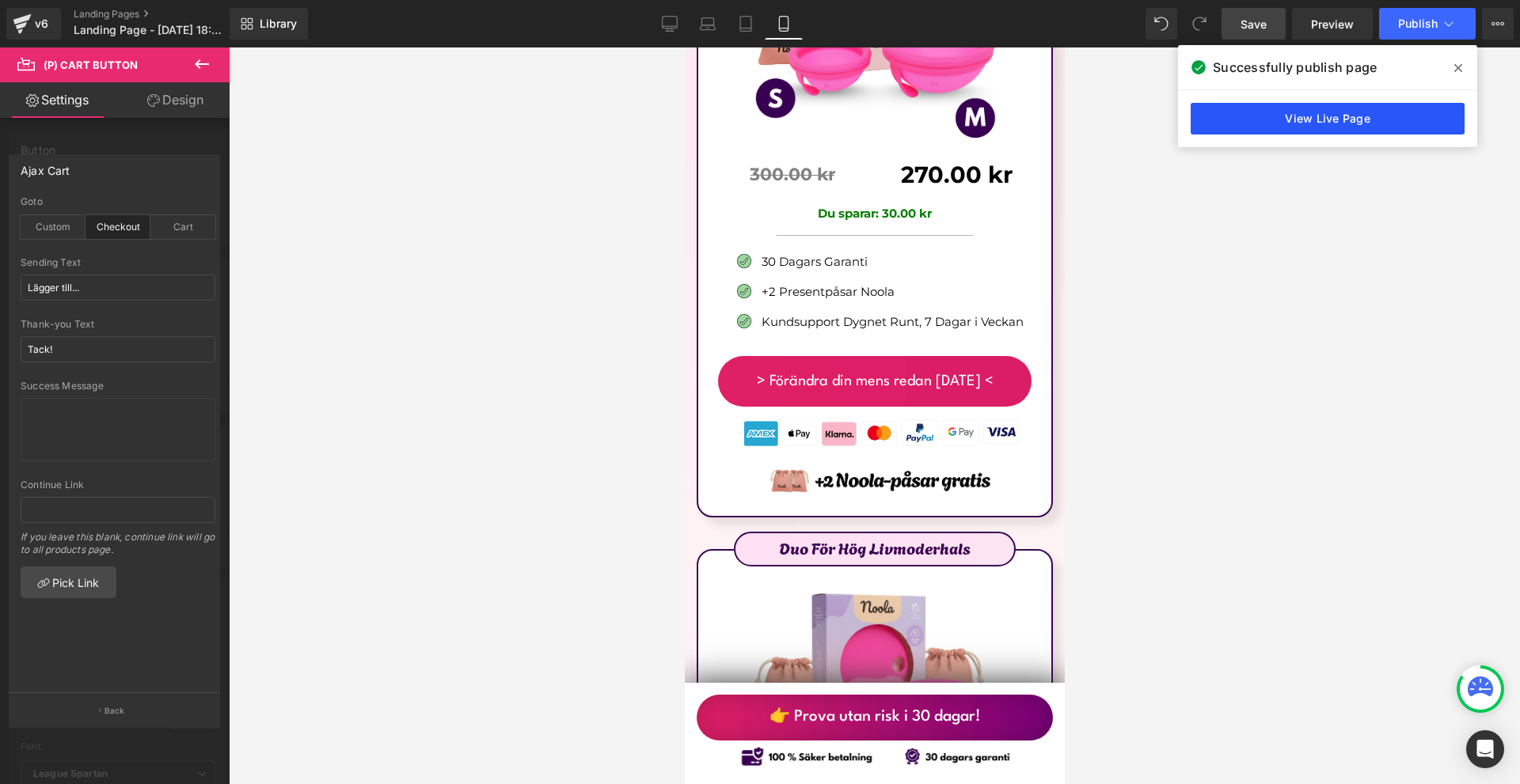
click at [1270, 116] on link "View Live Page" at bounding box center [1328, 118] width 274 height 32
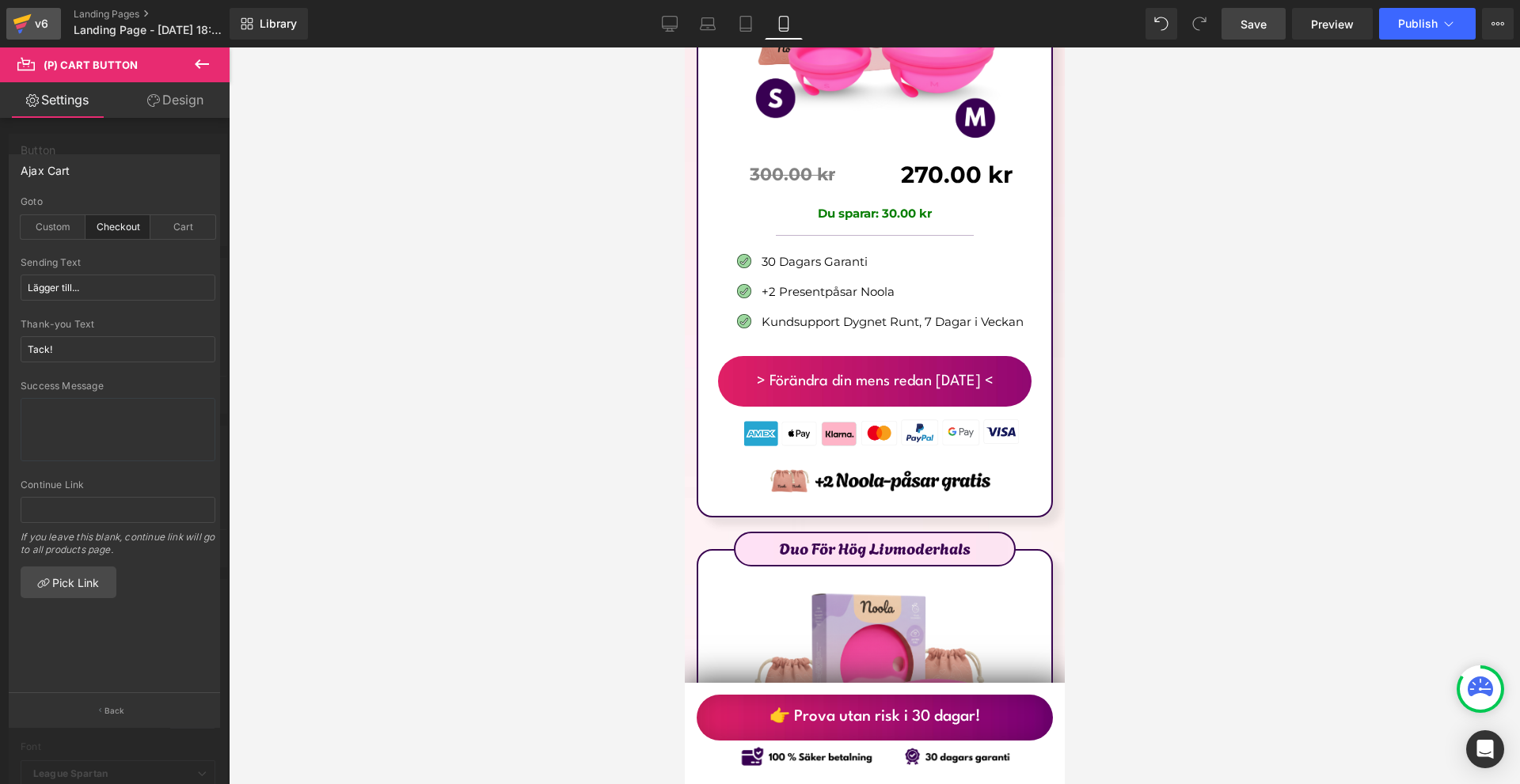
click at [36, 23] on div "v6" at bounding box center [42, 24] width 20 height 20
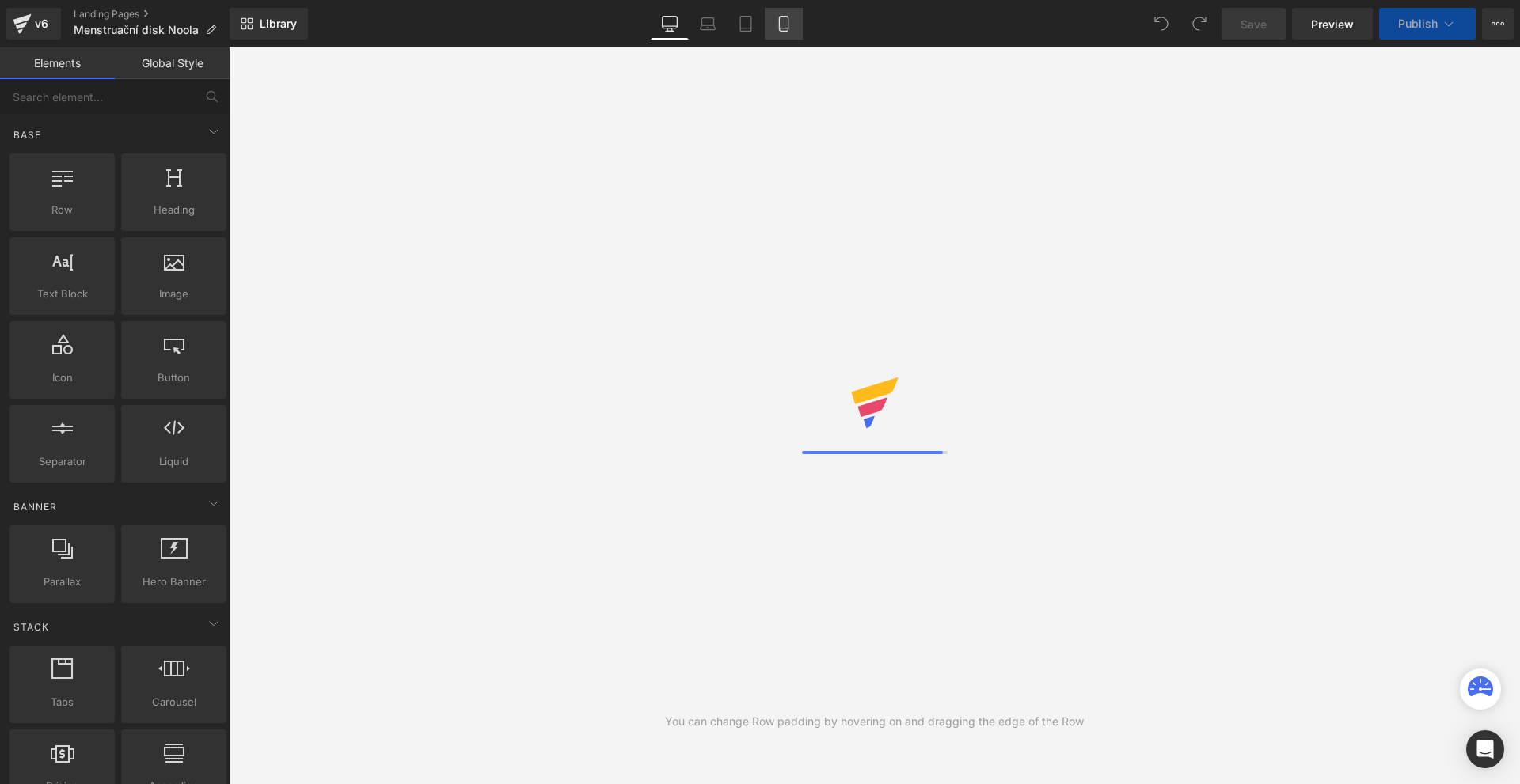
click at [784, 16] on icon at bounding box center [783, 24] width 9 height 15
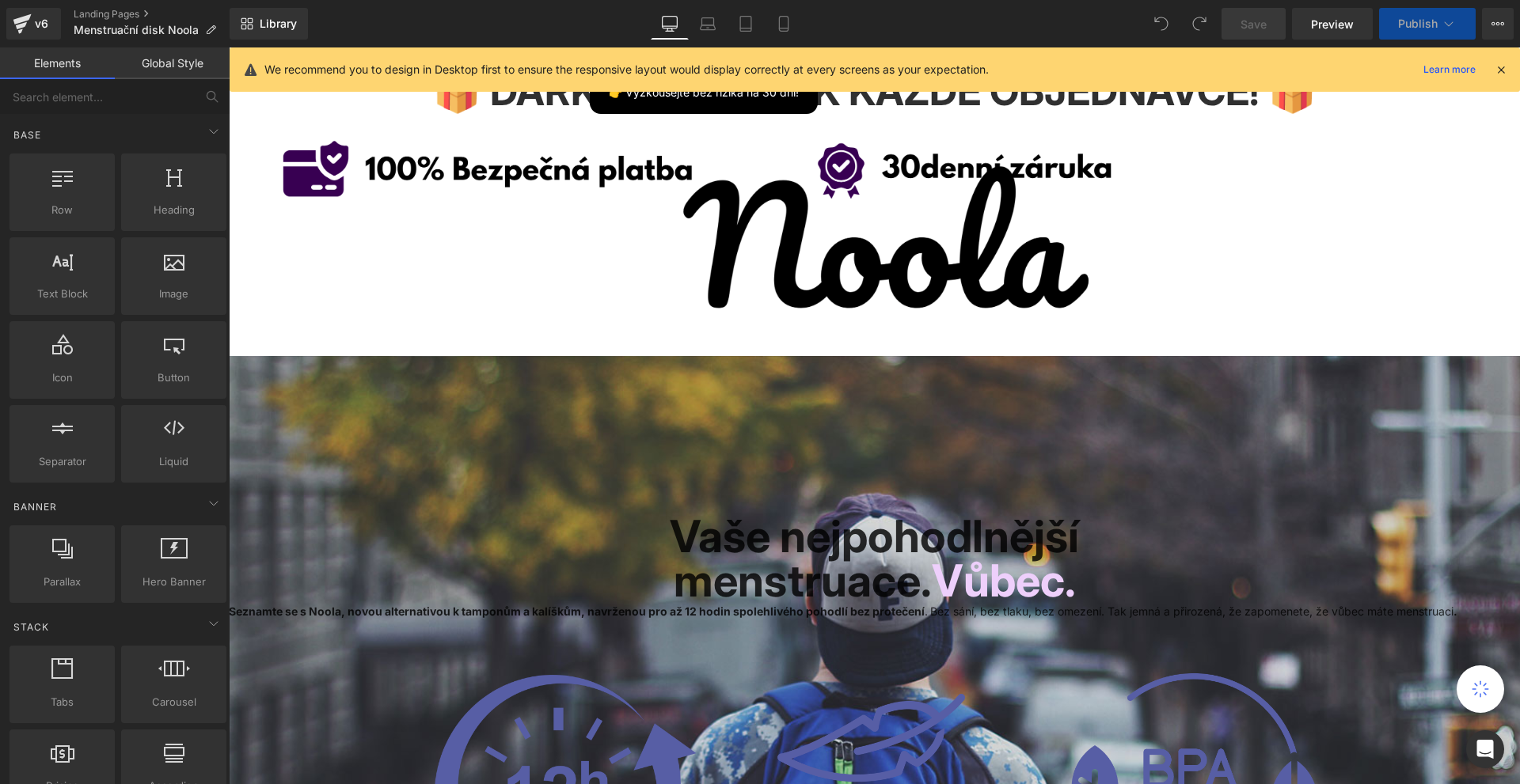
click at [1500, 68] on icon at bounding box center [1500, 69] width 14 height 14
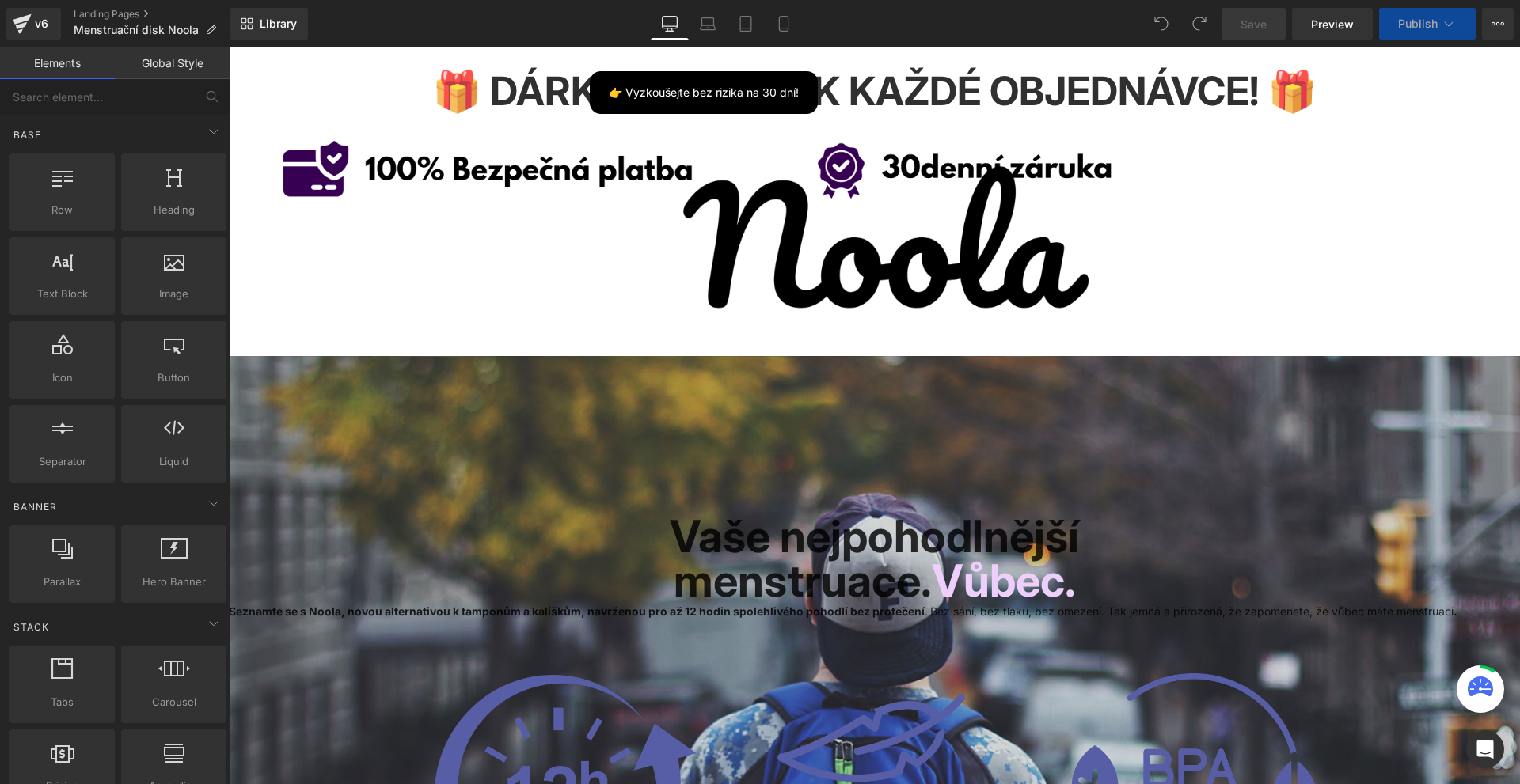
scroll to position [712, 0]
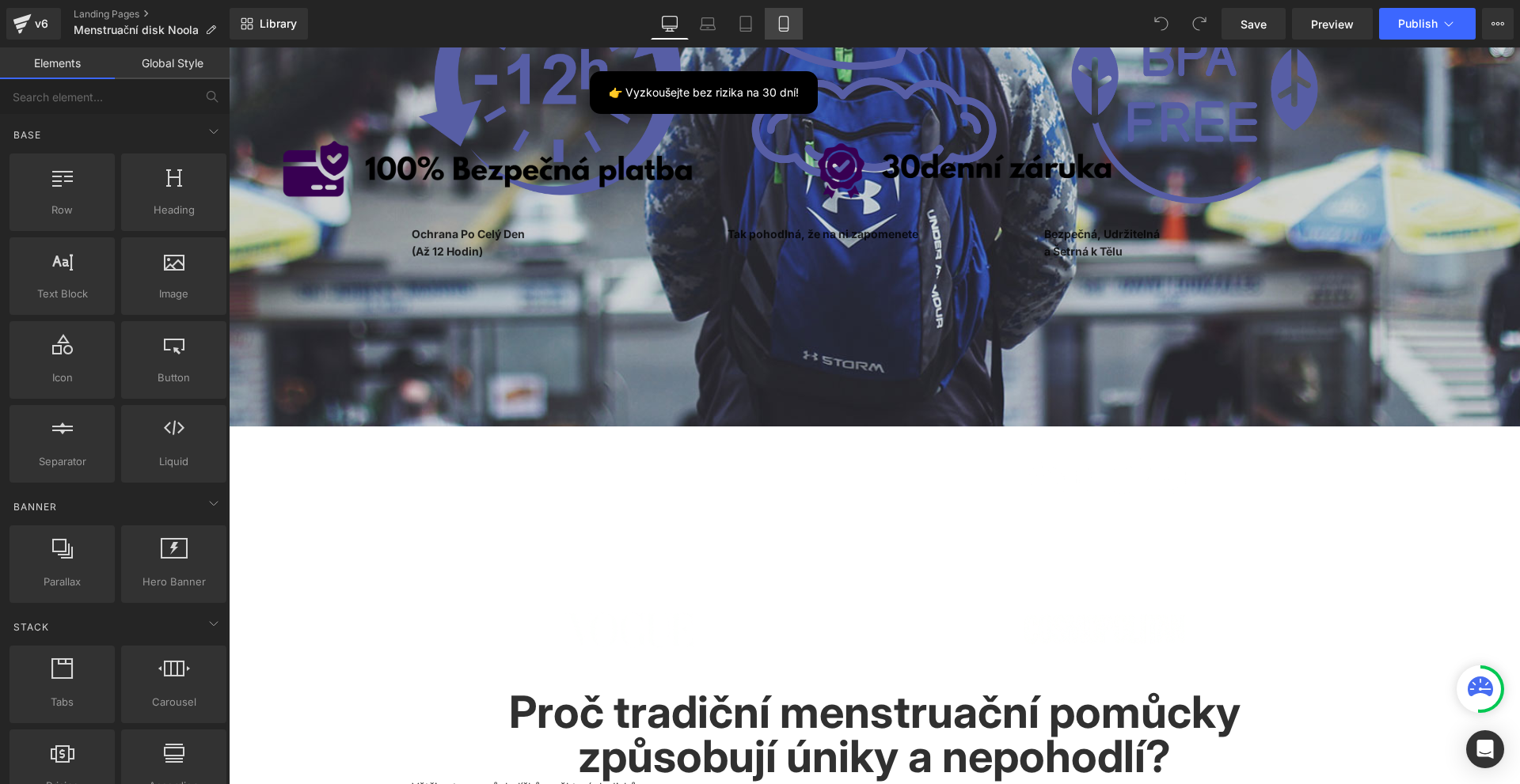
click at [767, 15] on div "Desktop Laptop Tablet Mobile" at bounding box center [727, 24] width 152 height 32
drag, startPoint x: 792, startPoint y: 22, endPoint x: 233, endPoint y: 314, distance: 630.7
click at [792, 22] on icon at bounding box center [783, 23] width 15 height 15
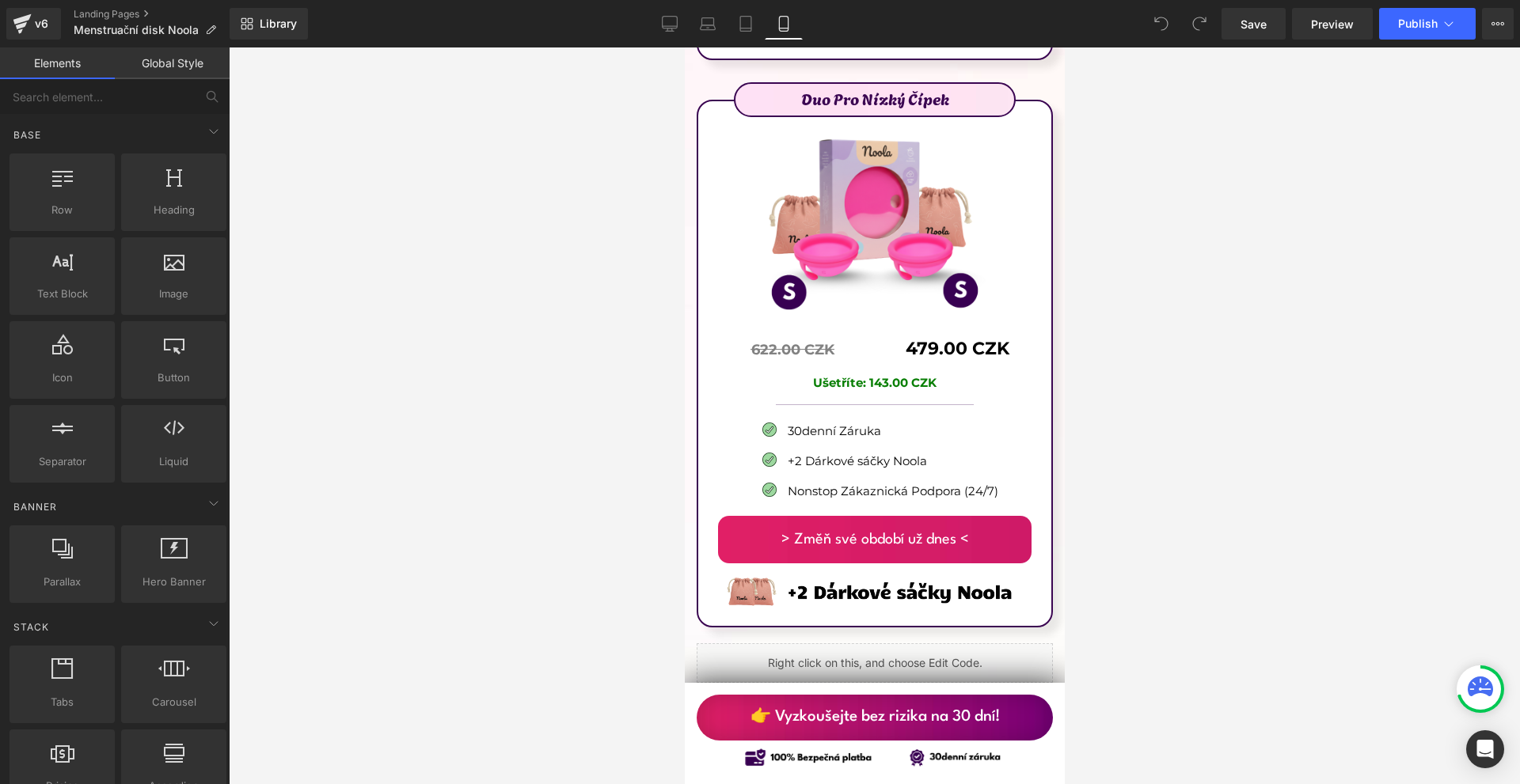
scroll to position [10340, 0]
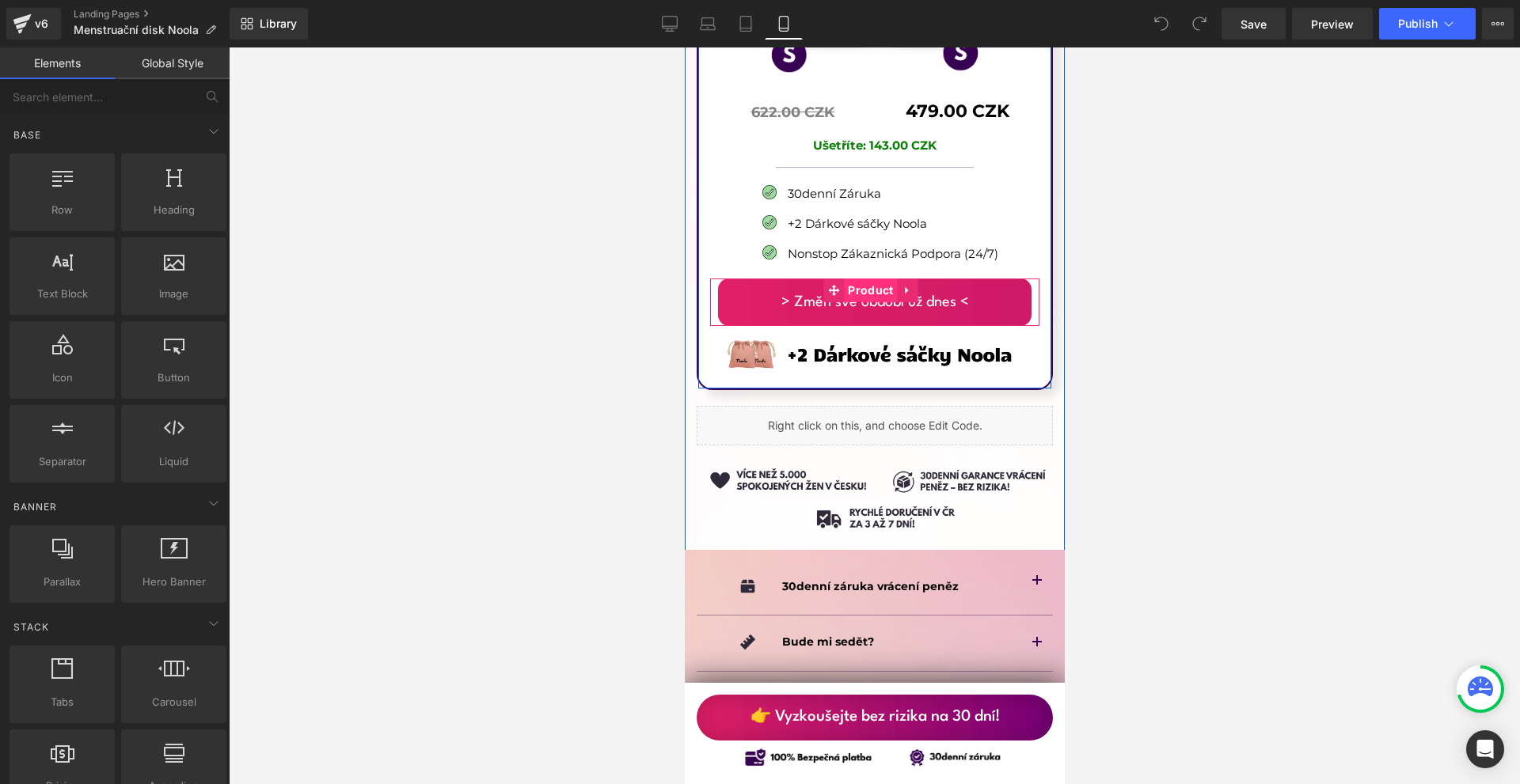
click at [875, 278] on span "Product" at bounding box center [869, 290] width 53 height 24
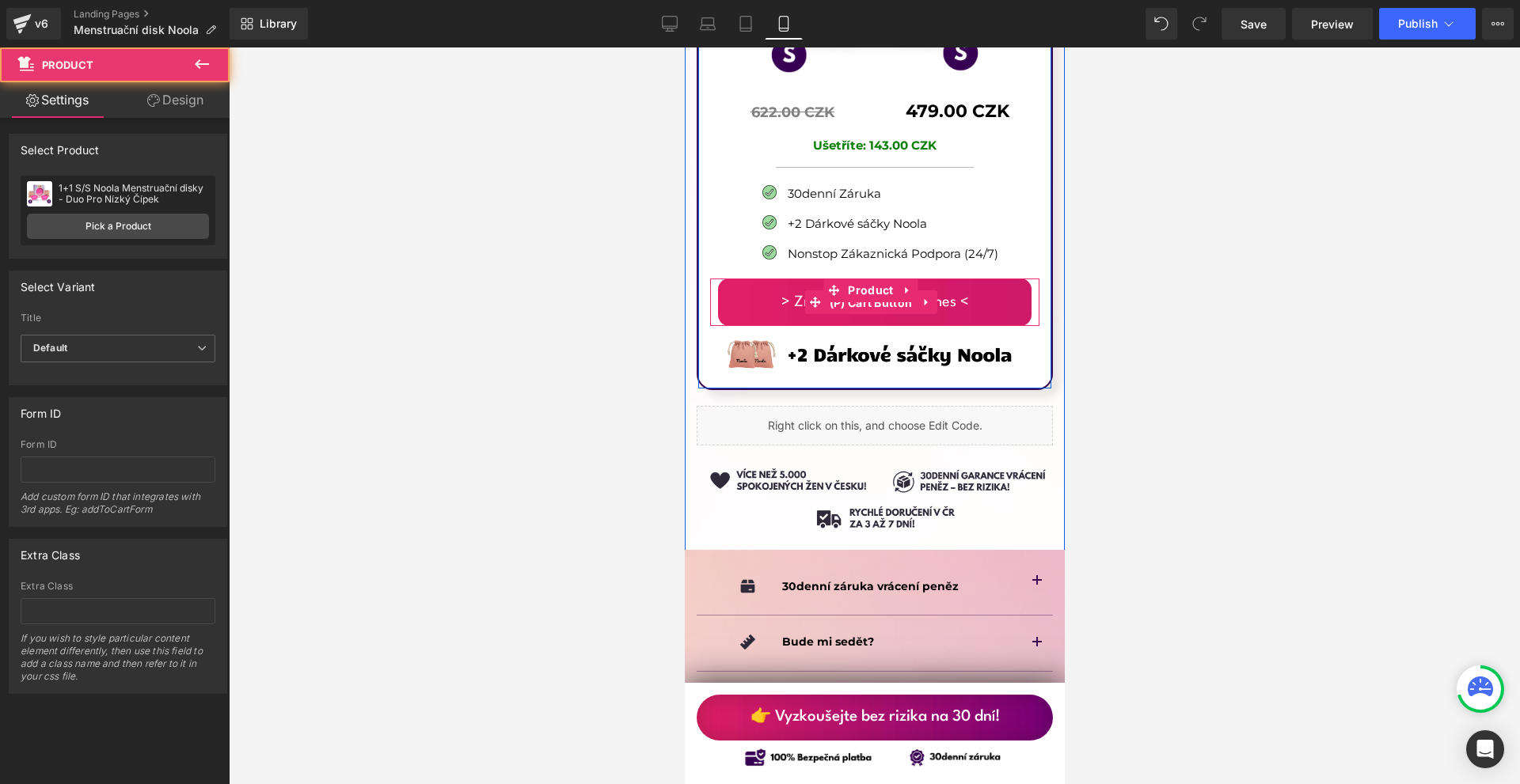
click at [871, 291] on span "(P) Cart Button" at bounding box center [871, 303] width 91 height 24
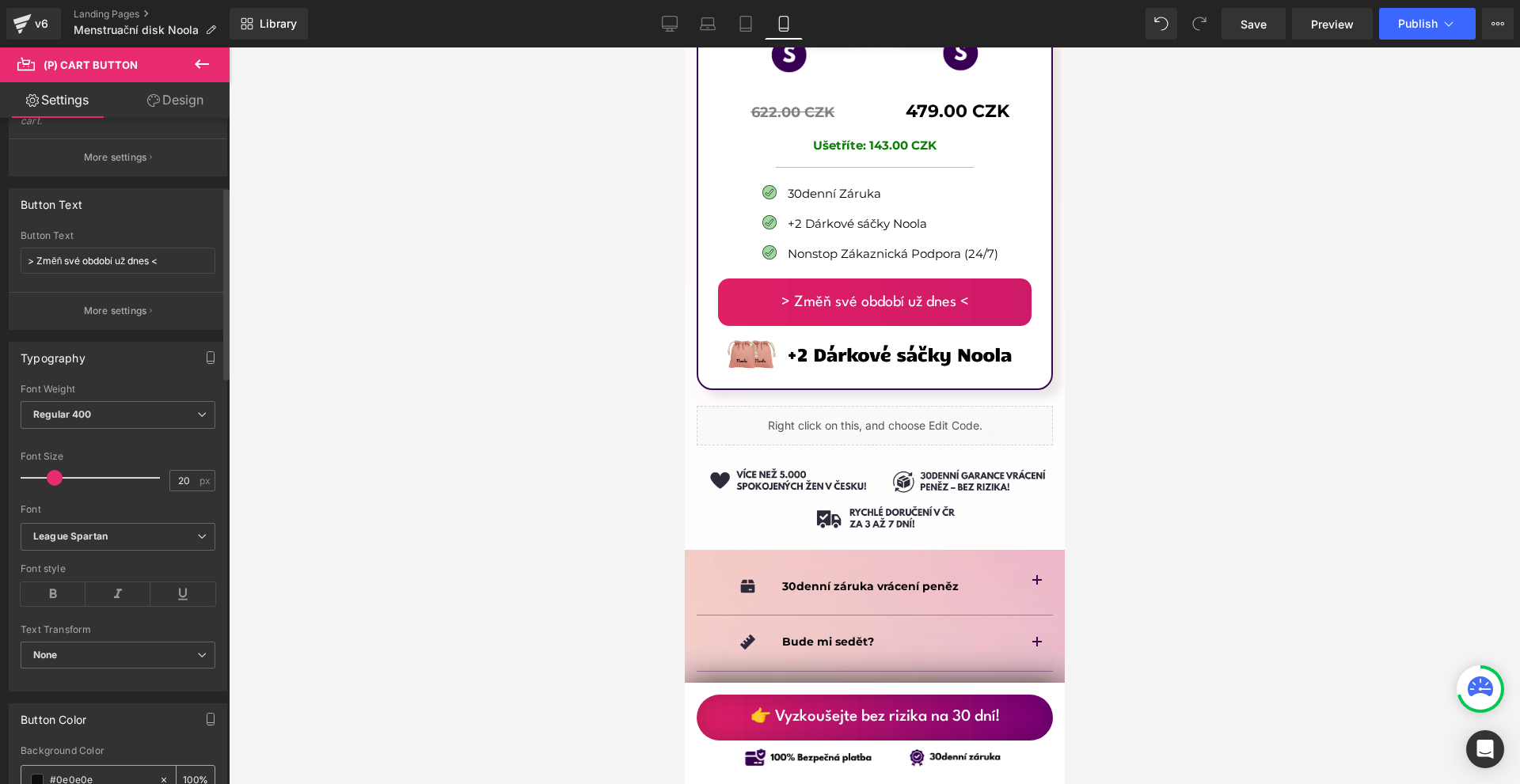
scroll to position [396, 0]
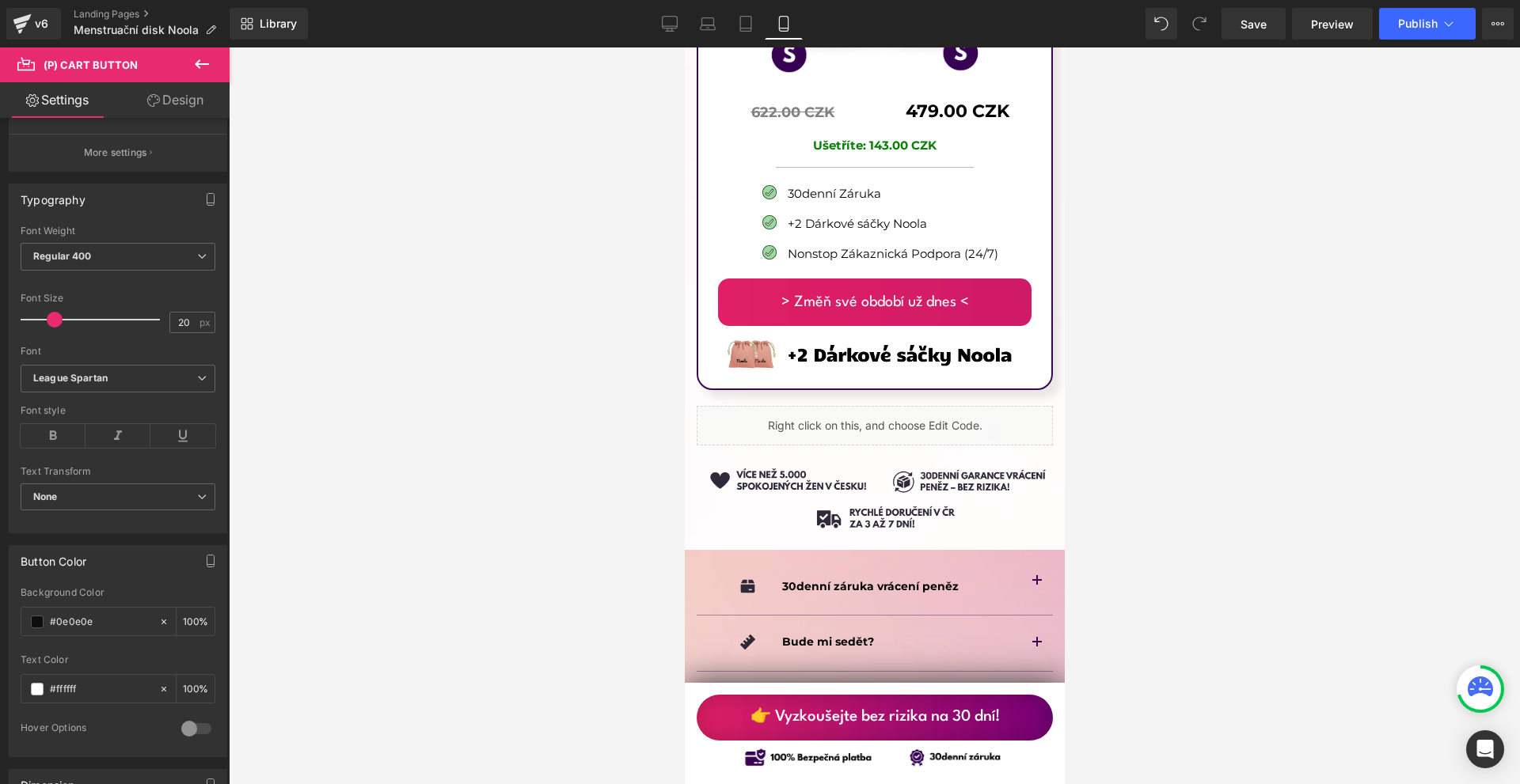
click at [178, 94] on link "Design" at bounding box center [175, 100] width 115 height 36
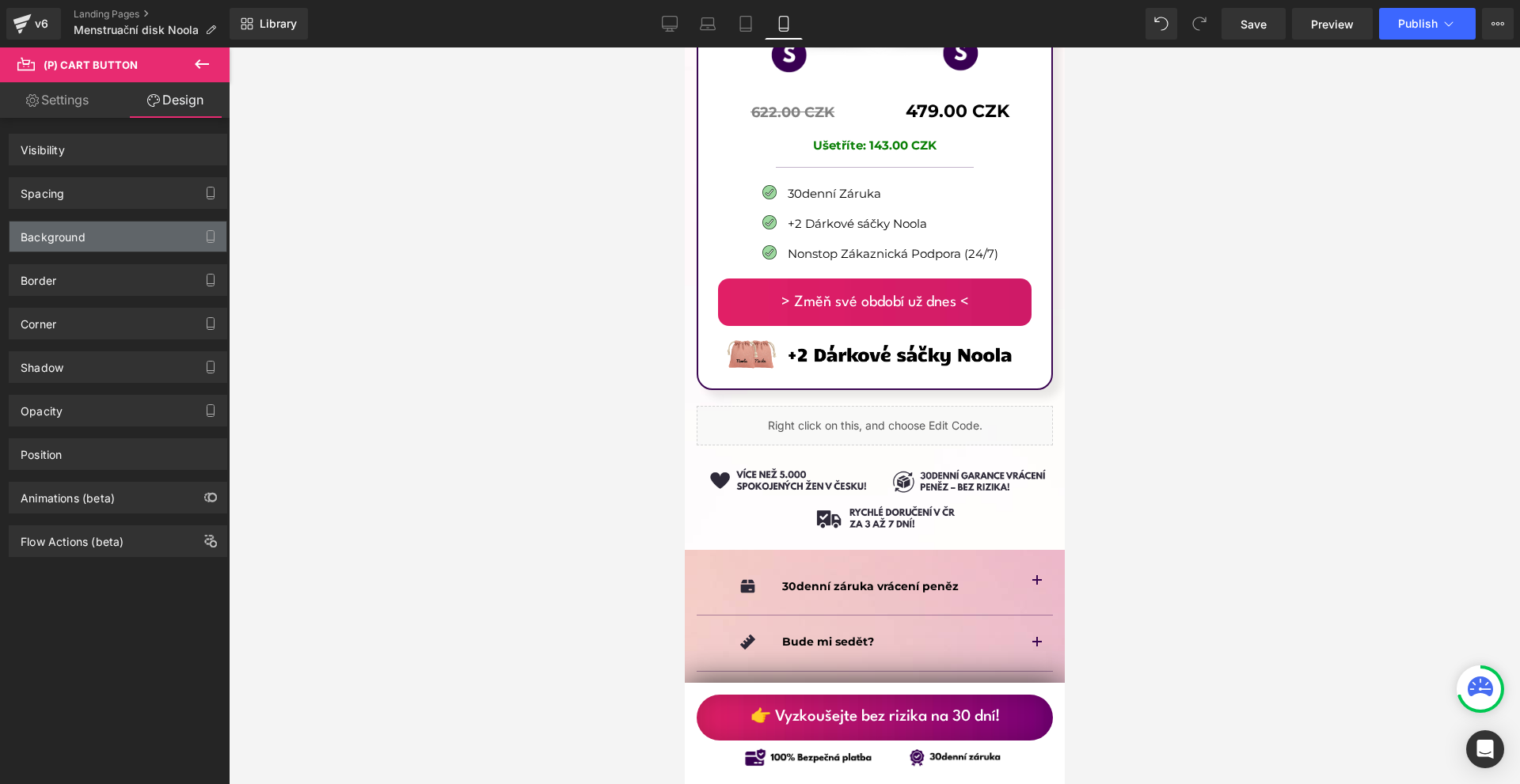
click at [77, 243] on div "Background" at bounding box center [118, 236] width 217 height 30
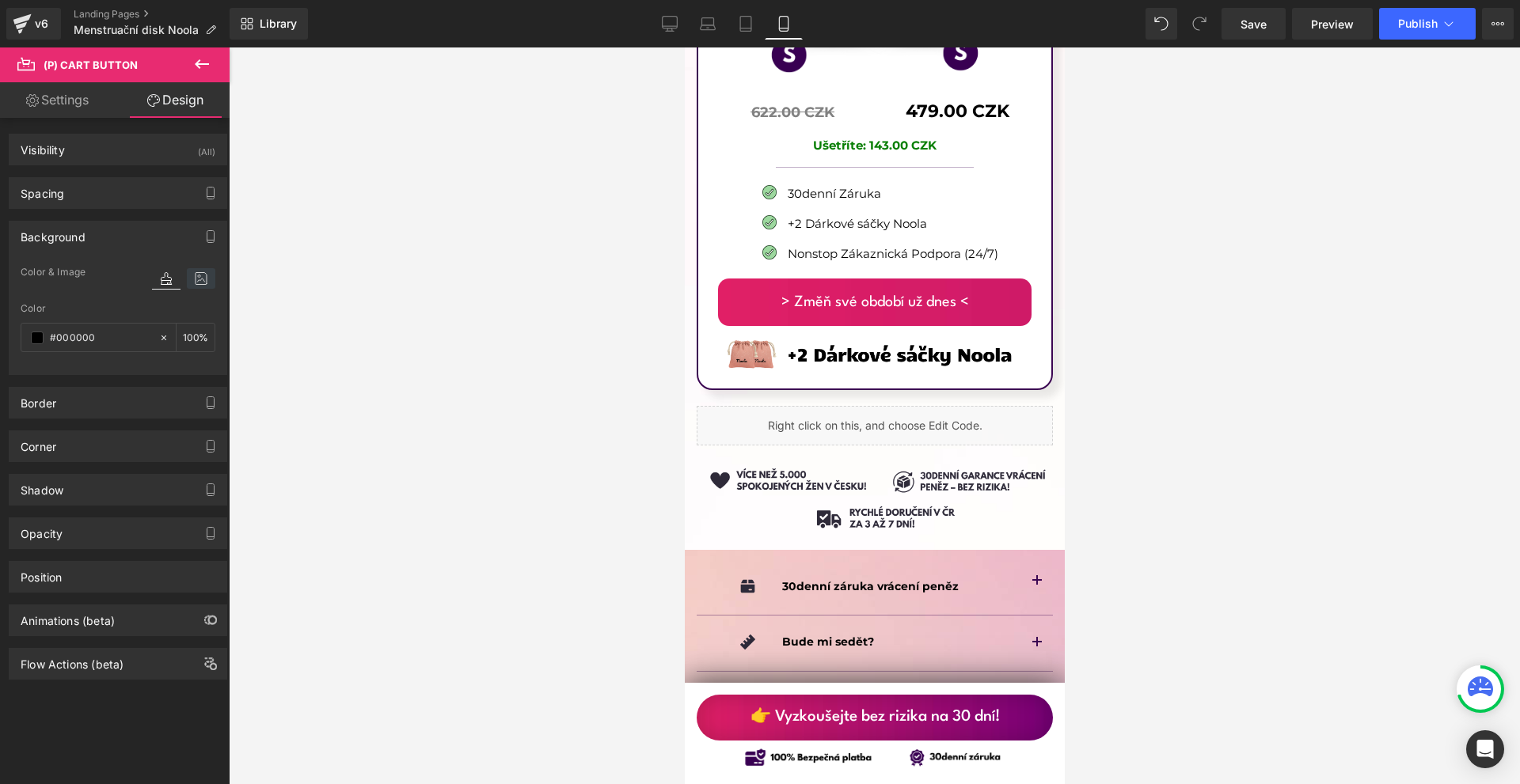
click at [198, 274] on icon at bounding box center [200, 278] width 29 height 20
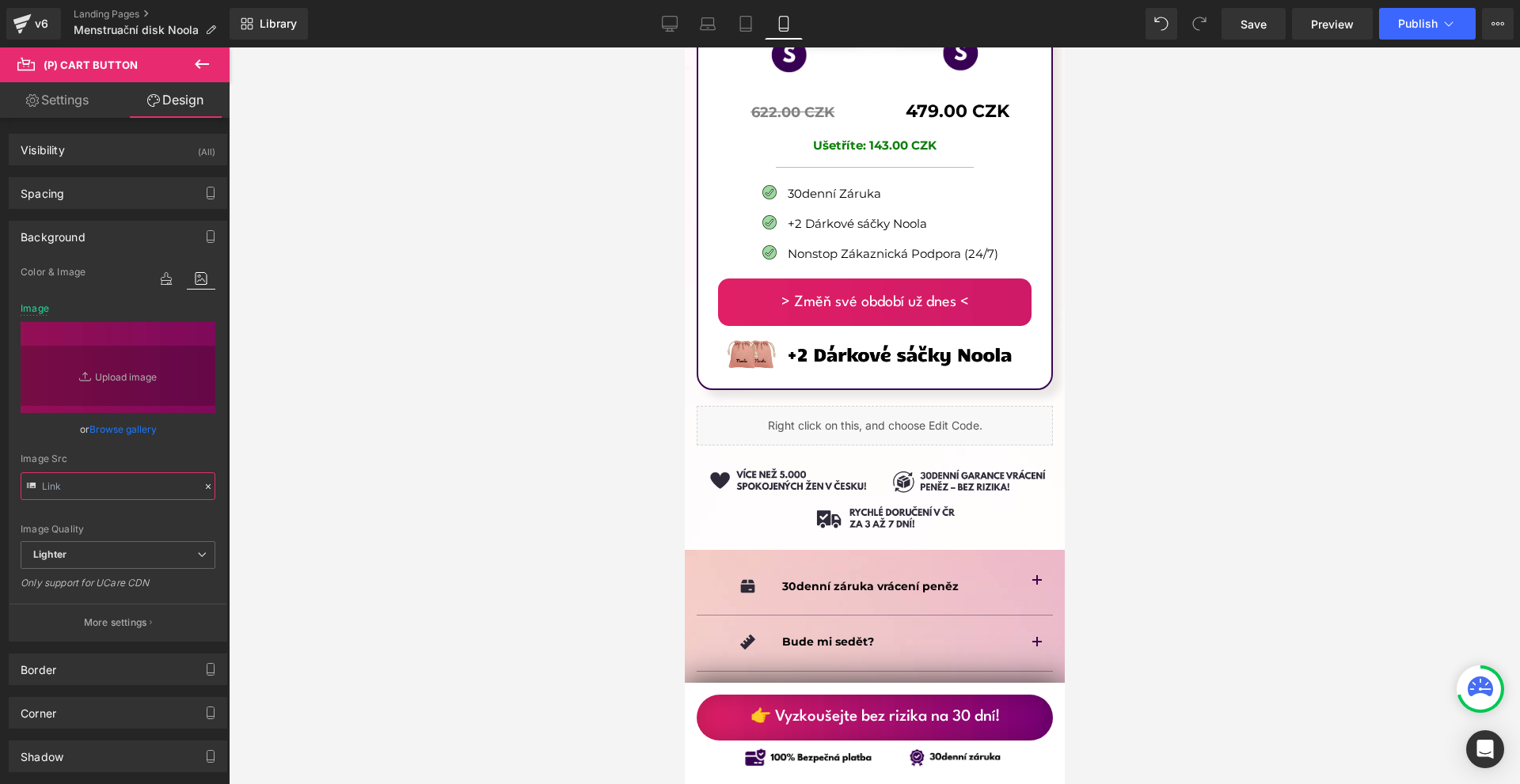
click at [117, 489] on input "text" at bounding box center [117, 486] width 195 height 28
type input "https://ucarecdn.com/370ca13d-b8d6-4168-b39d-a8685f96f953/-/format/auto/-/previ…"
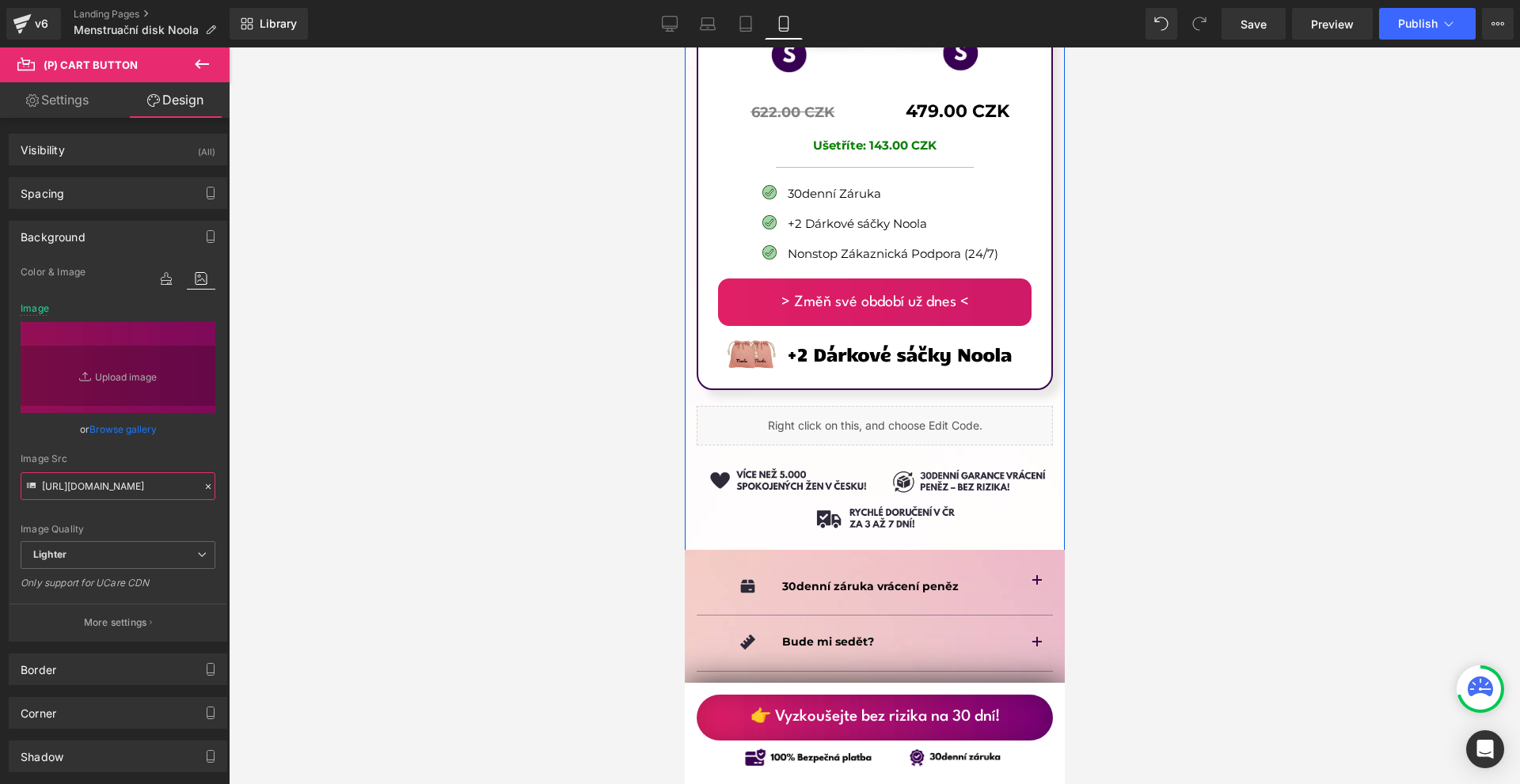
scroll to position [10023, 0]
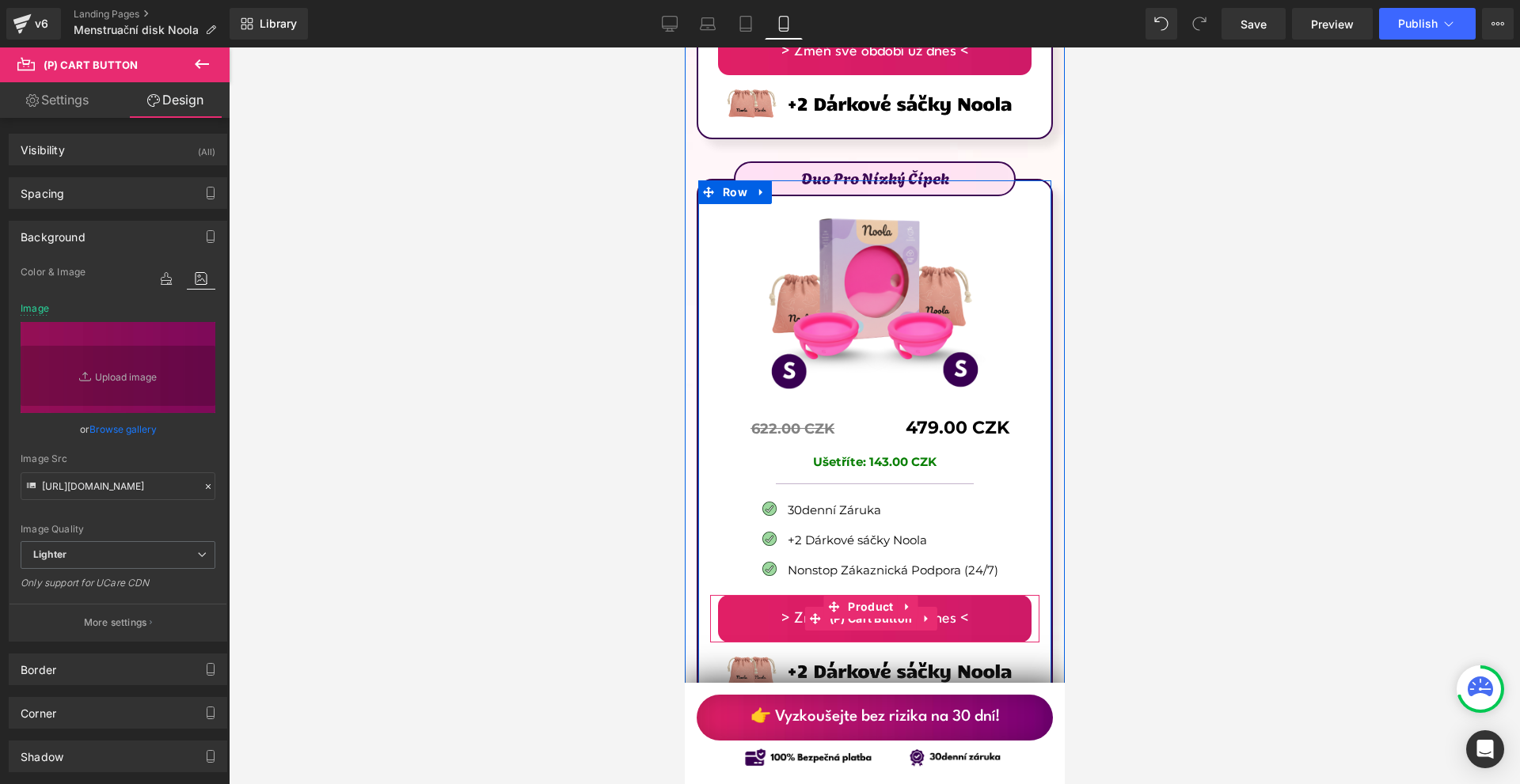
click at [872, 607] on span "(P) Cart Button" at bounding box center [871, 618] width 91 height 24
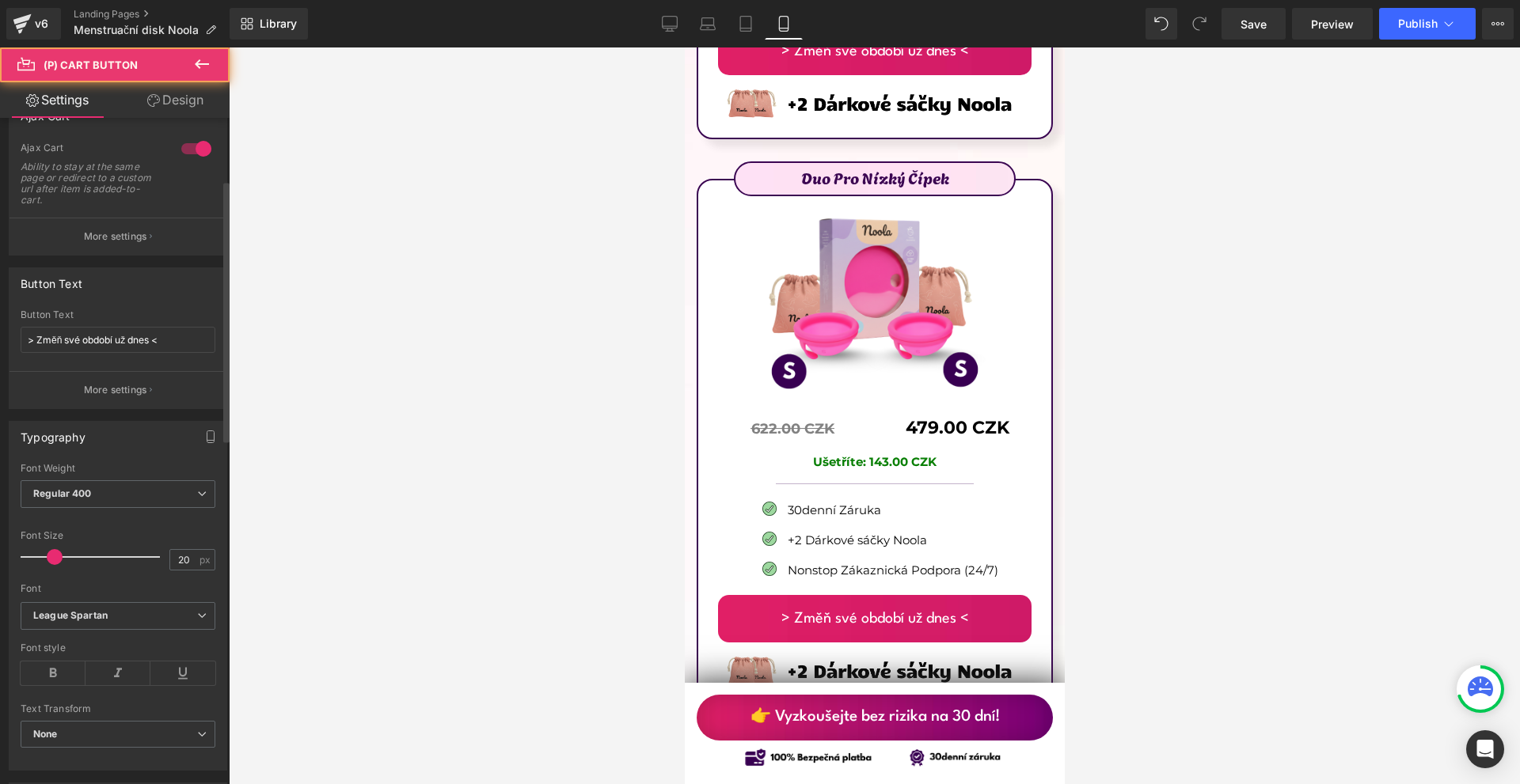
scroll to position [238, 0]
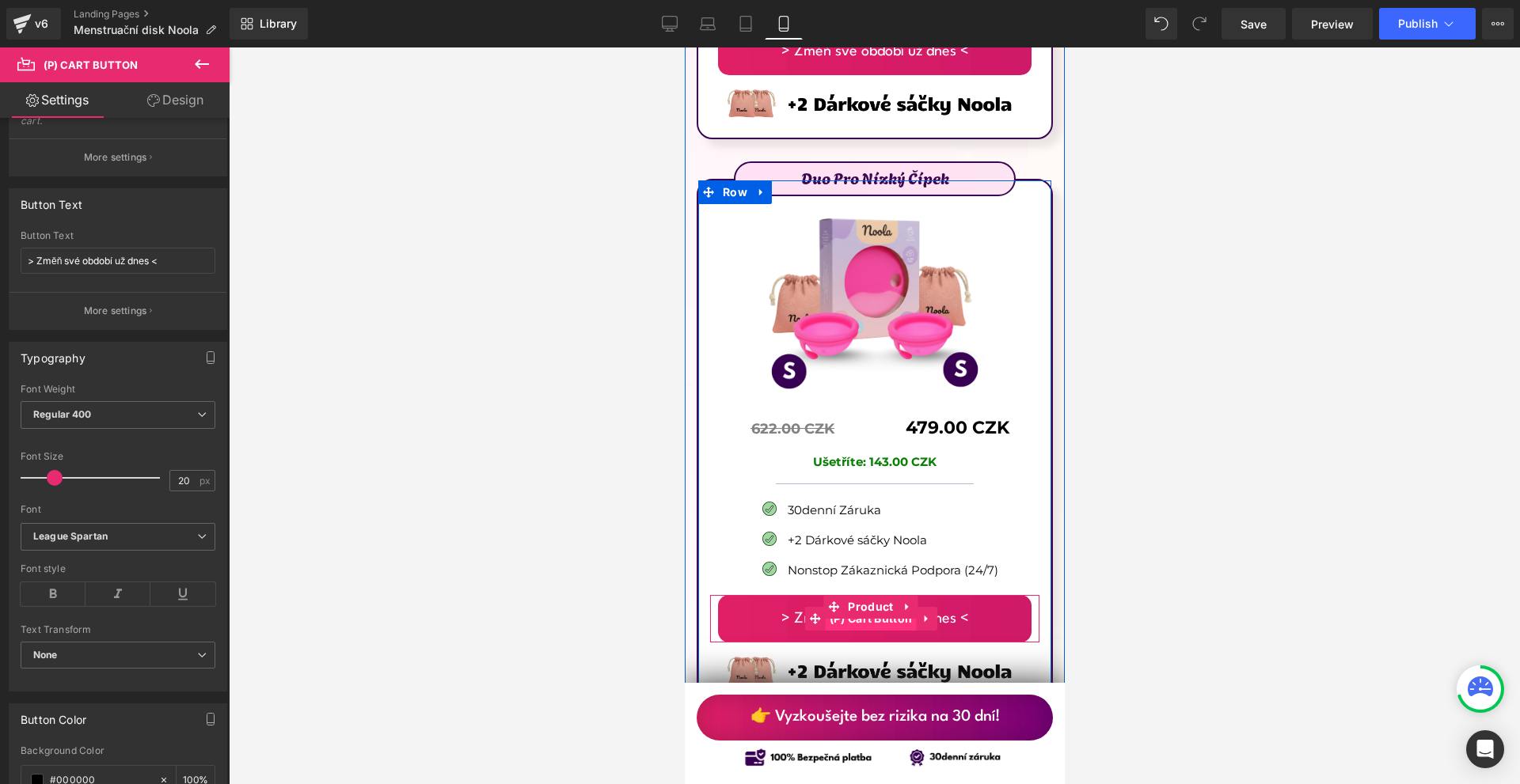
click at [859, 607] on span "(P) Cart Button" at bounding box center [871, 618] width 91 height 24
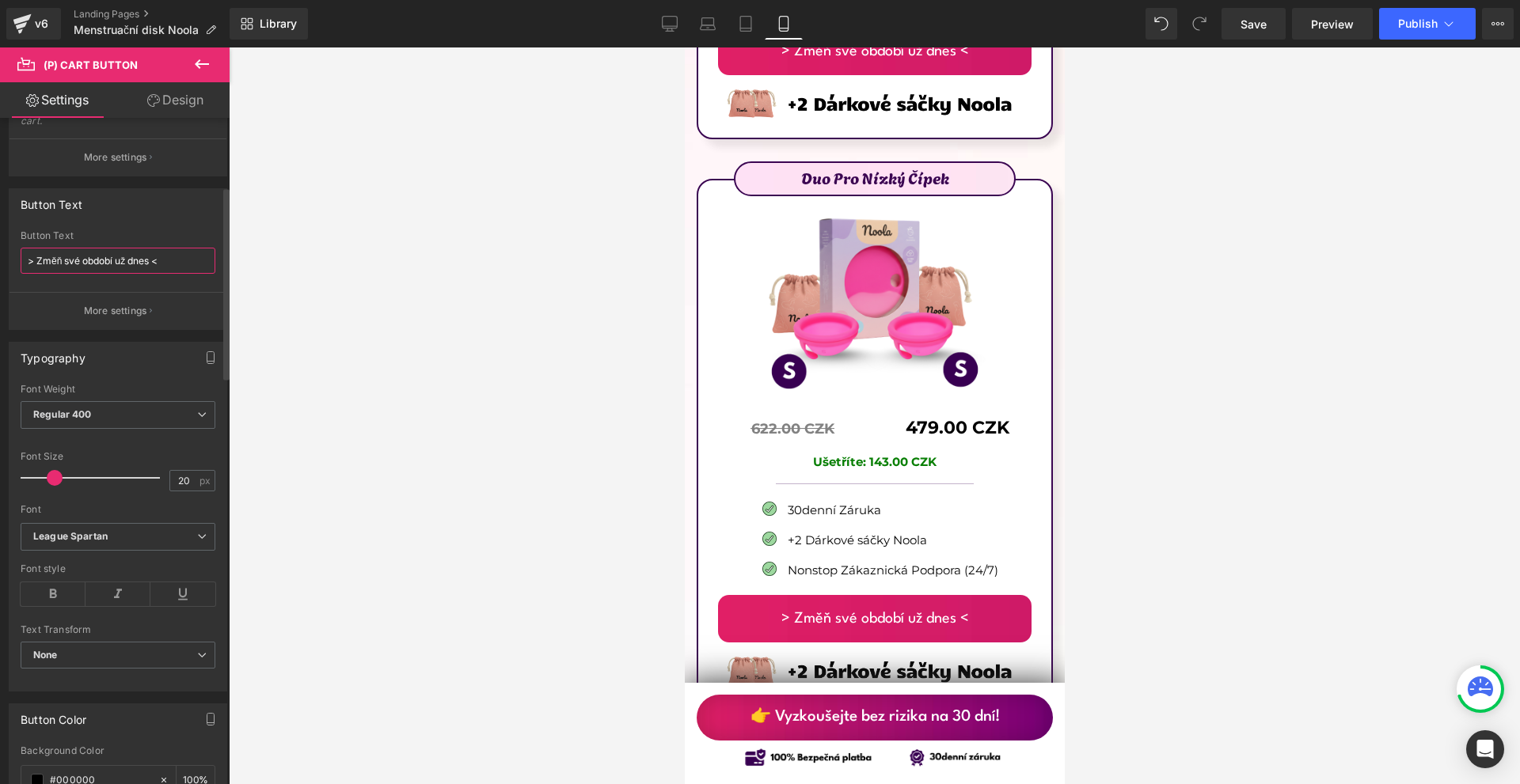
drag, startPoint x: 165, startPoint y: 266, endPoint x: 155, endPoint y: 266, distance: 10.0
click at [155, 266] on input "> Změň své období už dnes <" at bounding box center [117, 261] width 195 height 26
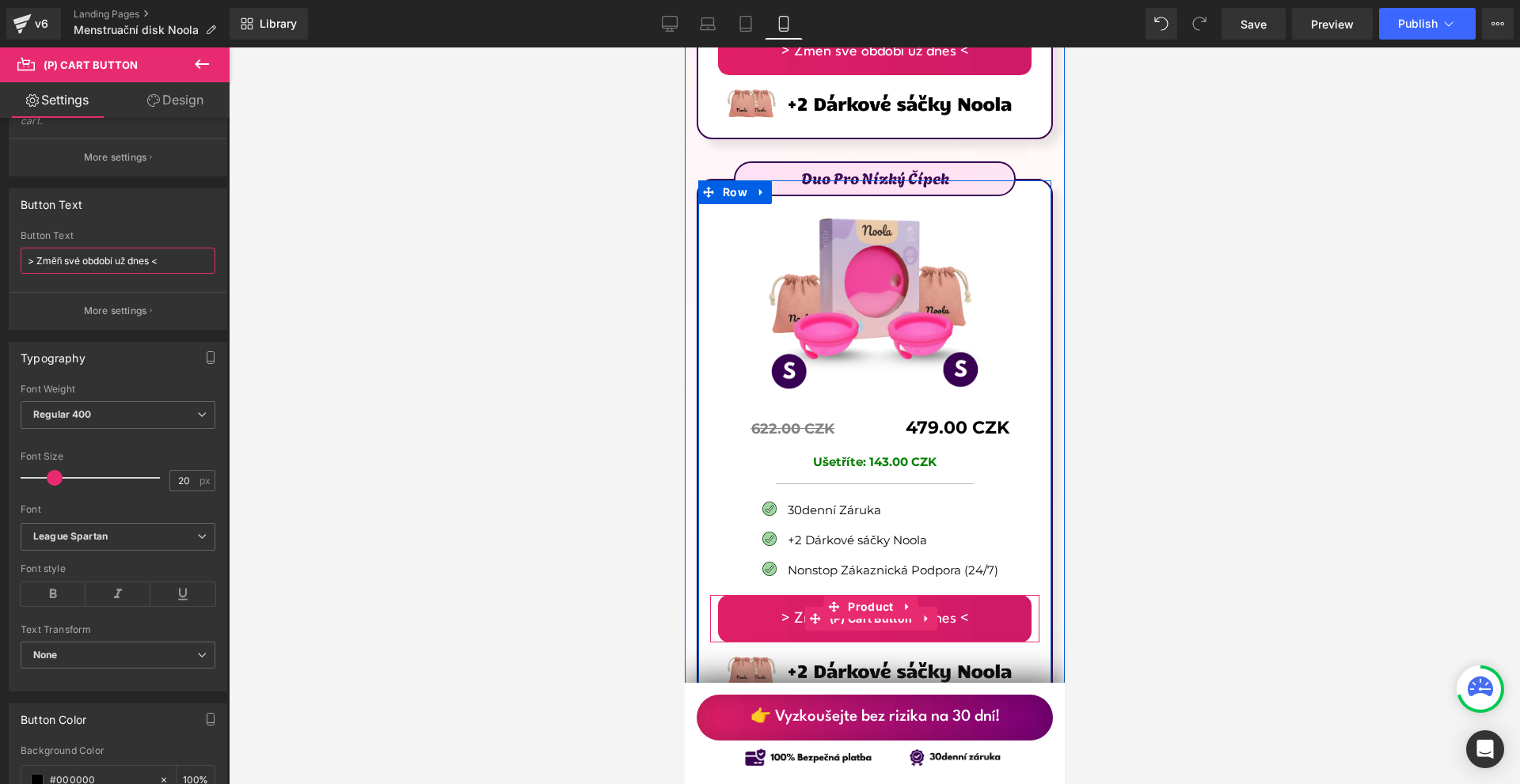
click at [840, 607] on span "(P) Cart Button" at bounding box center [871, 618] width 91 height 24
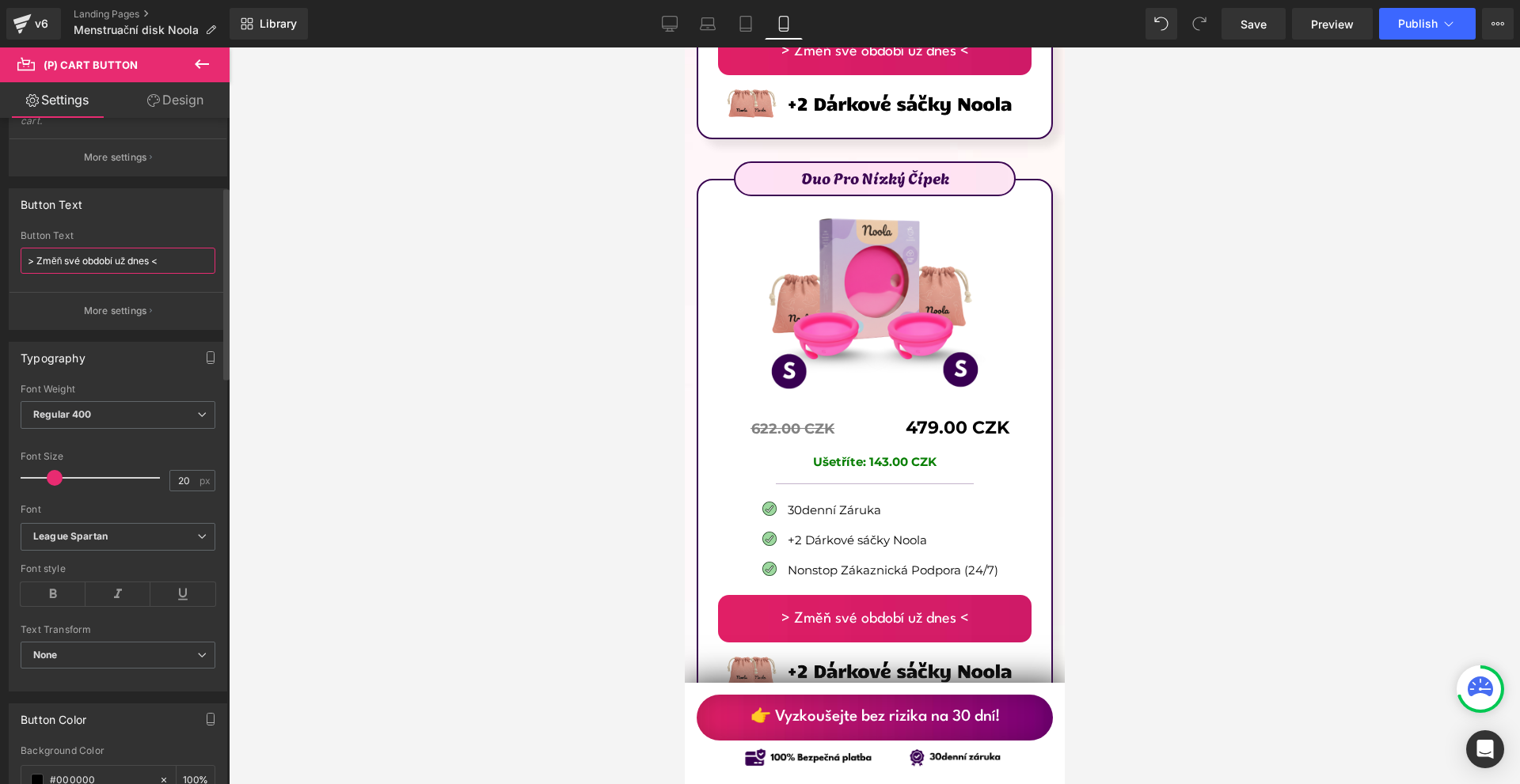
click at [32, 256] on input "> Změň své období už dnes <" at bounding box center [117, 261] width 195 height 26
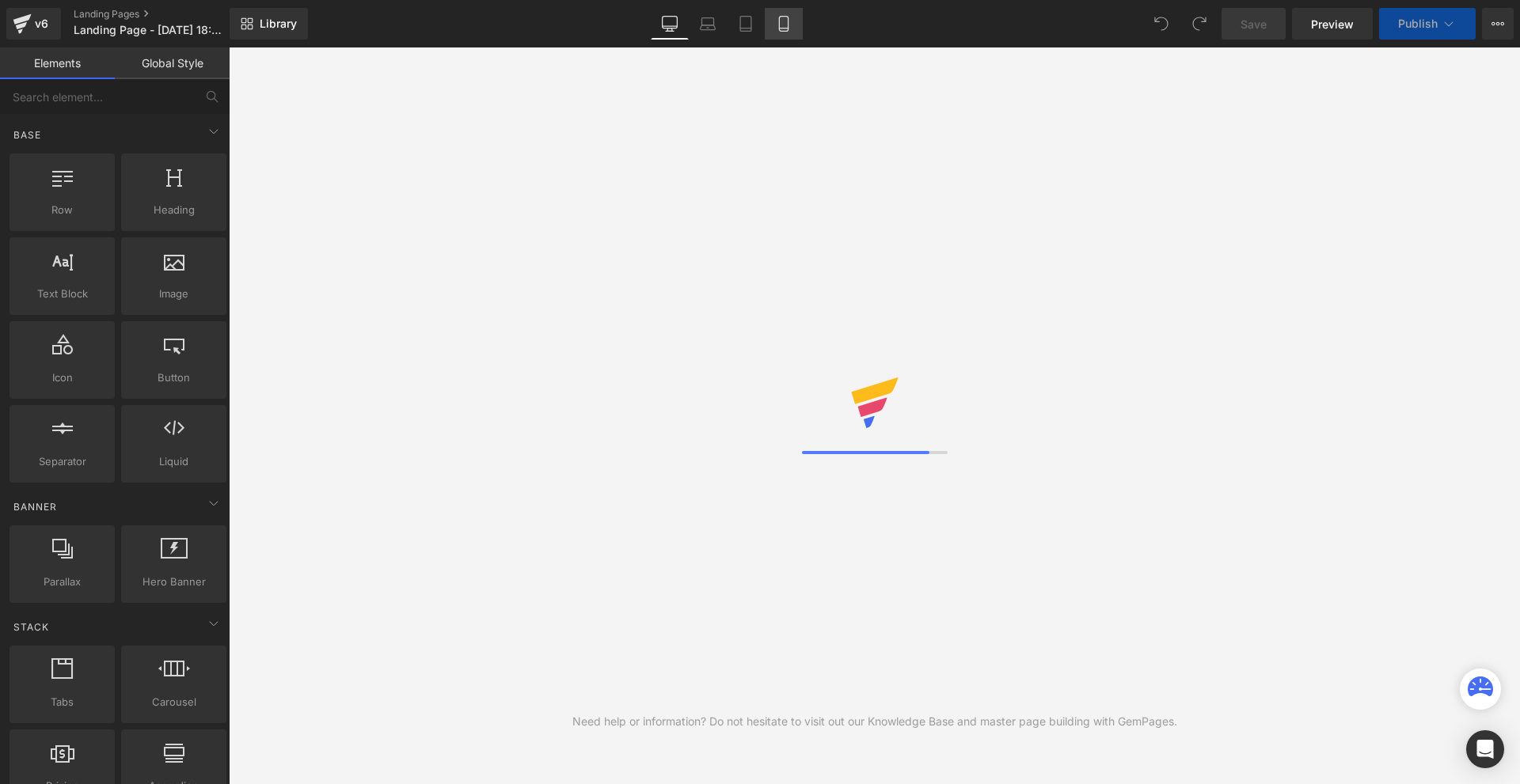
click at [798, 20] on link "Mobile" at bounding box center [784, 24] width 38 height 32
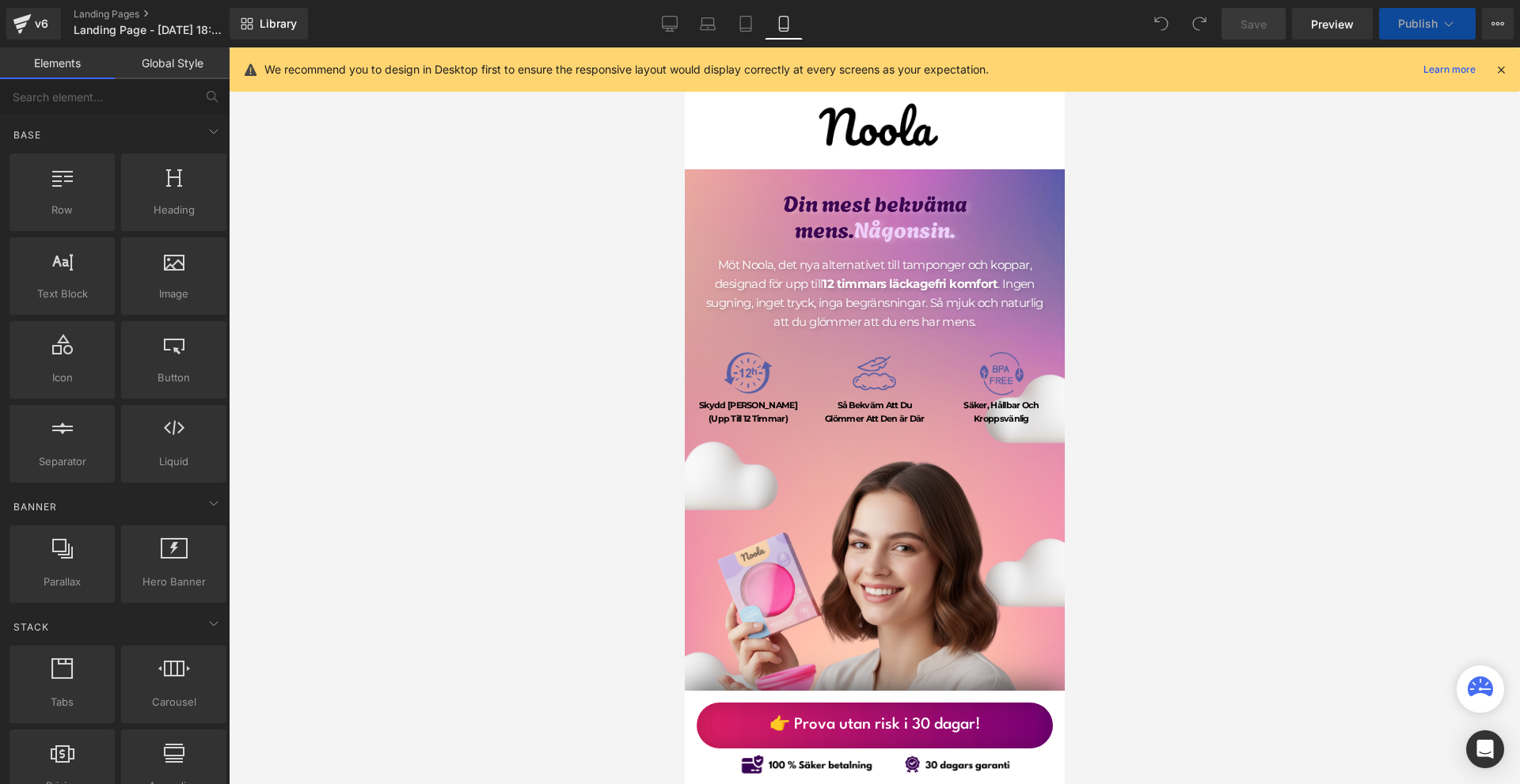
click at [1503, 66] on icon at bounding box center [1500, 69] width 14 height 14
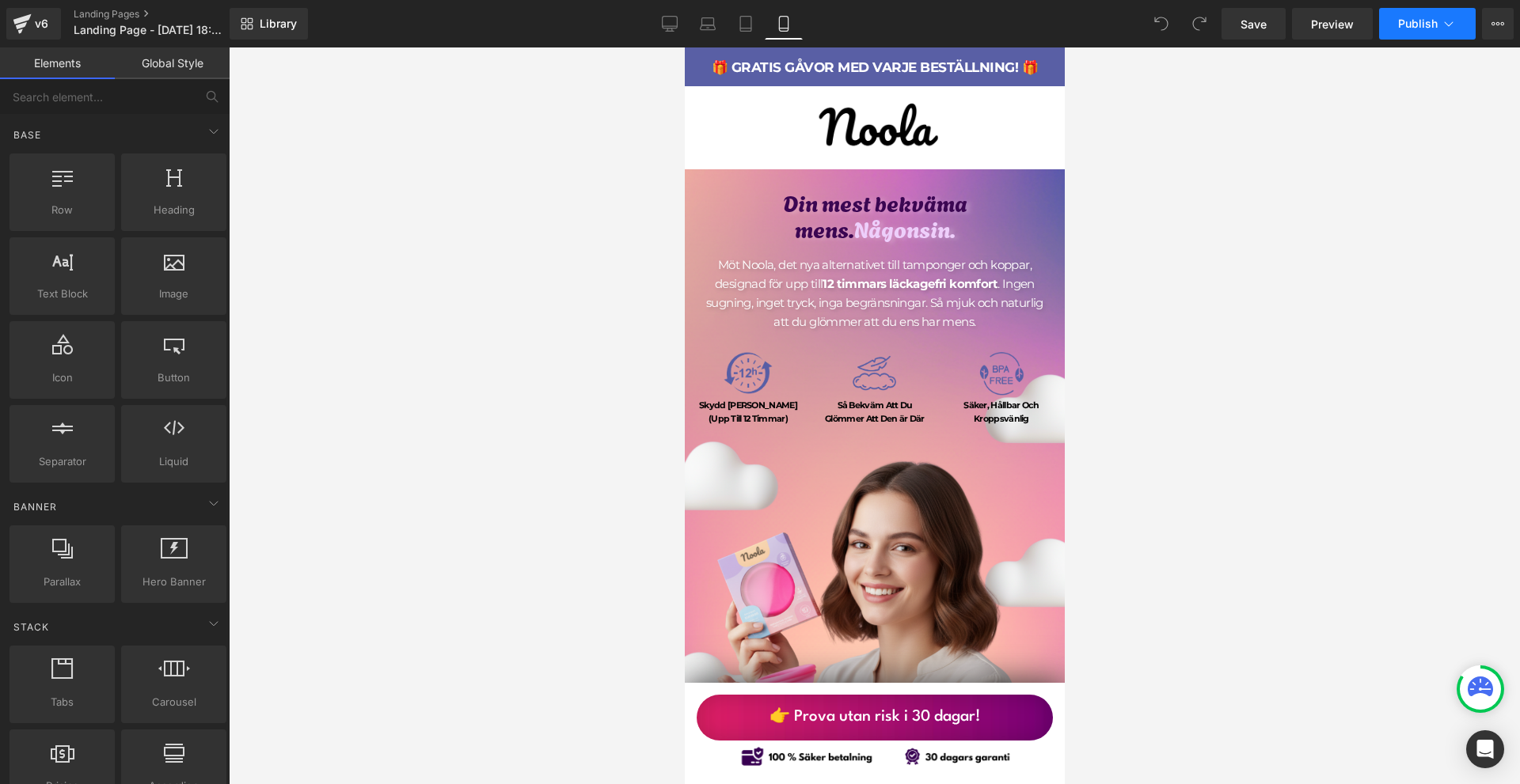
click at [1419, 28] on span "Publish" at bounding box center [1417, 24] width 40 height 13
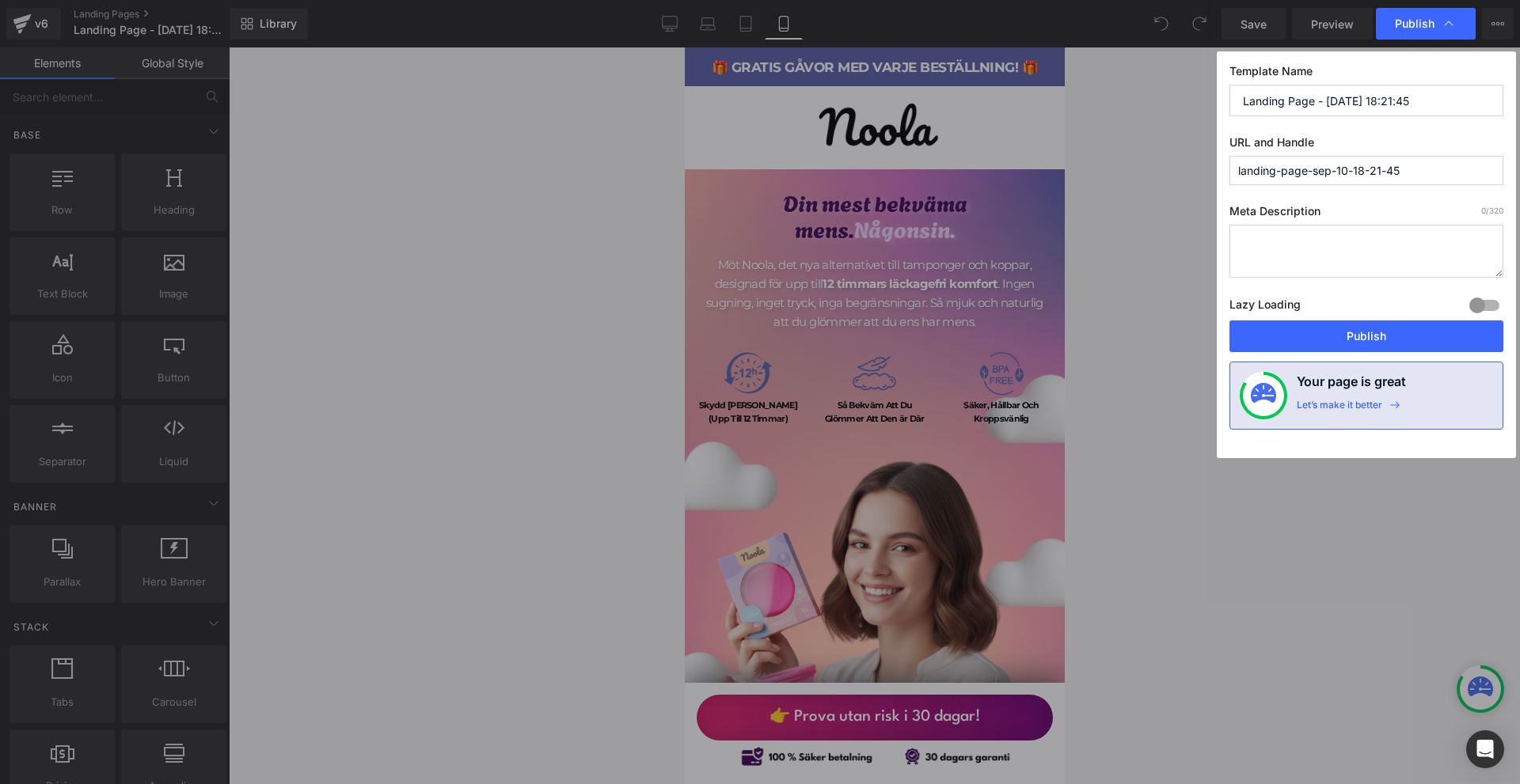
click at [1345, 169] on input "landing-page-sep-10-18-21-45" at bounding box center [1366, 170] width 274 height 29
paste input "Noola Menstruationsskiva"
type input "noola-menstruationsskiva"
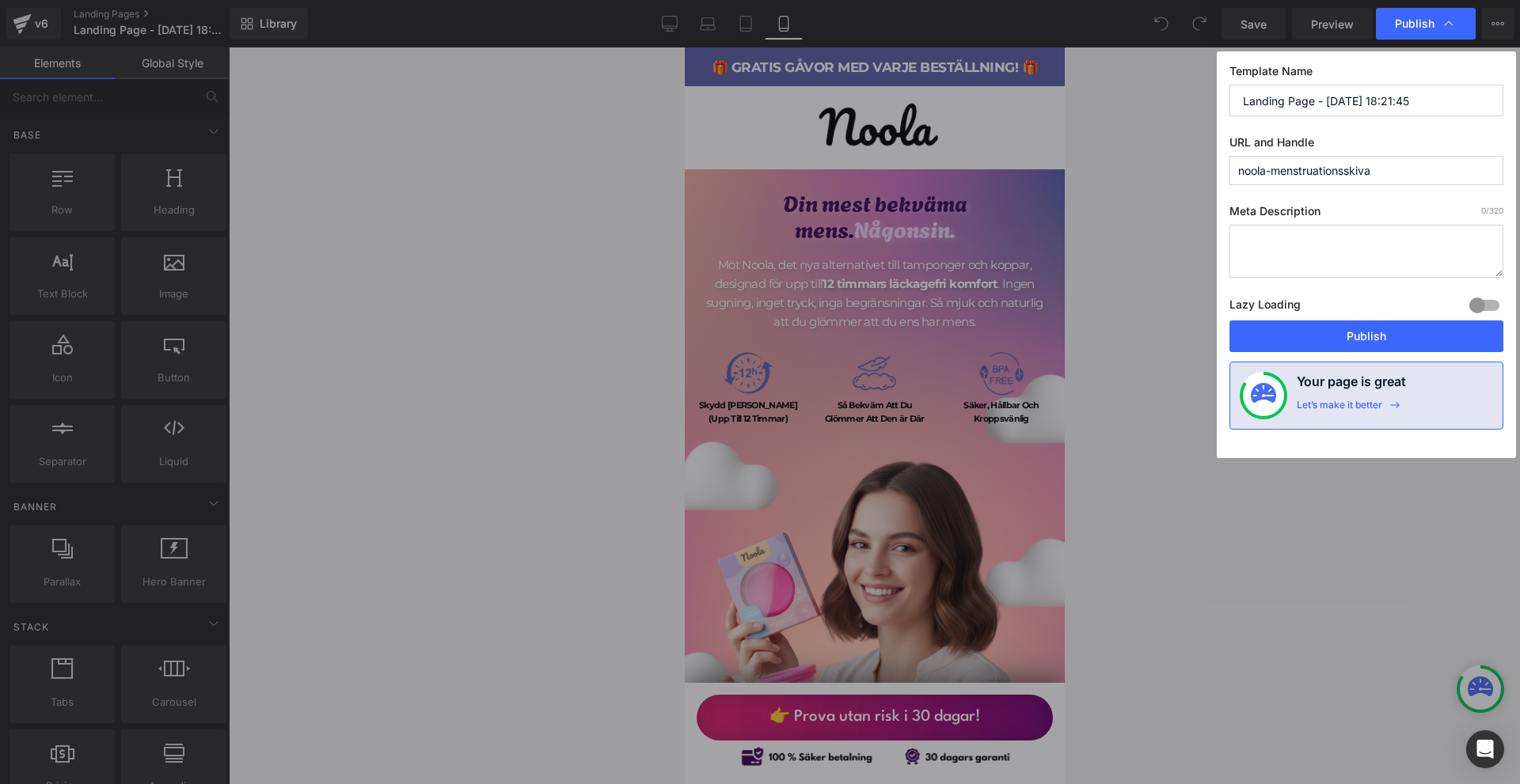
click at [1297, 105] on input "Landing Page - Sep 10, 18:21:45" at bounding box center [1366, 100] width 274 height 32
paste input "Noola Menstruationsskiva"
type input "Noola Menstruationsskiva"
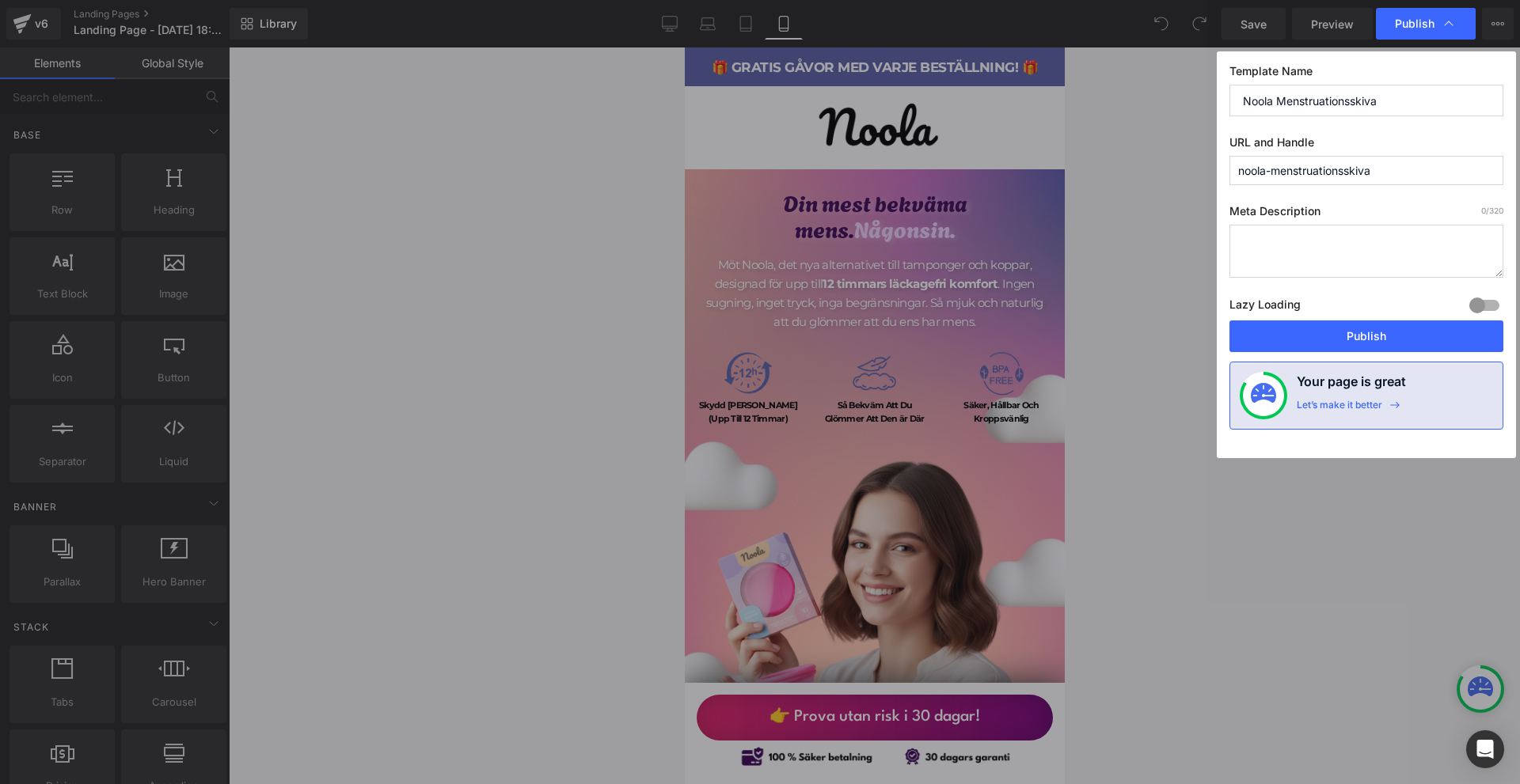
click at [1395, 177] on input "noola-menstruationsskiva" at bounding box center [1366, 170] width 274 height 29
type input "noola-menstruationsskiva-se"
click at [1342, 346] on button "Publish" at bounding box center [1366, 336] width 274 height 32
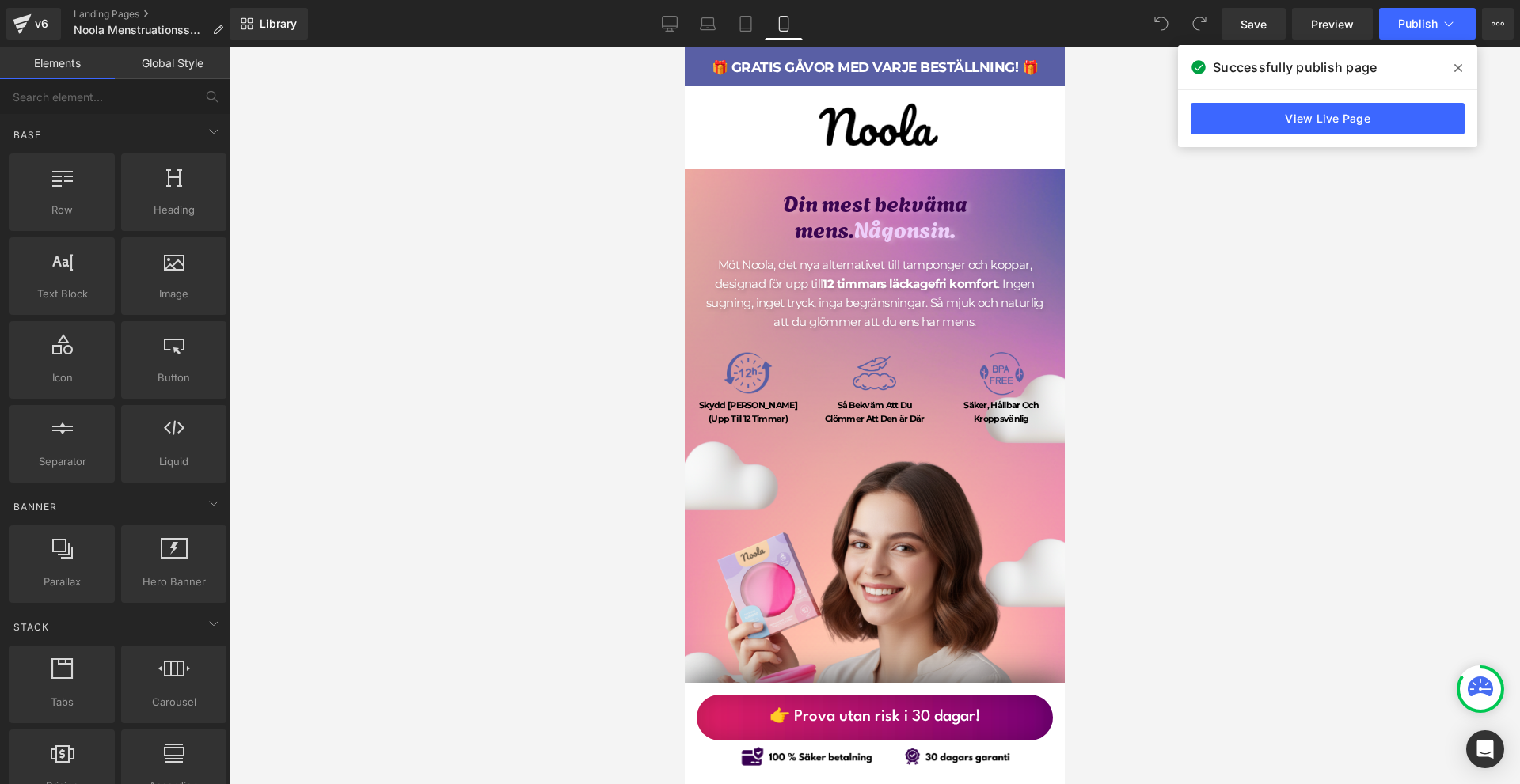
click at [1259, 123] on link "View Live Page" at bounding box center [1328, 118] width 274 height 32
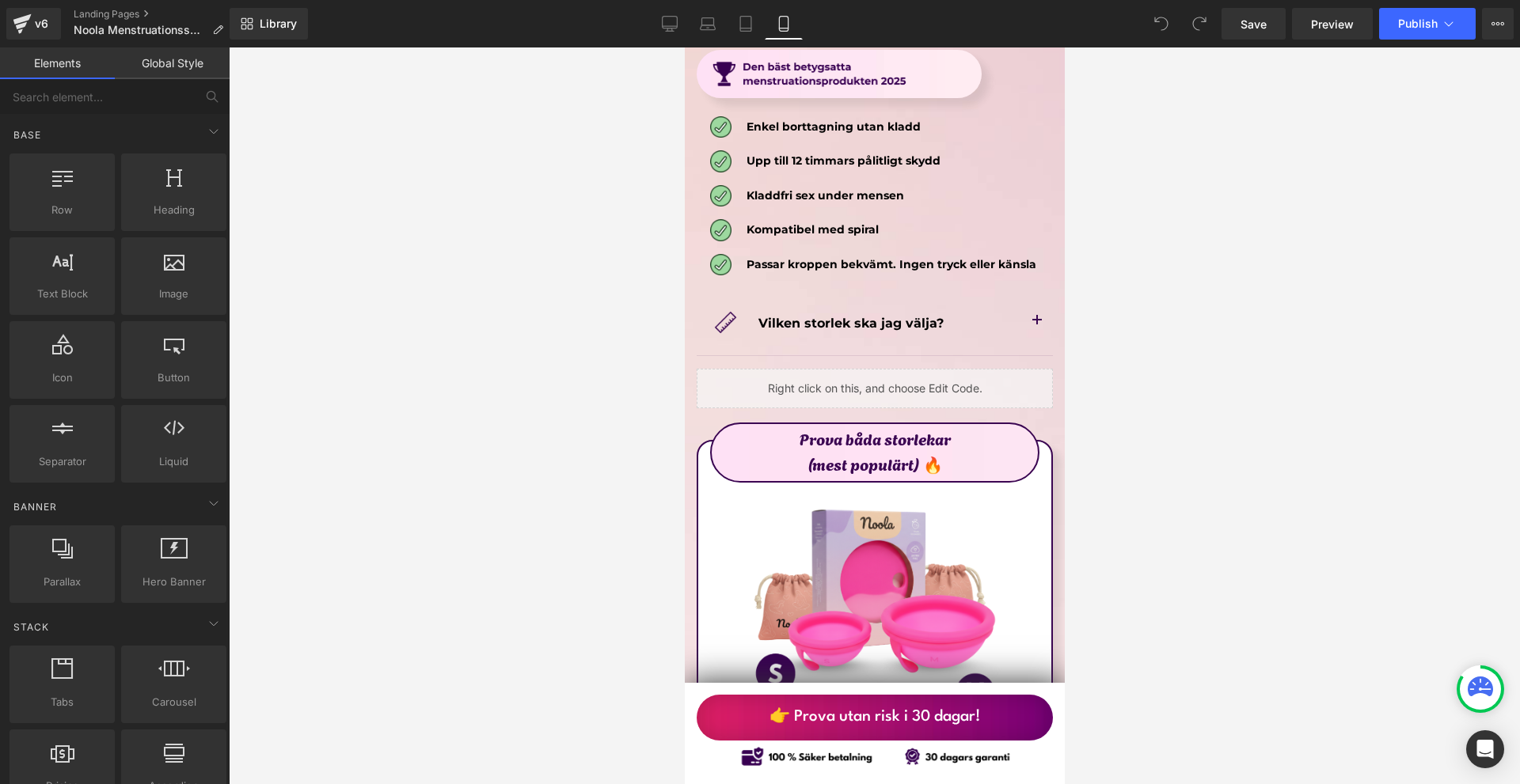
scroll to position [8783, 0]
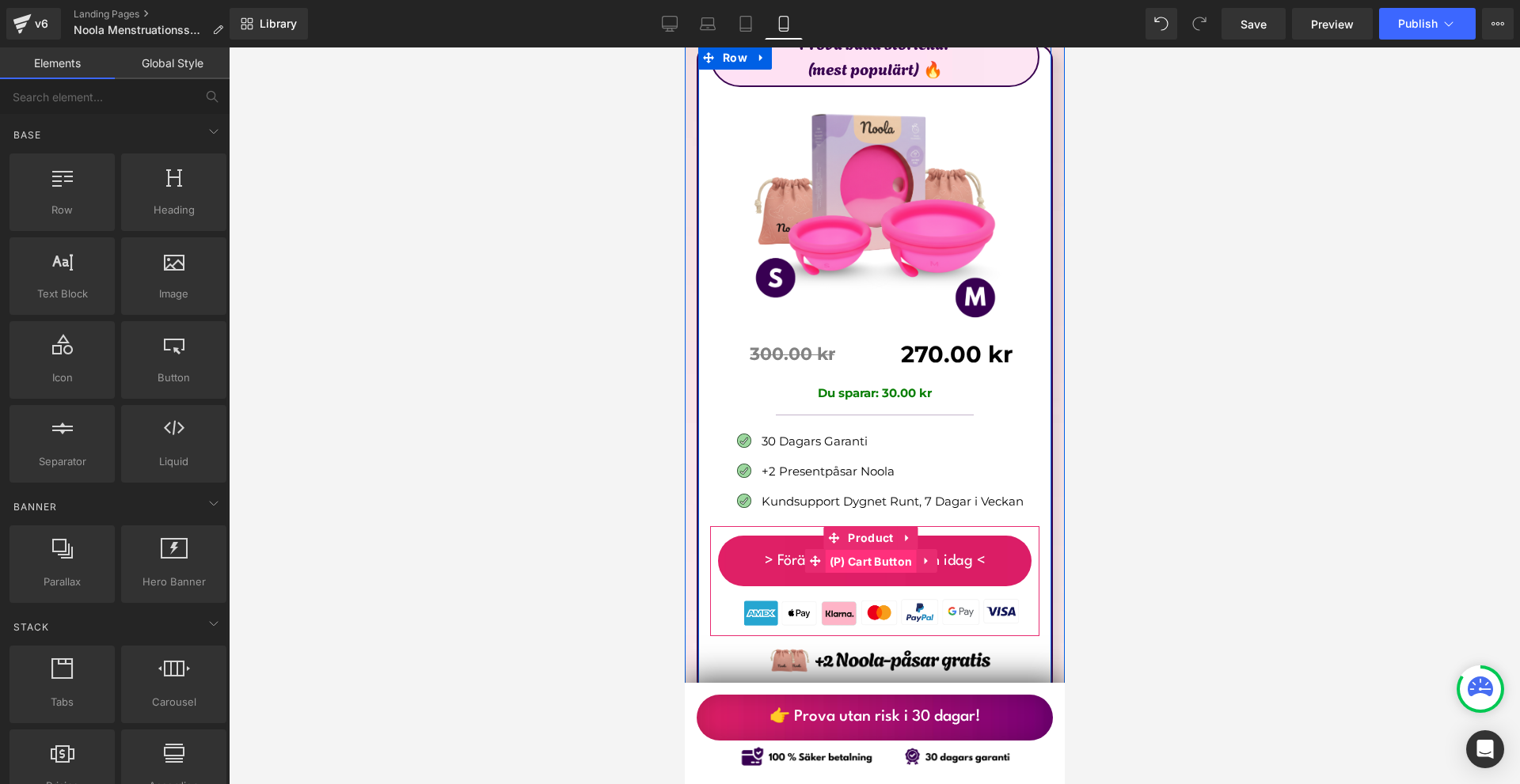
click at [863, 550] on span "(P) Cart Button" at bounding box center [871, 561] width 91 height 24
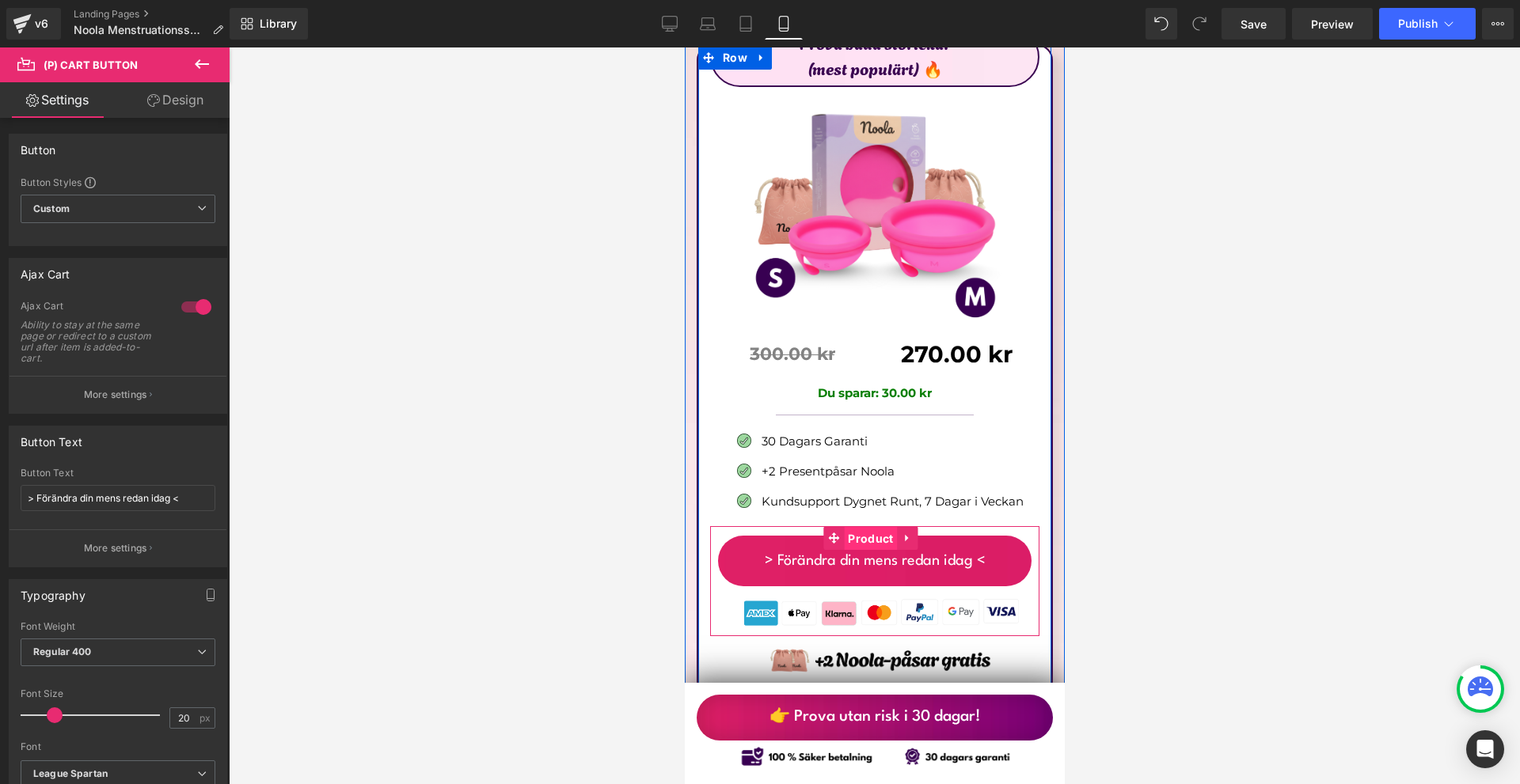
click at [876, 527] on span "Product" at bounding box center [869, 538] width 53 height 24
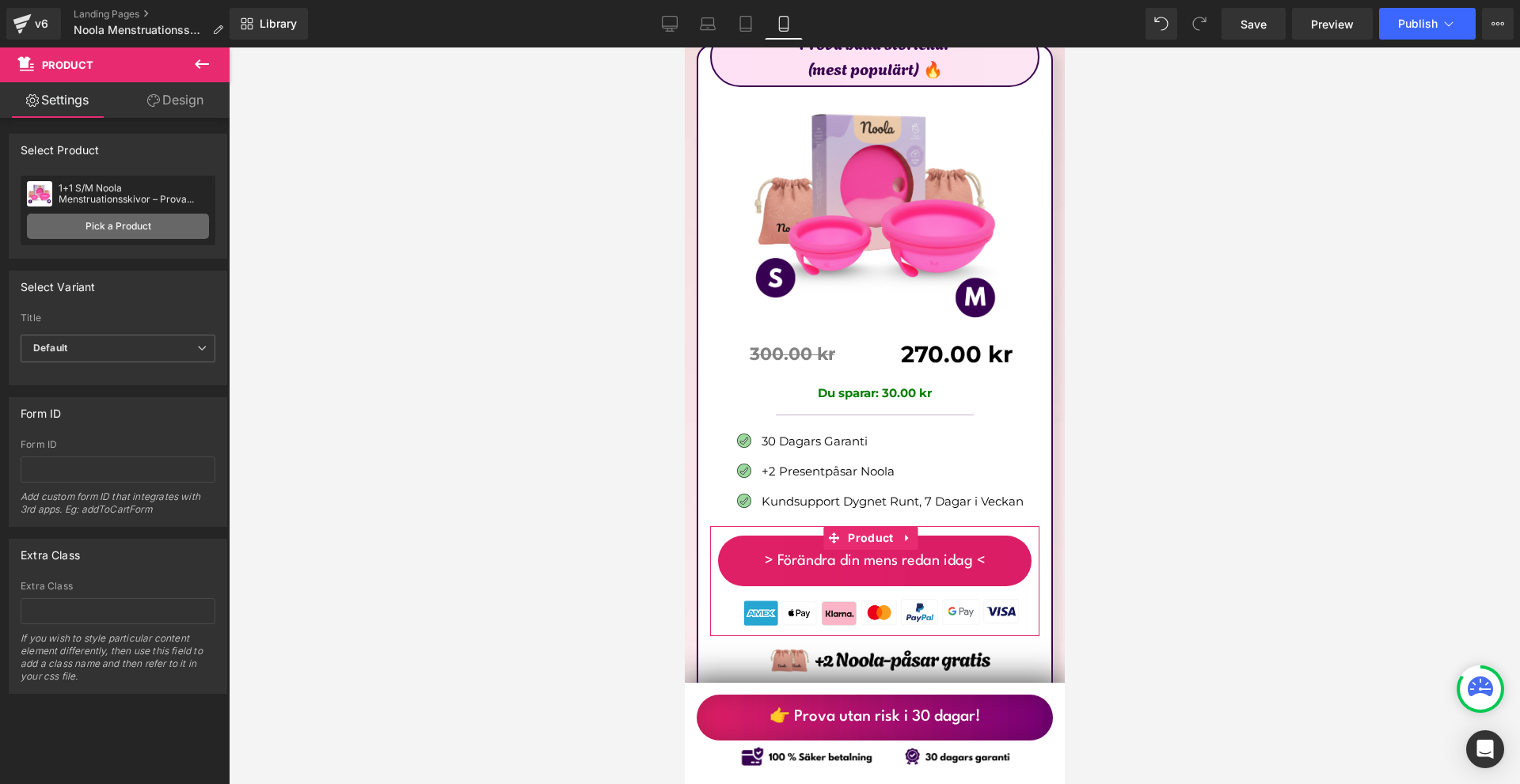
click at [121, 218] on link "Pick a Product" at bounding box center [118, 226] width 182 height 25
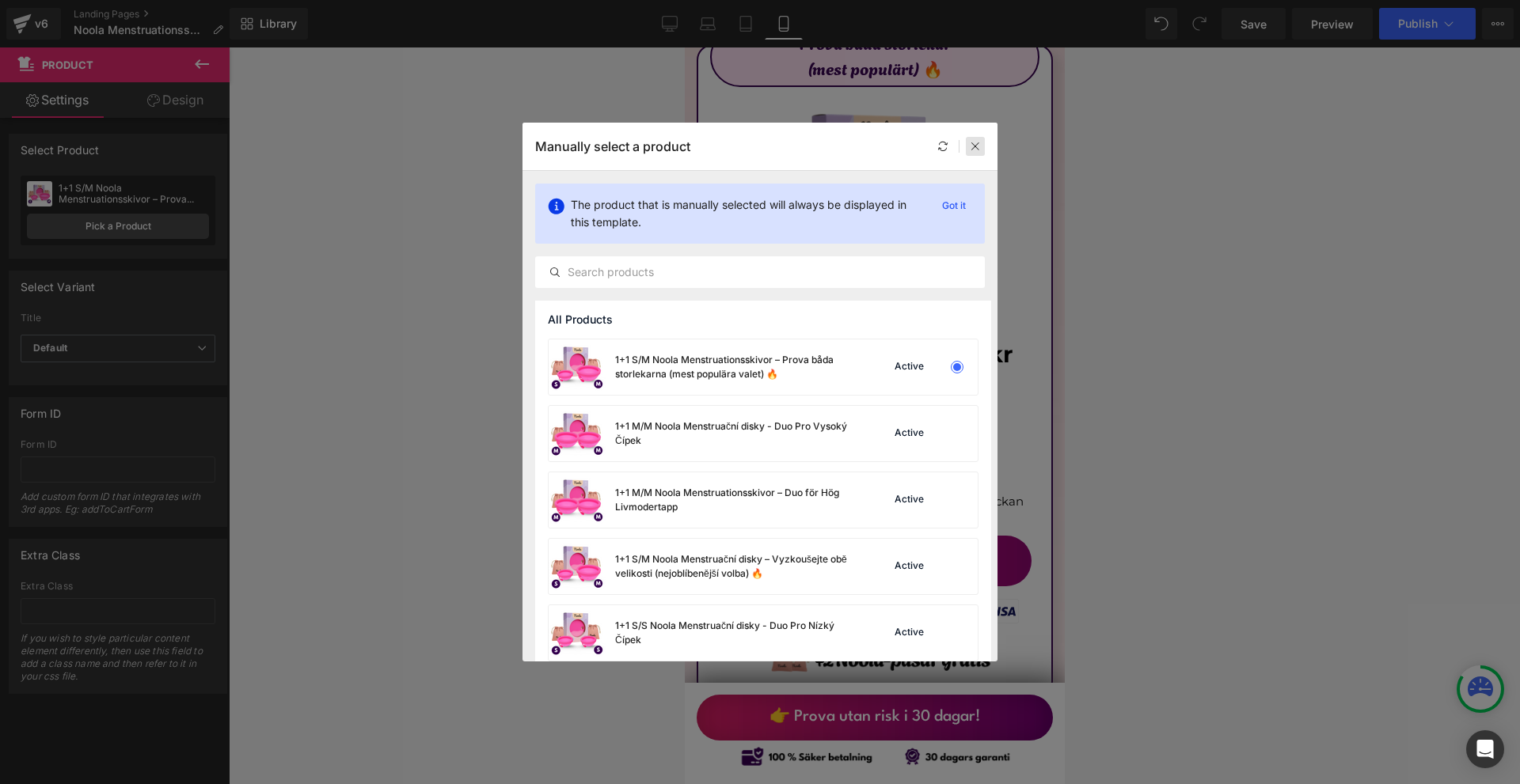
click at [982, 146] on div "Manually select a product" at bounding box center [759, 147] width 475 height 47
click at [979, 146] on icon at bounding box center [976, 147] width 11 height 11
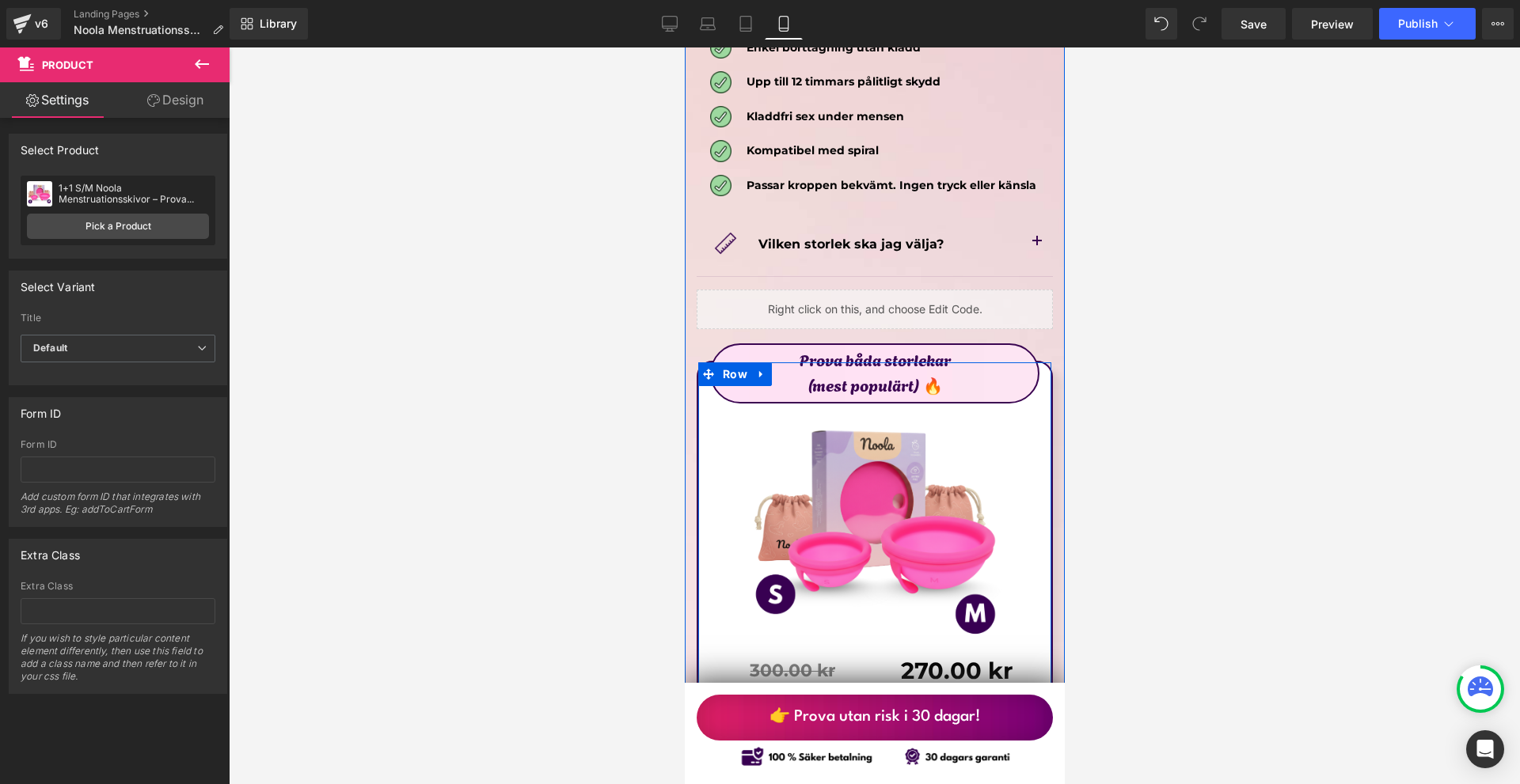
scroll to position [8229, 0]
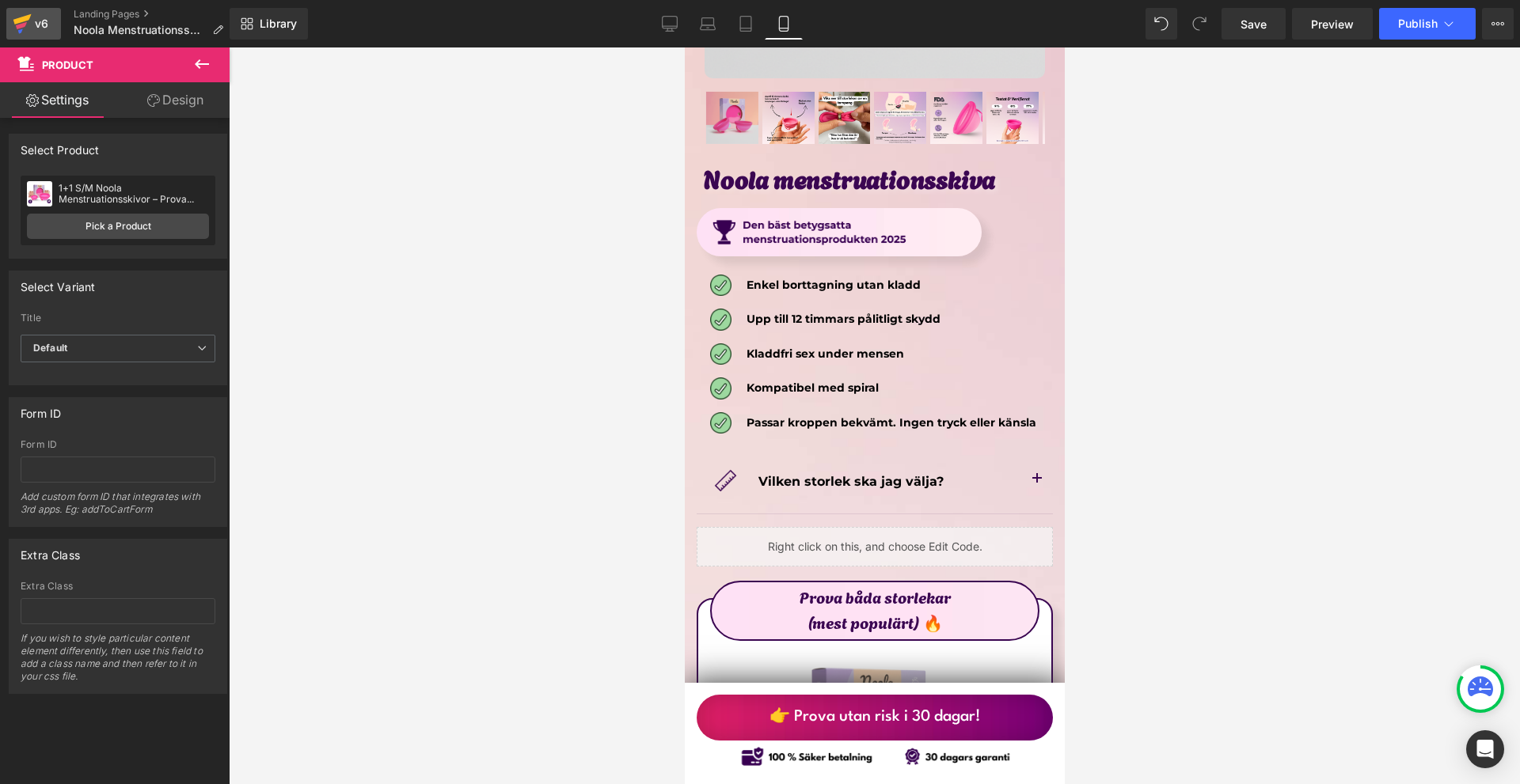
click at [22, 31] on icon at bounding box center [22, 24] width 19 height 40
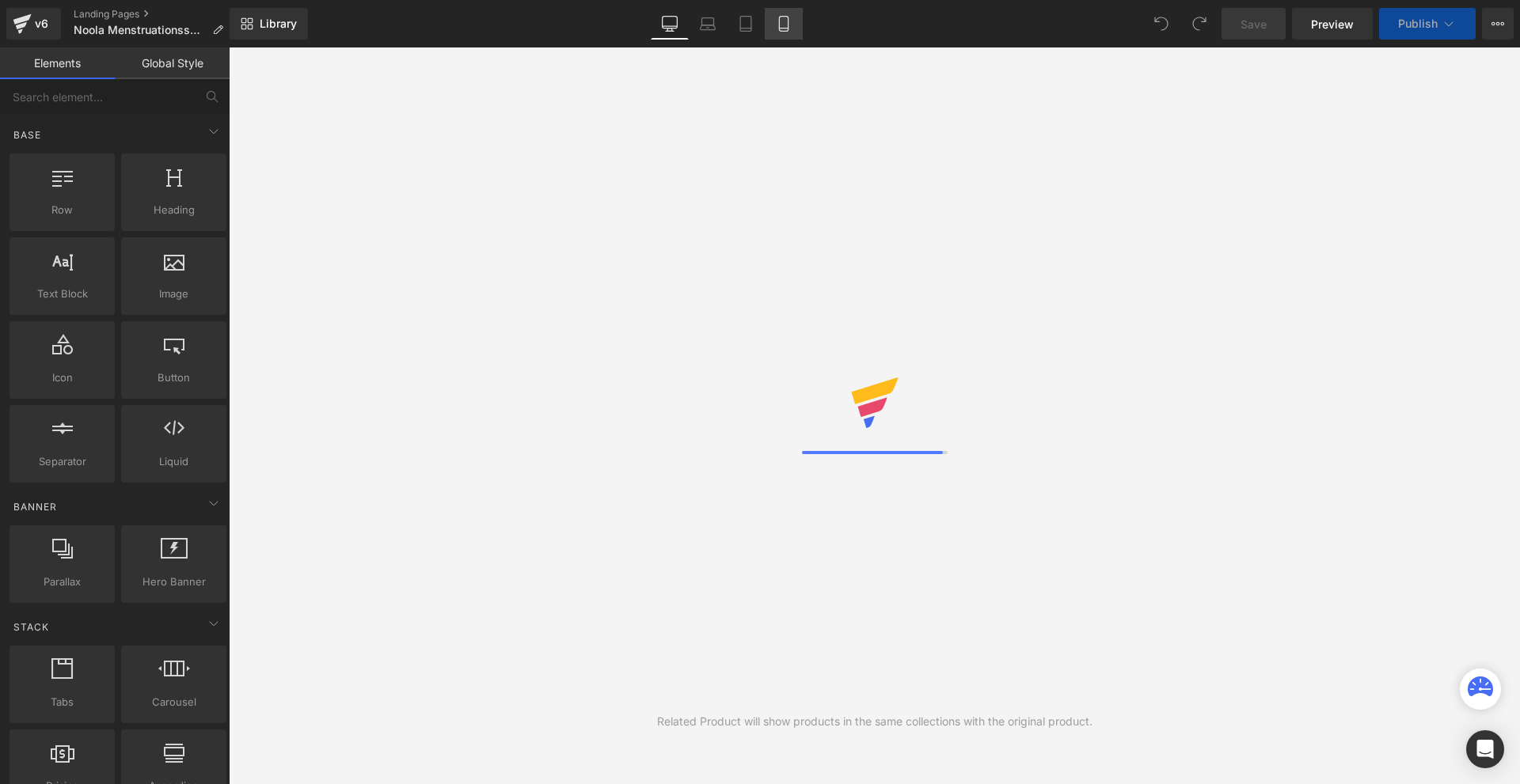
click at [786, 33] on link "Mobile" at bounding box center [784, 24] width 38 height 32
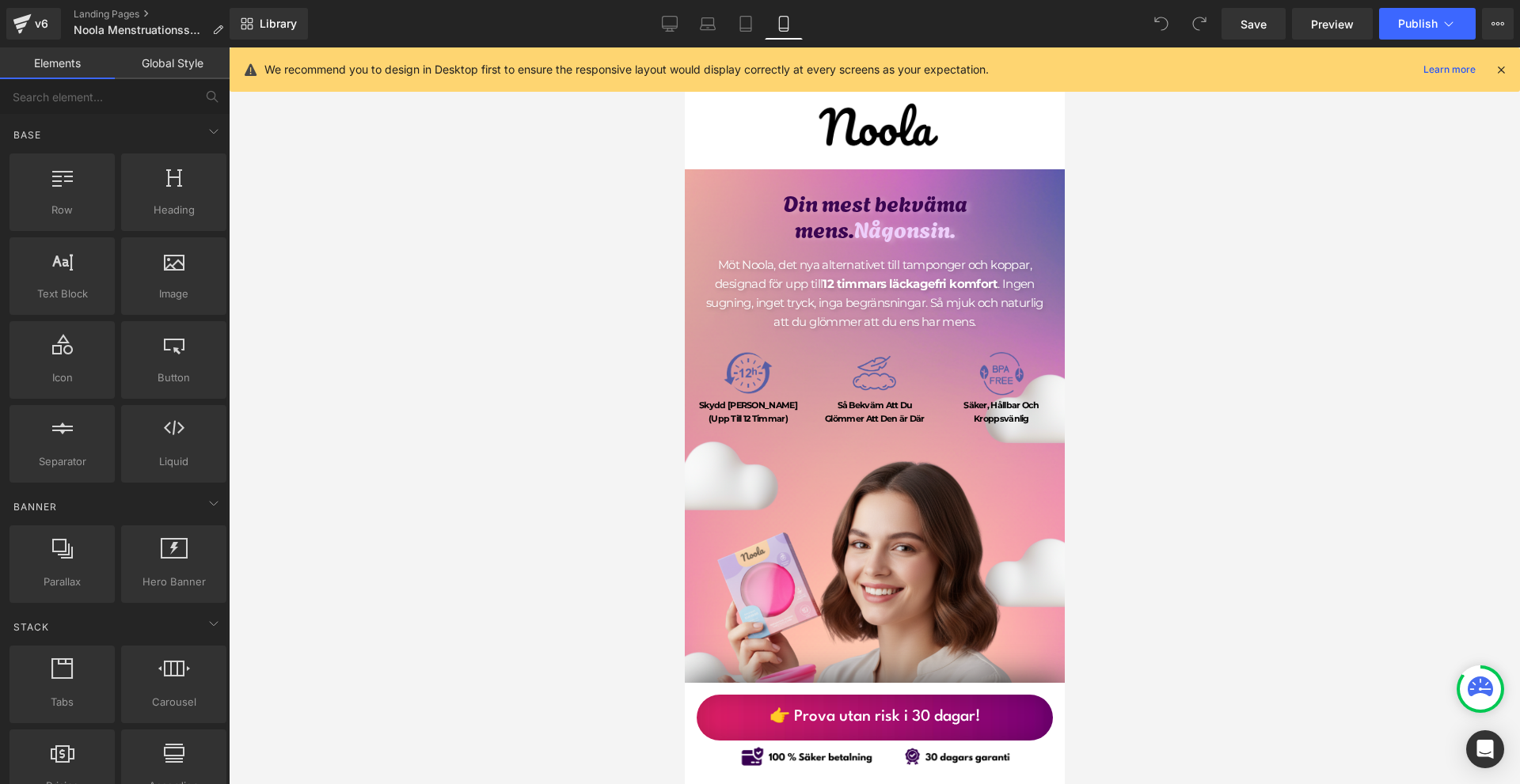
click at [1500, 80] on div "We recommend you to design in Desktop first to ensure the responsive layout wou…" at bounding box center [875, 69] width 1290 height 44
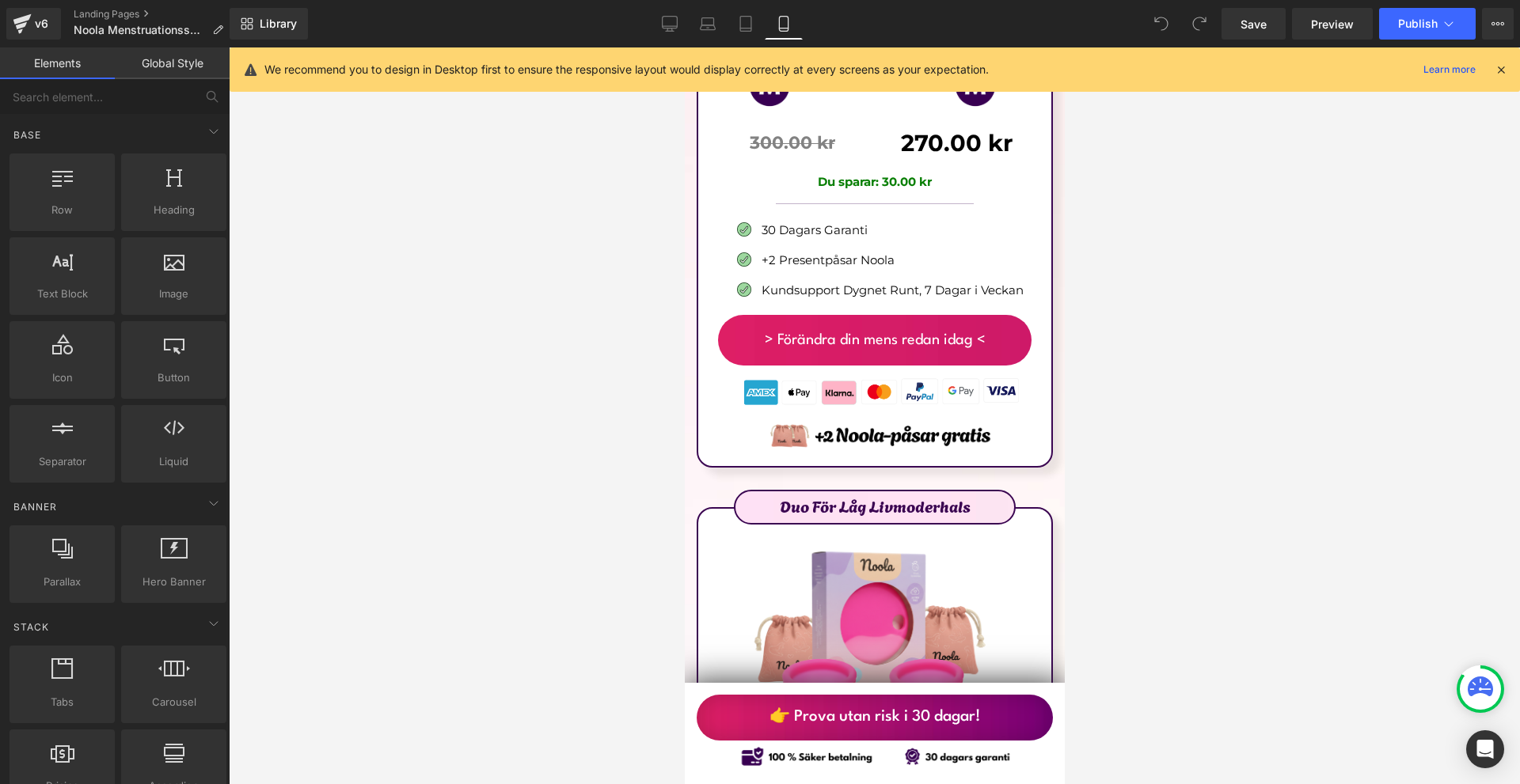
scroll to position [9970, 0]
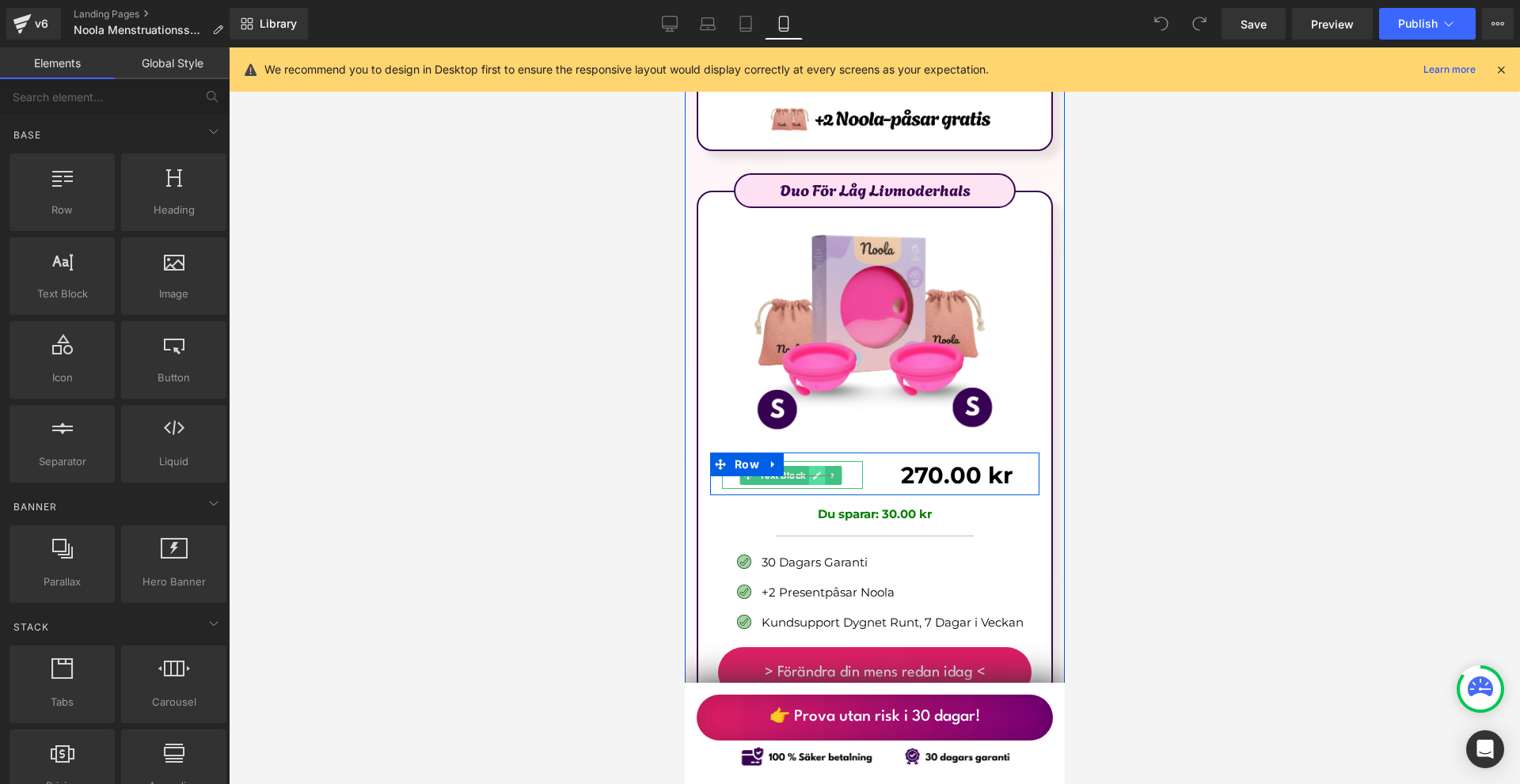
click at [816, 466] on link at bounding box center [815, 475] width 16 height 19
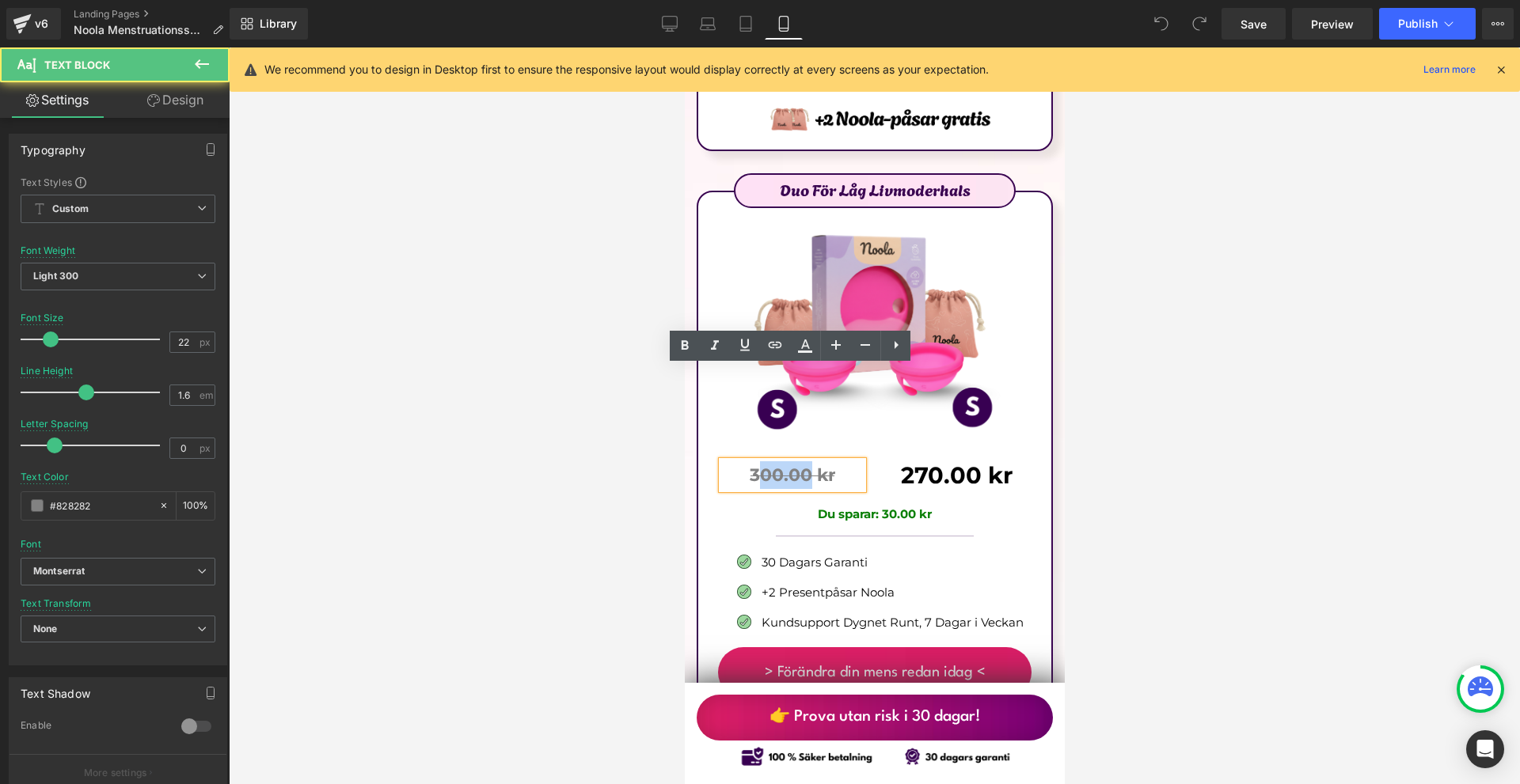
drag, startPoint x: 806, startPoint y: 372, endPoint x: 763, endPoint y: 373, distance: 43.0
click at [763, 465] on b "300.00 kr" at bounding box center [791, 475] width 86 height 21
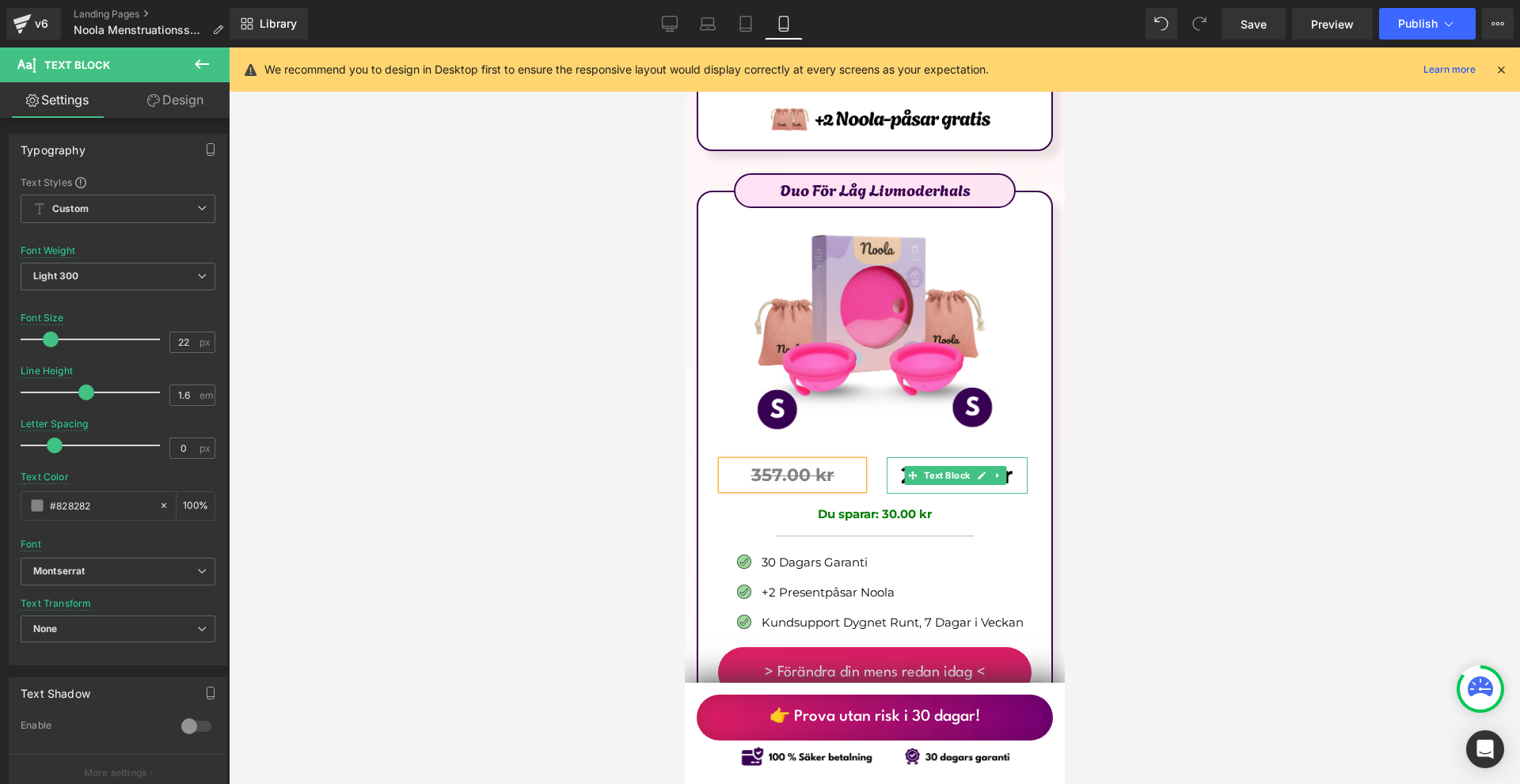
click at [972, 466] on link at bounding box center [980, 475] width 16 height 19
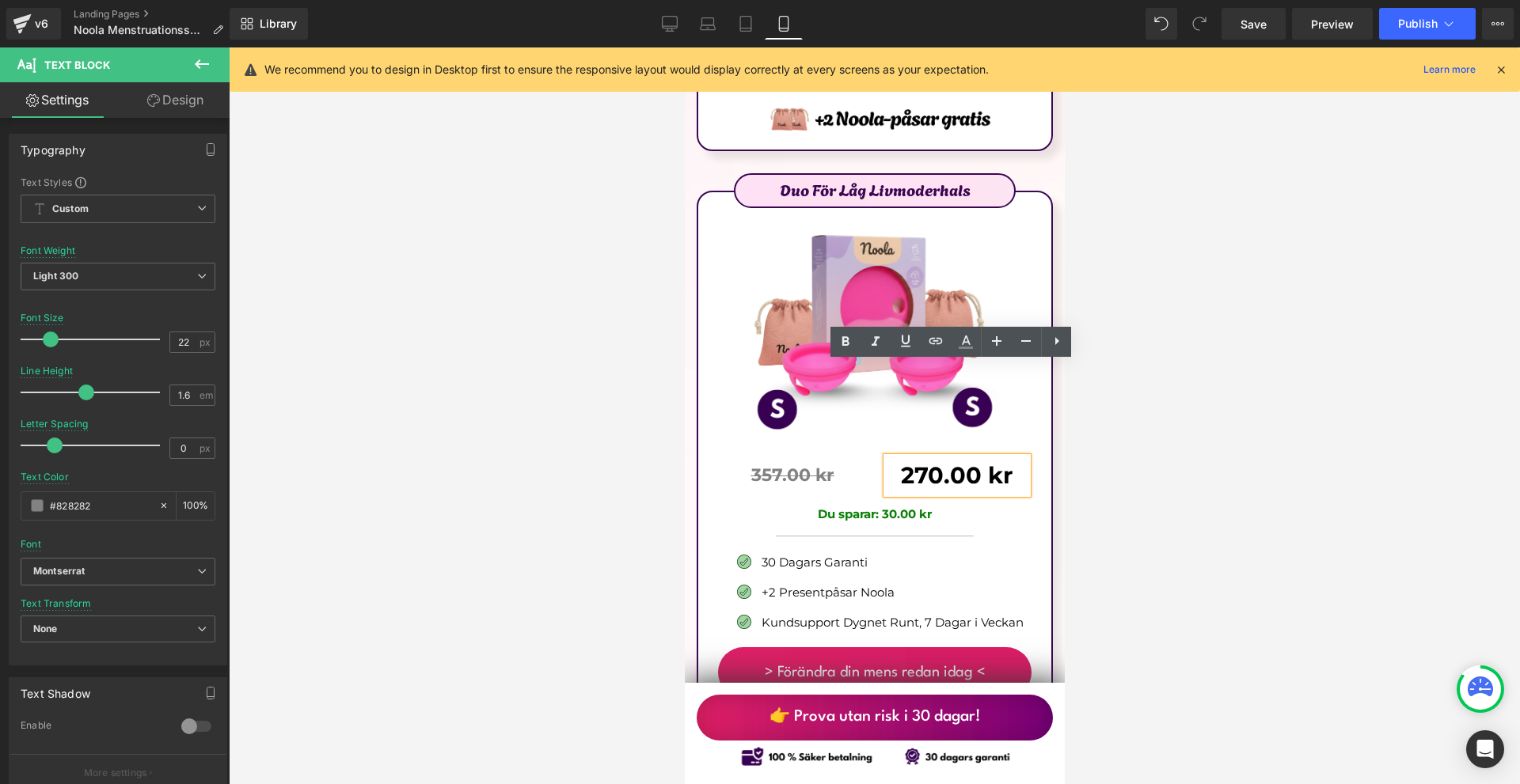
click at [941, 462] on b "270.00 kr" at bounding box center [956, 475] width 112 height 28
click at [932, 462] on b "270.00 kr" at bounding box center [956, 475] width 112 height 28
click at [1153, 378] on div at bounding box center [874, 415] width 1291 height 737
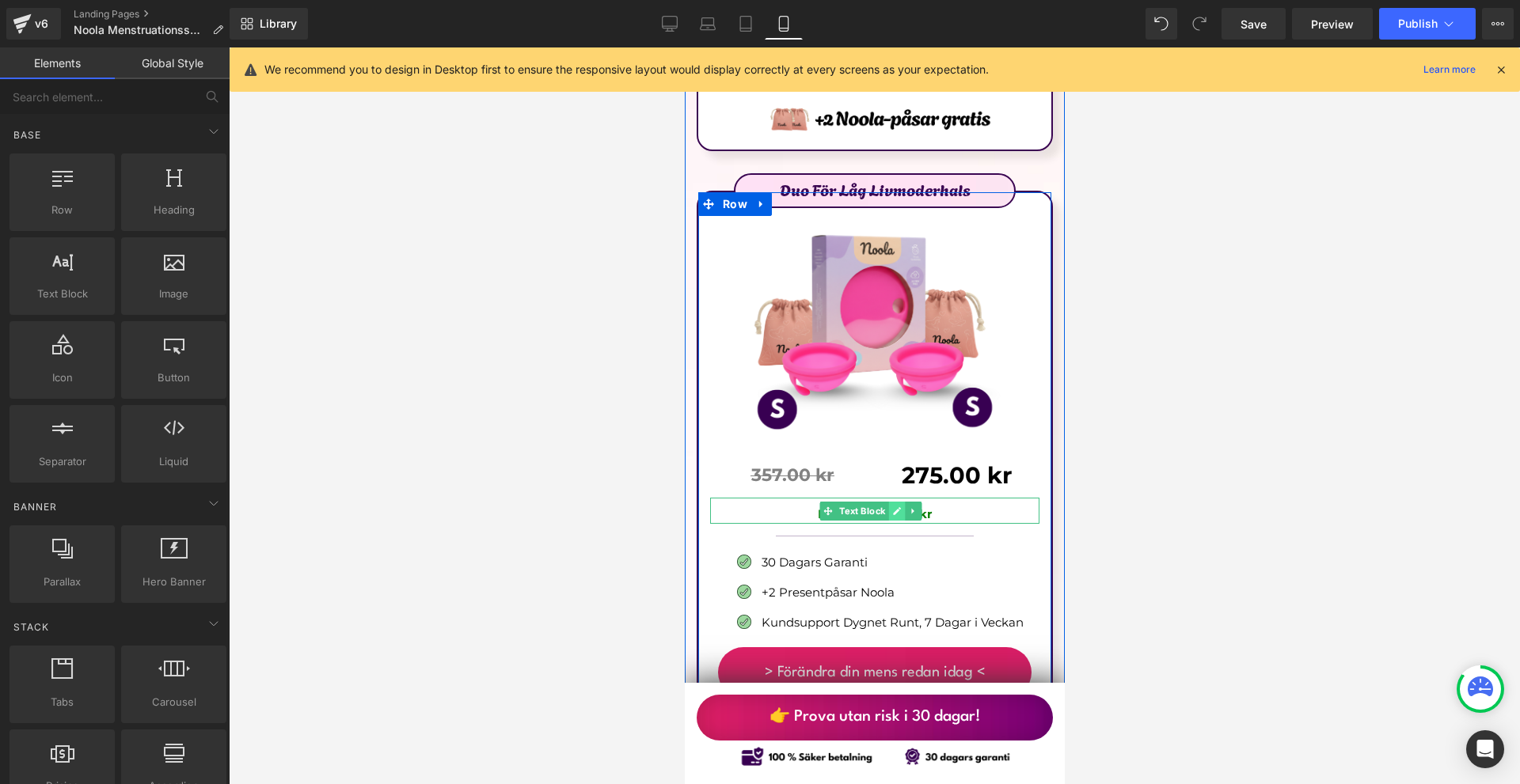
click at [903, 501] on ul "Text Block" at bounding box center [870, 510] width 102 height 19
click at [901, 501] on link at bounding box center [896, 510] width 16 height 19
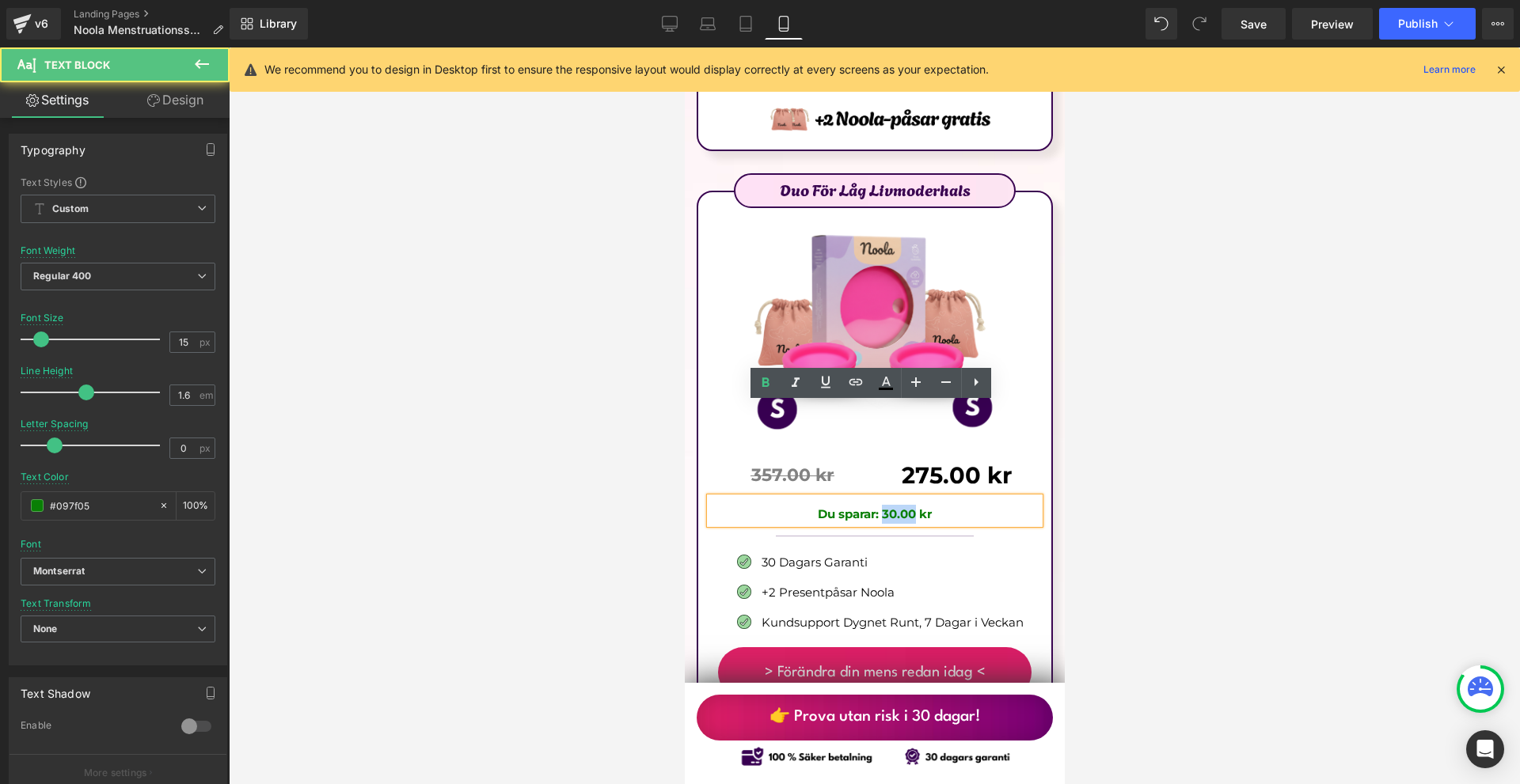
drag, startPoint x: 908, startPoint y: 418, endPoint x: 884, endPoint y: 416, distance: 24.1
click at [880, 506] on span "Du sparar: 30.00 kr" at bounding box center [874, 514] width 114 height 15
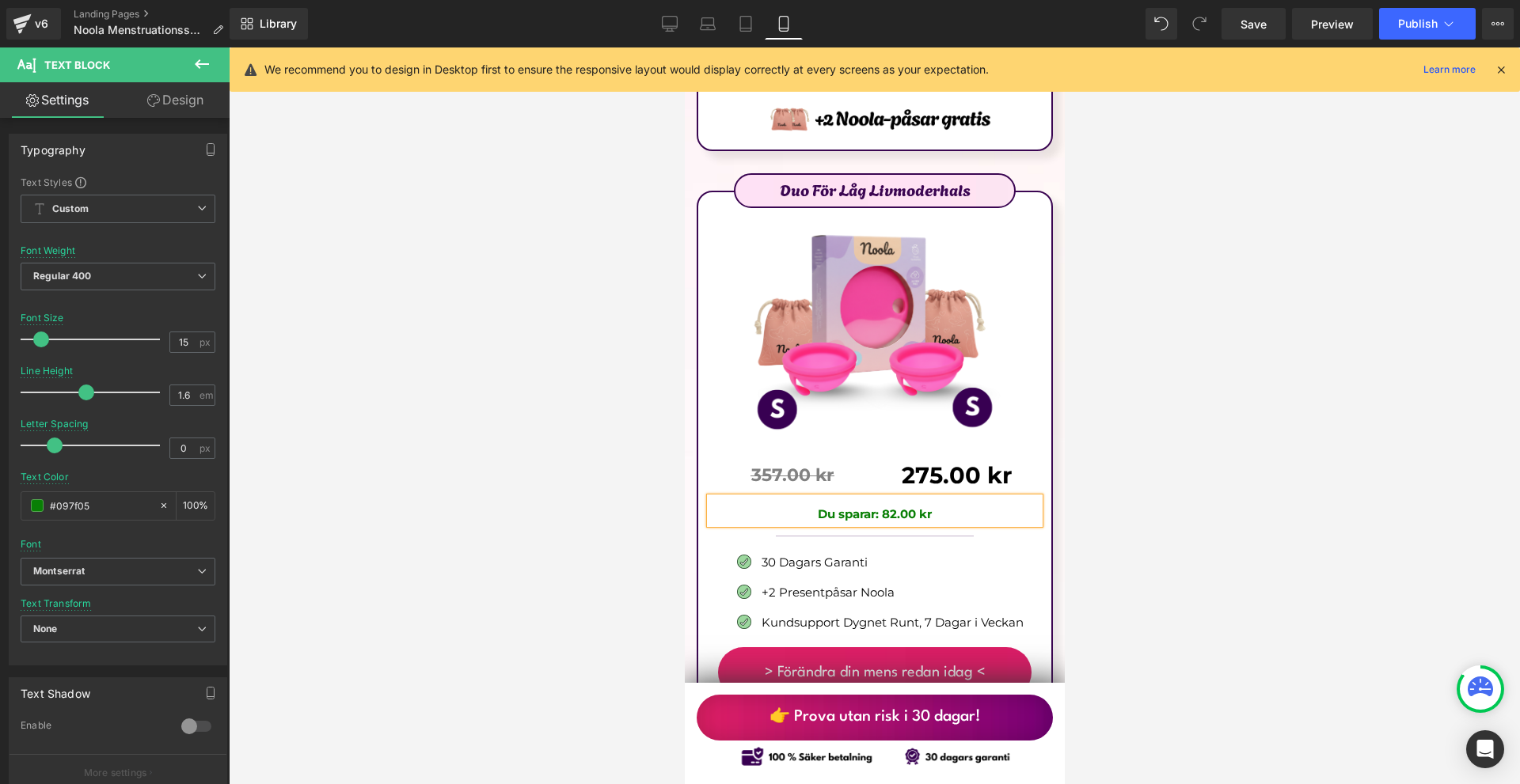
click at [1153, 405] on div at bounding box center [874, 415] width 1291 height 737
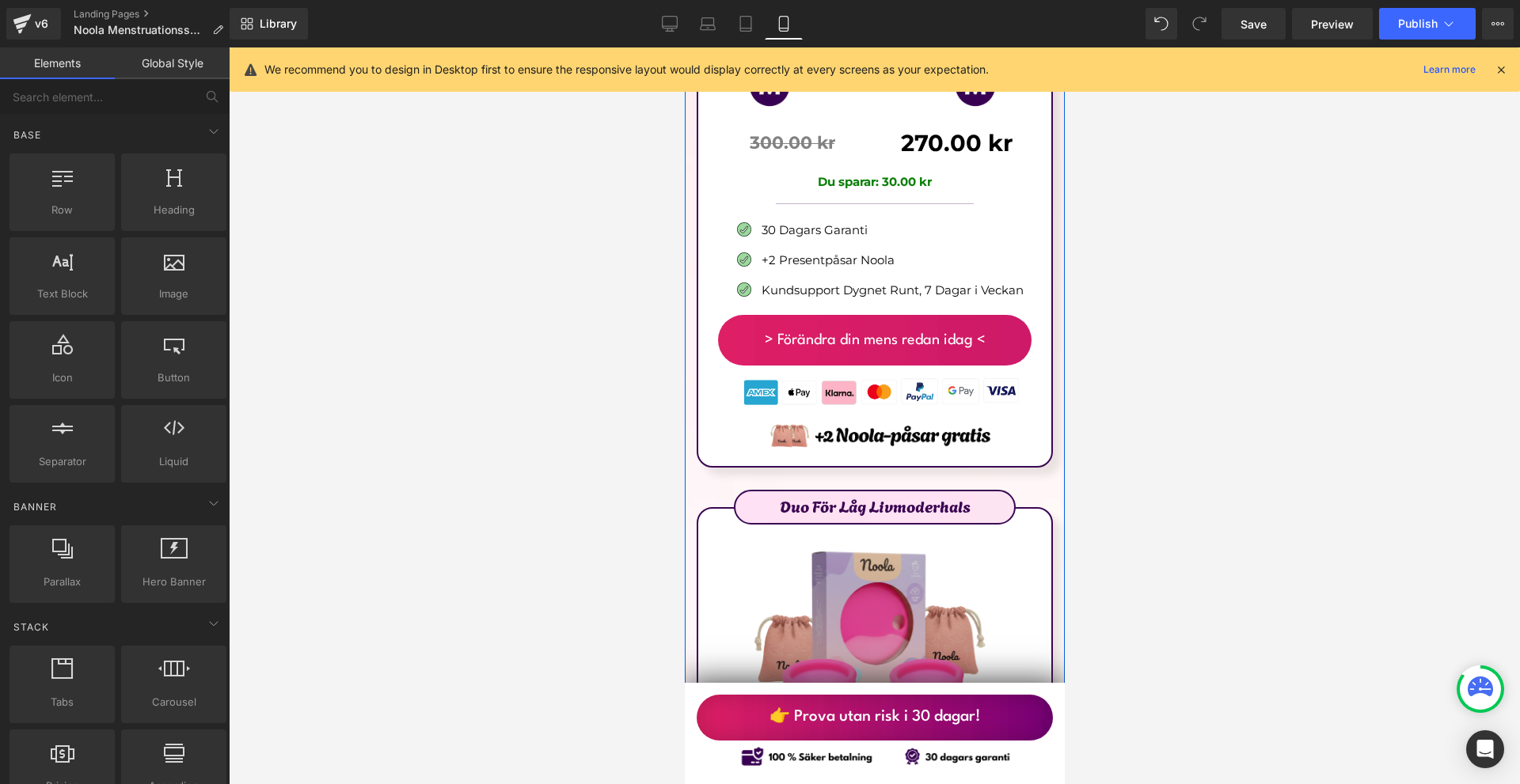
scroll to position [10049, 0]
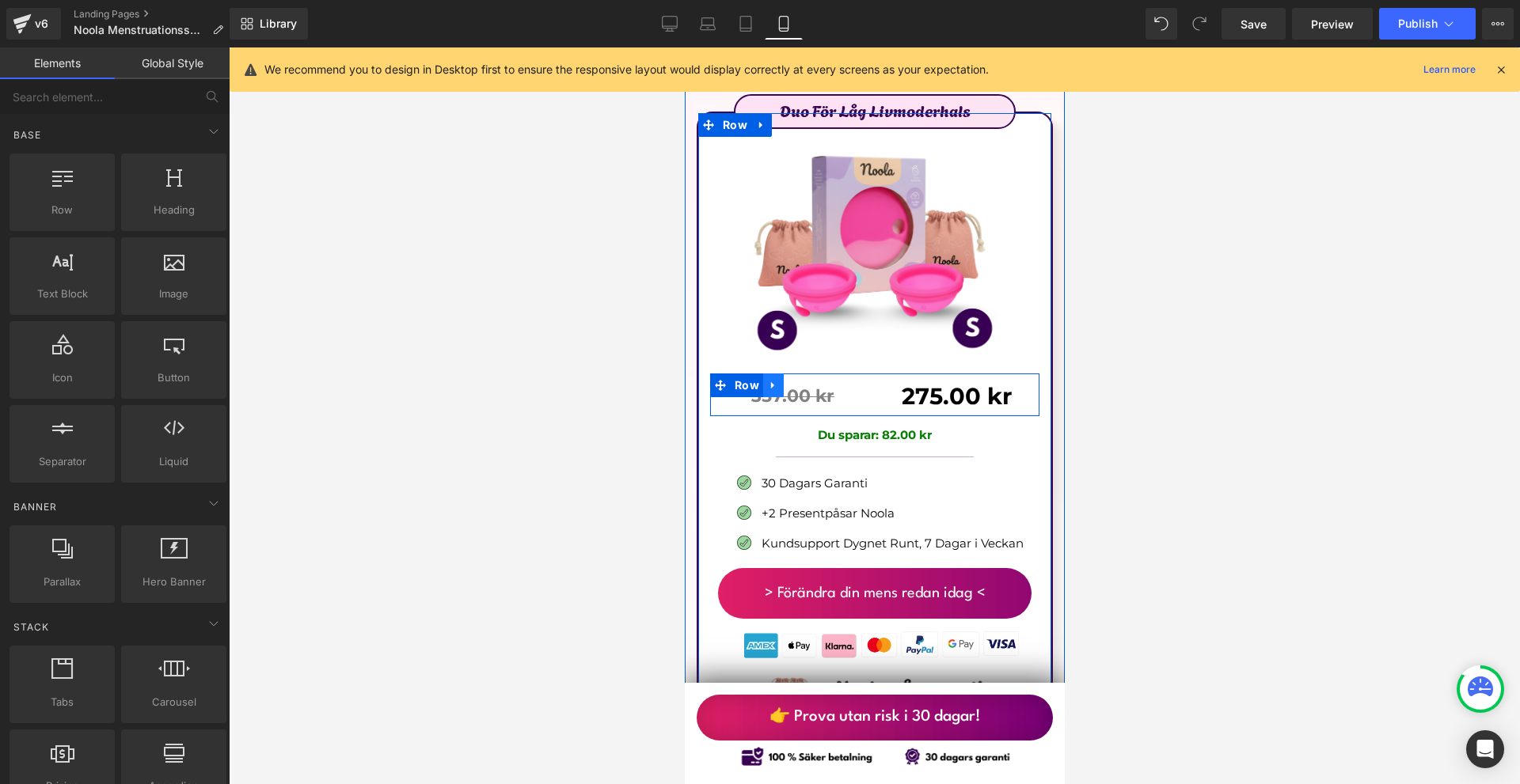
click at [780, 374] on link at bounding box center [772, 385] width 20 height 24
click at [789, 380] on icon at bounding box center [793, 386] width 11 height 11
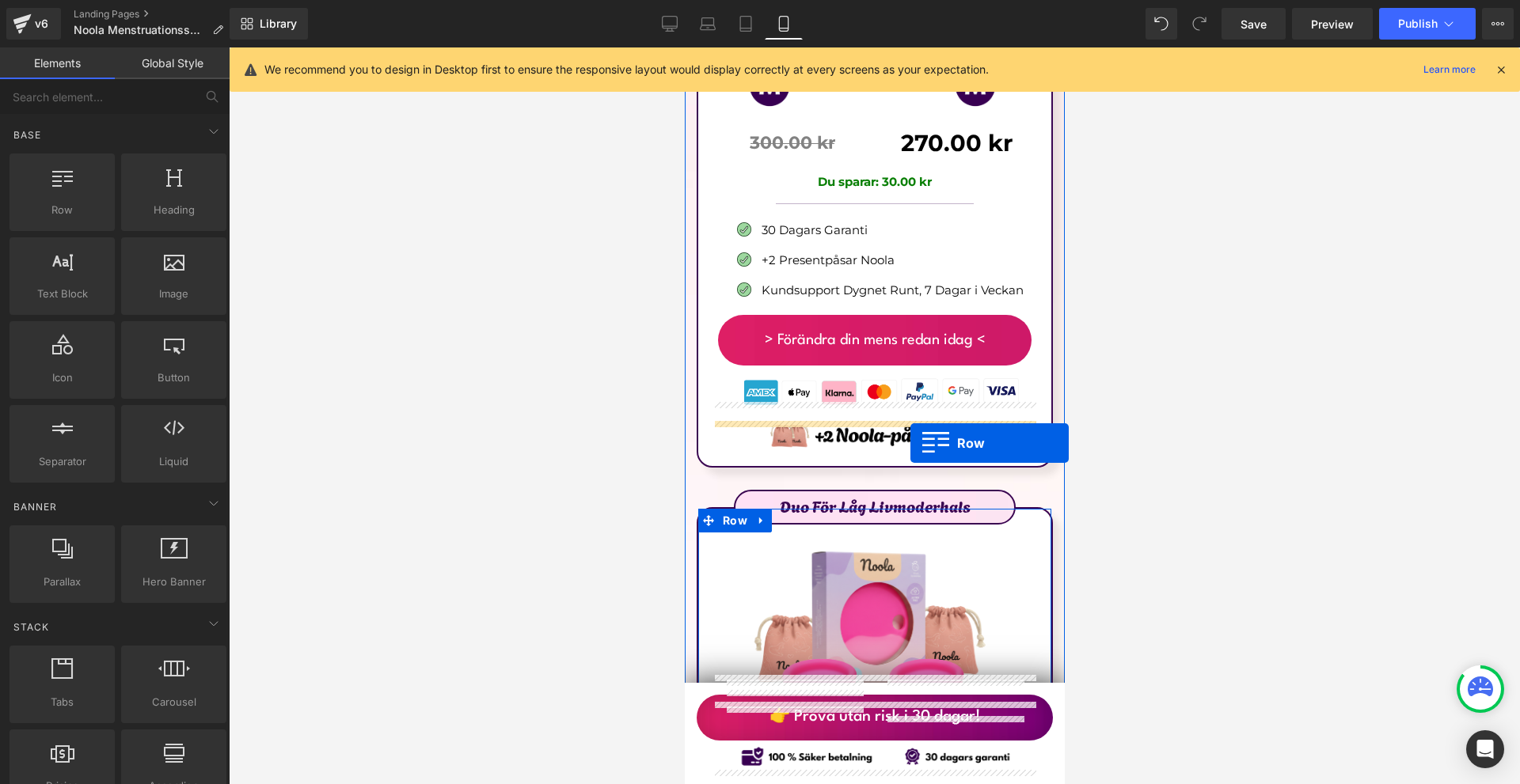
scroll to position [9336, 0]
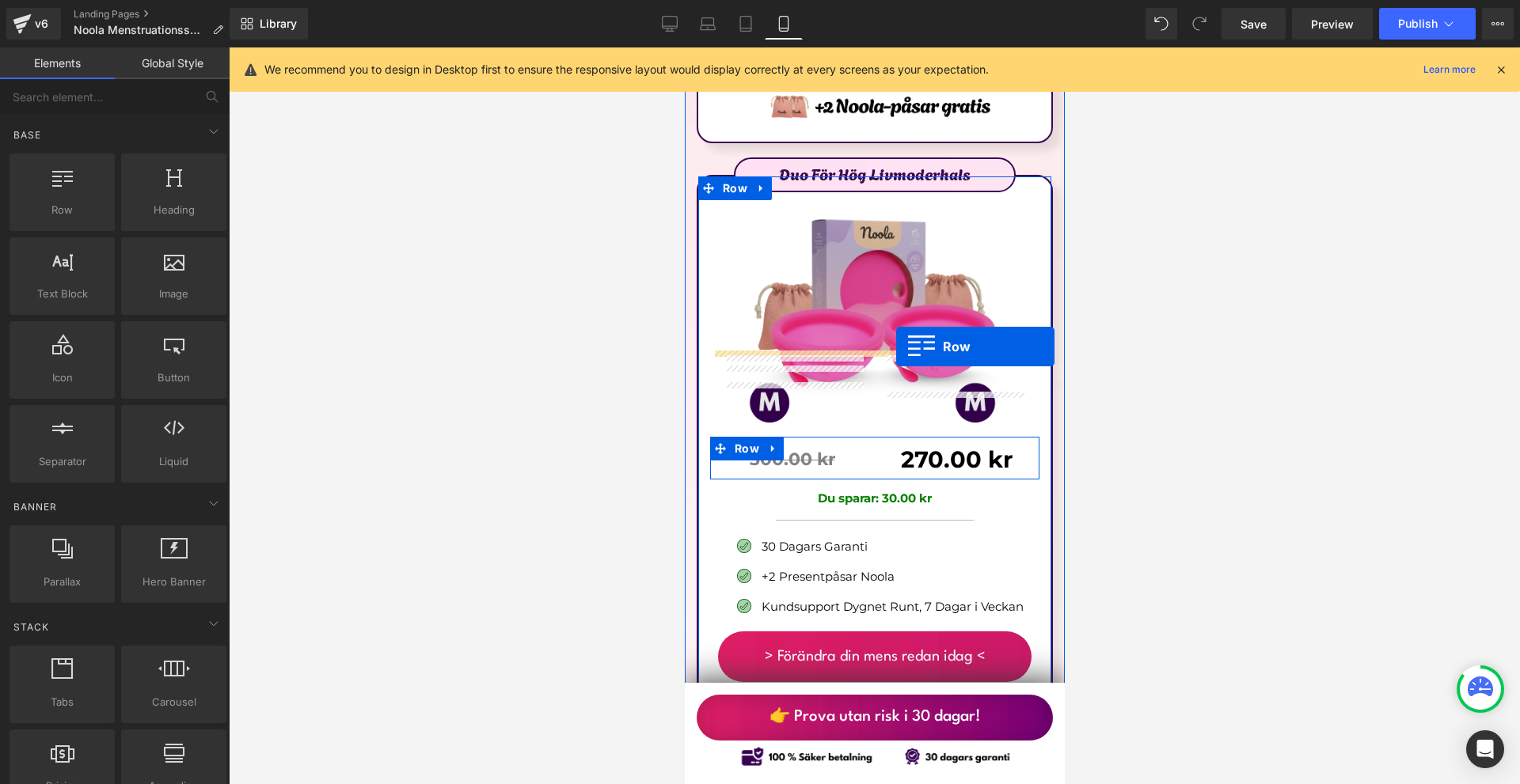
drag, startPoint x: 745, startPoint y: 325, endPoint x: 895, endPoint y: 347, distance: 151.6
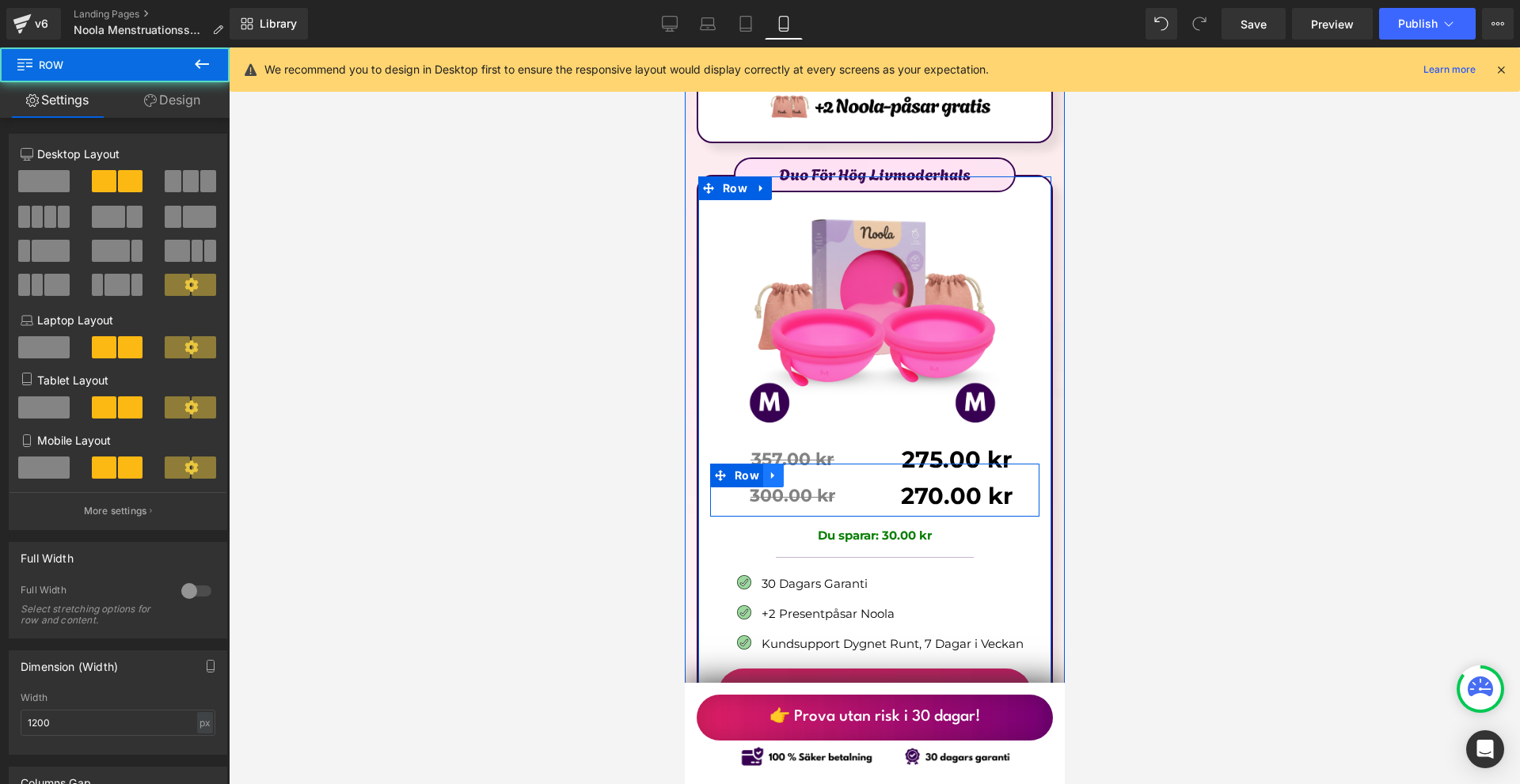
click at [774, 470] on icon at bounding box center [773, 475] width 11 height 12
click at [813, 470] on icon at bounding box center [814, 475] width 11 height 11
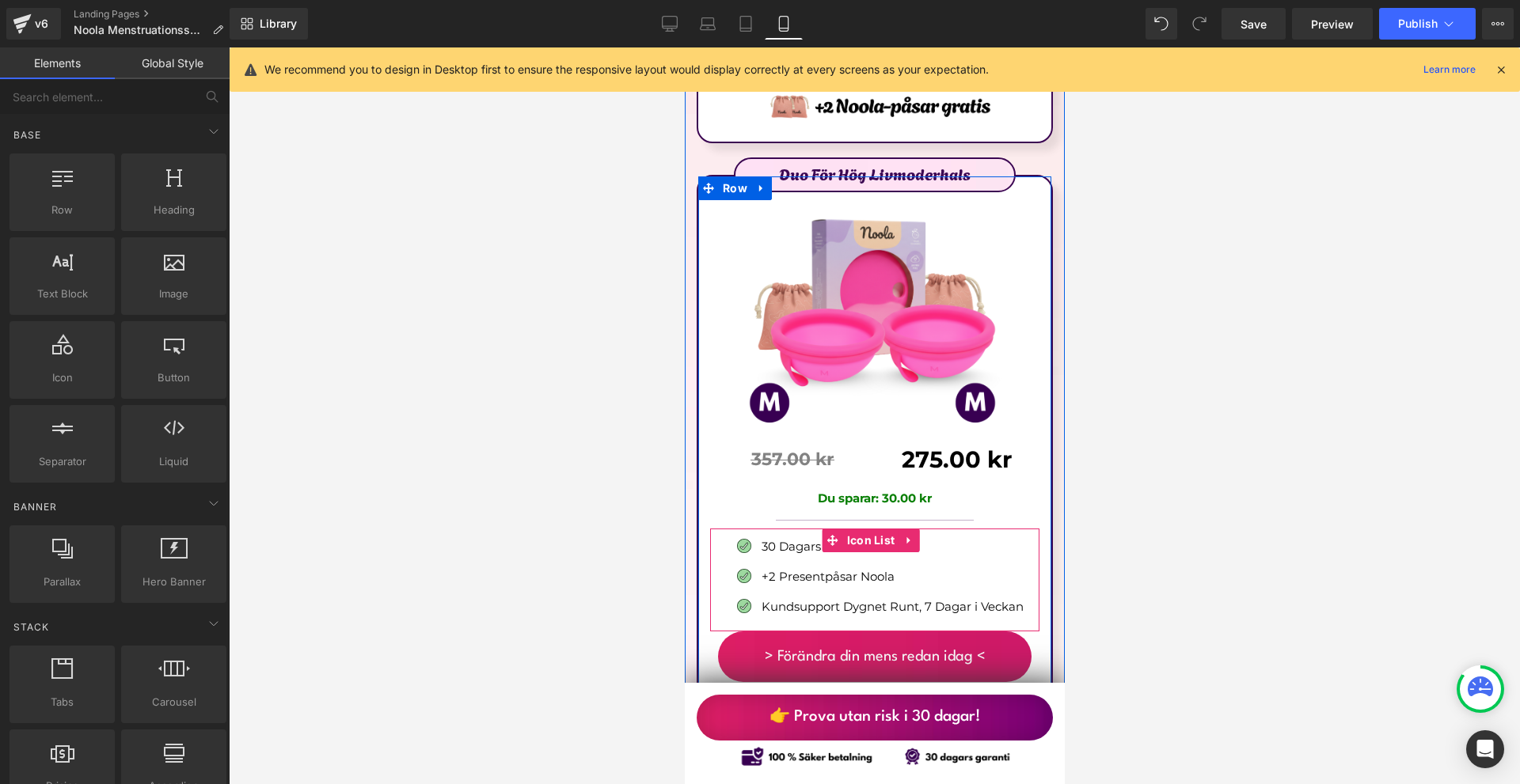
scroll to position [9812, 0]
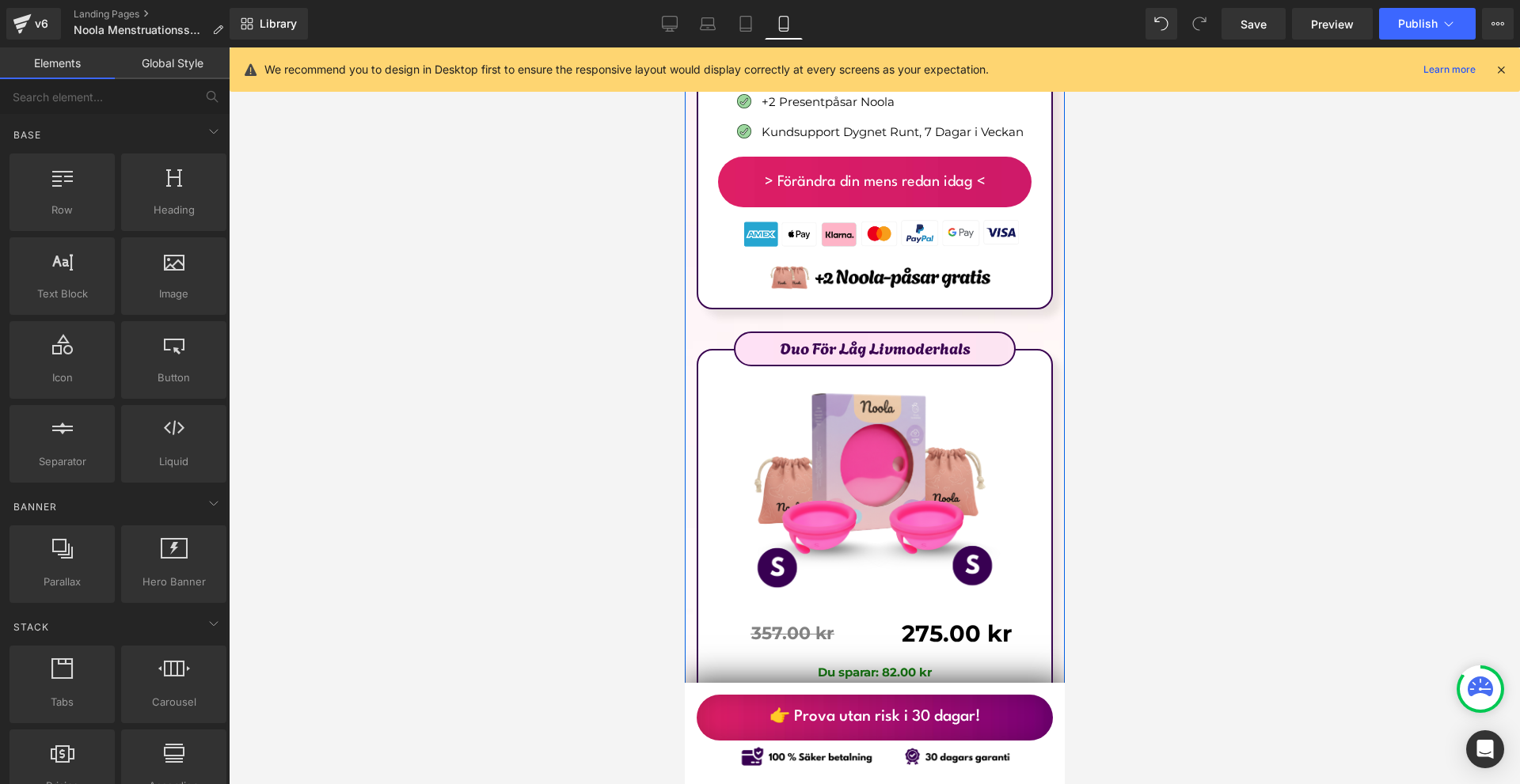
click at [684, 47] on div at bounding box center [684, 47] width 0 height 0
click at [957, 663] on p "Du sparar: 82.00 kr" at bounding box center [874, 672] width 329 height 19
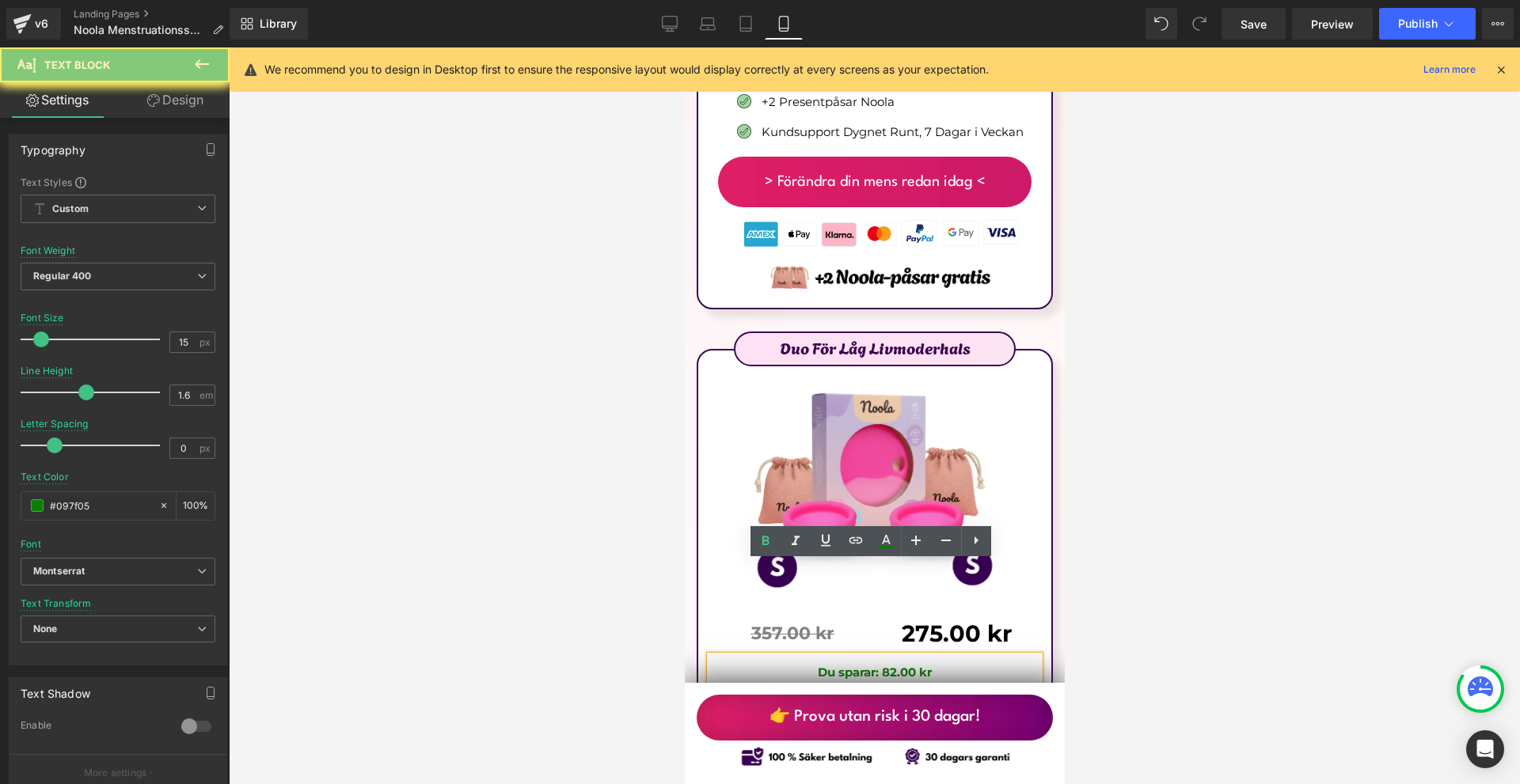
click at [957, 663] on p "Du sparar: 82.00 kr" at bounding box center [874, 672] width 329 height 19
copy span "Du sparar: 82.00 kr"
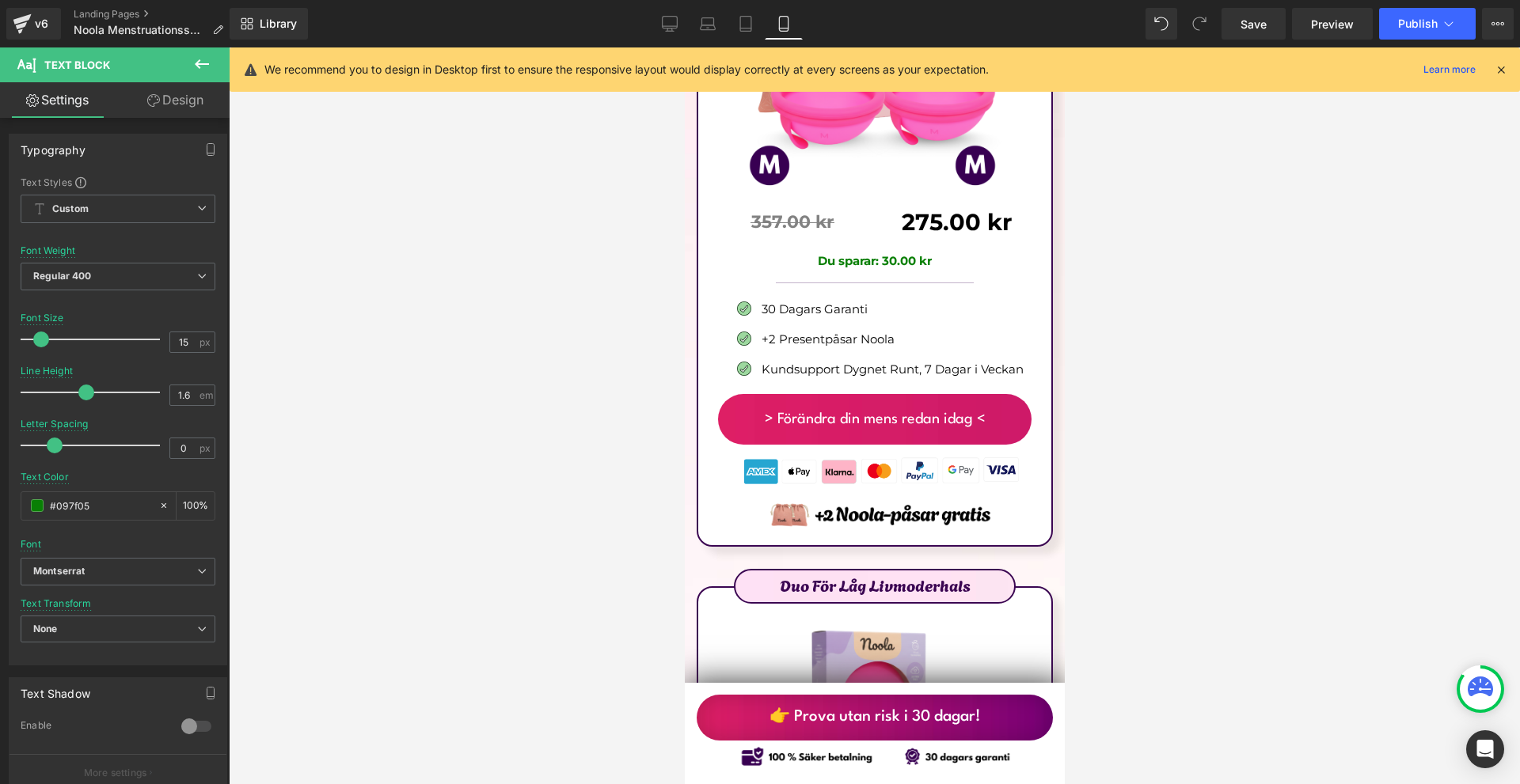
scroll to position [9416, 0]
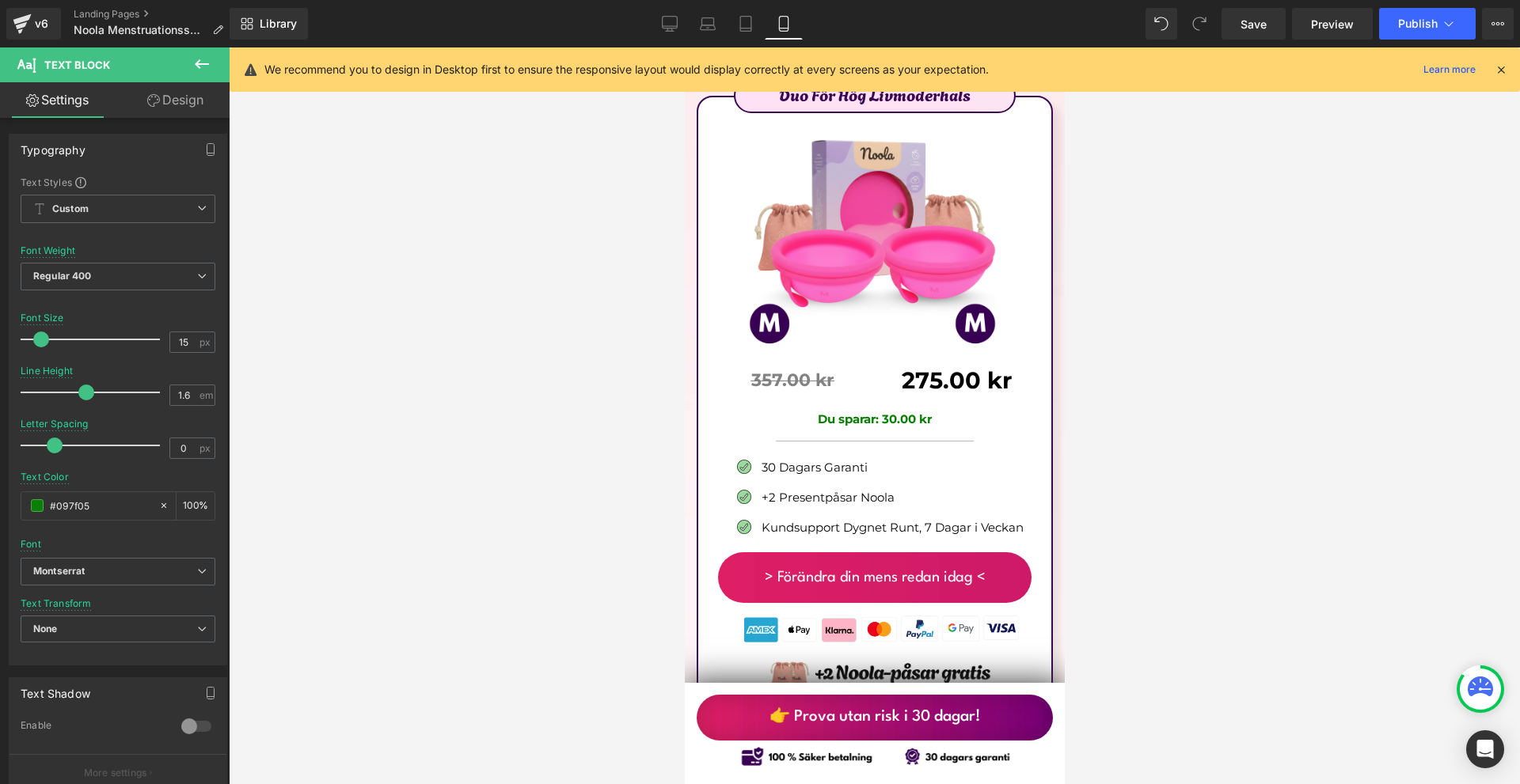
click at [961, 410] on p "Du sparar: 30.00 kr" at bounding box center [874, 418] width 329 height 19
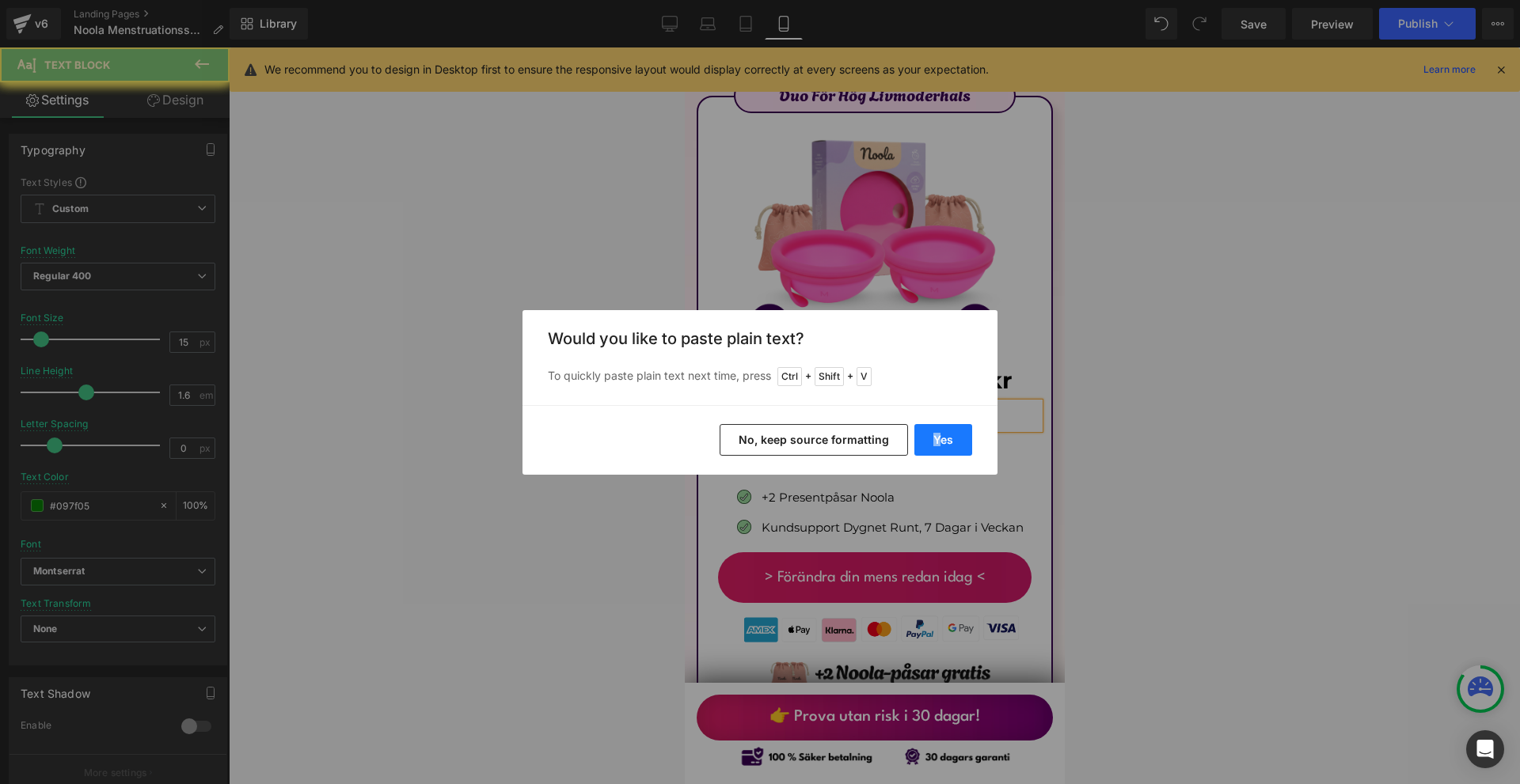
click at [940, 424] on div "Yes No, keep source formatting" at bounding box center [759, 440] width 475 height 70
click at [945, 440] on button "Yes" at bounding box center [943, 440] width 58 height 32
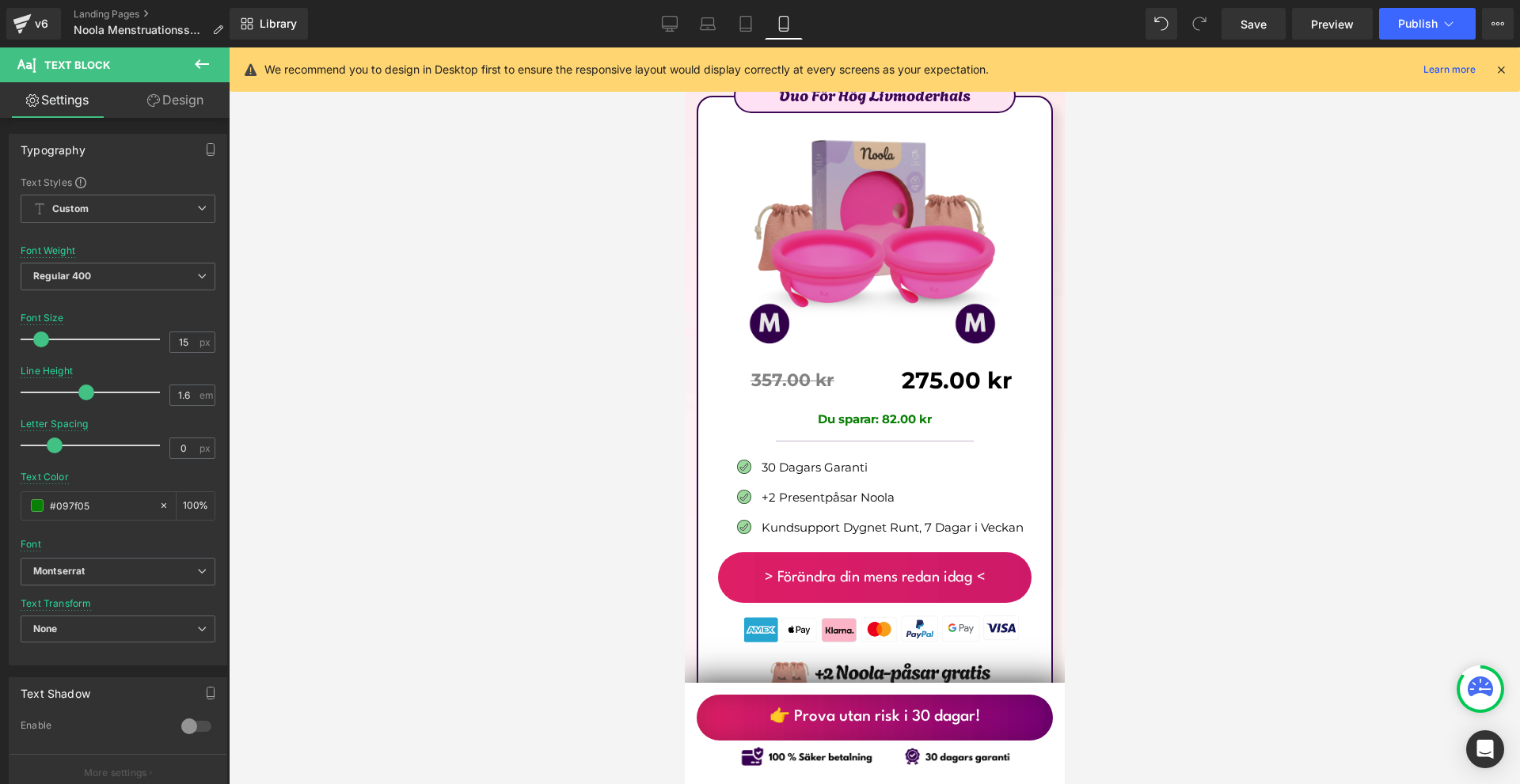
scroll to position [9178, 0]
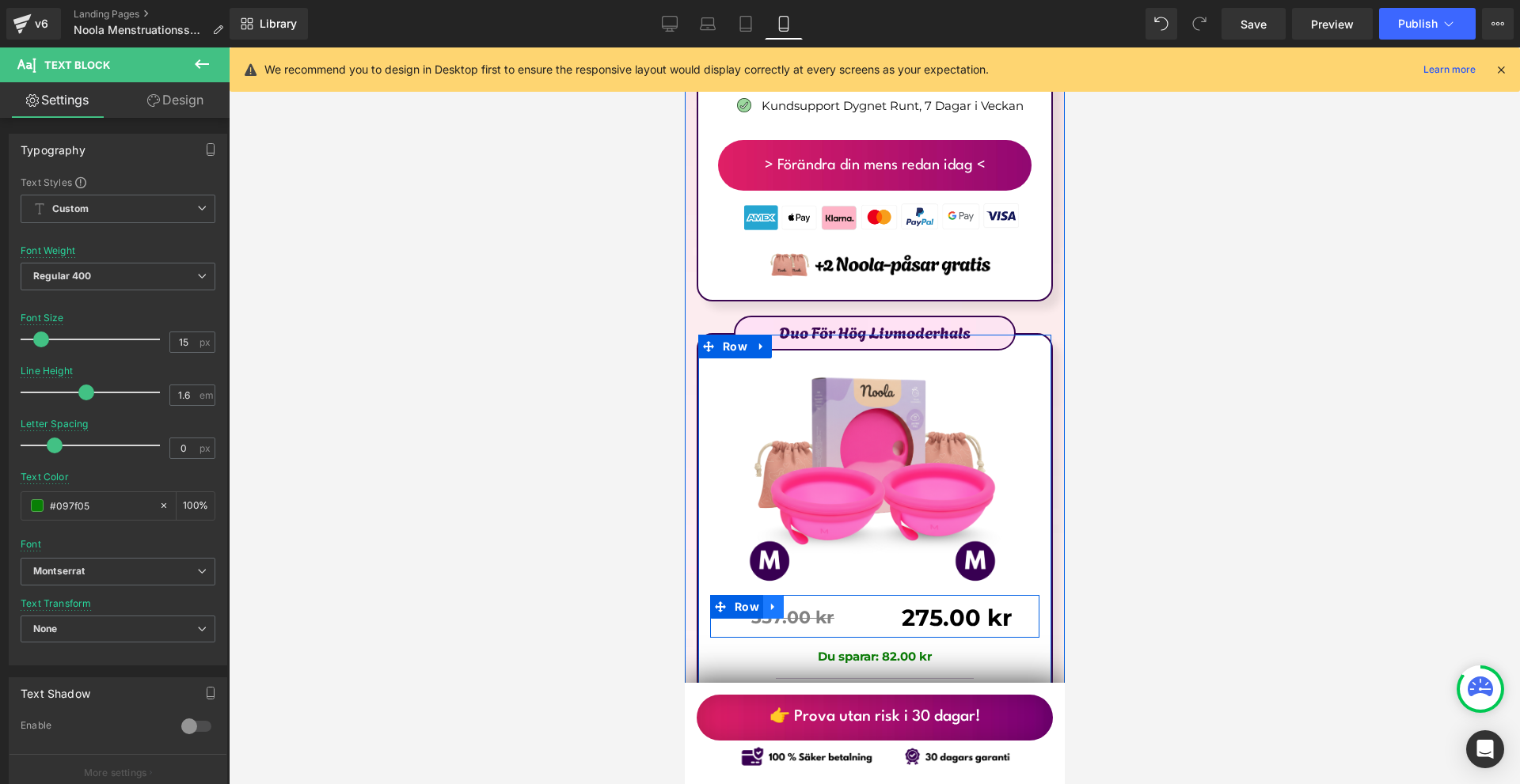
drag, startPoint x: 782, startPoint y: 520, endPoint x: 774, endPoint y: 521, distance: 8.1
click at [780, 595] on div "357.00 kr Text Block Separator 275.00 kr Text Block Row" at bounding box center [874, 616] width 329 height 42
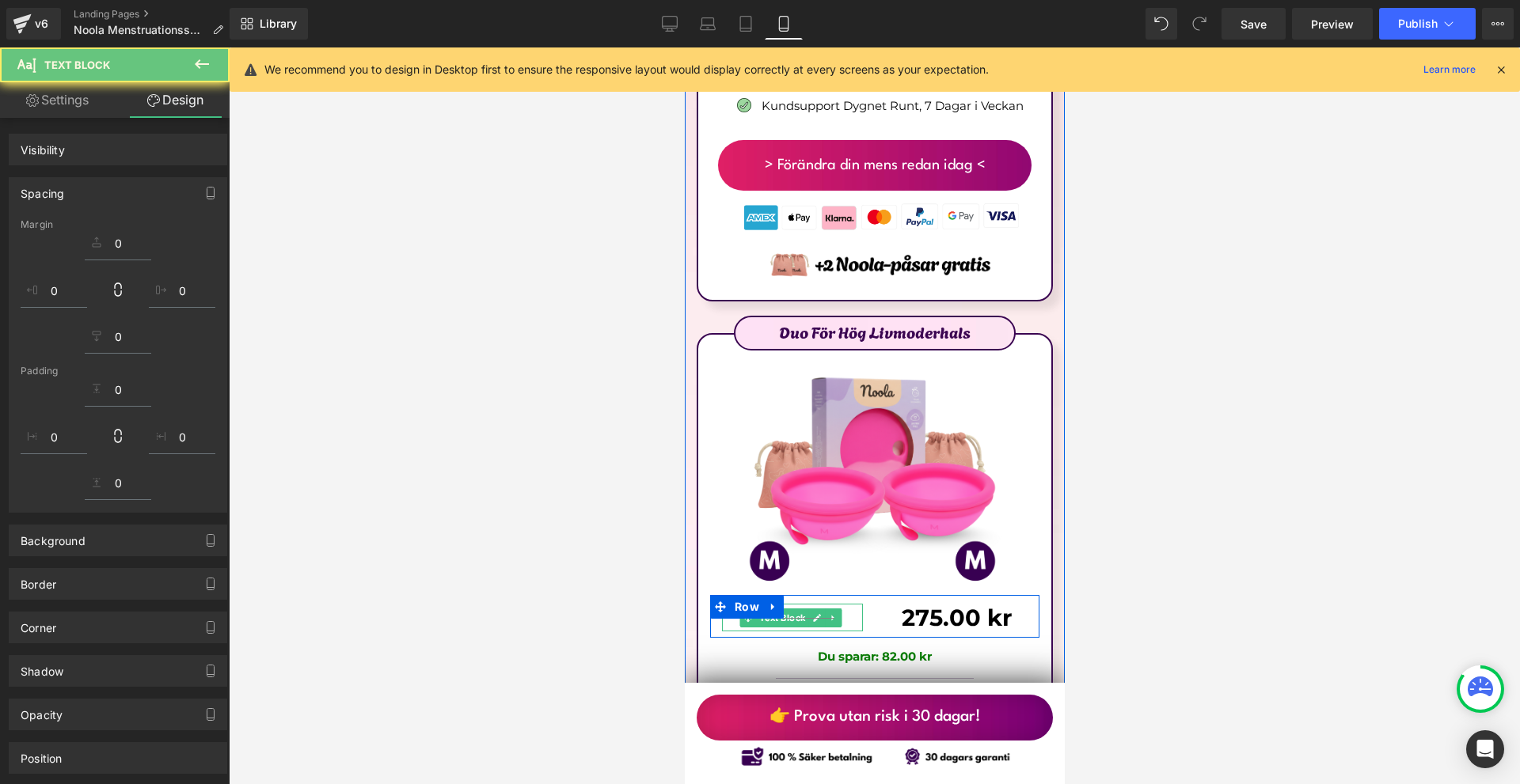
click at [1177, 540] on div at bounding box center [874, 415] width 1291 height 737
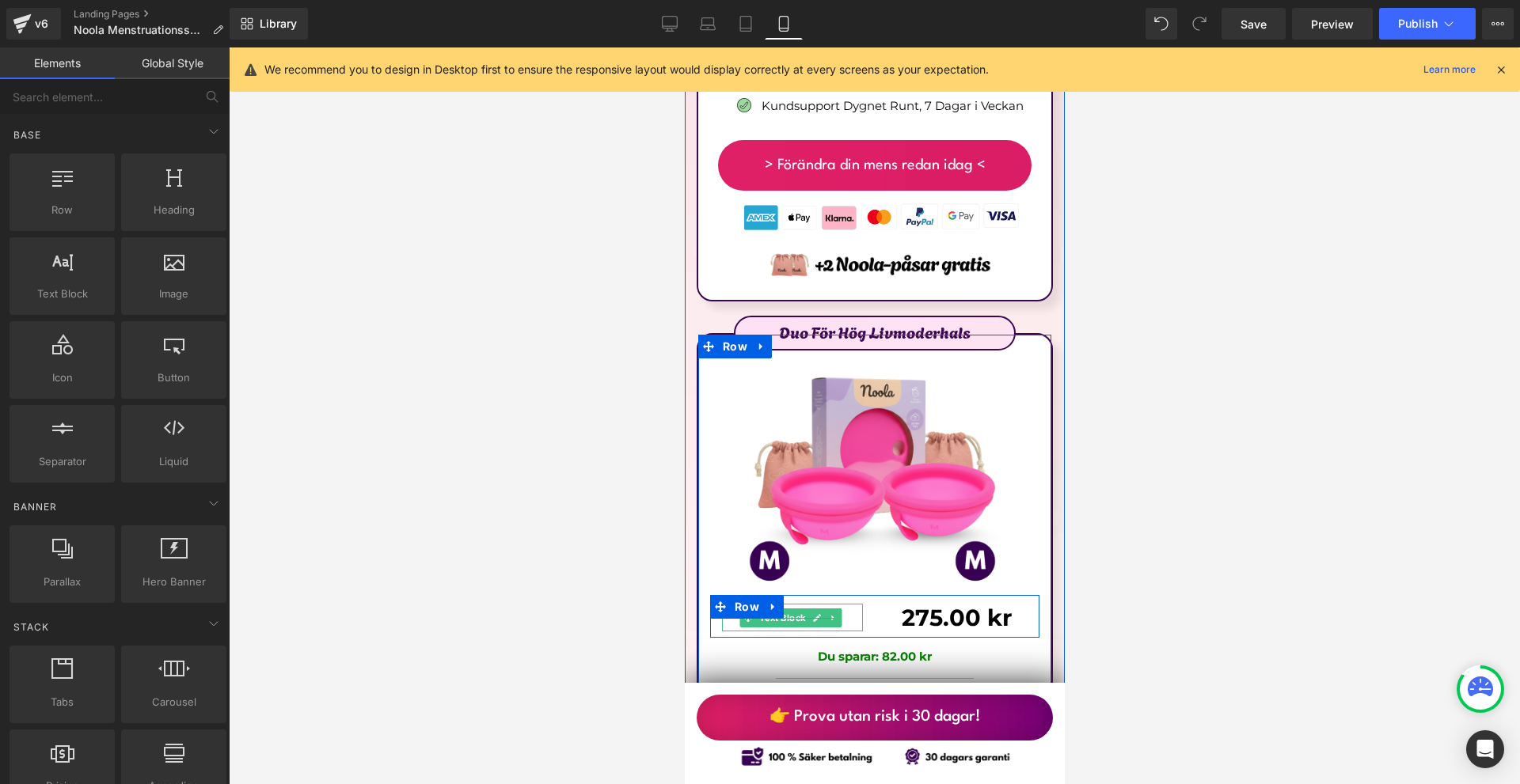
click at [768, 602] on icon at bounding box center [773, 607] width 11 height 12
click at [790, 602] on icon at bounding box center [793, 607] width 11 height 11
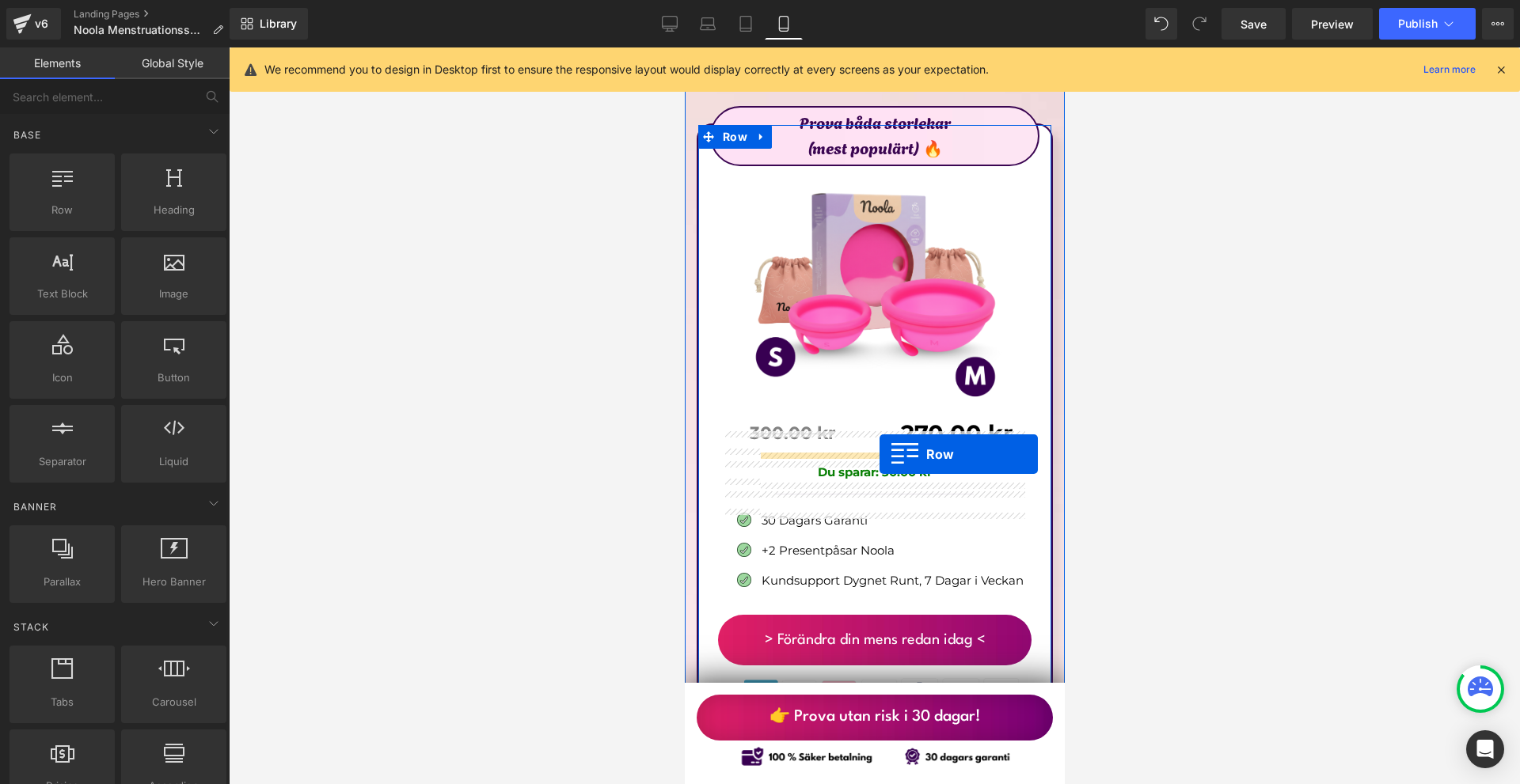
scroll to position [8625, 0]
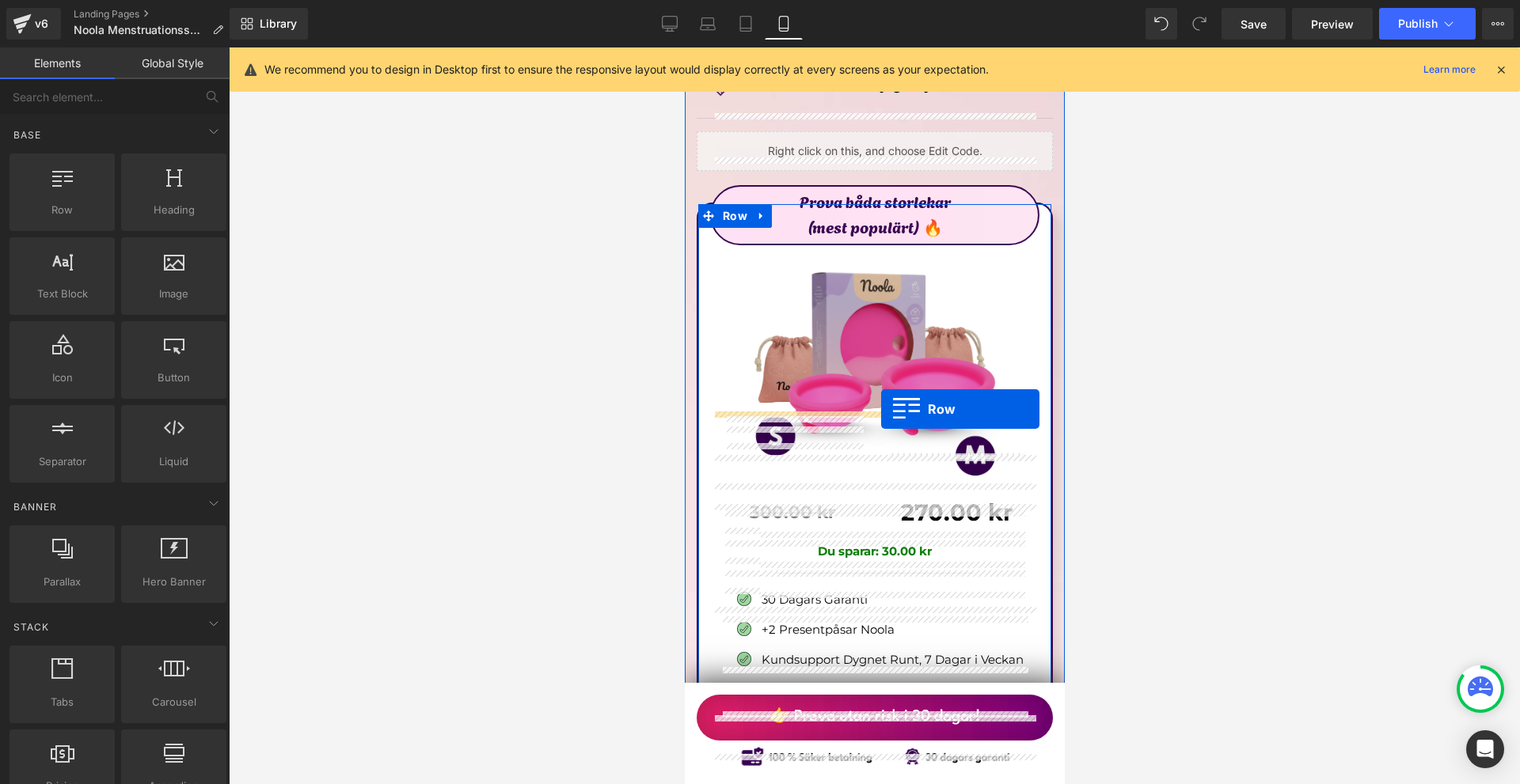
drag, startPoint x: 732, startPoint y: 559, endPoint x: 881, endPoint y: 409, distance: 211.4
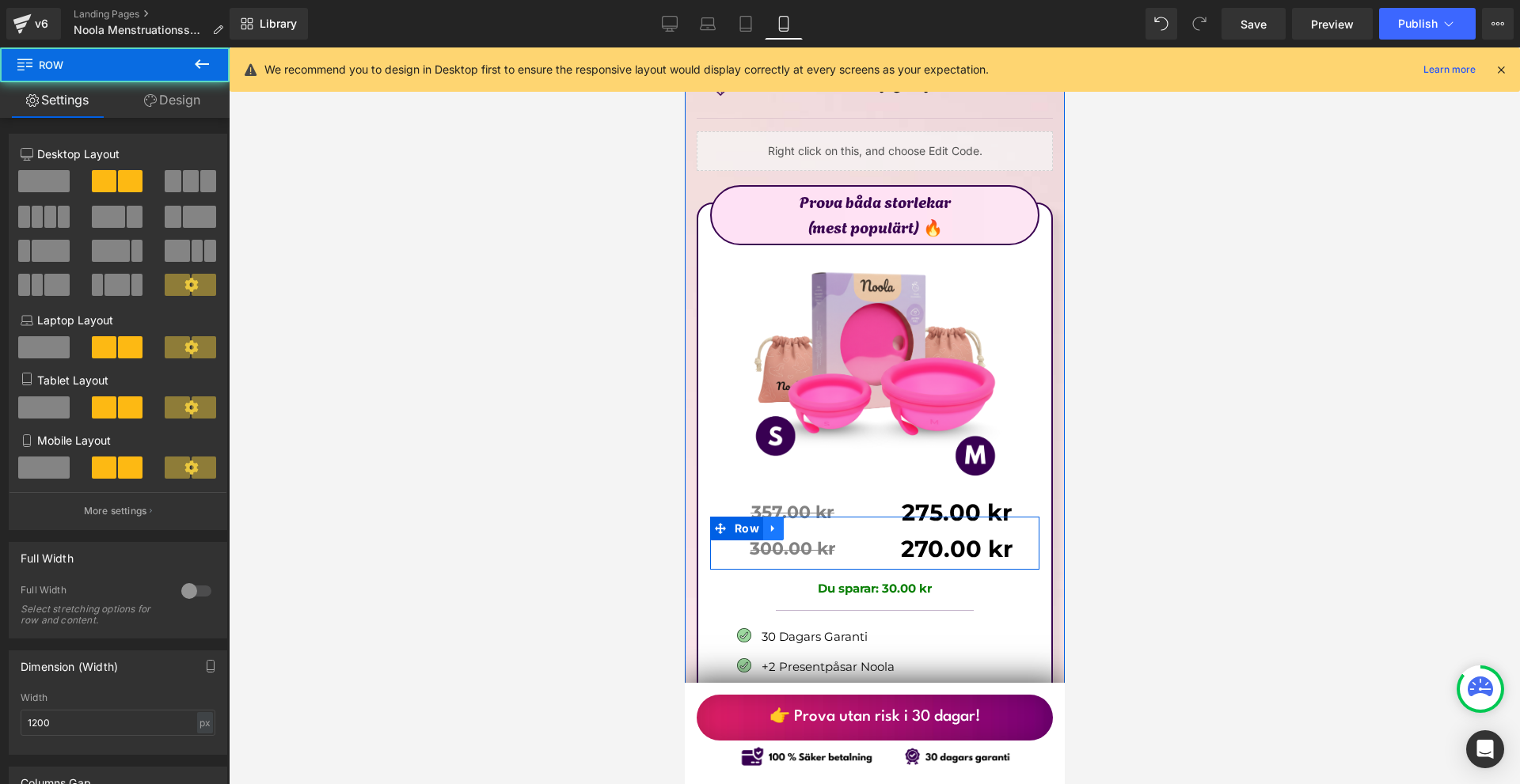
click at [775, 523] on icon at bounding box center [773, 528] width 11 height 12
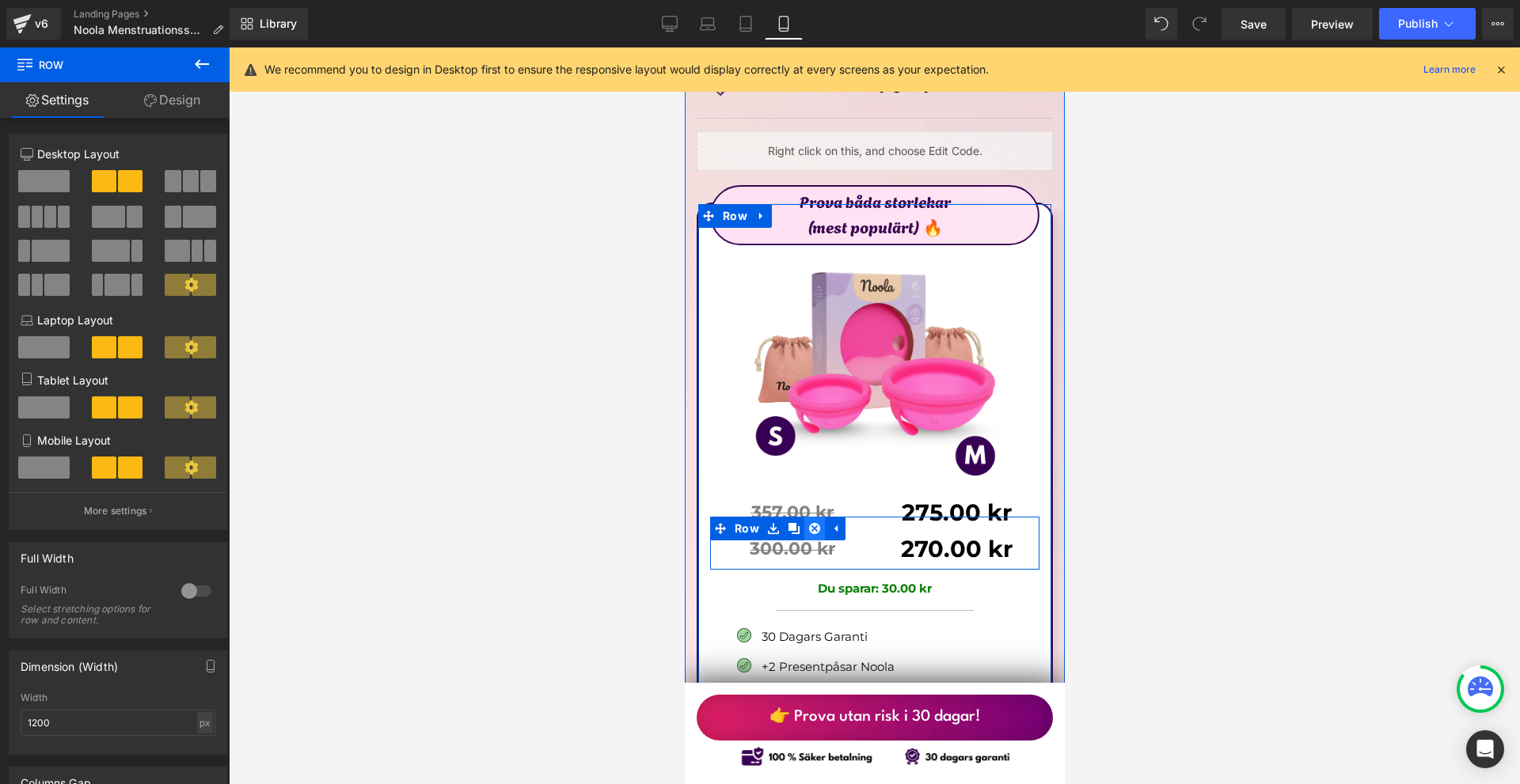
click at [812, 523] on icon at bounding box center [814, 528] width 11 height 11
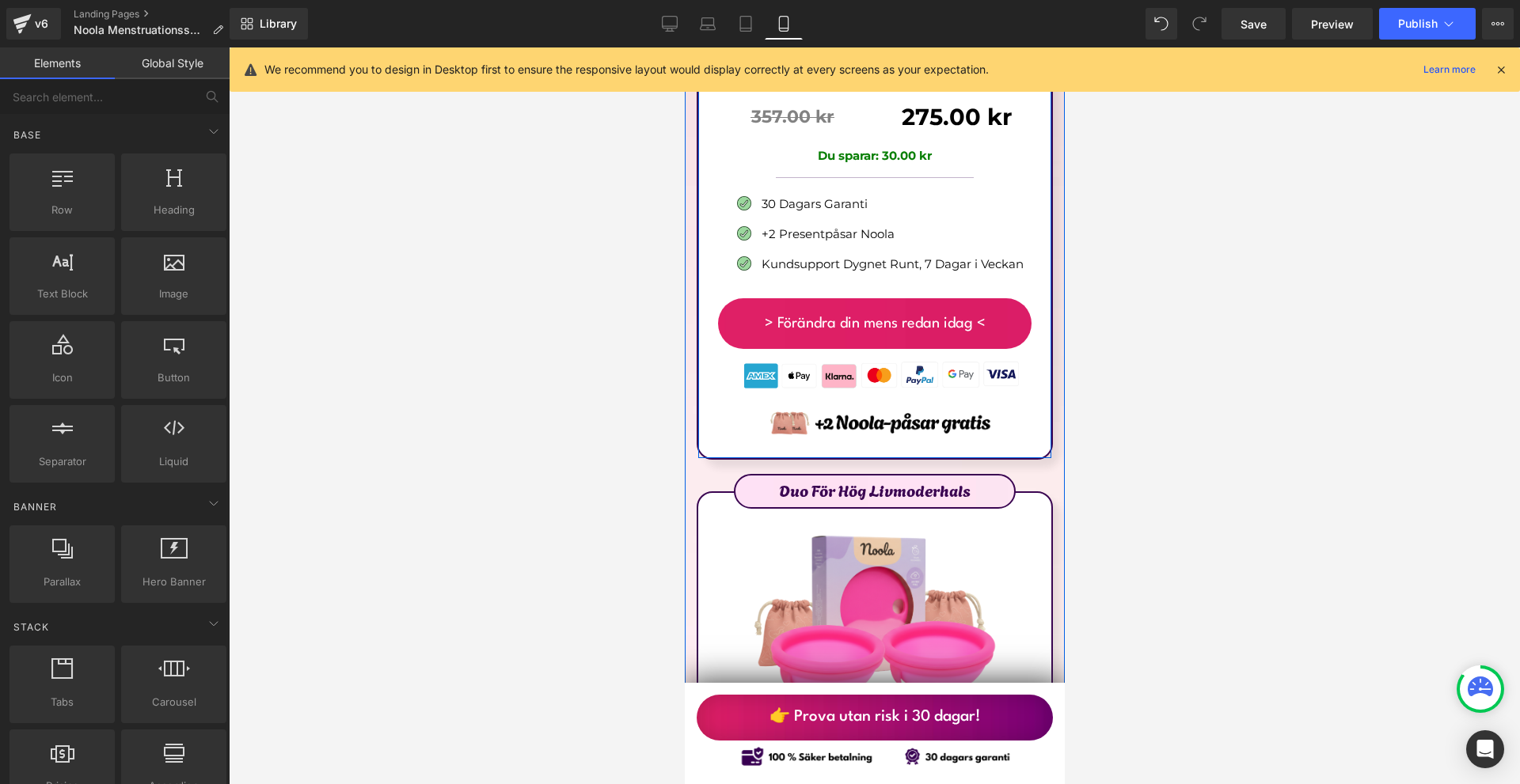
scroll to position [9178, 0]
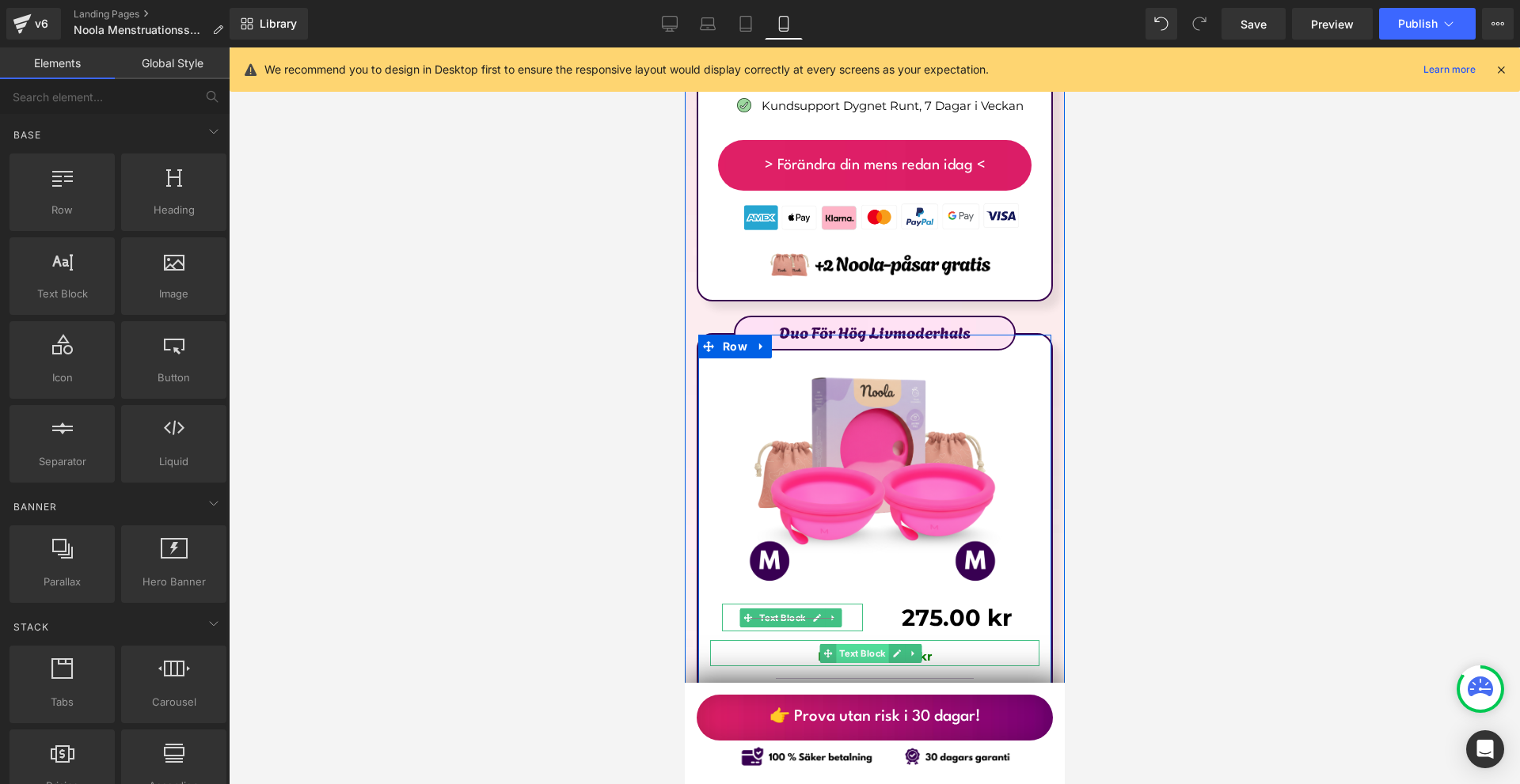
click at [887, 644] on span "Text Block" at bounding box center [861, 653] width 52 height 19
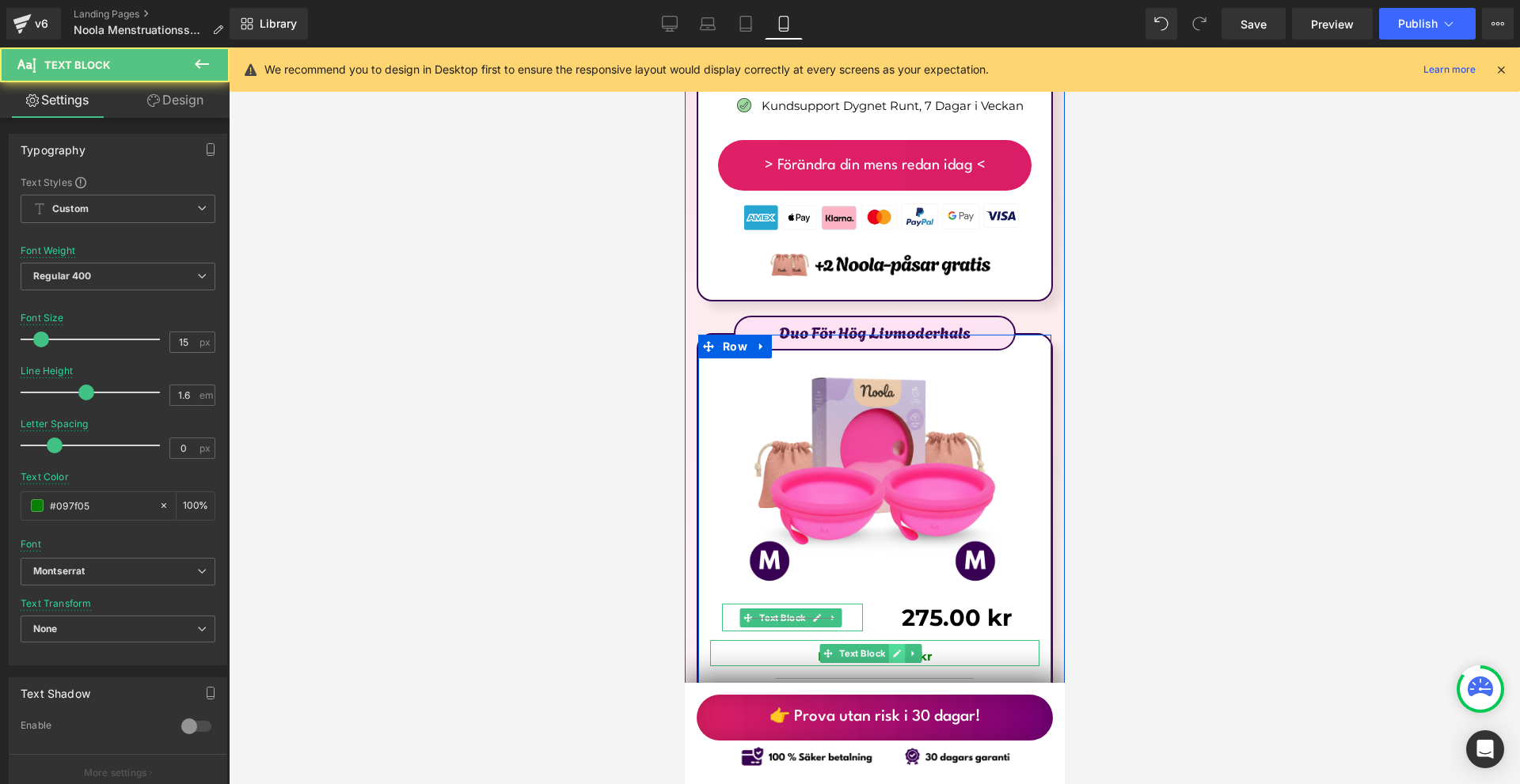
click at [892, 650] on icon at bounding box center [896, 654] width 8 height 8
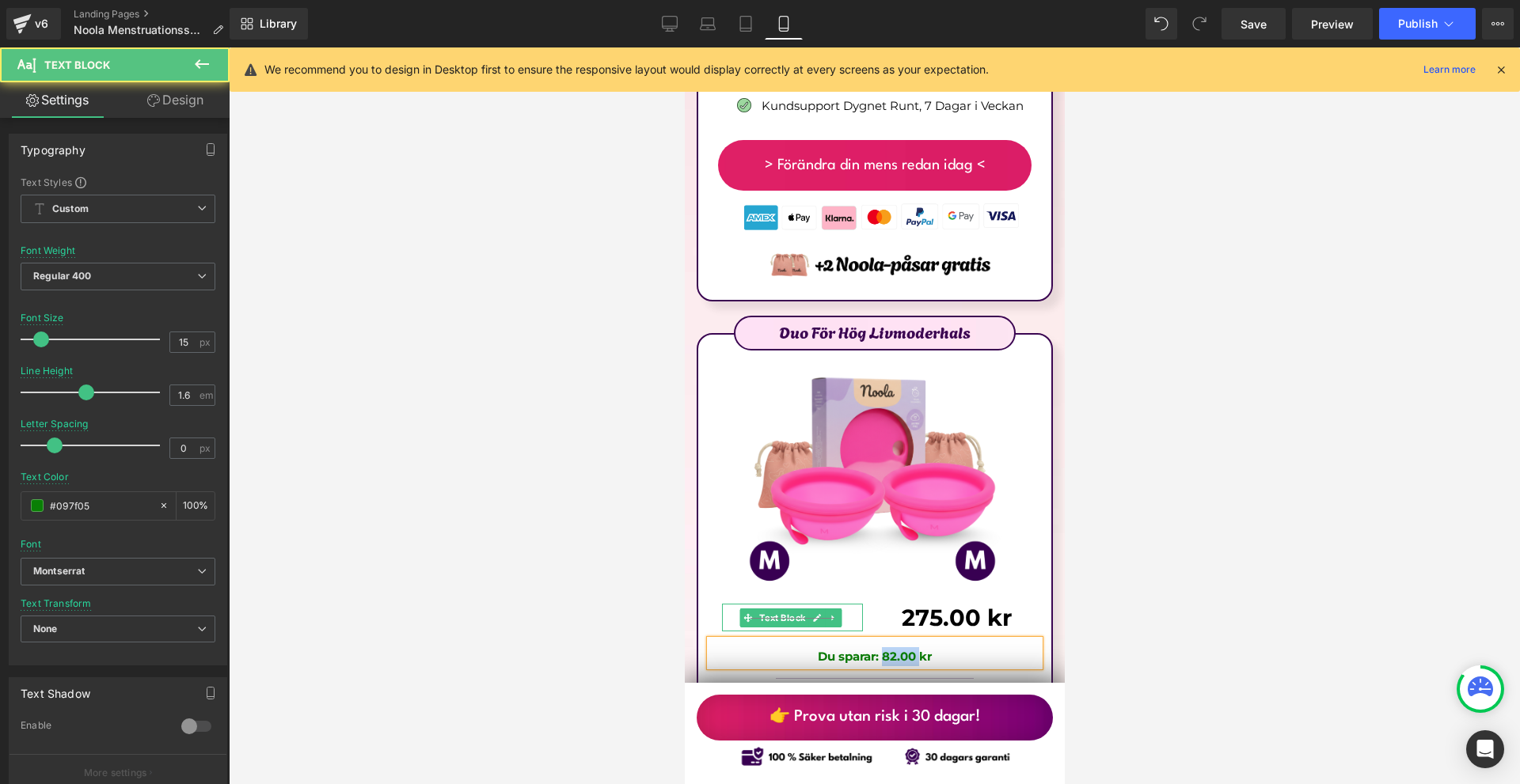
click at [892, 649] on b "Du sparar: 82.00 kr" at bounding box center [874, 656] width 114 height 15
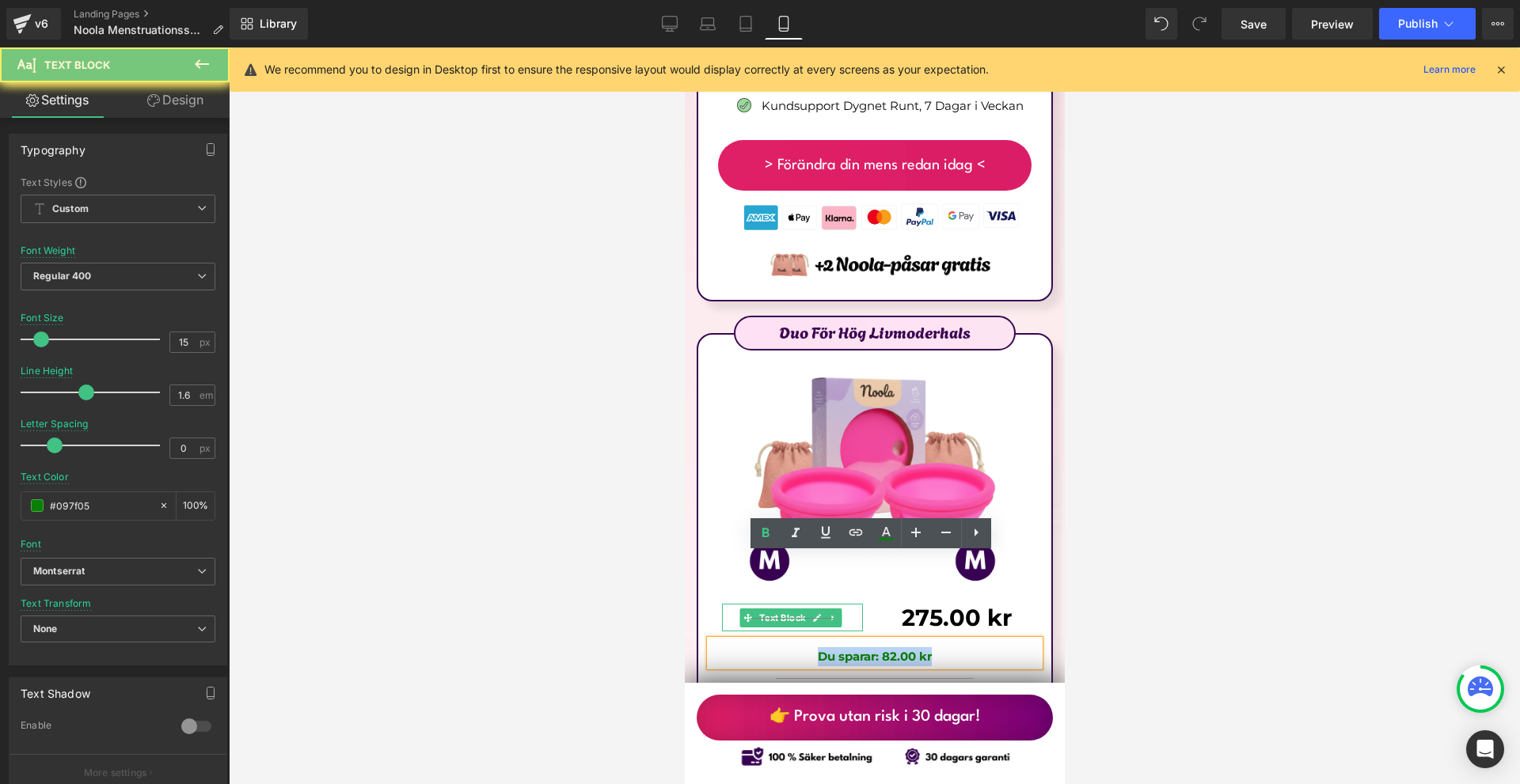
click at [892, 649] on b "Du sparar: 82.00 kr" at bounding box center [874, 656] width 114 height 15
copy b "Du sparar: 82.00 kr"
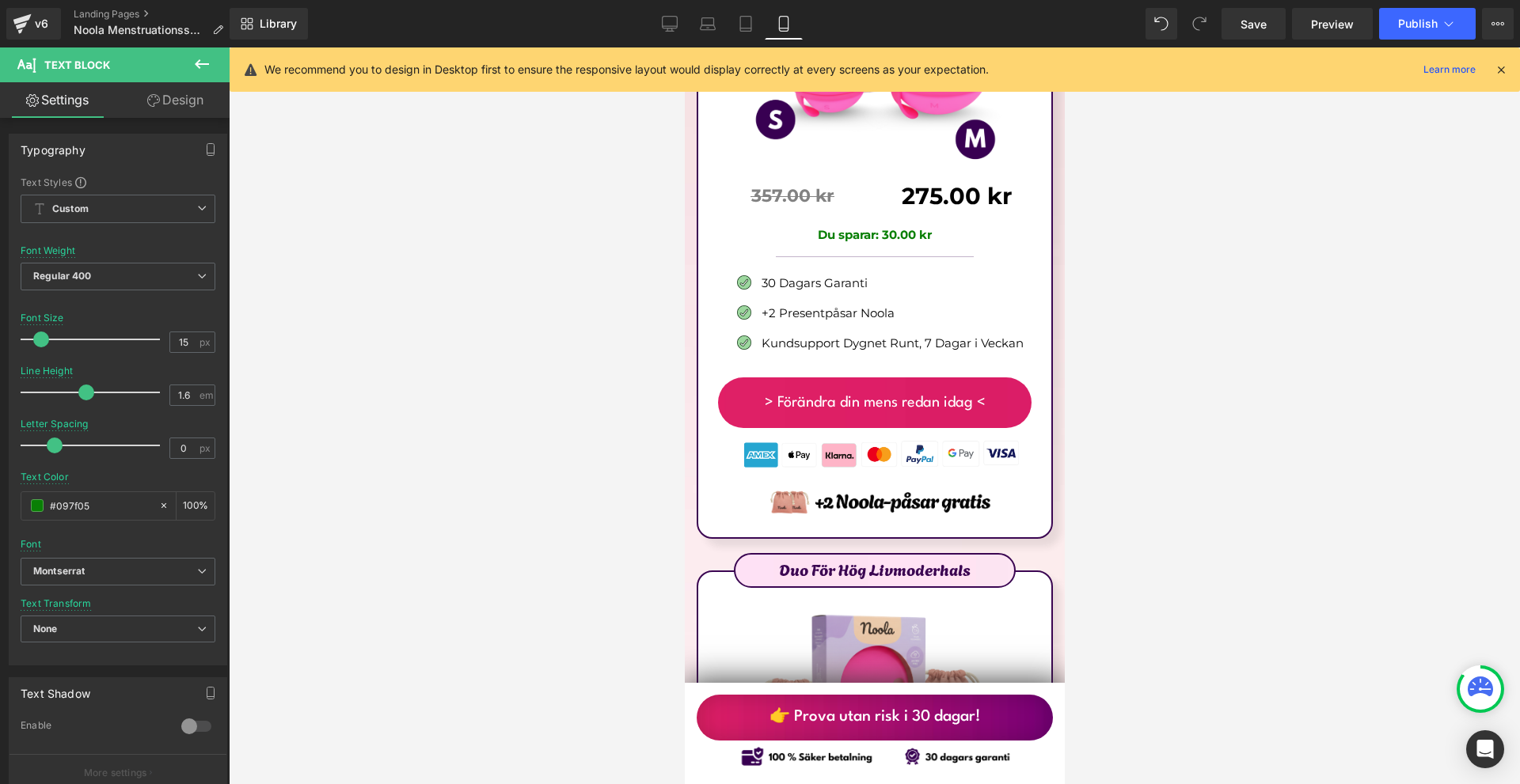
scroll to position [8862, 0]
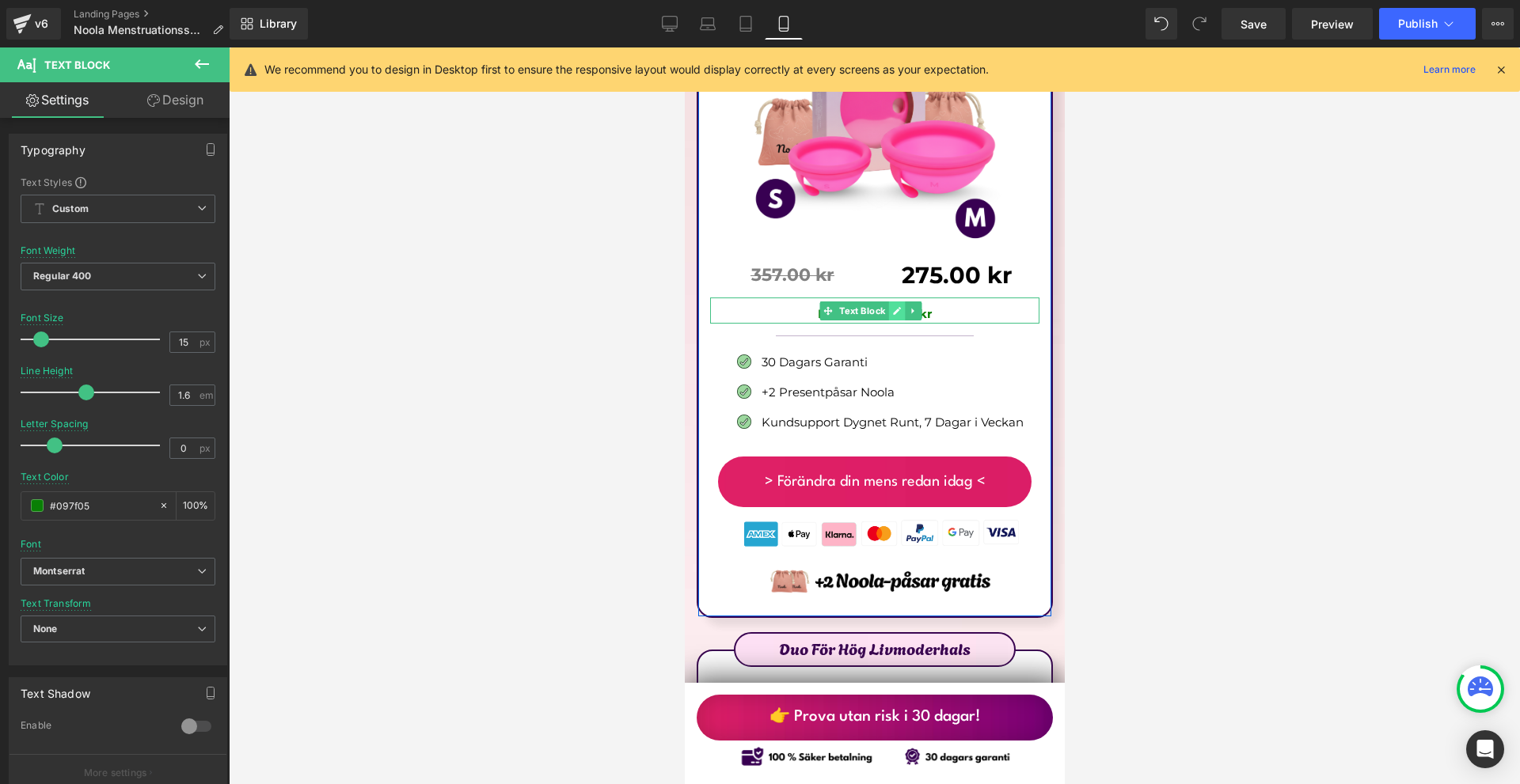
click at [898, 306] on icon at bounding box center [896, 311] width 9 height 10
click at [898, 306] on strong "Du sparar: 30.00 kr" at bounding box center [874, 313] width 114 height 15
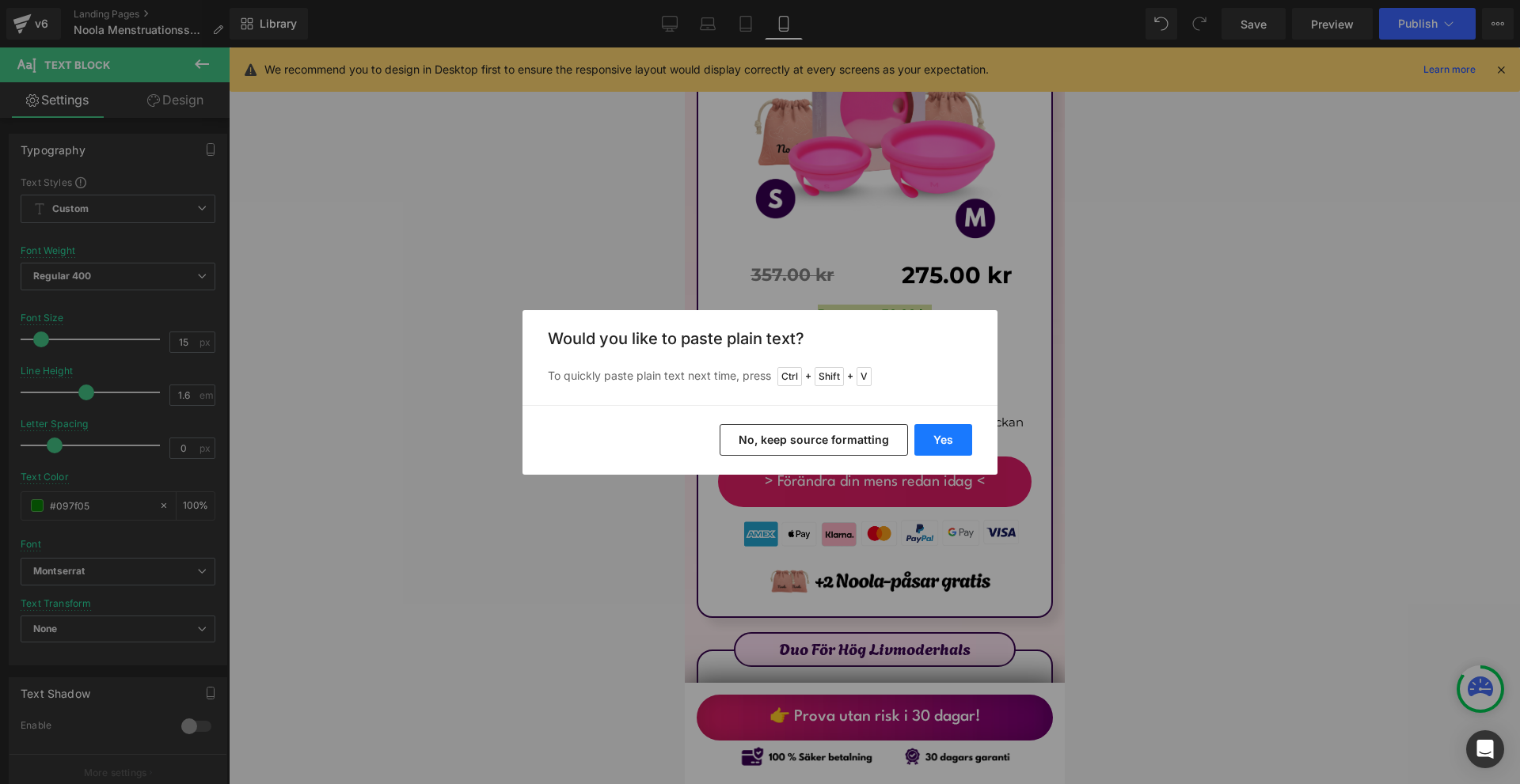
click at [929, 442] on button "Yes" at bounding box center [943, 440] width 58 height 32
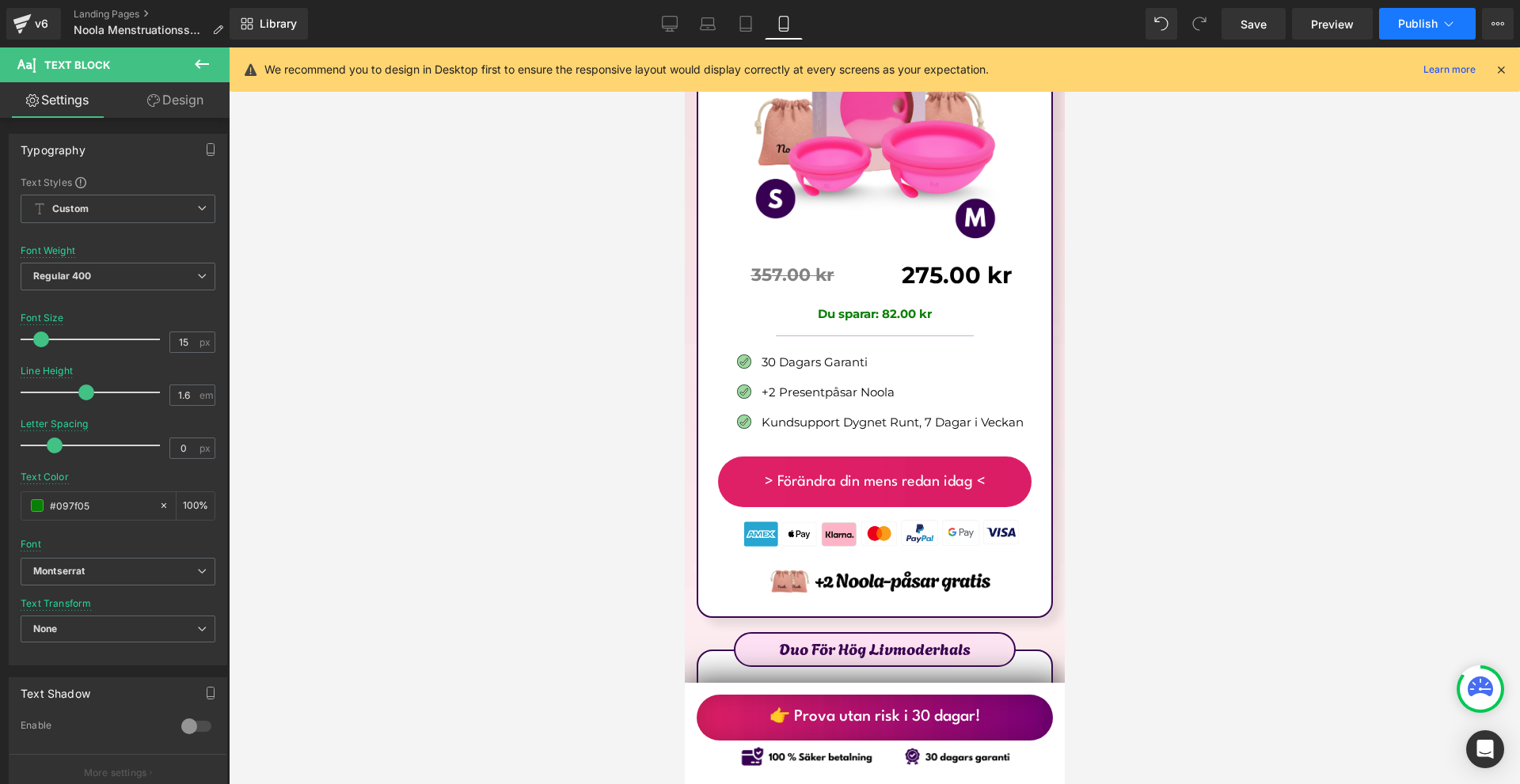
click at [1453, 30] on icon at bounding box center [1448, 23] width 15 height 15
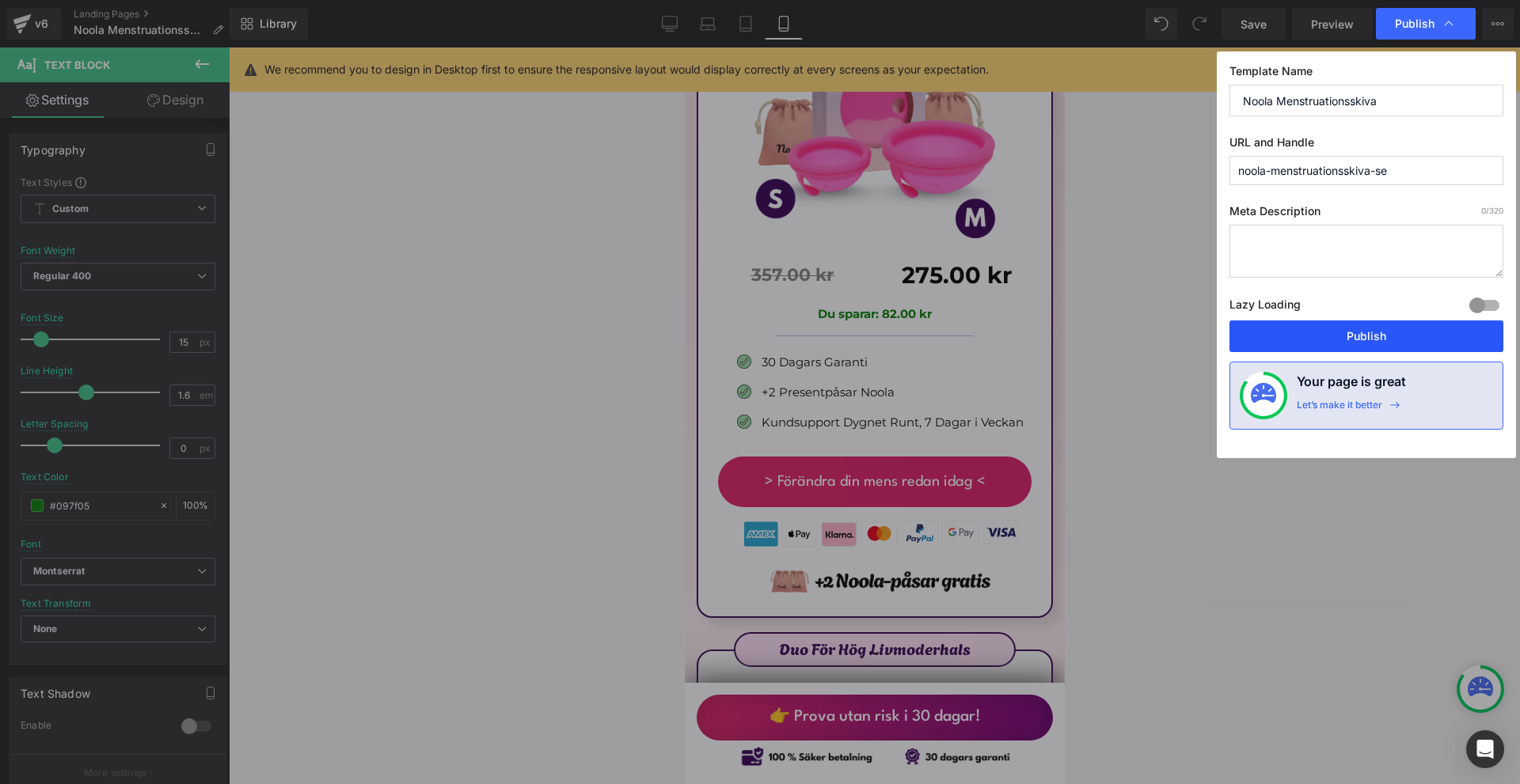
click at [1401, 331] on button "Publish" at bounding box center [1366, 336] width 274 height 32
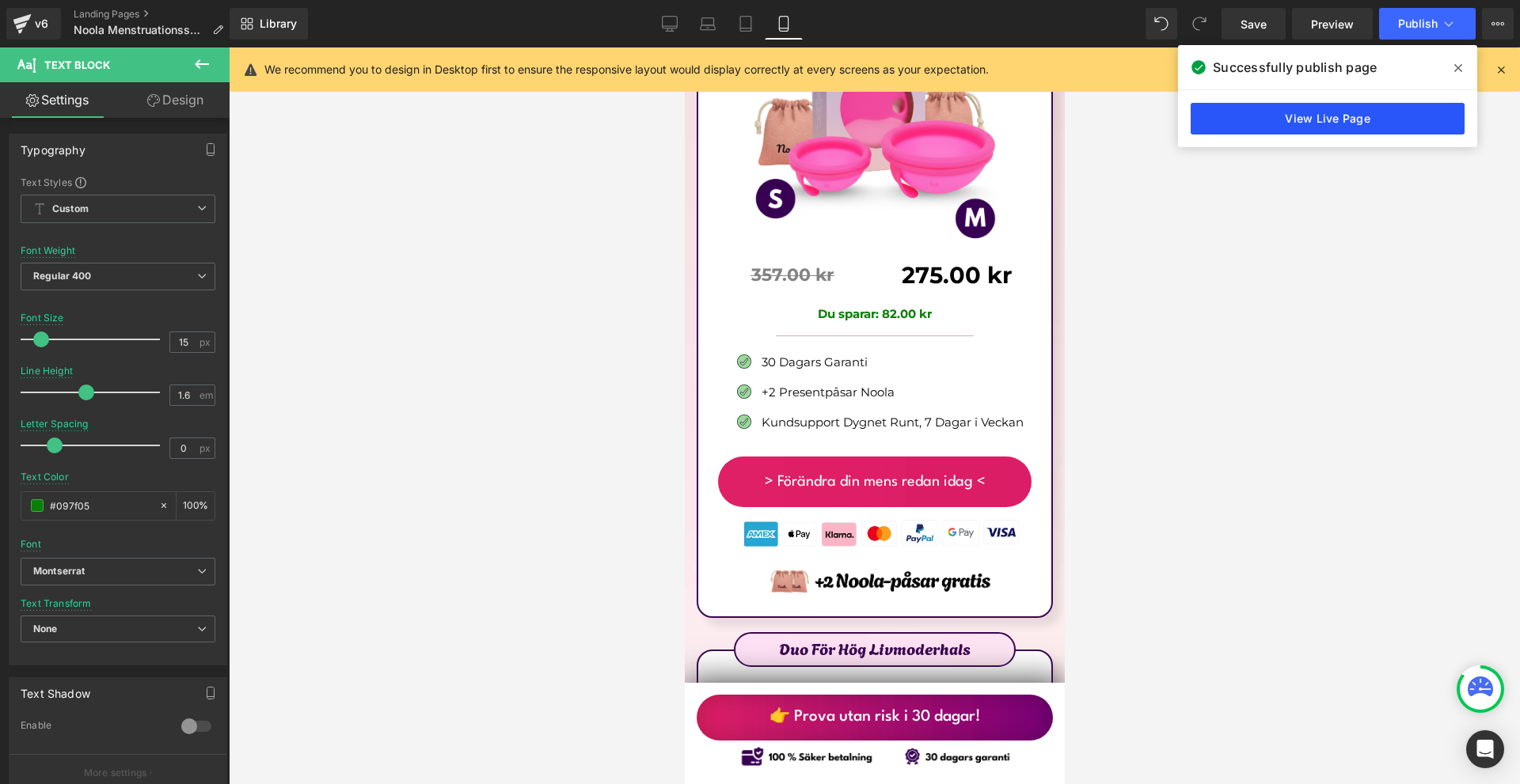
click at [1362, 118] on link "View Live Page" at bounding box center [1328, 118] width 274 height 32
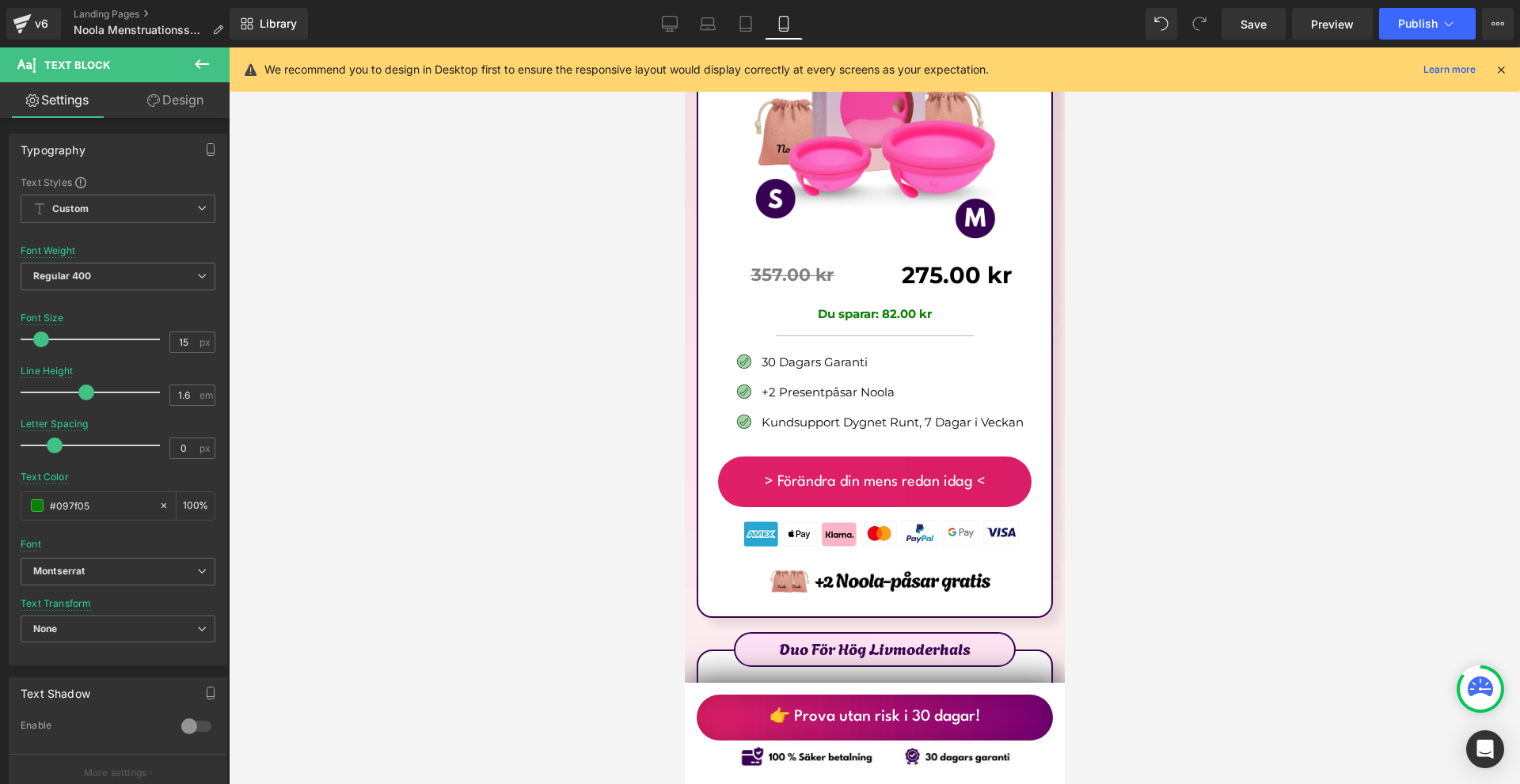
click at [1505, 75] on icon at bounding box center [1500, 69] width 14 height 14
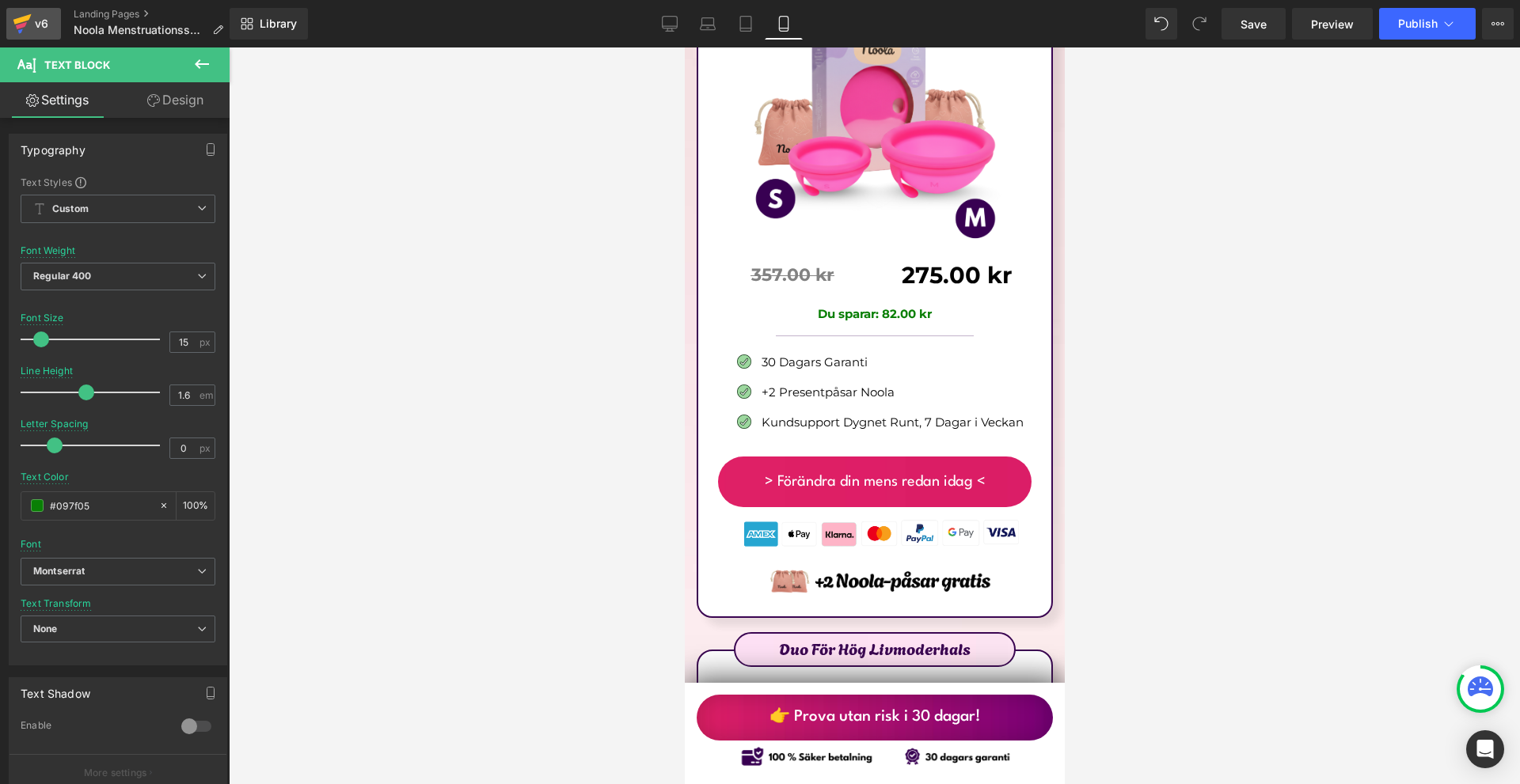
click at [24, 24] on icon at bounding box center [21, 25] width 11 height 7
